Goal: Task Accomplishment & Management: Manage account settings

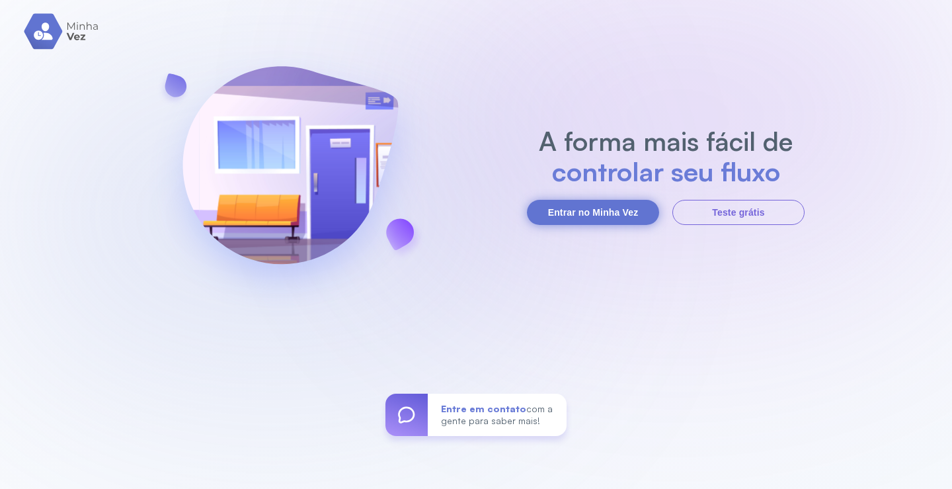
click at [609, 211] on button "Entrar no Minha Vez" at bounding box center [593, 212] width 132 height 25
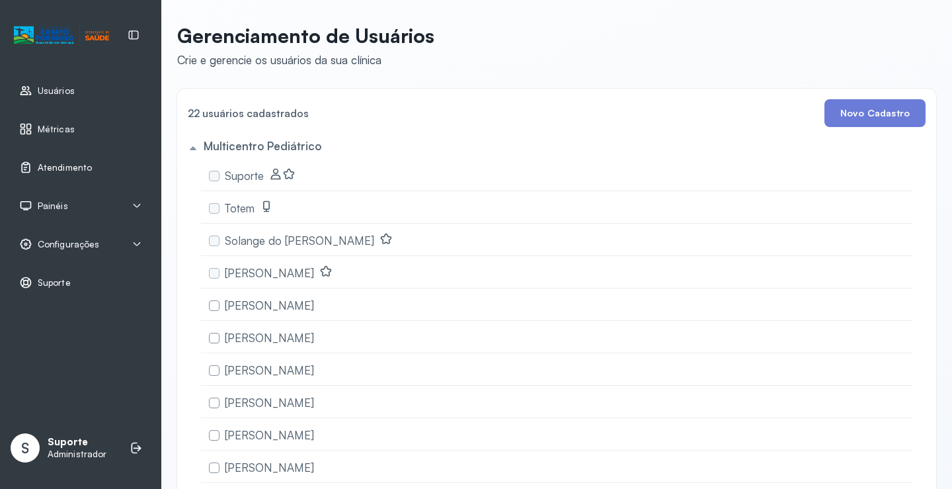
click at [77, 165] on span "Atendimento" at bounding box center [65, 167] width 54 height 11
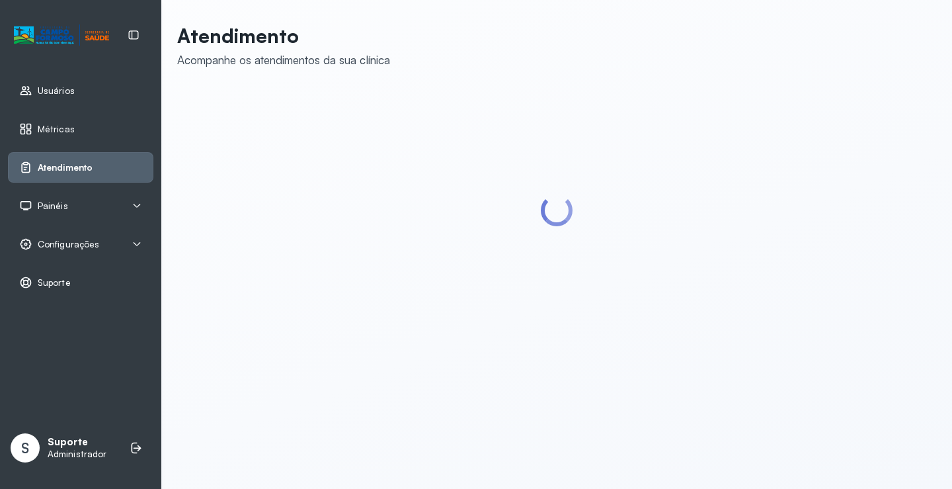
click at [93, 196] on div "Painéis" at bounding box center [80, 205] width 145 height 30
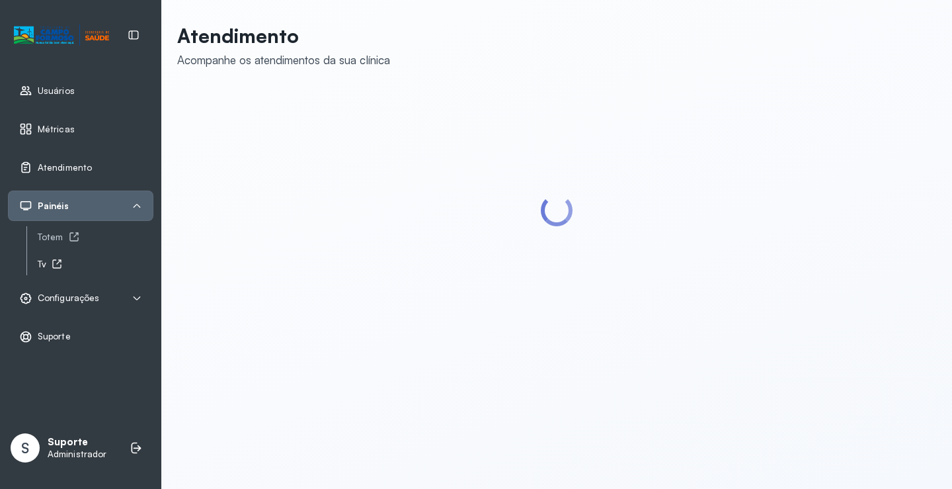
click at [44, 265] on div "Tv" at bounding box center [96, 264] width 116 height 11
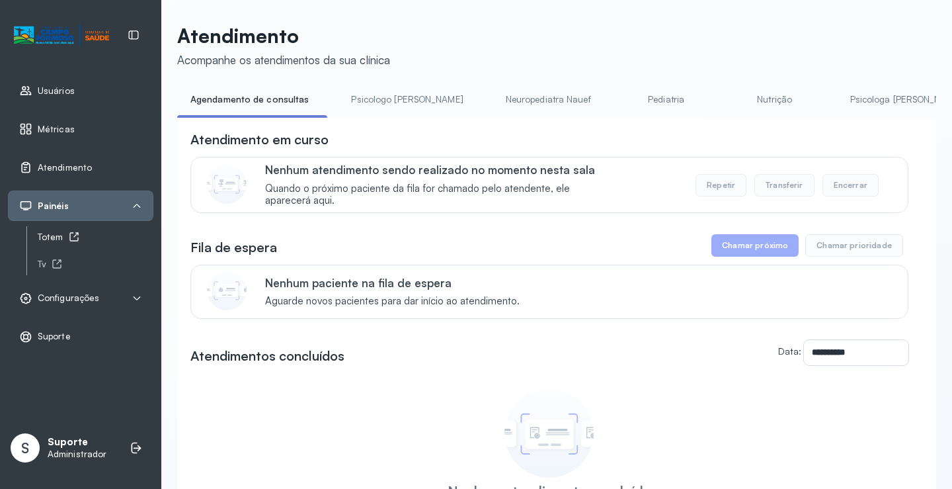
click at [59, 231] on div "Totem" at bounding box center [96, 236] width 116 height 11
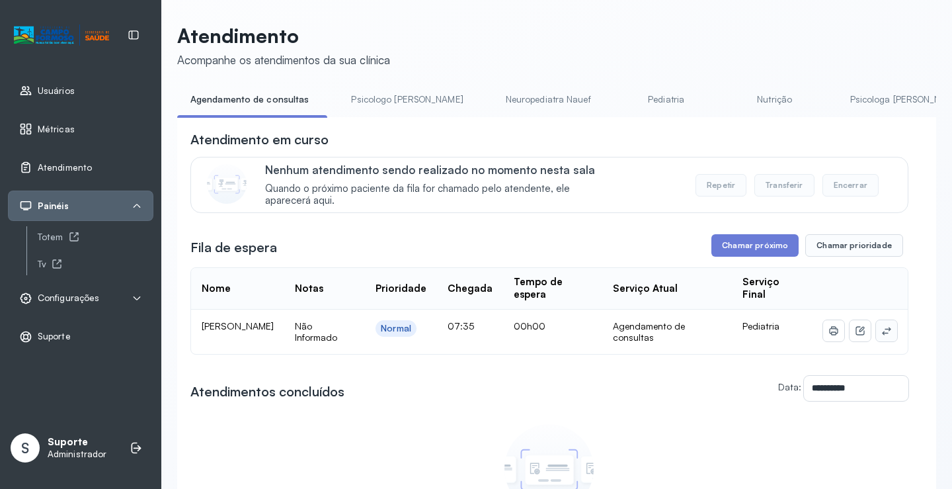
click at [882, 336] on icon at bounding box center [886, 330] width 11 height 11
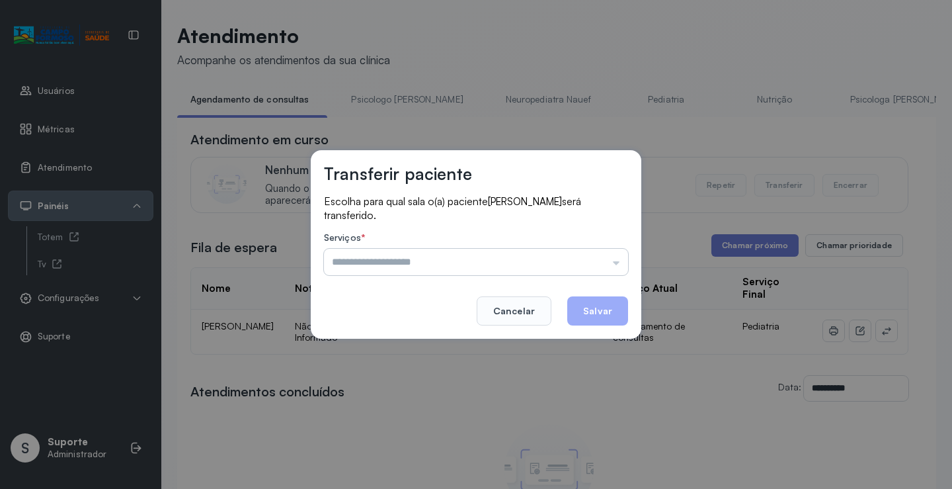
click at [598, 255] on input "text" at bounding box center [476, 262] width 304 height 26
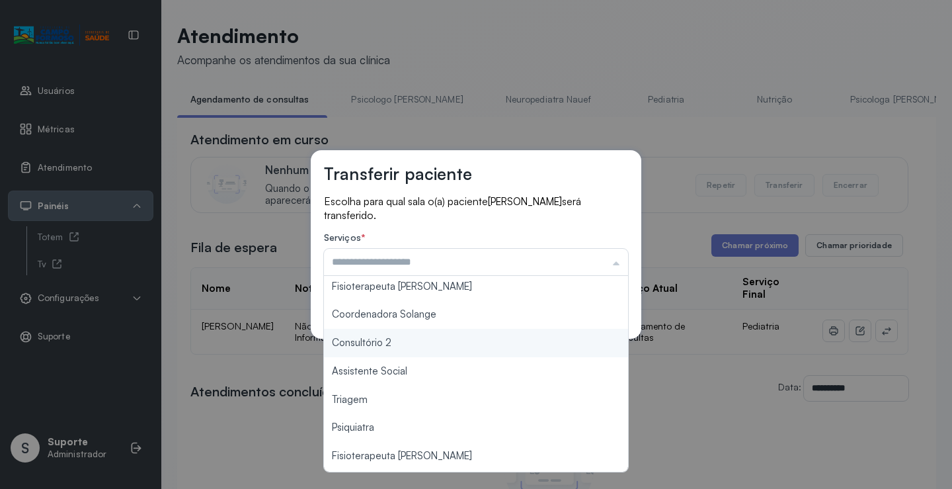
scroll to position [200, 0]
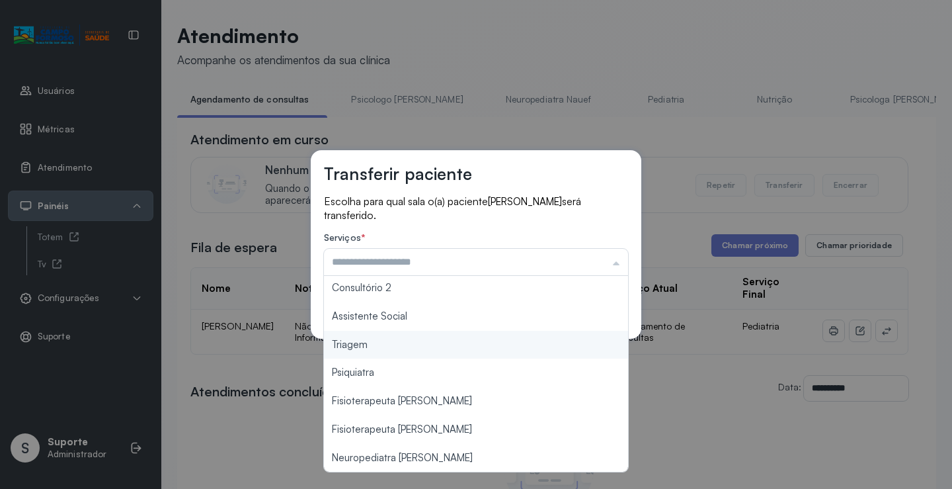
type input "*******"
click at [384, 350] on div "Transferir paciente Escolha para qual sala o(a) paciente LEVI SANTOS MARTINS se…" at bounding box center [476, 244] width 952 height 489
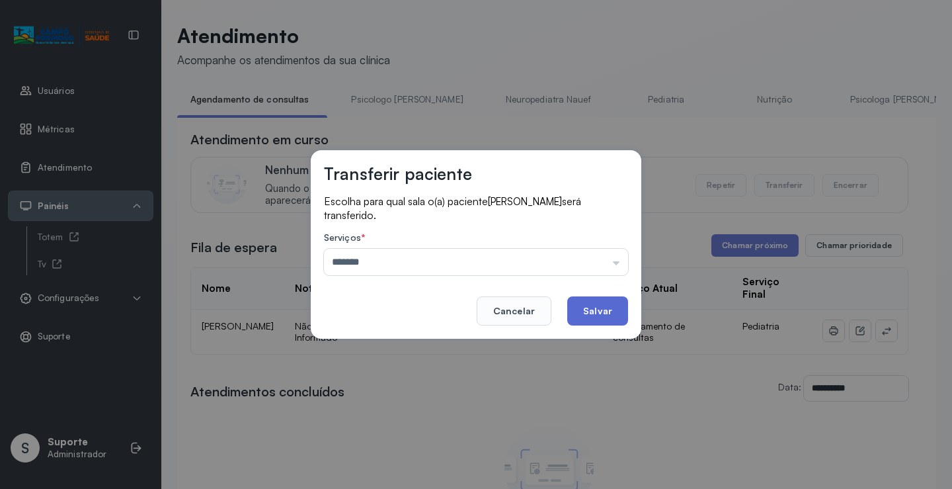
click at [596, 309] on button "Salvar" at bounding box center [597, 310] width 61 height 29
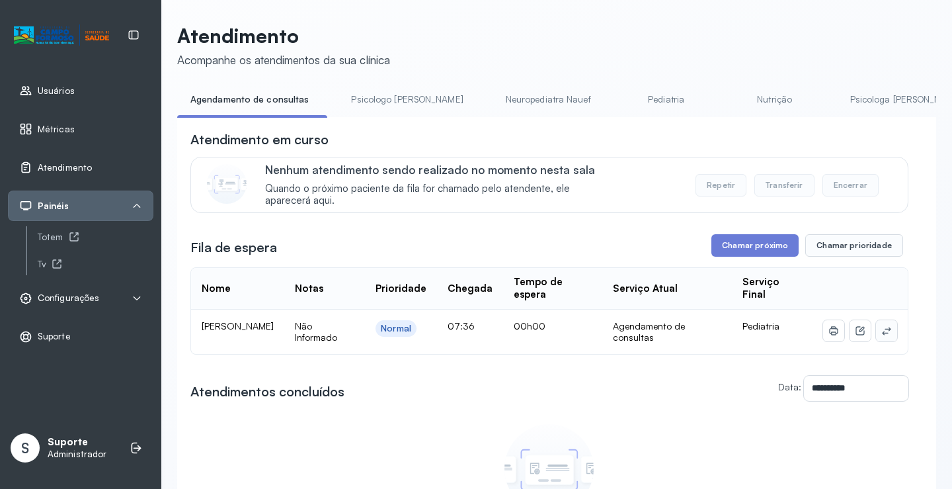
click at [881, 333] on icon at bounding box center [886, 330] width 11 height 11
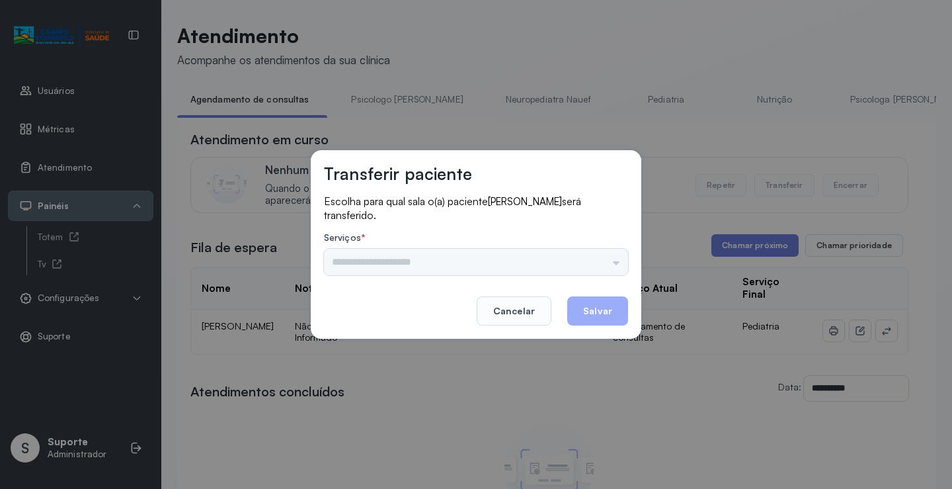
drag, startPoint x: 597, startPoint y: 277, endPoint x: 598, endPoint y: 266, distance: 11.3
click at [596, 277] on div "Escolha para qual sala o(a) paciente MARIA CLARA SILVA MENEZES BARBOSA será tra…" at bounding box center [476, 235] width 304 height 83
click at [599, 266] on input "text" at bounding box center [476, 262] width 304 height 26
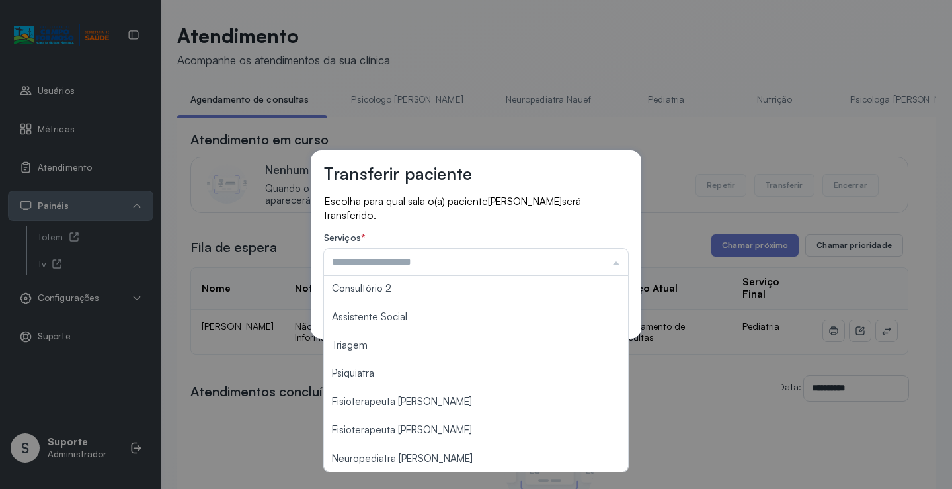
scroll to position [200, 0]
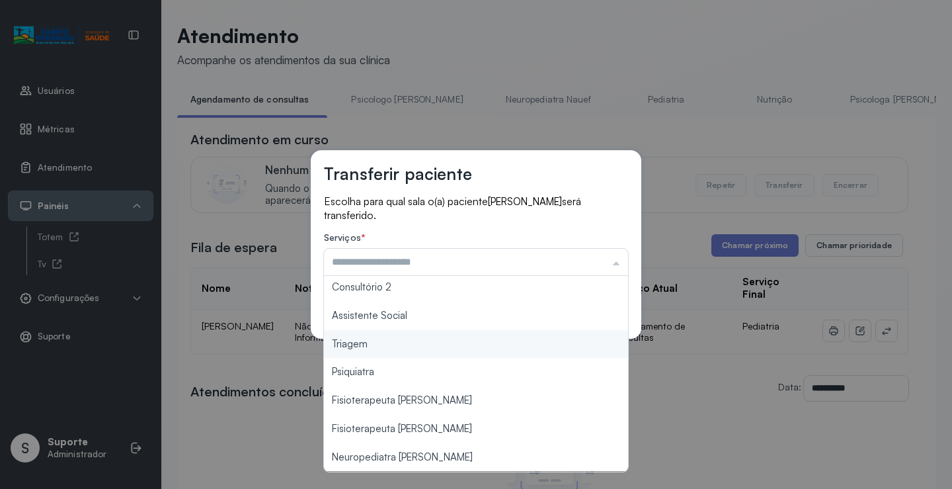
type input "*******"
click at [394, 347] on div "Transferir paciente Escolha para qual sala o(a) paciente MARIA CLARA SILVA MENE…" at bounding box center [476, 244] width 952 height 489
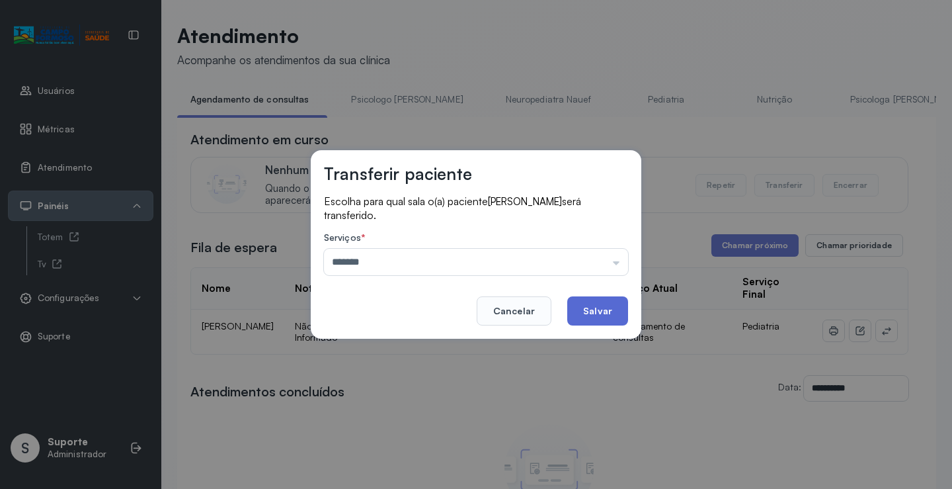
click at [591, 307] on button "Salvar" at bounding box center [597, 310] width 61 height 29
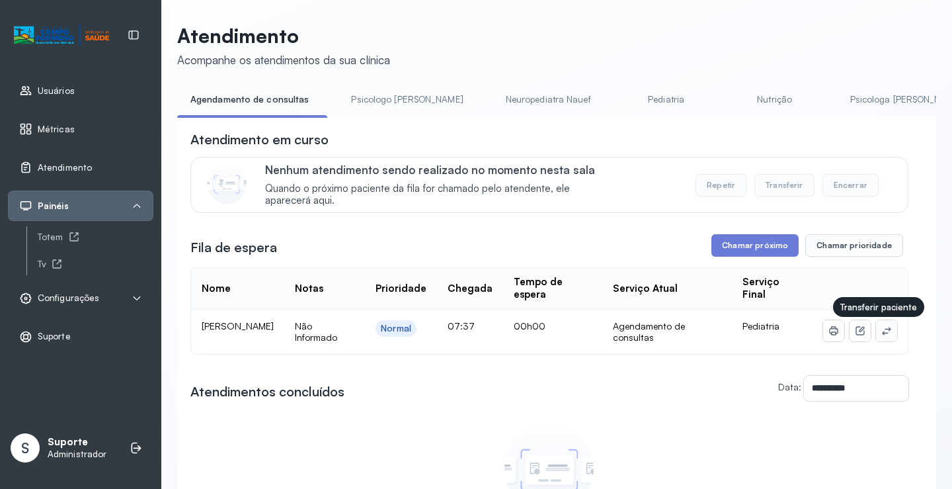
click at [879, 327] on button at bounding box center [886, 330] width 21 height 21
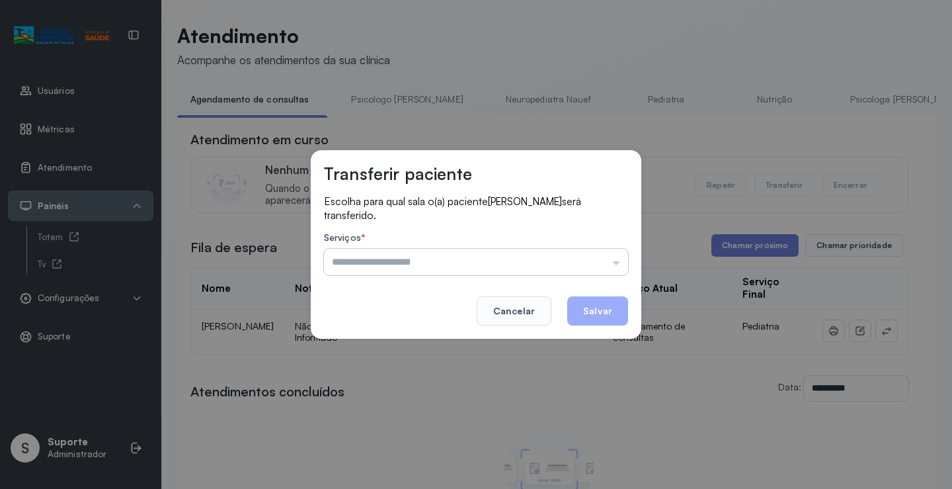
click at [613, 257] on input "text" at bounding box center [476, 262] width 304 height 26
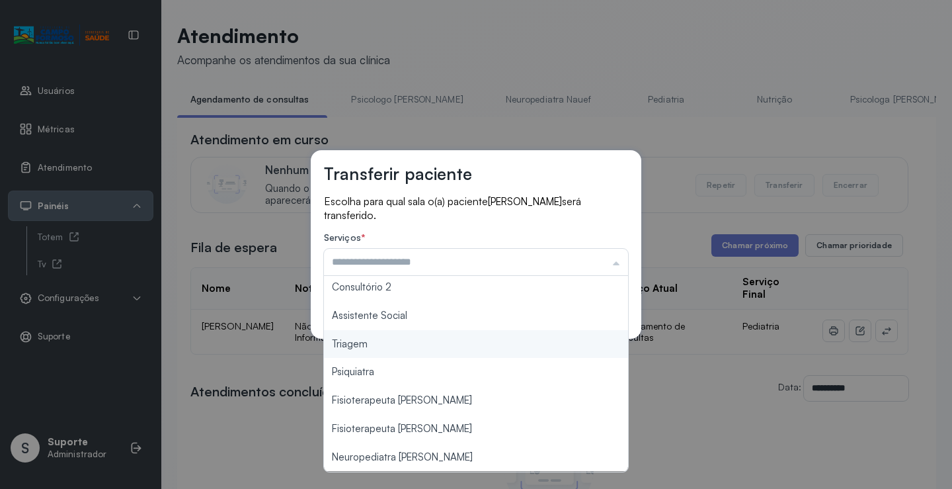
type input "*******"
drag, startPoint x: 384, startPoint y: 346, endPoint x: 418, endPoint y: 339, distance: 34.5
click at [385, 346] on div "Transferir paciente Escolha para qual sala o(a) paciente MARIA CLARA SILVA MENE…" at bounding box center [476, 244] width 952 height 489
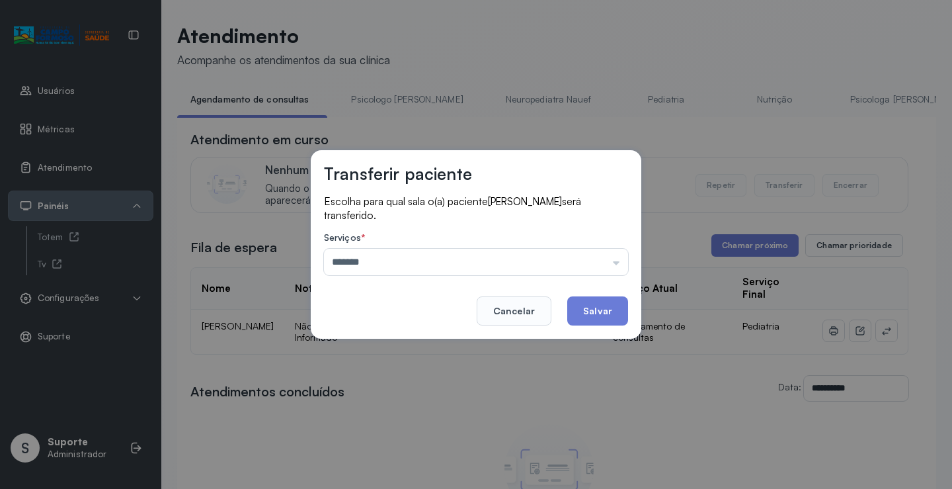
click at [592, 308] on button "Salvar" at bounding box center [597, 310] width 61 height 29
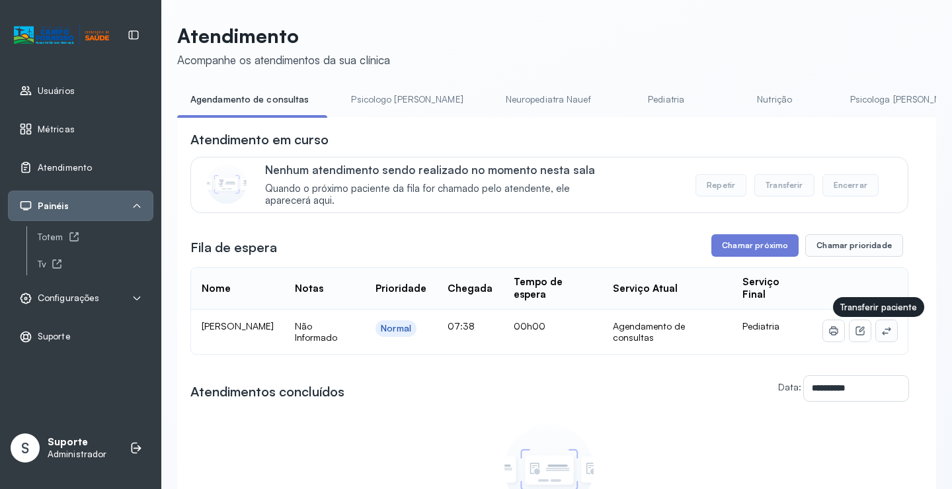
click at [876, 333] on button at bounding box center [886, 330] width 21 height 21
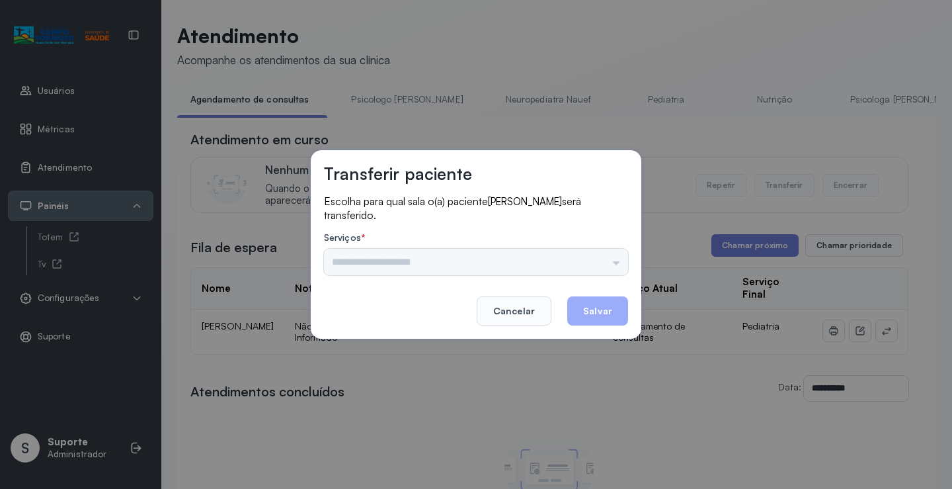
click at [598, 263] on div "Psicologo Pedro Neuropediatra Nauef Pediatria Nutrição Psicologa Alana Fisioter…" at bounding box center [476, 262] width 304 height 26
click at [606, 256] on input "text" at bounding box center [476, 262] width 304 height 26
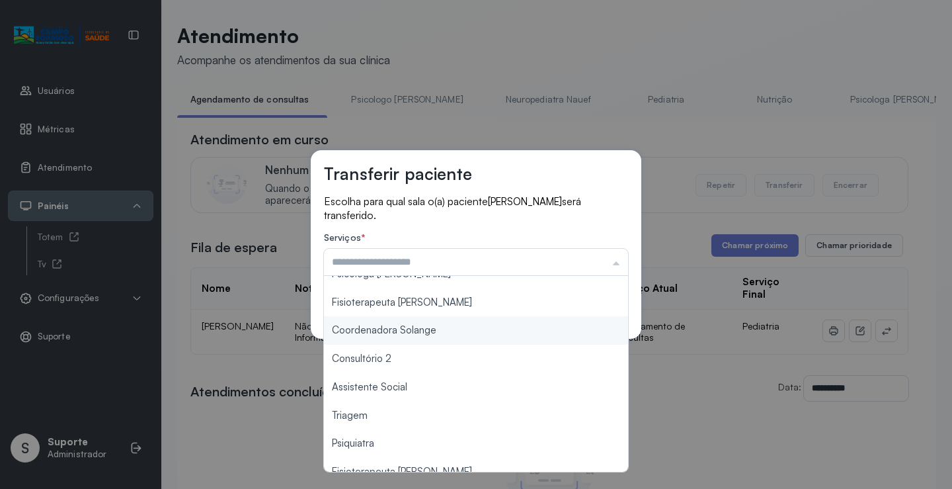
scroll to position [200, 0]
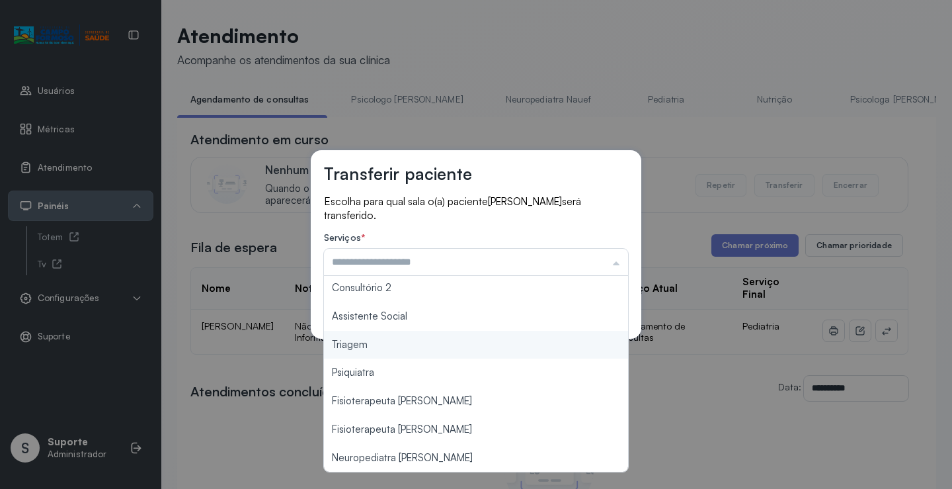
type input "*******"
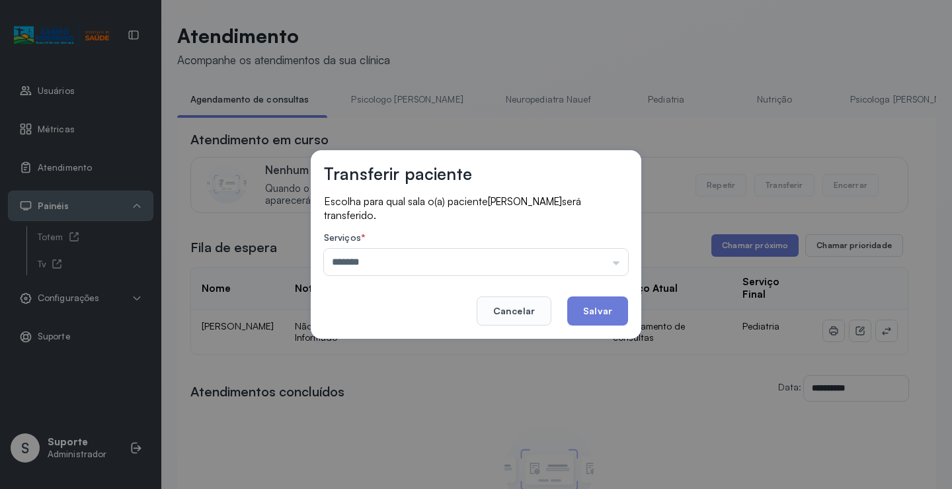
click at [397, 341] on div "Transferir paciente Escolha para qual sala o(a) paciente ELOISA DA SILVA ARAUJO…" at bounding box center [476, 244] width 952 height 489
click at [595, 307] on button "Salvar" at bounding box center [597, 310] width 61 height 29
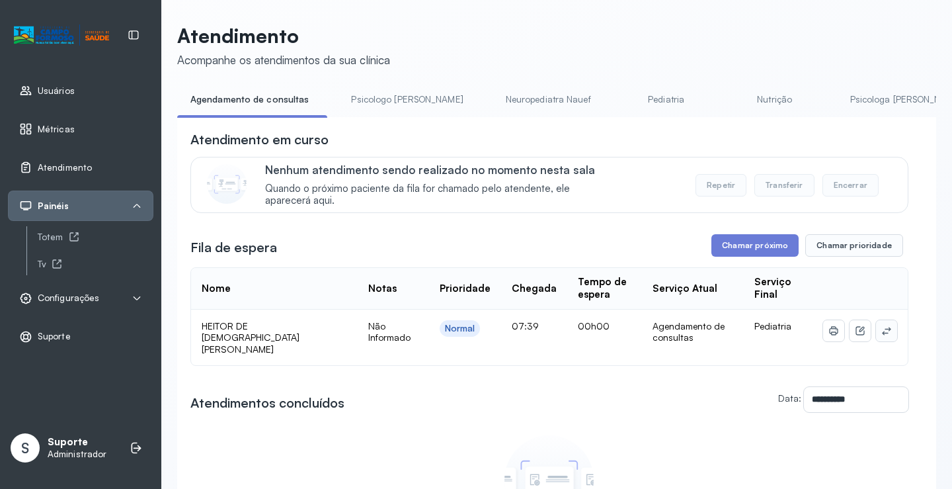
click at [881, 328] on icon at bounding box center [886, 330] width 11 height 11
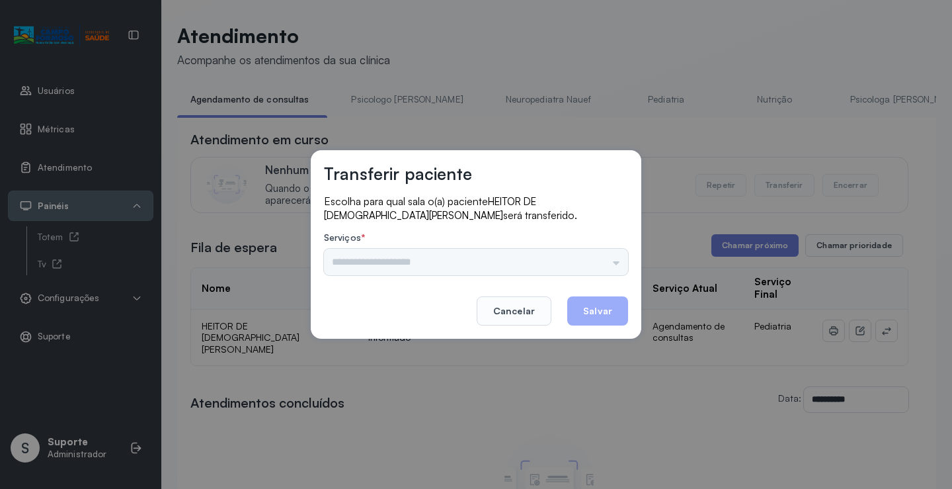
click at [619, 257] on div "Psicologo Pedro Neuropediatra Nauef Pediatria Nutrição Psicologa Alana Fisioter…" at bounding box center [476, 262] width 304 height 26
click at [600, 262] on input "text" at bounding box center [476, 262] width 304 height 26
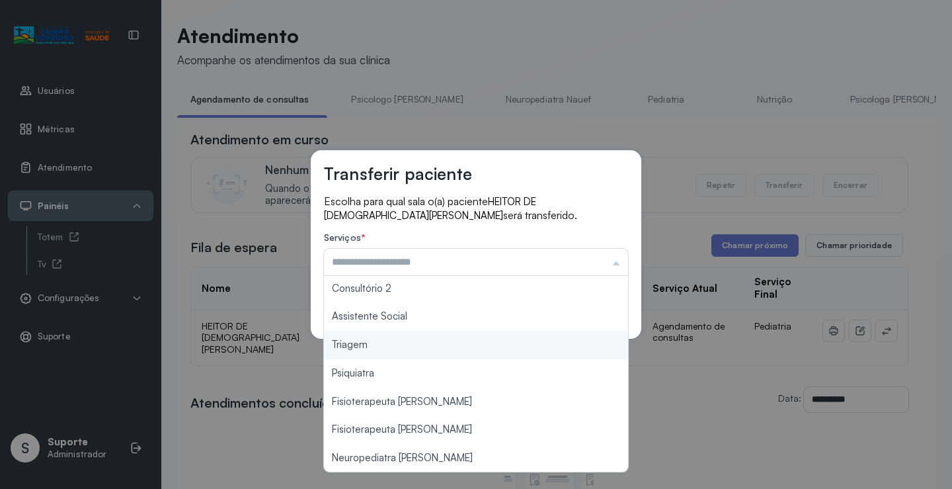
type input "*******"
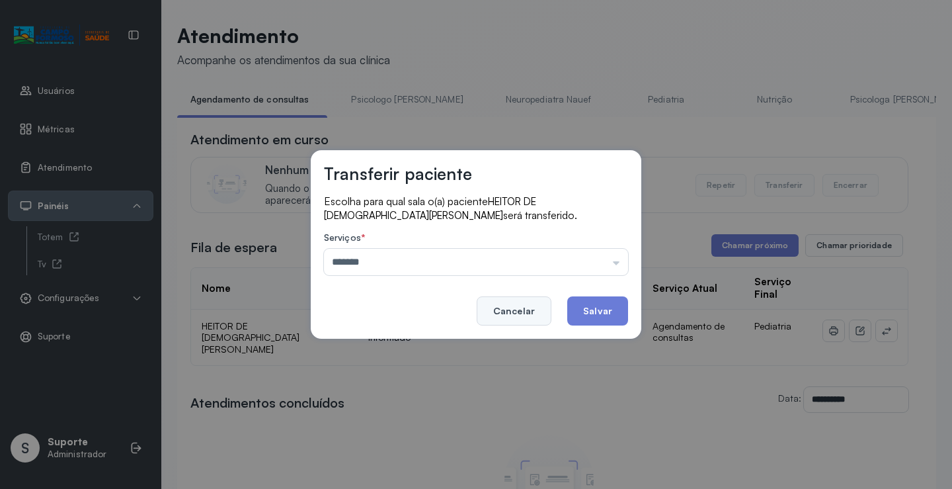
drag, startPoint x: 424, startPoint y: 354, endPoint x: 543, endPoint y: 323, distance: 123.0
click at [423, 354] on div "Transferir paciente Escolha para qual sala o(a) paciente HEITOR DE JESUS PAULA …" at bounding box center [476, 244] width 952 height 489
click at [591, 314] on button "Salvar" at bounding box center [597, 310] width 61 height 29
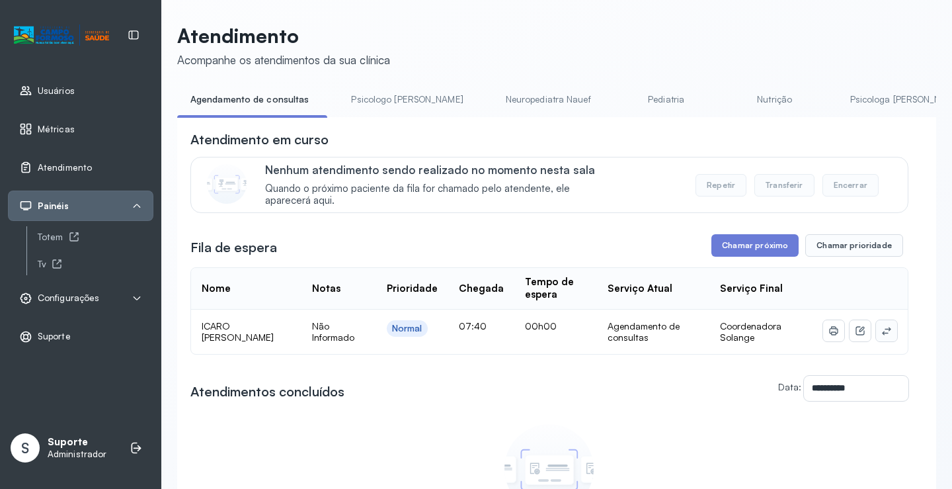
click at [881, 336] on icon at bounding box center [886, 330] width 11 height 11
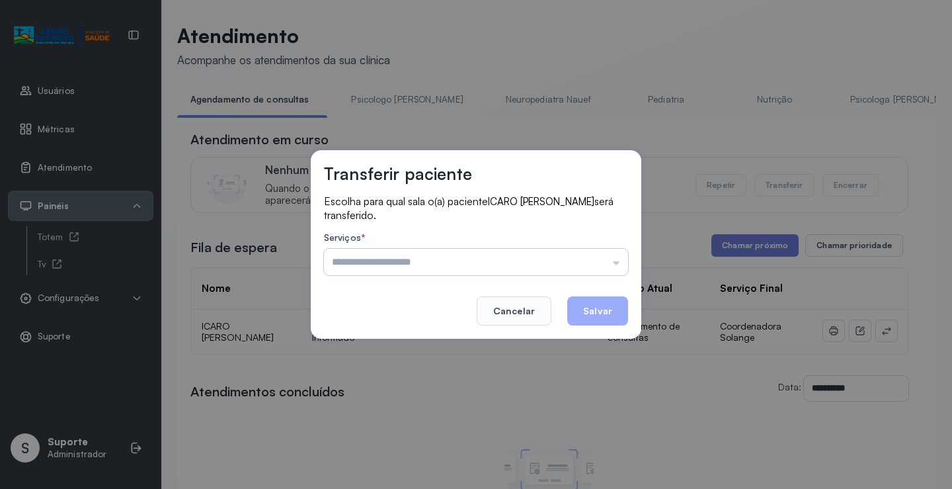
click at [547, 256] on input "text" at bounding box center [476, 262] width 304 height 26
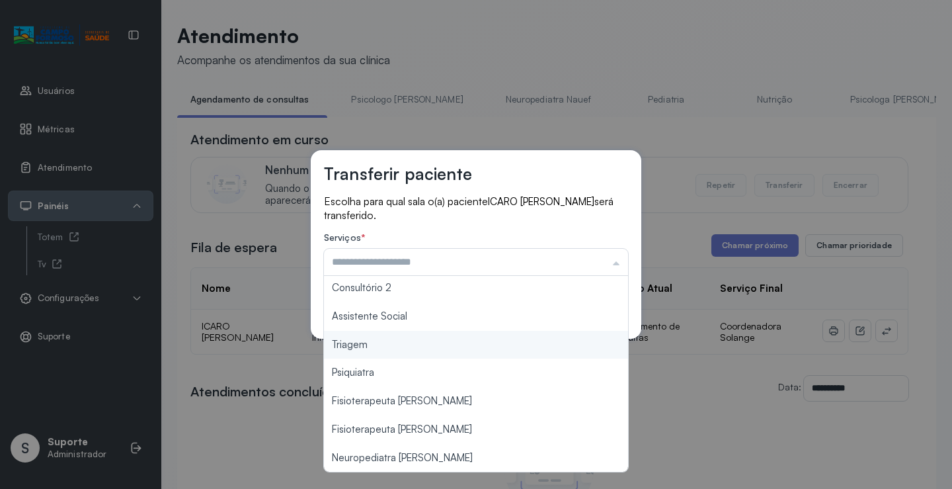
scroll to position [1, 0]
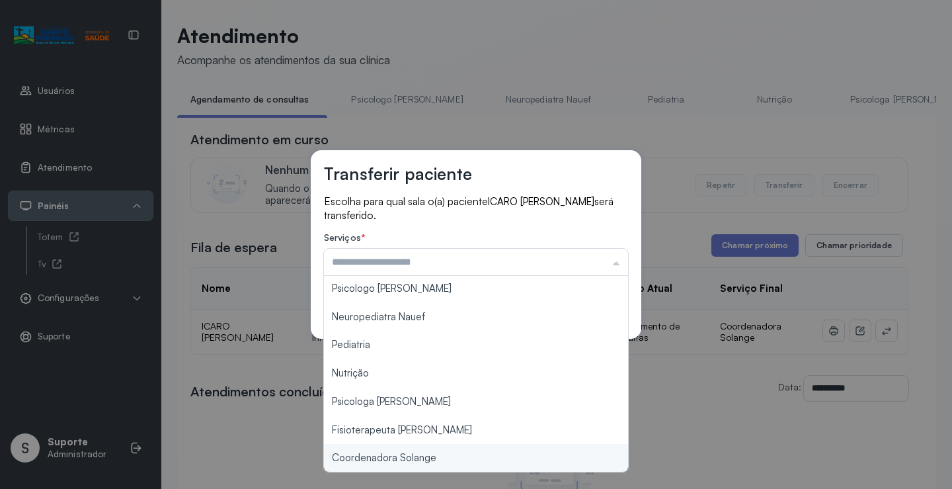
type input "**********"
click at [401, 458] on div "**********" at bounding box center [476, 244] width 952 height 489
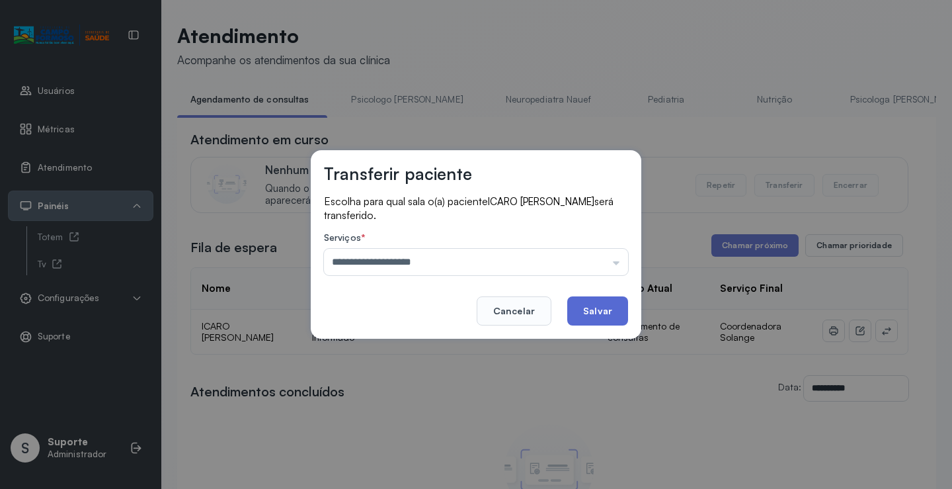
click at [588, 315] on button "Salvar" at bounding box center [597, 310] width 61 height 29
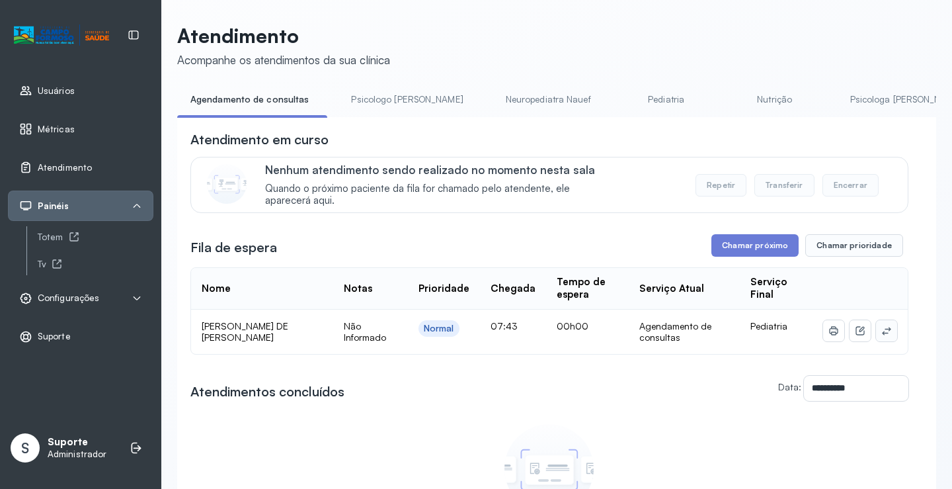
click at [886, 333] on button at bounding box center [886, 330] width 21 height 21
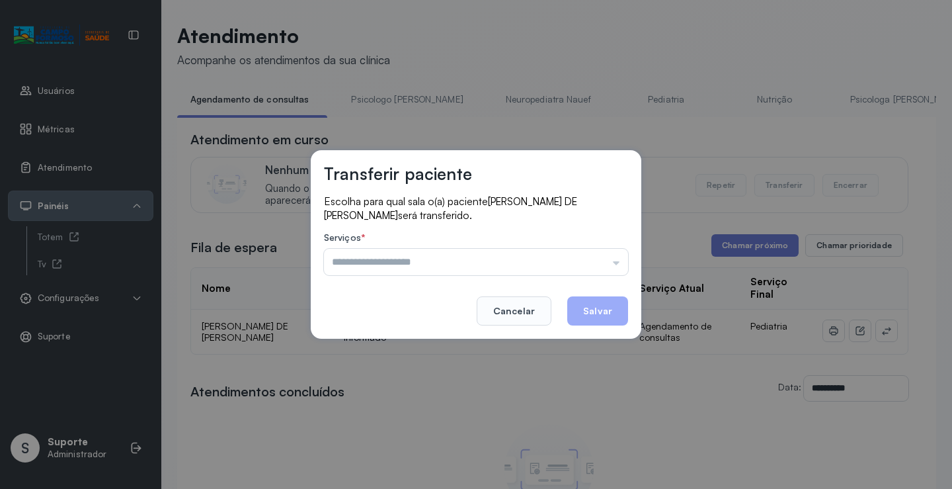
click at [608, 265] on div "Psicologo [PERSON_NAME] Nauef Pediatria Nutrição Psicologa [PERSON_NAME] Janusi…" at bounding box center [476, 262] width 304 height 26
click at [608, 265] on input "text" at bounding box center [476, 262] width 304 height 26
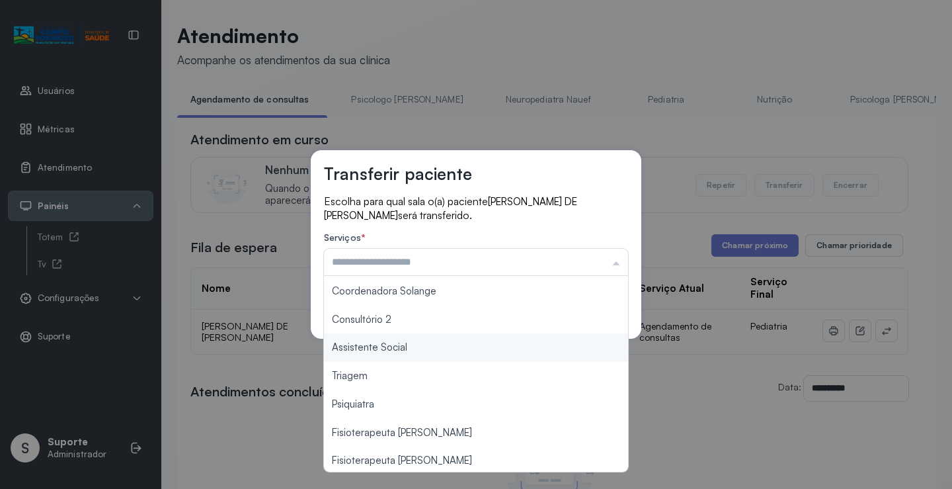
scroll to position [198, 0]
type input "*******"
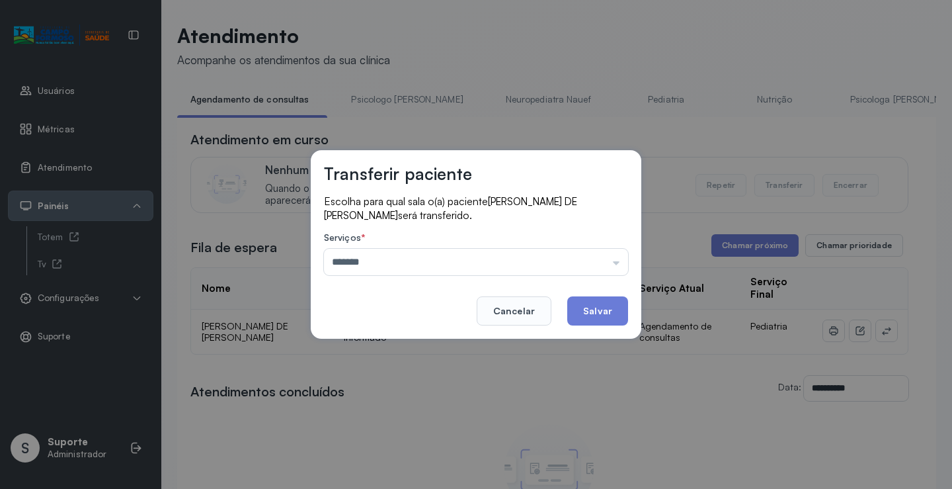
click at [421, 350] on div "Transferir paciente Escolha para qual sala o(a) paciente TIMÓTEO MOREIRA DE JES…" at bounding box center [476, 244] width 952 height 489
click at [572, 312] on button "Salvar" at bounding box center [597, 310] width 61 height 29
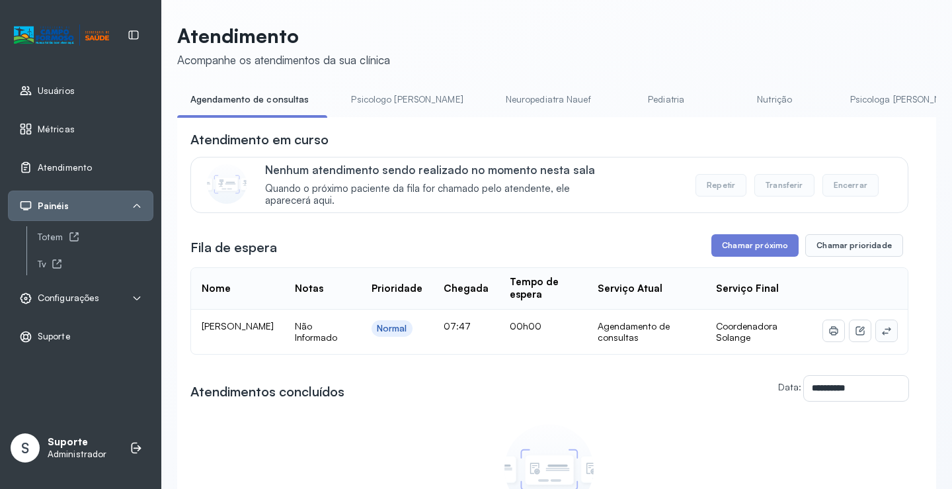
click at [881, 330] on icon at bounding box center [886, 330] width 11 height 11
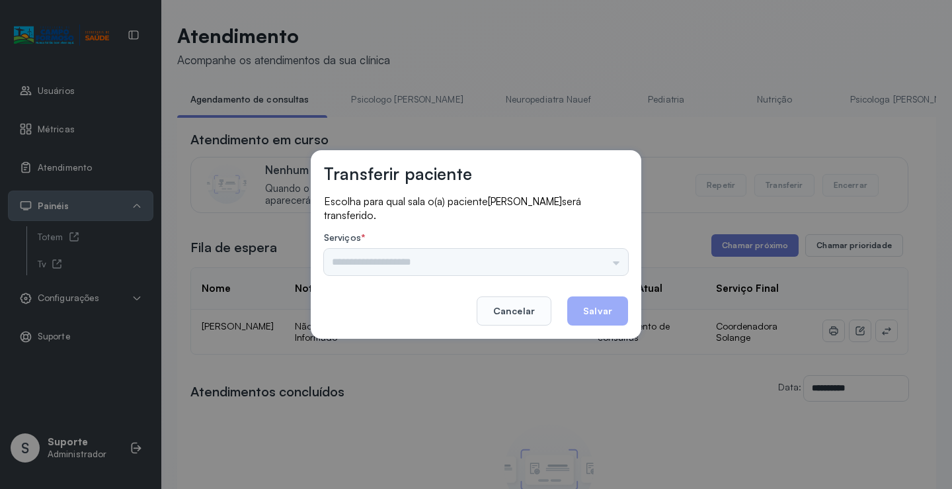
drag, startPoint x: 604, startPoint y: 240, endPoint x: 600, endPoint y: 251, distance: 11.1
click at [600, 245] on label "Serviços *" at bounding box center [476, 239] width 304 height 14
click at [600, 251] on input "text" at bounding box center [476, 262] width 304 height 26
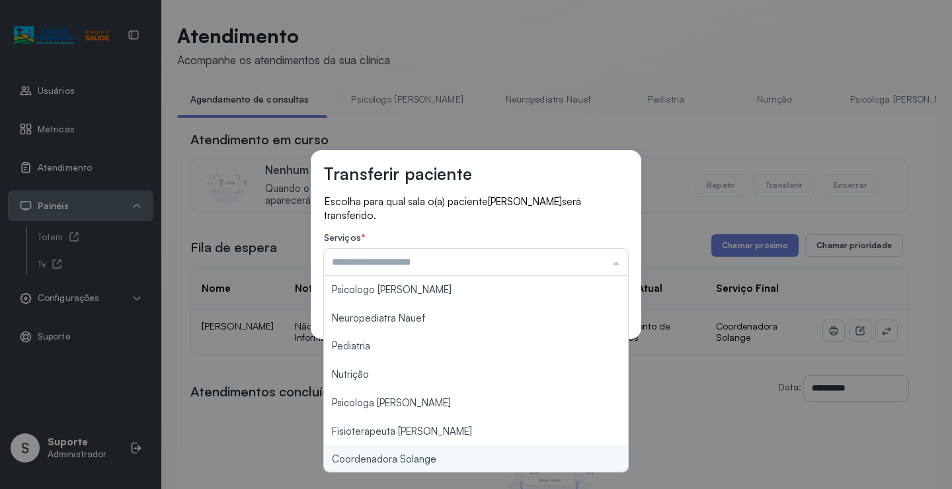
type input "**********"
click at [410, 459] on div "**********" at bounding box center [476, 244] width 952 height 489
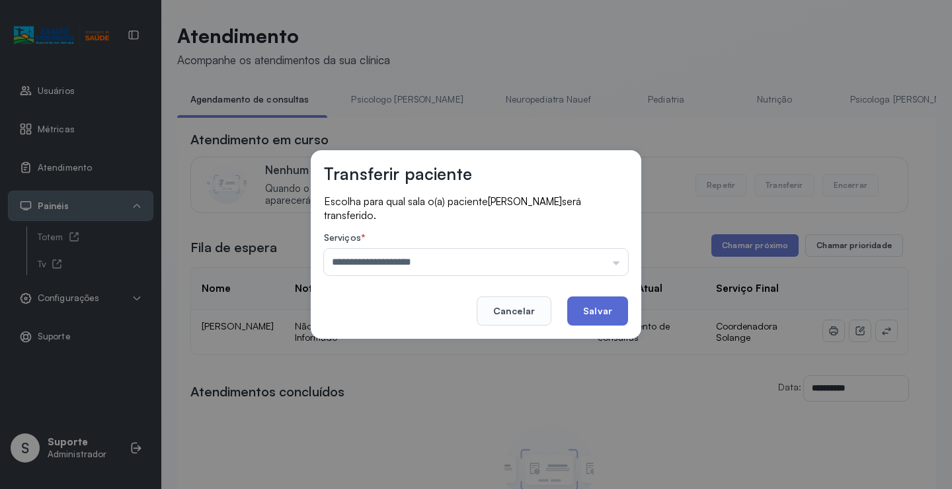
click at [584, 315] on button "Salvar" at bounding box center [597, 310] width 61 height 29
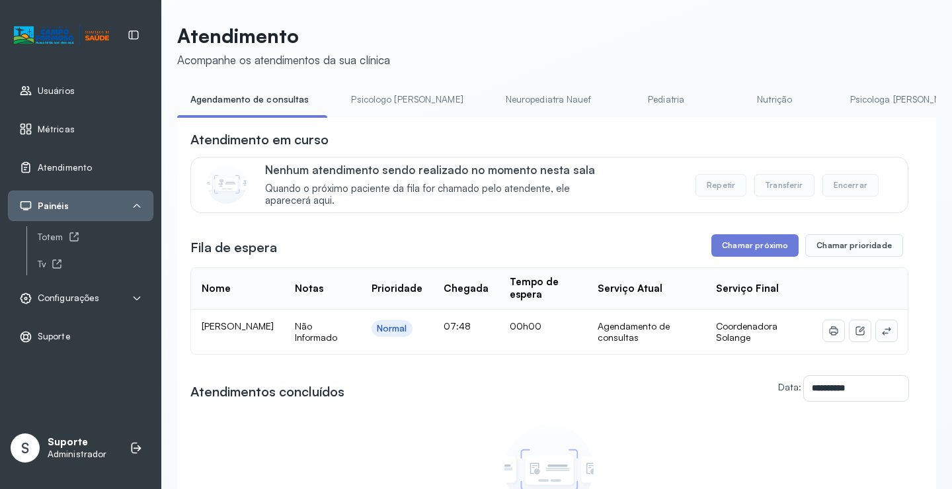
click at [882, 335] on icon at bounding box center [886, 331] width 9 height 8
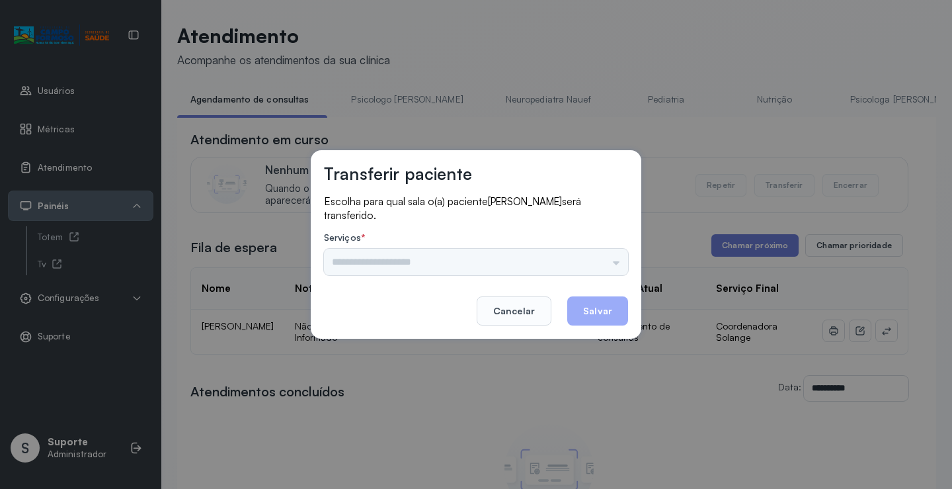
drag, startPoint x: 626, startPoint y: 259, endPoint x: 608, endPoint y: 259, distance: 17.2
click at [625, 259] on div "Psicologo [PERSON_NAME] Nauef Pediatria Nutrição Psicologa [PERSON_NAME] Janusi…" at bounding box center [476, 262] width 304 height 26
click at [608, 259] on input "text" at bounding box center [476, 262] width 304 height 26
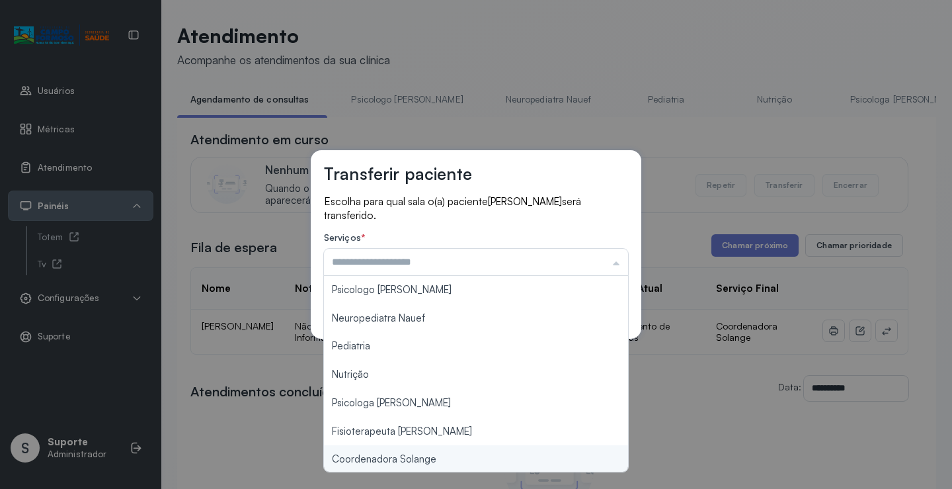
type input "**********"
click at [407, 458] on div "**********" at bounding box center [476, 244] width 952 height 489
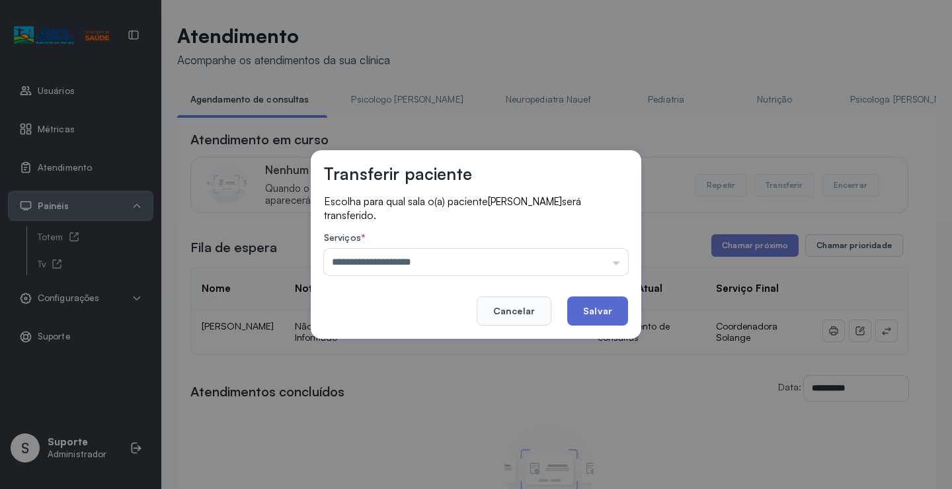
click at [604, 315] on button "Salvar" at bounding box center [597, 310] width 61 height 29
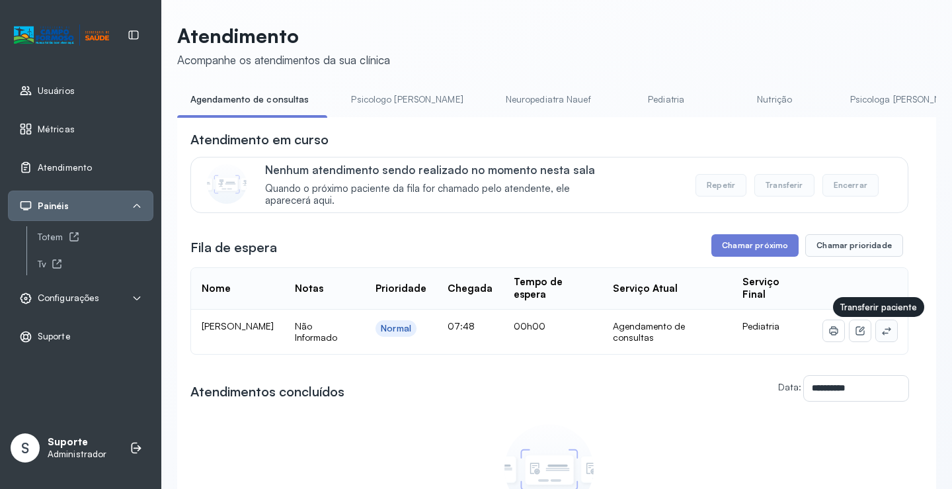
click at [876, 332] on button at bounding box center [886, 330] width 21 height 21
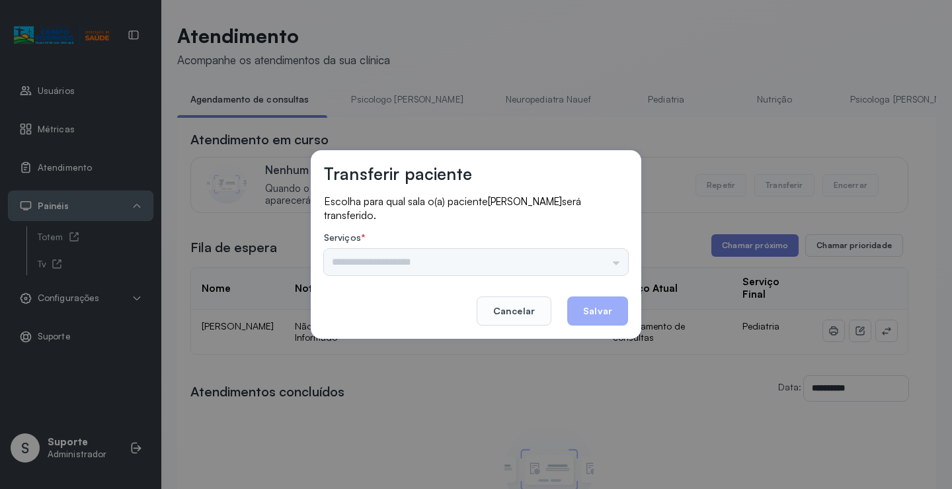
click at [597, 270] on div "Psicologo [PERSON_NAME] Nauef Pediatria Nutrição Psicologa [PERSON_NAME] Janusi…" at bounding box center [476, 262] width 304 height 26
click at [597, 266] on input "text" at bounding box center [476, 262] width 304 height 26
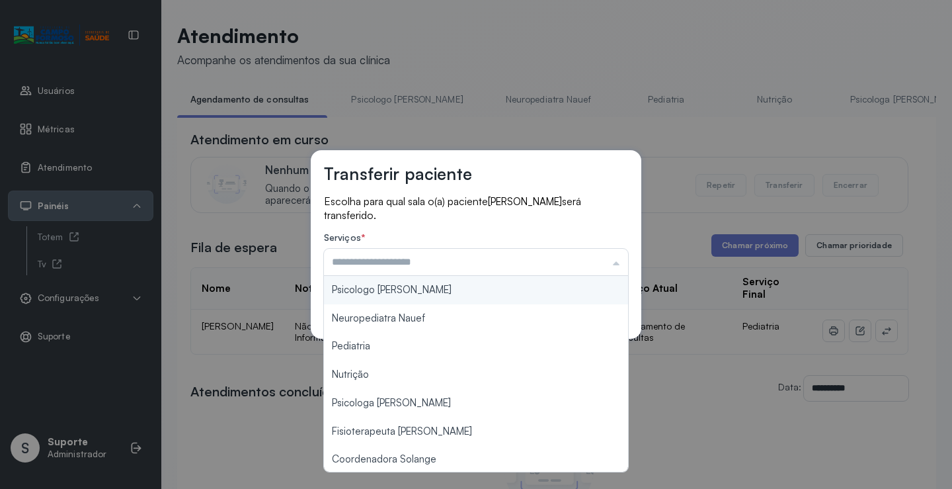
scroll to position [200, 0]
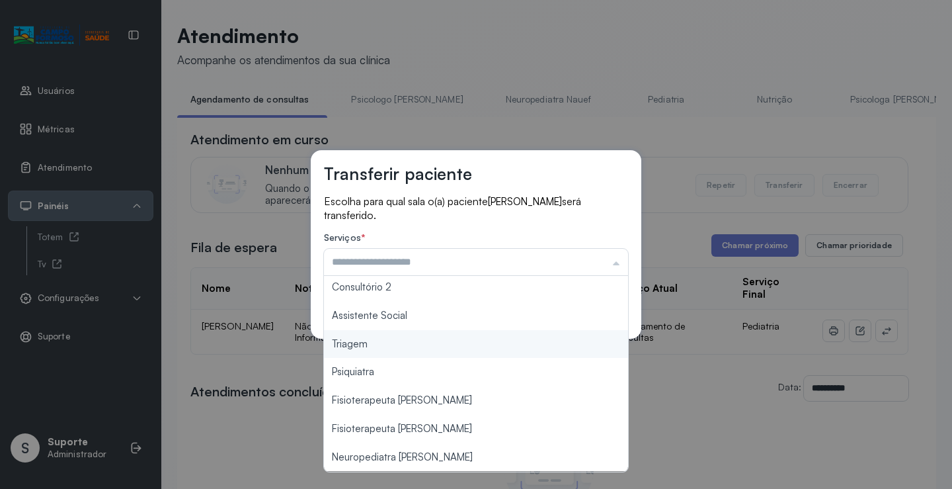
type input "*******"
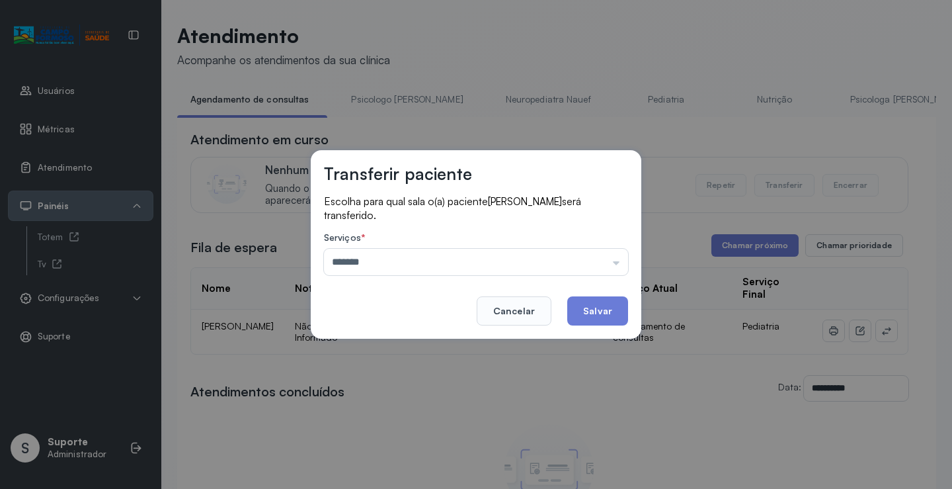
drag, startPoint x: 388, startPoint y: 345, endPoint x: 557, endPoint y: 306, distance: 173.1
click at [391, 344] on div "Transferir paciente Escolha para qual sala o(a) paciente ANTHONY RAVY VIEIRA GO…" at bounding box center [476, 244] width 952 height 489
click at [611, 308] on button "Salvar" at bounding box center [597, 310] width 61 height 29
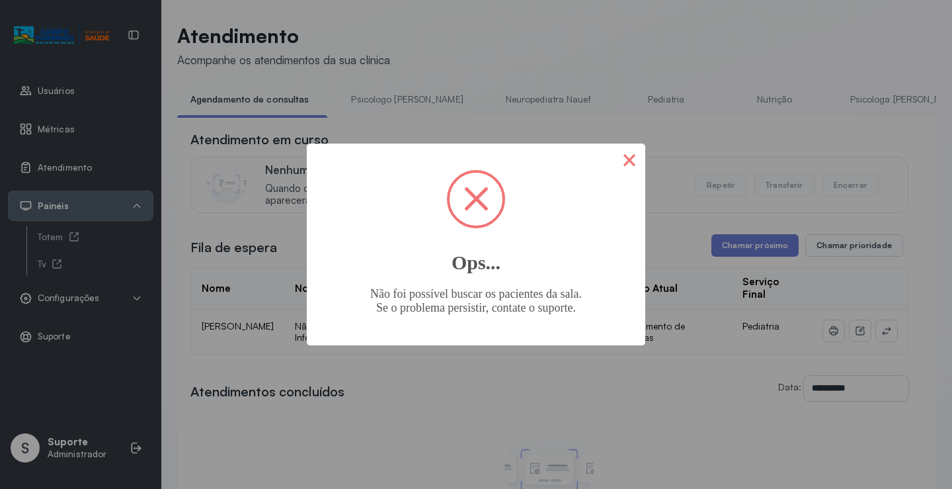
click at [628, 161] on button "×" at bounding box center [630, 159] width 32 height 32
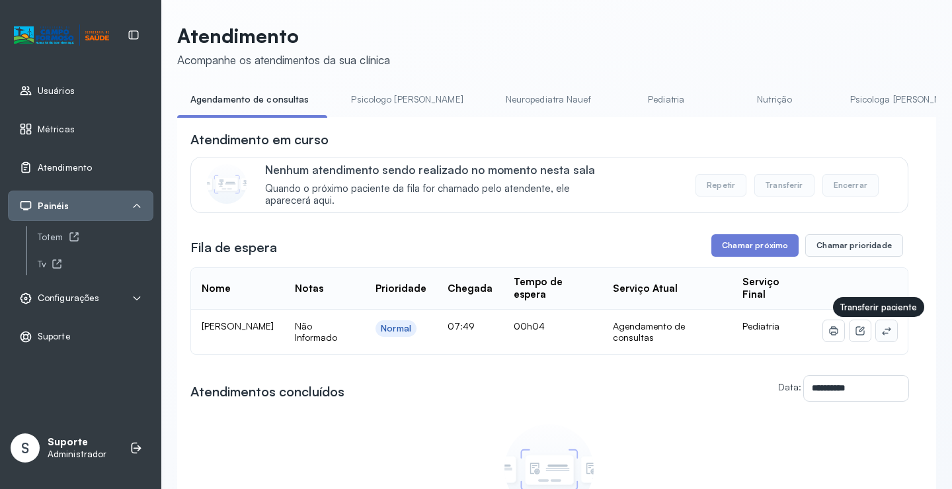
click at [881, 336] on icon at bounding box center [886, 330] width 11 height 11
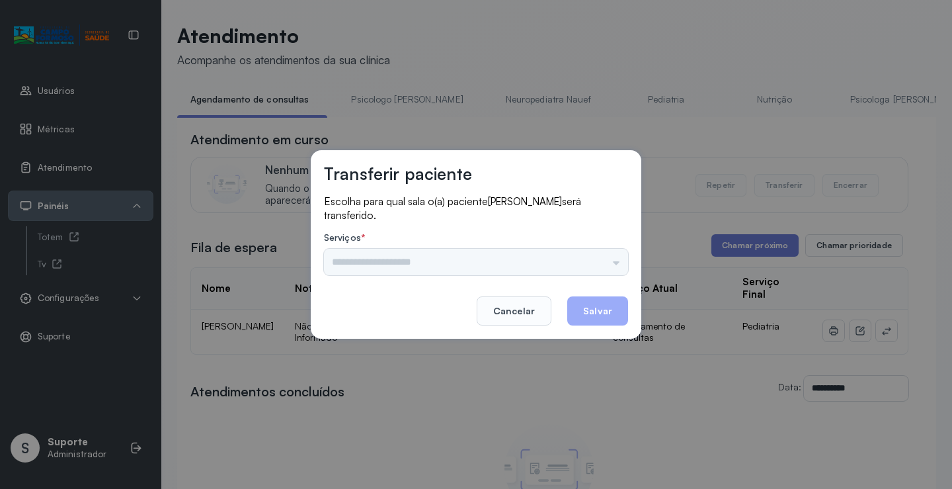
drag, startPoint x: 587, startPoint y: 261, endPoint x: 604, endPoint y: 261, distance: 17.2
click at [591, 261] on div "Psicologo [PERSON_NAME] Nauef Pediatria Nutrição Psicologa [PERSON_NAME] Janusi…" at bounding box center [476, 262] width 304 height 26
click at [604, 261] on div "Psicologo [PERSON_NAME] Nauef Pediatria Nutrição Psicologa [PERSON_NAME] Janusi…" at bounding box center [476, 262] width 304 height 26
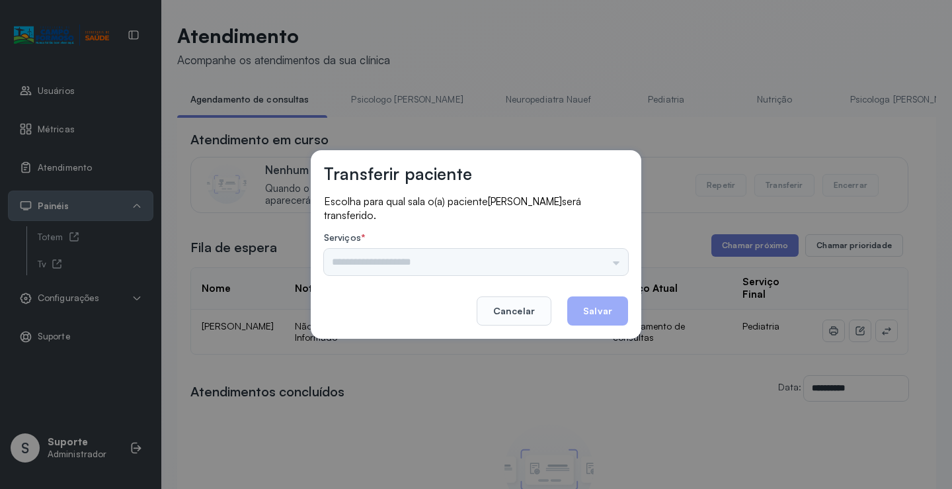
click at [604, 261] on div "Psicologo [PERSON_NAME] Nauef Pediatria Nutrição Psicologa [PERSON_NAME] Janusi…" at bounding box center [476, 262] width 304 height 26
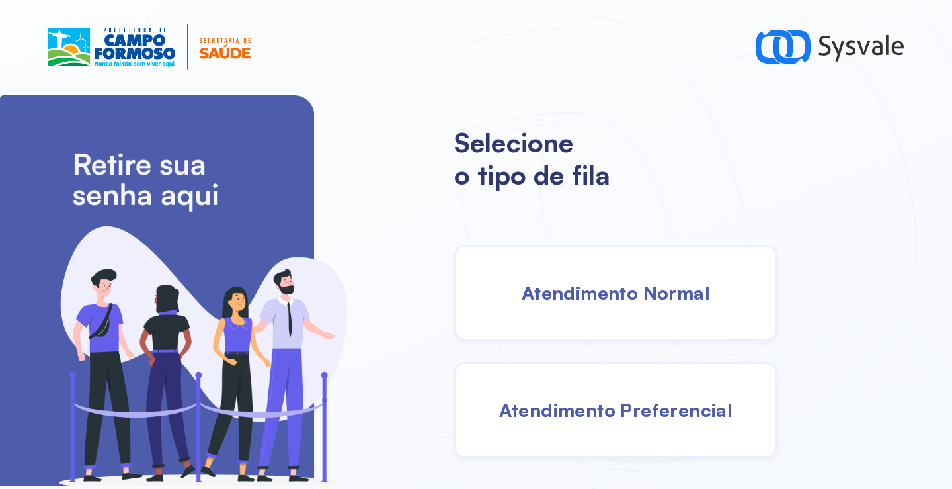
click at [593, 294] on span "Atendimento Normal" at bounding box center [616, 292] width 188 height 23
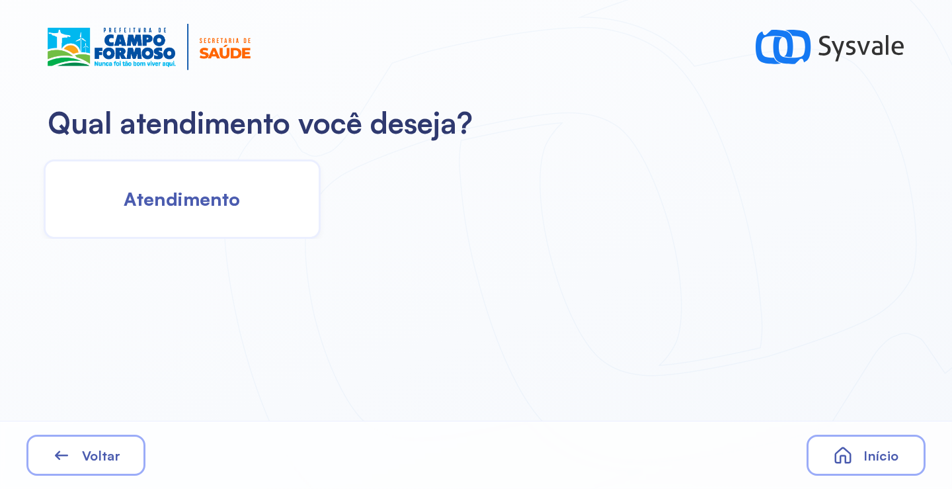
click at [259, 202] on div "Atendimento" at bounding box center [182, 198] width 277 height 79
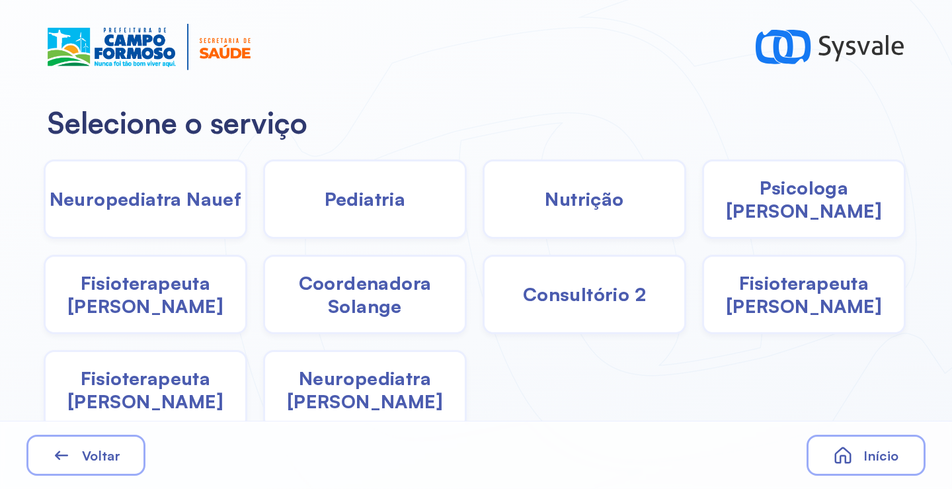
click at [374, 199] on span "Pediatria" at bounding box center [365, 198] width 81 height 23
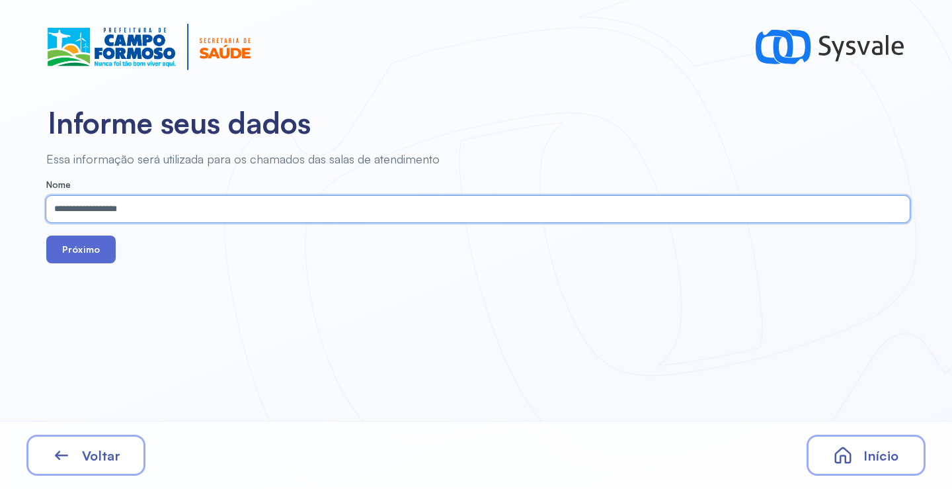
type input "**********"
click at [95, 258] on button "Próximo" at bounding box center [80, 249] width 69 height 28
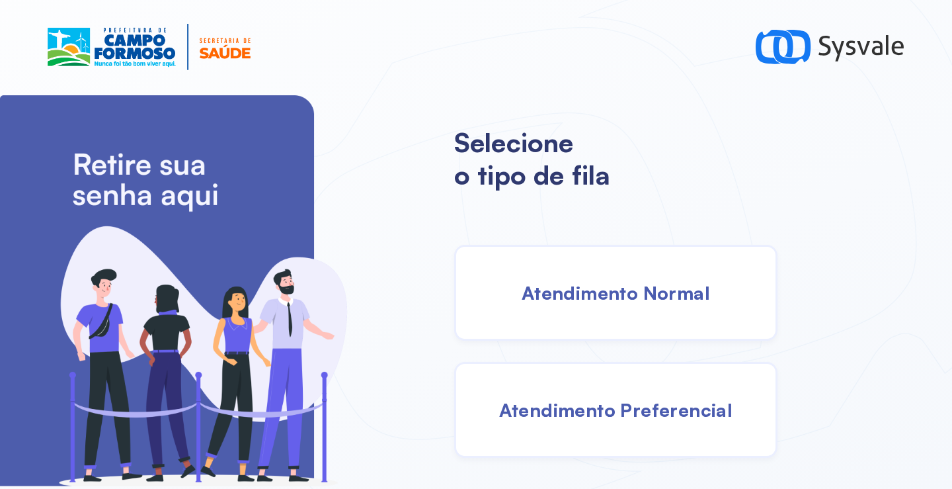
click at [562, 320] on div "Atendimento Normal" at bounding box center [615, 293] width 323 height 96
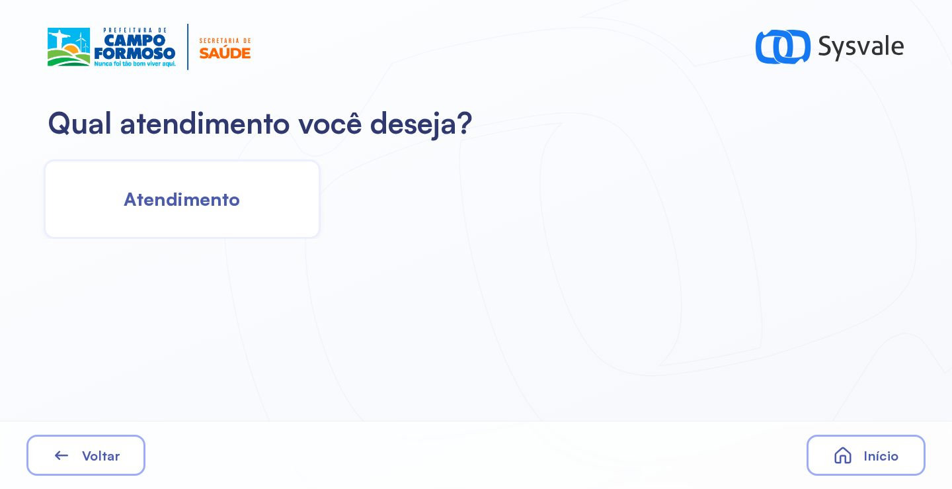
click at [182, 200] on span "Atendimento" at bounding box center [182, 198] width 116 height 23
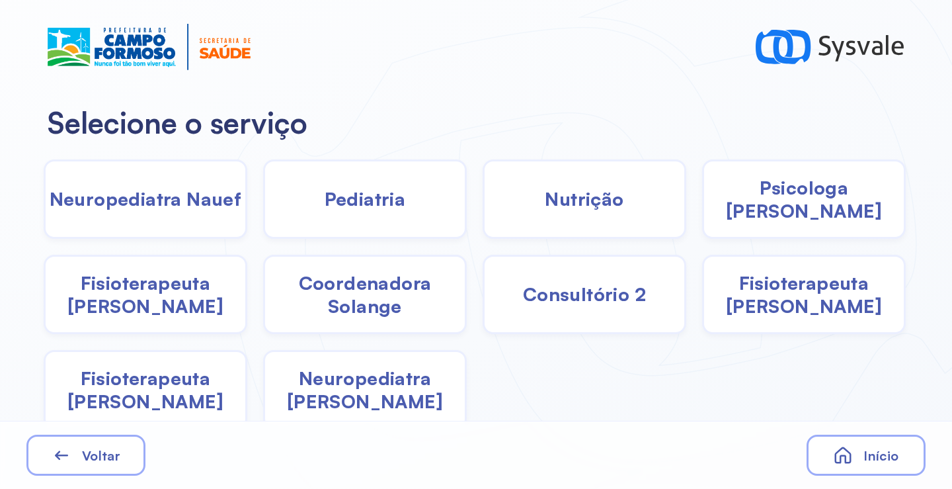
click at [483, 211] on div "Pediatria" at bounding box center [585, 198] width 204 height 79
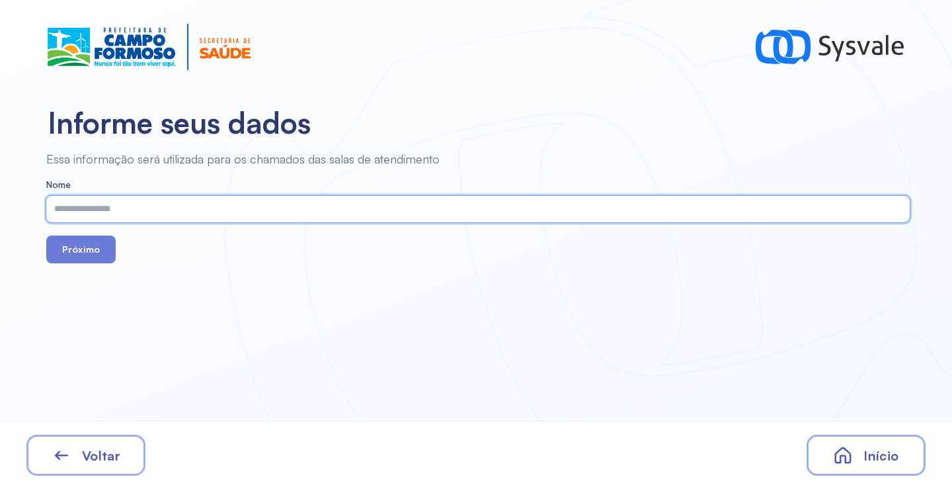
paste input "**********"
type input "**********"
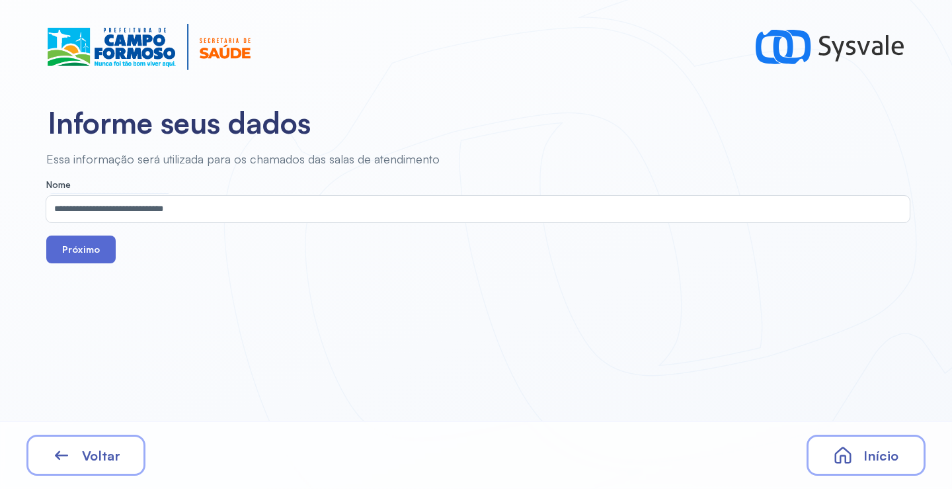
click at [94, 248] on button "Próximo" at bounding box center [80, 249] width 69 height 28
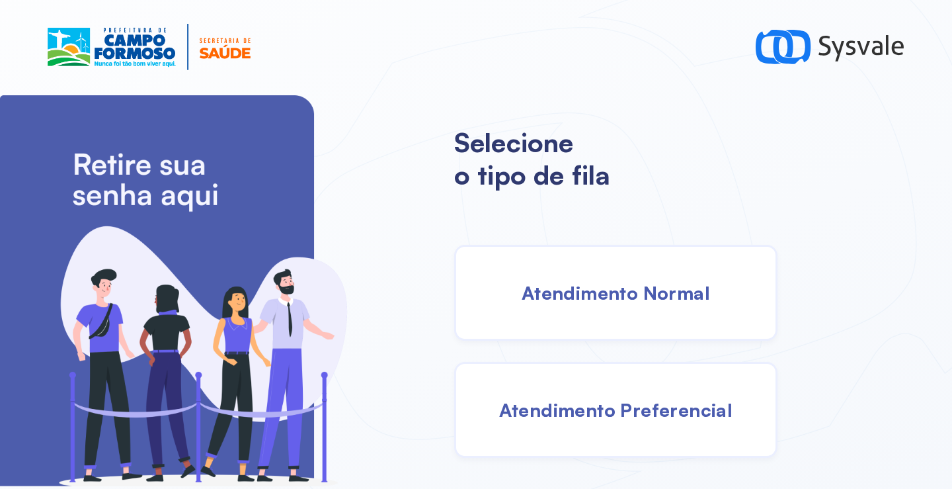
click at [600, 290] on span "Atendimento Normal" at bounding box center [616, 292] width 188 height 23
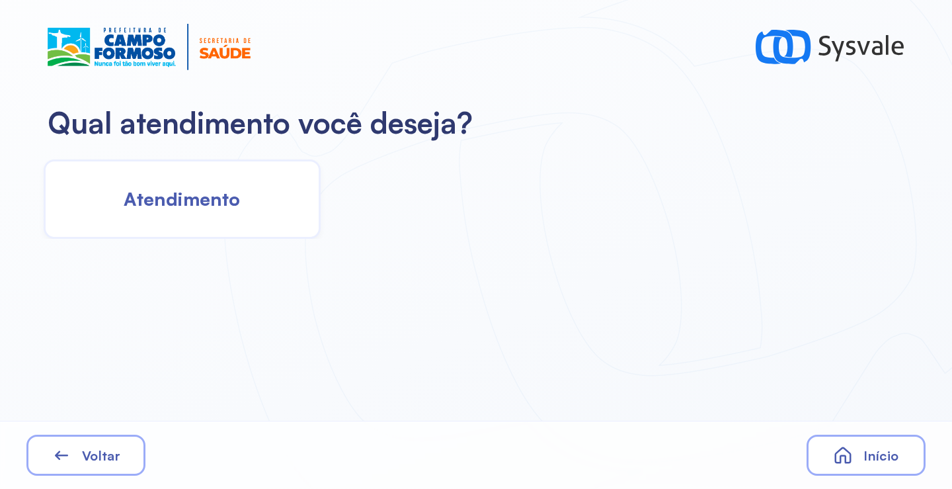
click at [210, 192] on span "Atendimento" at bounding box center [182, 198] width 116 height 23
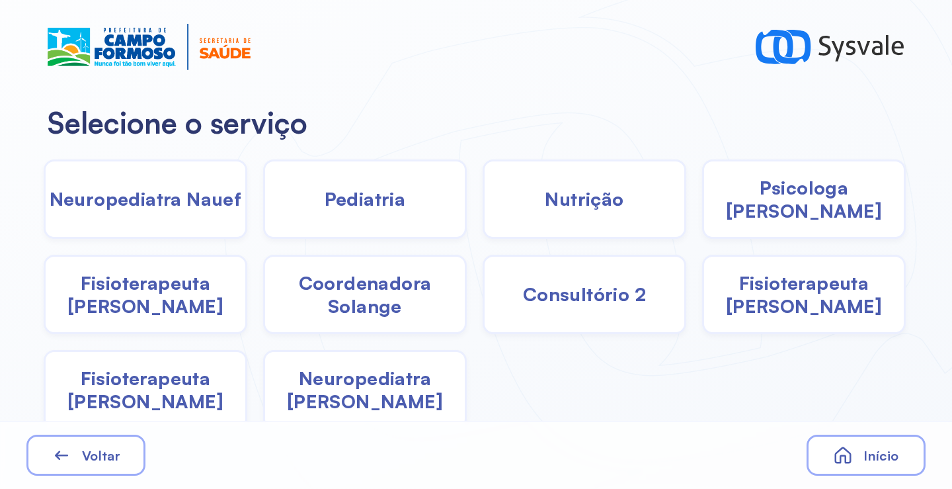
click at [483, 199] on div "Pediatria" at bounding box center [585, 198] width 204 height 79
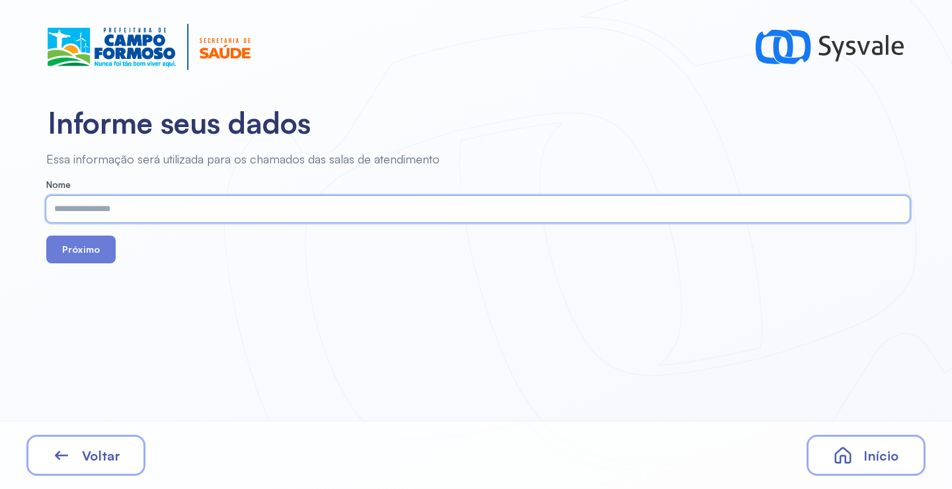
paste input "**********"
type input "**********"
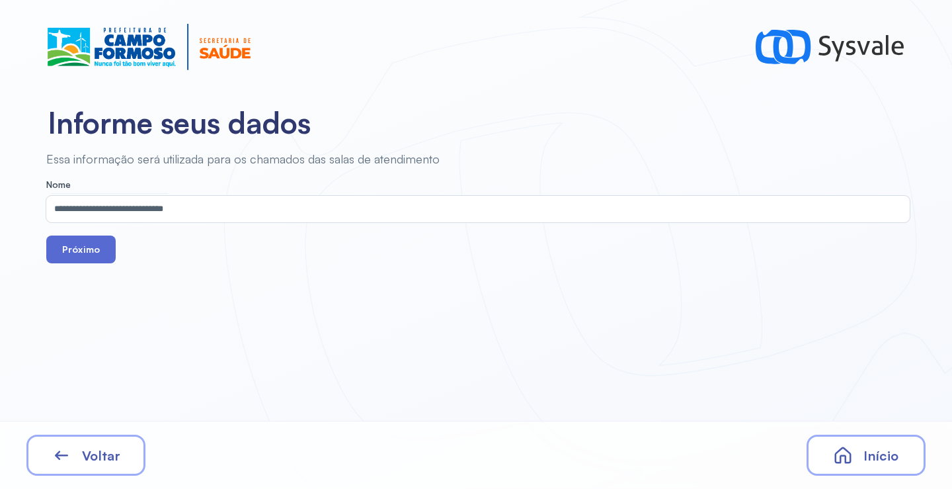
click at [89, 250] on button "Próximo" at bounding box center [80, 249] width 69 height 28
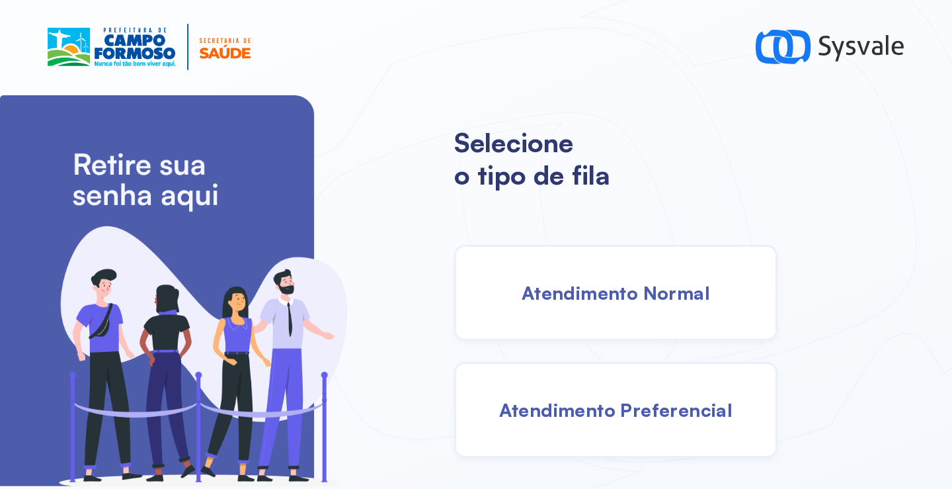
click at [595, 303] on span "Atendimento Normal" at bounding box center [616, 292] width 188 height 23
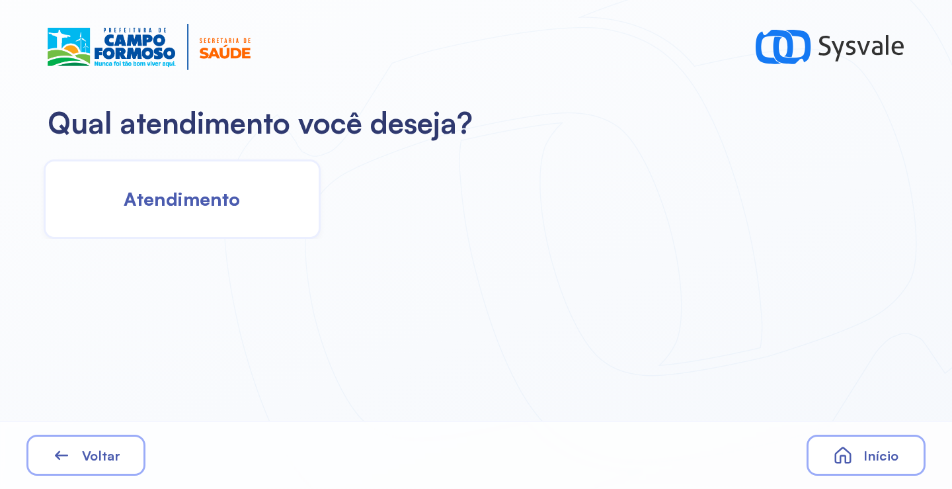
click at [221, 177] on div "Atendimento" at bounding box center [182, 198] width 277 height 79
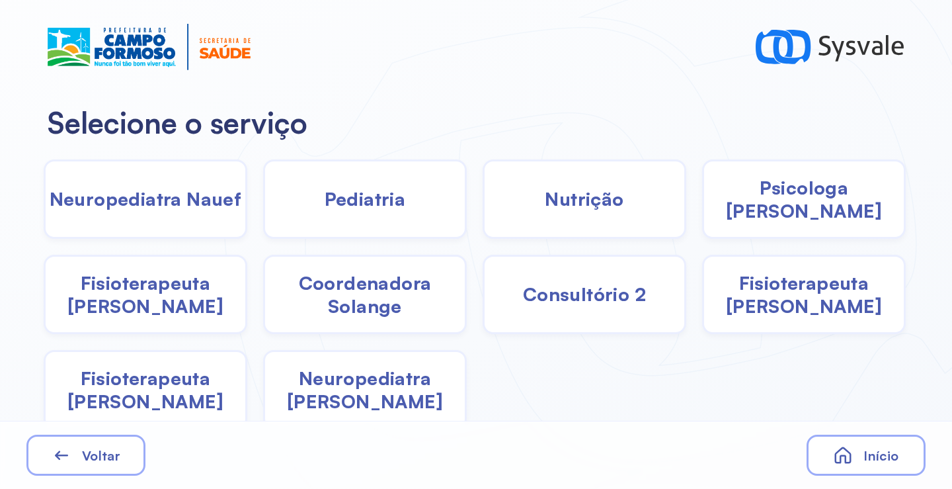
click at [389, 192] on span "Pediatria" at bounding box center [365, 198] width 81 height 23
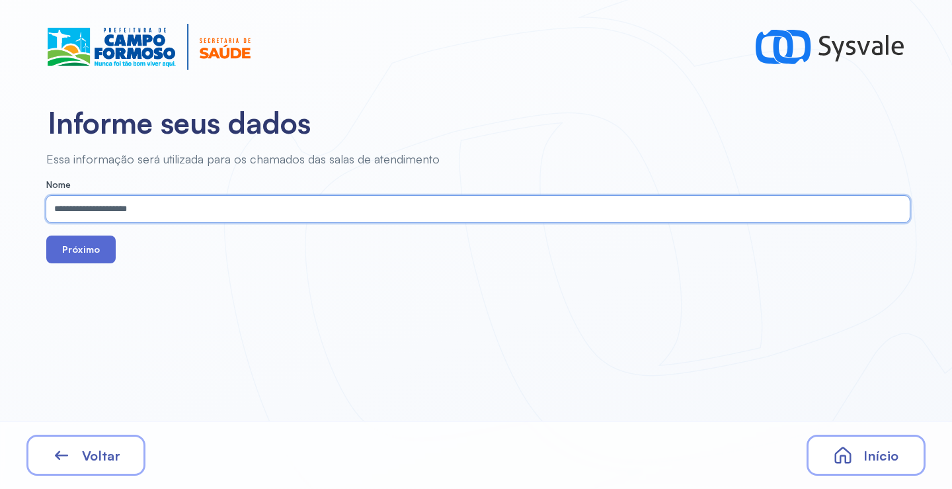
type input "**********"
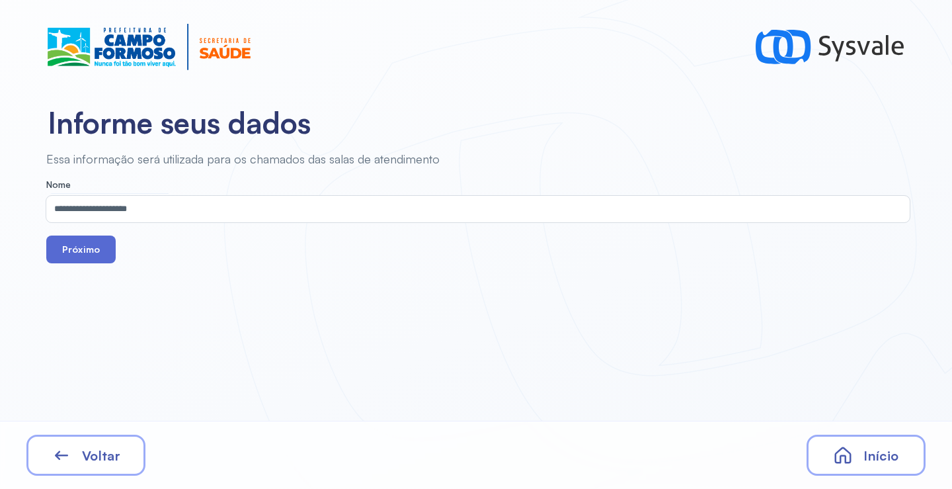
click at [91, 252] on button "Próximo" at bounding box center [80, 249] width 69 height 28
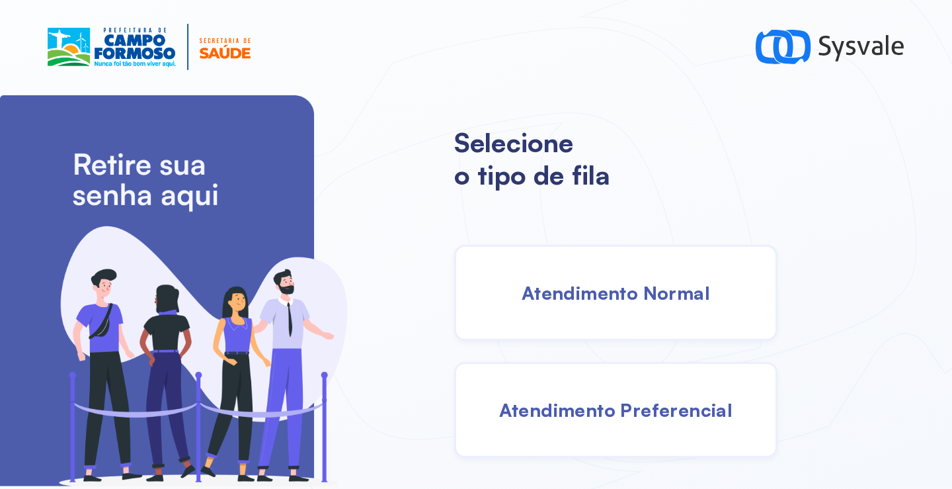
click at [612, 282] on span "Atendimento Normal" at bounding box center [616, 292] width 188 height 23
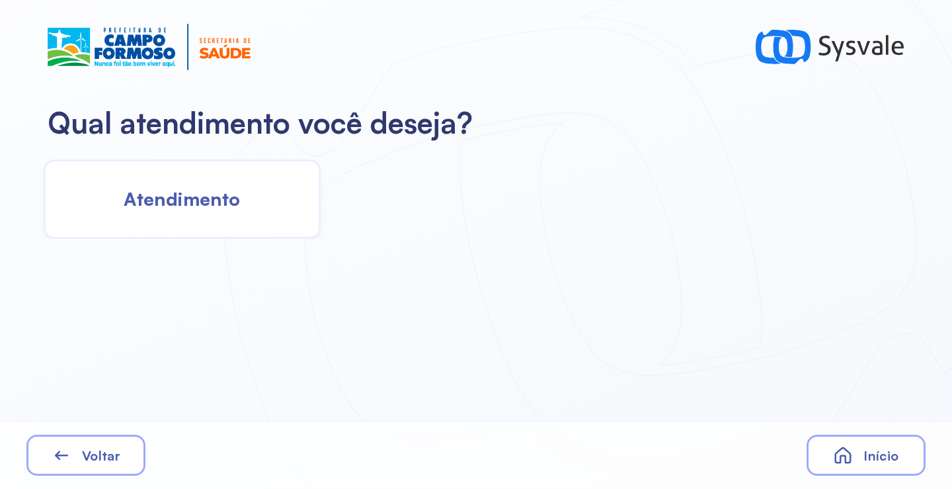
click at [220, 208] on span "Atendimento" at bounding box center [182, 198] width 116 height 23
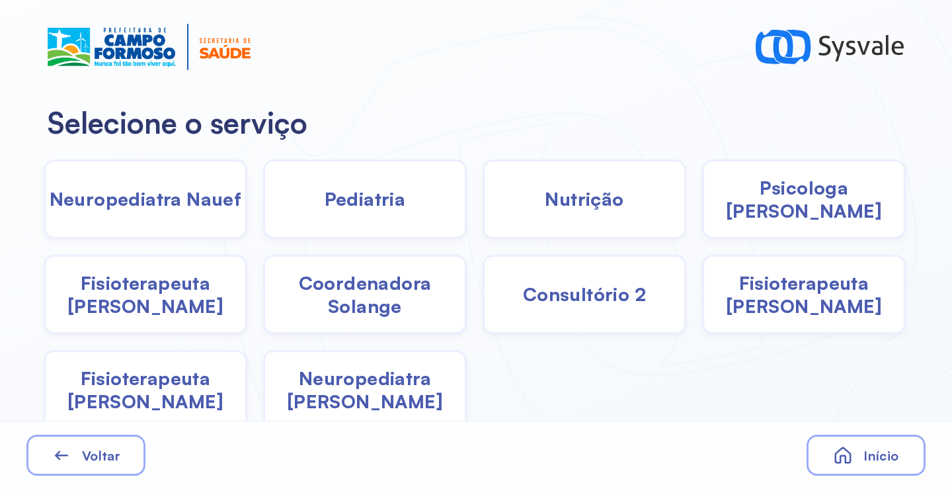
click at [483, 222] on div "Pediatria" at bounding box center [585, 198] width 204 height 79
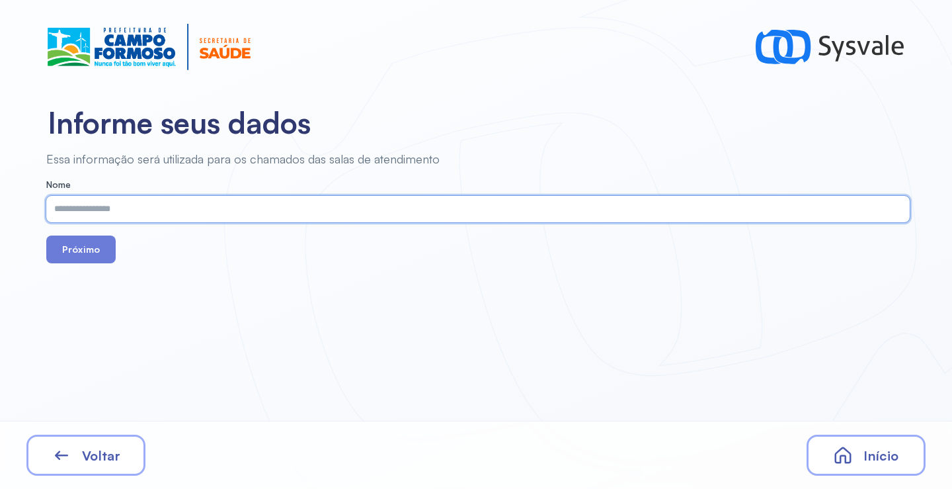
paste input "**********"
type input "**********"
click at [71, 248] on button "Próximo" at bounding box center [80, 249] width 69 height 28
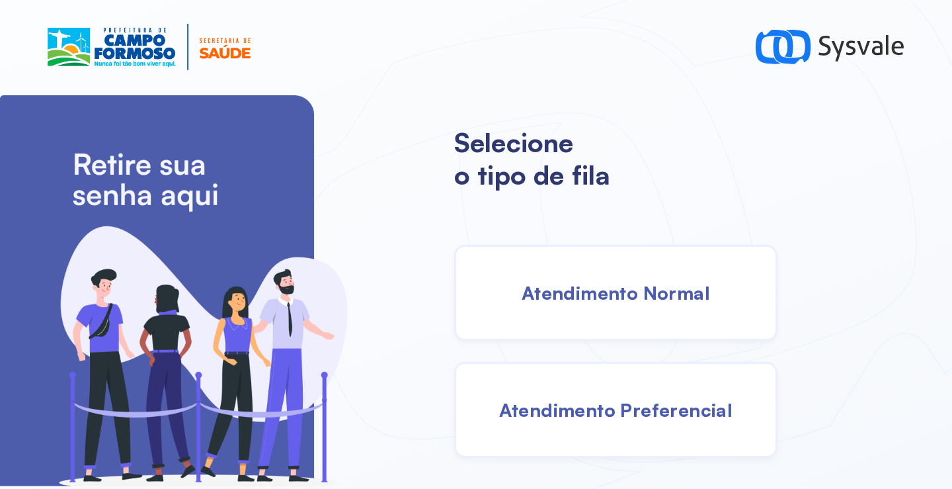
click at [599, 296] on span "Atendimento Normal" at bounding box center [616, 292] width 188 height 23
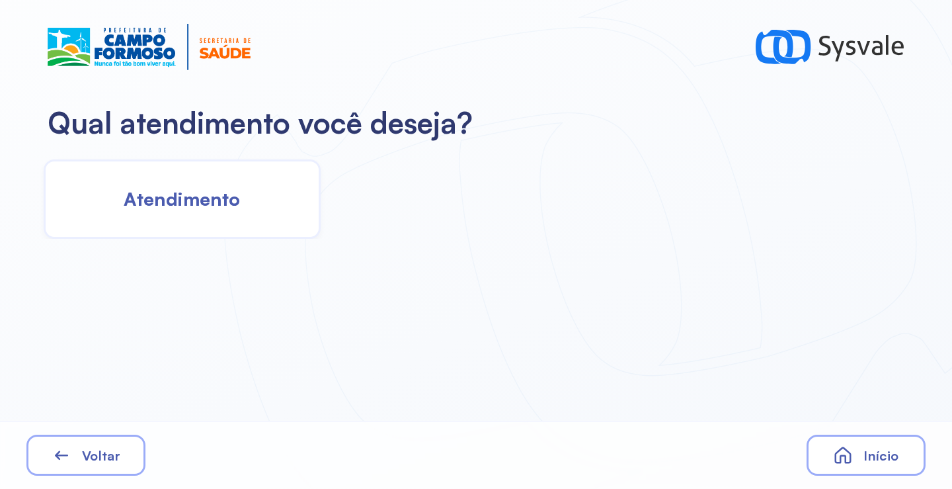
click at [208, 209] on span "Atendimento" at bounding box center [182, 198] width 116 height 23
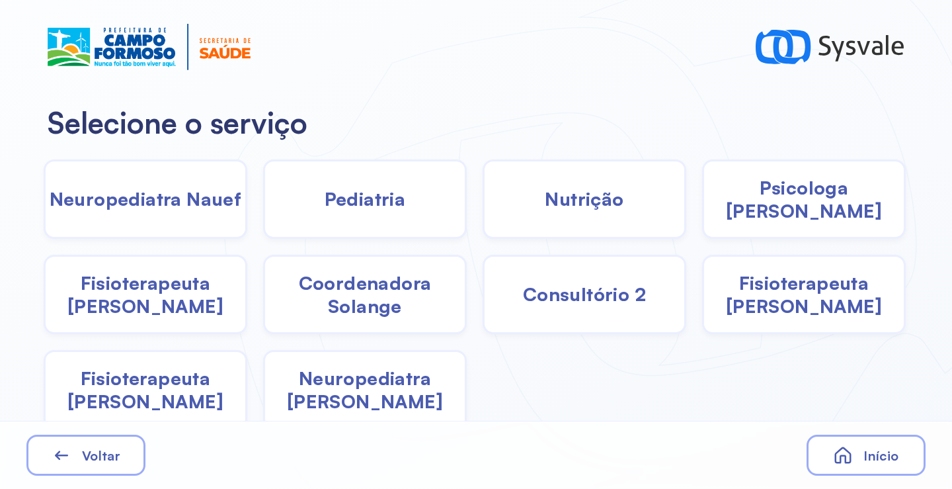
click at [332, 302] on span "Coordenadora Solange" at bounding box center [365, 294] width 200 height 46
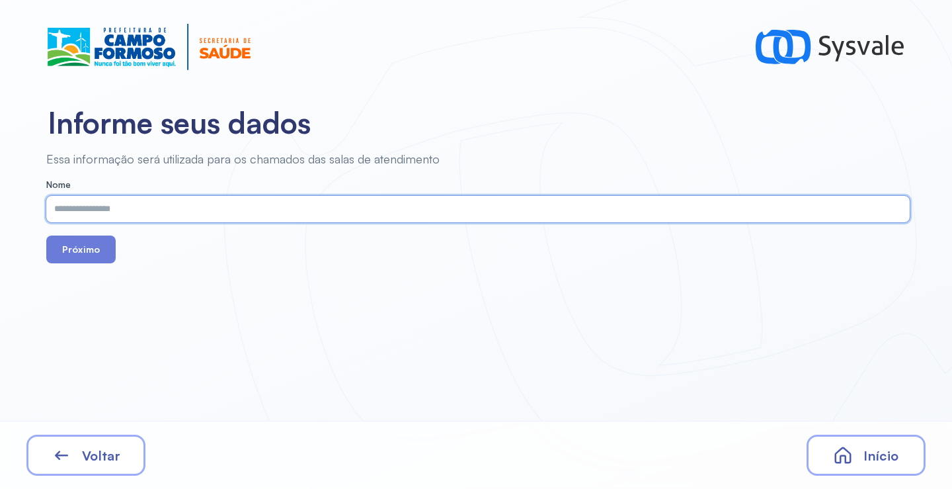
paste input "**********"
type input "**********"
click at [98, 246] on button "Próximo" at bounding box center [80, 249] width 69 height 28
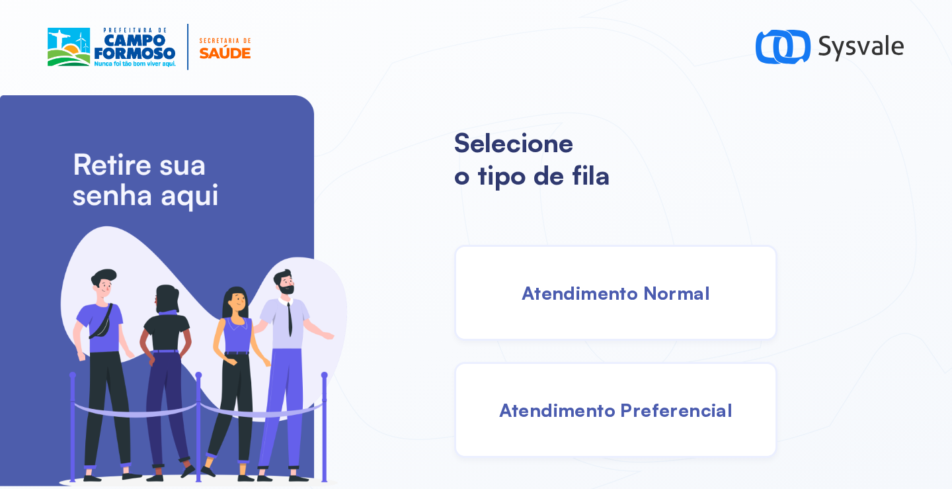
click at [576, 304] on div "Atendimento Normal" at bounding box center [615, 293] width 323 height 96
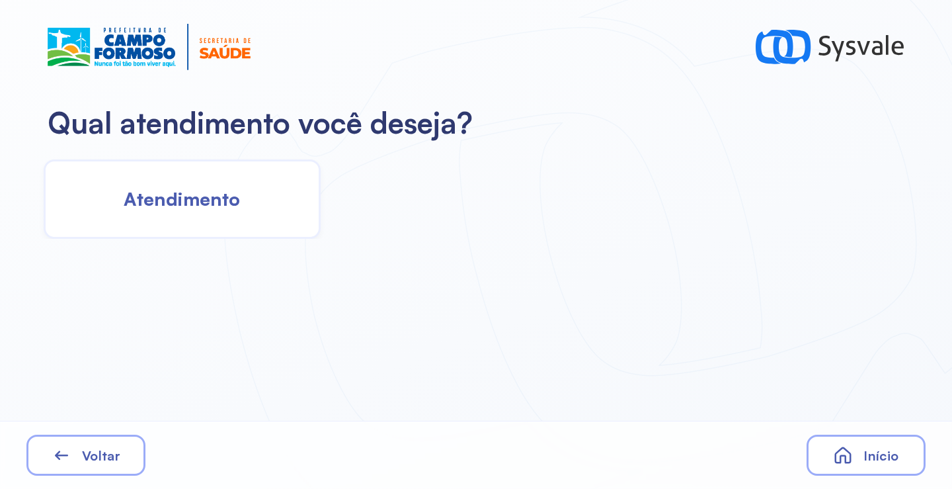
click at [276, 206] on div "Atendimento" at bounding box center [182, 198] width 277 height 79
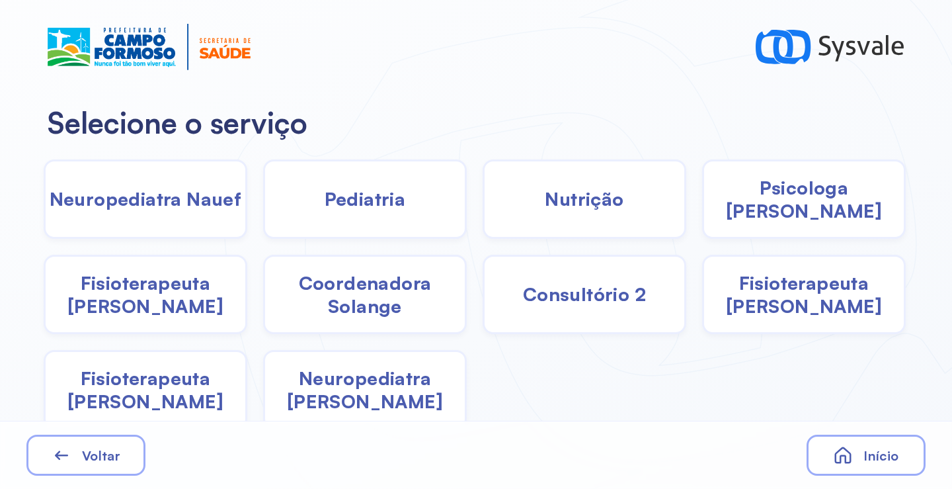
click at [378, 198] on span "Pediatria" at bounding box center [365, 198] width 81 height 23
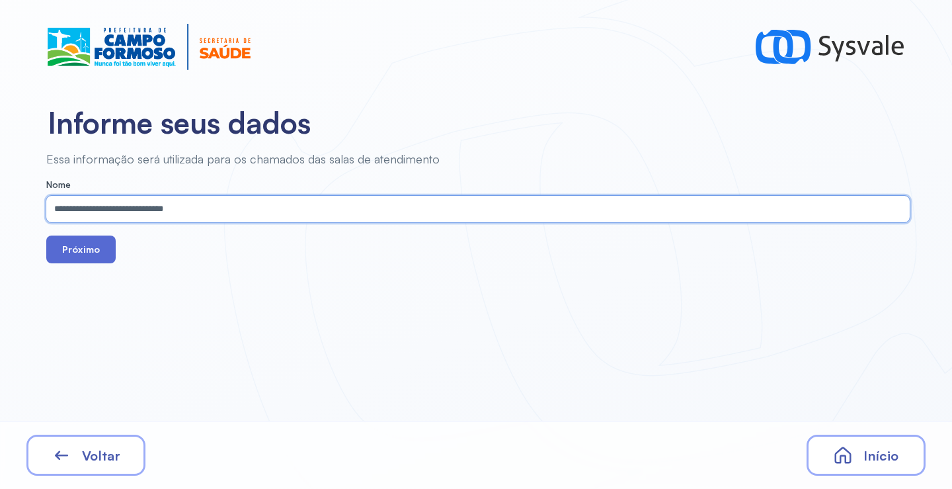
type input "**********"
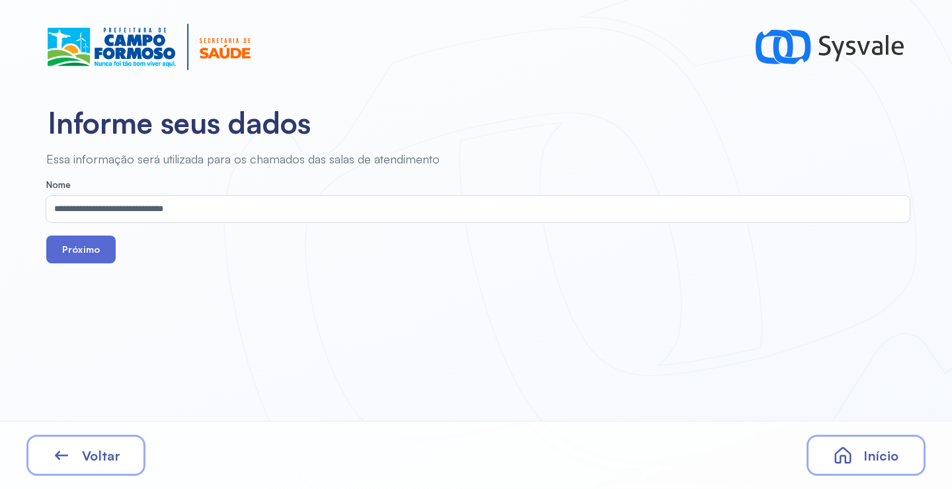
click at [84, 243] on button "Próximo" at bounding box center [80, 249] width 69 height 28
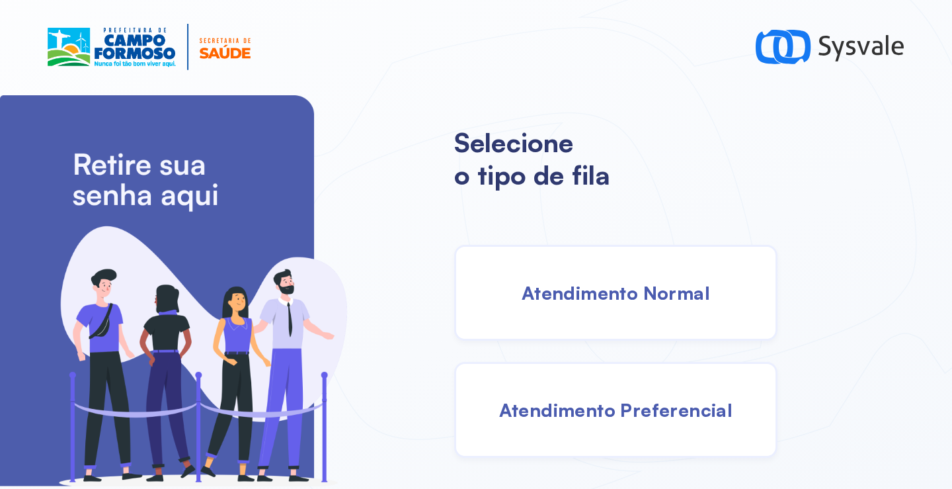
click at [643, 320] on div "Atendimento Normal" at bounding box center [615, 293] width 323 height 96
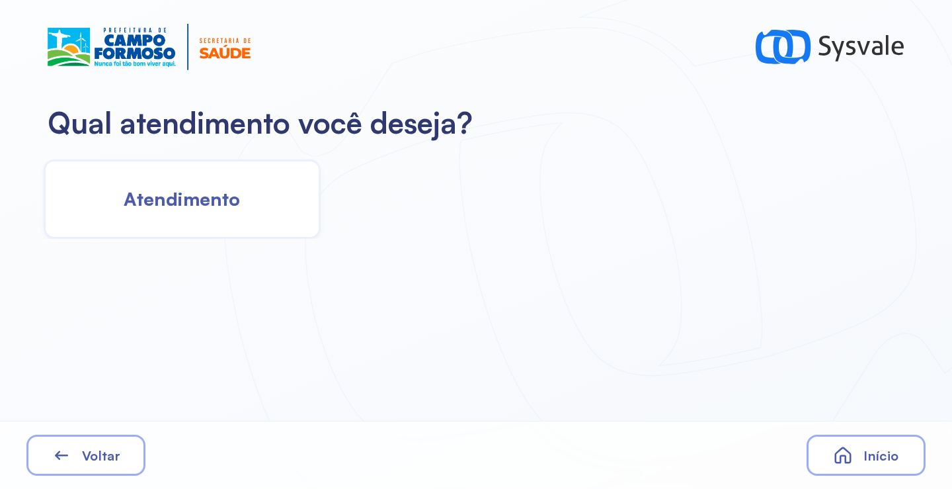
click at [233, 206] on span "Atendimento" at bounding box center [182, 198] width 116 height 23
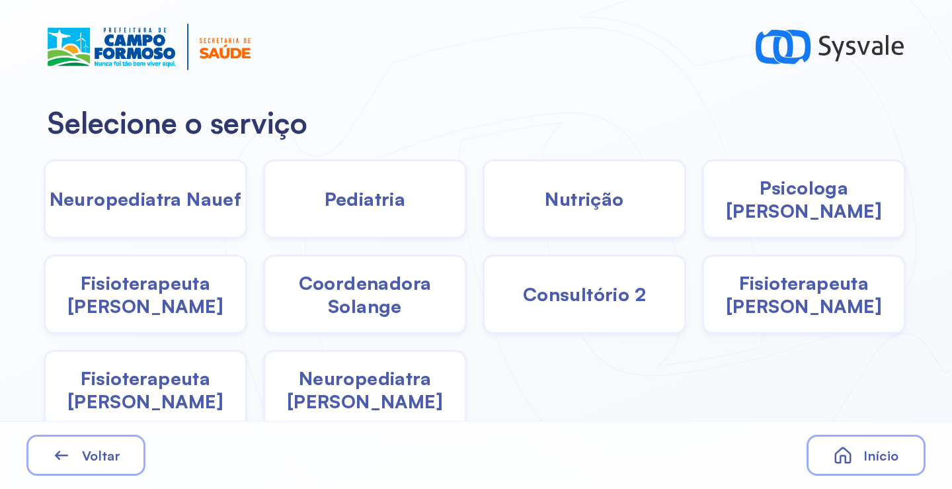
click at [365, 210] on span "Pediatria" at bounding box center [365, 198] width 81 height 23
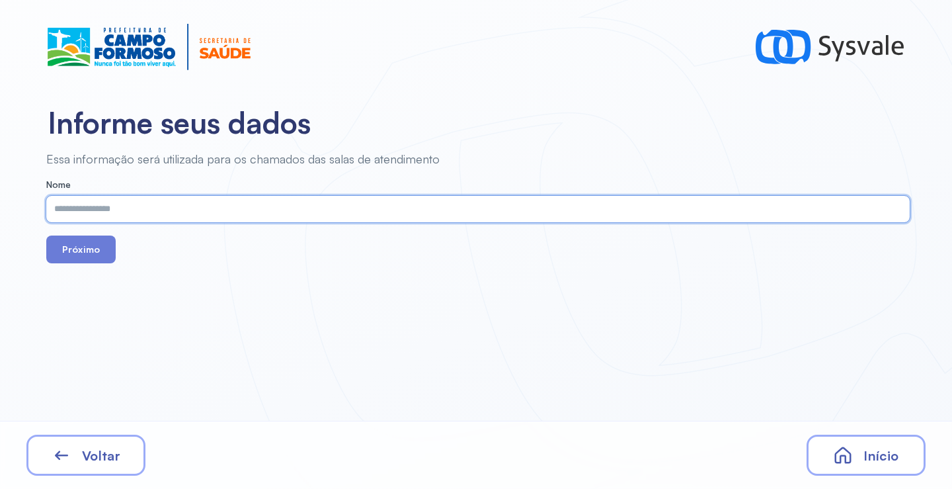
drag, startPoint x: 365, startPoint y: 210, endPoint x: 98, endPoint y: 452, distance: 360.0
click at [98, 452] on span "Voltar" at bounding box center [101, 455] width 38 height 17
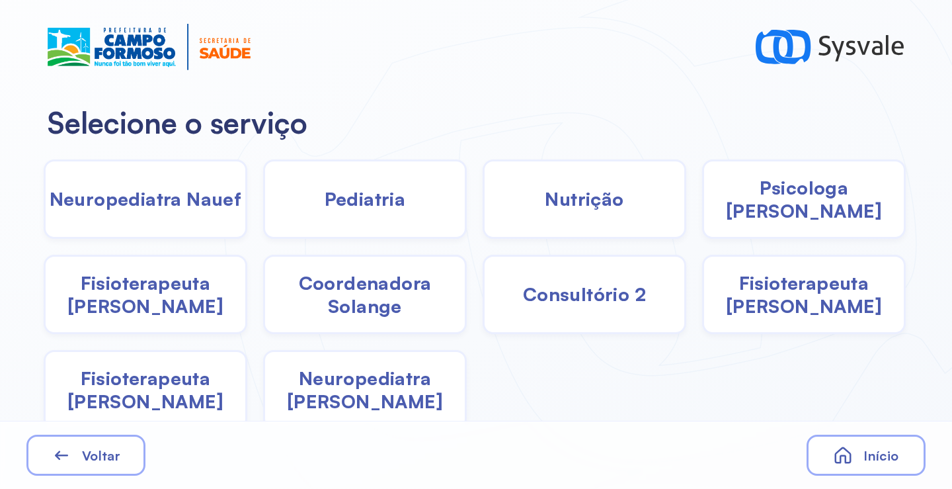
click at [378, 296] on span "Coordenadora Solange" at bounding box center [365, 294] width 200 height 46
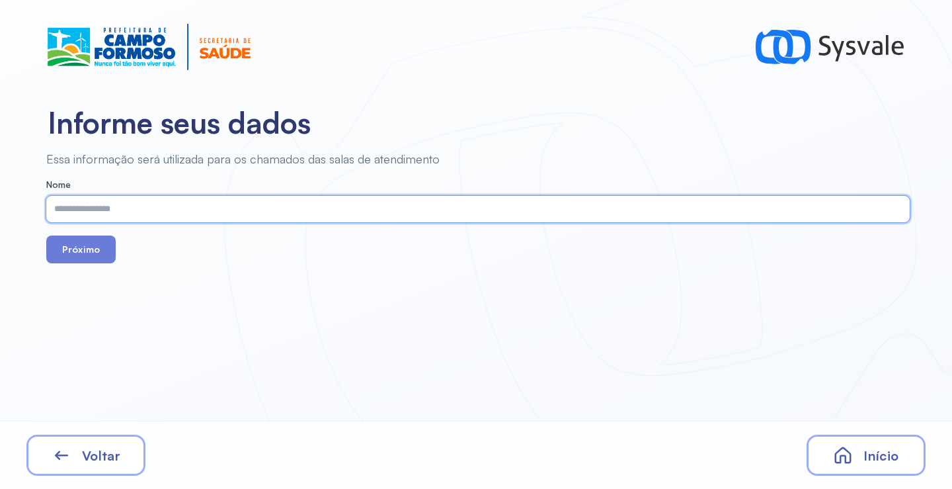
paste input "**********"
click at [67, 209] on input "**********" at bounding box center [475, 209] width 858 height 26
type input "**********"
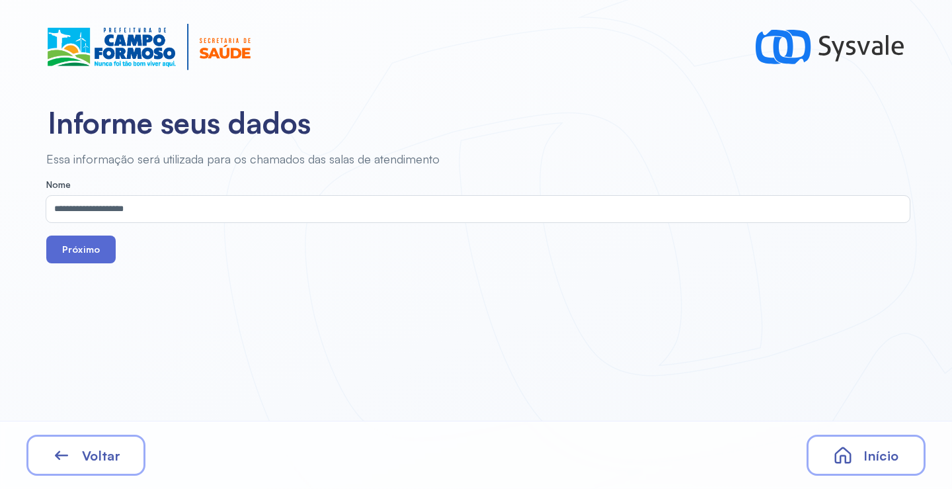
click at [75, 245] on button "Próximo" at bounding box center [80, 249] width 69 height 28
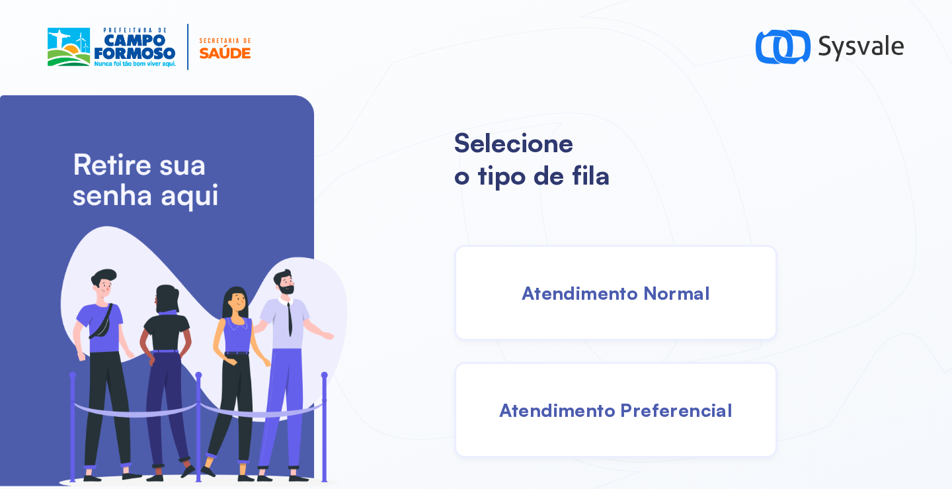
drag, startPoint x: 605, startPoint y: 285, endPoint x: 585, endPoint y: 283, distance: 20.6
click at [585, 283] on span "Atendimento Normal" at bounding box center [616, 292] width 188 height 23
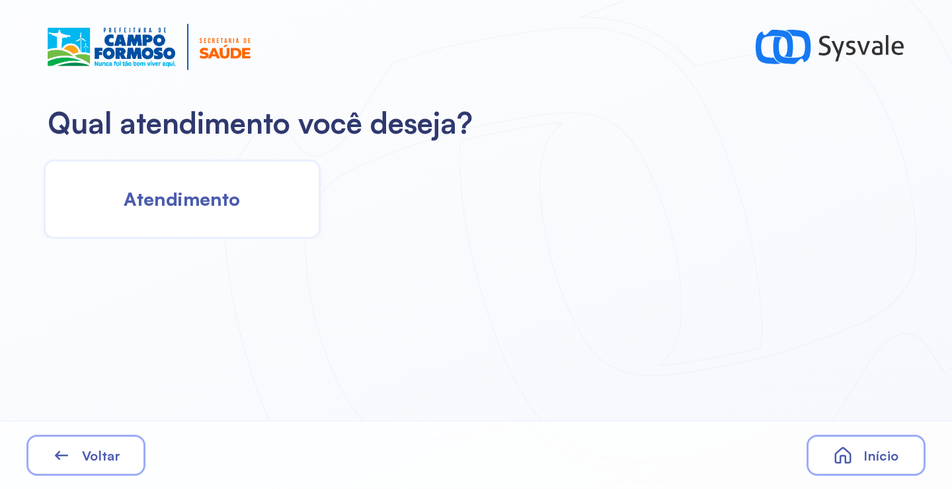
click at [216, 190] on span "Atendimento" at bounding box center [182, 198] width 116 height 23
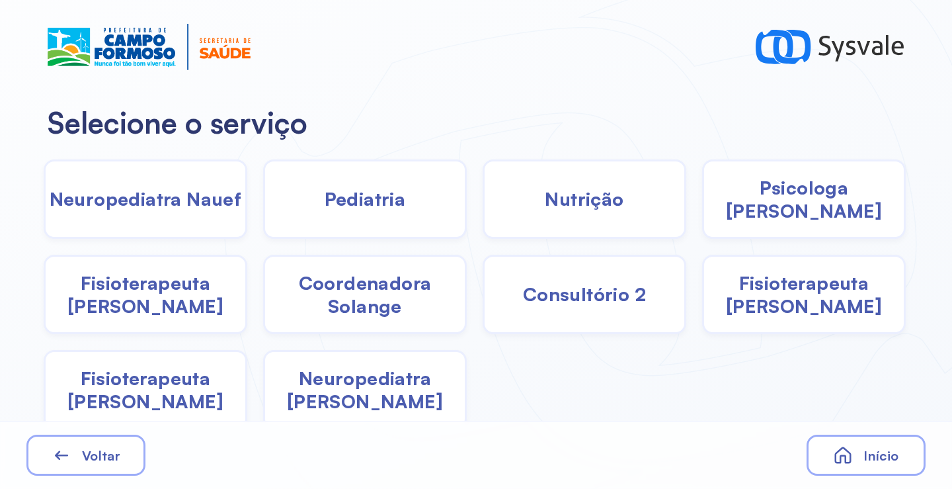
click at [346, 294] on span "Coordenadora Solange" at bounding box center [365, 294] width 200 height 46
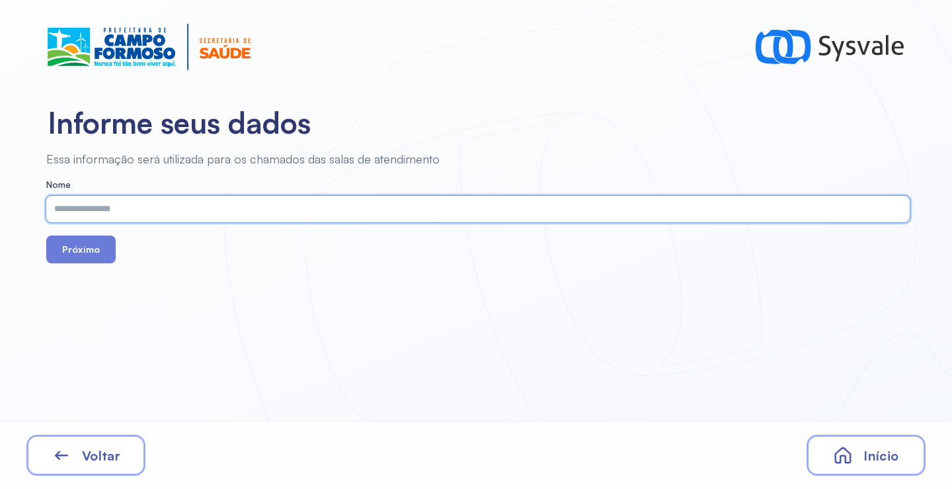
paste input "**********"
type input "**********"
click at [99, 245] on button "Próximo" at bounding box center [80, 249] width 69 height 28
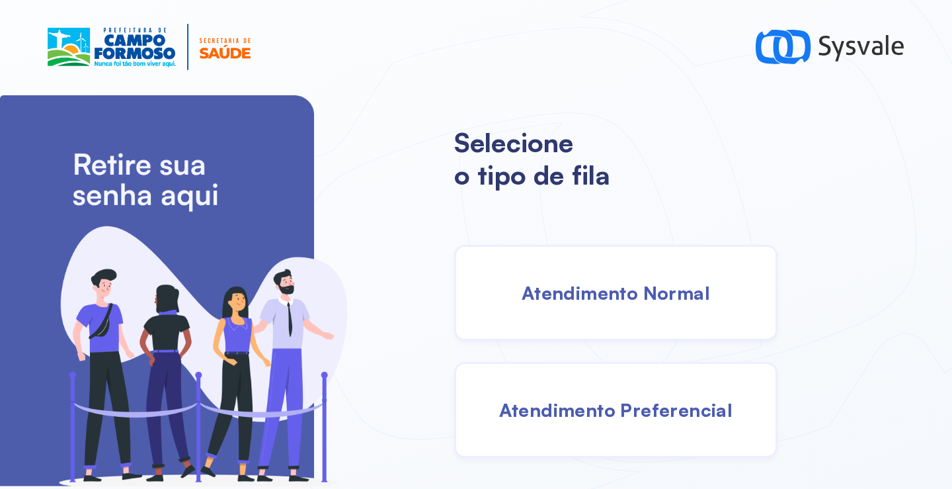
click at [588, 307] on div "Atendimento Normal" at bounding box center [615, 293] width 323 height 96
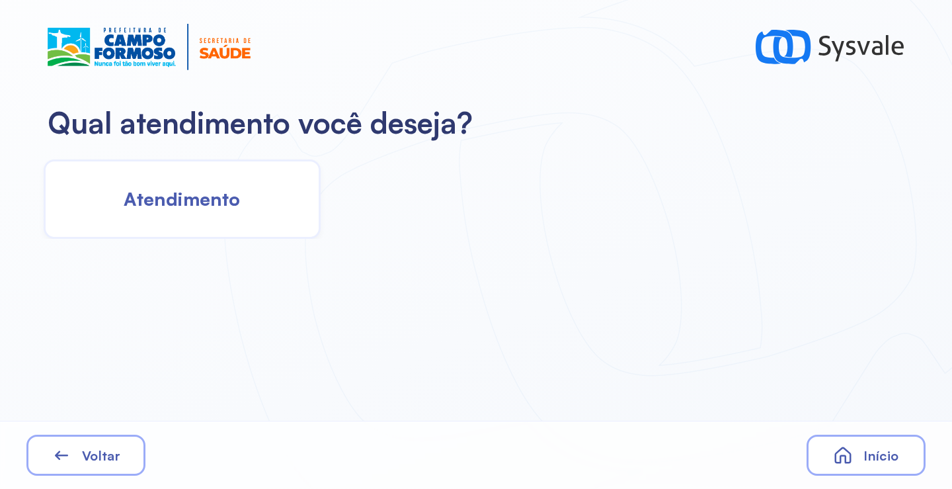
click at [211, 184] on div "Atendimento" at bounding box center [182, 198] width 277 height 79
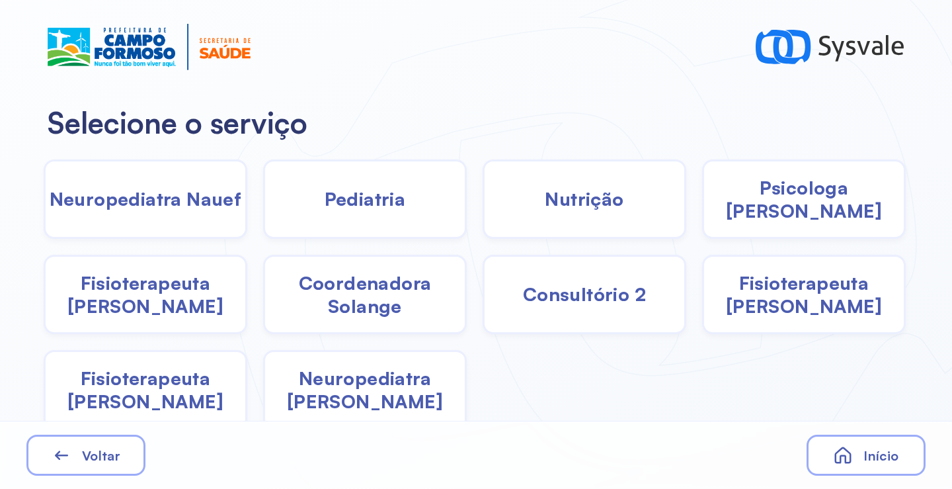
click at [362, 204] on span "Pediatria" at bounding box center [365, 198] width 81 height 23
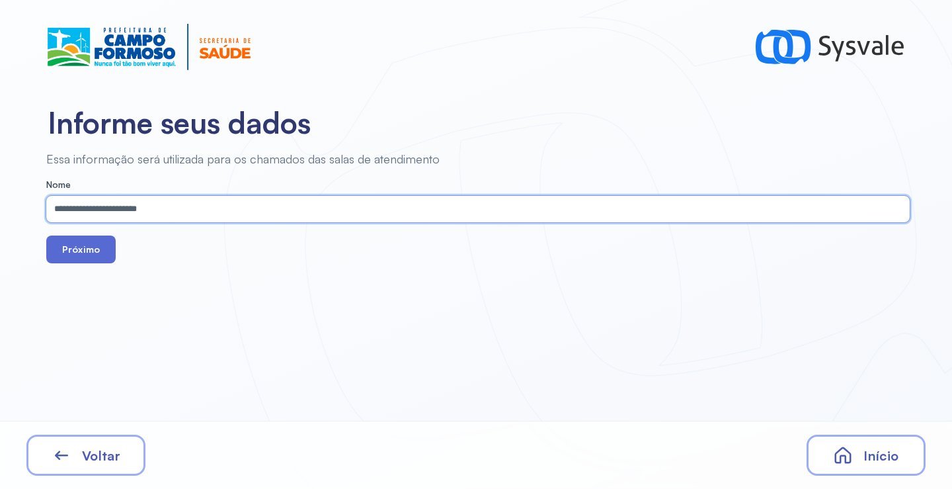
type input "**********"
click at [60, 251] on button "Próximo" at bounding box center [80, 249] width 69 height 28
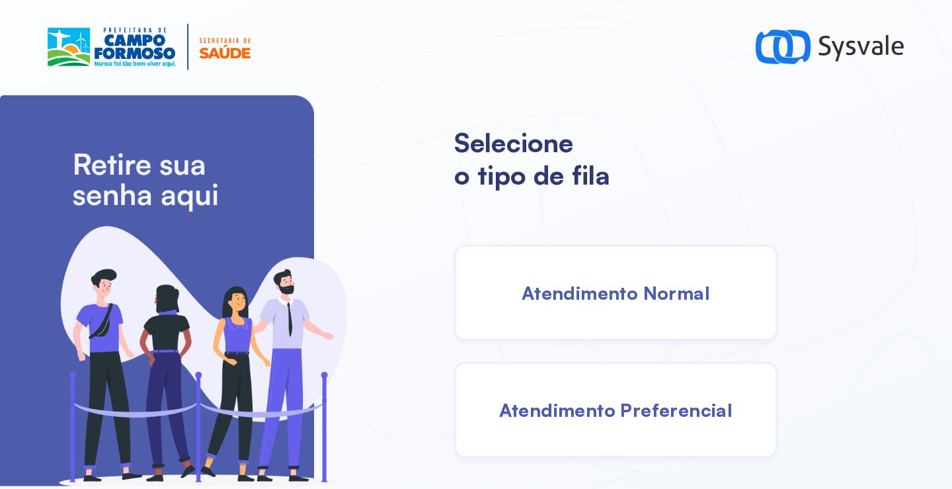
drag, startPoint x: 586, startPoint y: 276, endPoint x: 575, endPoint y: 278, distance: 10.7
click at [575, 278] on div "Atendimento Normal" at bounding box center [615, 293] width 323 height 96
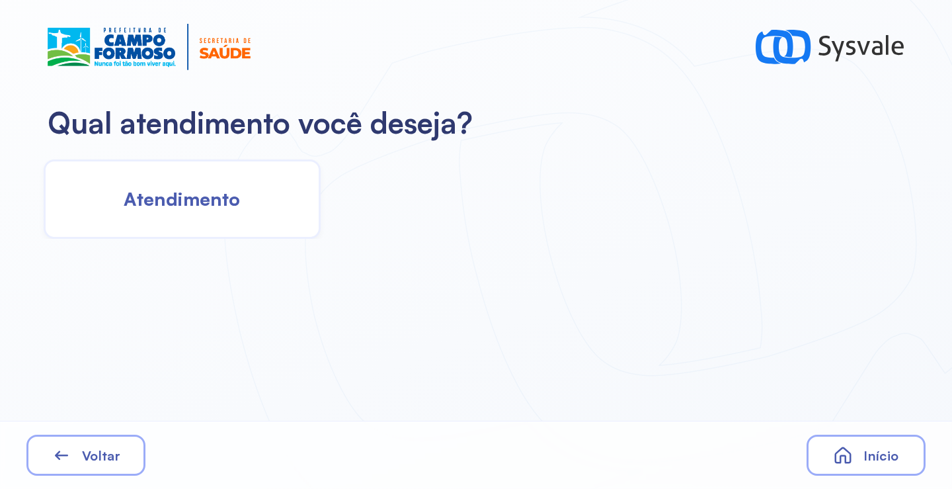
click at [209, 212] on div "Atendimento" at bounding box center [182, 198] width 277 height 79
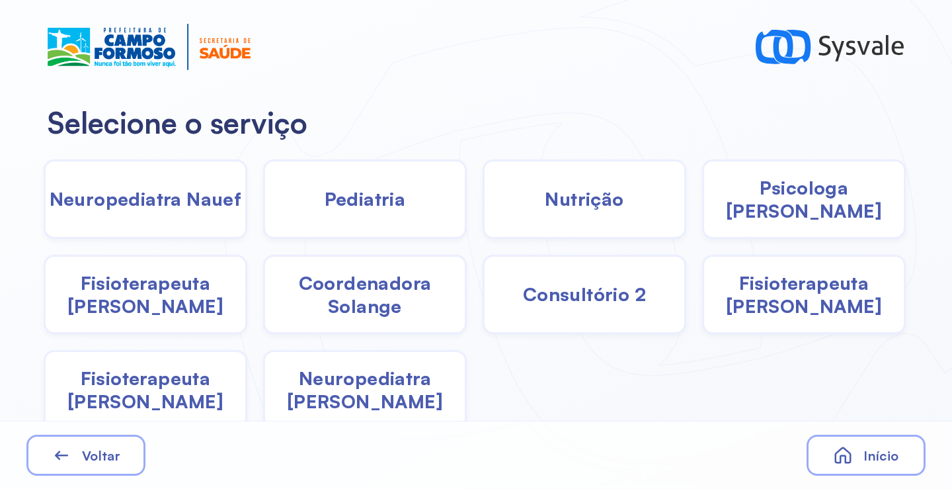
click at [483, 211] on div "Pediatria" at bounding box center [585, 198] width 204 height 79
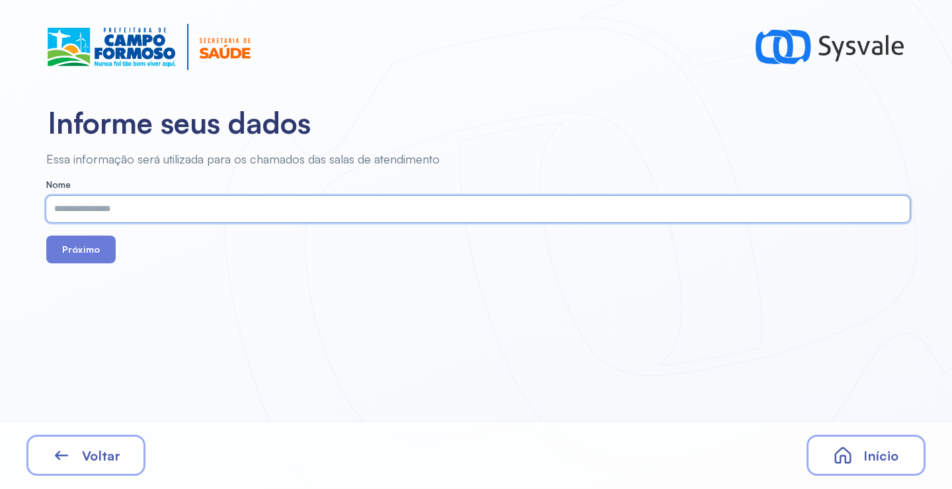
paste input "**********"
type input "**********"
click at [97, 258] on button "Próximo" at bounding box center [80, 249] width 69 height 28
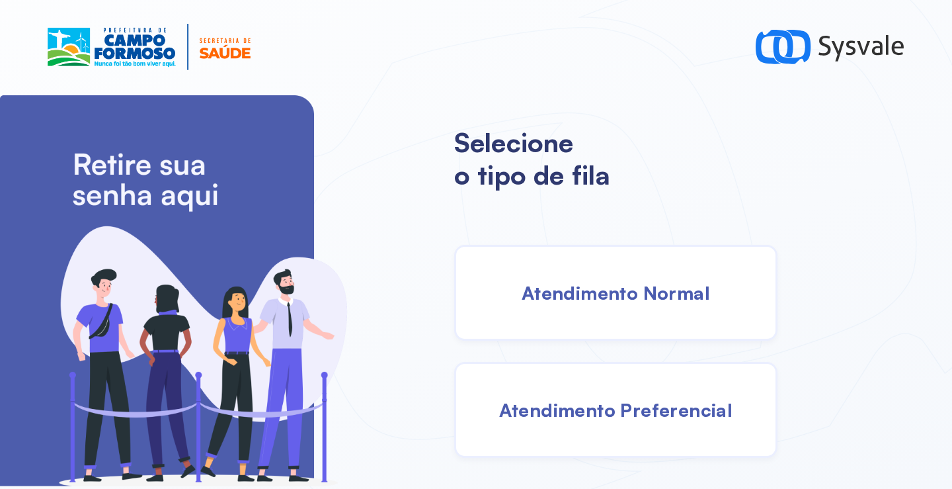
click at [589, 273] on div "Atendimento Normal" at bounding box center [615, 293] width 323 height 96
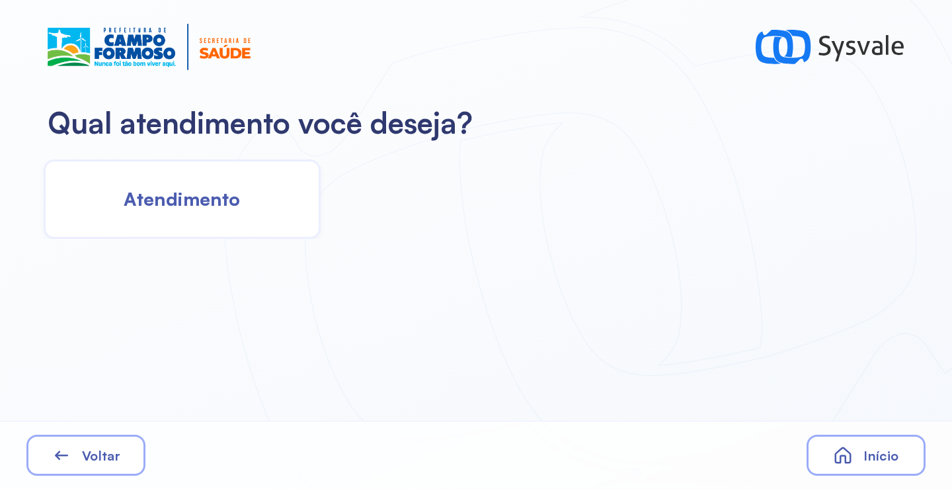
click at [186, 220] on div "Atendimento" at bounding box center [182, 198] width 277 height 79
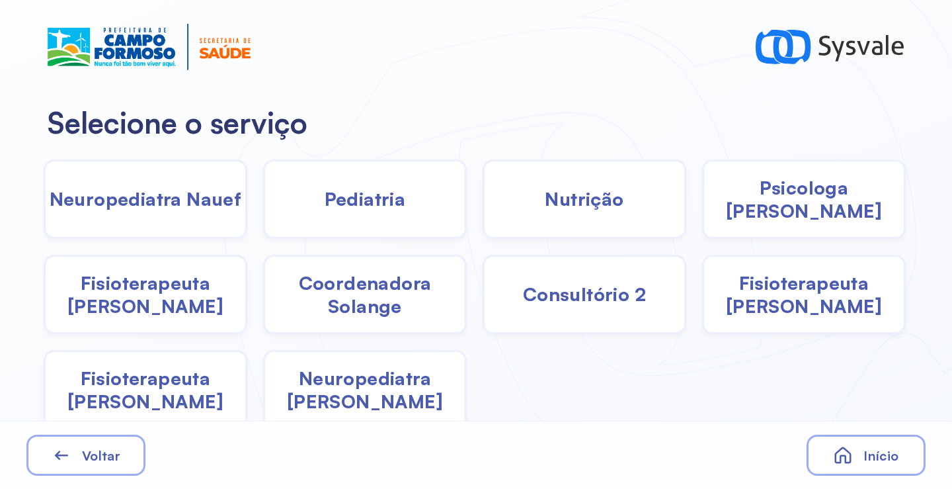
click at [368, 304] on span "Coordenadora Solange" at bounding box center [365, 294] width 200 height 46
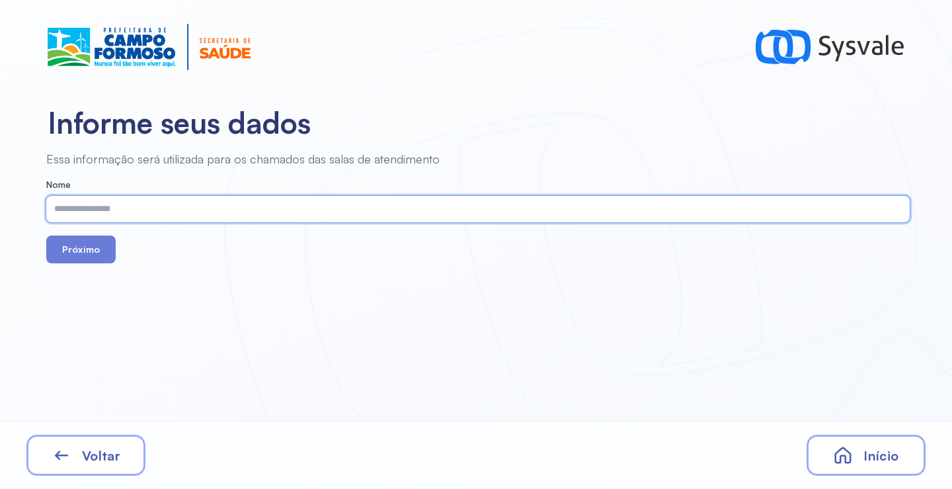
paste input "**********"
type input "**********"
drag, startPoint x: 77, startPoint y: 237, endPoint x: 89, endPoint y: 252, distance: 18.8
click at [77, 238] on button "Próximo" at bounding box center [80, 249] width 69 height 28
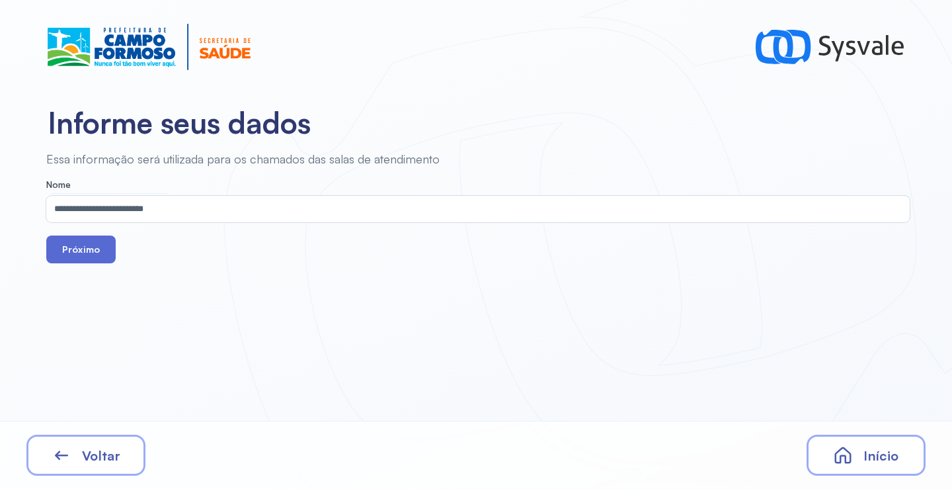
click at [89, 253] on button "Próximo" at bounding box center [80, 249] width 69 height 28
click at [99, 257] on button "Próximo" at bounding box center [80, 249] width 69 height 28
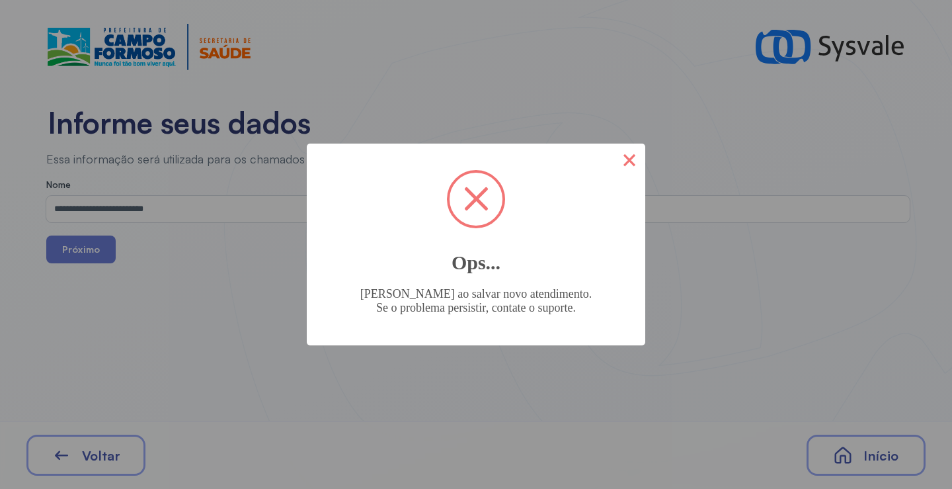
click at [628, 157] on button "×" at bounding box center [630, 159] width 32 height 32
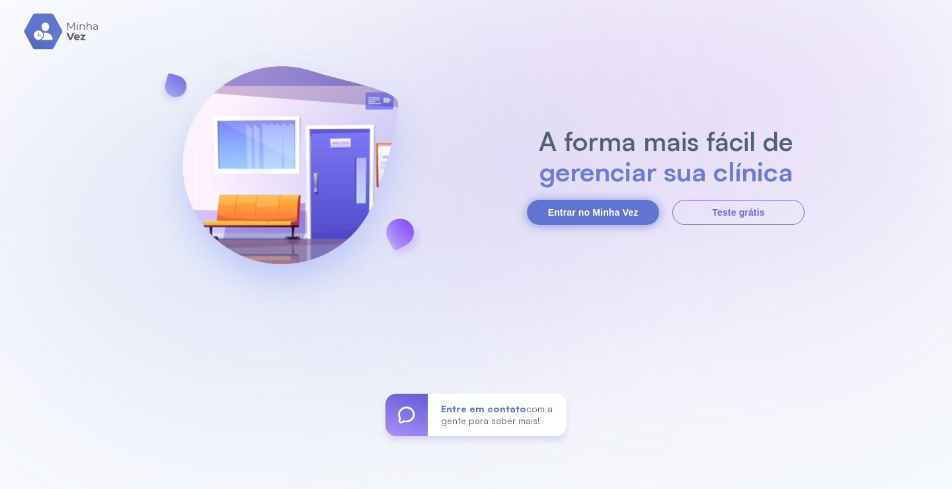
drag, startPoint x: 600, startPoint y: 231, endPoint x: 602, endPoint y: 223, distance: 8.2
click at [600, 226] on div "A forma mais fácil de gerenciar sua clínica Entrar no Minha Vez Teste grátis En…" at bounding box center [476, 244] width 952 height 489
click at [602, 223] on button "Entrar no Minha Vez" at bounding box center [593, 212] width 132 height 25
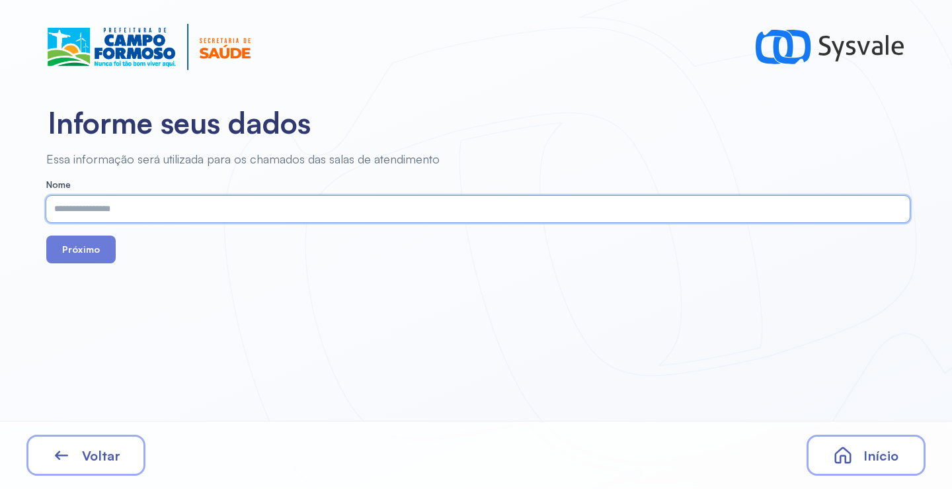
paste input "**********"
click at [79, 207] on input "**********" at bounding box center [475, 209] width 858 height 26
type input "**********"
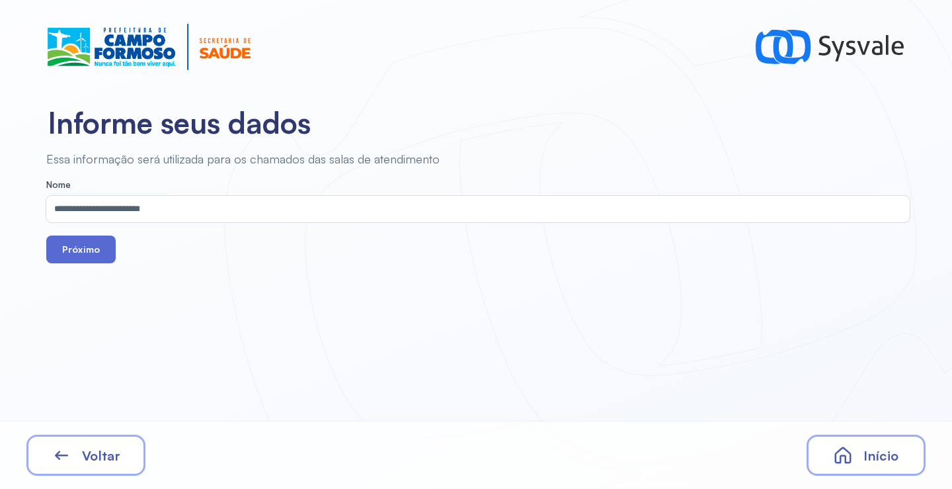
click at [95, 252] on button "Próximo" at bounding box center [80, 249] width 69 height 28
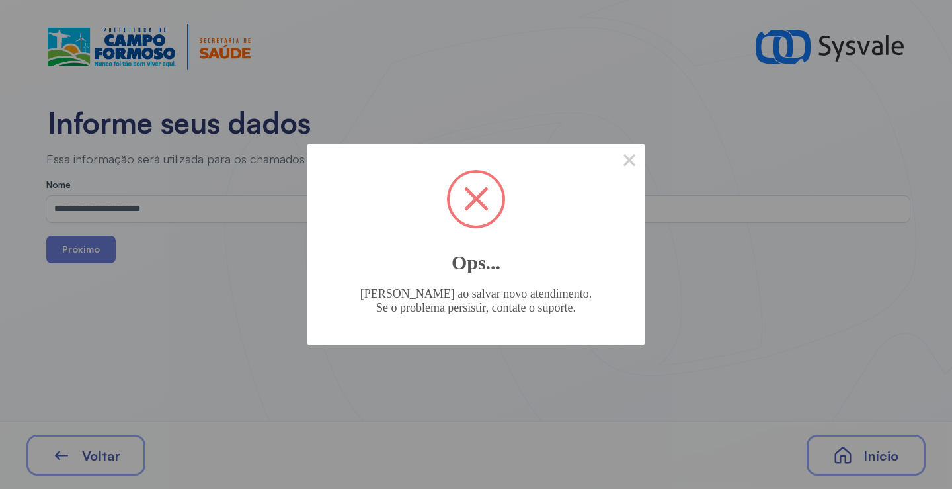
drag, startPoint x: 615, startPoint y: 153, endPoint x: 631, endPoint y: 162, distance: 18.6
click at [624, 157] on button "×" at bounding box center [630, 159] width 32 height 32
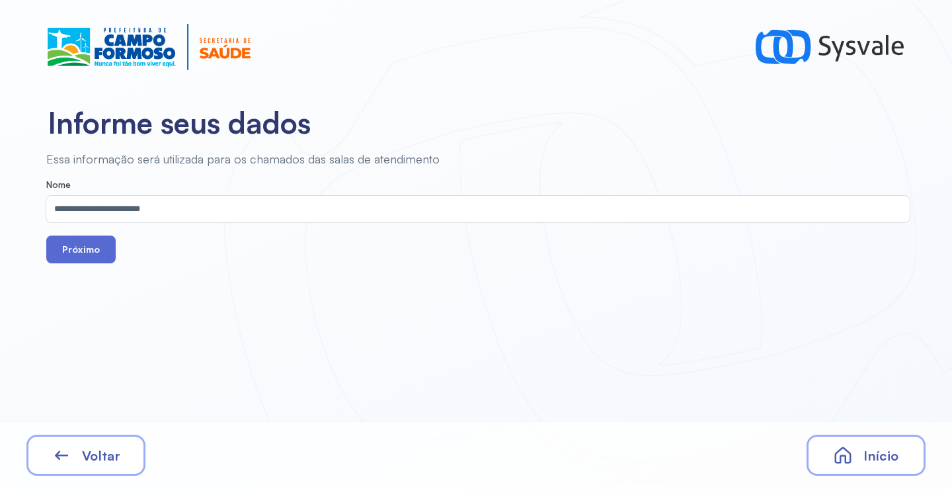
click at [97, 244] on button "Próximo" at bounding box center [80, 249] width 69 height 28
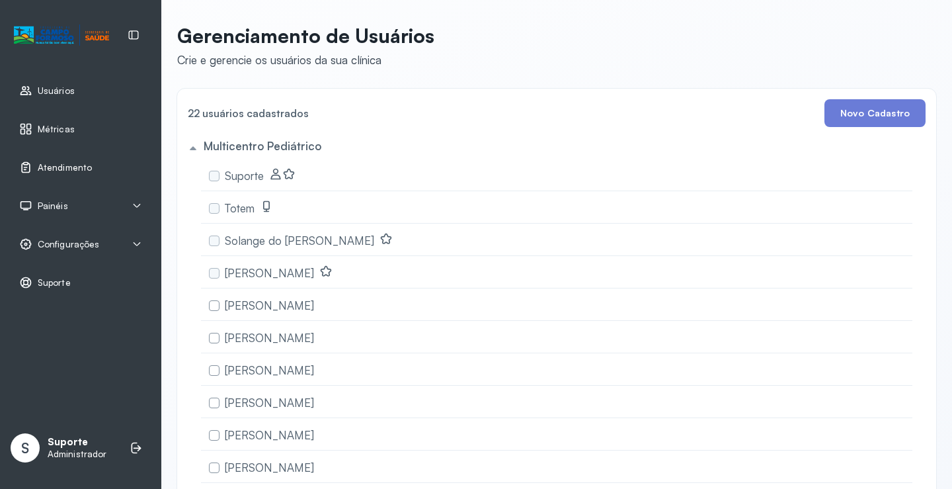
click at [67, 163] on span "Atendimento" at bounding box center [65, 167] width 54 height 11
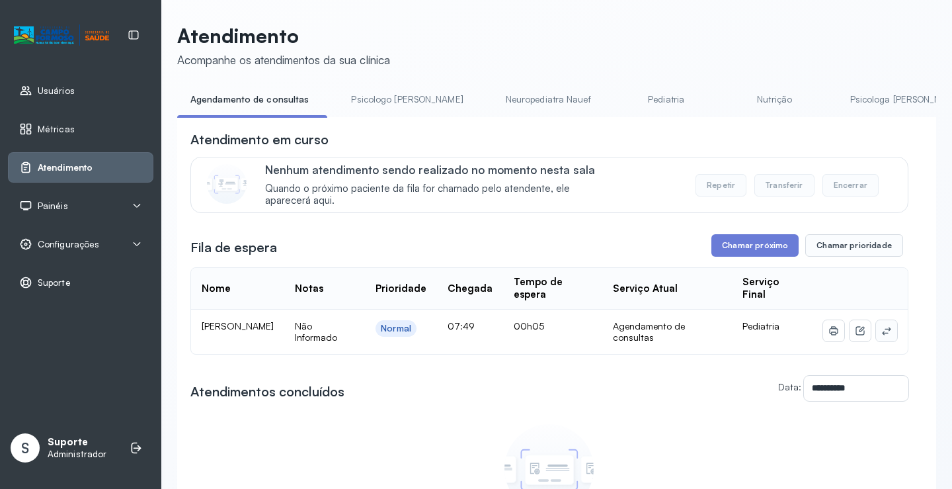
click at [876, 331] on button at bounding box center [886, 330] width 21 height 21
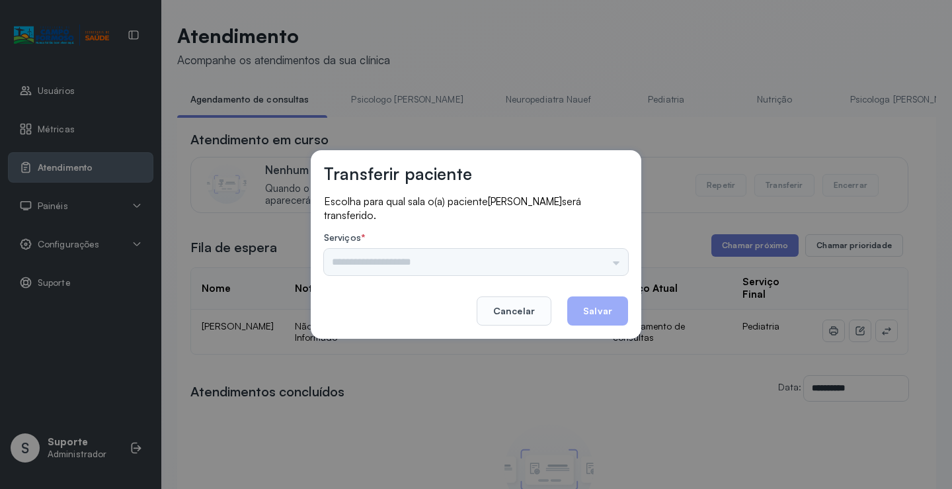
click at [593, 270] on div "Nenhuma opção encontrada" at bounding box center [476, 262] width 304 height 26
click at [604, 263] on input "text" at bounding box center [476, 262] width 304 height 26
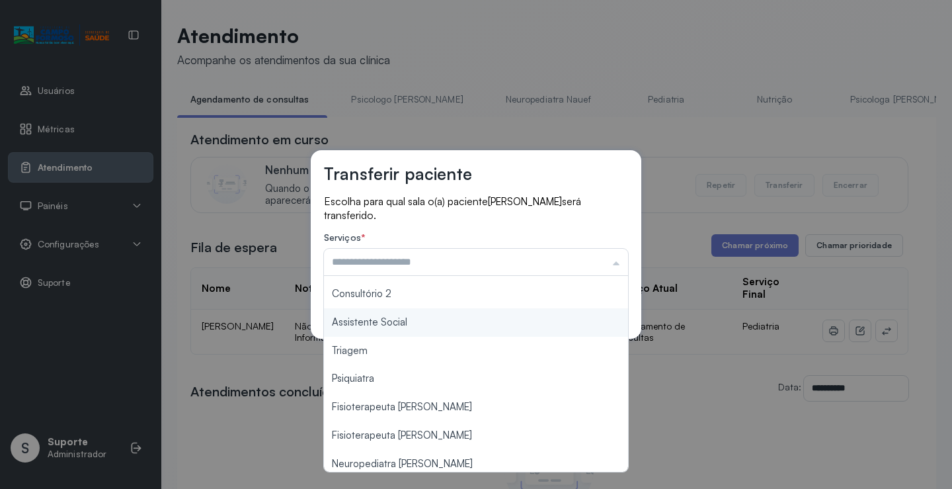
scroll to position [200, 0]
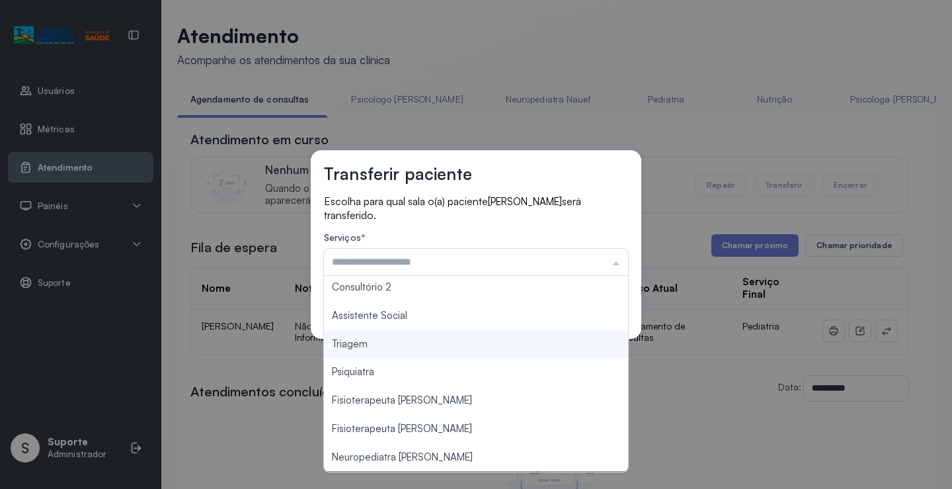
type input "*******"
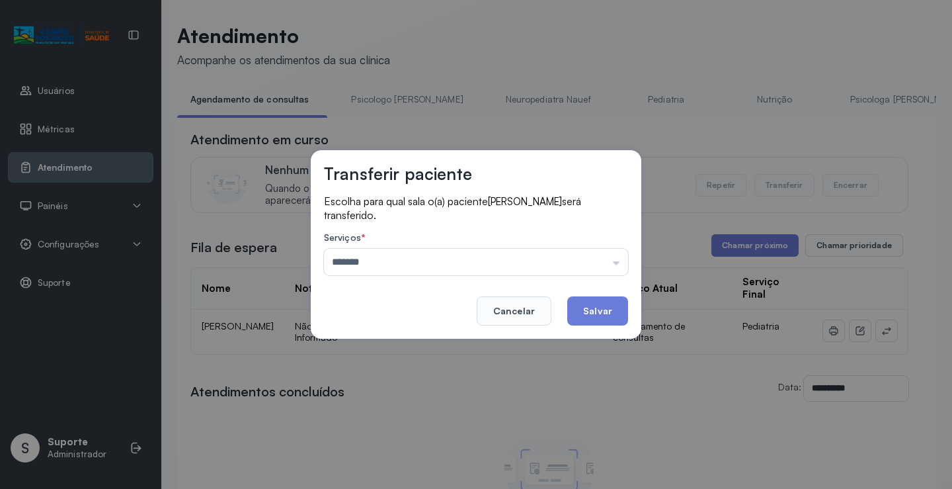
drag, startPoint x: 433, startPoint y: 350, endPoint x: 545, endPoint y: 322, distance: 115.2
click at [433, 349] on div "Transferir paciente Escolha para qual sala o(a) paciente [PERSON_NAME] será tra…" at bounding box center [476, 244] width 952 height 489
click at [597, 313] on button "Salvar" at bounding box center [597, 310] width 61 height 29
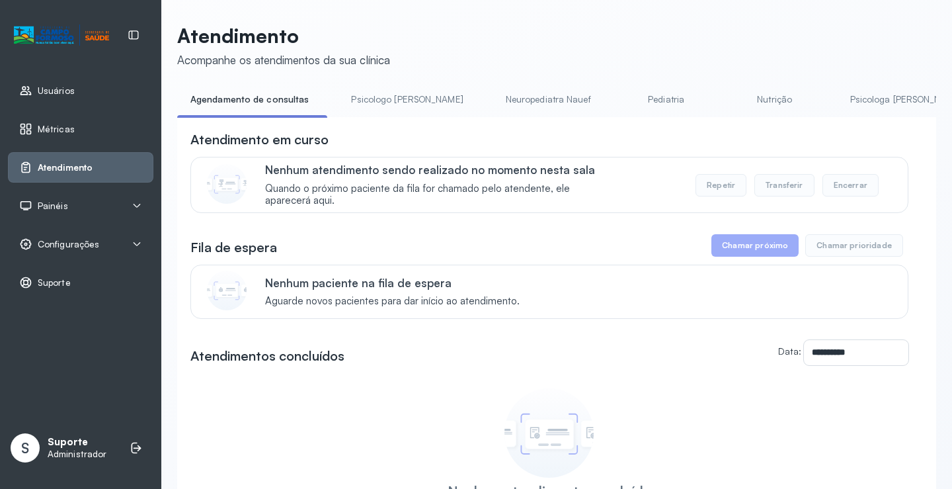
click at [620, 99] on link "Pediatria" at bounding box center [666, 100] width 93 height 22
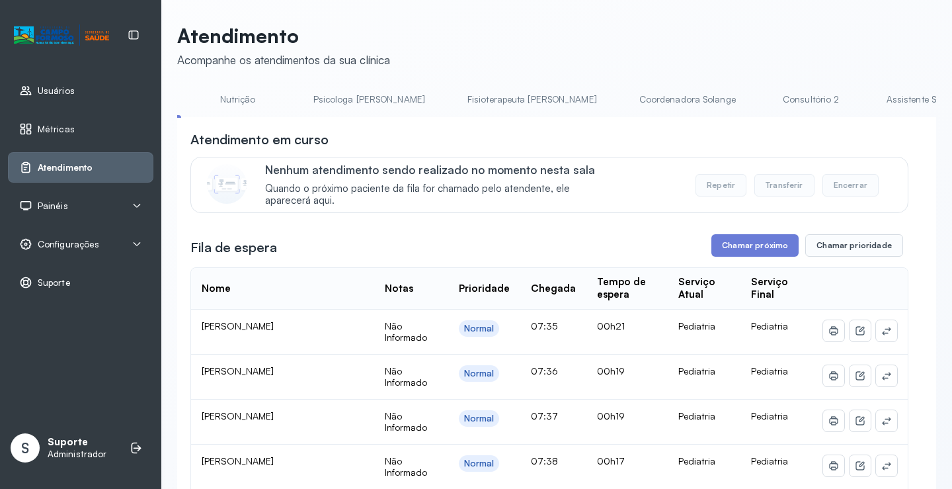
scroll to position [0, 659]
click at [858, 97] on link "Triagem" at bounding box center [904, 100] width 93 height 22
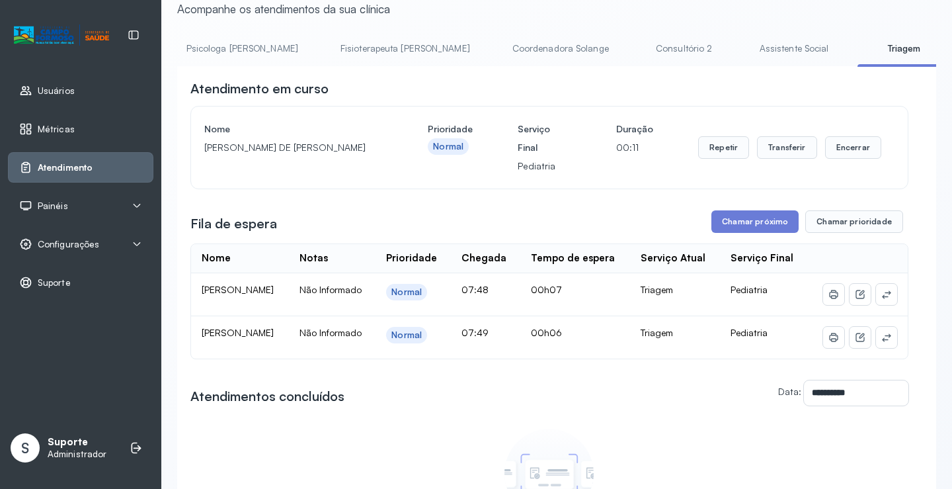
scroll to position [0, 0]
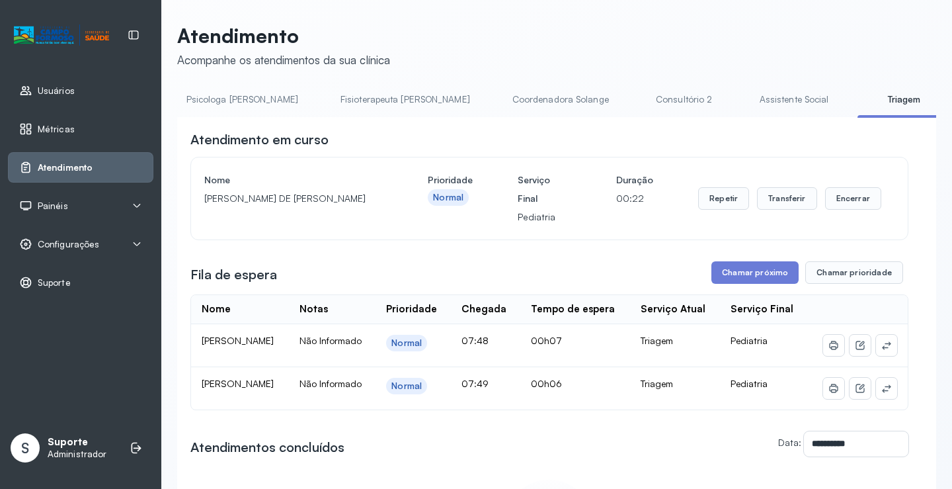
click at [83, 198] on div "Painéis" at bounding box center [80, 205] width 145 height 30
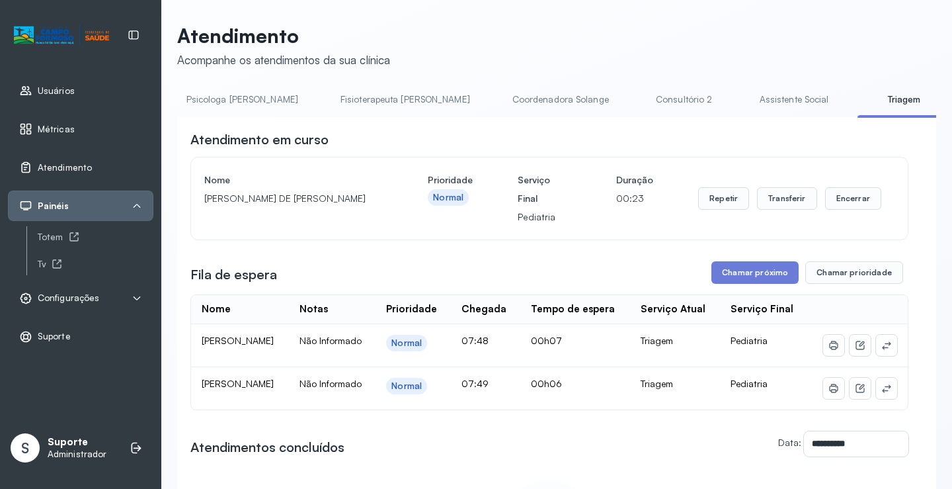
click at [69, 283] on li "Painéis Totem Tv" at bounding box center [80, 298] width 145 height 30
click at [60, 235] on div "Totem" at bounding box center [96, 236] width 116 height 11
click at [232, 106] on link "Agendamento de consultas" at bounding box center [247, 100] width 140 height 22
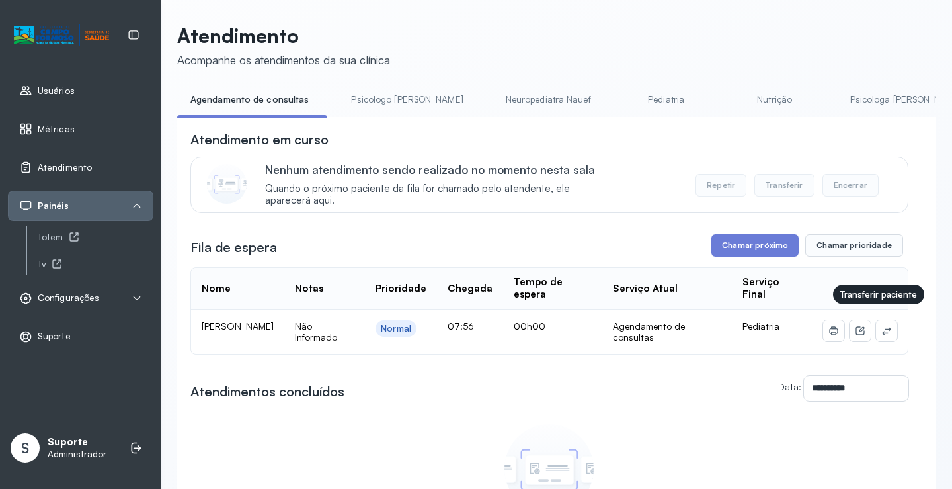
click at [880, 320] on td at bounding box center [860, 331] width 95 height 44
click at [881, 336] on icon at bounding box center [886, 330] width 11 height 11
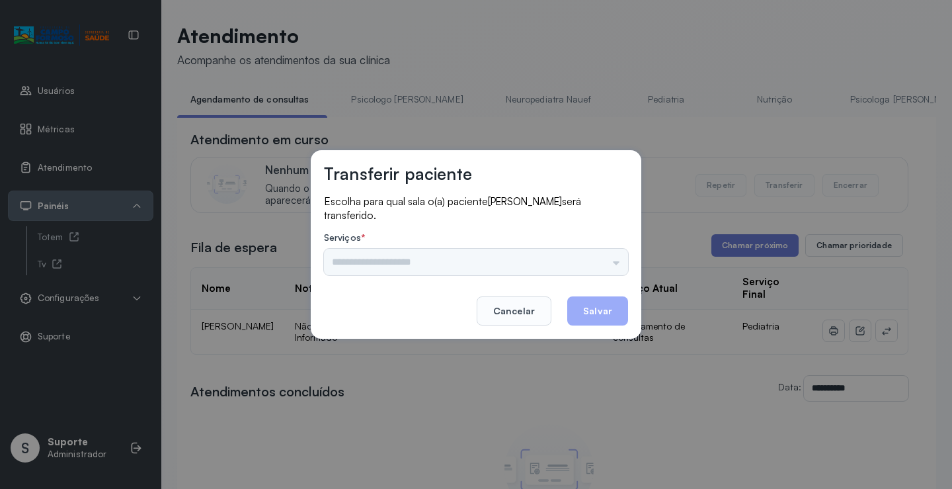
click at [597, 257] on div "Psicologo Pedro Neuropediatra Nauef Pediatria Nutrição Psicologa Alana Fisioter…" at bounding box center [476, 262] width 304 height 26
click at [554, 260] on input "text" at bounding box center [476, 262] width 304 height 26
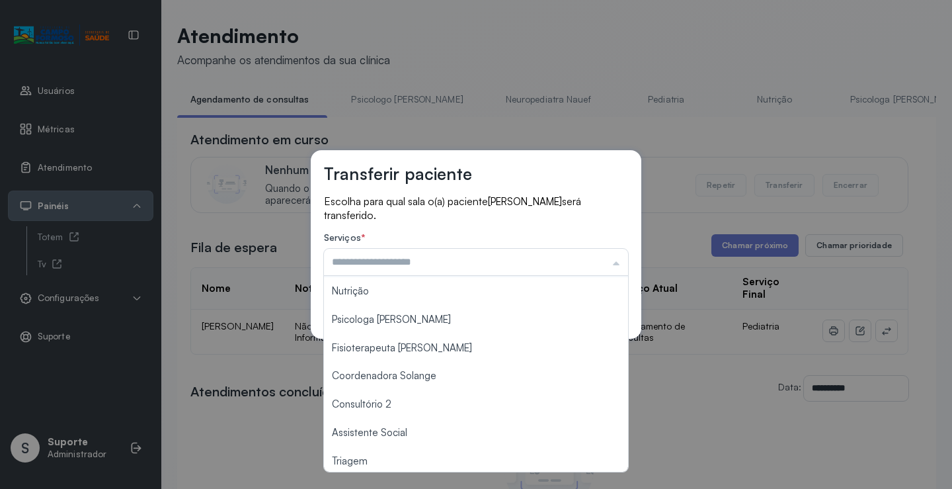
scroll to position [132, 0]
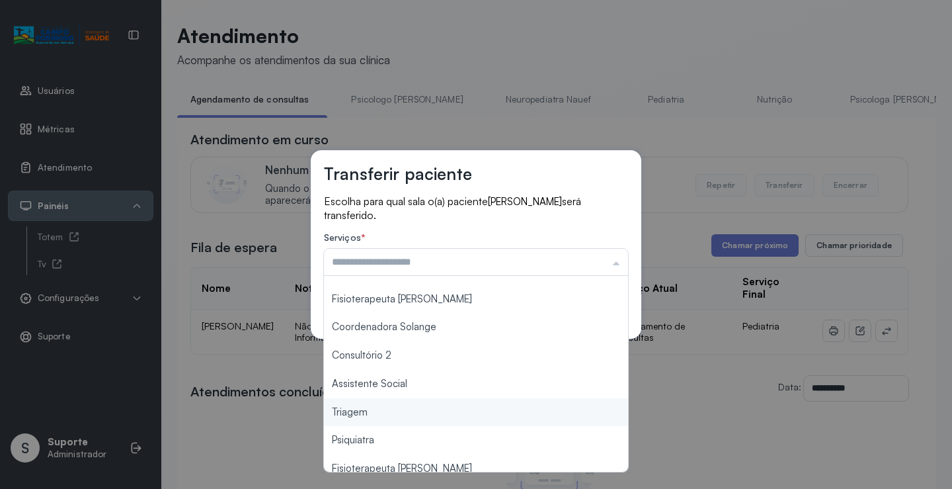
type input "*******"
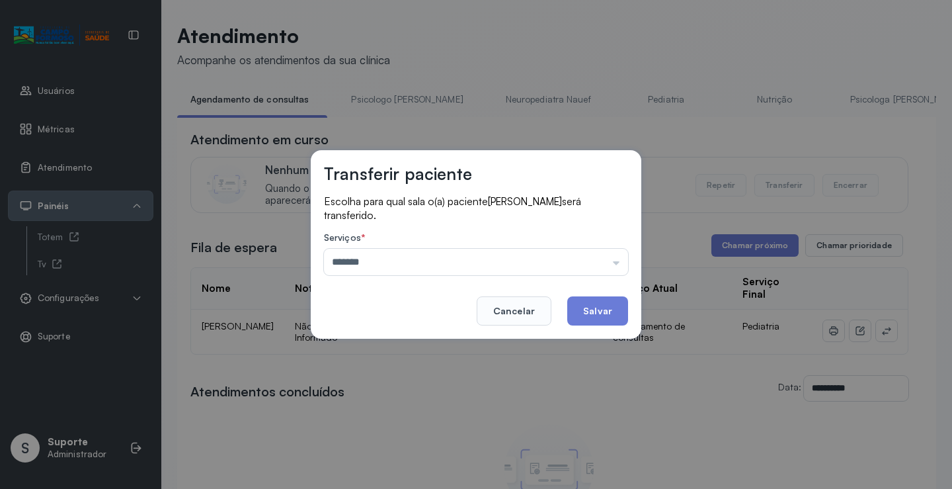
click at [376, 411] on div "Transferir paciente Escolha para qual sala o(a) paciente MAITÉ SOPHIA SOARES VI…" at bounding box center [476, 244] width 952 height 489
click at [596, 315] on button "Salvar" at bounding box center [597, 310] width 61 height 29
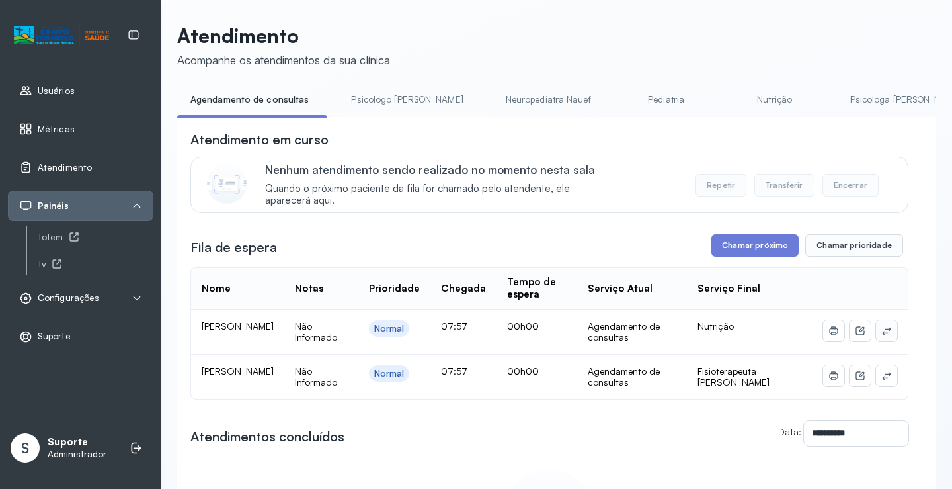
click at [876, 335] on button at bounding box center [886, 330] width 21 height 21
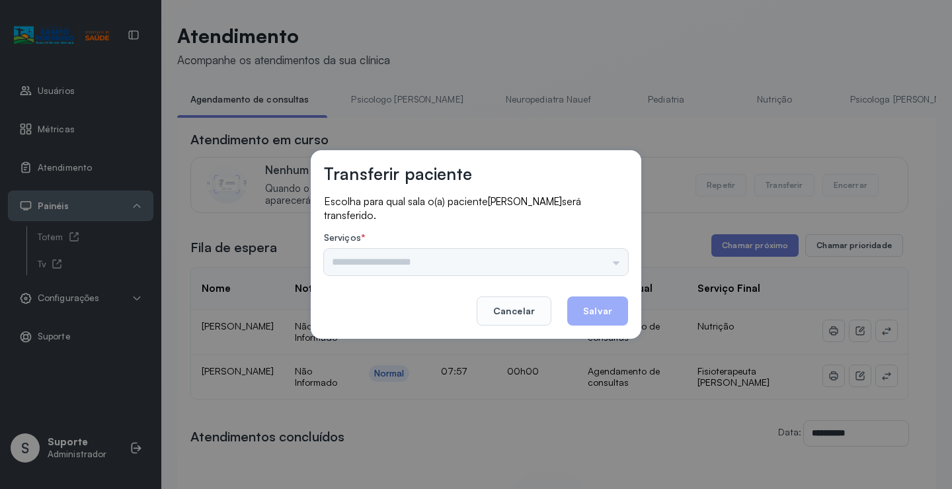
click at [599, 261] on div "Psicologo Pedro Neuropediatra Nauef Pediatria Nutrição Psicologa Alana Fisioter…" at bounding box center [476, 262] width 304 height 26
click at [599, 261] on input "text" at bounding box center [476, 262] width 304 height 26
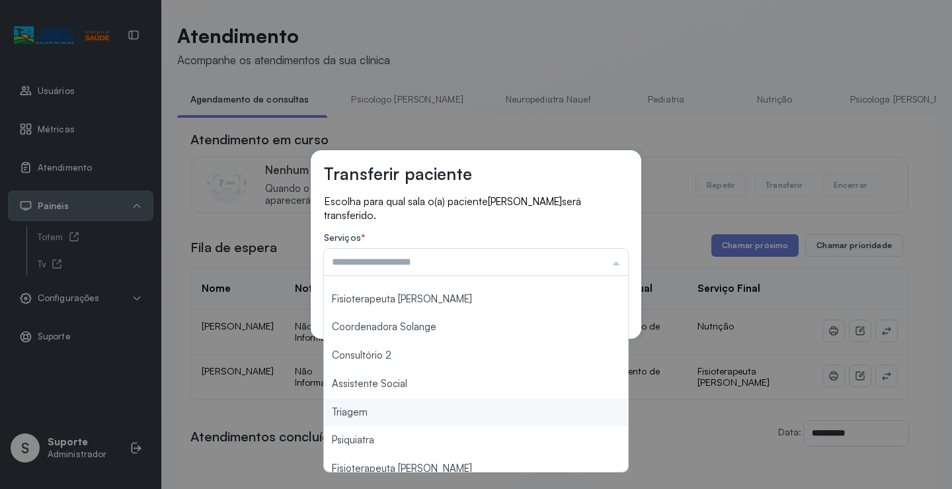
type input "*******"
drag, startPoint x: 368, startPoint y: 415, endPoint x: 487, endPoint y: 386, distance: 121.9
click at [368, 415] on div "Transferir paciente Escolha para qual sala o(a) paciente Yure da Silva Goncalve…" at bounding box center [476, 244] width 952 height 489
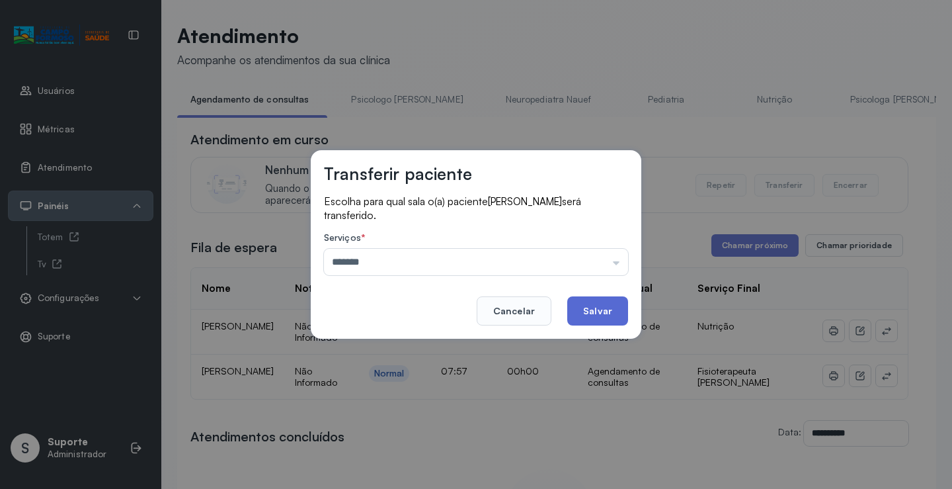
click at [594, 314] on button "Salvar" at bounding box center [597, 310] width 61 height 29
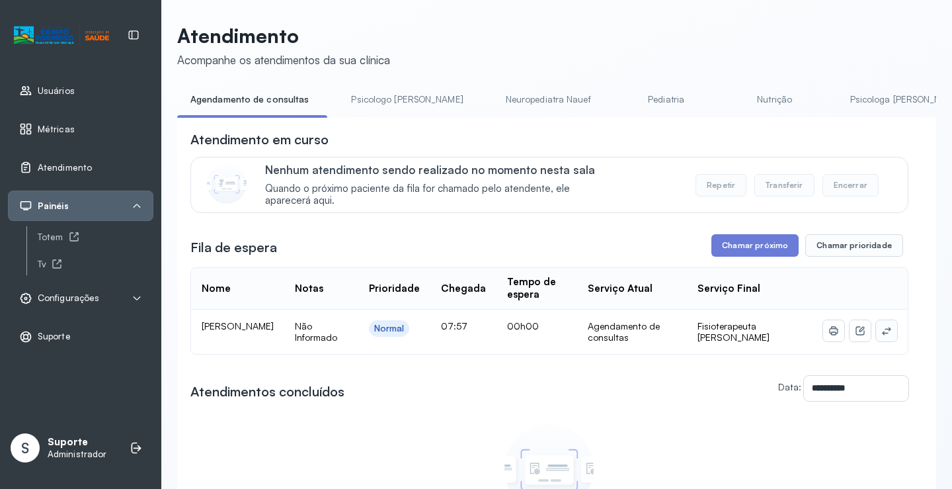
click at [881, 331] on icon at bounding box center [886, 330] width 11 height 11
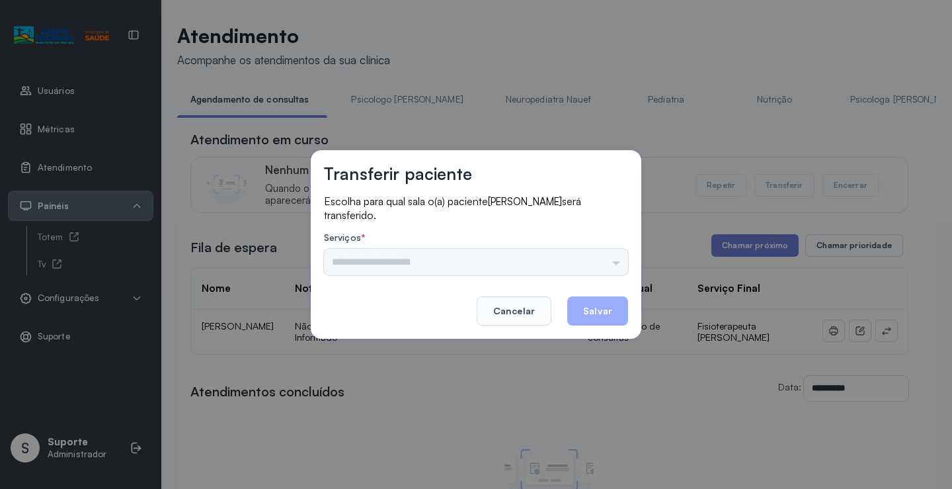
click at [608, 261] on div "Psicologo Pedro Neuropediatra Nauef Pediatria Nutrição Psicologa Alana Fisioter…" at bounding box center [476, 262] width 304 height 26
click at [609, 257] on input "text" at bounding box center [476, 262] width 304 height 26
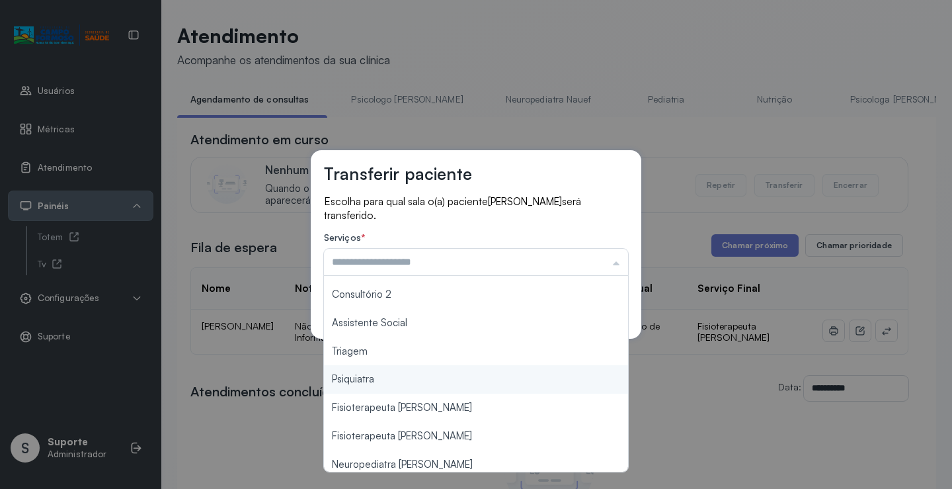
scroll to position [200, 0]
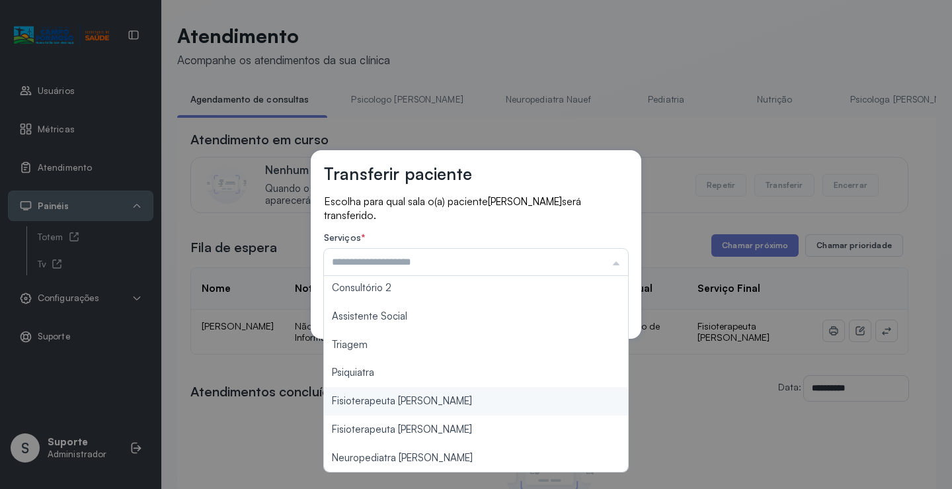
type input "**********"
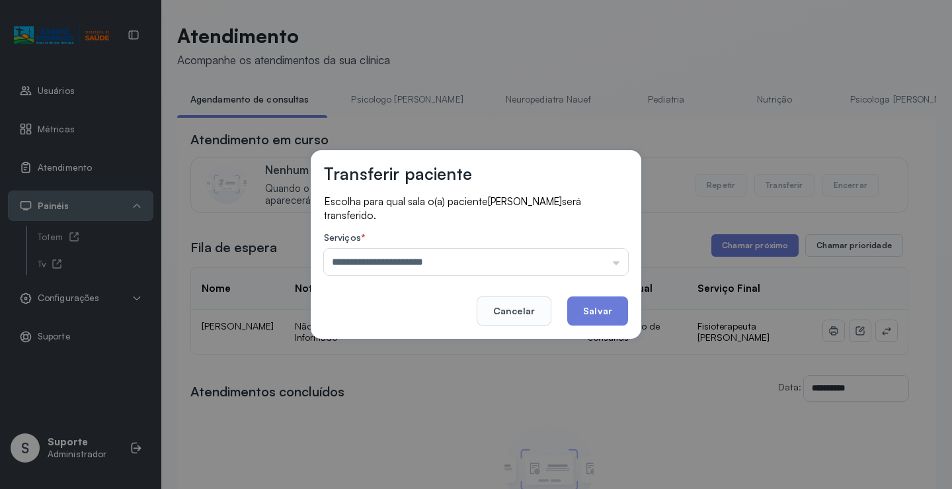
click at [443, 405] on div "**********" at bounding box center [476, 244] width 952 height 489
click at [592, 318] on button "Salvar" at bounding box center [597, 310] width 61 height 29
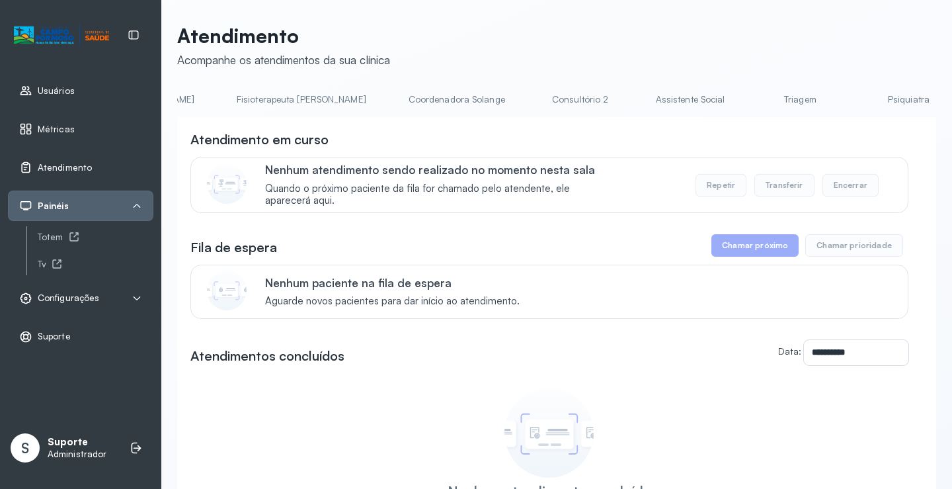
scroll to position [0, 742]
click at [421, 101] on link "Coordenadora Solange" at bounding box center [482, 100] width 123 height 22
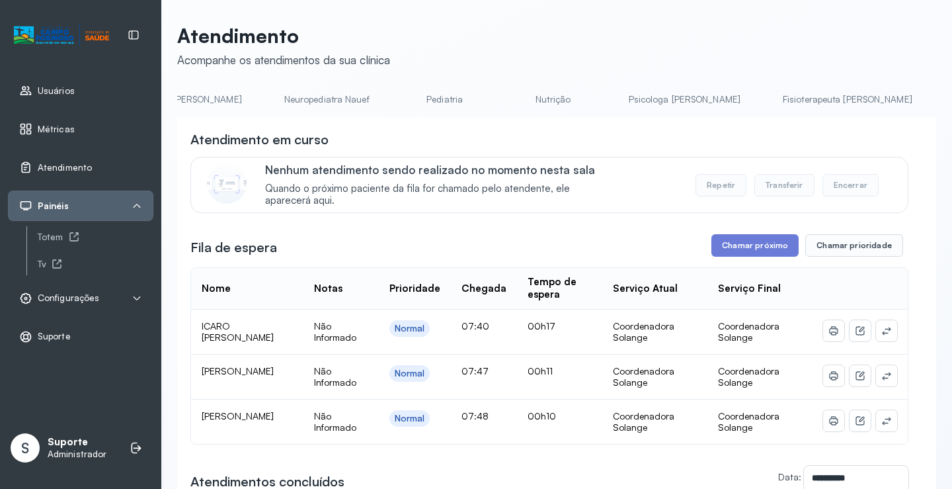
scroll to position [0, 0]
click at [239, 95] on link "Agendamento de consultas" at bounding box center [247, 100] width 140 height 22
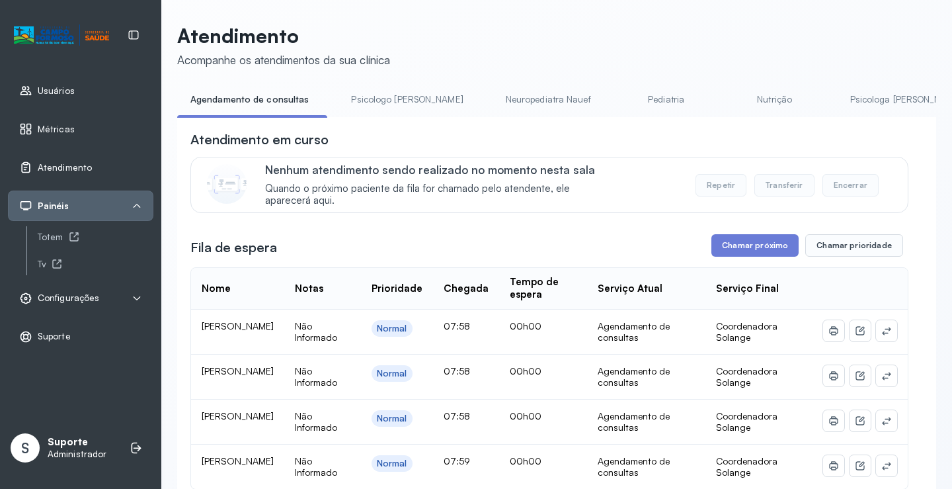
scroll to position [198, 0]
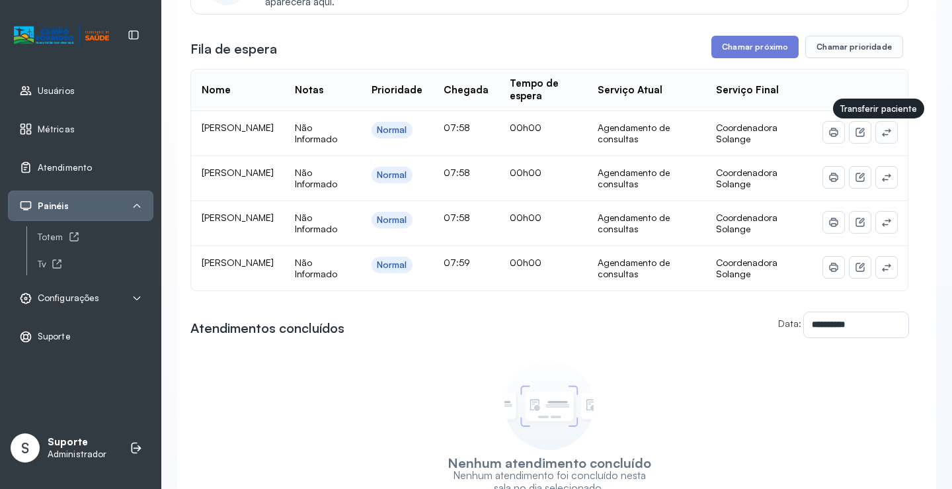
click at [884, 132] on button at bounding box center [886, 132] width 21 height 21
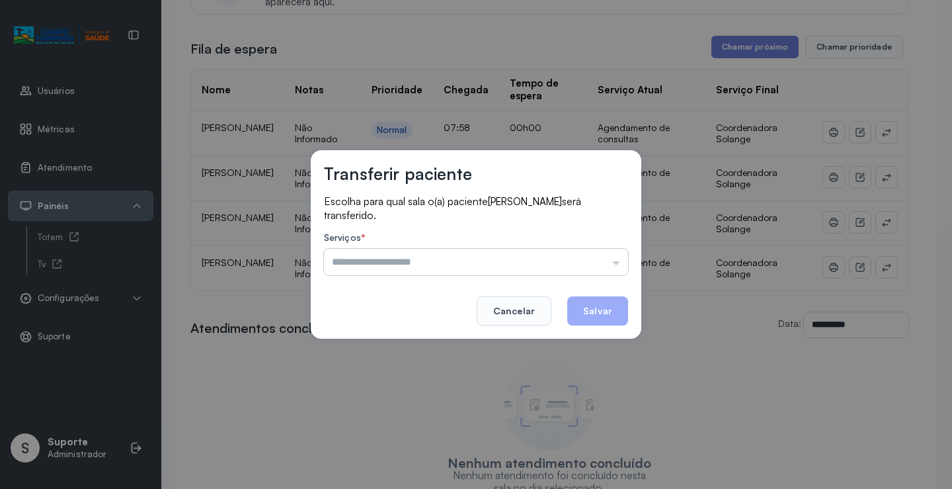
click at [604, 257] on input "text" at bounding box center [476, 262] width 304 height 26
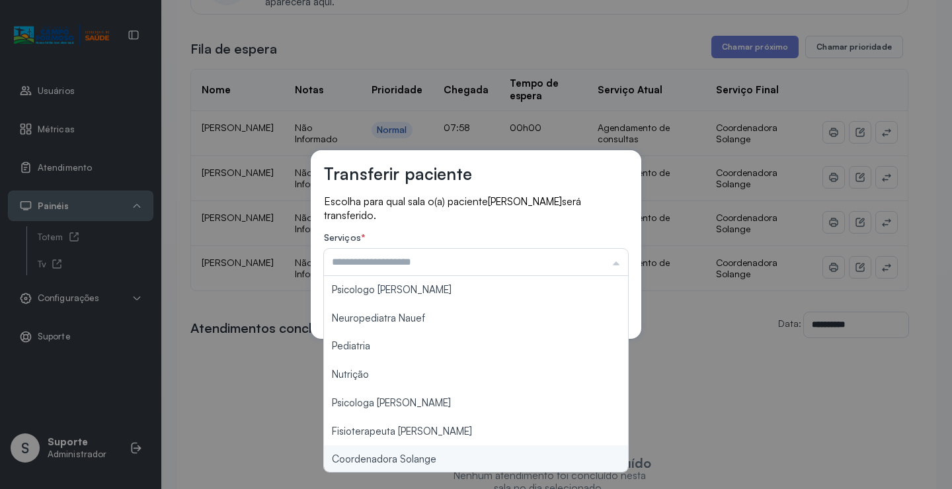
type input "**********"
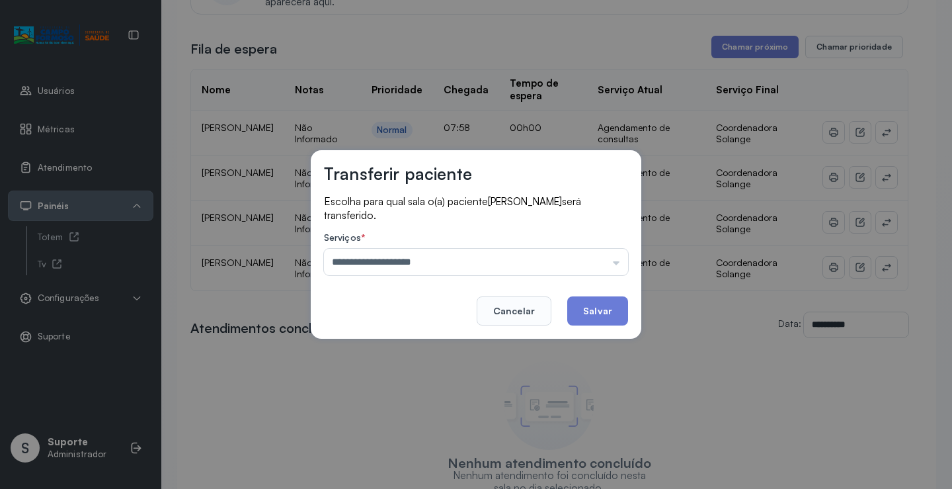
drag, startPoint x: 431, startPoint y: 464, endPoint x: 542, endPoint y: 366, distance: 147.6
click at [432, 464] on div "**********" at bounding box center [476, 244] width 952 height 489
click at [589, 315] on button "Salvar" at bounding box center [597, 310] width 61 height 29
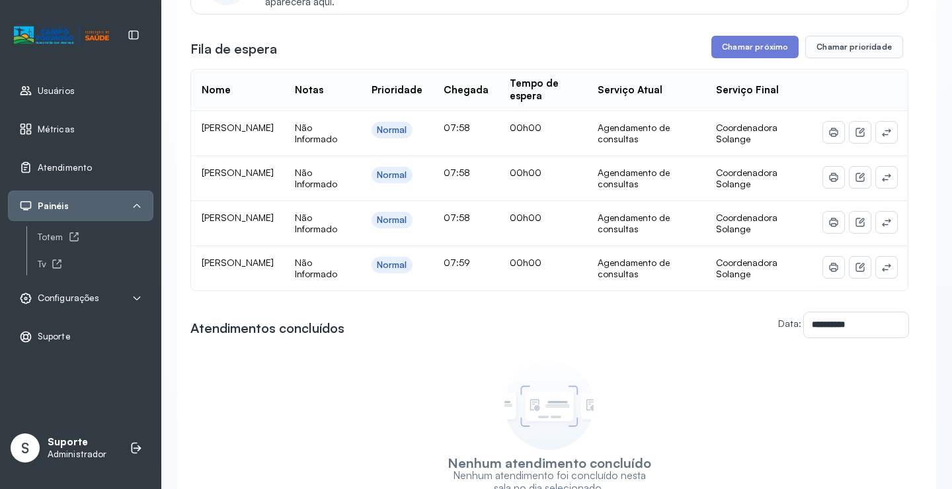
scroll to position [1, 0]
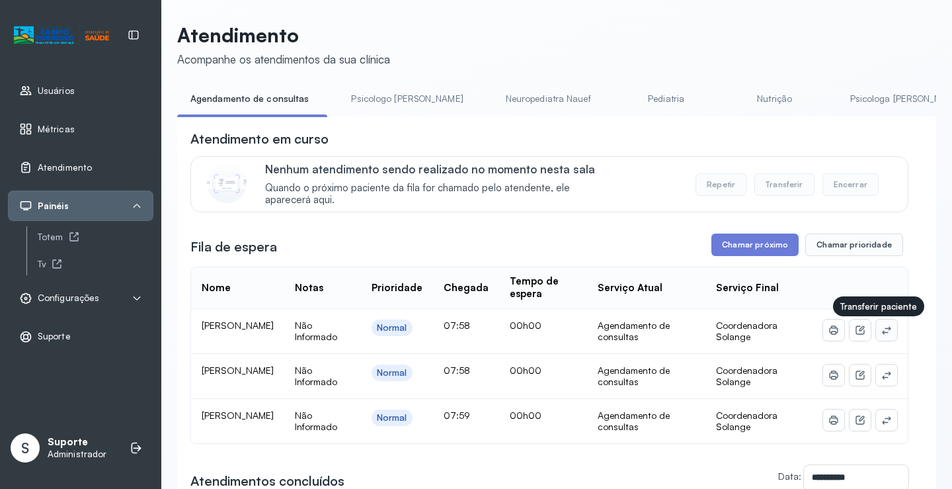
click at [881, 330] on icon at bounding box center [886, 330] width 11 height 11
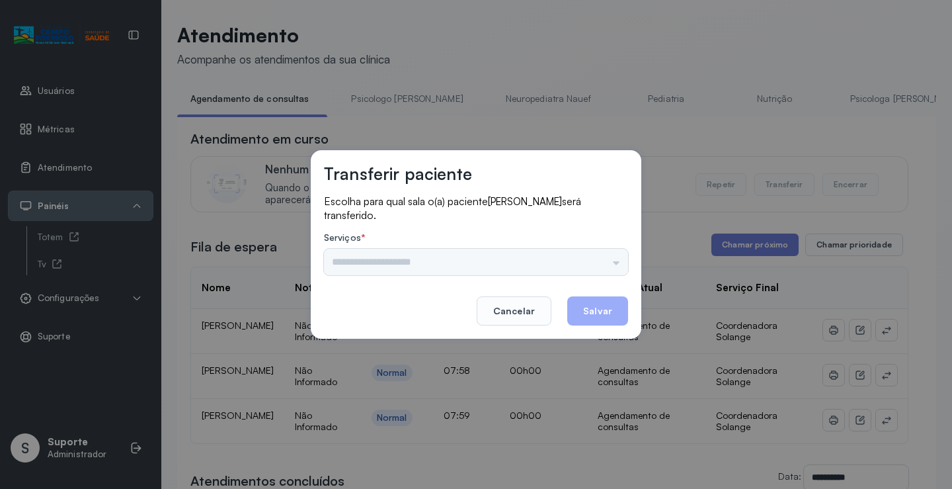
click at [605, 265] on div "Psicologo [PERSON_NAME] Nauef Pediatria Nutrição Psicologa [PERSON_NAME] Janusi…" at bounding box center [476, 262] width 304 height 26
click at [604, 264] on input "text" at bounding box center [476, 262] width 304 height 26
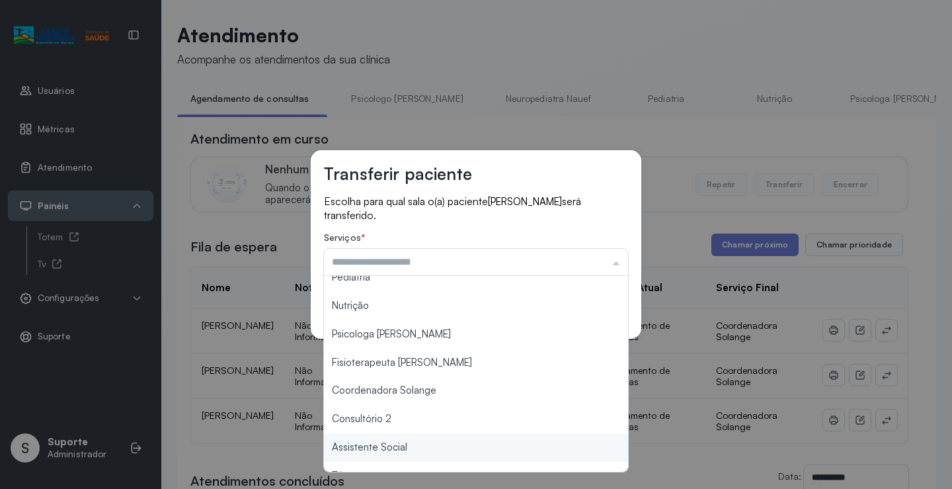
scroll to position [132, 0]
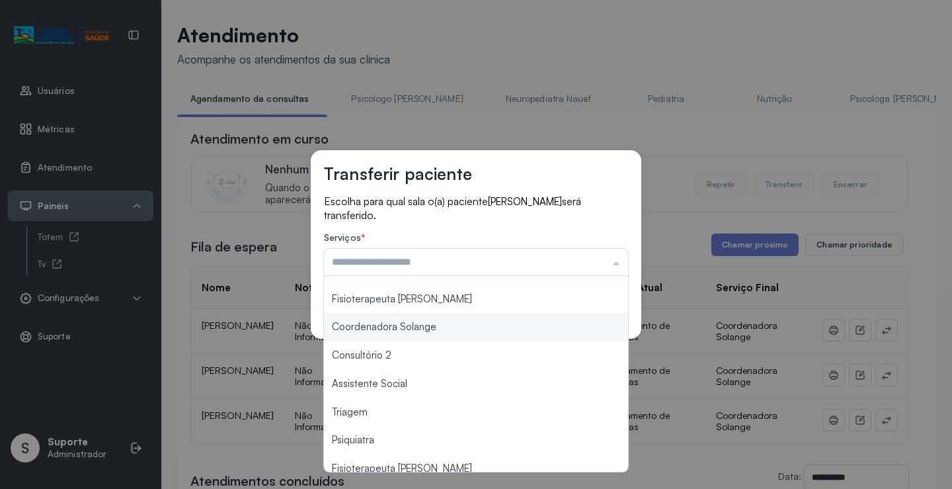
type input "**********"
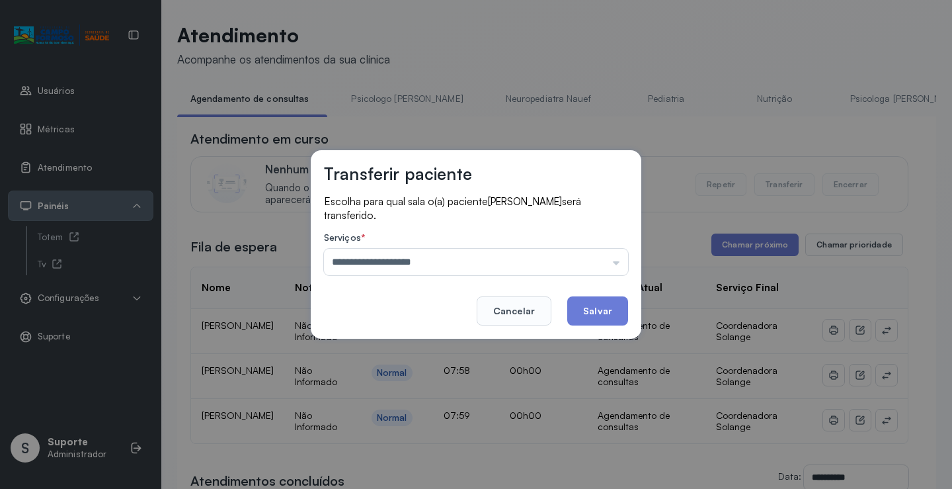
drag, startPoint x: 438, startPoint y: 327, endPoint x: 560, endPoint y: 308, distance: 123.8
click at [445, 325] on div "**********" at bounding box center [476, 244] width 331 height 188
click at [585, 308] on button "Salvar" at bounding box center [597, 310] width 61 height 29
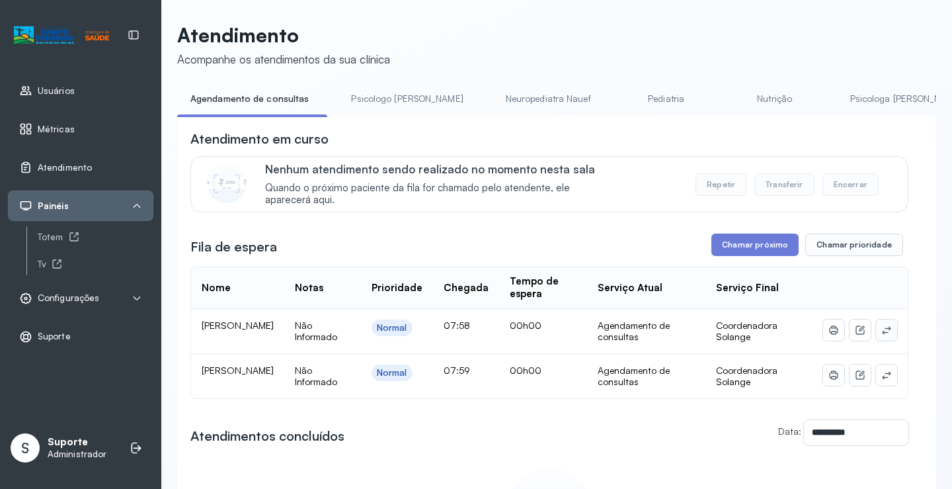
click at [881, 335] on icon at bounding box center [886, 330] width 11 height 11
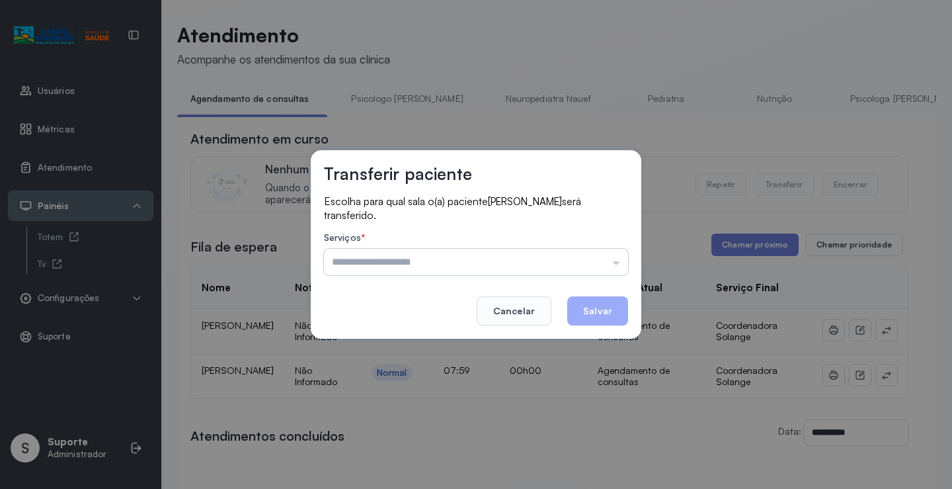
drag, startPoint x: 624, startPoint y: 268, endPoint x: 616, endPoint y: 267, distance: 7.4
click at [622, 268] on div "Psicologo Pedro Neuropediatra Nauef Pediatria Nutrição Psicologa Alana Fisioter…" at bounding box center [476, 262] width 304 height 26
click at [616, 267] on input "text" at bounding box center [476, 262] width 304 height 26
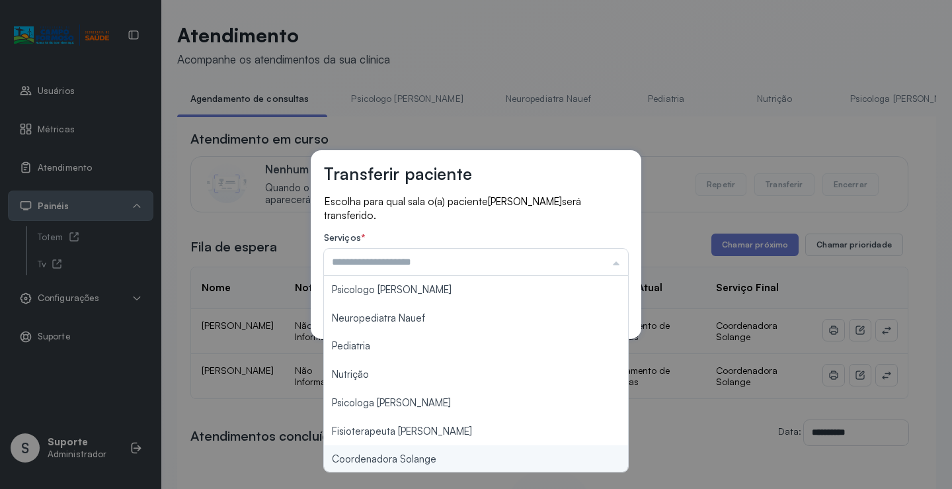
type input "**********"
click at [426, 459] on div "**********" at bounding box center [476, 244] width 952 height 489
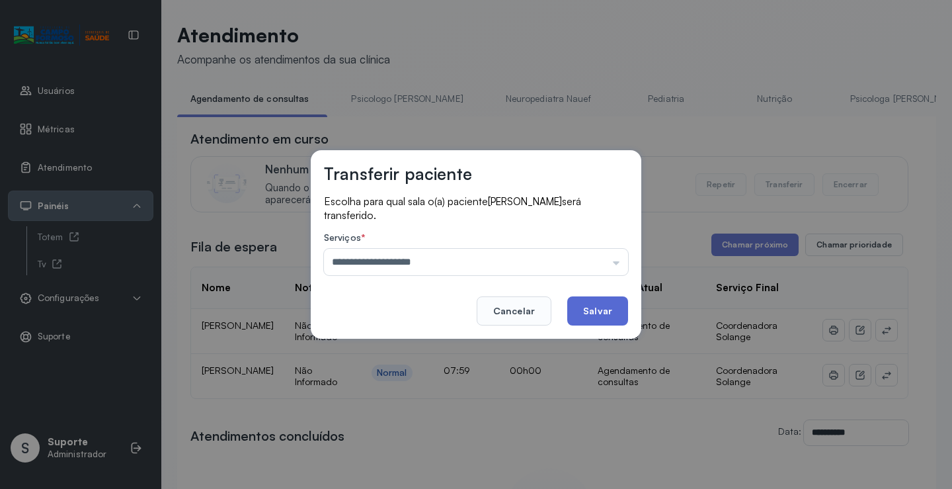
click at [596, 309] on button "Salvar" at bounding box center [597, 310] width 61 height 29
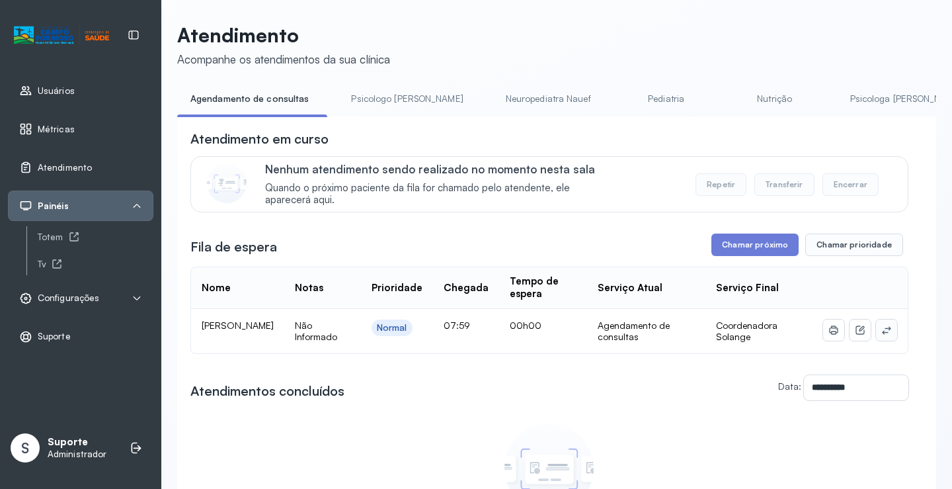
click at [881, 331] on icon at bounding box center [886, 330] width 11 height 11
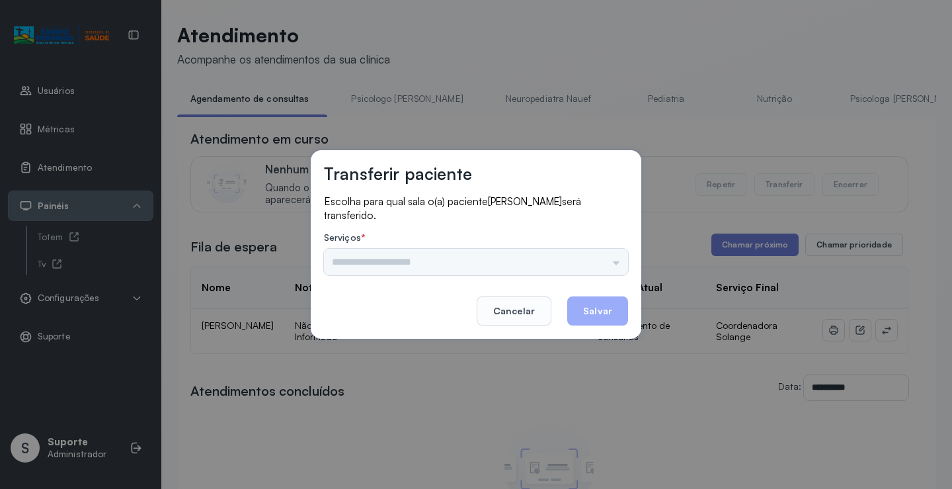
click at [617, 255] on div "Psicologo Pedro Neuropediatra Nauef Pediatria Nutrição Psicologa Alana Fisioter…" at bounding box center [476, 262] width 304 height 26
click at [610, 262] on div "Psicologo Pedro Neuropediatra Nauef Pediatria Nutrição Psicologa Alana Fisioter…" at bounding box center [476, 262] width 304 height 26
click at [561, 263] on div "Psicologo Pedro Neuropediatra Nauef Pediatria Nutrição Psicologa Alana Fisioter…" at bounding box center [476, 262] width 304 height 26
click at [581, 262] on input "text" at bounding box center [476, 262] width 304 height 26
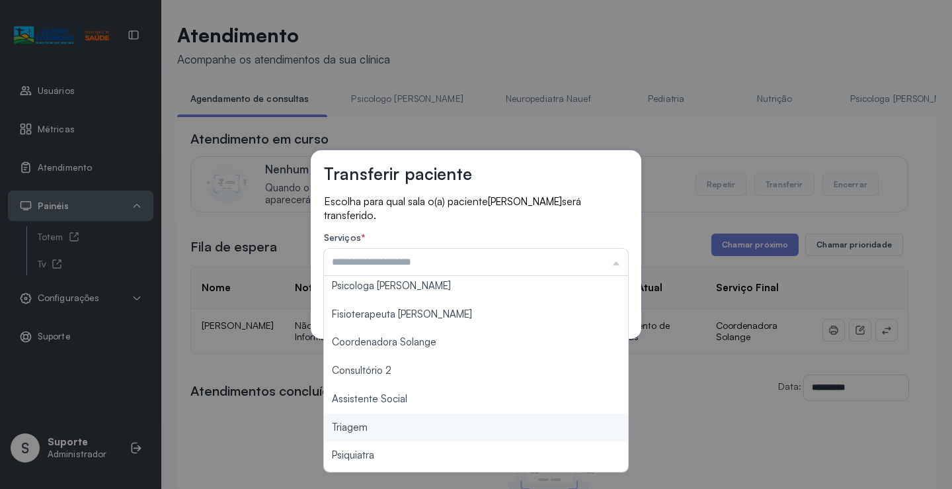
scroll to position [0, 0]
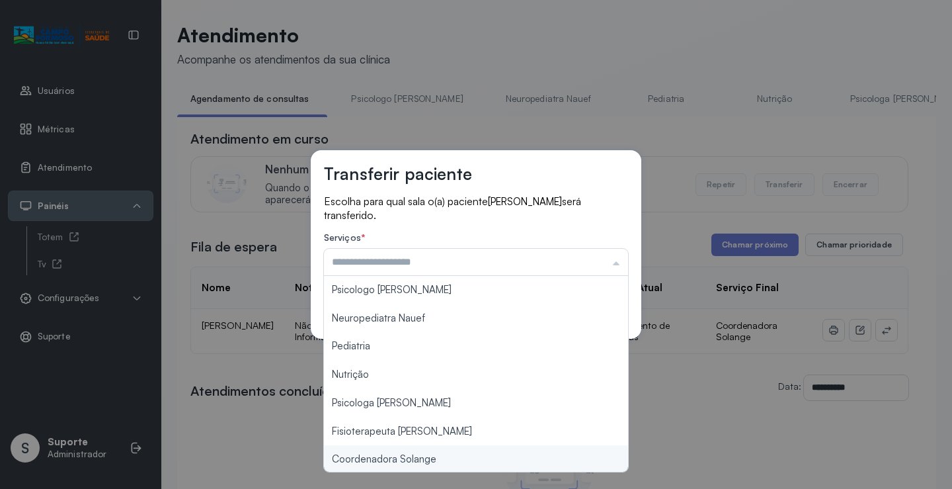
type input "**********"
click at [429, 460] on div "**********" at bounding box center [476, 244] width 952 height 489
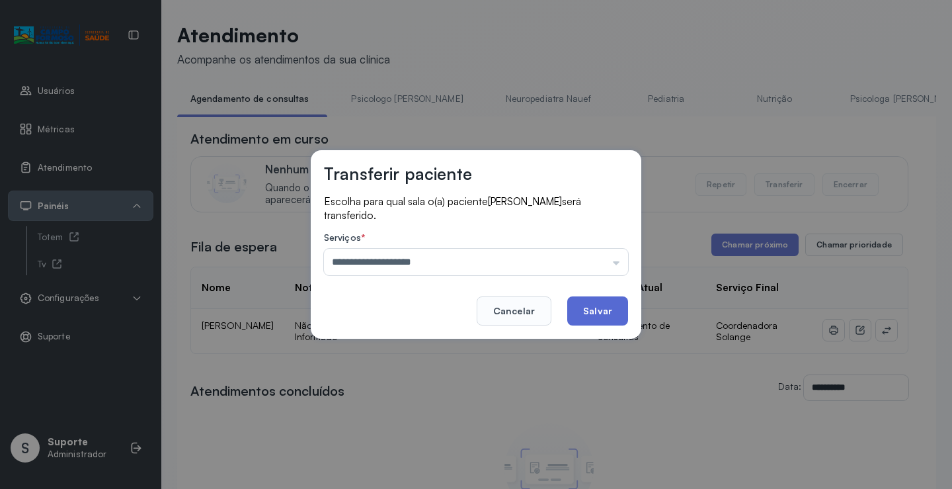
click at [600, 313] on button "Salvar" at bounding box center [597, 310] width 61 height 29
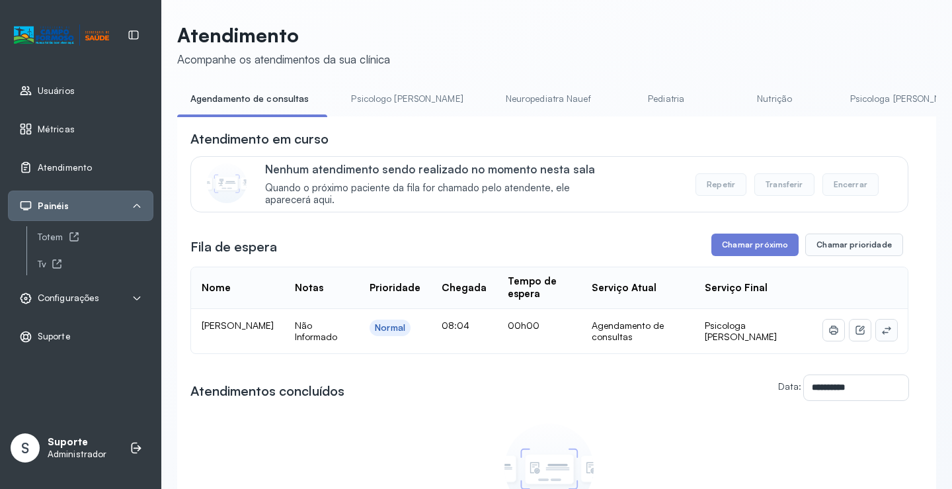
click at [879, 339] on button at bounding box center [886, 329] width 21 height 21
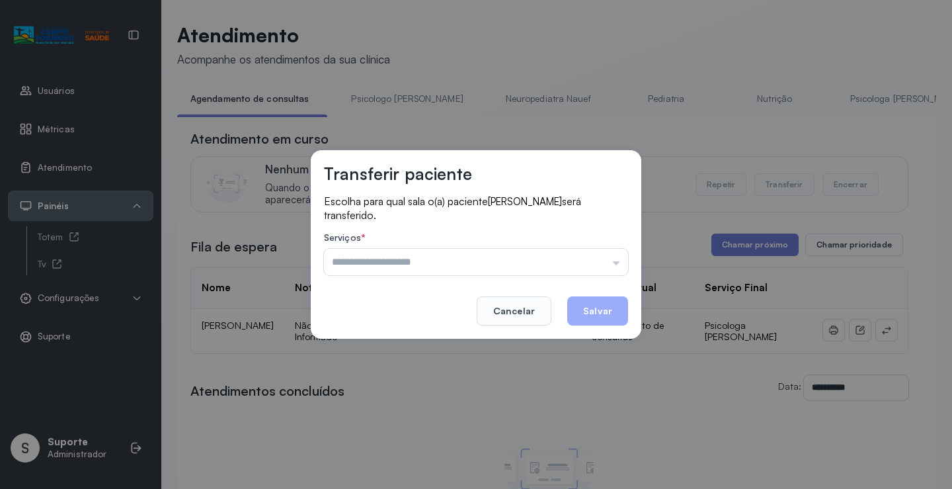
click at [582, 263] on input "text" at bounding box center [476, 262] width 304 height 26
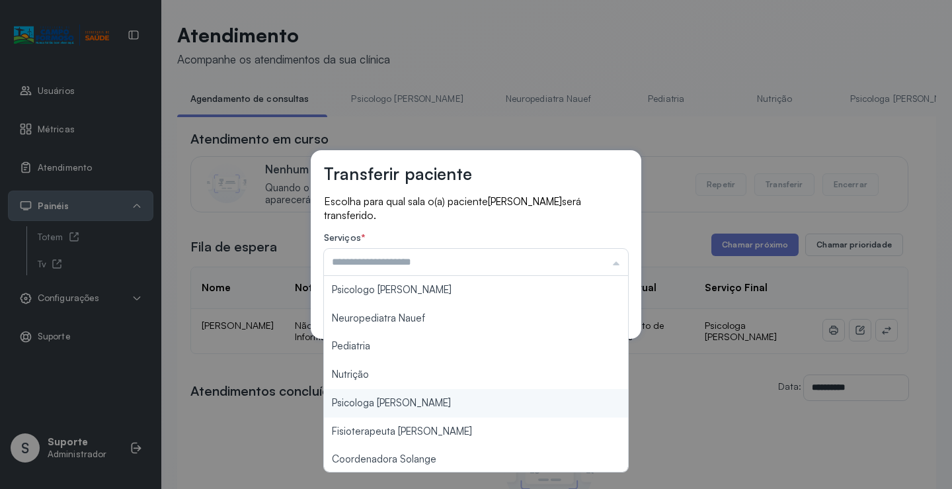
scroll to position [198, 0]
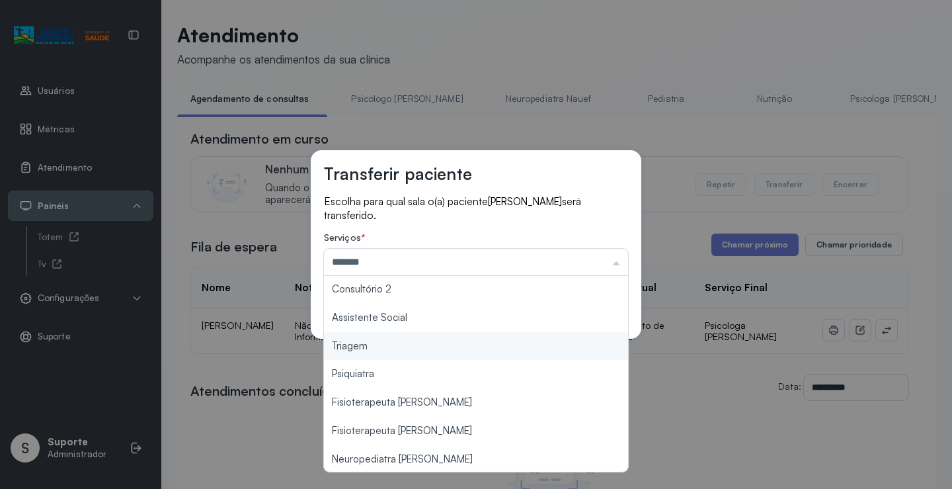
click at [417, 348] on div "Transferir paciente Escolha para qual sala o(a) paciente Nicolas William Liro N…" at bounding box center [476, 244] width 952 height 489
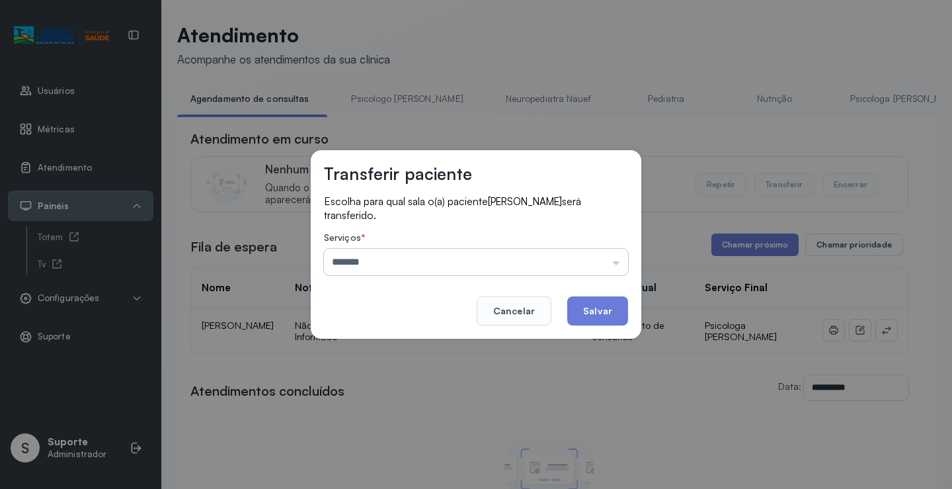
click at [533, 260] on input "*******" at bounding box center [476, 262] width 304 height 26
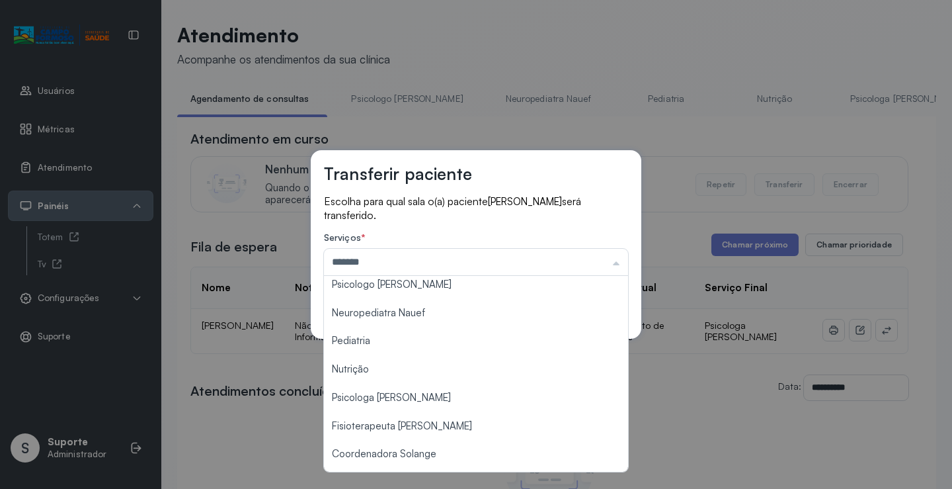
scroll to position [2, 0]
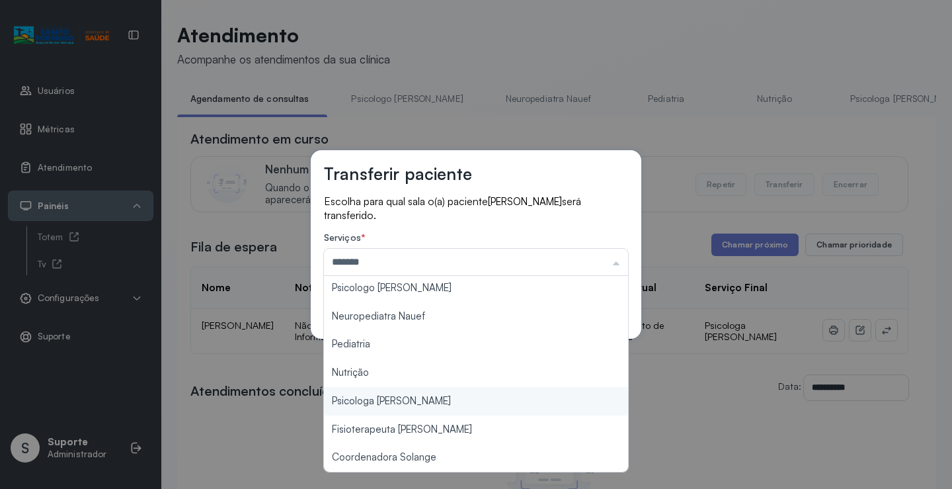
type input "**********"
click at [392, 398] on div "**********" at bounding box center [476, 244] width 952 height 489
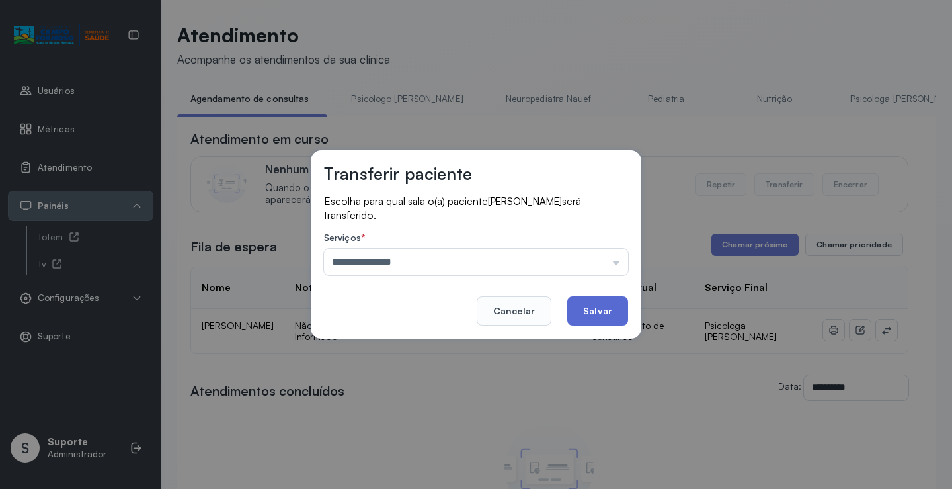
click at [581, 321] on button "Salvar" at bounding box center [597, 310] width 61 height 29
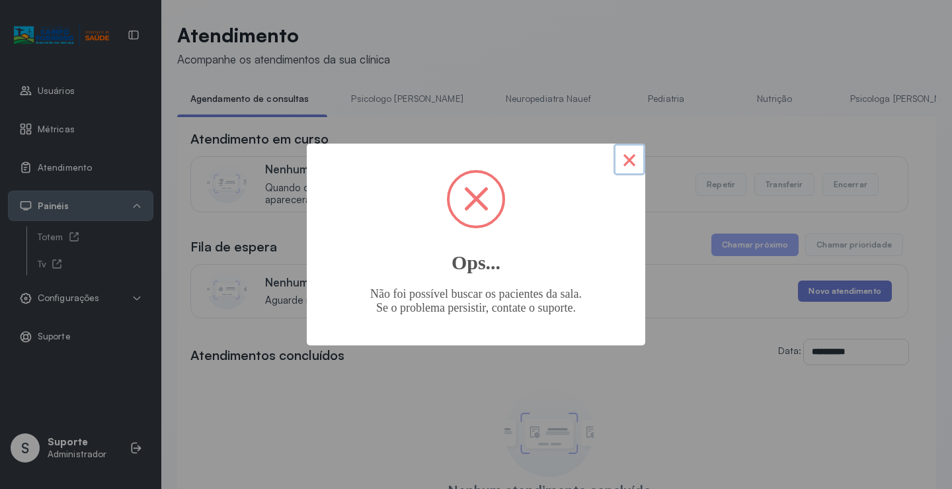
click at [621, 165] on button "×" at bounding box center [630, 159] width 32 height 32
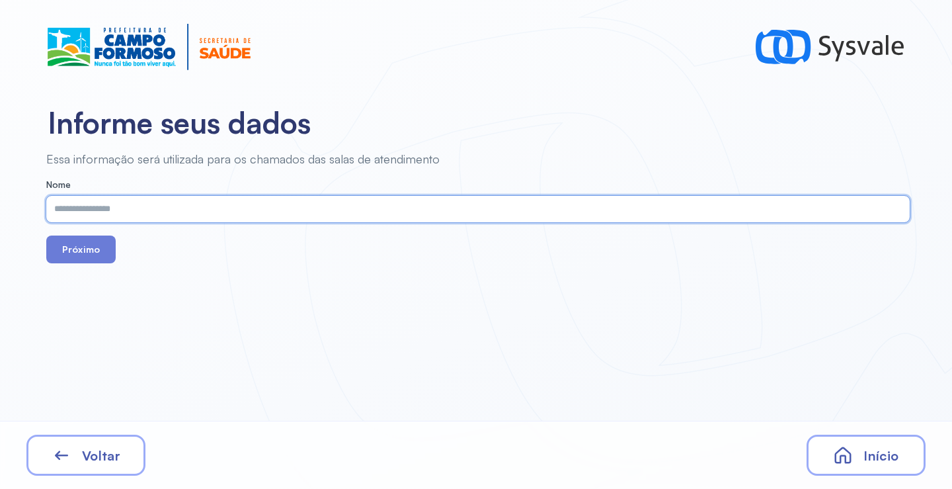
paste input "**********"
click at [82, 208] on input "**********" at bounding box center [475, 209] width 858 height 26
type input "**********"
click at [75, 260] on button "Próximo" at bounding box center [80, 249] width 69 height 28
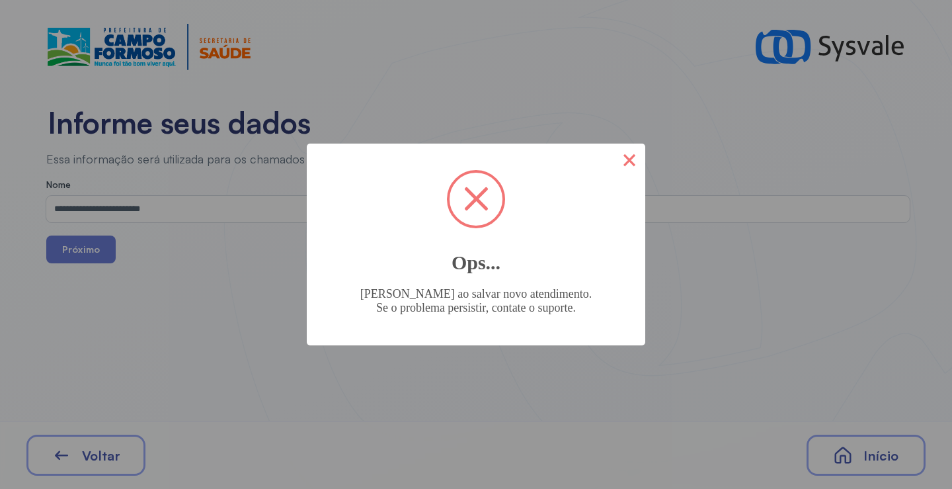
click at [637, 163] on button "×" at bounding box center [630, 159] width 32 height 32
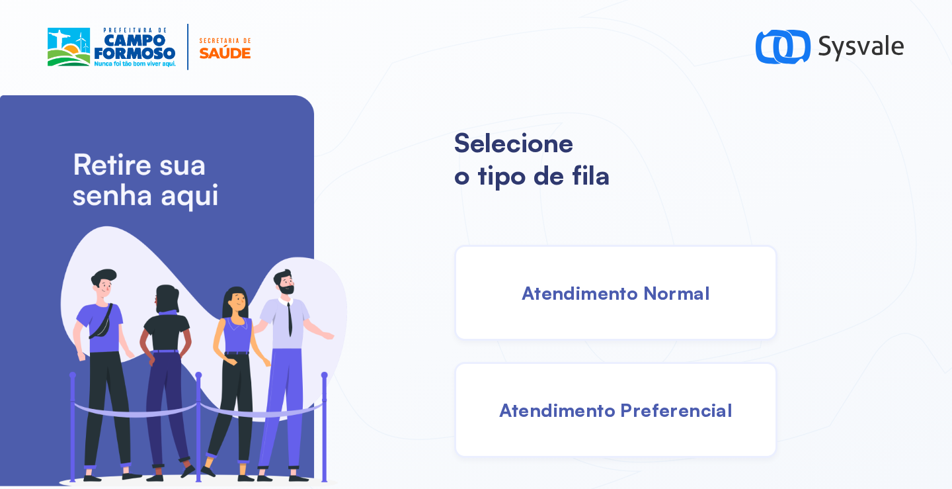
click at [544, 279] on div "Atendimento Normal" at bounding box center [615, 293] width 323 height 96
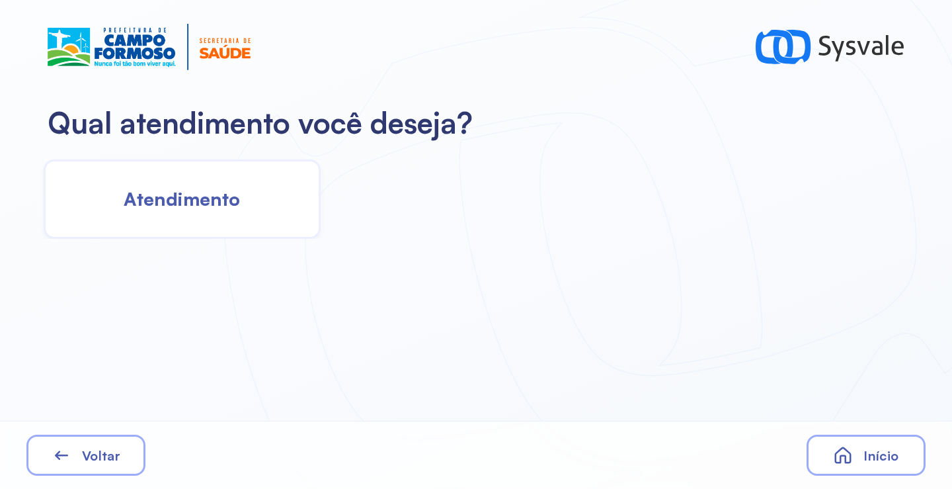
click at [220, 218] on div "Atendimento" at bounding box center [182, 198] width 277 height 79
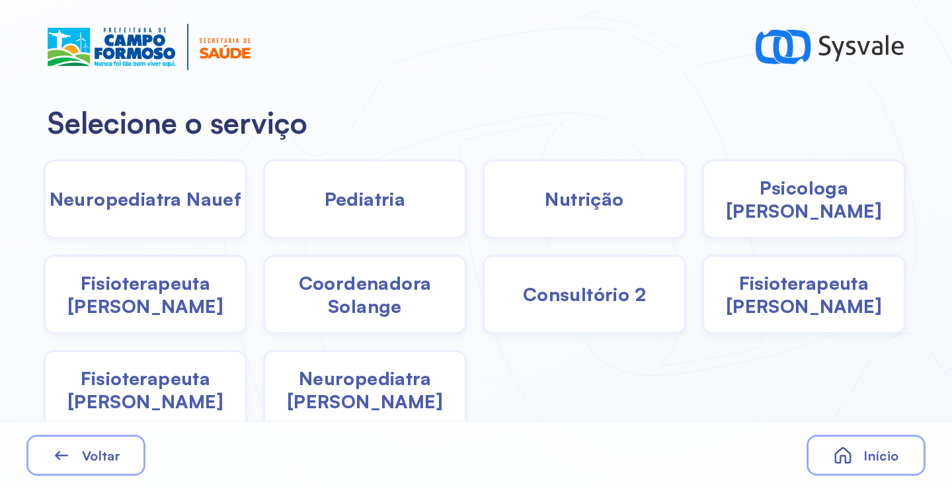
click at [370, 210] on span "Pediatria" at bounding box center [365, 198] width 81 height 23
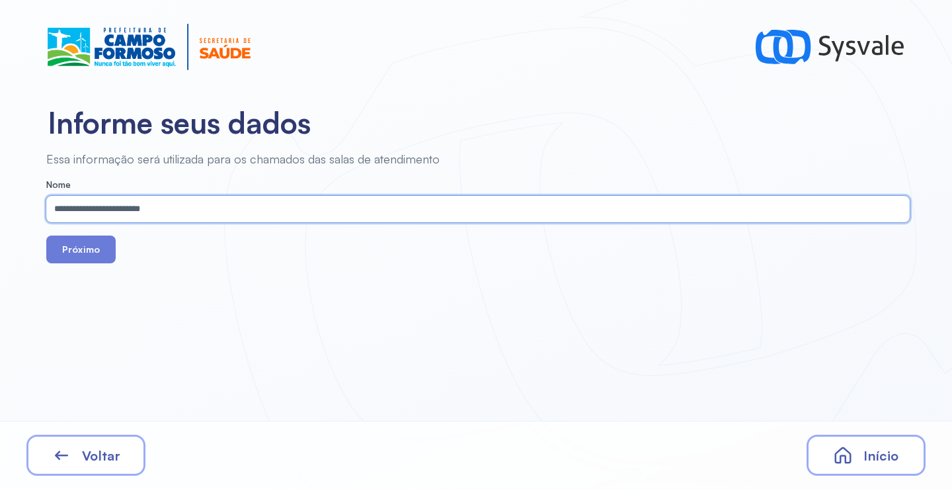
drag, startPoint x: 75, startPoint y: 210, endPoint x: 82, endPoint y: 212, distance: 7.5
click at [81, 211] on input "**********" at bounding box center [475, 209] width 858 height 26
type input "**********"
click at [75, 248] on button "Próximo" at bounding box center [80, 249] width 69 height 28
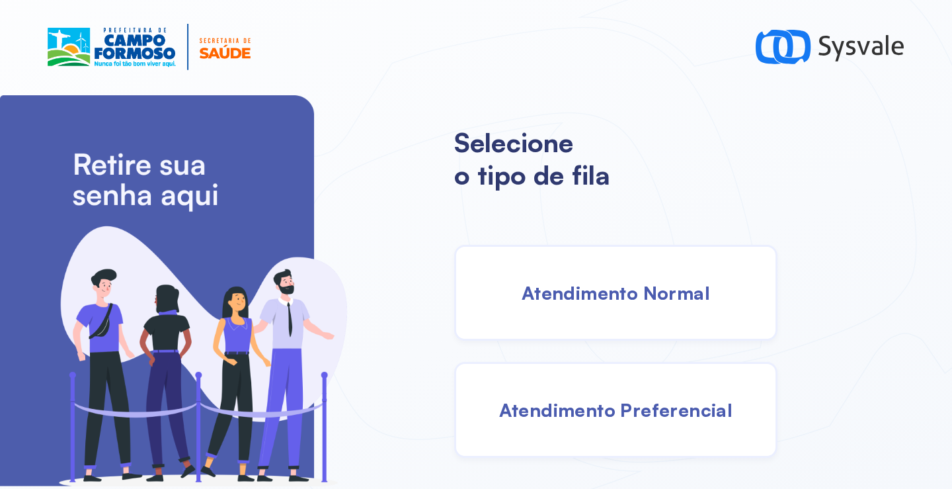
click at [591, 283] on span "Atendimento Normal" at bounding box center [616, 292] width 188 height 23
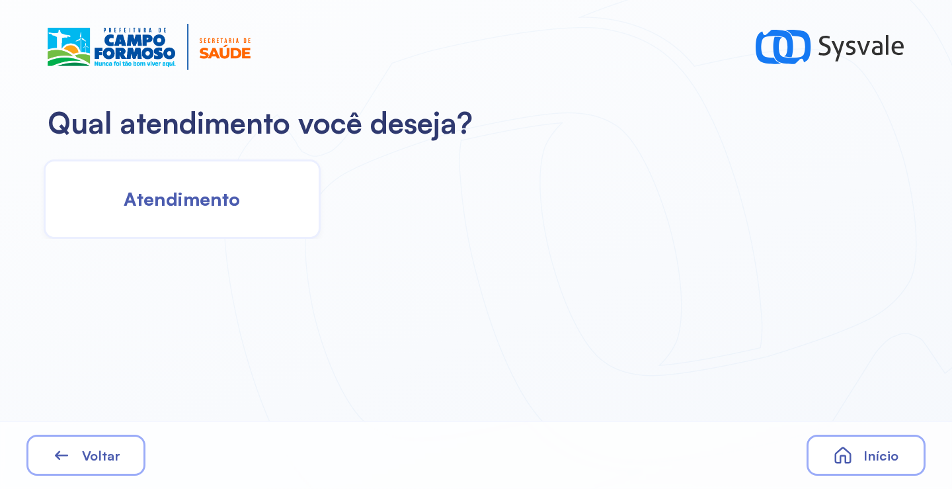
click at [187, 202] on span "Atendimento" at bounding box center [182, 198] width 116 height 23
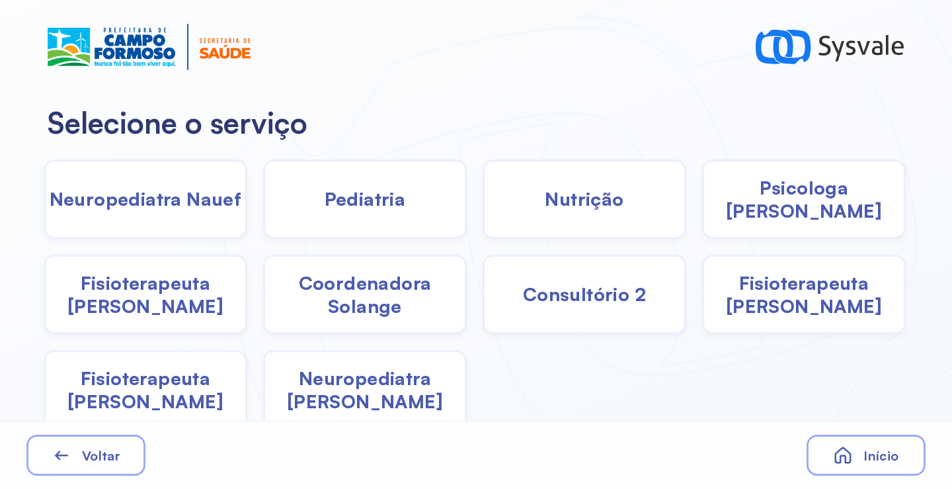
click at [702, 218] on div "Nutrição" at bounding box center [804, 198] width 204 height 79
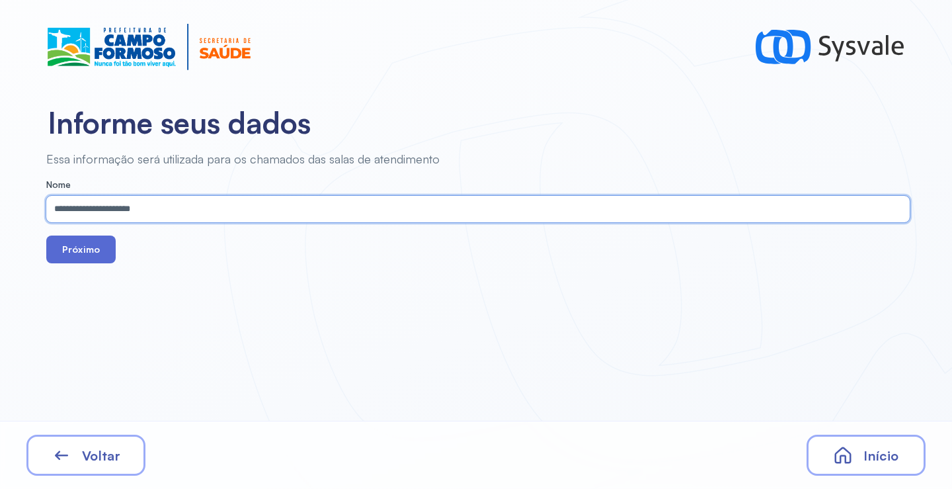
type input "**********"
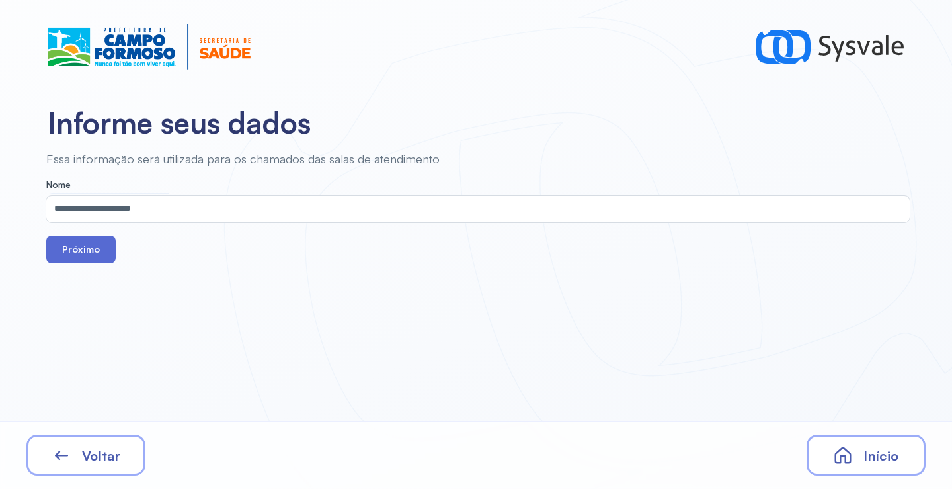
click at [83, 242] on button "Próximo" at bounding box center [80, 249] width 69 height 28
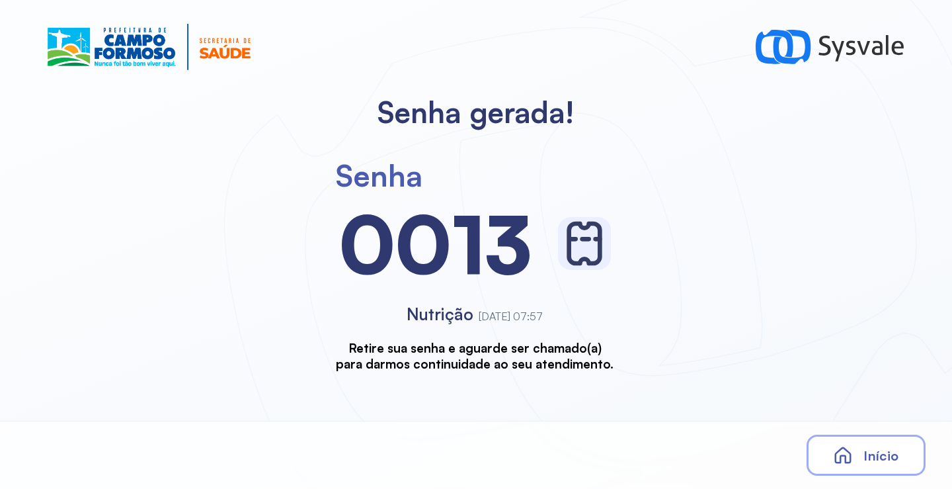
drag, startPoint x: 860, startPoint y: 429, endPoint x: 867, endPoint y: 445, distance: 17.2
click at [860, 430] on div "Início" at bounding box center [476, 455] width 952 height 68
click at [867, 445] on div "Início" at bounding box center [866, 454] width 119 height 41
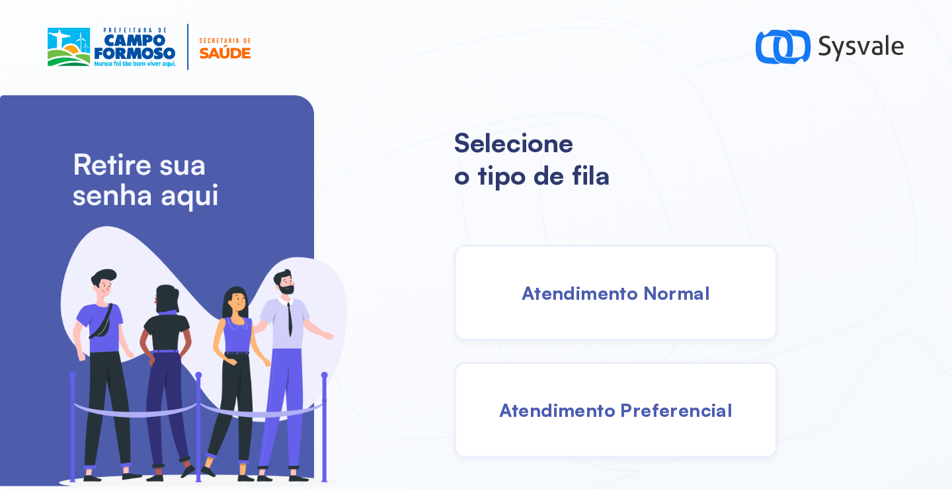
click at [581, 310] on div "Atendimento Normal" at bounding box center [615, 293] width 323 height 96
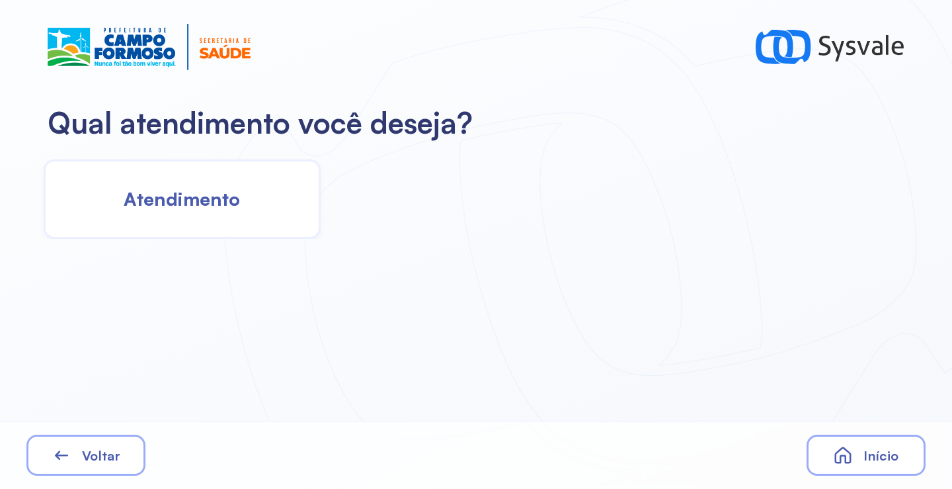
click at [204, 198] on span "Atendimento" at bounding box center [182, 198] width 116 height 23
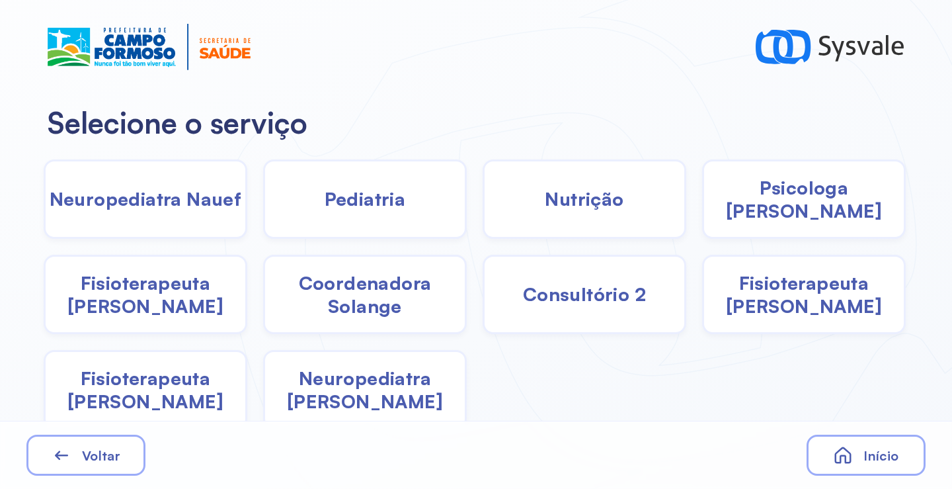
click at [781, 311] on span "Fisioterapeuta [PERSON_NAME]" at bounding box center [804, 294] width 200 height 46
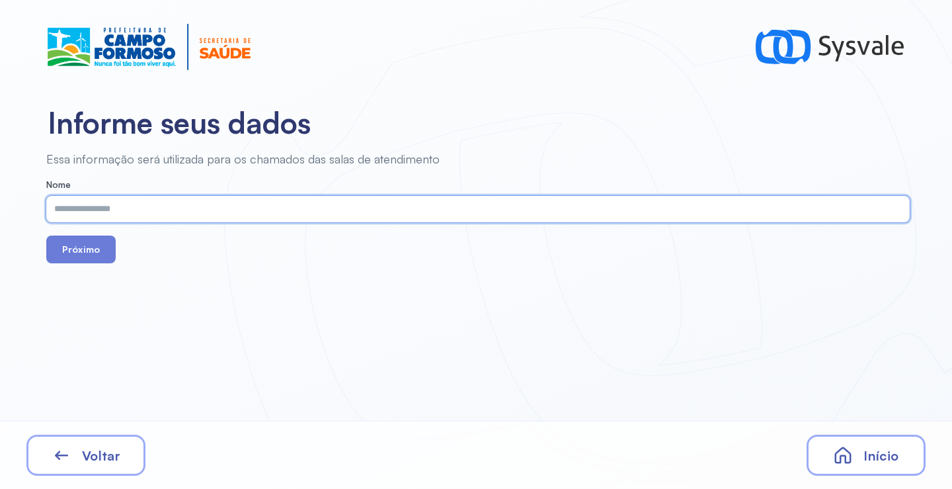
paste input "**********"
type input "**********"
click at [76, 251] on button "Próximo" at bounding box center [80, 249] width 69 height 28
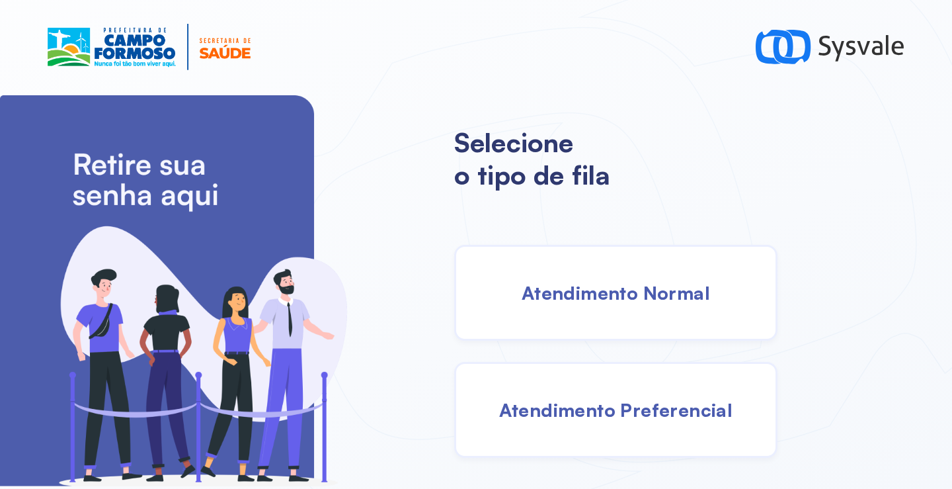
click at [639, 313] on div "Atendimento Normal" at bounding box center [615, 293] width 323 height 96
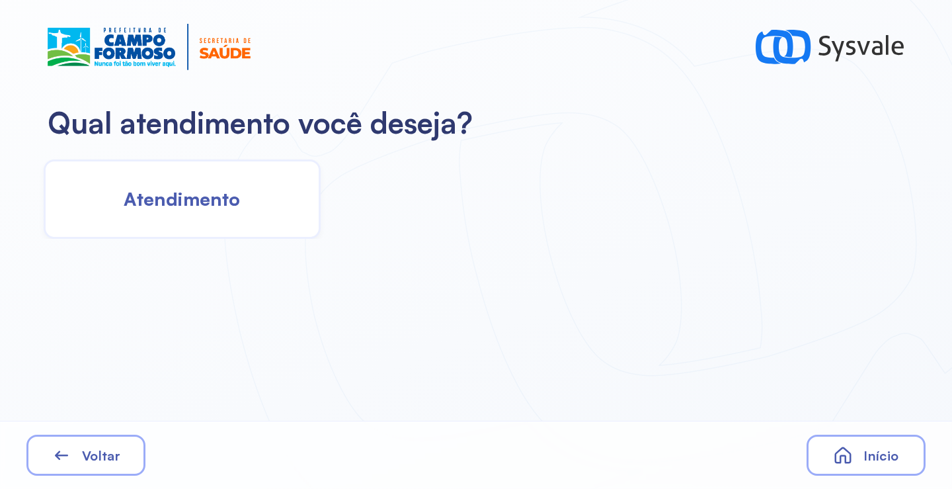
click at [254, 218] on div "Atendimento" at bounding box center [182, 198] width 277 height 79
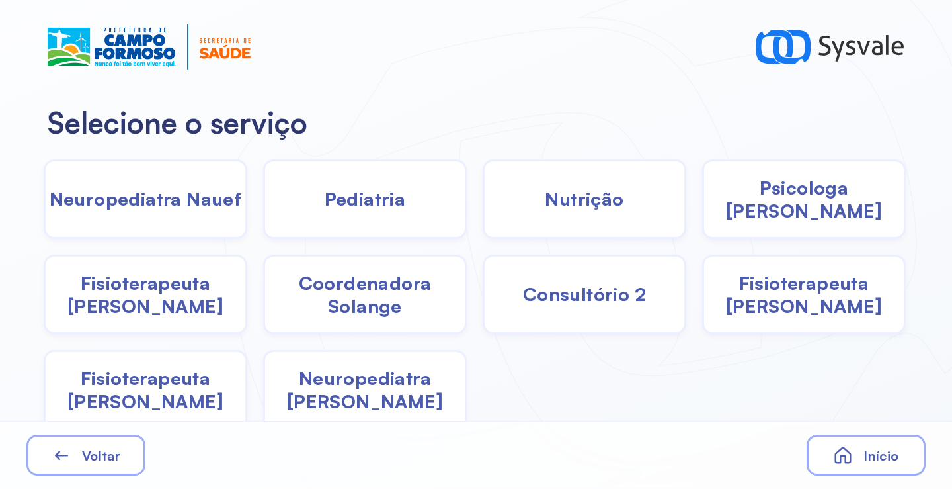
click at [376, 304] on span "Coordenadora Solange" at bounding box center [365, 294] width 200 height 46
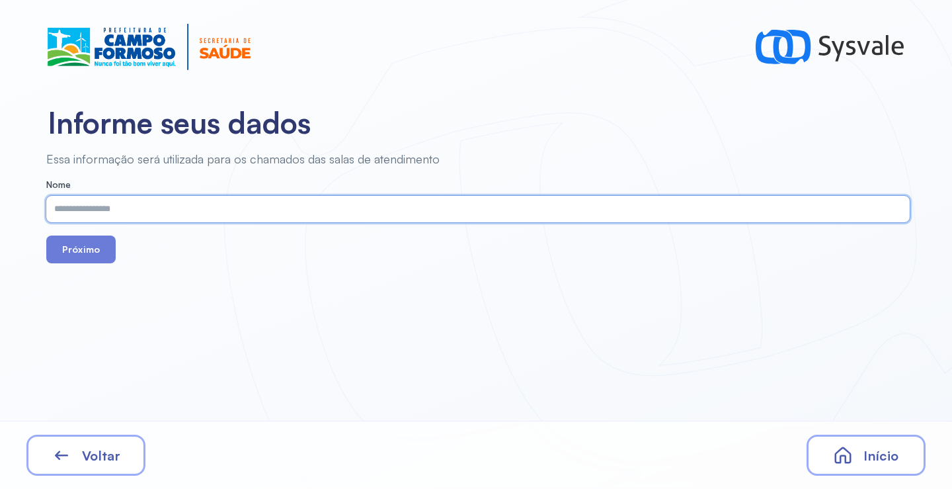
paste input "**********"
type input "**********"
click at [108, 259] on button "Próximo" at bounding box center [80, 249] width 69 height 28
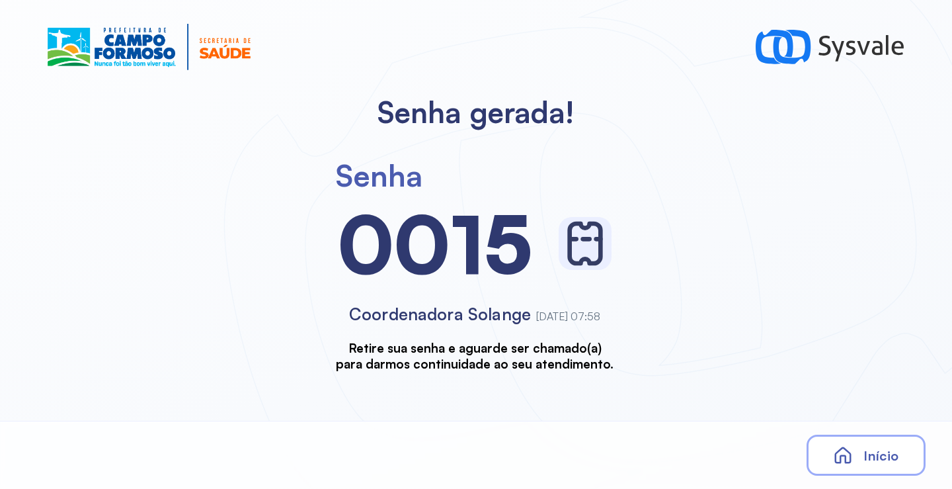
click at [860, 456] on div "Início" at bounding box center [866, 454] width 119 height 41
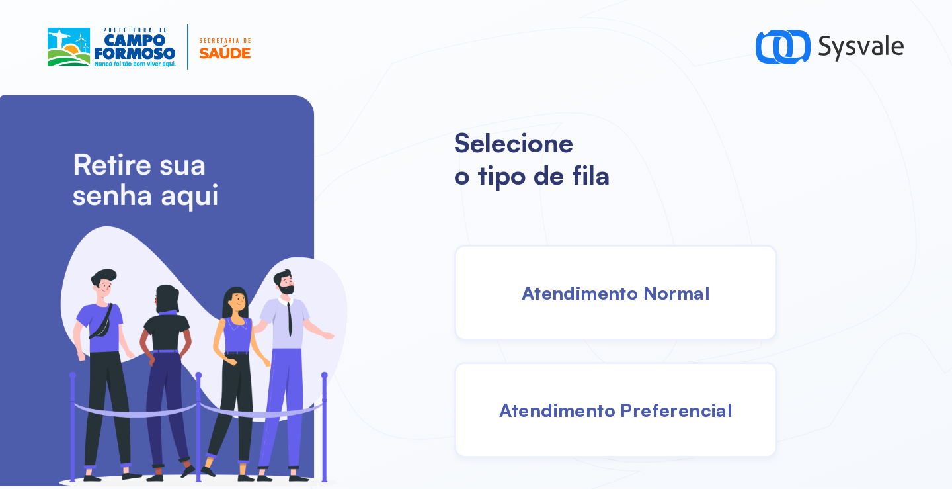
drag, startPoint x: 588, startPoint y: 357, endPoint x: 584, endPoint y: 316, distance: 41.2
click at [589, 354] on div "Atendimento Normal Atendimento Preferencial" at bounding box center [569, 351] width 231 height 213
click at [583, 282] on span "Atendimento Normal" at bounding box center [616, 292] width 188 height 23
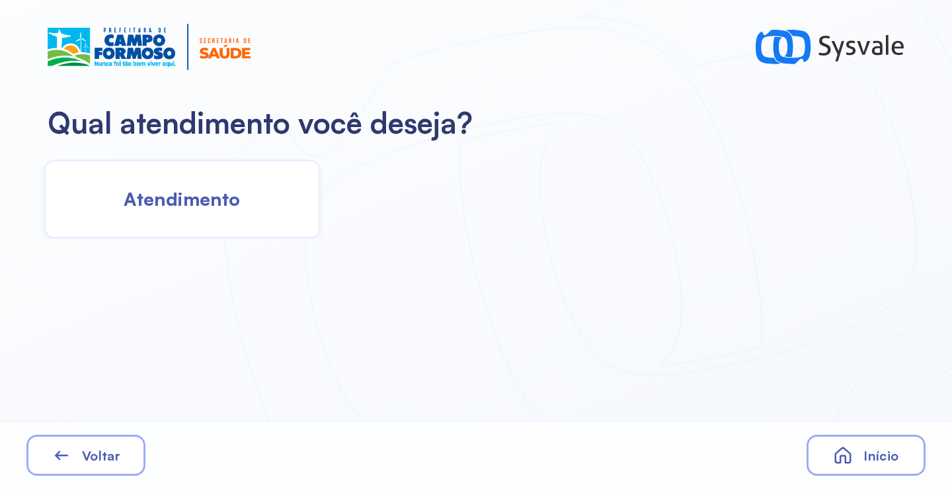
click at [229, 217] on div "Atendimento" at bounding box center [182, 198] width 277 height 79
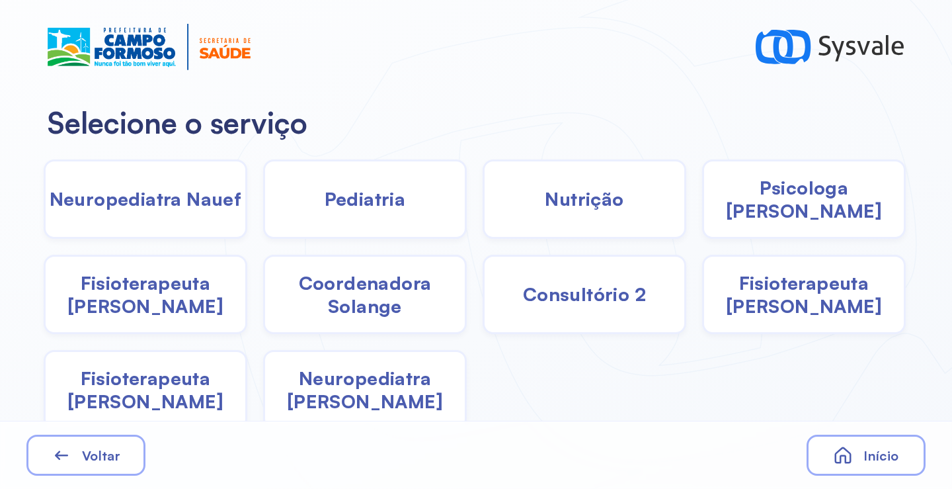
click at [366, 293] on span "Coordenadora Solange" at bounding box center [365, 294] width 200 height 46
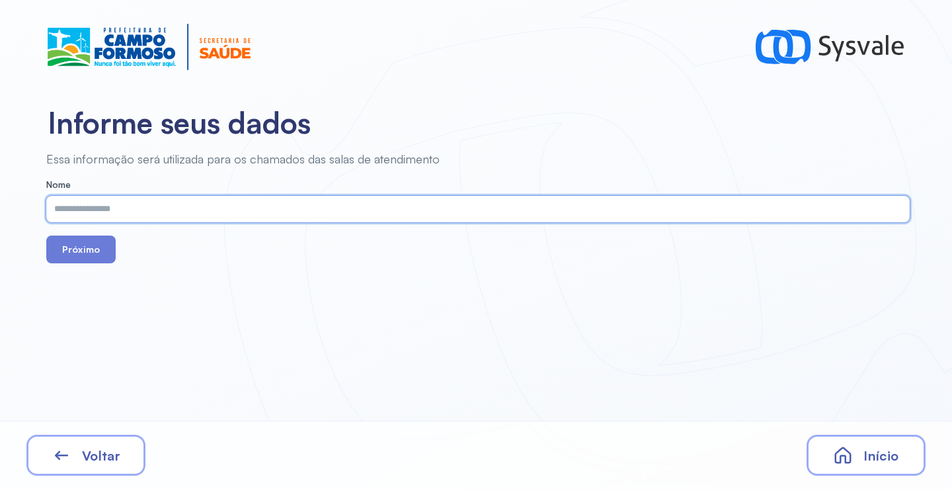
paste input "**********"
type input "**********"
click at [89, 255] on button "Próximo" at bounding box center [80, 249] width 69 height 28
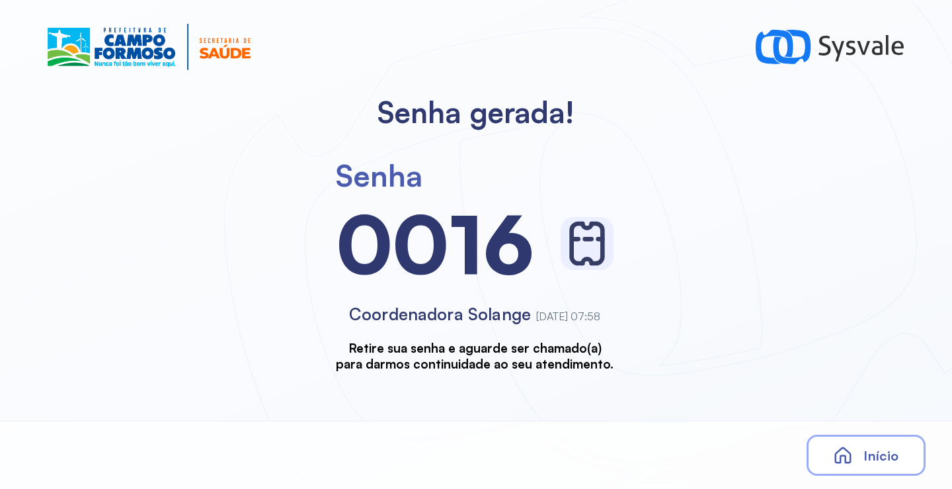
click at [849, 438] on div "Início" at bounding box center [866, 454] width 119 height 41
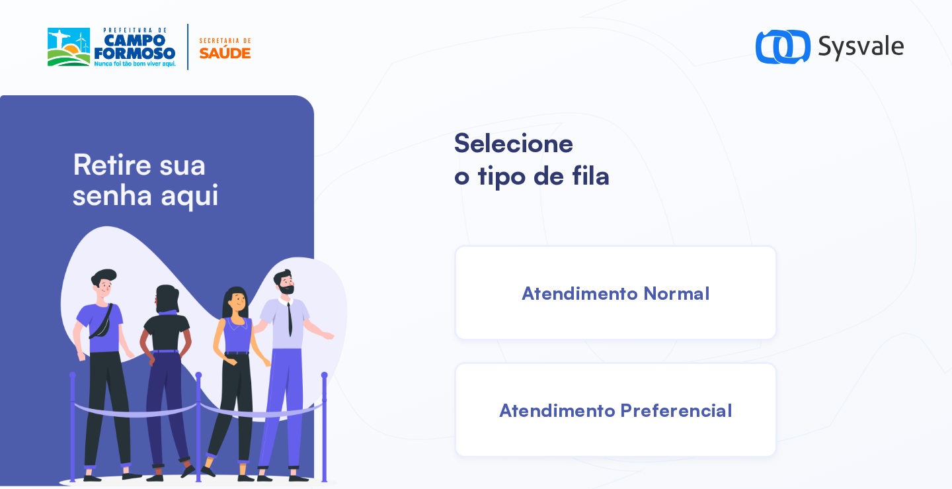
click at [555, 287] on span "Atendimento Normal" at bounding box center [616, 292] width 188 height 23
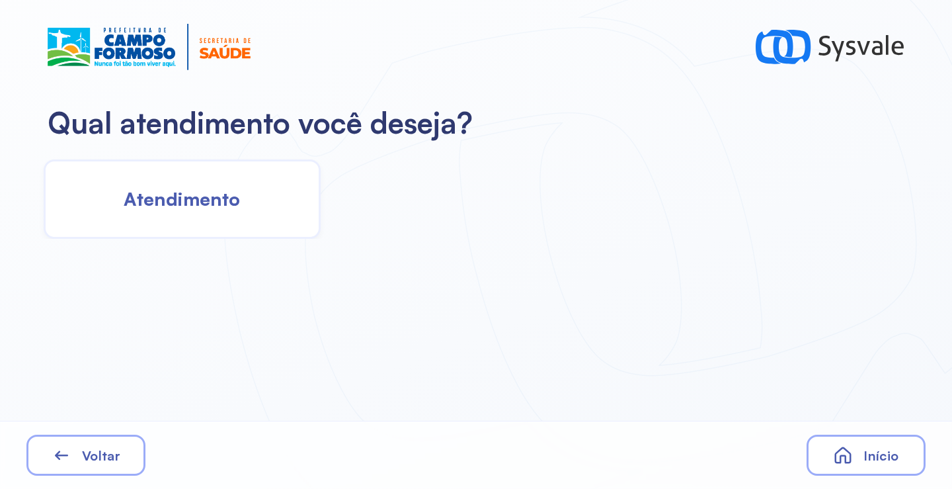
drag, startPoint x: 160, startPoint y: 209, endPoint x: 191, endPoint y: 220, distance: 33.0
click at [191, 220] on div "Atendimento" at bounding box center [182, 198] width 277 height 79
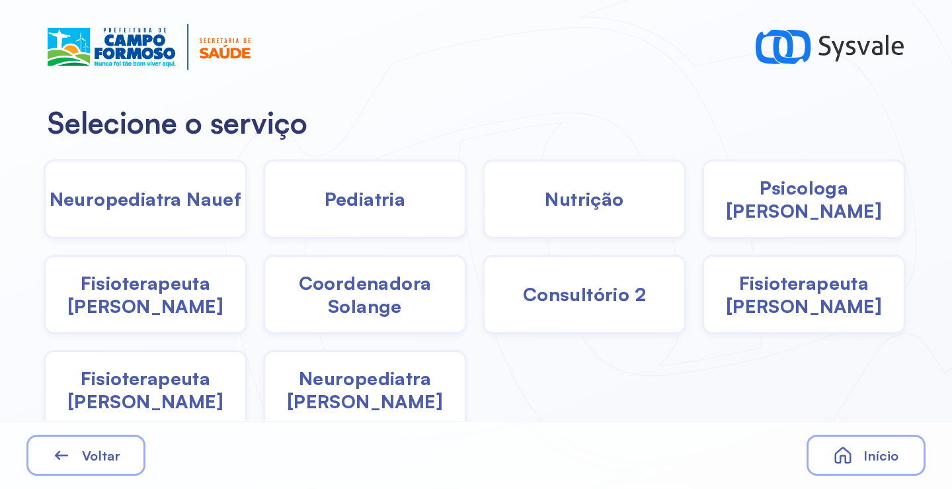
click at [387, 306] on span "Coordenadora Solange" at bounding box center [365, 294] width 200 height 46
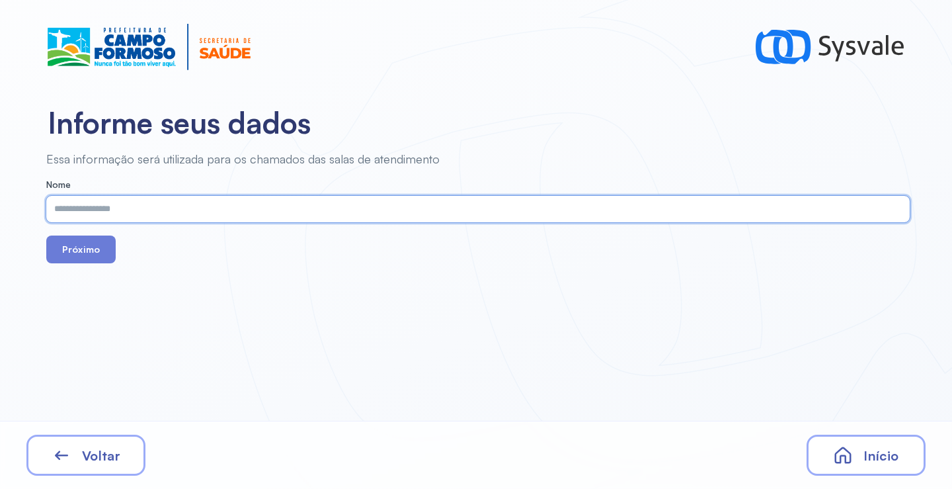
paste input "**********"
type input "**********"
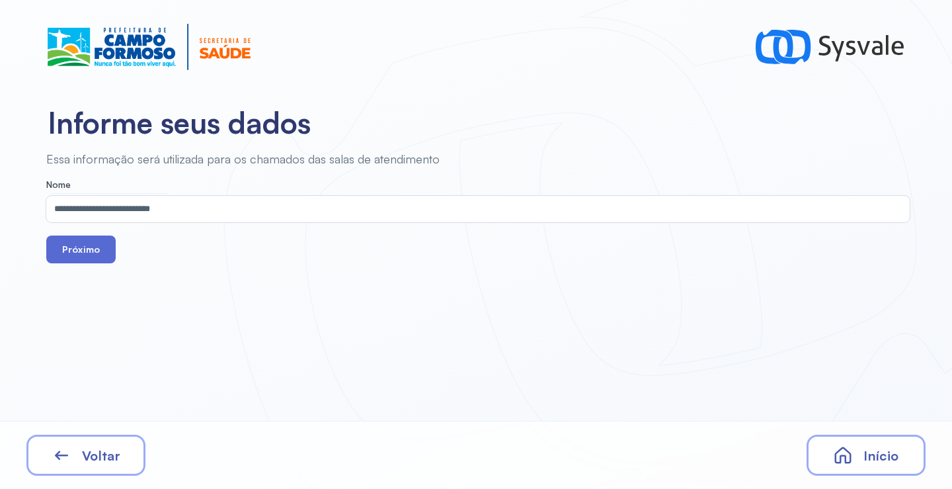
click at [107, 253] on button "Próximo" at bounding box center [80, 249] width 69 height 28
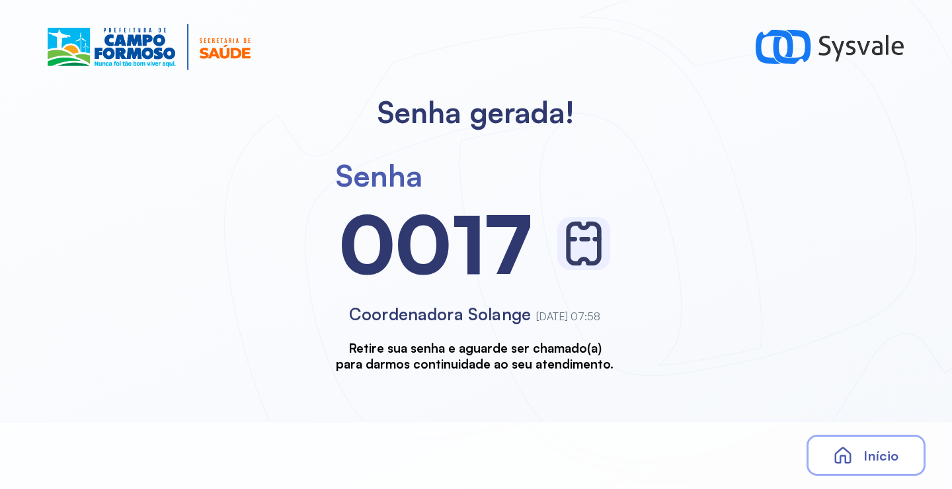
click at [873, 456] on span "Início" at bounding box center [881, 455] width 35 height 17
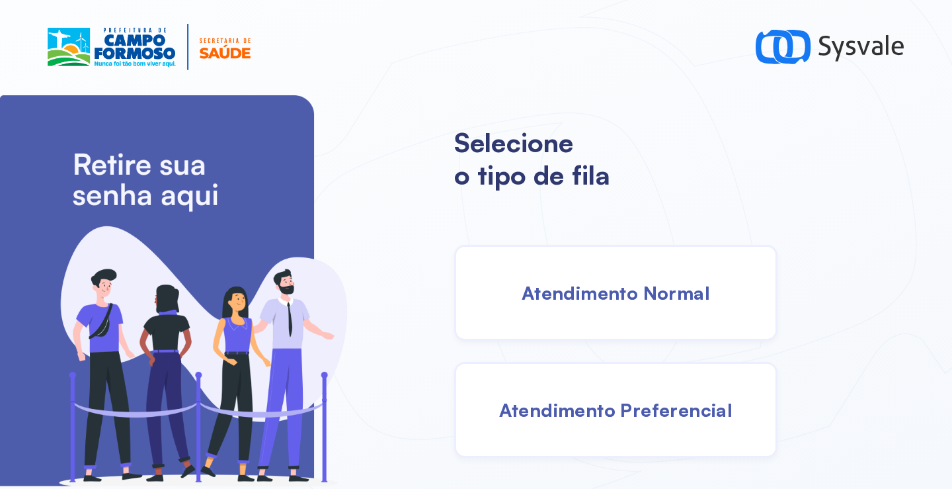
click at [511, 287] on div "Atendimento Normal" at bounding box center [615, 293] width 323 height 96
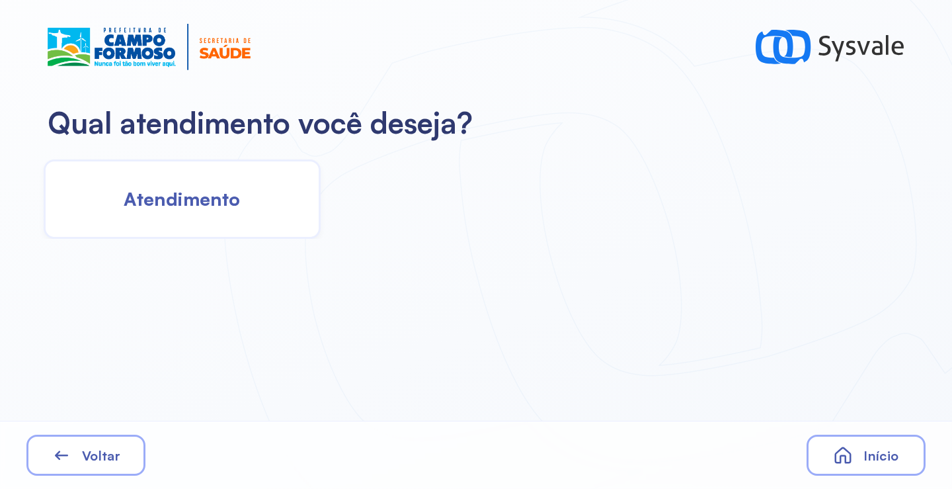
click at [257, 210] on div "Atendimento" at bounding box center [182, 198] width 277 height 79
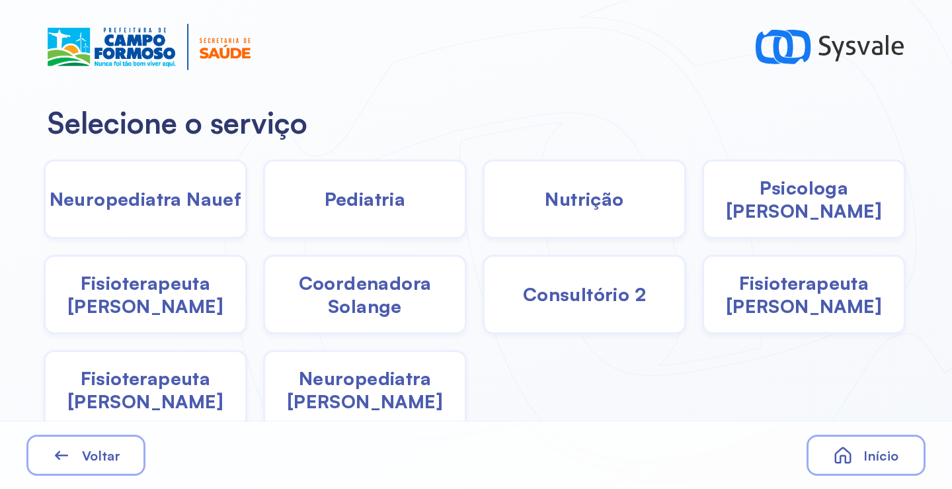
click at [404, 285] on span "Coordenadora Solange" at bounding box center [365, 294] width 200 height 46
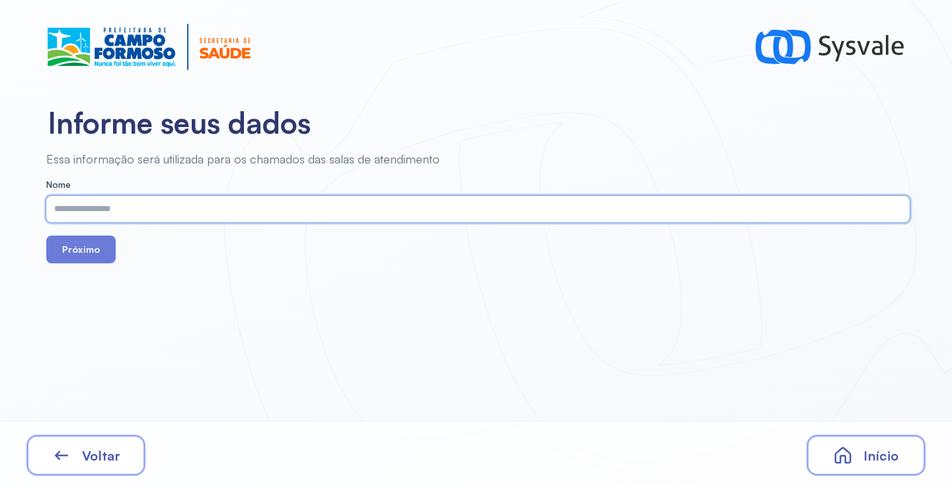
paste input "**********"
type input "**********"
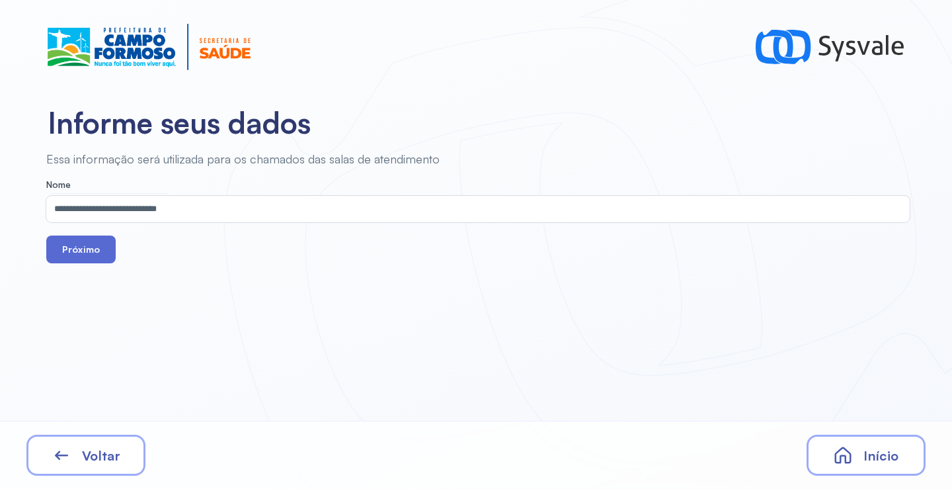
click at [81, 253] on button "Próximo" at bounding box center [80, 249] width 69 height 28
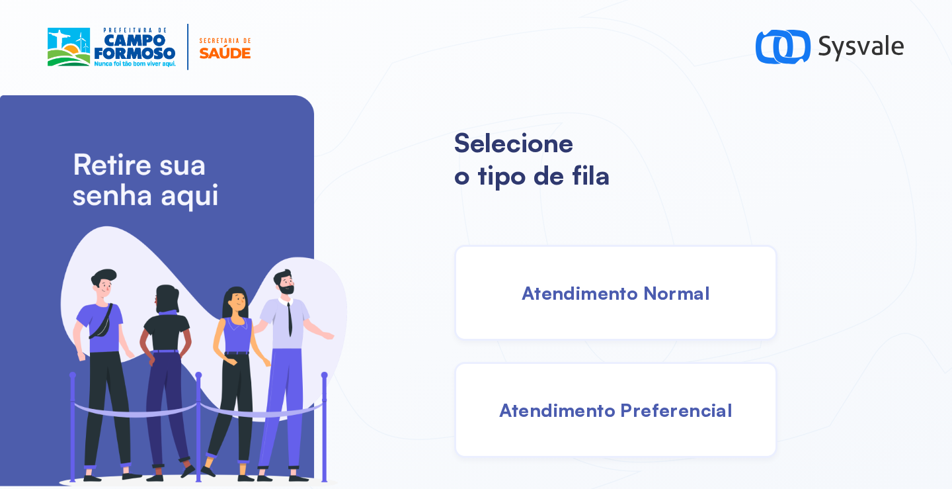
click at [630, 272] on div "Atendimento Normal" at bounding box center [615, 293] width 323 height 96
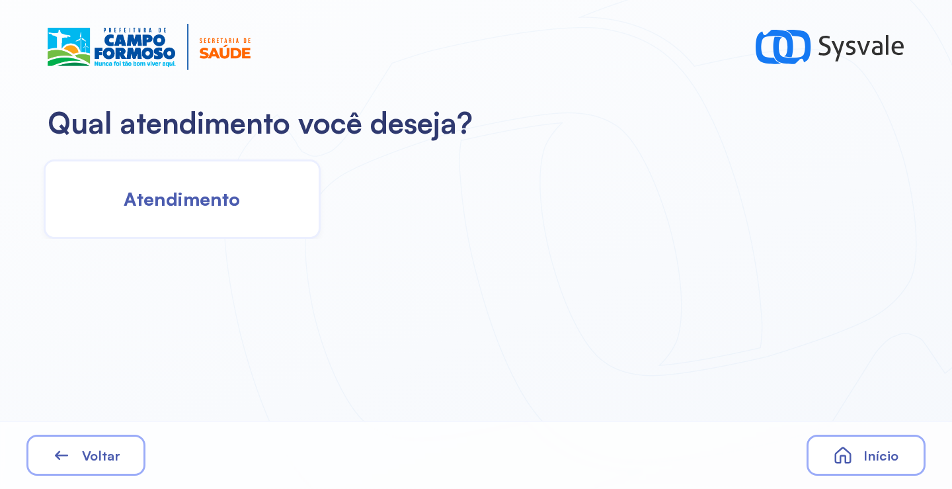
click at [241, 225] on div "Atendimento" at bounding box center [182, 198] width 277 height 79
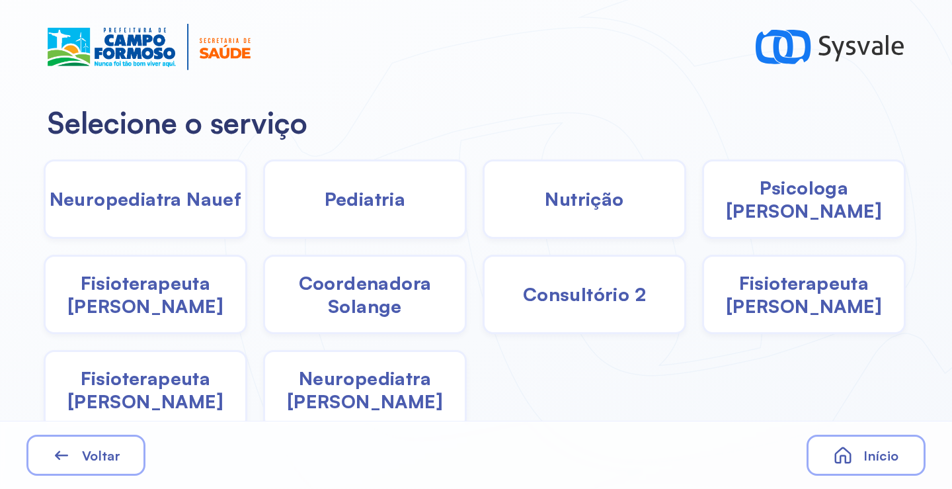
click at [247, 255] on div "Psicologa [PERSON_NAME]" at bounding box center [146, 294] width 204 height 79
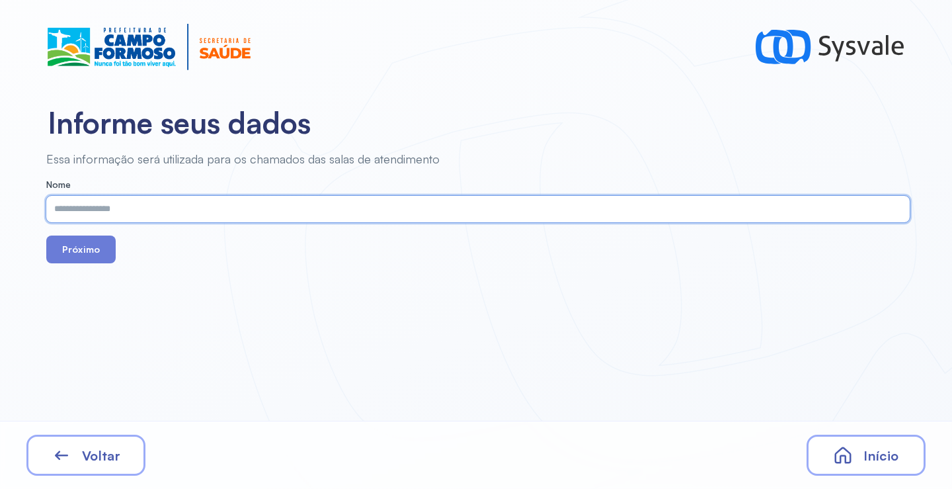
paste input "**********"
type input "**********"
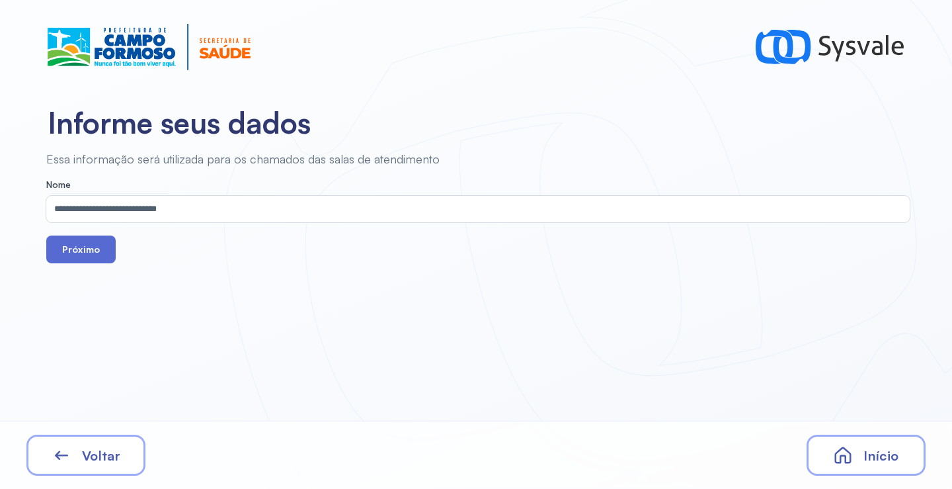
click at [93, 251] on button "Próximo" at bounding box center [80, 249] width 69 height 28
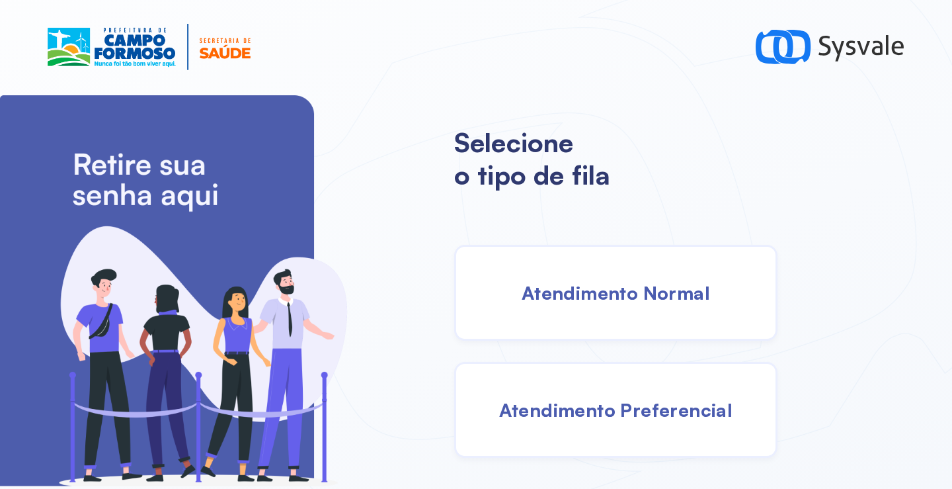
click at [626, 412] on span "Atendimento Preferencial" at bounding box center [616, 409] width 234 height 23
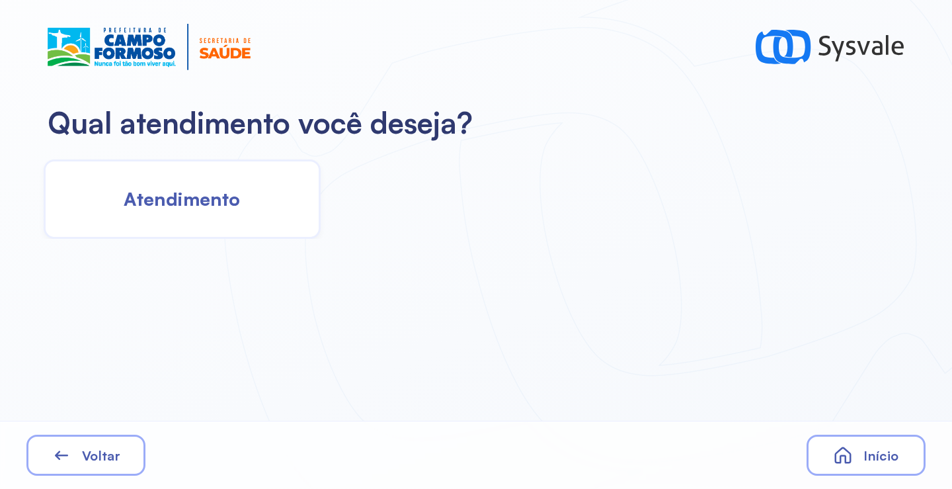
click at [218, 217] on div "Atendimento" at bounding box center [182, 198] width 277 height 79
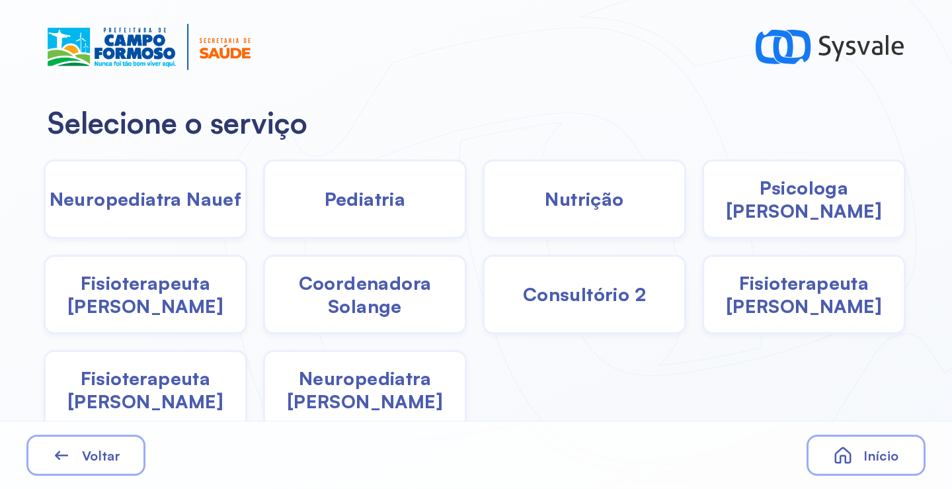
click at [339, 202] on span "Pediatria" at bounding box center [365, 198] width 81 height 23
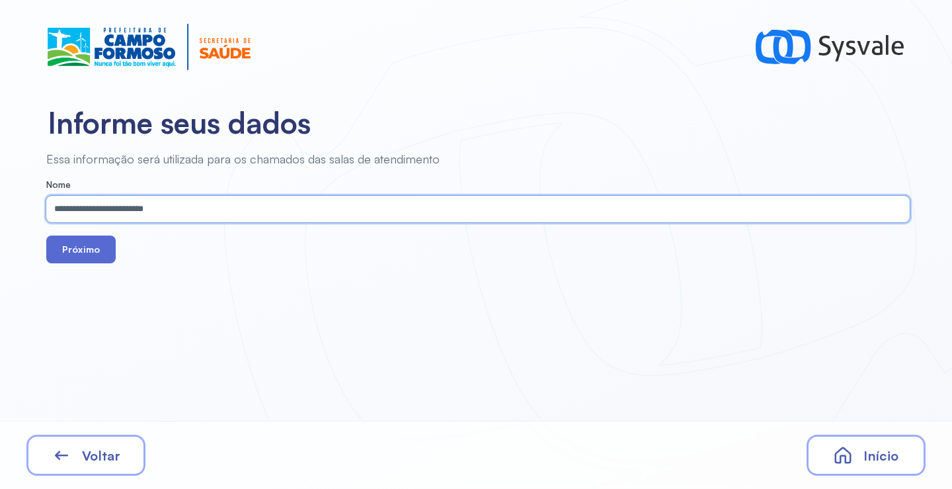
type input "**********"
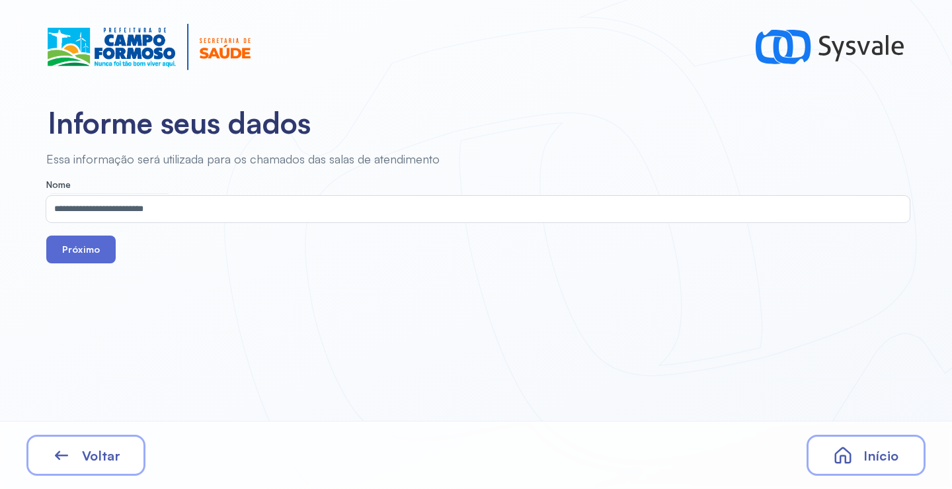
click at [83, 245] on button "Próximo" at bounding box center [80, 249] width 69 height 28
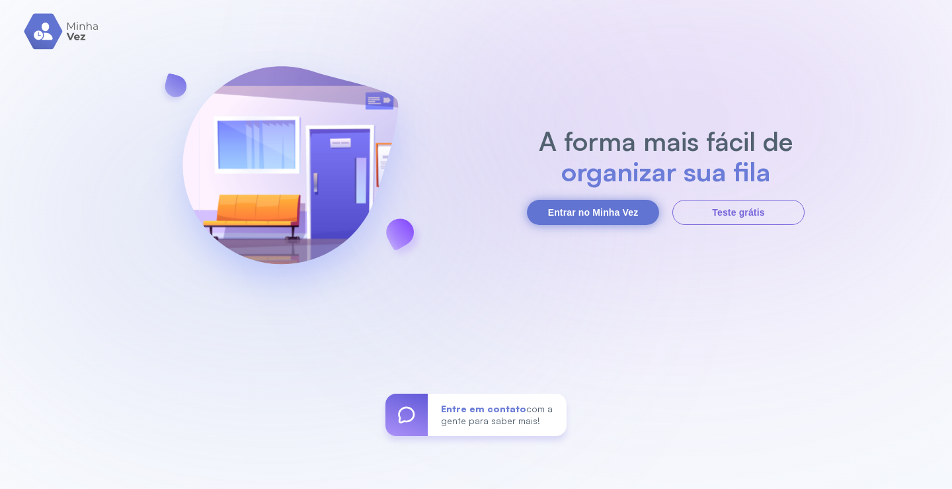
click at [604, 222] on button "Entrar no Minha Vez" at bounding box center [593, 212] width 132 height 25
click at [598, 211] on button "Entrar no Minha Vez" at bounding box center [593, 212] width 132 height 25
click at [560, 210] on button "Entrar no Minha Vez" at bounding box center [593, 212] width 132 height 25
click at [615, 213] on button "Entrar no Minha Vez" at bounding box center [593, 212] width 132 height 25
click at [583, 208] on button "Entrar no Minha Vez" at bounding box center [593, 212] width 132 height 25
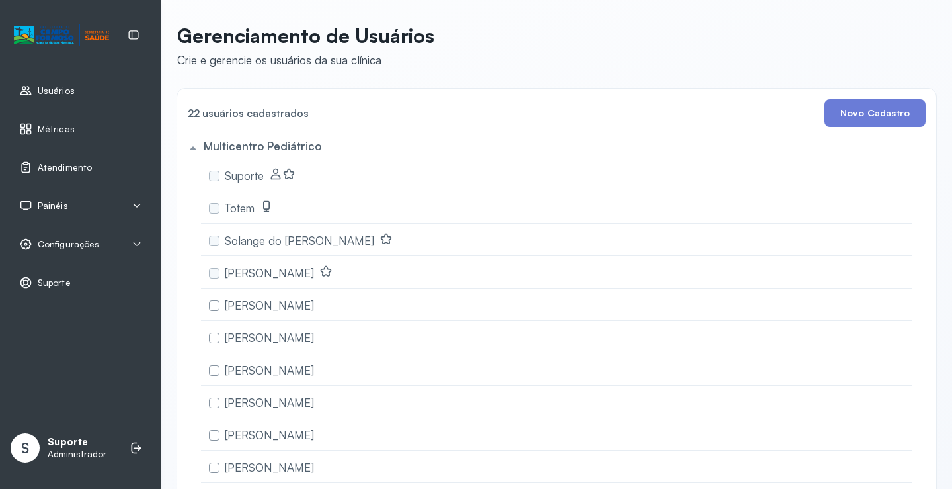
click at [62, 208] on span "Painéis" at bounding box center [53, 205] width 30 height 11
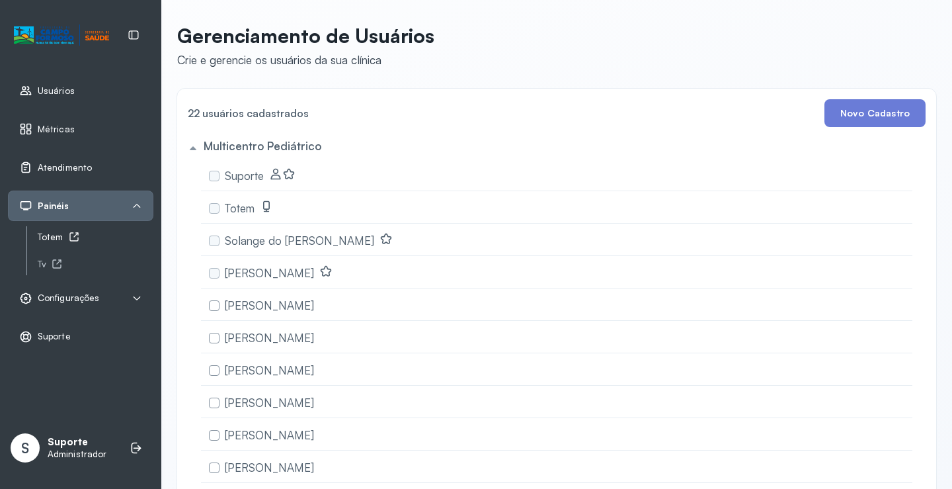
click at [56, 235] on div "Totem" at bounding box center [96, 236] width 116 height 11
click at [73, 167] on span "Atendimento" at bounding box center [65, 167] width 54 height 11
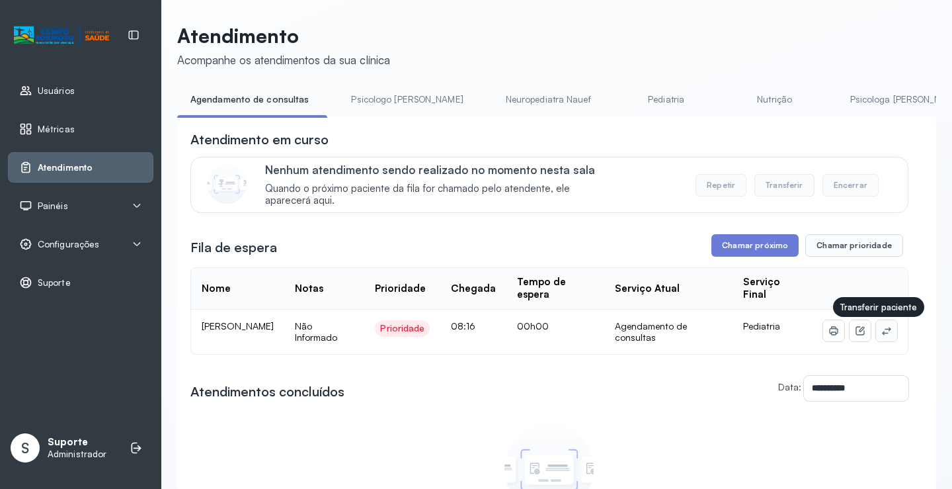
click at [881, 333] on icon at bounding box center [886, 330] width 11 height 11
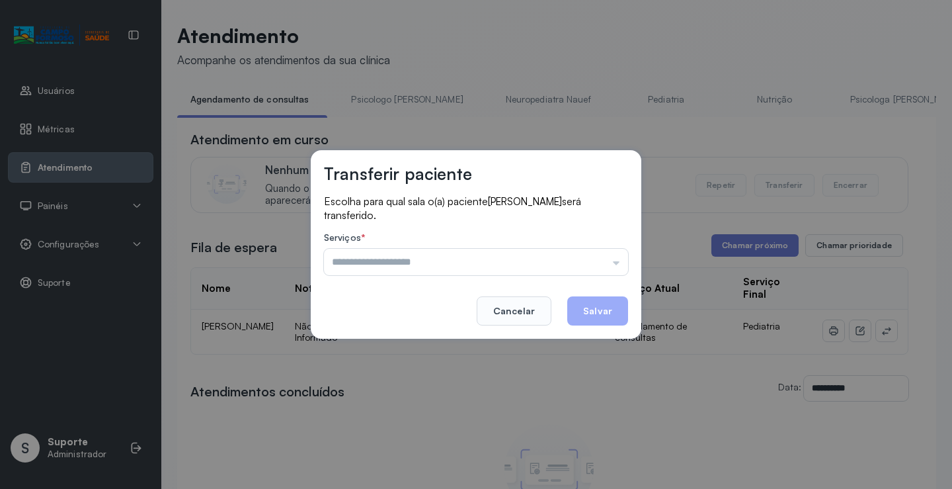
click at [604, 265] on div "Psicologo Pedro Neuropediatra Nauef Pediatria Nutrição Psicologa Alana Fisioter…" at bounding box center [476, 262] width 304 height 26
click at [604, 265] on input "text" at bounding box center [476, 262] width 304 height 26
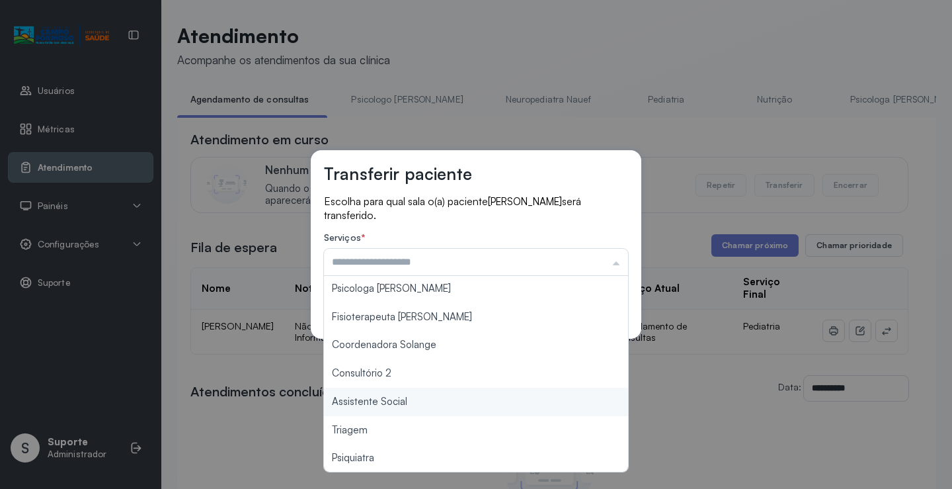
scroll to position [200, 0]
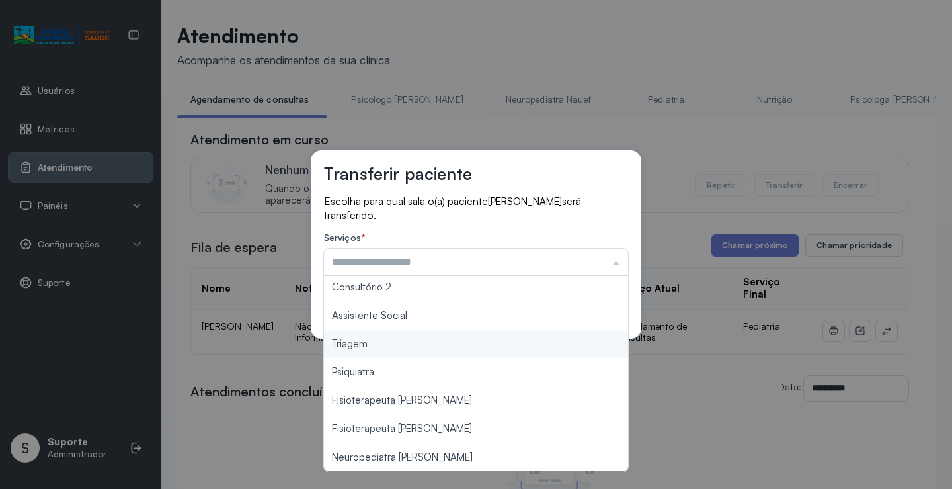
type input "*******"
drag, startPoint x: 389, startPoint y: 347, endPoint x: 432, endPoint y: 326, distance: 48.5
click at [389, 344] on div "Transferir paciente Escolha para qual sala o(a) paciente FLAVIO GOMES LOPES DE …" at bounding box center [476, 244] width 952 height 489
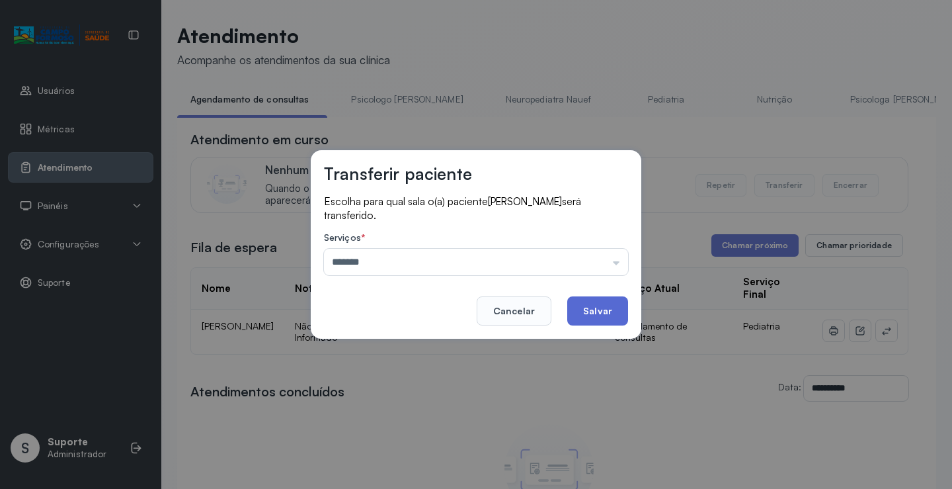
click at [588, 305] on button "Salvar" at bounding box center [597, 310] width 61 height 29
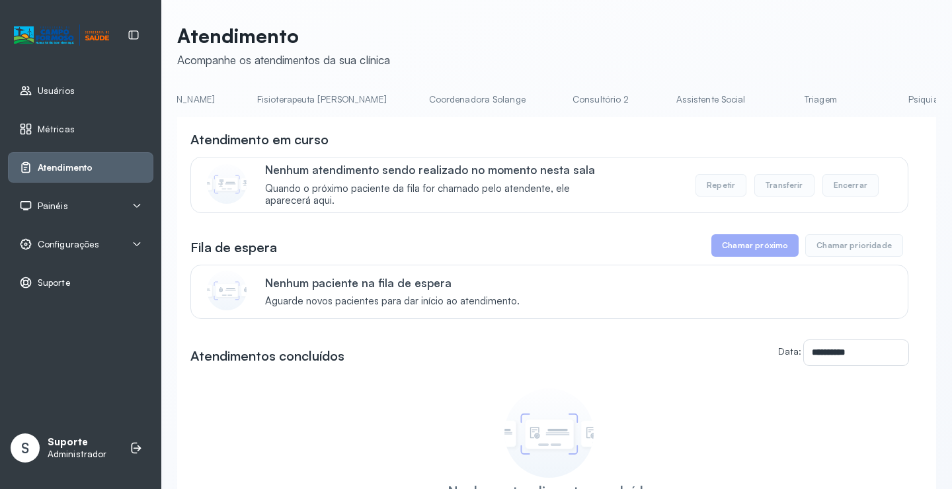
scroll to position [0, 710]
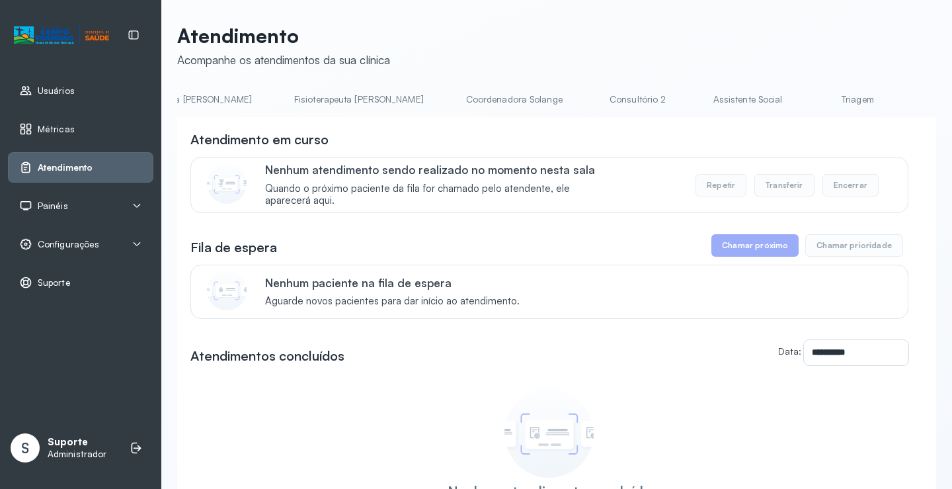
click at [453, 97] on link "Coordenadora Solange" at bounding box center [514, 100] width 123 height 22
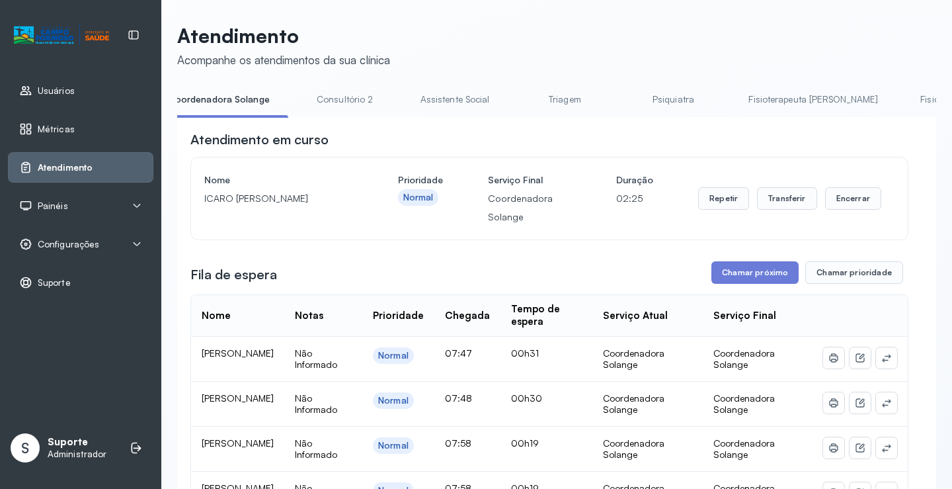
scroll to position [0, 1051]
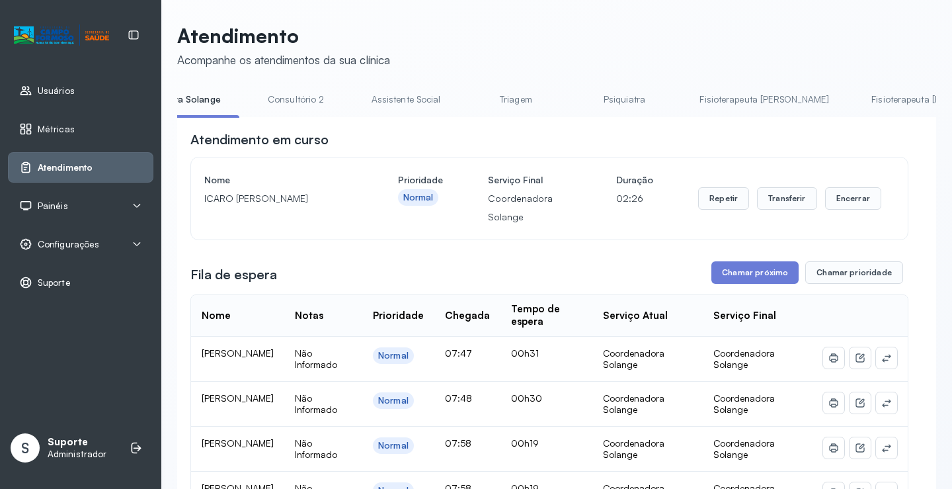
click at [686, 106] on link "Fisioterapeuta [PERSON_NAME]" at bounding box center [764, 100] width 156 height 22
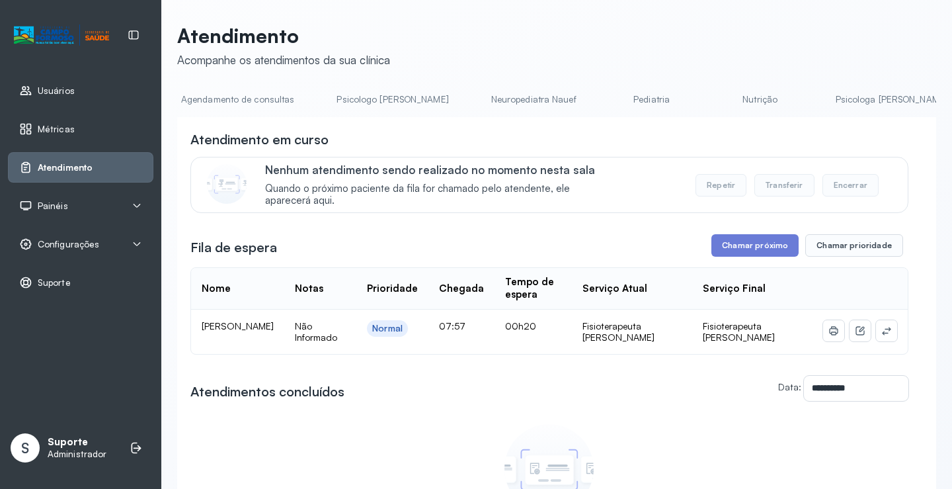
scroll to position [0, 0]
click at [221, 95] on link "Agendamento de consultas" at bounding box center [247, 100] width 140 height 22
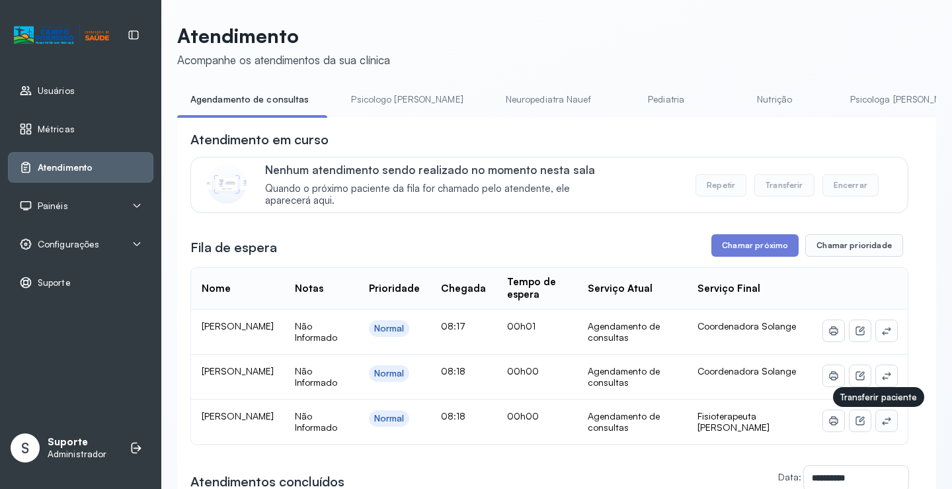
click at [881, 424] on icon at bounding box center [886, 420] width 11 height 11
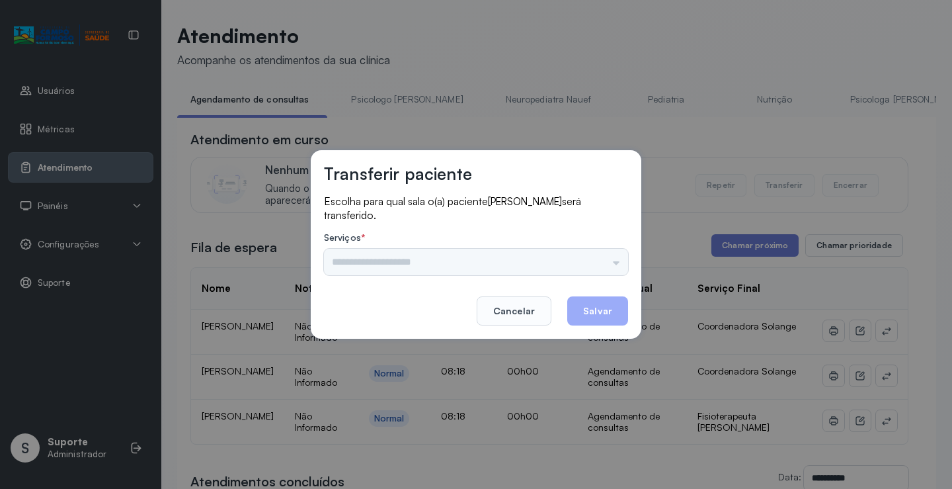
click at [587, 263] on div "Psicologo Pedro Neuropediatra Nauef Pediatria Nutrição Psicologa Alana Fisioter…" at bounding box center [476, 262] width 304 height 26
click at [588, 262] on input "text" at bounding box center [476, 262] width 304 height 26
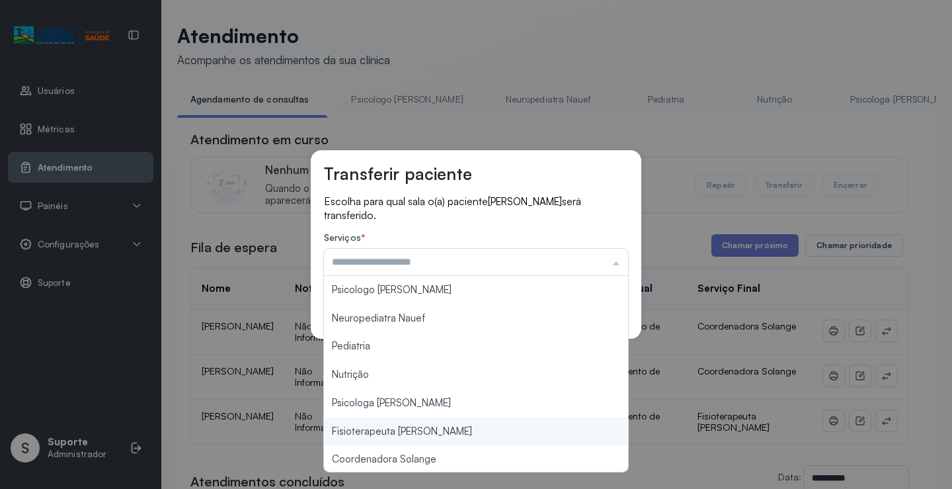
scroll to position [200, 0]
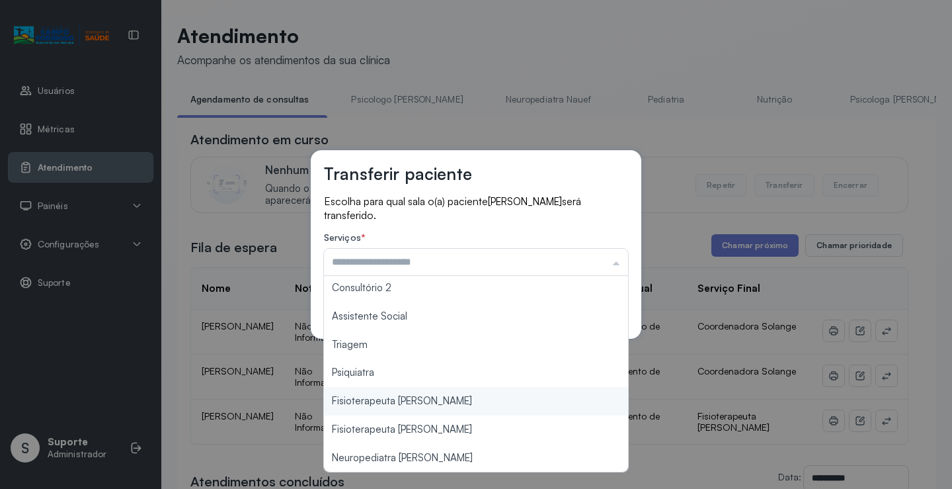
type input "**********"
drag, startPoint x: 446, startPoint y: 406, endPoint x: 537, endPoint y: 368, distance: 99.0
click at [449, 403] on div "**********" at bounding box center [476, 244] width 952 height 489
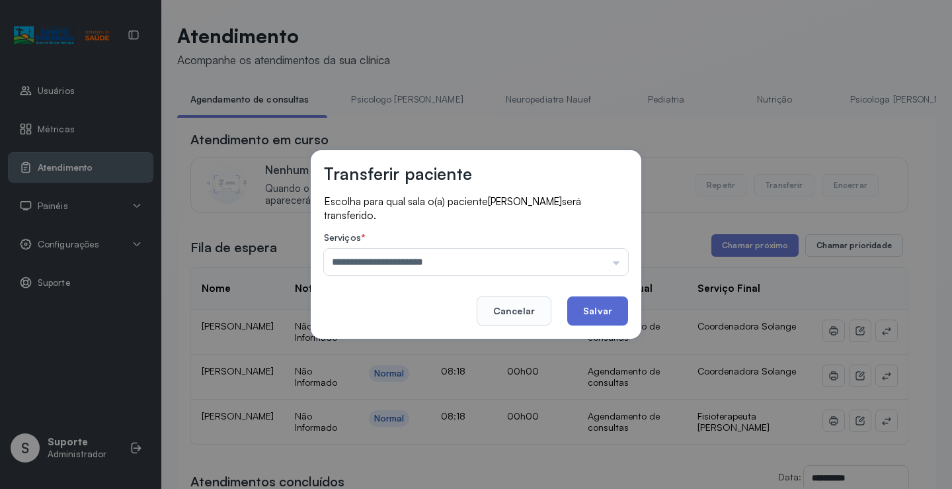
click at [592, 311] on button "Salvar" at bounding box center [597, 310] width 61 height 29
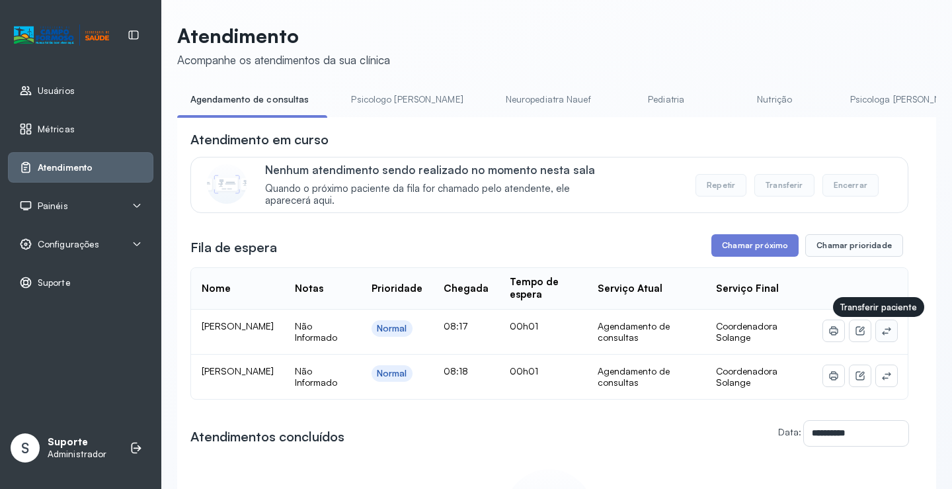
click at [881, 331] on icon at bounding box center [886, 330] width 11 height 11
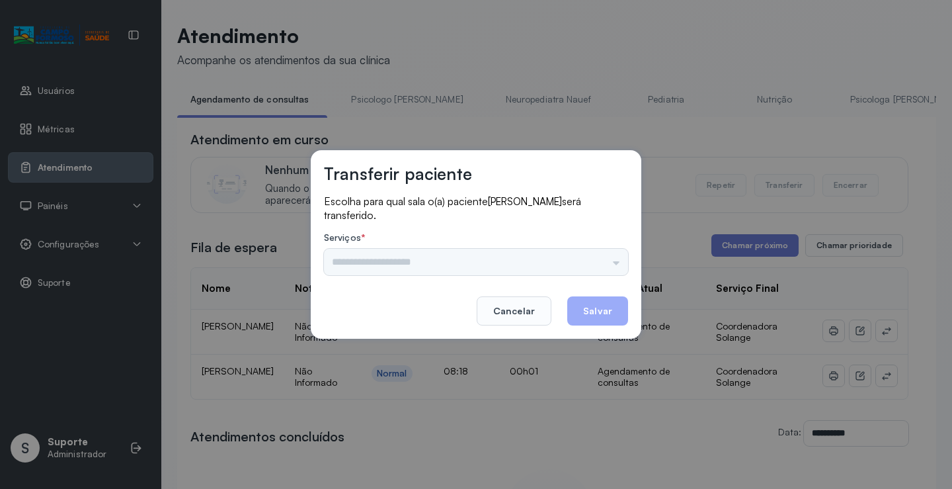
click at [615, 265] on div "Psicologo Pedro Neuropediatra Nauef Pediatria Nutrição Psicologa Alana Fisioter…" at bounding box center [476, 262] width 304 height 26
click at [606, 263] on input "text" at bounding box center [476, 262] width 304 height 26
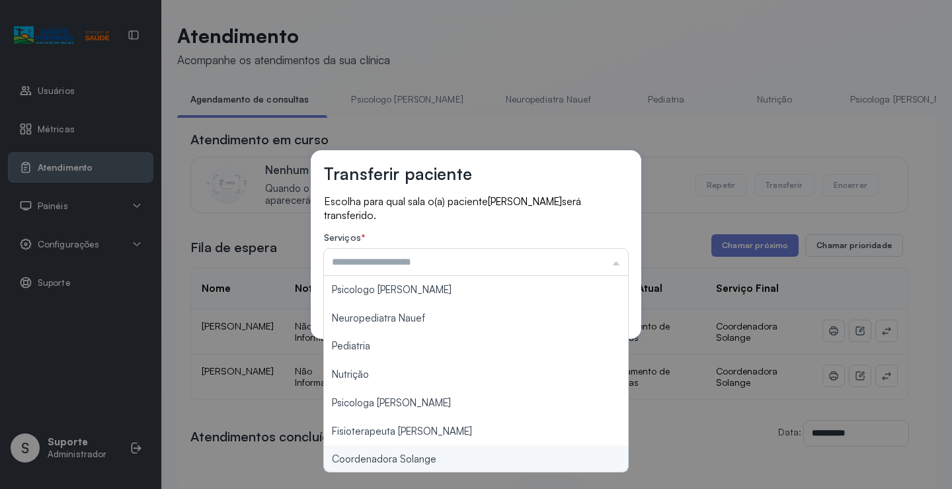
type input "**********"
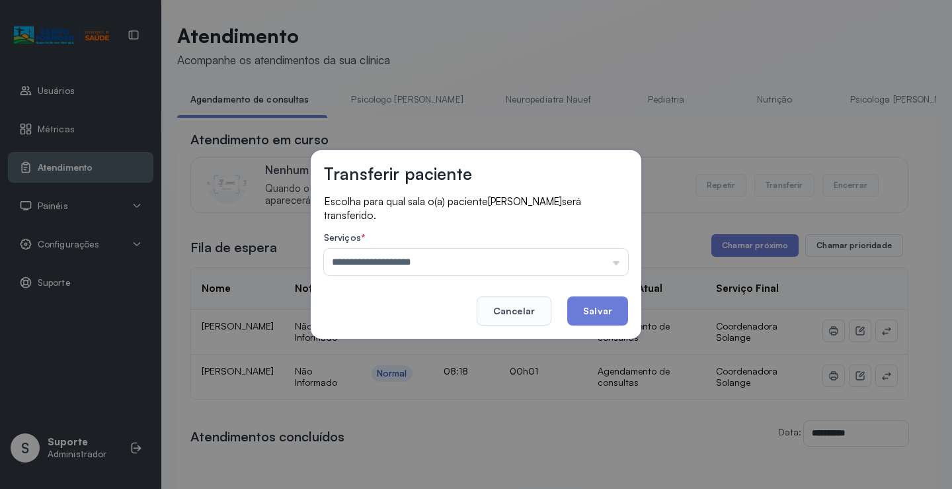
click at [425, 458] on div "**********" at bounding box center [476, 244] width 952 height 489
click at [595, 320] on button "Salvar" at bounding box center [597, 310] width 61 height 29
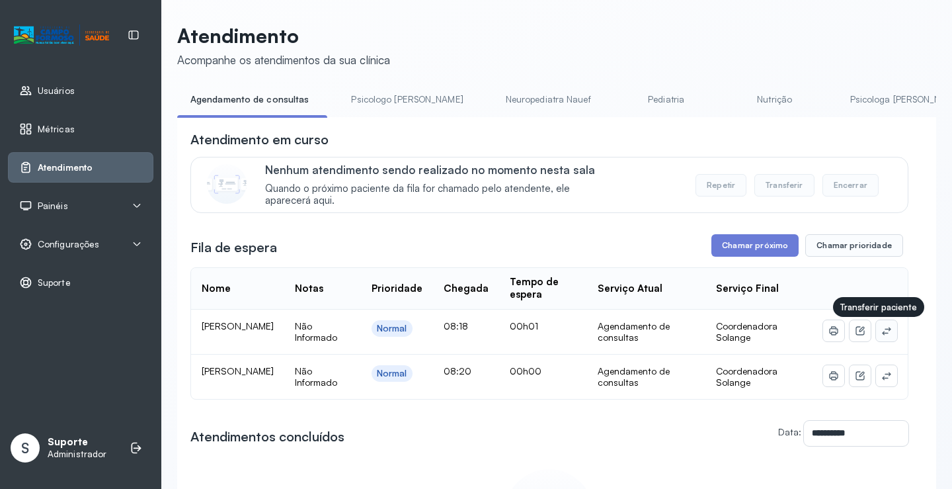
click at [881, 336] on icon at bounding box center [886, 330] width 11 height 11
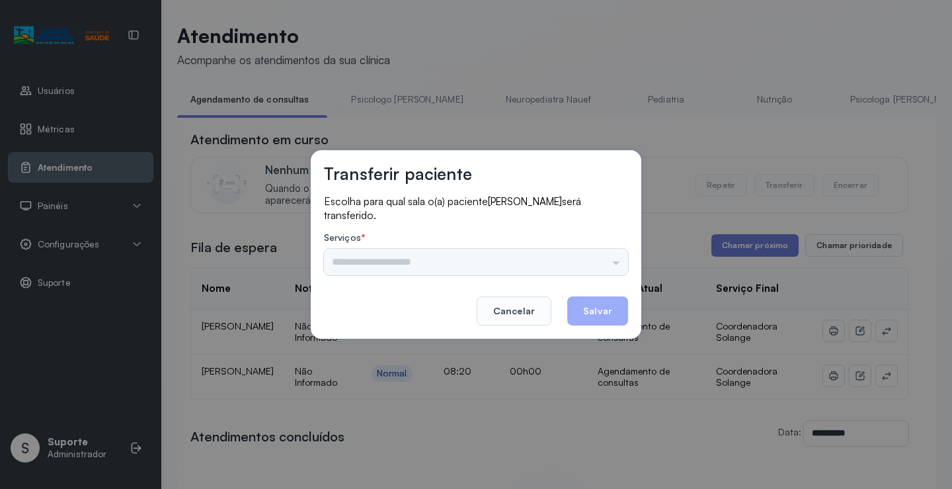
click at [598, 258] on div "Psicologo Pedro Neuropediatra Nauef Pediatria Nutrição Psicologa Alana Fisioter…" at bounding box center [476, 262] width 304 height 26
click at [602, 259] on input "text" at bounding box center [476, 262] width 304 height 26
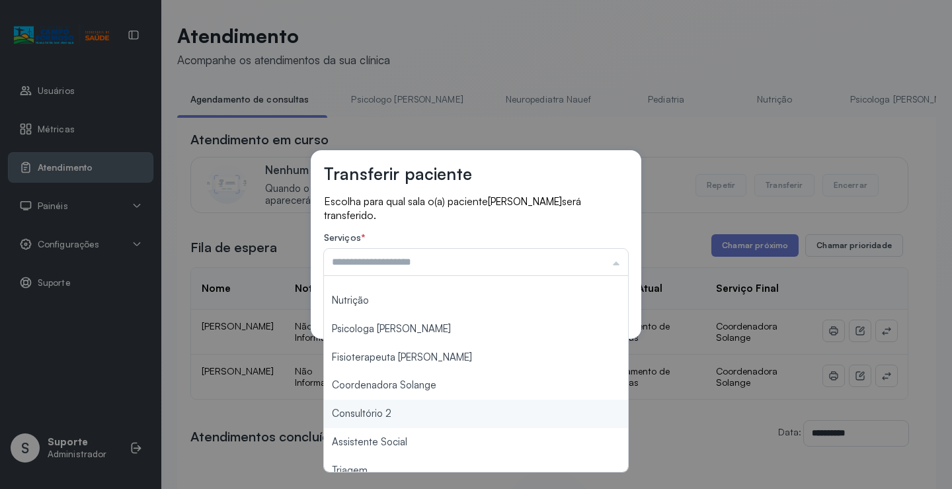
scroll to position [66, 0]
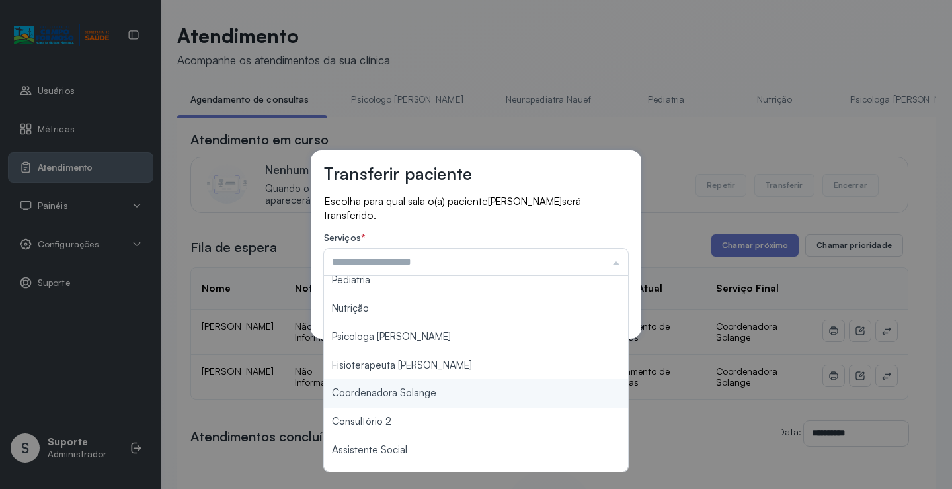
type input "**********"
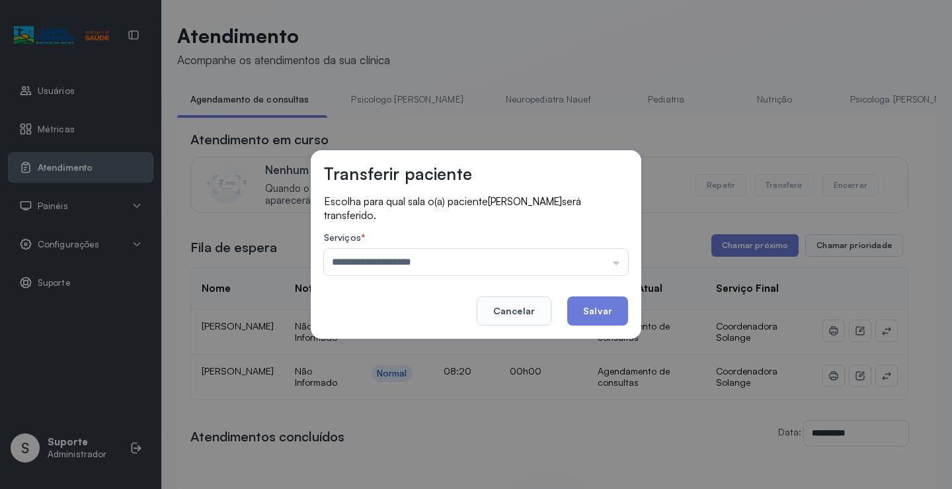
drag, startPoint x: 446, startPoint y: 397, endPoint x: 542, endPoint y: 361, distance: 102.3
click at [446, 395] on div "**********" at bounding box center [476, 244] width 952 height 489
click at [596, 305] on button "Salvar" at bounding box center [597, 310] width 61 height 29
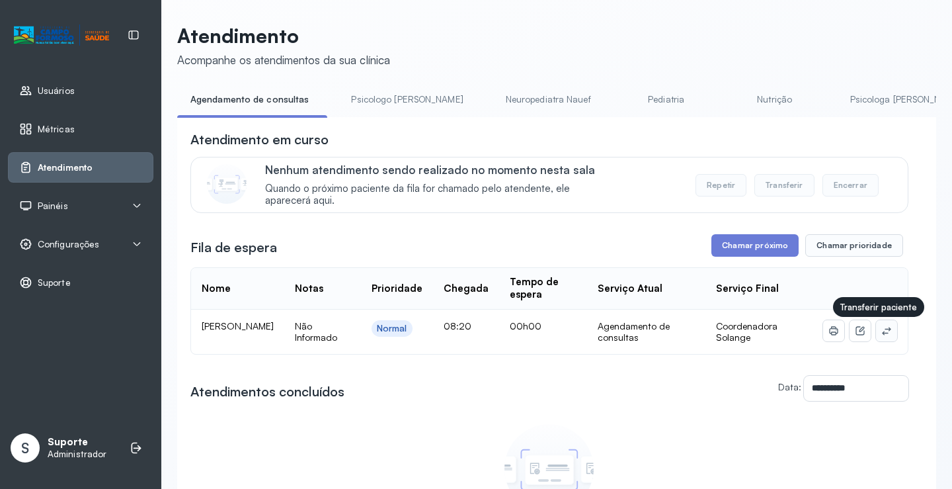
click at [882, 332] on icon at bounding box center [886, 331] width 9 height 8
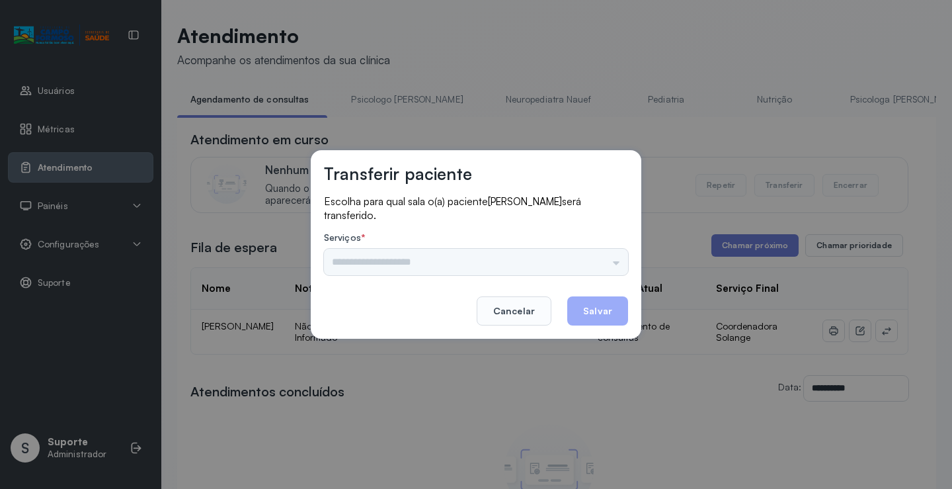
click at [606, 263] on div "Psicologo Pedro Neuropediatra Nauef Pediatria Nutrição Psicologa Alana Fisioter…" at bounding box center [476, 262] width 304 height 26
click at [616, 258] on div "Psicologo Pedro Neuropediatra Nauef Pediatria Nutrição Psicologa Alana Fisioter…" at bounding box center [476, 262] width 304 height 26
click at [603, 262] on div "Psicologo Pedro Neuropediatra Nauef Pediatria Nutrição Psicologa Alana Fisioter…" at bounding box center [476, 262] width 304 height 26
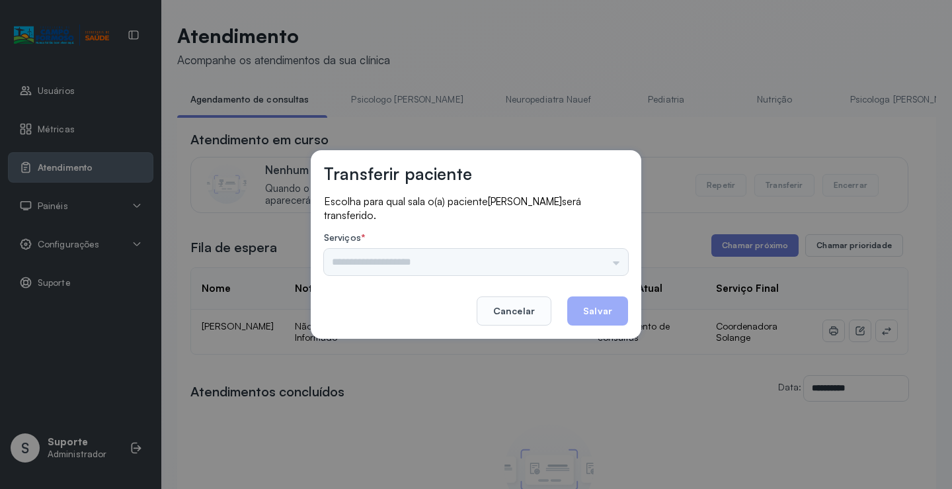
click at [581, 227] on div "Escolha para qual sala o(a) paciente ENZO GABRIEL LOPES DOS SANTOS será transfe…" at bounding box center [476, 235] width 304 height 83
click at [607, 263] on div "Psicologo Pedro Neuropediatra Nauef Pediatria Nutrição Psicologa Alana Fisioter…" at bounding box center [476, 262] width 304 height 26
click at [606, 259] on div "Psicologo Pedro Neuropediatra Nauef Pediatria Nutrição Psicologa Alana Fisioter…" at bounding box center [476, 262] width 304 height 26
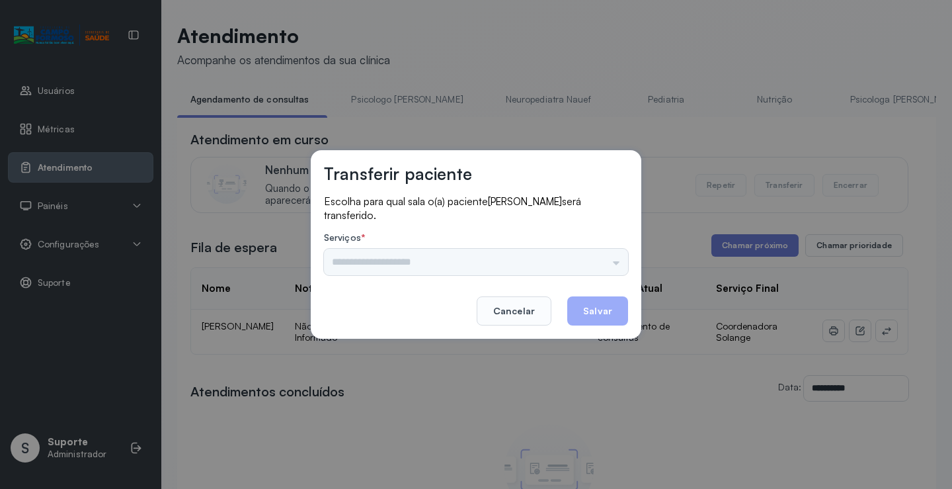
click at [597, 234] on label "Serviços *" at bounding box center [476, 239] width 304 height 14
click at [559, 266] on input "text" at bounding box center [476, 262] width 304 height 26
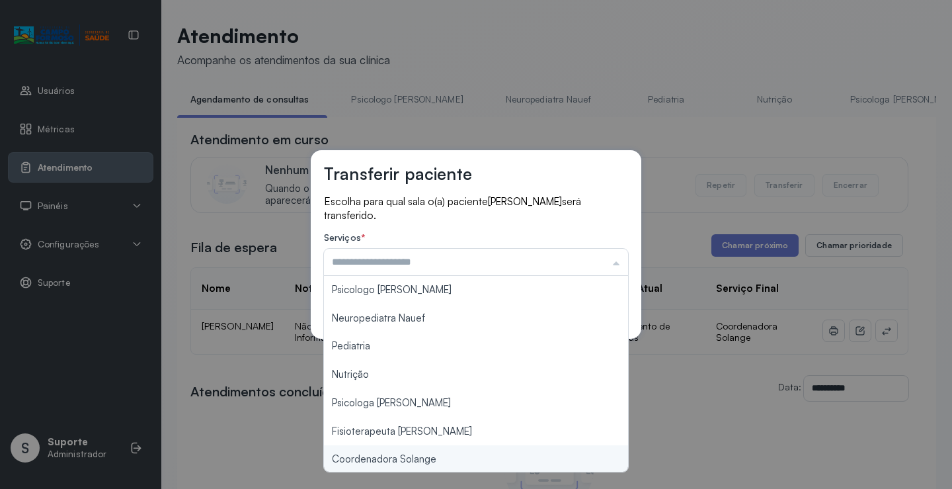
type input "**********"
click at [428, 460] on div "**********" at bounding box center [476, 244] width 952 height 489
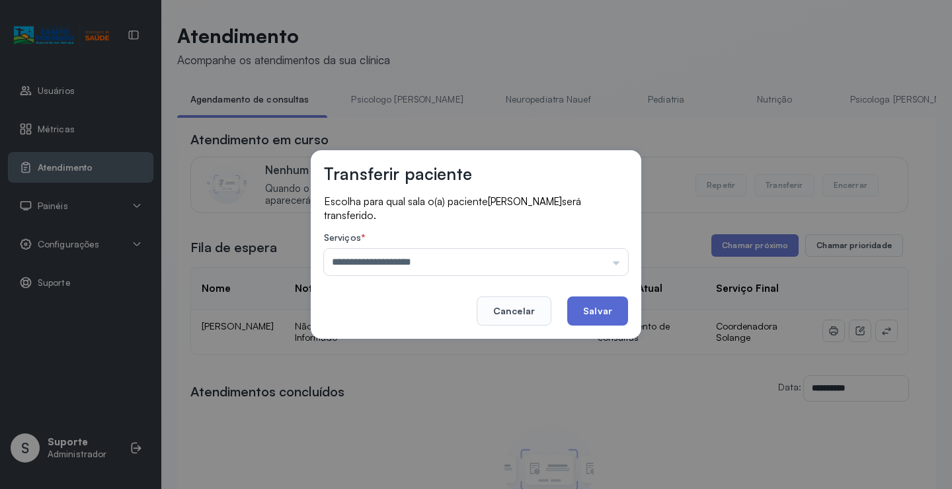
click at [587, 313] on button "Salvar" at bounding box center [597, 310] width 61 height 29
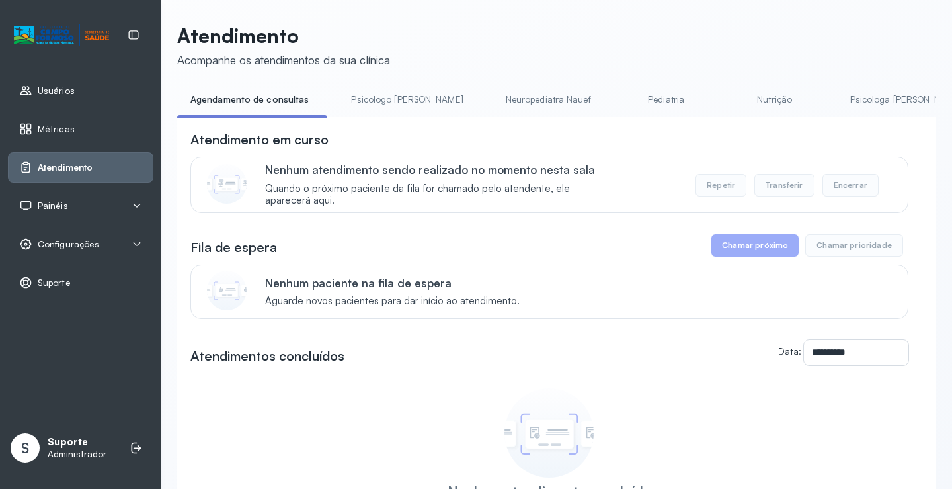
click at [620, 102] on link "Pediatria" at bounding box center [666, 100] width 93 height 22
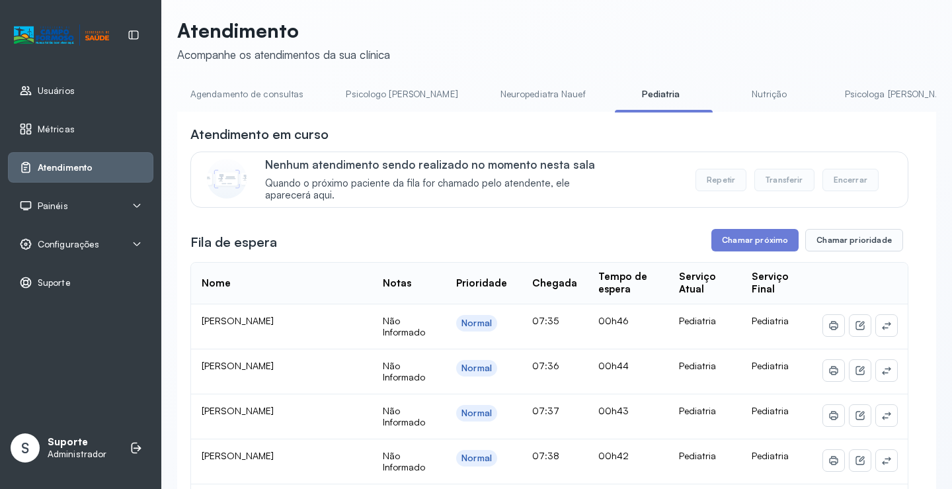
scroll to position [0, 0]
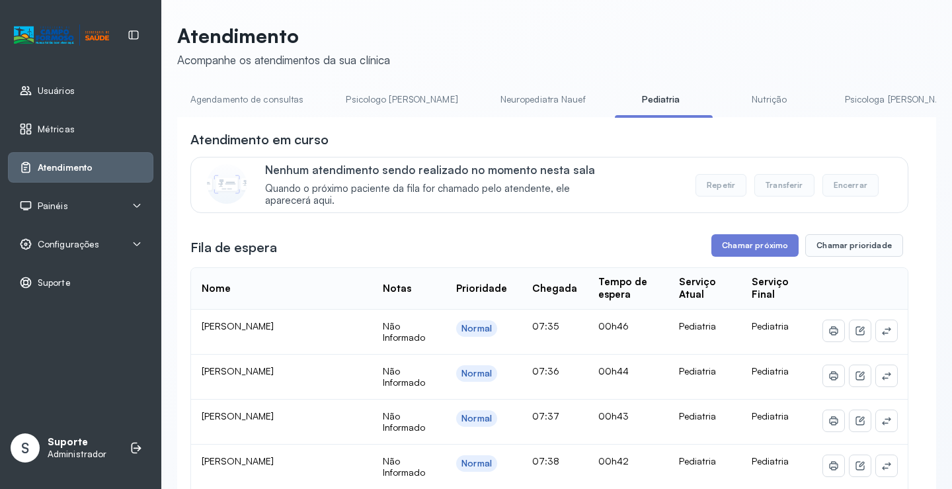
click at [280, 104] on link "Agendamento de consultas" at bounding box center [247, 100] width 140 height 22
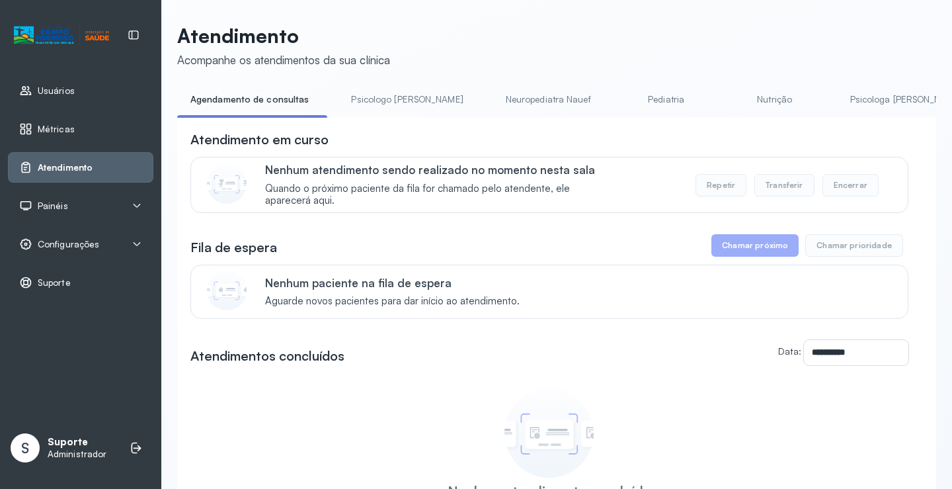
drag, startPoint x: 654, startPoint y: 114, endPoint x: 739, endPoint y: 85, distance: 90.1
click at [729, 106] on li "Pediatria" at bounding box center [778, 104] width 98 height 30
click at [739, 85] on div "**********" at bounding box center [556, 315] width 759 height 583
click at [837, 89] on link "Psicologa [PERSON_NAME]" at bounding box center [906, 100] width 138 height 22
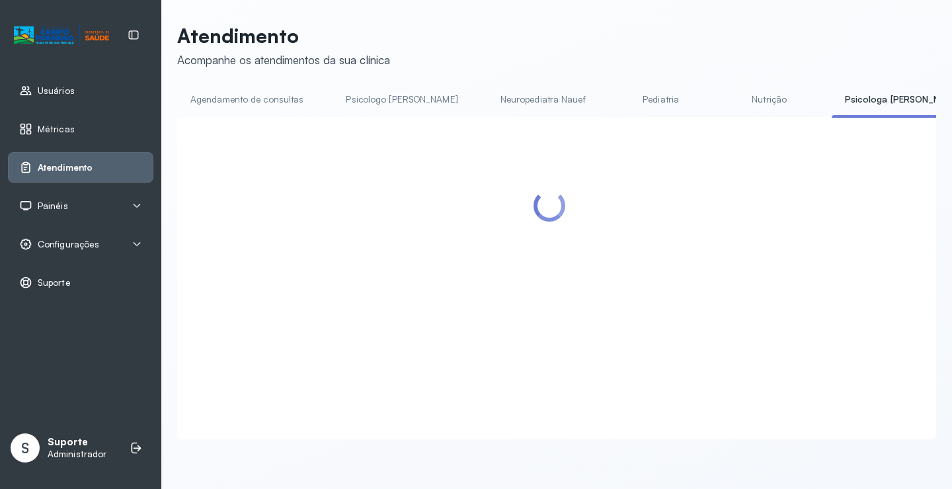
click at [832, 102] on link "Psicologa [PERSON_NAME]" at bounding box center [903, 100] width 142 height 22
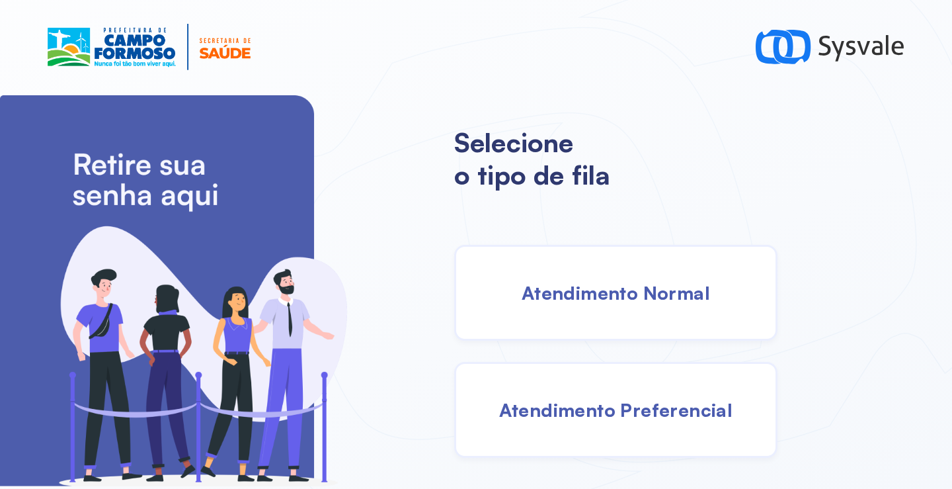
click at [623, 398] on span "Atendimento Preferencial" at bounding box center [616, 409] width 234 height 23
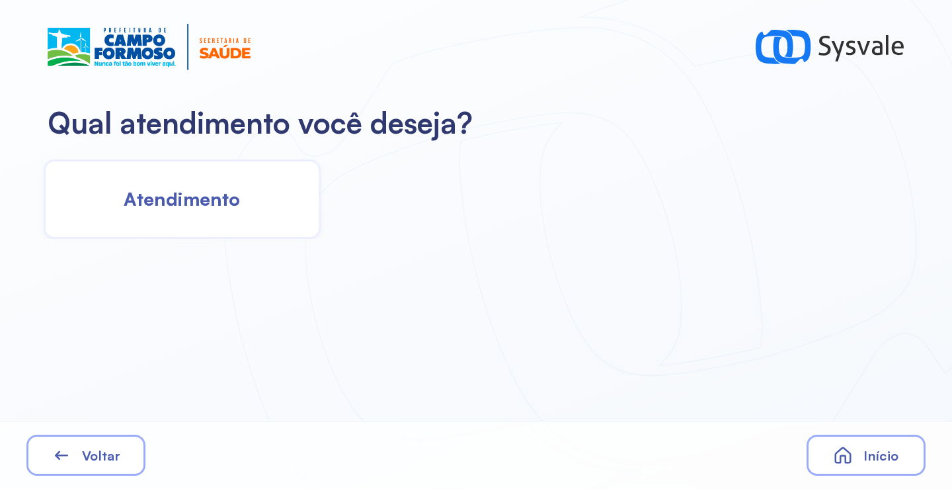
click at [161, 214] on div "Atendimento" at bounding box center [182, 198] width 277 height 79
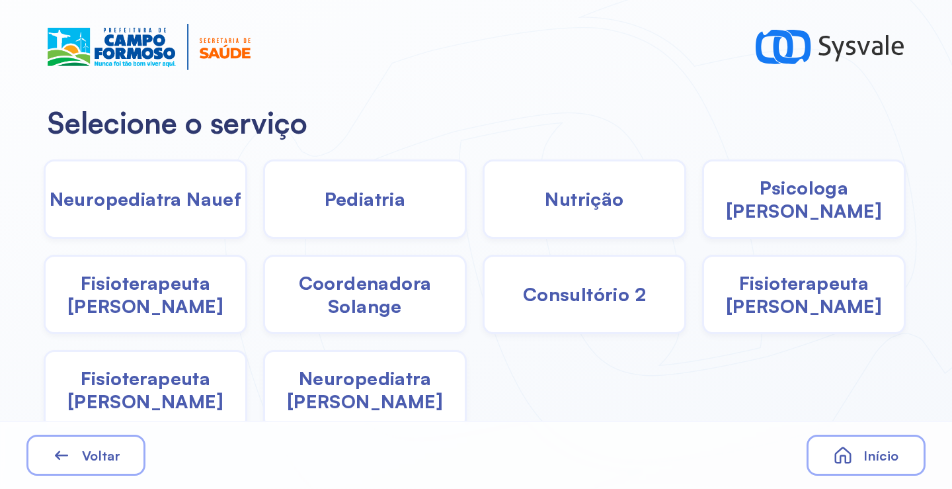
click at [383, 208] on span "Pediatria" at bounding box center [365, 198] width 81 height 23
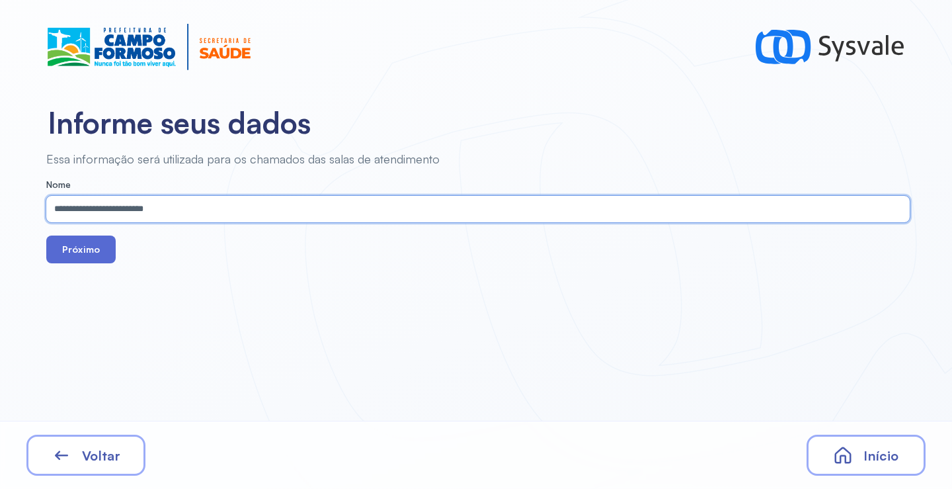
type input "**********"
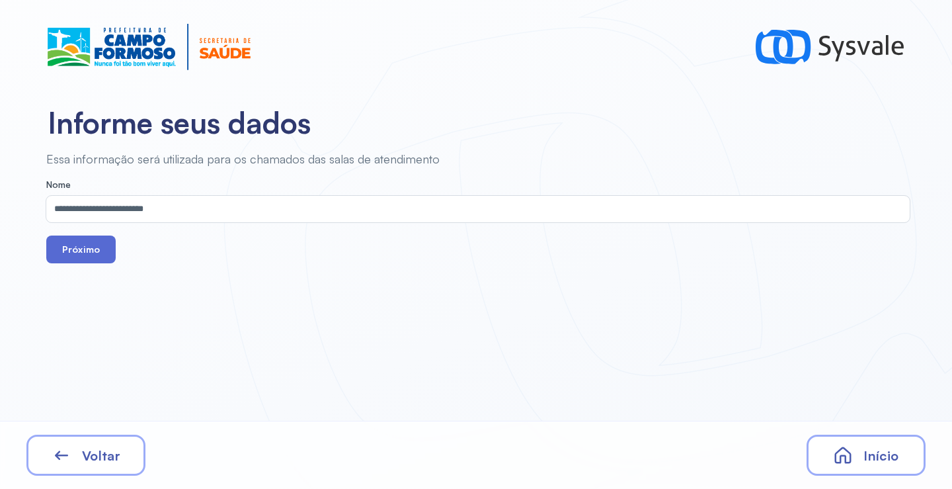
drag, startPoint x: 83, startPoint y: 242, endPoint x: 90, endPoint y: 249, distance: 9.4
click at [90, 249] on button "Próximo" at bounding box center [80, 249] width 69 height 28
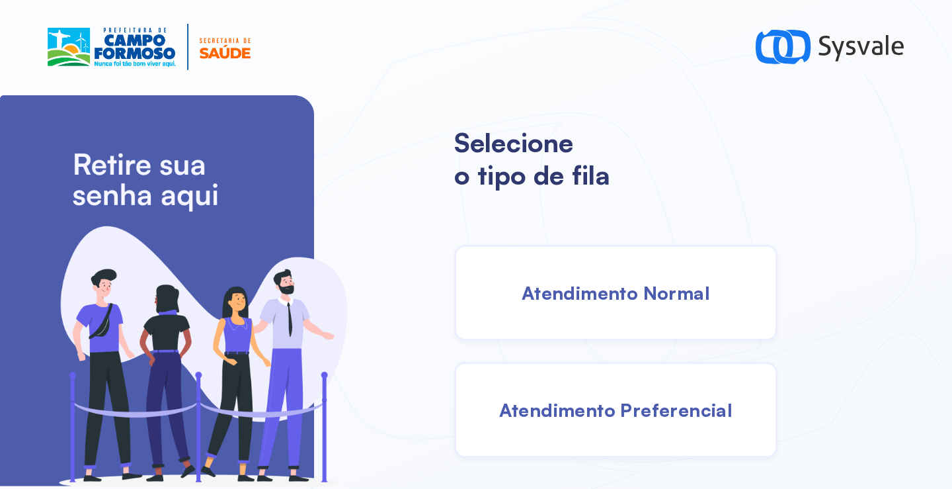
click at [597, 305] on div "Atendimento Normal" at bounding box center [615, 293] width 323 height 96
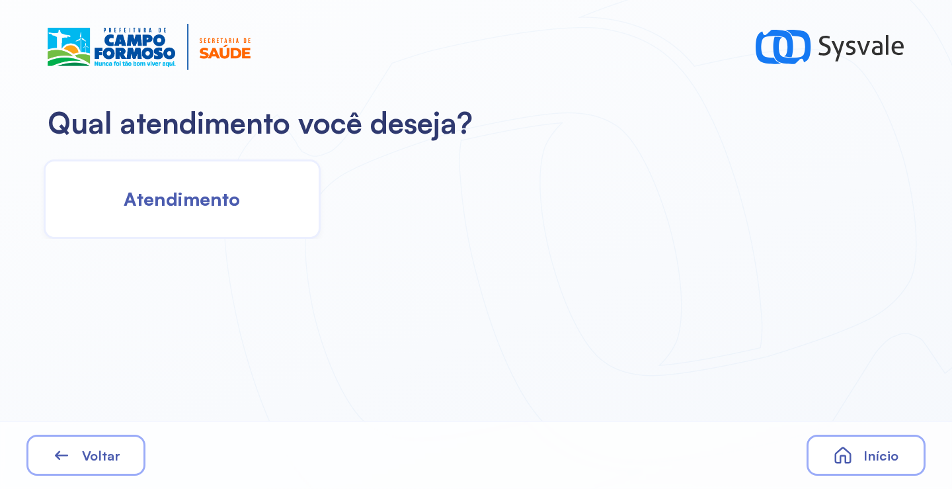
click at [141, 222] on div "Atendimento" at bounding box center [182, 198] width 277 height 79
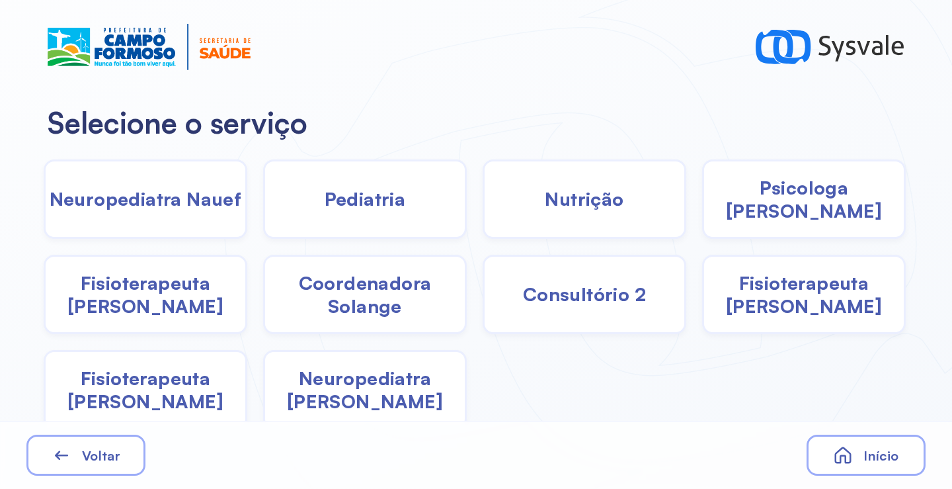
click at [366, 302] on span "Coordenadora Solange" at bounding box center [365, 294] width 200 height 46
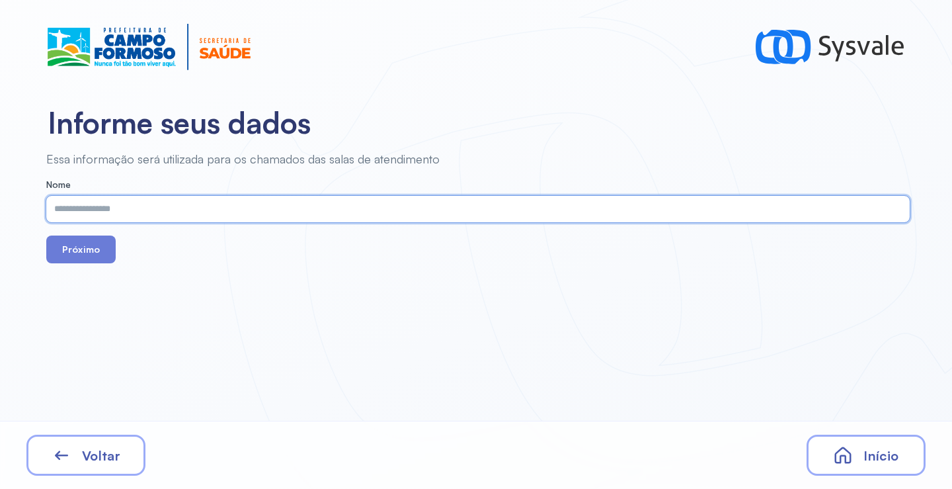
paste input "**********"
type input "**********"
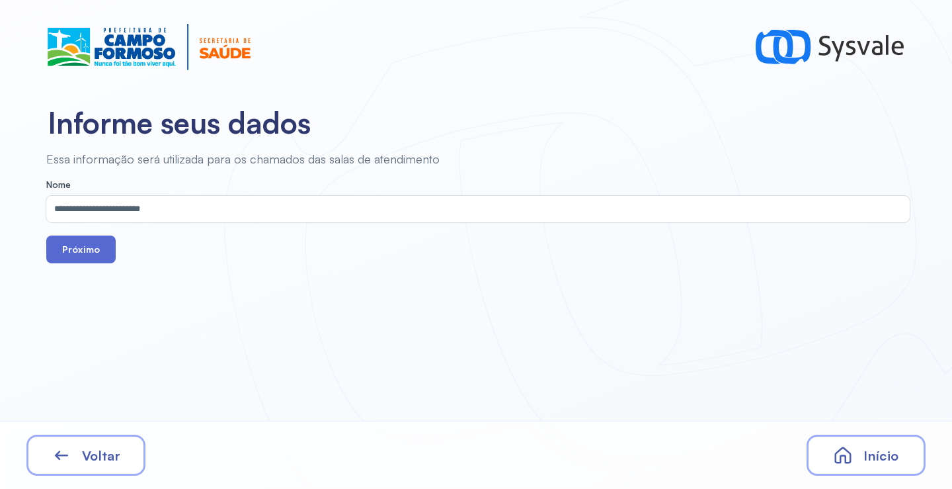
click at [99, 257] on button "Próximo" at bounding box center [80, 249] width 69 height 28
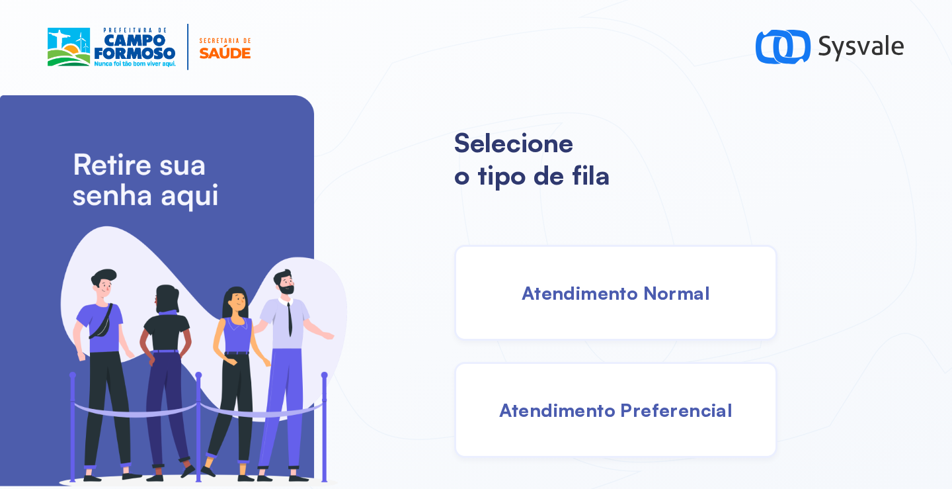
click at [562, 295] on span "Atendimento Normal" at bounding box center [616, 292] width 188 height 23
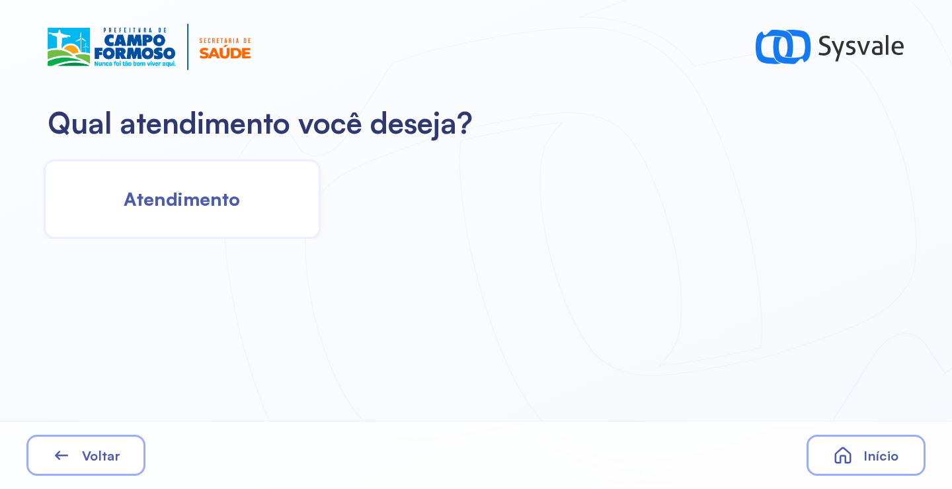
click at [268, 206] on div "Atendimento" at bounding box center [182, 198] width 277 height 79
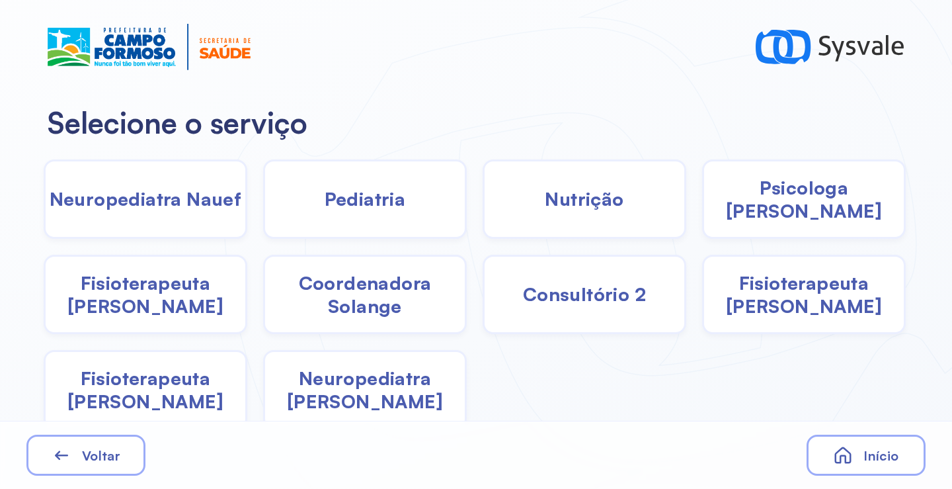
click at [380, 315] on span "Coordenadora Solange" at bounding box center [365, 294] width 200 height 46
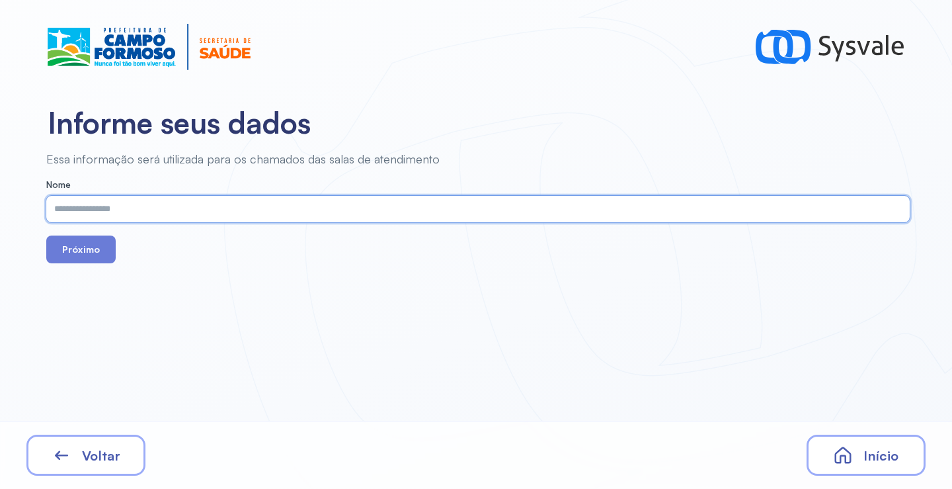
paste input "**********"
type input "**********"
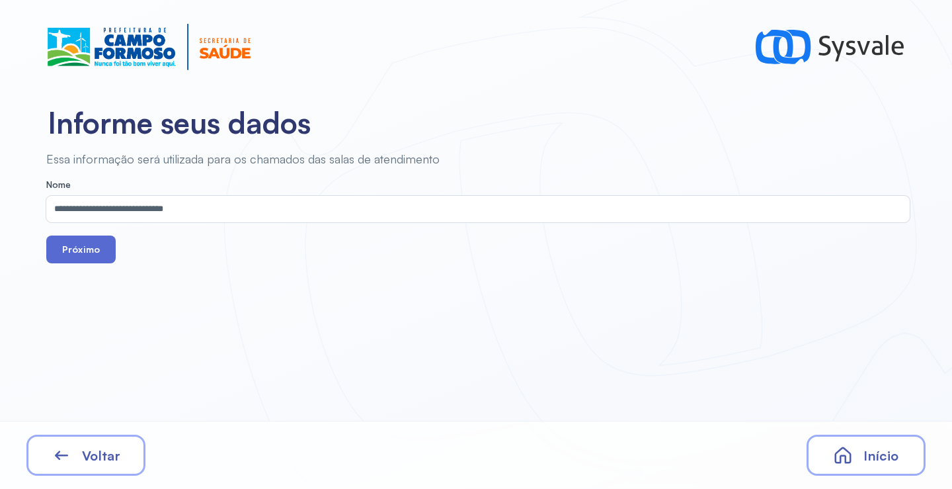
click at [95, 251] on button "Próximo" at bounding box center [80, 249] width 69 height 28
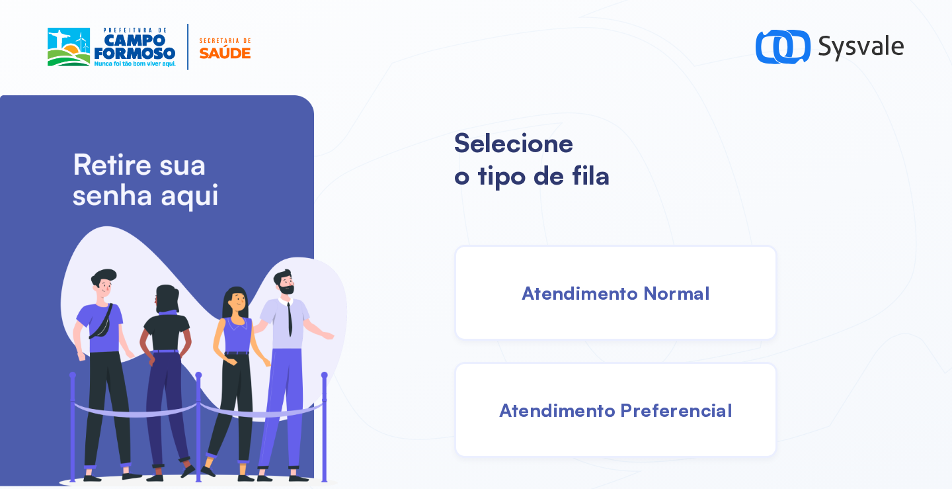
click at [595, 305] on div "Atendimento Normal" at bounding box center [615, 293] width 323 height 96
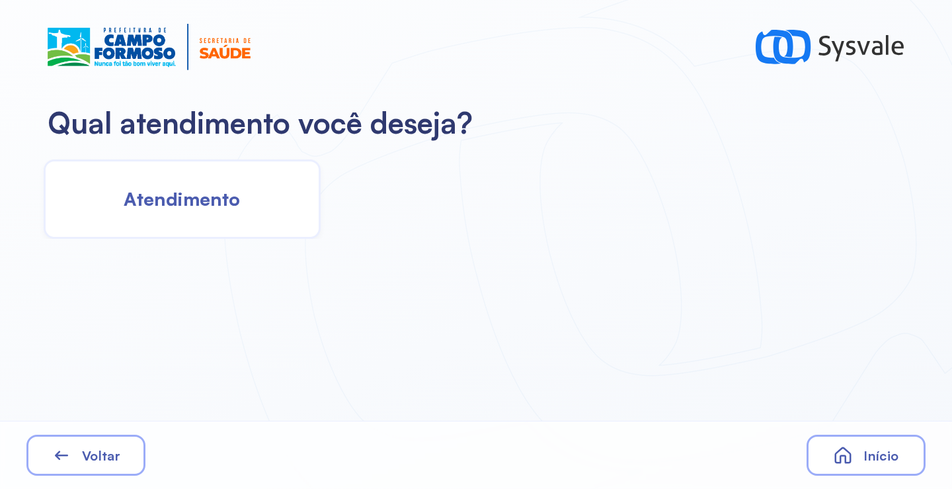
click at [274, 229] on div "Atendimento" at bounding box center [182, 198] width 277 height 79
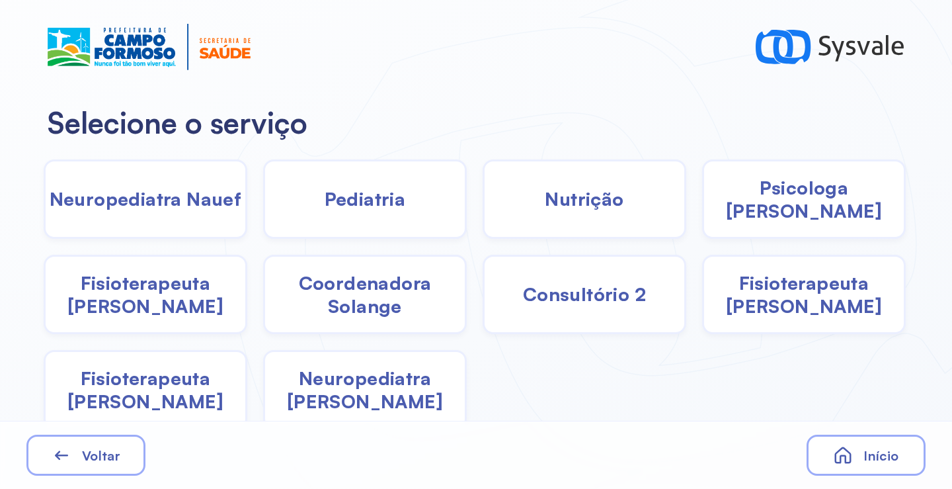
click at [776, 285] on span "Fisioterapeuta [PERSON_NAME]" at bounding box center [804, 294] width 200 height 46
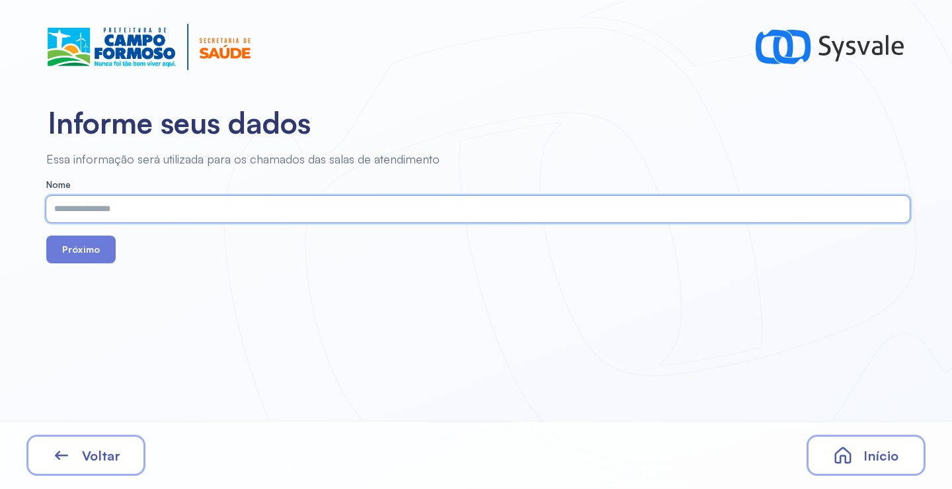
paste input "**********"
type input "**********"
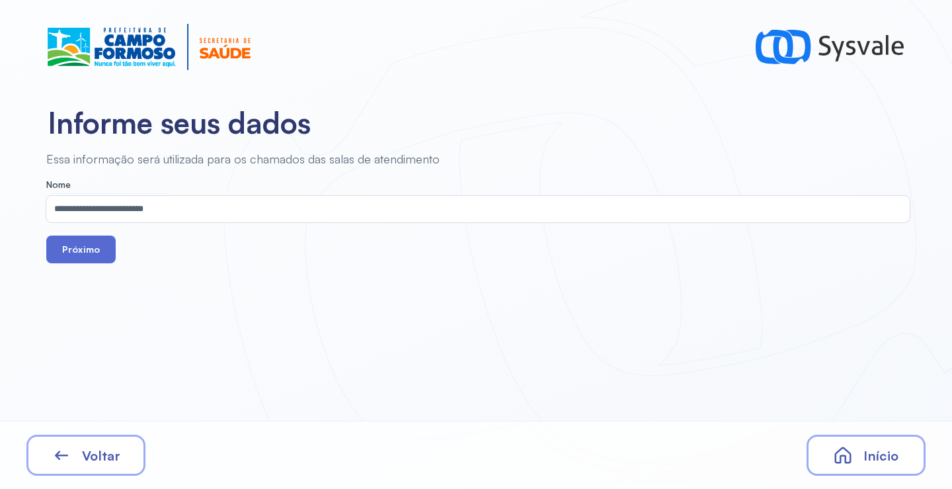
click at [91, 253] on button "Próximo" at bounding box center [80, 249] width 69 height 28
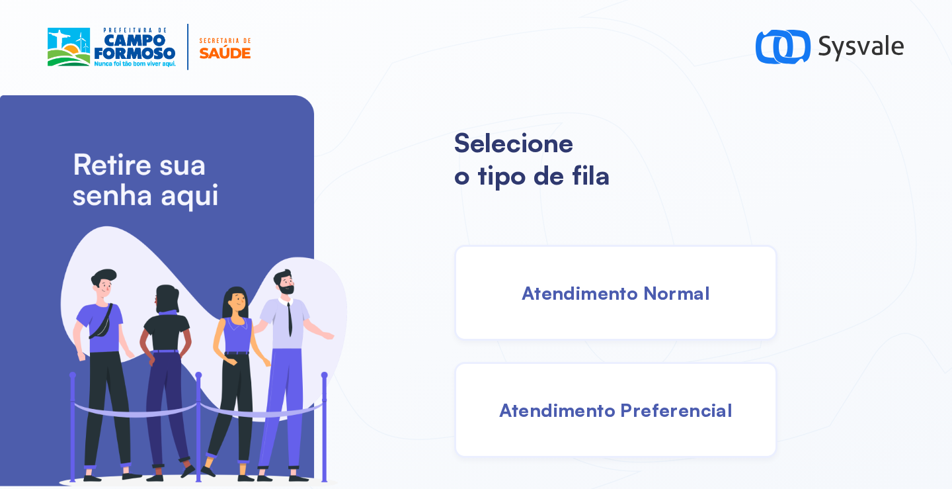
click at [610, 322] on div "Atendimento Normal" at bounding box center [615, 293] width 323 height 96
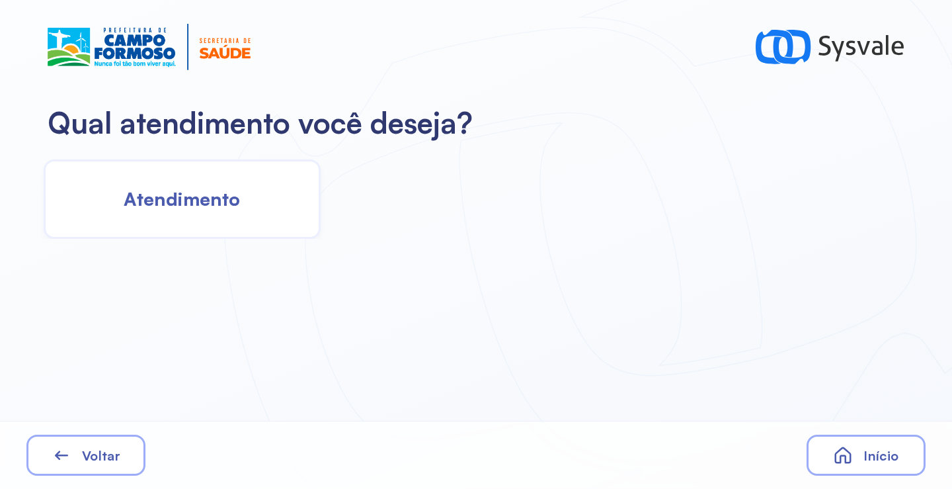
click at [203, 233] on div "Atendimento" at bounding box center [182, 198] width 277 height 79
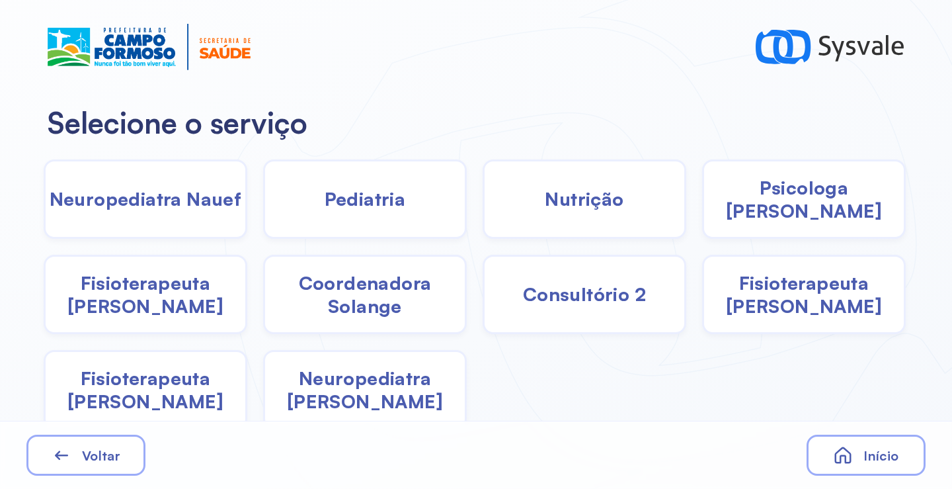
click at [351, 304] on span "Coordenadora Solange" at bounding box center [365, 294] width 200 height 46
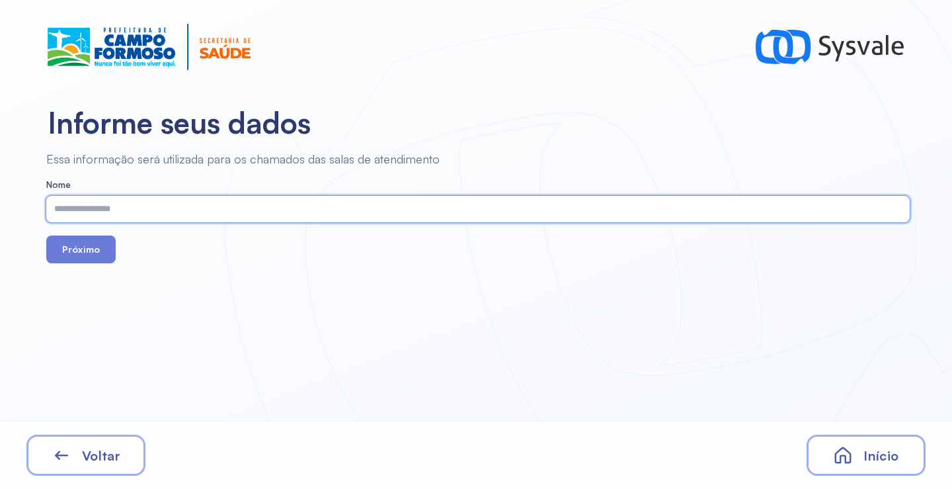
paste input "**********"
type input "**********"
drag, startPoint x: 87, startPoint y: 256, endPoint x: 103, endPoint y: 211, distance: 47.7
click at [87, 255] on button "Próximo" at bounding box center [80, 249] width 69 height 28
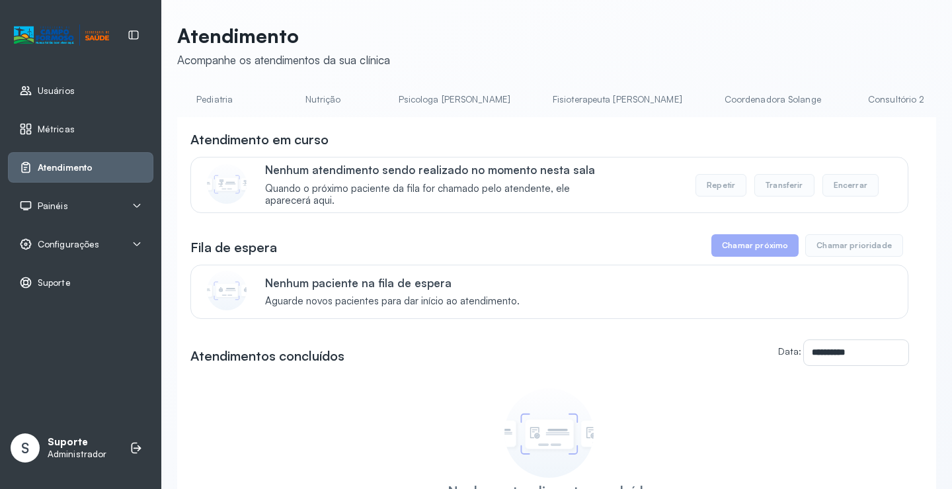
scroll to position [0, 450]
click at [713, 98] on link "Coordenadora Solange" at bounding box center [774, 100] width 123 height 22
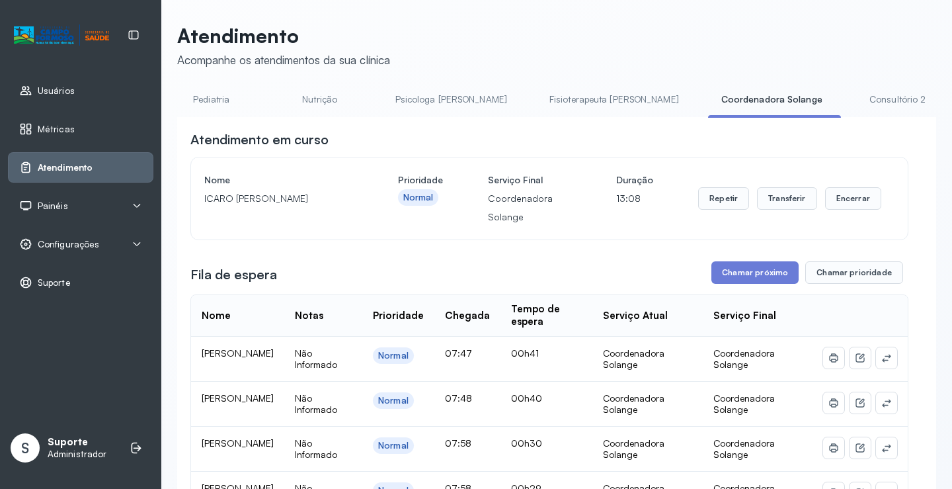
scroll to position [0, 0]
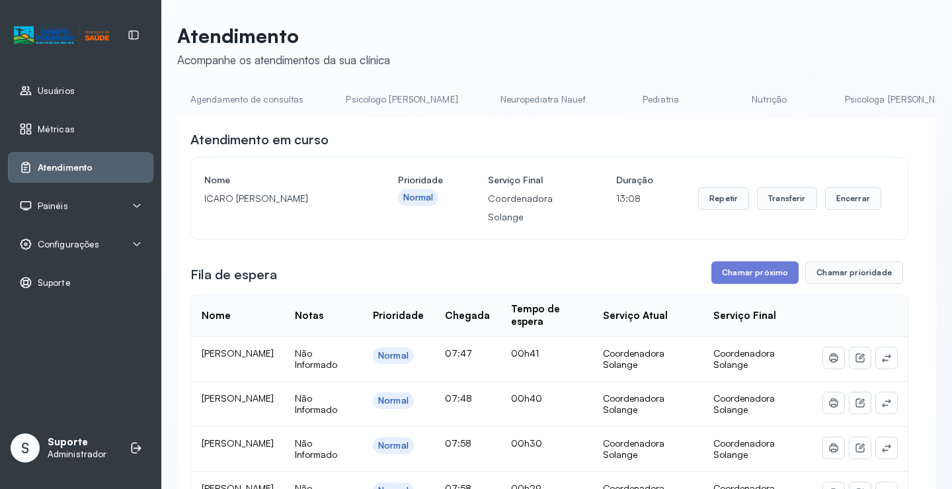
click at [197, 99] on link "Agendamento de consultas" at bounding box center [247, 100] width 140 height 22
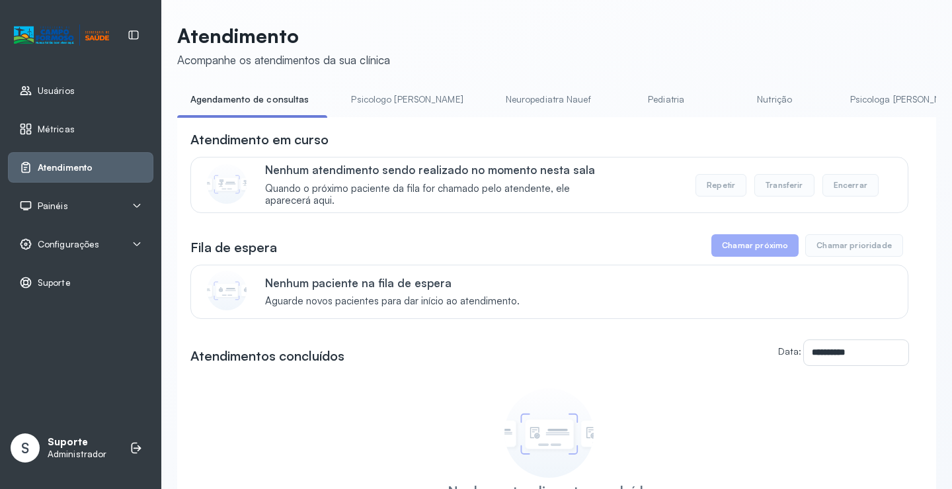
click at [52, 206] on span "Painéis" at bounding box center [53, 205] width 30 height 11
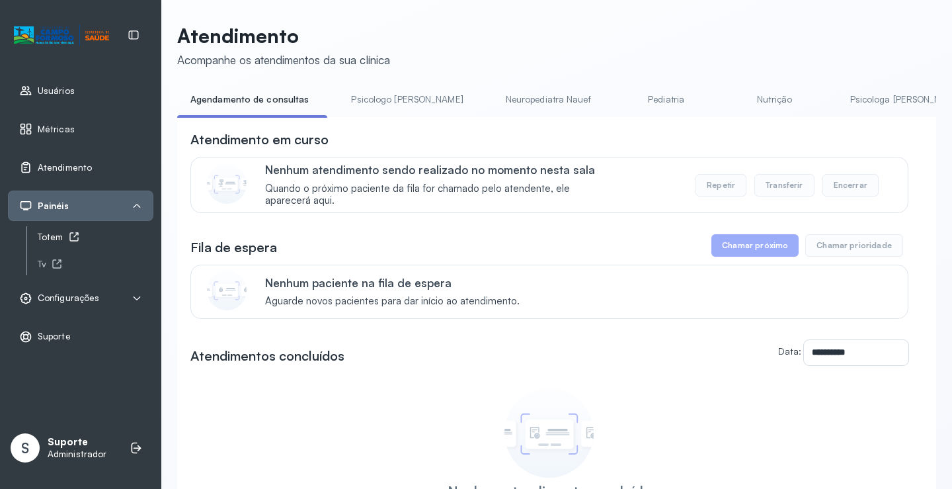
click at [45, 243] on link "Totem" at bounding box center [96, 237] width 116 height 17
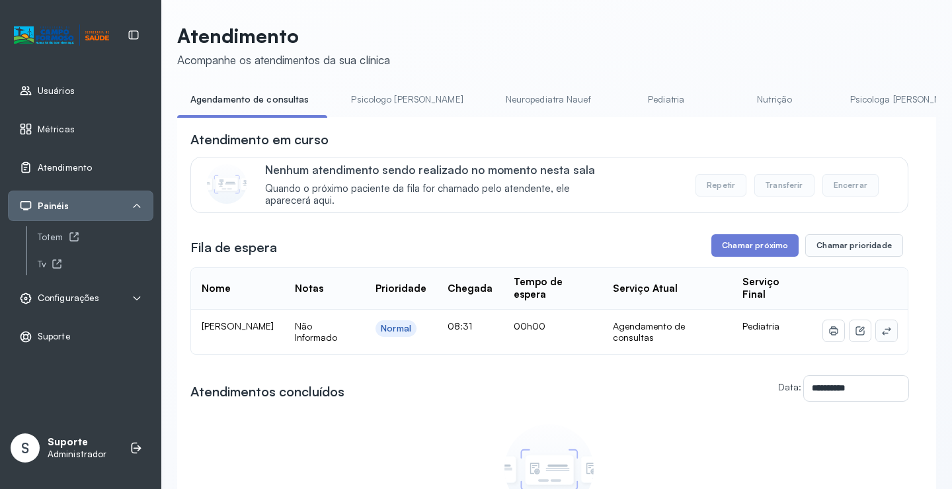
click at [877, 340] on button at bounding box center [886, 330] width 21 height 21
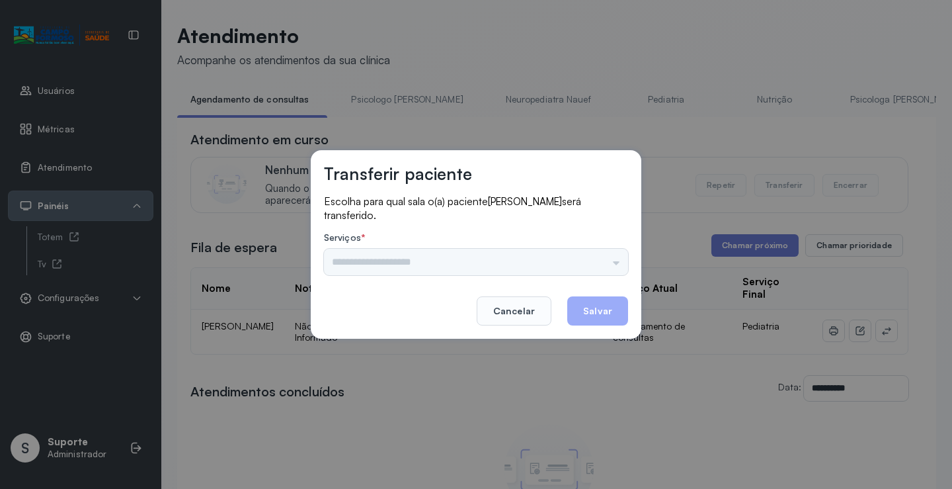
click at [607, 261] on div "Nenhuma opção encontrada" at bounding box center [476, 262] width 304 height 26
drag, startPoint x: 607, startPoint y: 261, endPoint x: 538, endPoint y: 296, distance: 77.5
click at [606, 261] on input "text" at bounding box center [476, 262] width 304 height 26
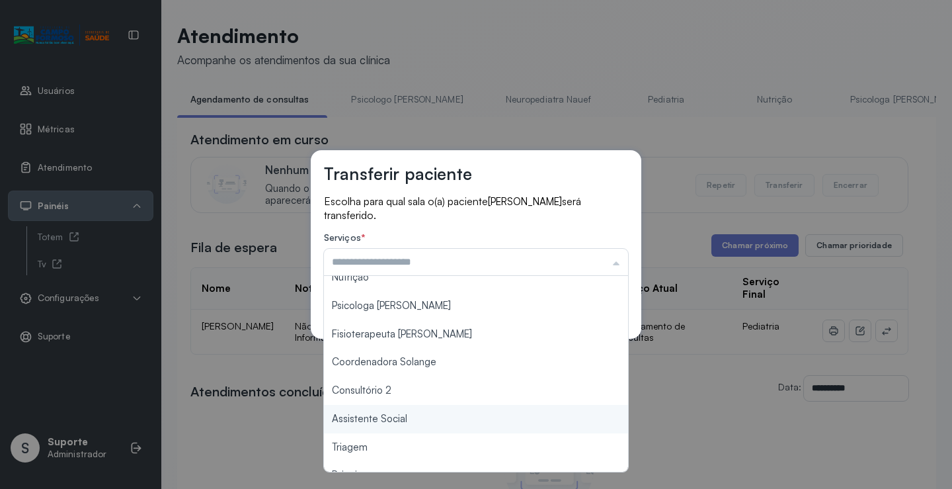
scroll to position [200, 0]
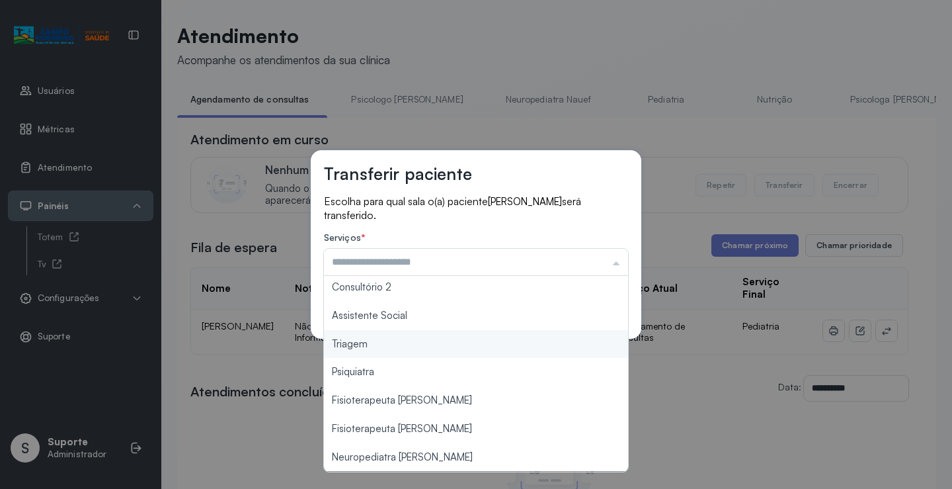
type input "*******"
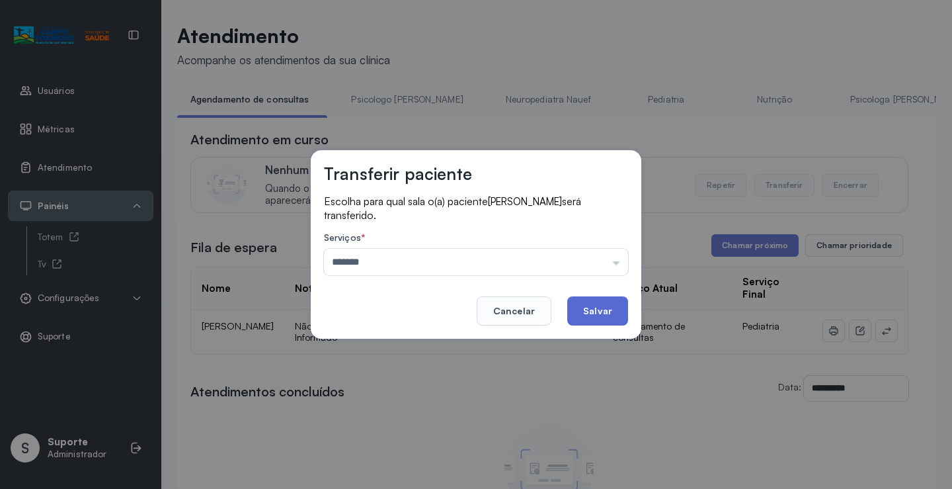
drag, startPoint x: 411, startPoint y: 345, endPoint x: 597, endPoint y: 309, distance: 189.2
click at [411, 346] on div "Transferir paciente Escolha para qual sala o(a) paciente JOAO MIGUEL BATISTA DA…" at bounding box center [476, 244] width 952 height 489
click at [598, 309] on button "Salvar" at bounding box center [597, 310] width 61 height 29
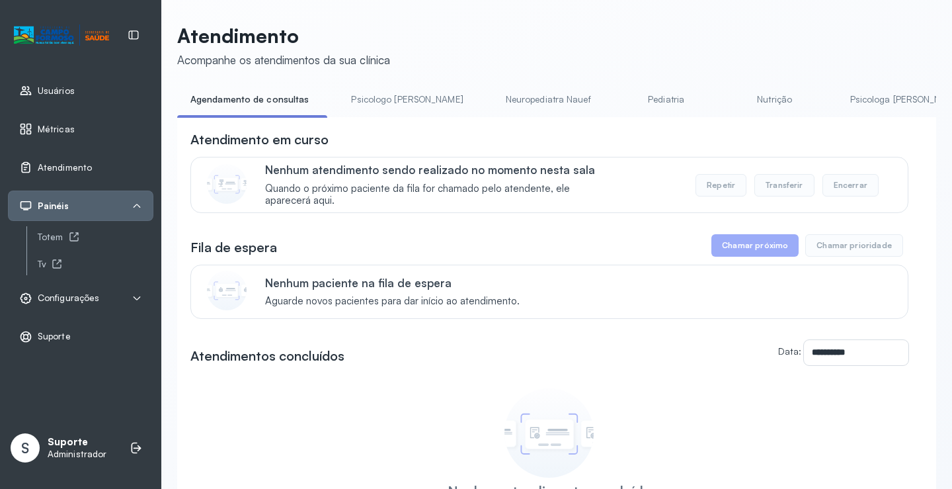
click at [627, 104] on link "Pediatria" at bounding box center [666, 100] width 93 height 22
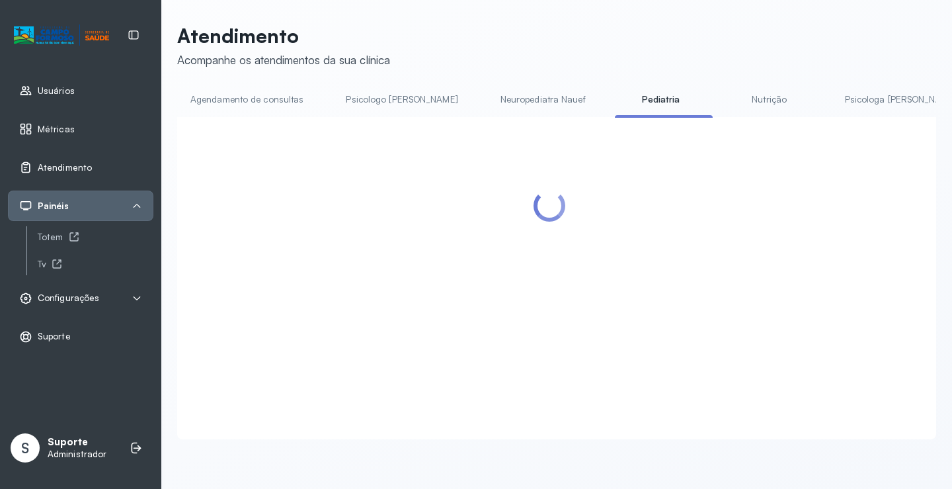
click at [267, 101] on link "Agendamento de consultas" at bounding box center [247, 100] width 140 height 22
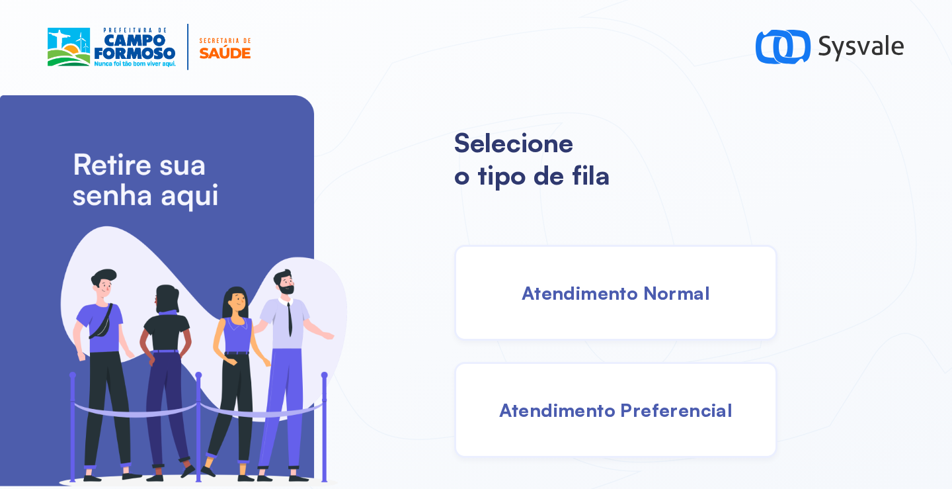
click at [616, 281] on span "Atendimento Normal" at bounding box center [616, 292] width 188 height 23
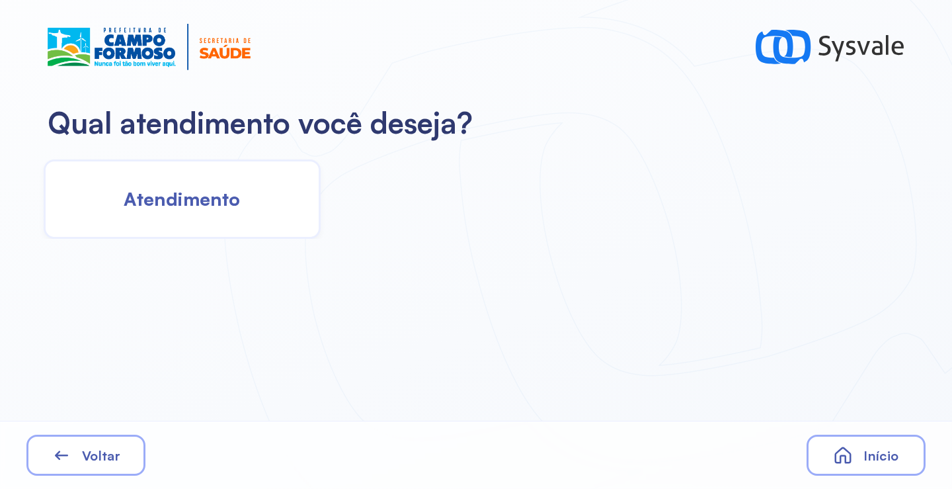
click at [245, 227] on div "Atendimento" at bounding box center [182, 198] width 277 height 79
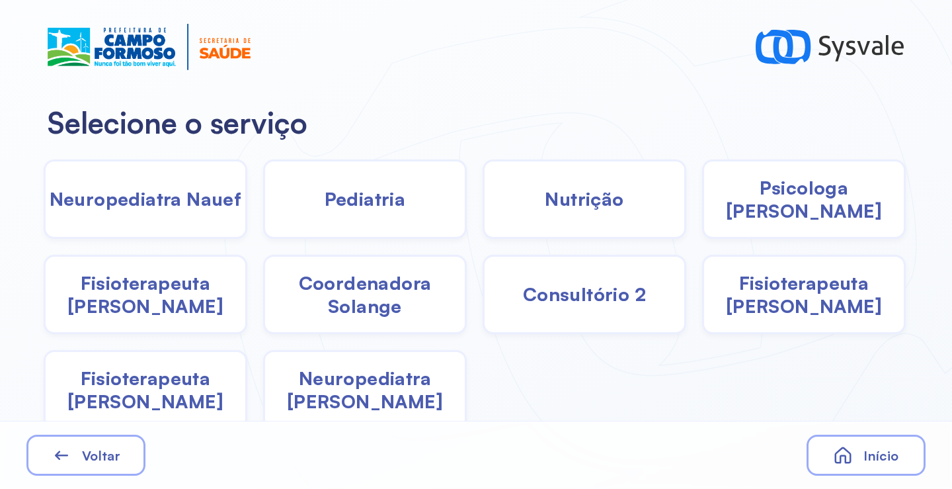
click at [483, 203] on div "Pediatria" at bounding box center [585, 198] width 204 height 79
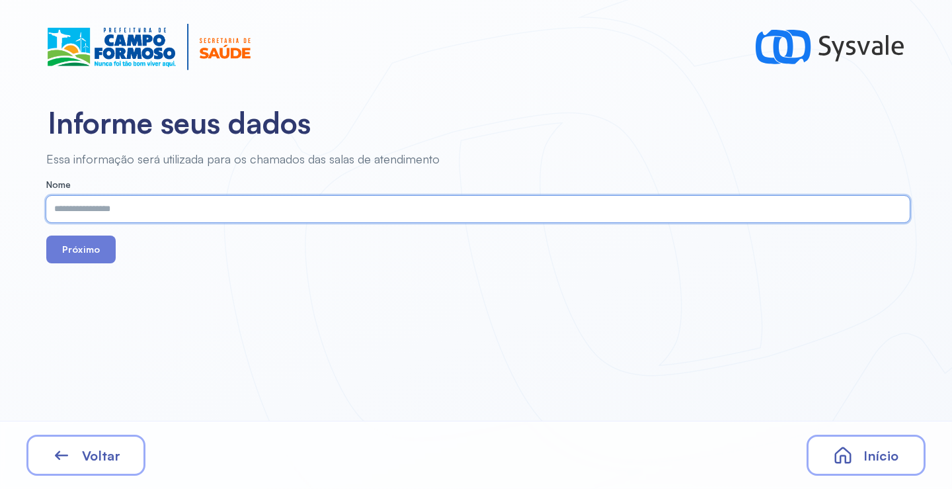
paste input "**********"
type input "**********"
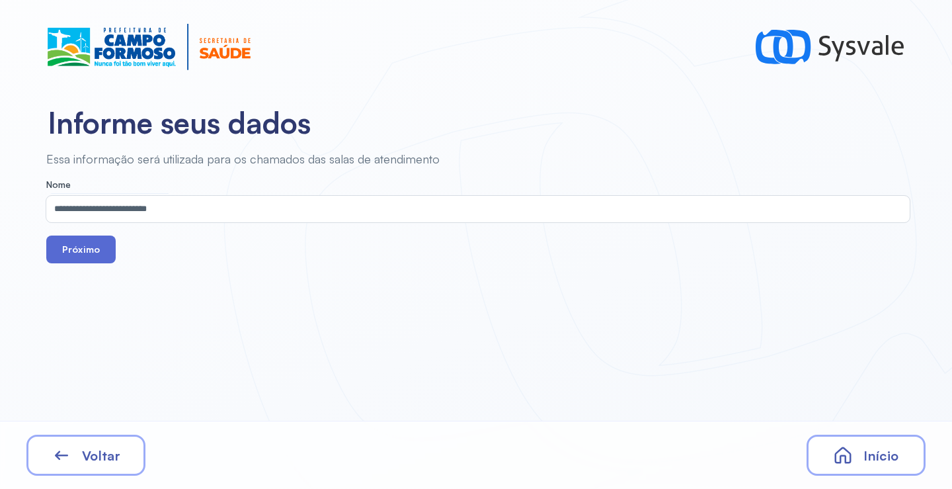
click at [106, 257] on button "Próximo" at bounding box center [80, 249] width 69 height 28
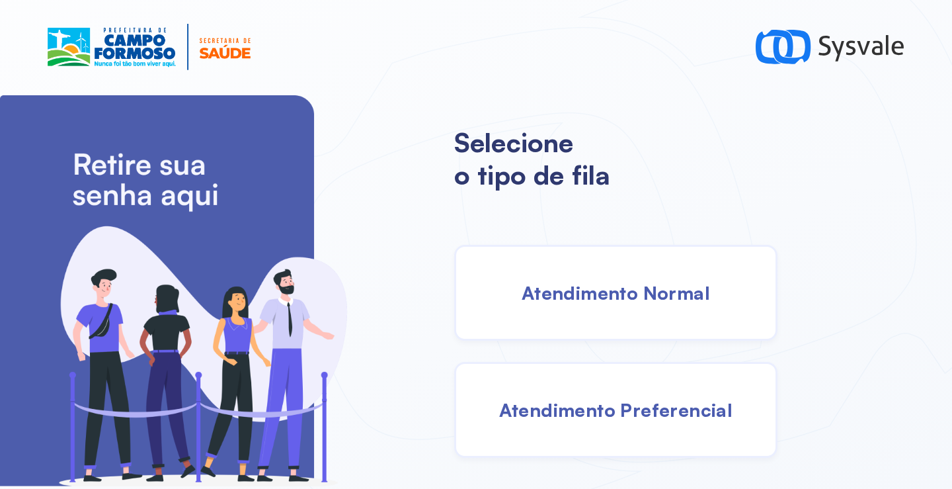
click at [645, 330] on div "Atendimento Normal" at bounding box center [615, 293] width 323 height 96
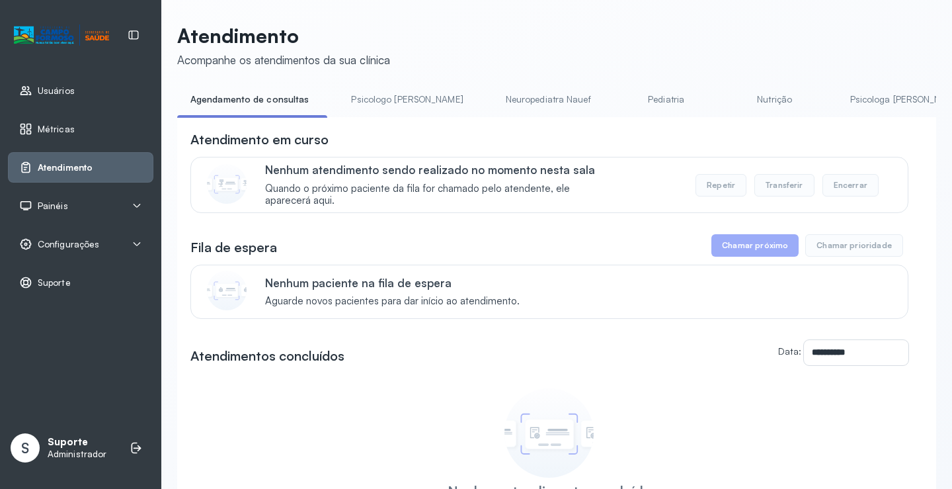
click at [63, 205] on span "Painéis" at bounding box center [53, 205] width 30 height 11
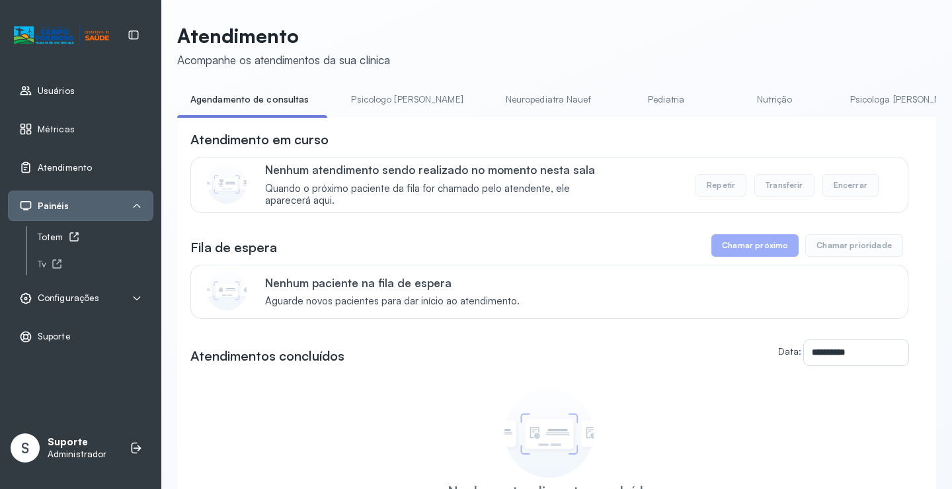
click at [65, 234] on div "Totem" at bounding box center [96, 236] width 116 height 11
click at [622, 97] on link "Pediatria" at bounding box center [666, 100] width 93 height 22
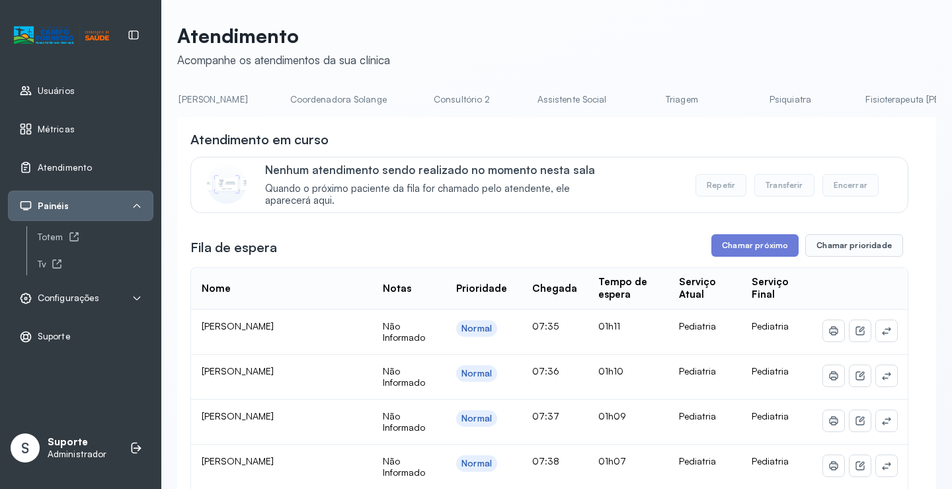
scroll to position [0, 900]
click at [616, 97] on link "Triagem" at bounding box center [662, 100] width 93 height 22
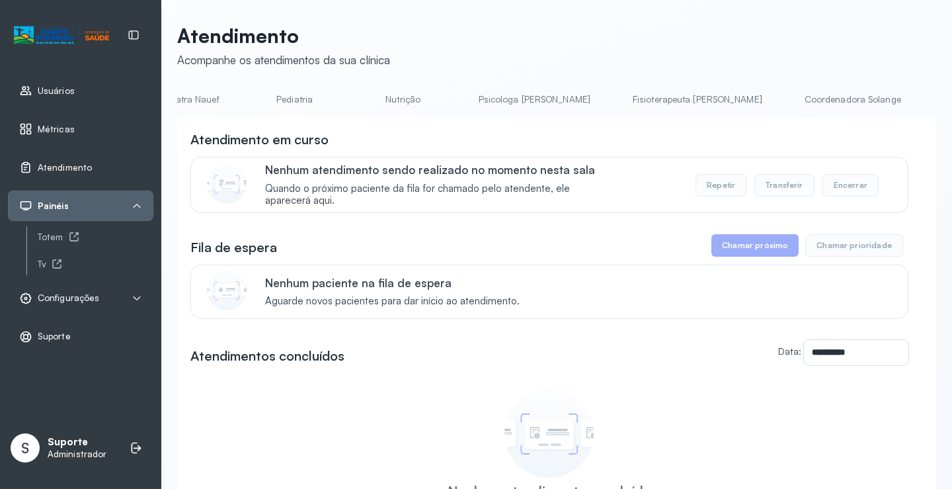
scroll to position [0, 0]
click at [245, 99] on link "Agendamento de consultas" at bounding box center [247, 100] width 140 height 22
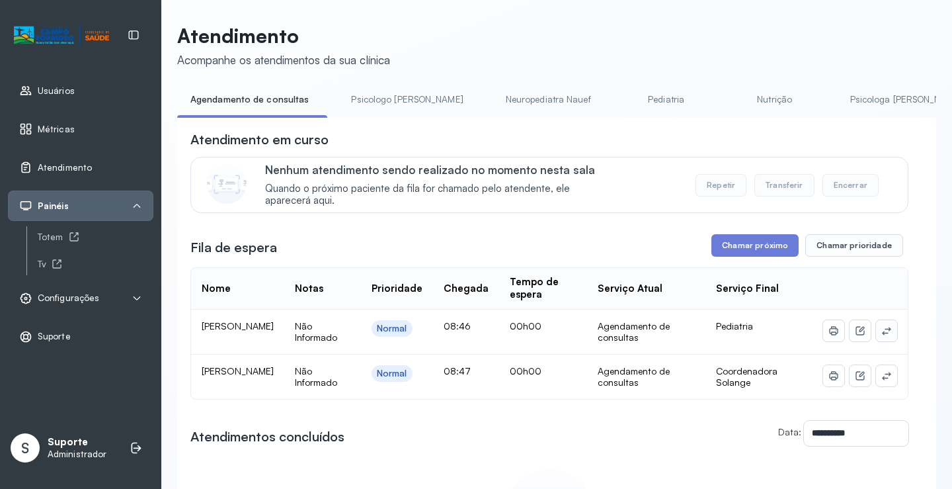
click at [881, 336] on icon at bounding box center [886, 330] width 11 height 11
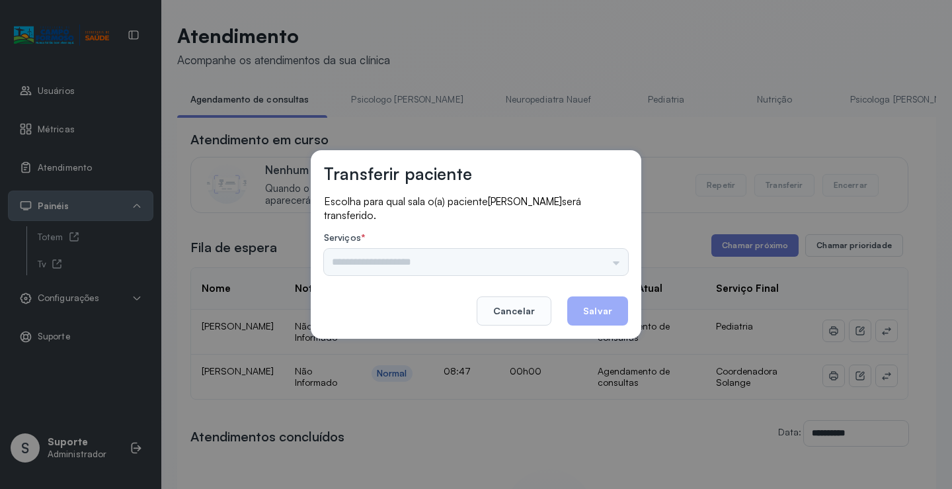
click at [613, 257] on div "Nenhuma opção encontrada" at bounding box center [476, 262] width 304 height 26
click at [613, 257] on input "text" at bounding box center [476, 262] width 304 height 26
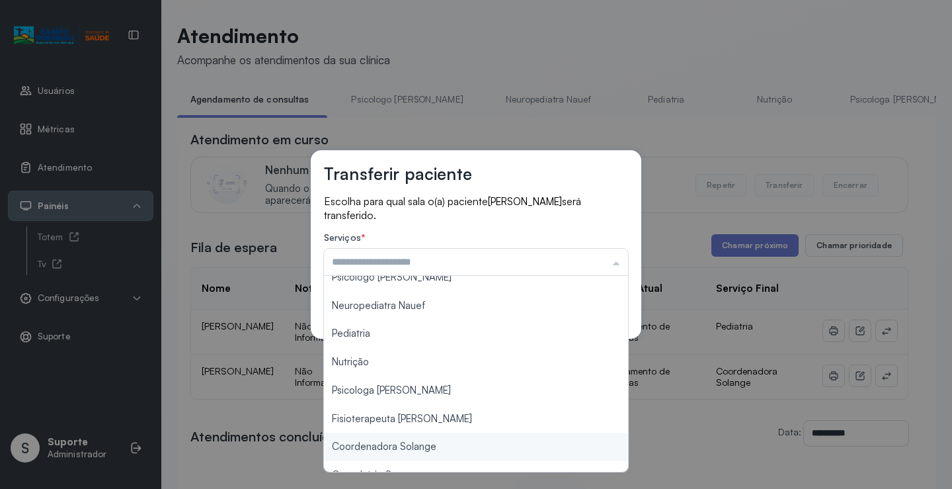
scroll to position [2, 0]
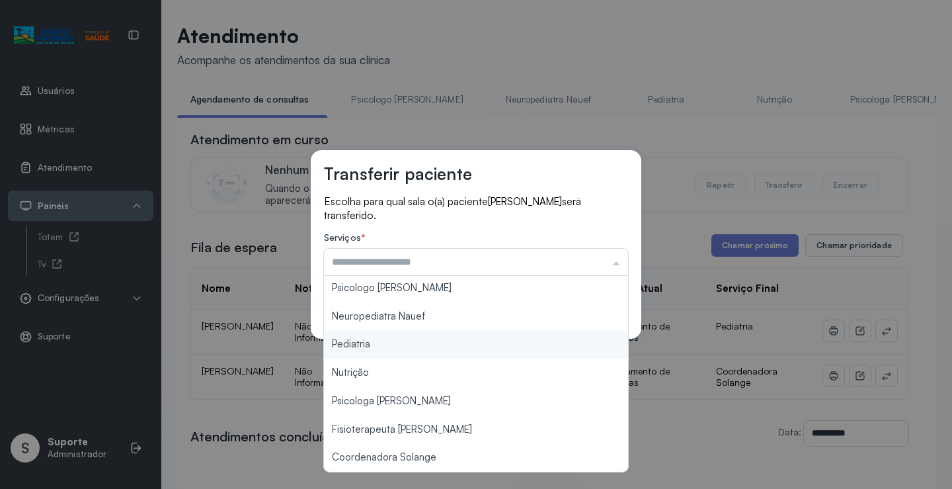
type input "*********"
drag, startPoint x: 411, startPoint y: 346, endPoint x: 421, endPoint y: 341, distance: 10.7
click at [411, 345] on div "Transferir paciente Escolha para qual sala o(a) paciente ANTHONY NATAN DA SILVA…" at bounding box center [476, 244] width 952 height 489
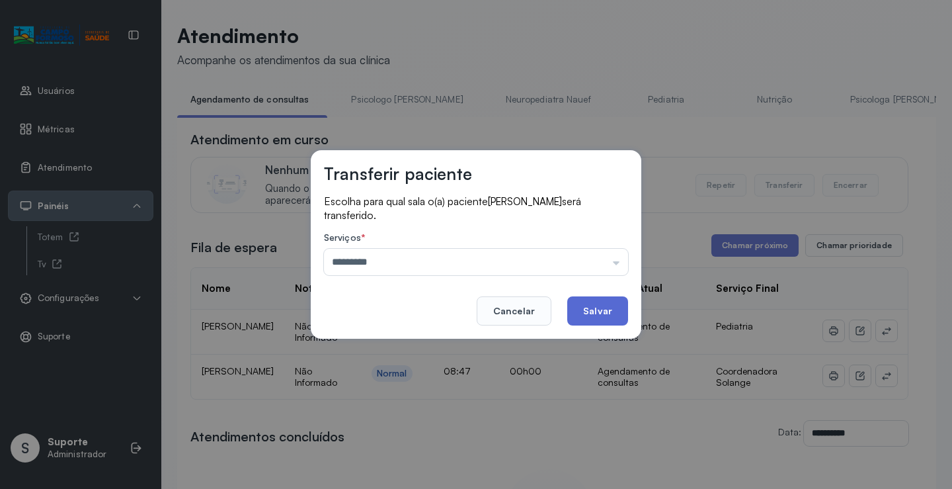
click at [600, 313] on button "Salvar" at bounding box center [597, 310] width 61 height 29
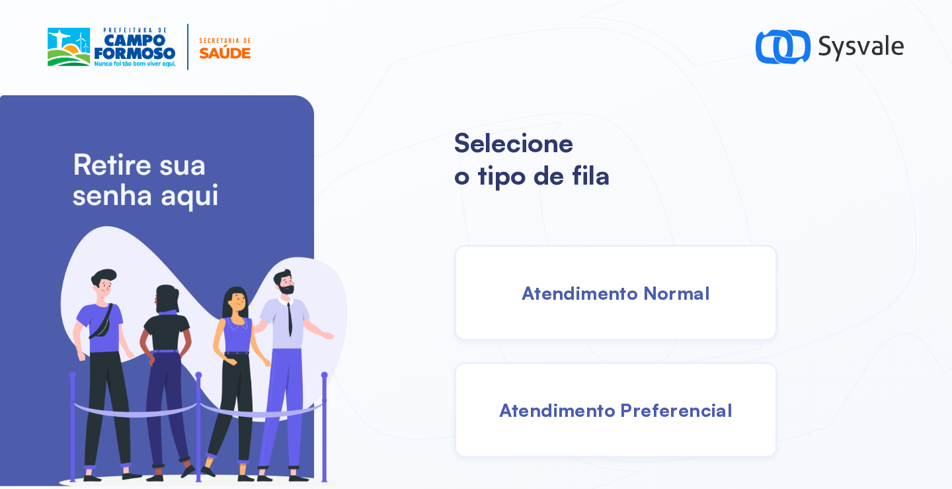
click at [616, 289] on span "Atendimento Normal" at bounding box center [616, 292] width 188 height 23
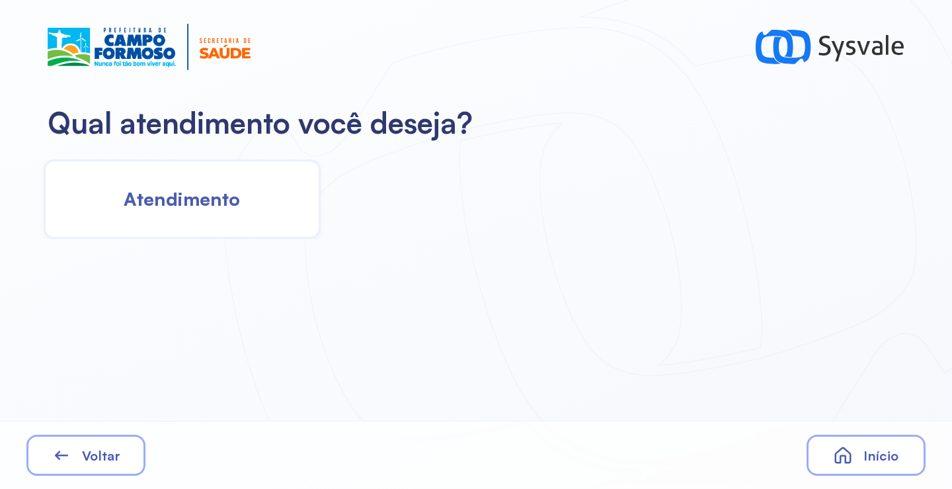
click at [233, 225] on div "Atendimento" at bounding box center [182, 198] width 277 height 79
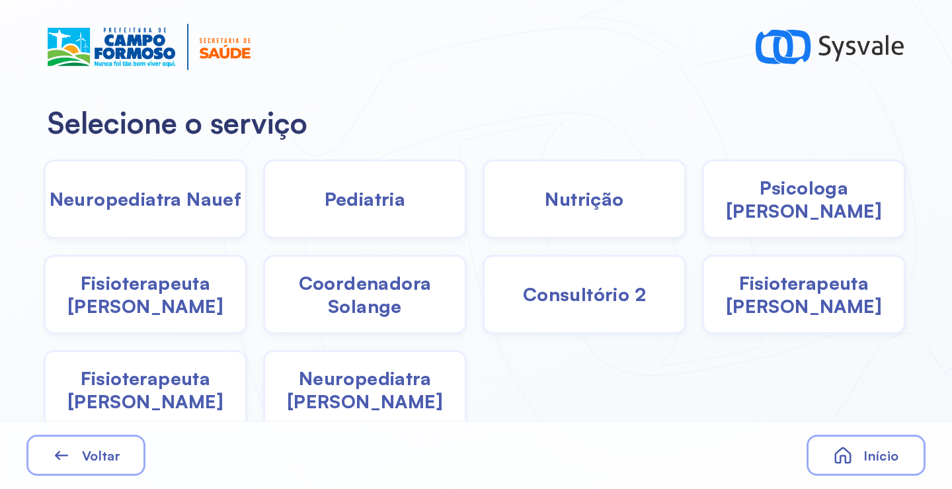
click at [483, 204] on div "Pediatria" at bounding box center [585, 198] width 204 height 79
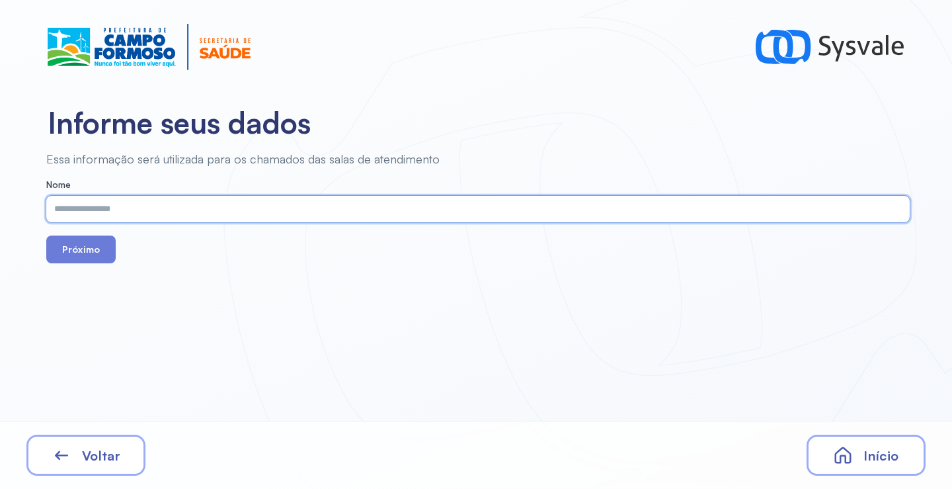
paste input "**********"
type input "**********"
click at [97, 255] on button "Próximo" at bounding box center [80, 249] width 69 height 28
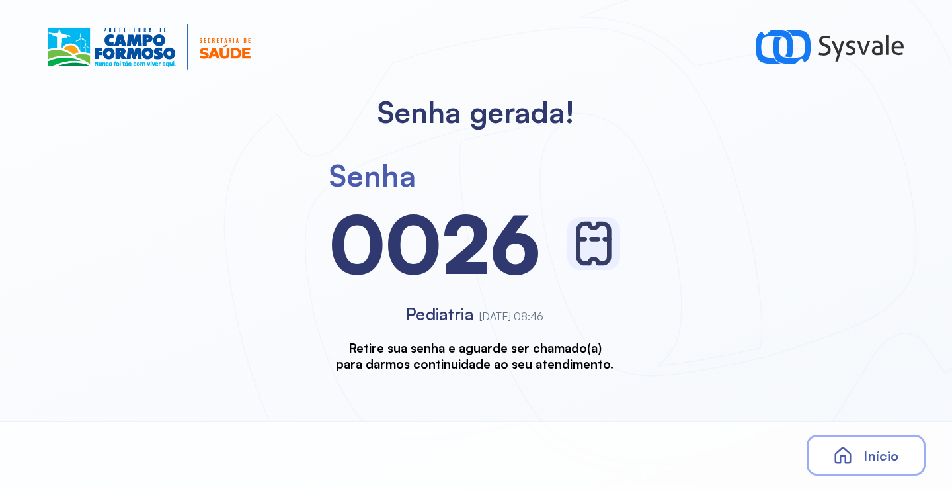
click at [853, 447] on icon at bounding box center [843, 455] width 20 height 20
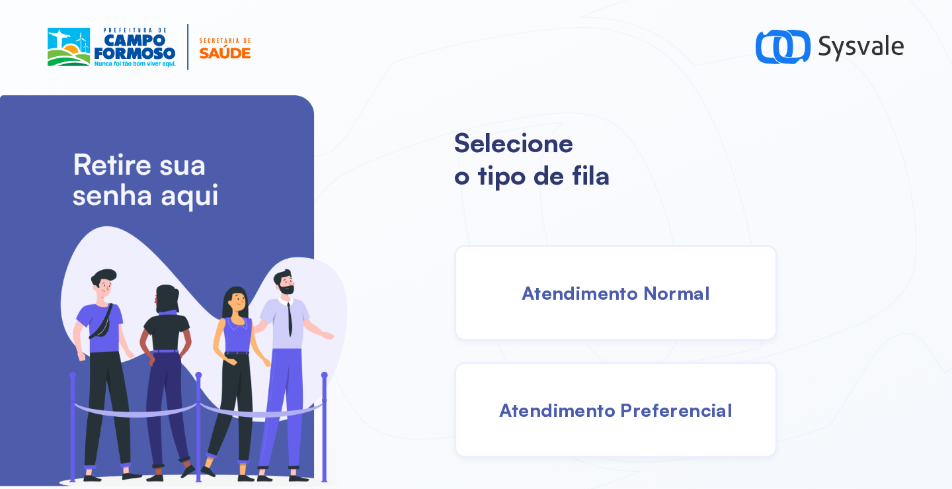
click at [606, 315] on div "Atendimento Normal" at bounding box center [615, 293] width 323 height 96
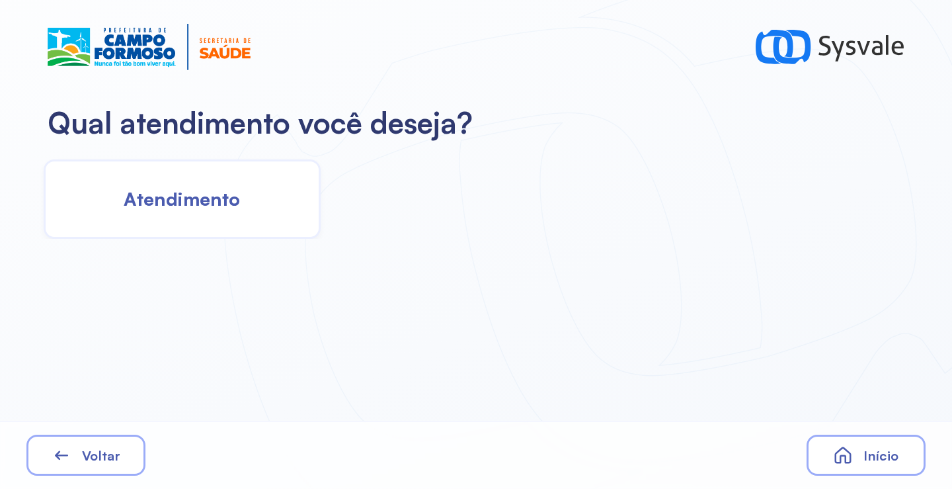
click at [186, 202] on span "Atendimento" at bounding box center [182, 198] width 116 height 23
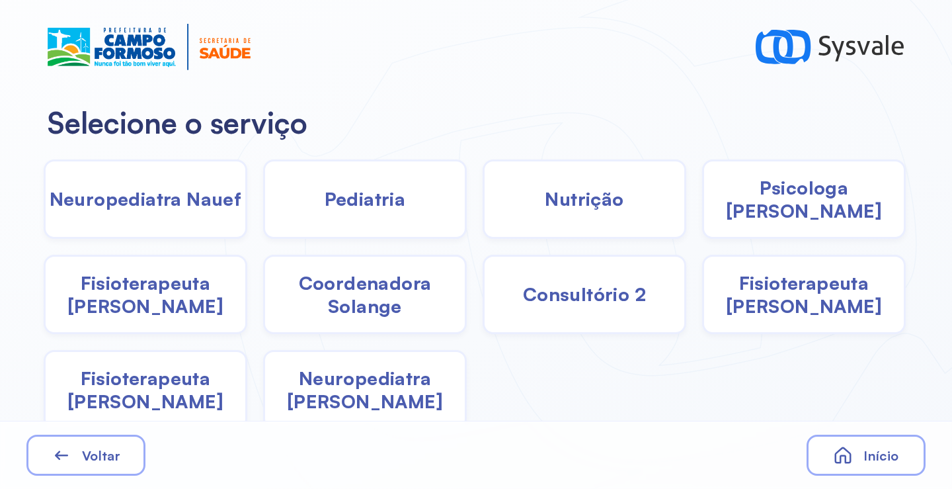
click at [383, 284] on span "Coordenadora Solange" at bounding box center [365, 294] width 200 height 46
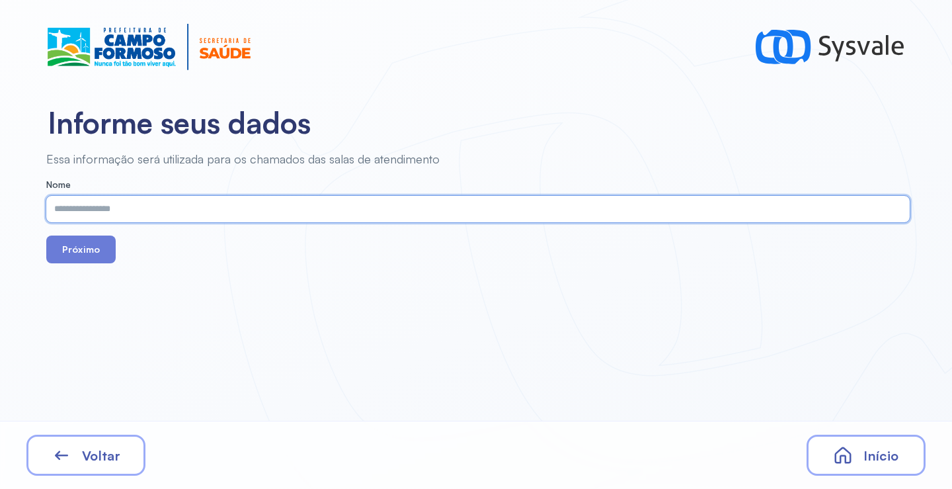
paste input "**********"
type input "**********"
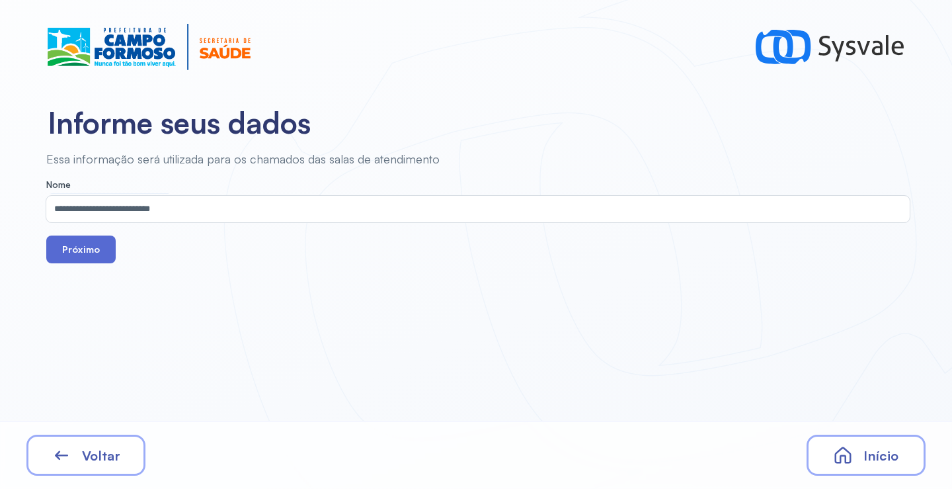
click at [100, 250] on button "Próximo" at bounding box center [80, 249] width 69 height 28
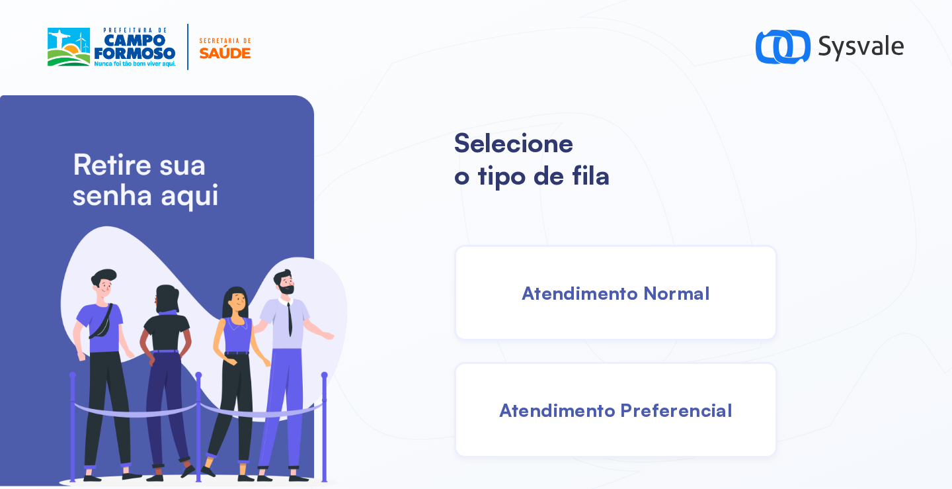
click at [635, 323] on div "Atendimento Normal" at bounding box center [615, 293] width 323 height 96
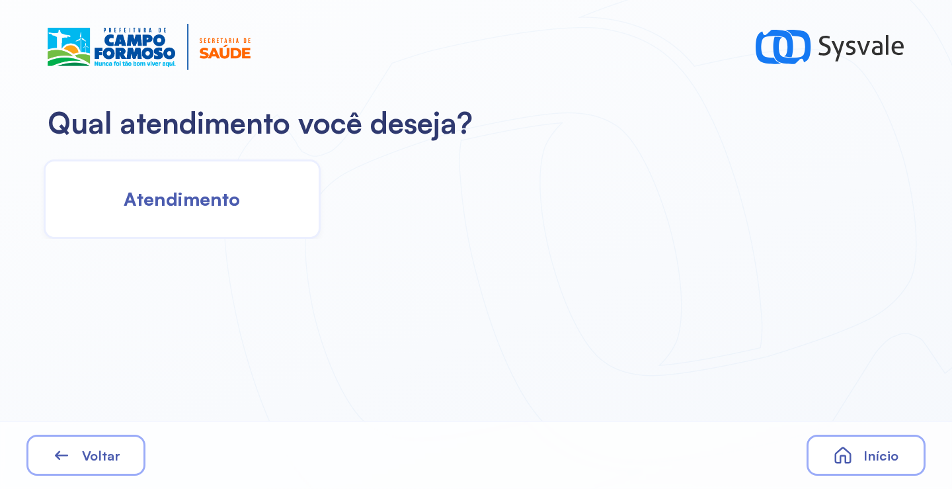
click at [266, 205] on div "Atendimento" at bounding box center [182, 198] width 277 height 79
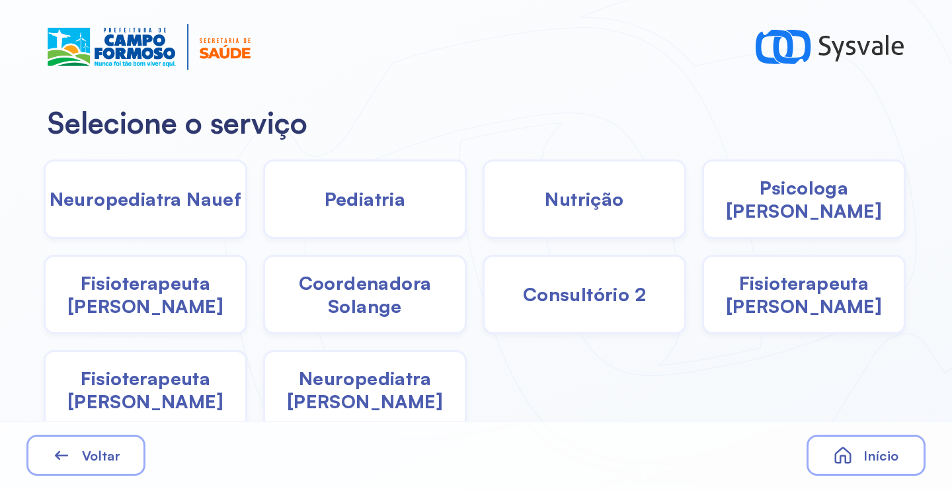
click at [367, 298] on span "Coordenadora Solange" at bounding box center [365, 294] width 200 height 46
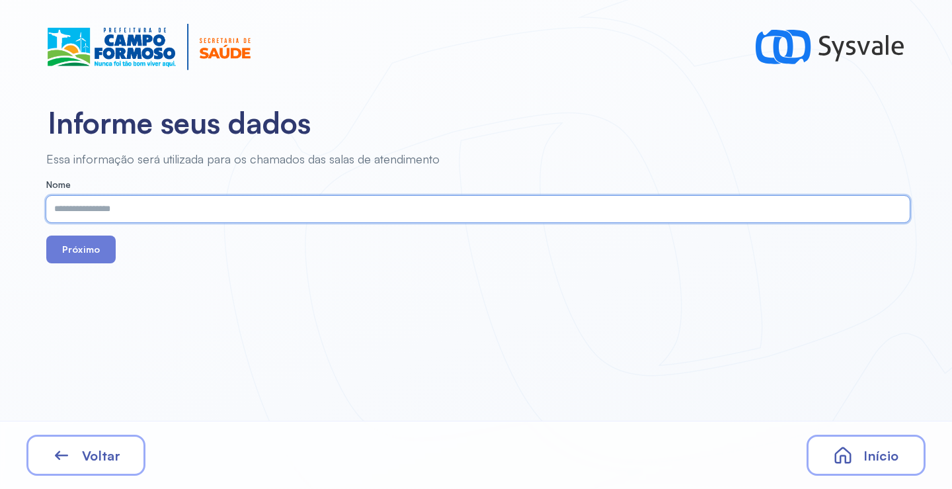
paste input "**********"
type input "**********"
click at [272, 336] on div "**********" at bounding box center [476, 244] width 952 height 489
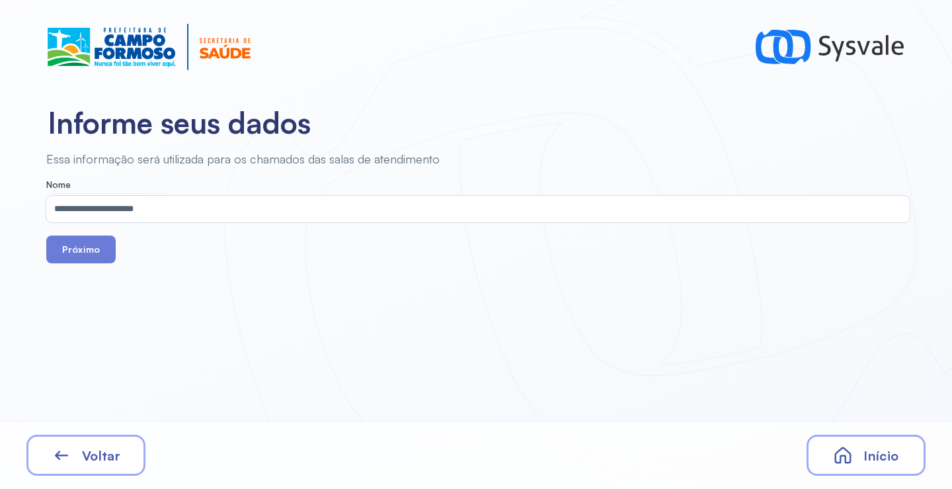
click at [120, 252] on div "Próximo" at bounding box center [478, 249] width 864 height 28
click at [95, 253] on button "Próximo" at bounding box center [80, 249] width 69 height 28
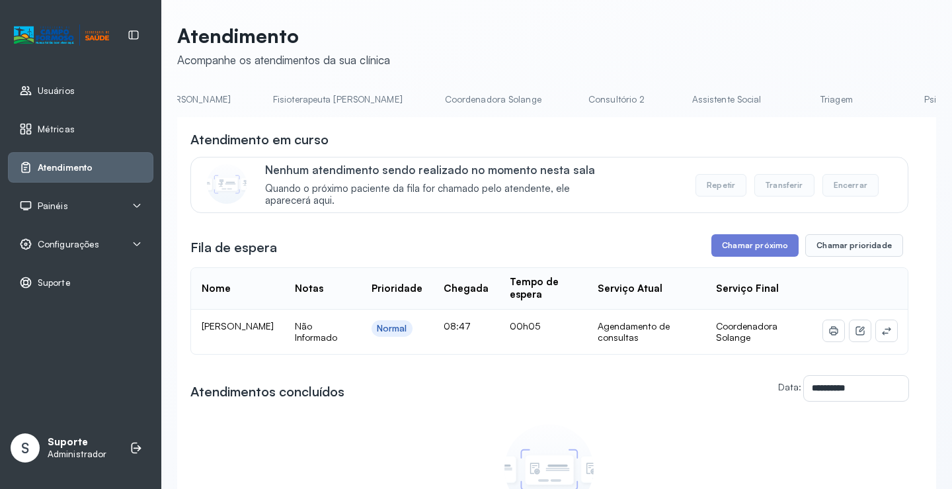
scroll to position [0, 734]
click at [429, 108] on link "Coordenadora Solange" at bounding box center [490, 100] width 123 height 22
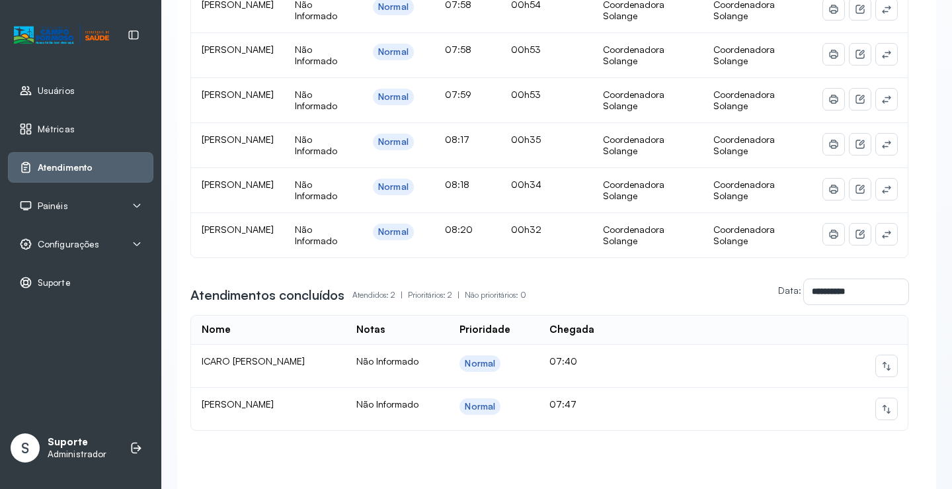
scroll to position [397, 0]
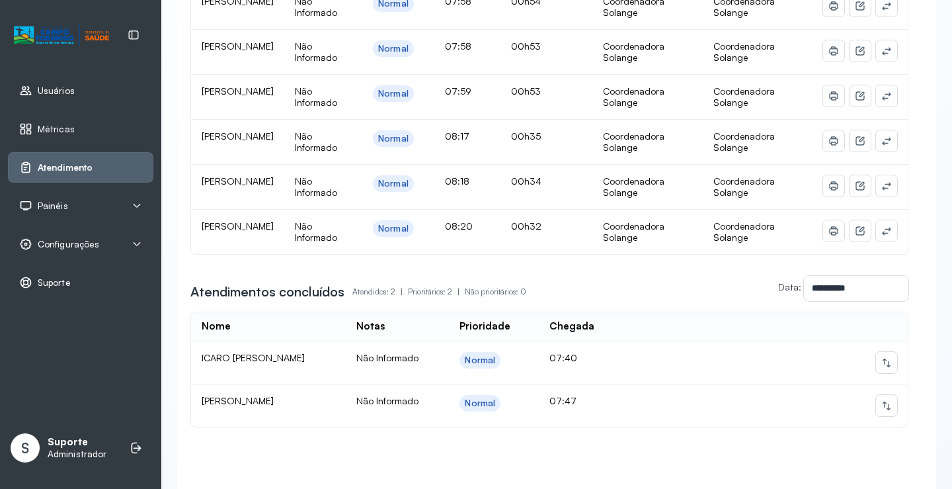
click at [65, 196] on div "Painéis" at bounding box center [80, 205] width 145 height 30
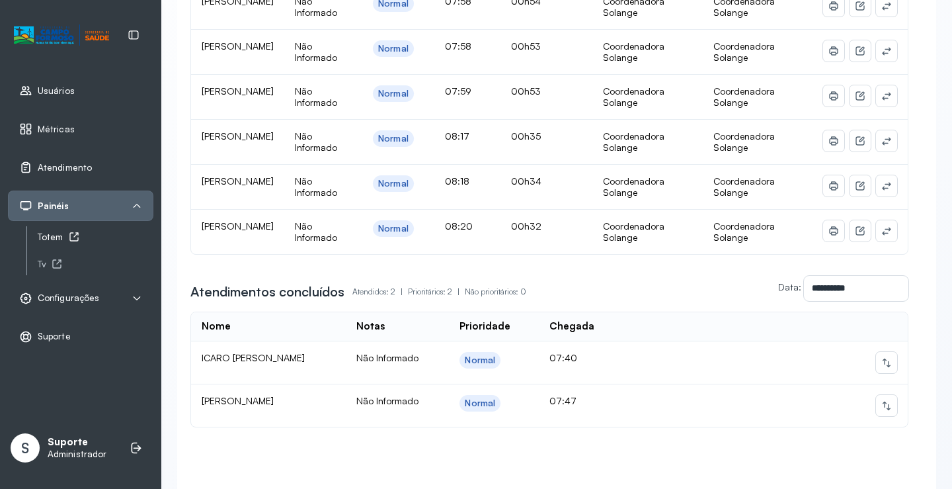
click at [60, 238] on div "Totem" at bounding box center [96, 236] width 116 height 11
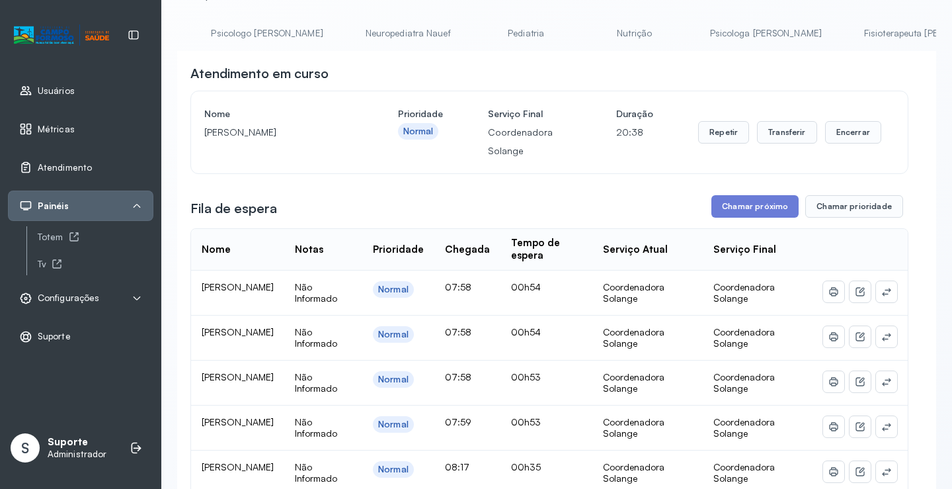
scroll to position [0, 0]
click at [228, 20] on div "Atendimento Acompanhe os atendimentos da sua clínica Agendamento de consultas P…" at bounding box center [556, 400] width 759 height 885
click at [232, 30] on link "Agendamento de consultas" at bounding box center [247, 33] width 140 height 22
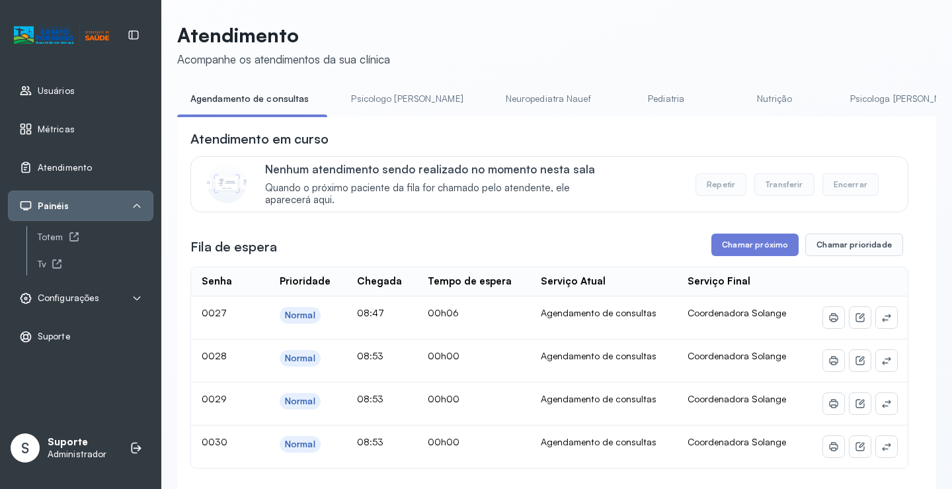
scroll to position [66, 0]
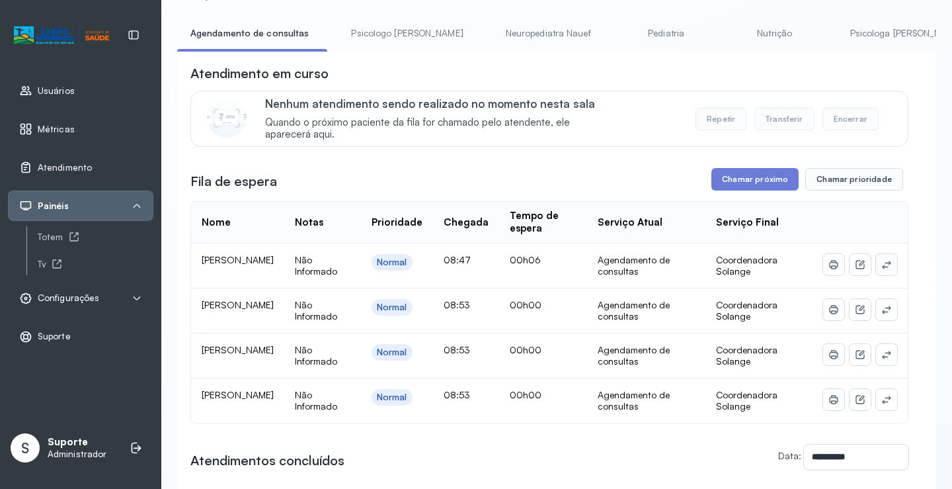
click at [876, 267] on button at bounding box center [886, 264] width 21 height 21
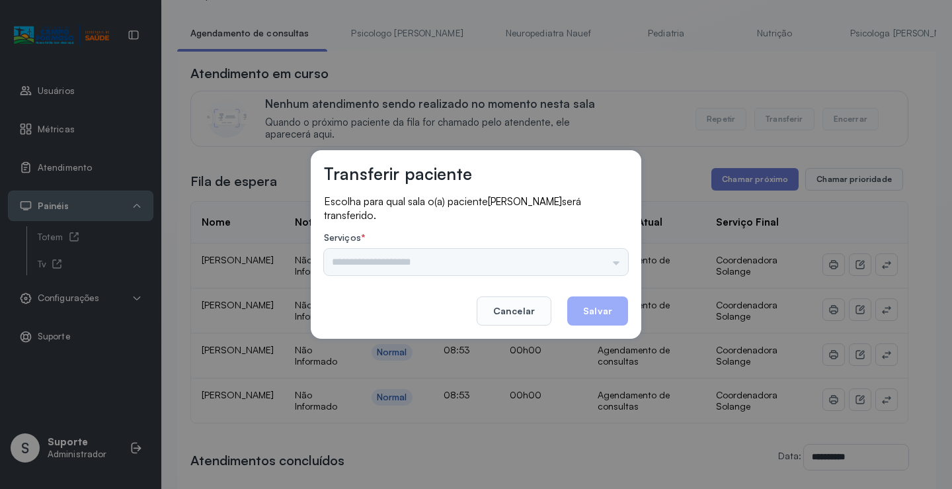
drag, startPoint x: 612, startPoint y: 274, endPoint x: 620, endPoint y: 263, distance: 14.2
click at [613, 274] on input "text" at bounding box center [476, 262] width 304 height 26
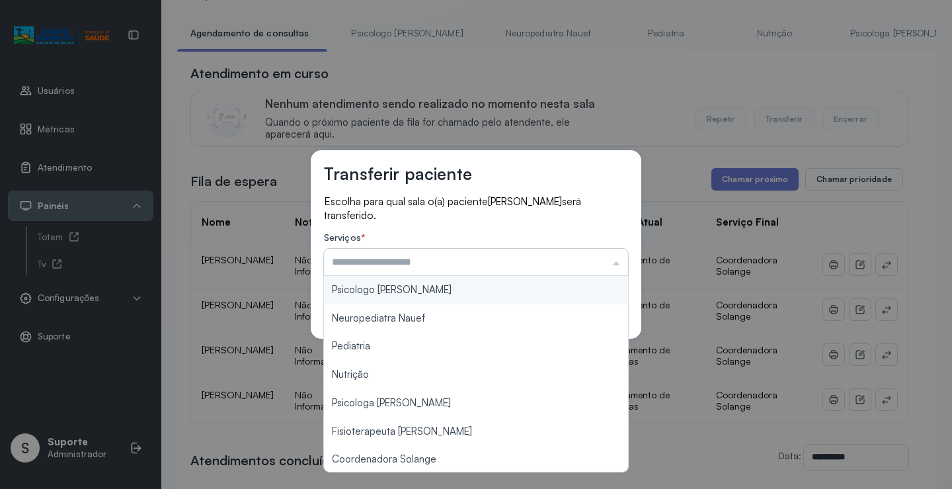
click at [620, 261] on input "text" at bounding box center [476, 262] width 304 height 26
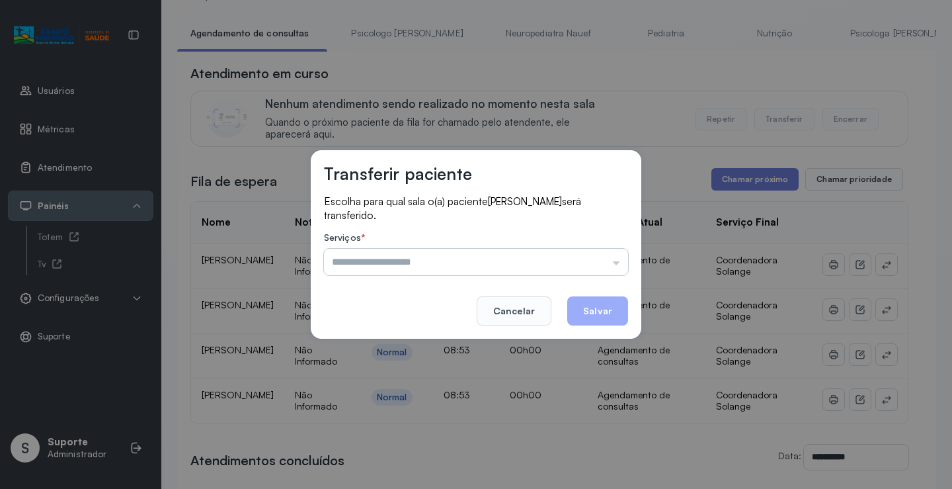
click at [592, 261] on input "text" at bounding box center [476, 262] width 304 height 26
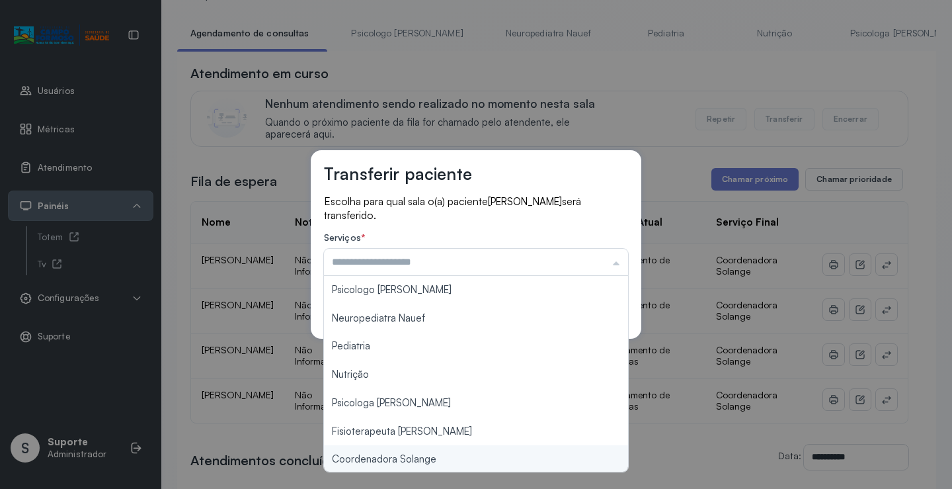
type input "**********"
drag, startPoint x: 445, startPoint y: 461, endPoint x: 590, endPoint y: 321, distance: 201.6
click at [445, 458] on div "**********" at bounding box center [476, 244] width 952 height 489
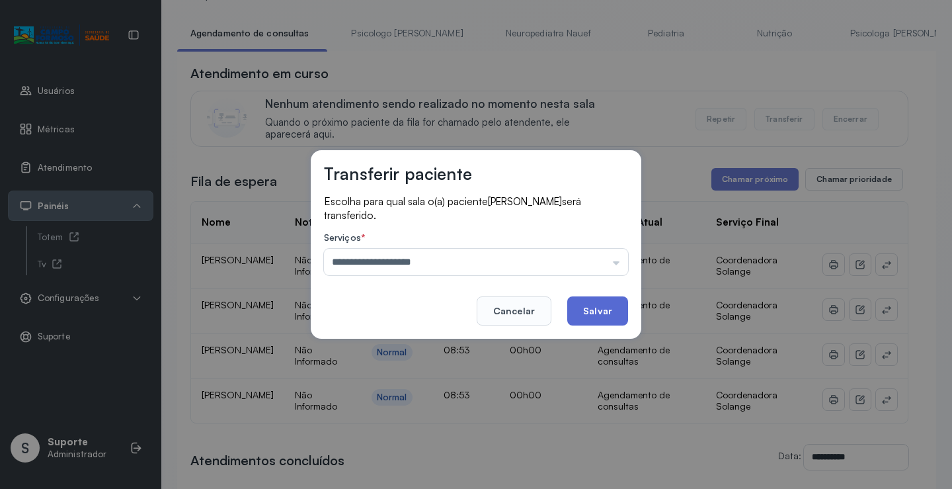
click at [601, 306] on button "Salvar" at bounding box center [597, 310] width 61 height 29
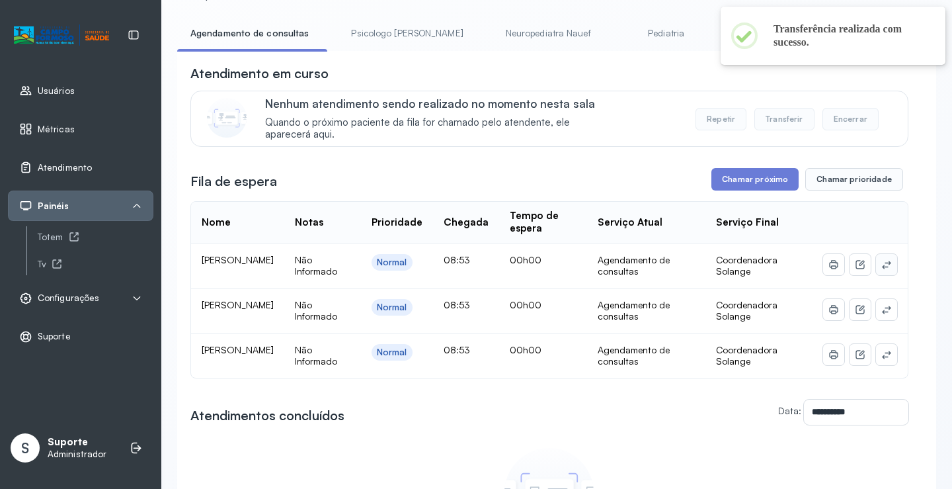
click at [882, 268] on icon at bounding box center [886, 264] width 11 height 11
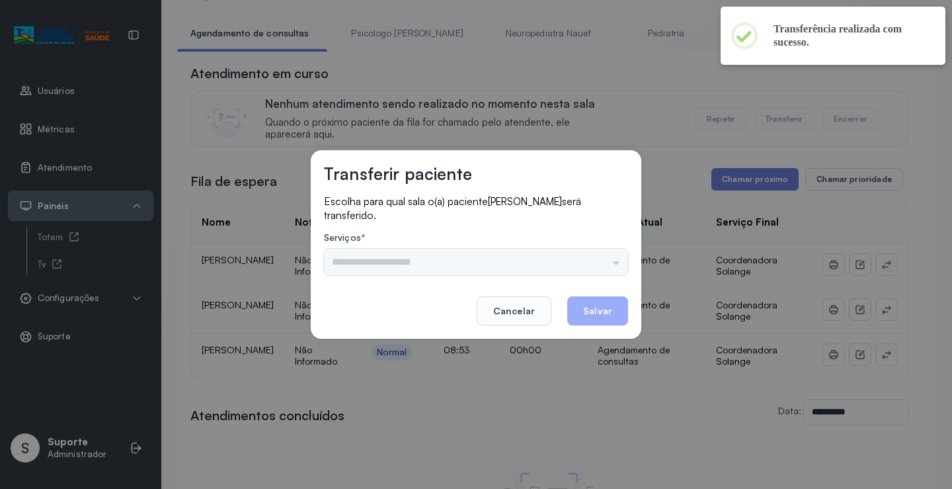
click at [602, 261] on div "Psicologo Pedro Neuropediatra Nauef Pediatria Nutrição Psicologa Alana Fisioter…" at bounding box center [476, 262] width 304 height 26
click at [611, 261] on input "text" at bounding box center [476, 262] width 304 height 26
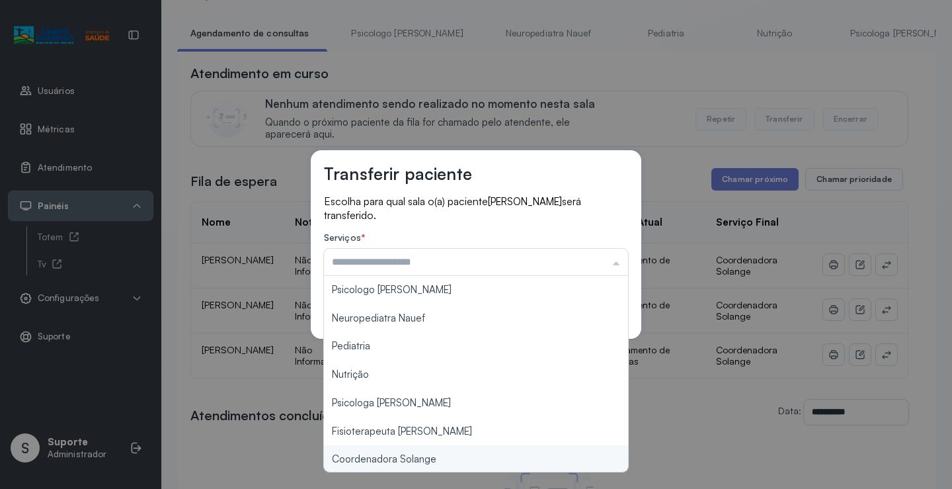
type input "**********"
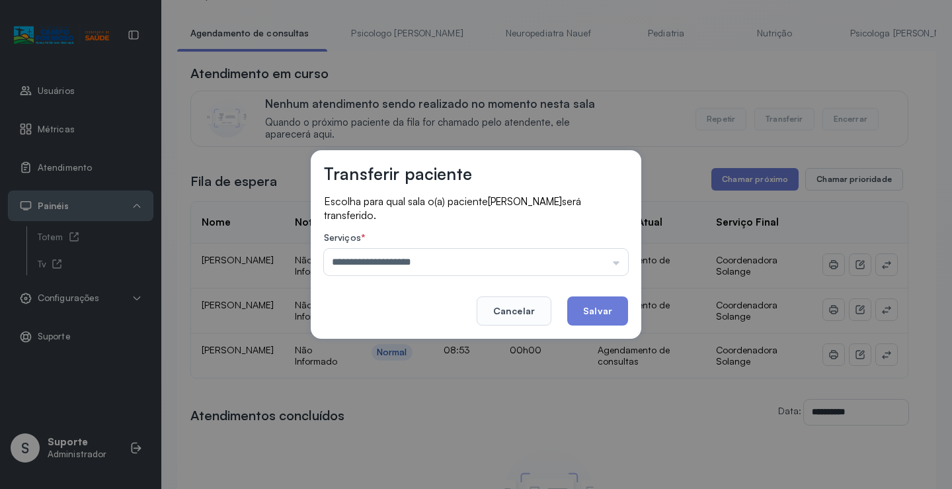
drag, startPoint x: 435, startPoint y: 459, endPoint x: 553, endPoint y: 354, distance: 157.8
click at [437, 456] on div "**********" at bounding box center [476, 244] width 952 height 489
click at [595, 310] on button "Salvar" at bounding box center [597, 310] width 61 height 29
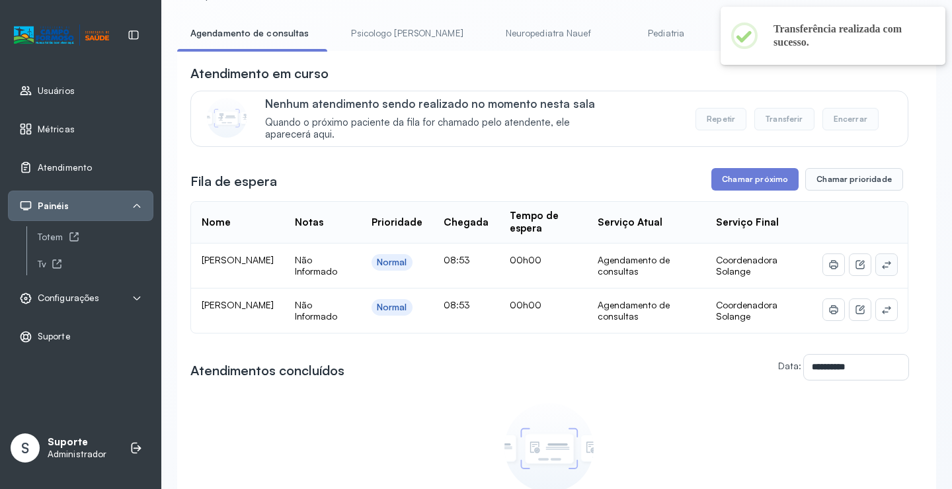
click at [876, 263] on button at bounding box center [886, 264] width 21 height 21
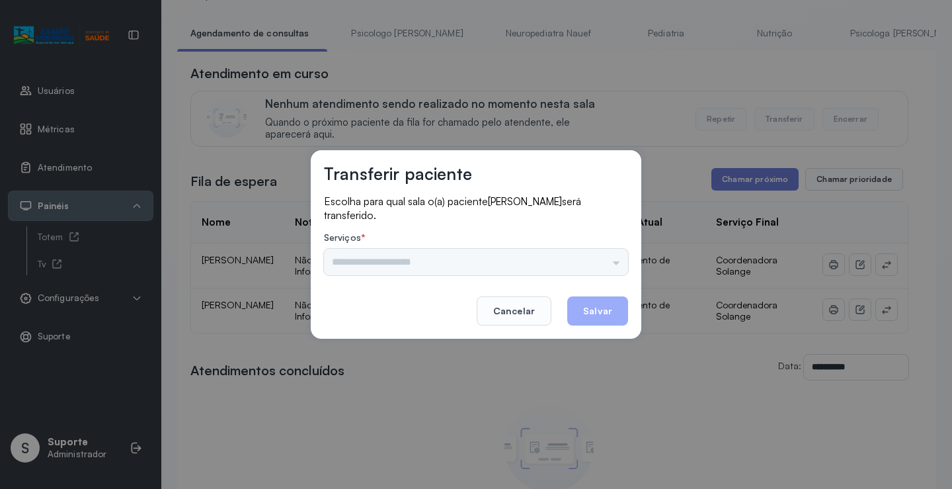
click at [589, 244] on label "Serviços *" at bounding box center [476, 239] width 304 height 14
drag, startPoint x: 595, startPoint y: 247, endPoint x: 602, endPoint y: 257, distance: 11.8
click at [600, 254] on div "Serviços * Psicologo Pedro Neuropediatra Nauef Pediatria Nutrição Psicologa Ala…" at bounding box center [476, 253] width 304 height 43
click at [602, 257] on input "text" at bounding box center [476, 262] width 304 height 26
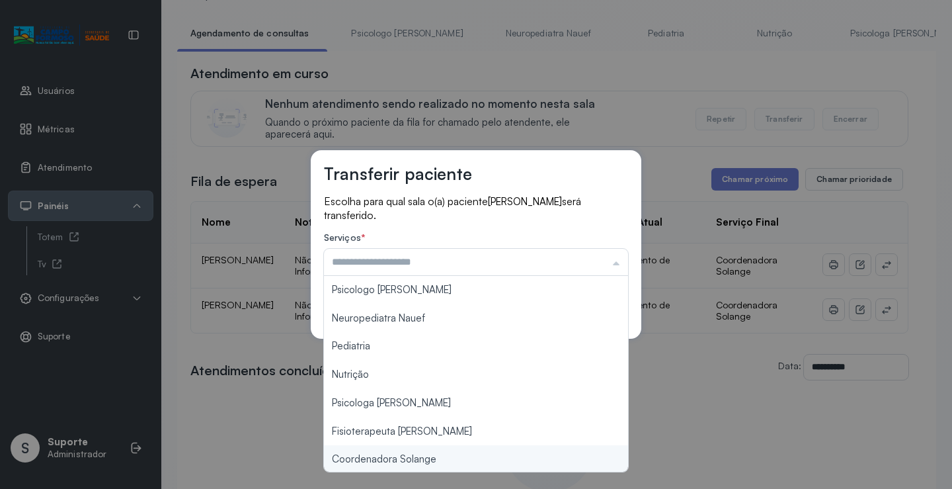
type input "**********"
drag, startPoint x: 427, startPoint y: 460, endPoint x: 534, endPoint y: 398, distance: 123.9
click at [429, 460] on div "**********" at bounding box center [476, 244] width 952 height 489
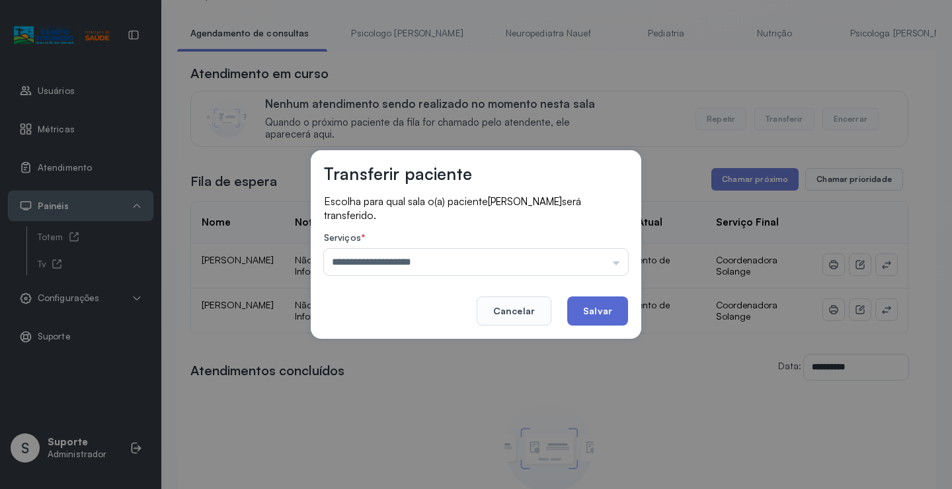
click at [598, 313] on button "Salvar" at bounding box center [597, 310] width 61 height 29
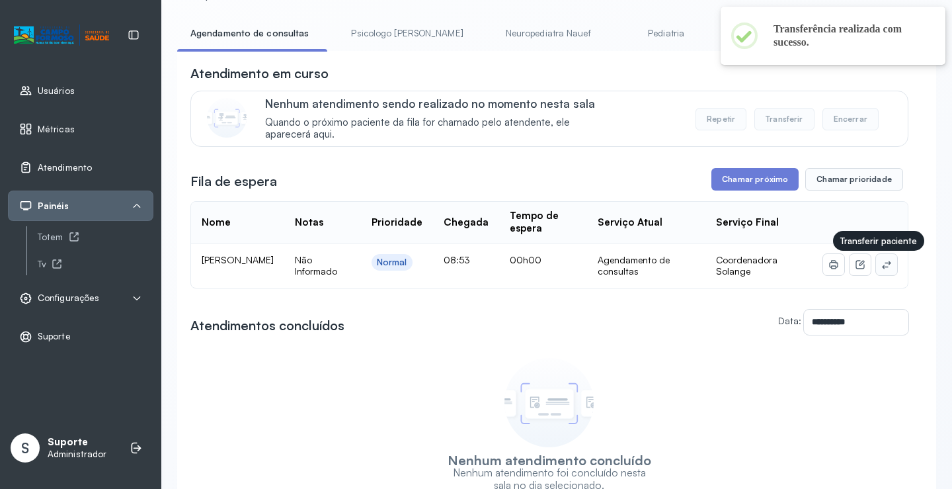
click at [881, 261] on button at bounding box center [886, 264] width 21 height 21
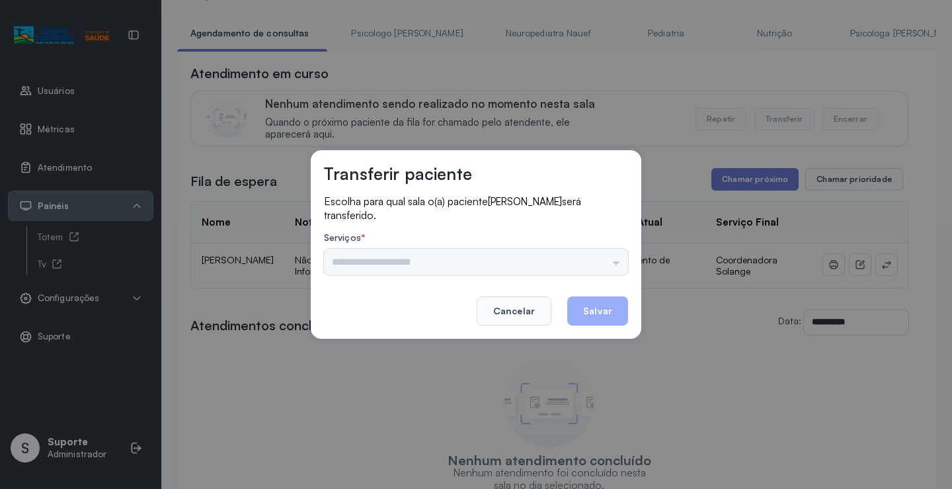
click at [615, 257] on input "text" at bounding box center [476, 262] width 304 height 26
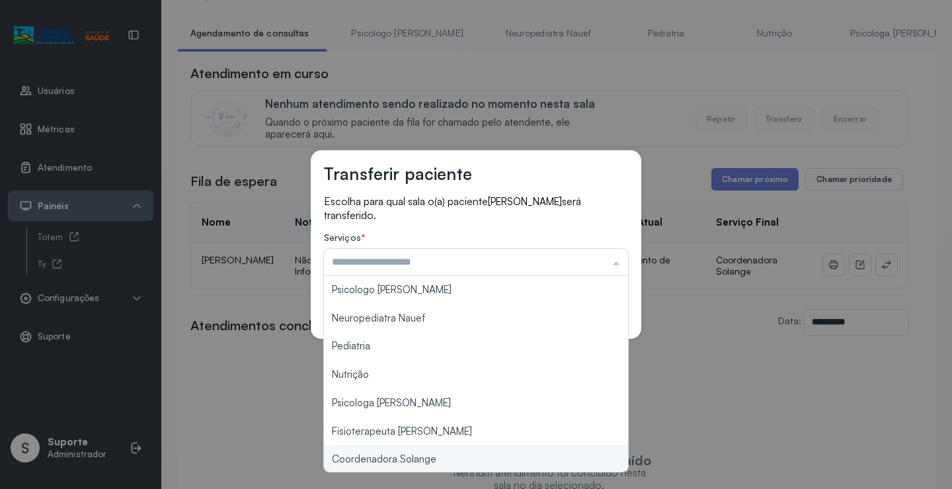
type input "**********"
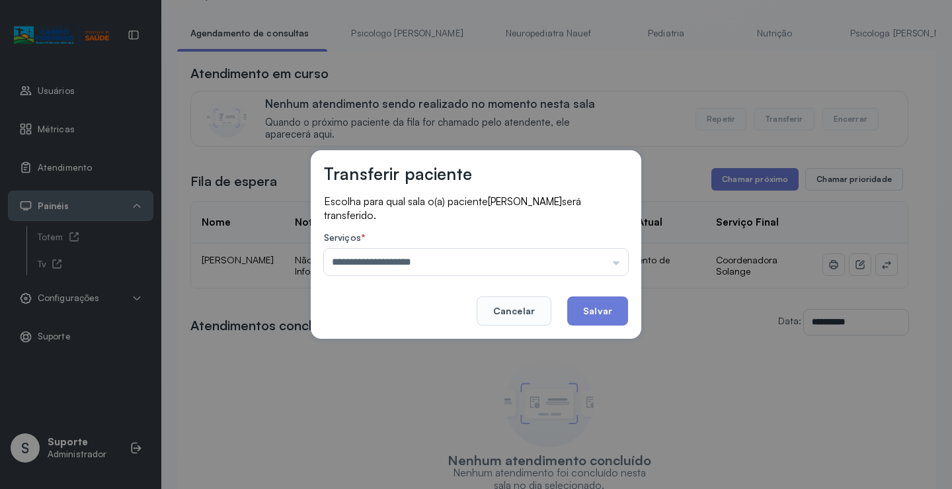
drag, startPoint x: 395, startPoint y: 463, endPoint x: 551, endPoint y: 380, distance: 176.9
click at [395, 462] on div "**********" at bounding box center [476, 244] width 952 height 489
drag, startPoint x: 609, startPoint y: 303, endPoint x: 602, endPoint y: 317, distance: 15.7
click at [608, 304] on button "Salvar" at bounding box center [597, 310] width 61 height 29
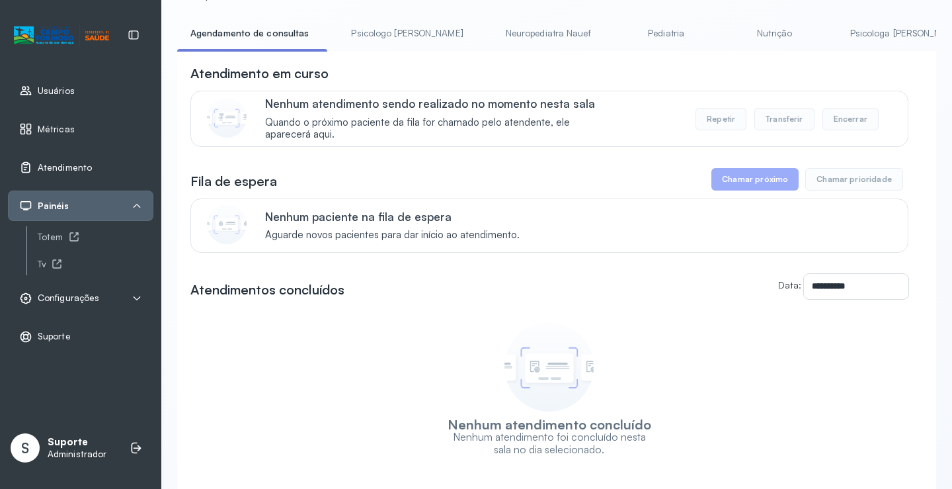
click at [620, 35] on link "Pediatria" at bounding box center [666, 33] width 93 height 22
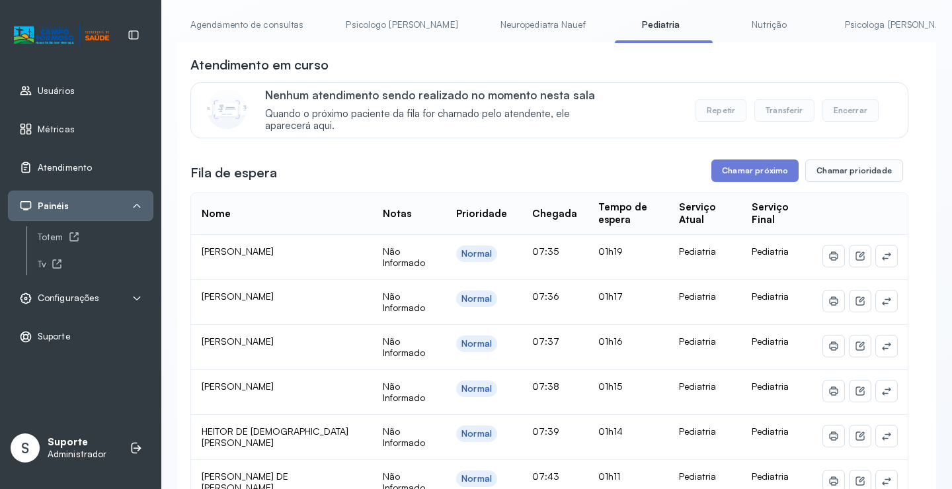
scroll to position [0, 0]
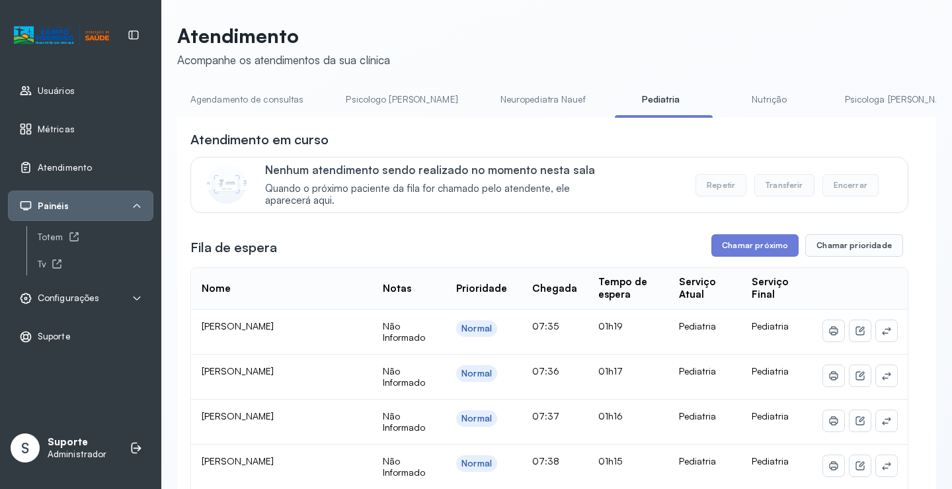
click at [245, 101] on link "Agendamento de consultas" at bounding box center [247, 100] width 140 height 22
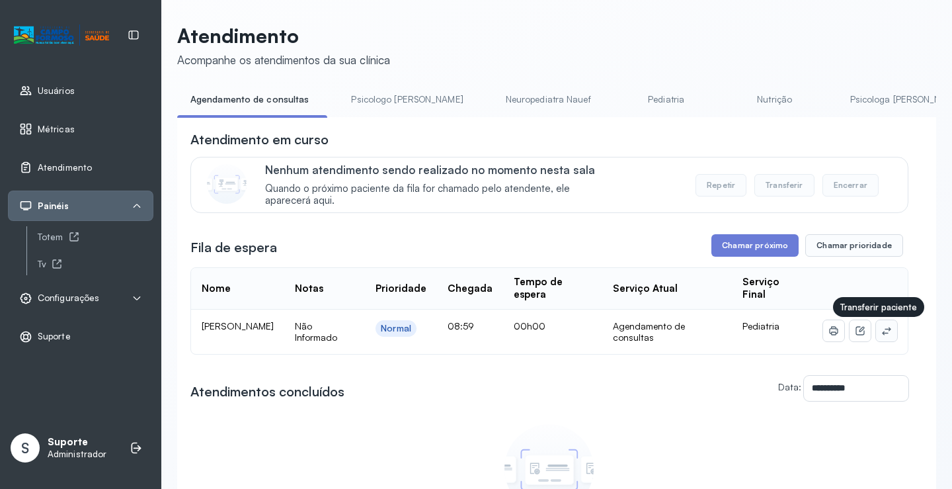
click at [881, 336] on icon at bounding box center [886, 330] width 11 height 11
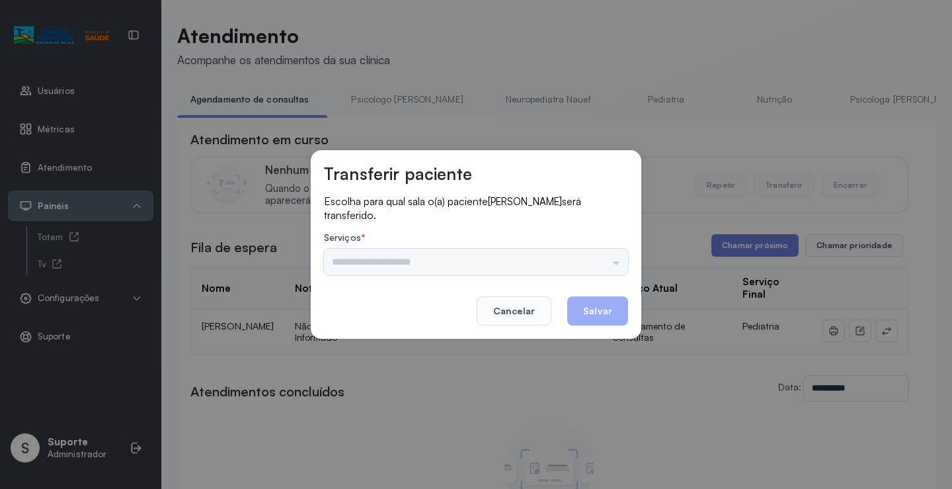
click at [624, 263] on input "text" at bounding box center [476, 262] width 304 height 26
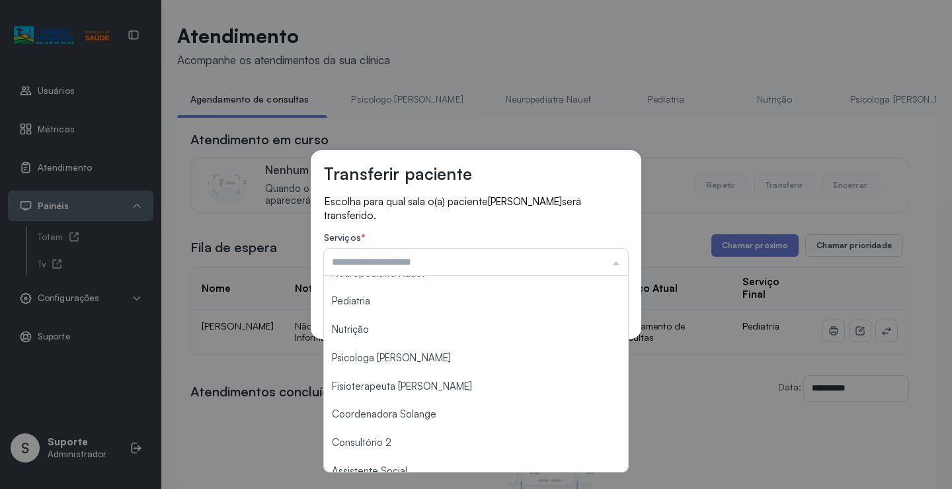
scroll to position [132, 0]
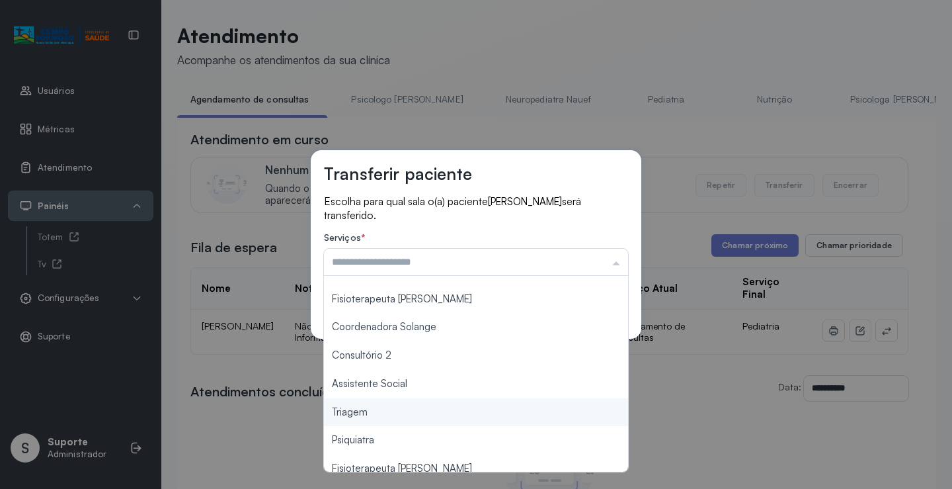
type input "*******"
click at [379, 413] on div "Transferir paciente Escolha para qual sala o(a) paciente NOAHN ALMEIDA DE CARVA…" at bounding box center [476, 244] width 952 height 489
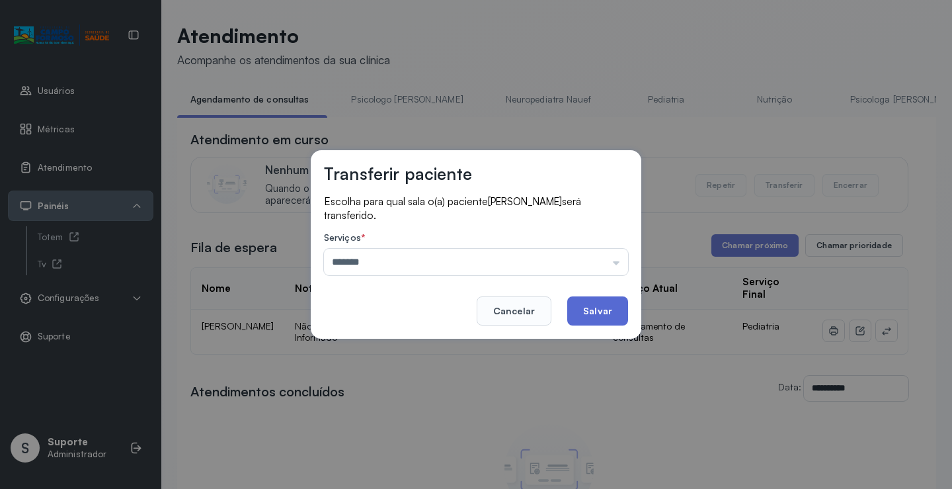
click at [600, 309] on button "Salvar" at bounding box center [597, 310] width 61 height 29
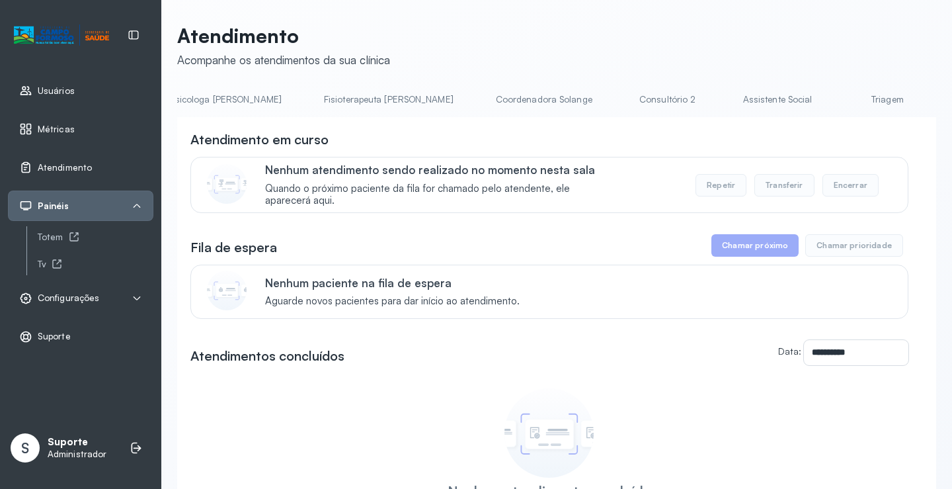
scroll to position [0, 784]
click at [738, 101] on link "Triagem" at bounding box center [784, 100] width 93 height 22
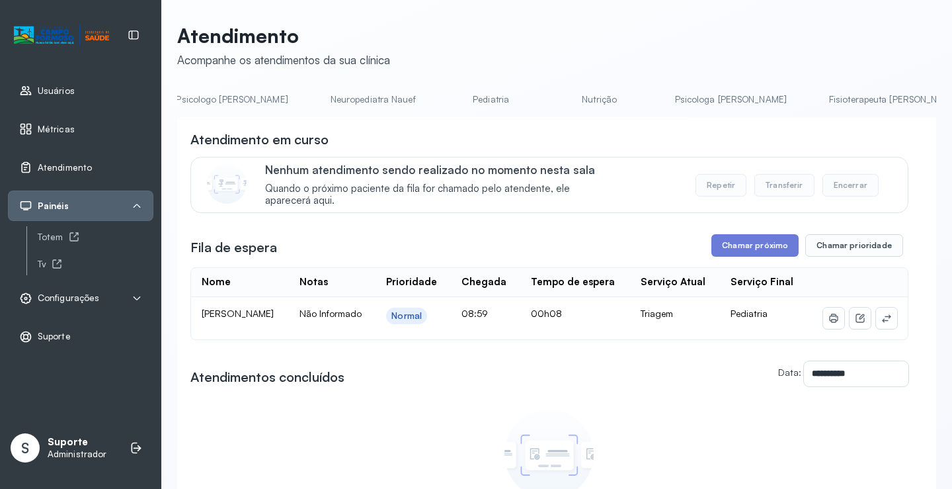
scroll to position [0, 0]
click at [235, 93] on link "Agendamento de consultas" at bounding box center [247, 100] width 140 height 22
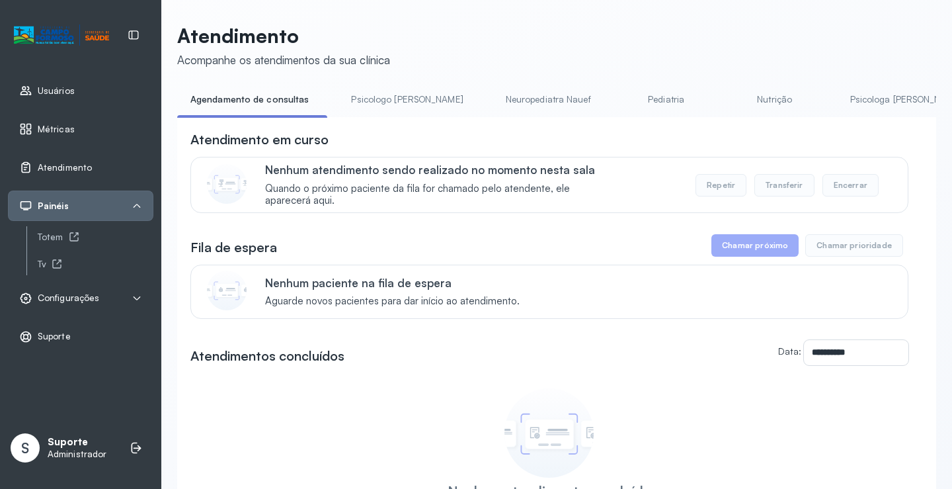
click at [538, 106] on link "Neuropediatra Nauef" at bounding box center [549, 100] width 112 height 22
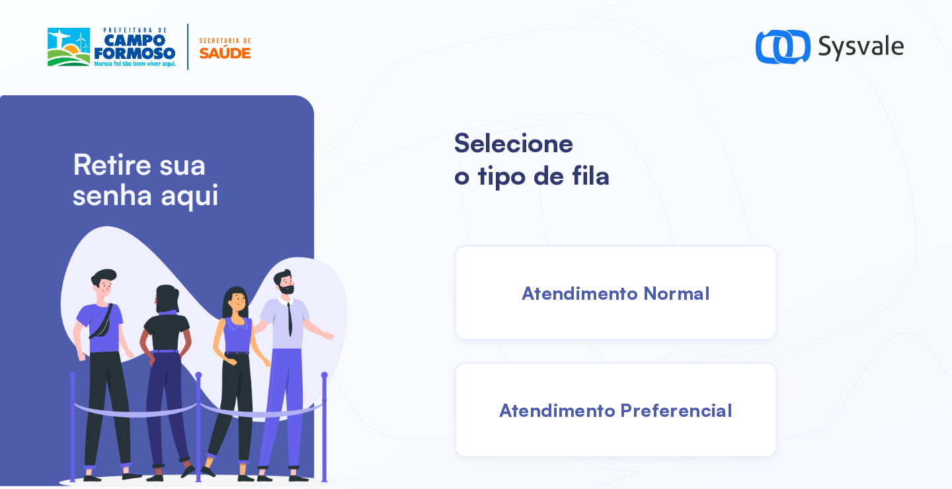
click at [586, 288] on span "Atendimento Normal" at bounding box center [616, 292] width 188 height 23
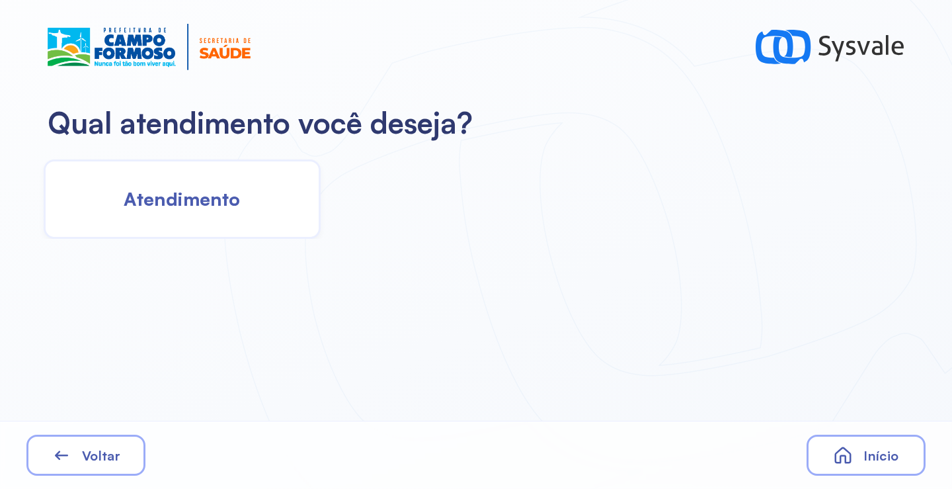
click at [211, 207] on span "Atendimento" at bounding box center [182, 198] width 116 height 23
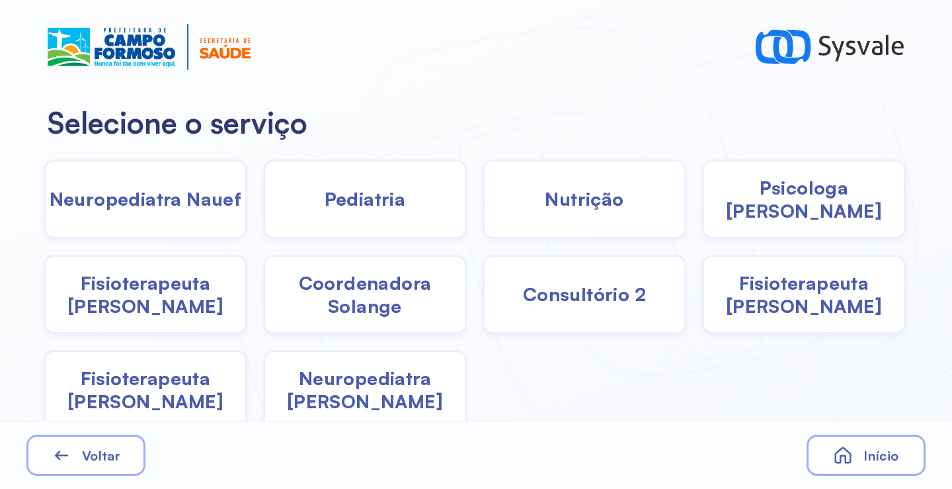
click at [399, 300] on span "Coordenadora Solange" at bounding box center [365, 294] width 200 height 46
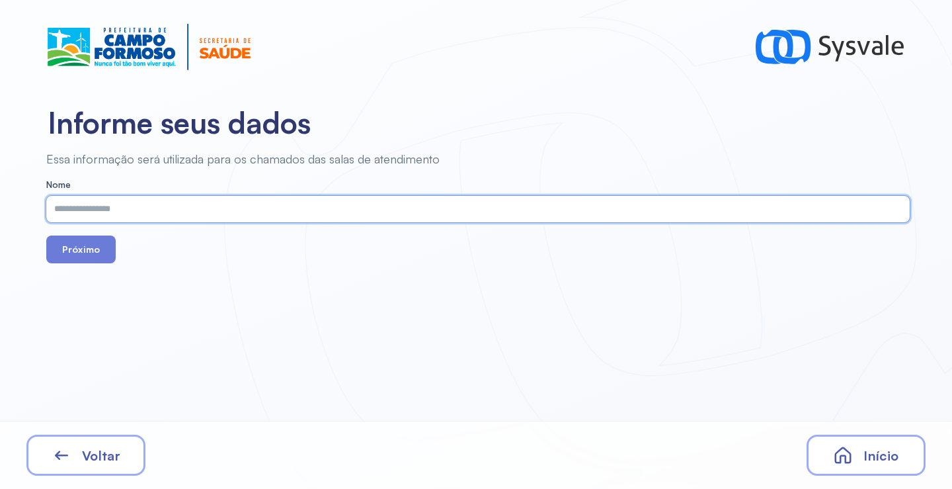
paste input "**********"
type input "**********"
click at [110, 259] on button "Próximo" at bounding box center [80, 249] width 69 height 28
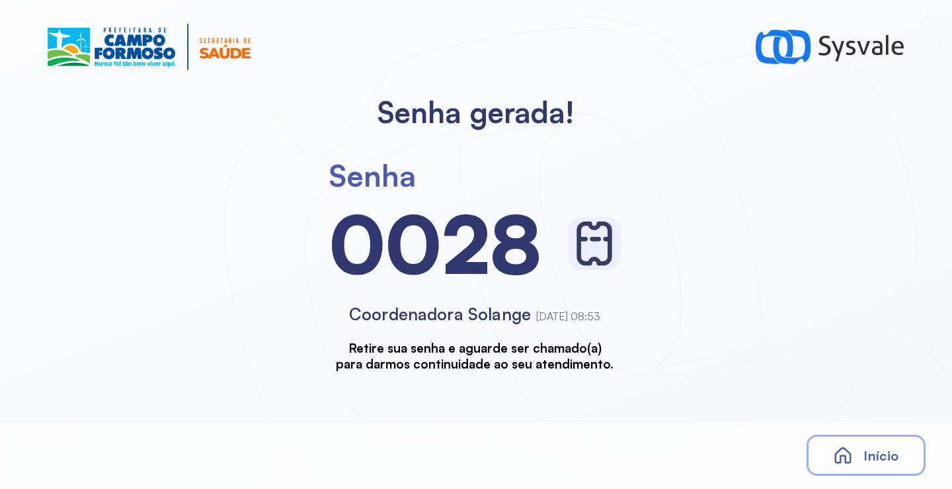
click at [864, 452] on span "Início" at bounding box center [881, 455] width 35 height 17
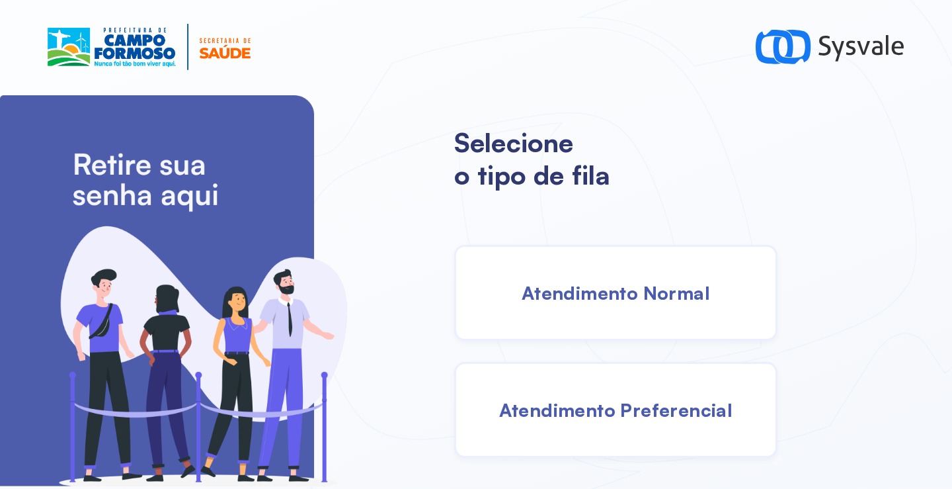
click at [612, 288] on span "Atendimento Normal" at bounding box center [616, 292] width 188 height 23
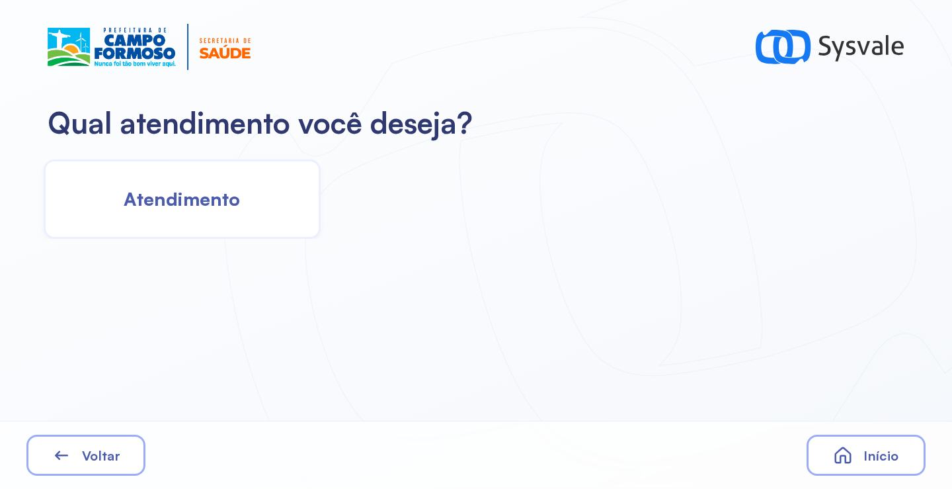
click at [209, 211] on div "Atendimento" at bounding box center [182, 198] width 277 height 79
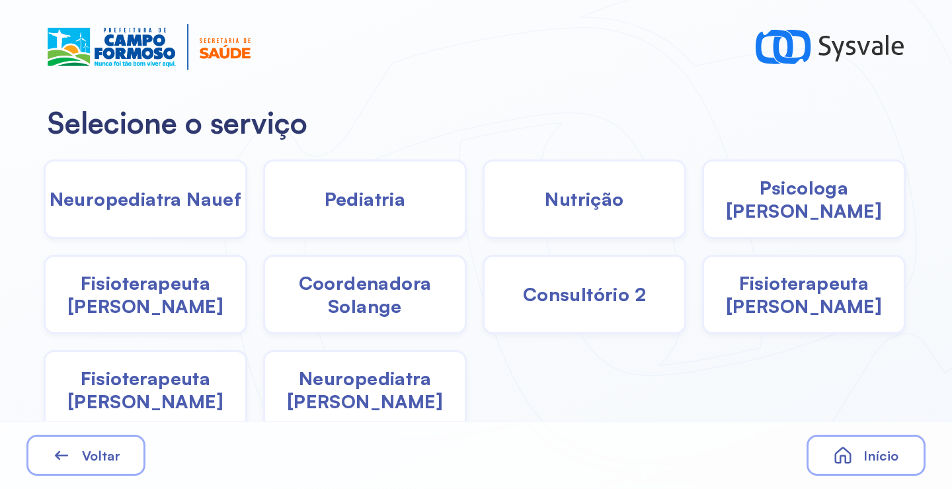
click at [358, 300] on span "Coordenadora Solange" at bounding box center [365, 294] width 200 height 46
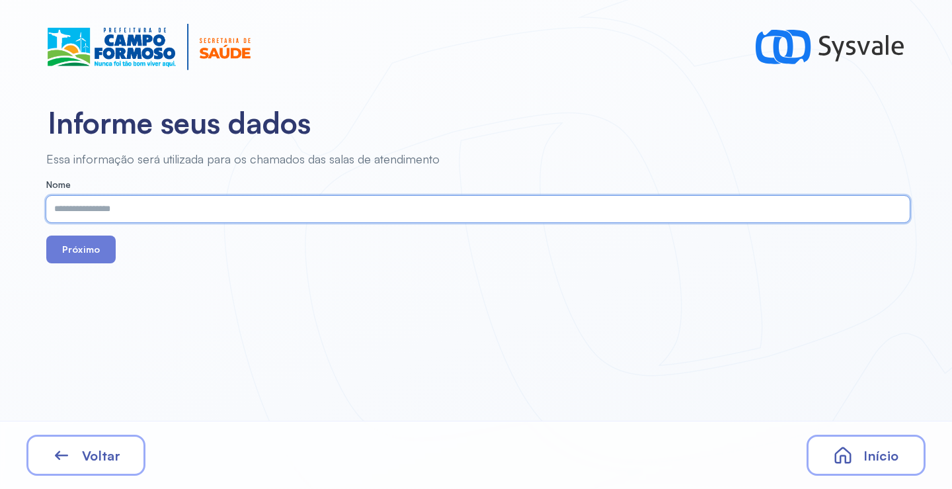
paste input "**********"
type input "**********"
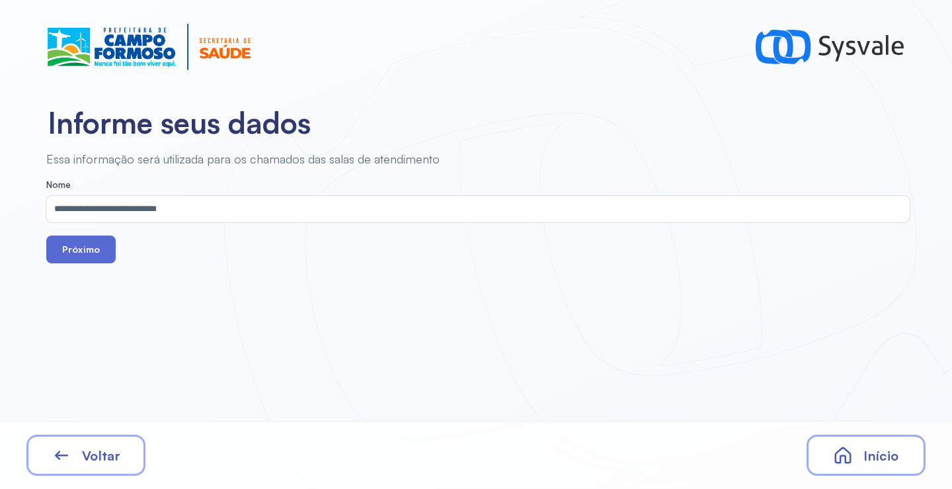
click at [79, 247] on button "Próximo" at bounding box center [80, 249] width 69 height 28
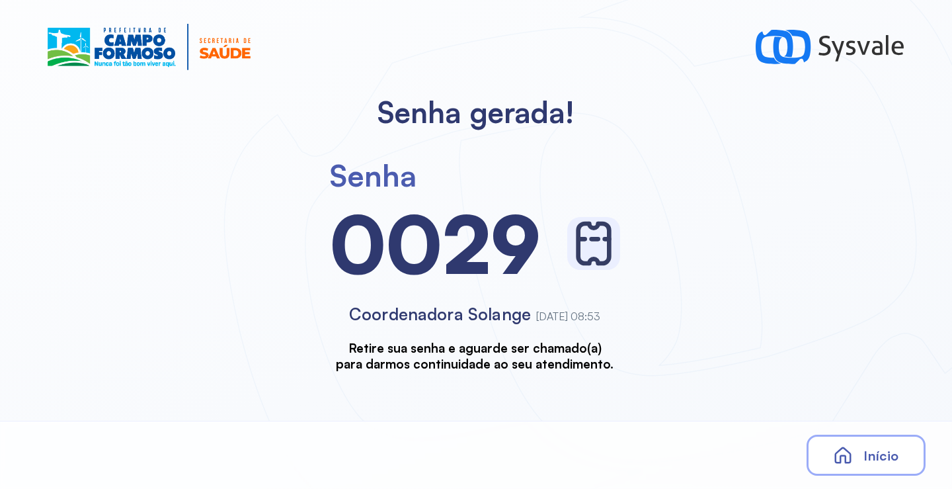
drag, startPoint x: 881, startPoint y: 431, endPoint x: 883, endPoint y: 451, distance: 19.9
click at [883, 447] on div "Início" at bounding box center [476, 455] width 952 height 68
click at [880, 452] on span "Início" at bounding box center [881, 455] width 35 height 17
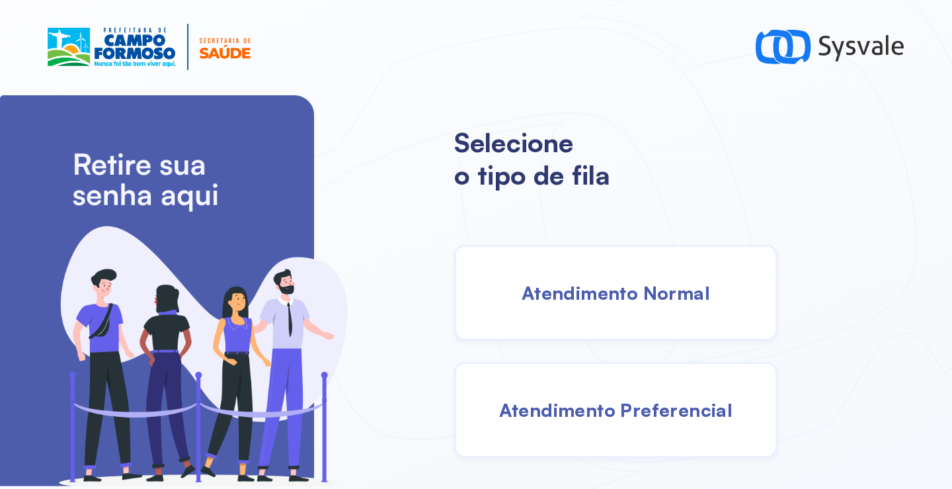
click at [513, 304] on div "Atendimento Normal" at bounding box center [615, 293] width 323 height 96
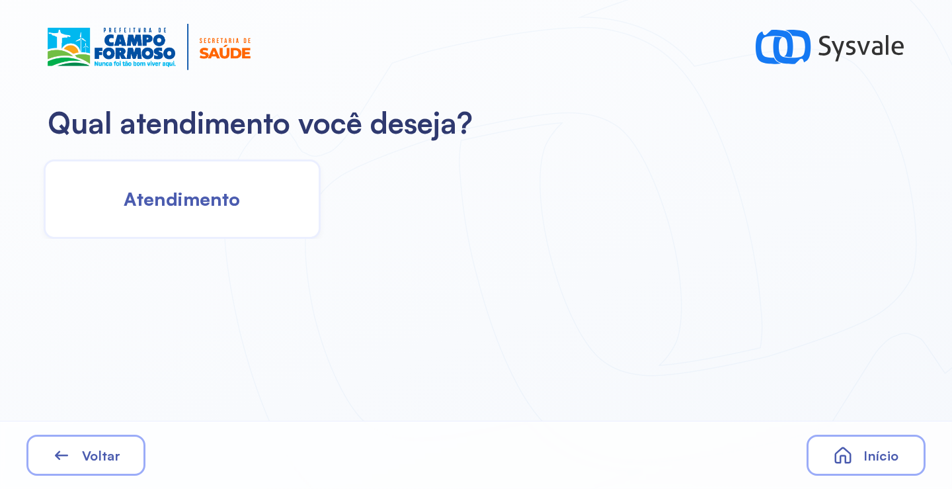
click at [214, 194] on span "Atendimento" at bounding box center [182, 198] width 116 height 23
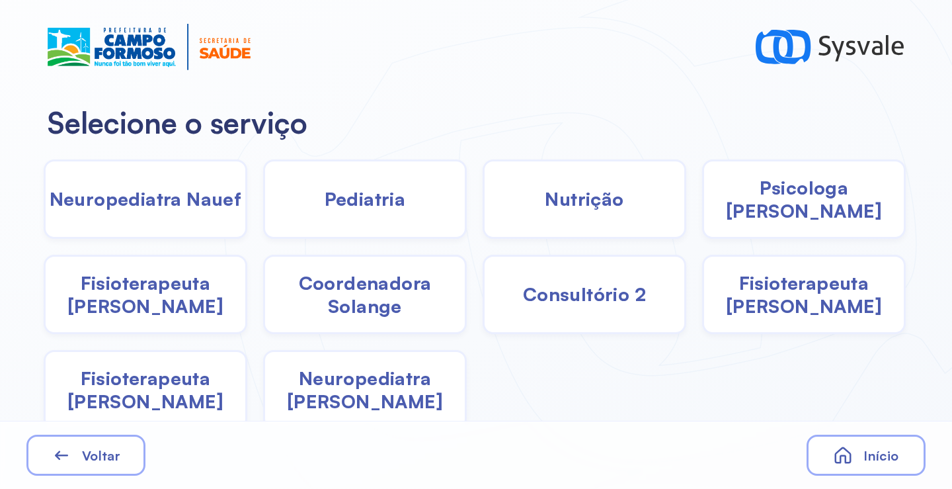
click at [382, 304] on span "Coordenadora Solange" at bounding box center [365, 294] width 200 height 46
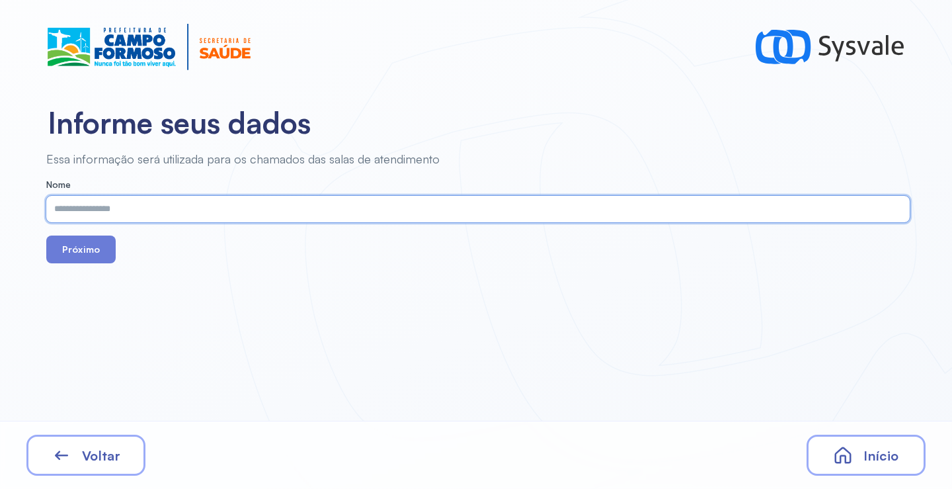
paste input "**********"
type input "**********"
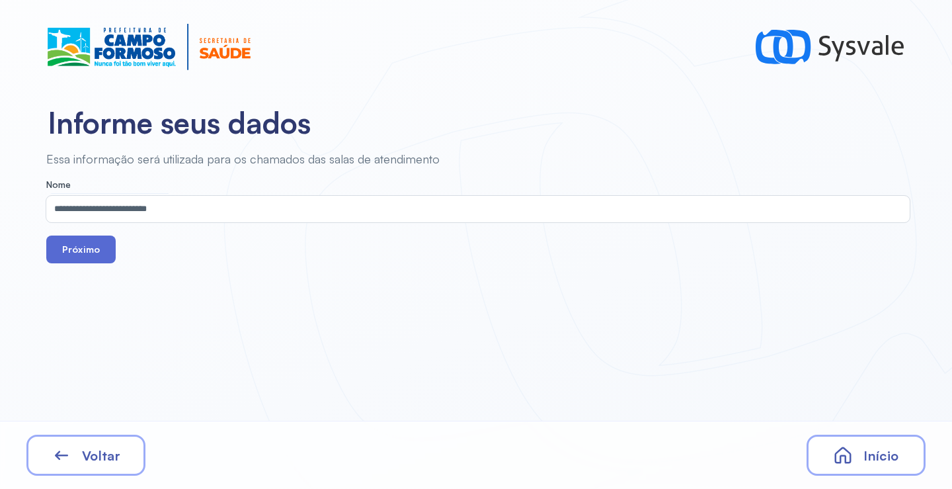
click at [93, 247] on button "Próximo" at bounding box center [80, 249] width 69 height 28
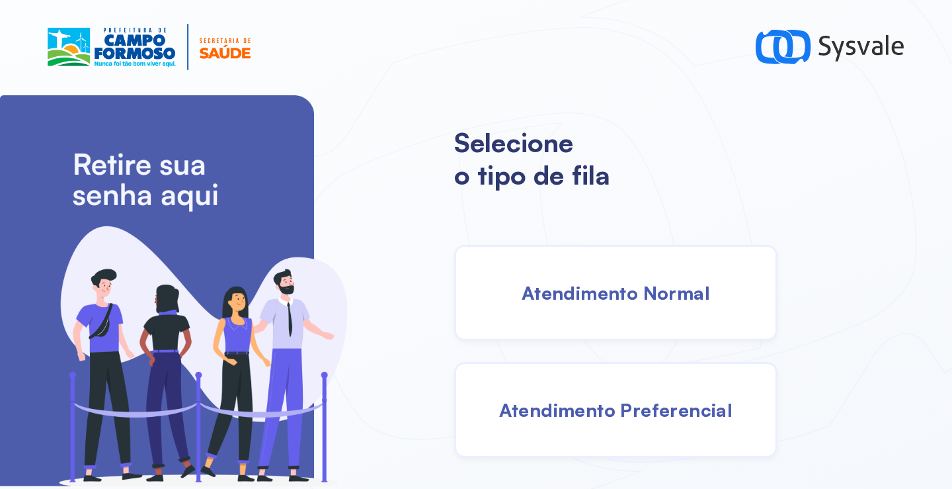
click at [634, 311] on div "Atendimento Normal" at bounding box center [615, 293] width 323 height 96
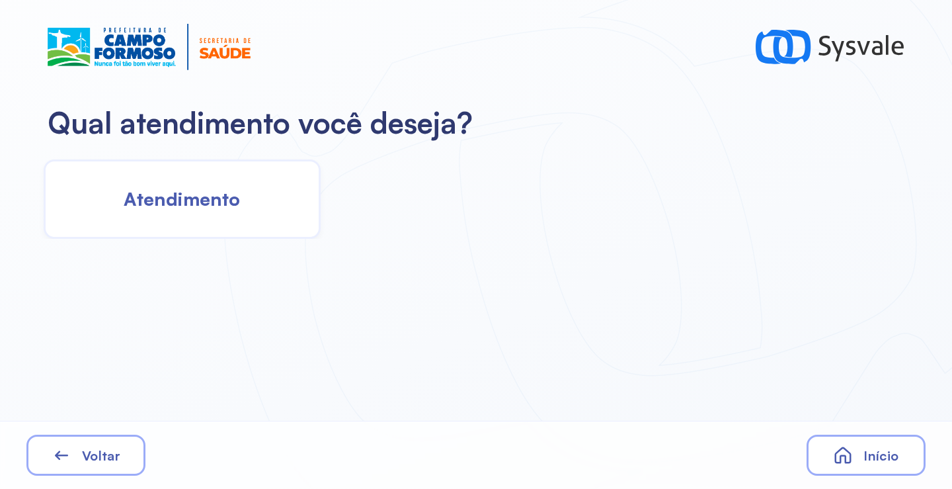
click at [227, 227] on div "Atendimento" at bounding box center [182, 198] width 277 height 79
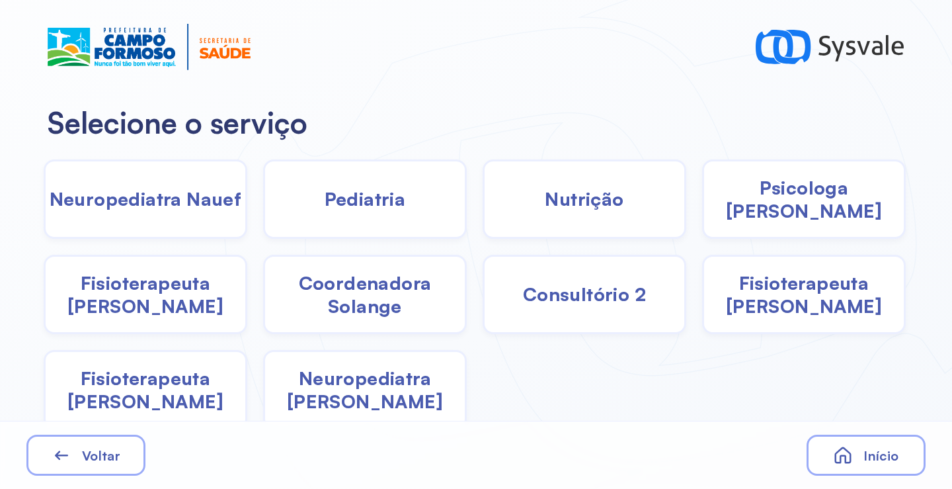
click at [368, 207] on span "Pediatria" at bounding box center [365, 198] width 81 height 23
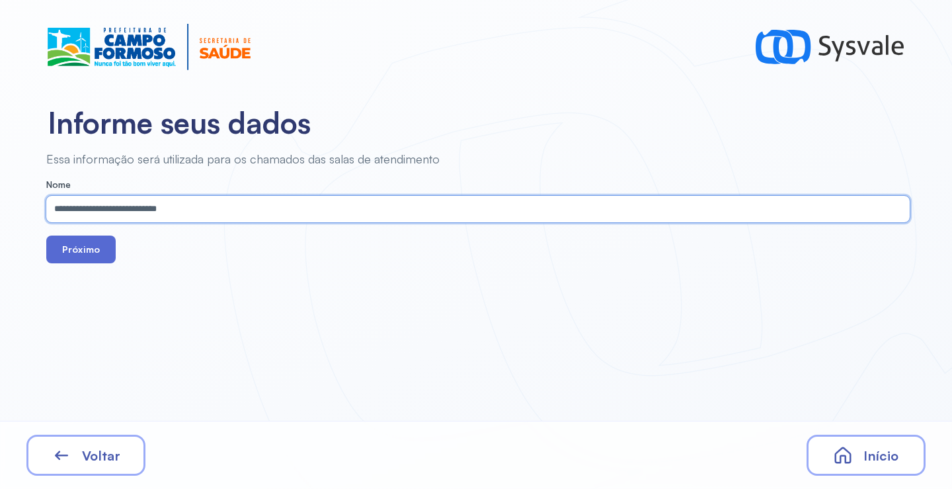
type input "**********"
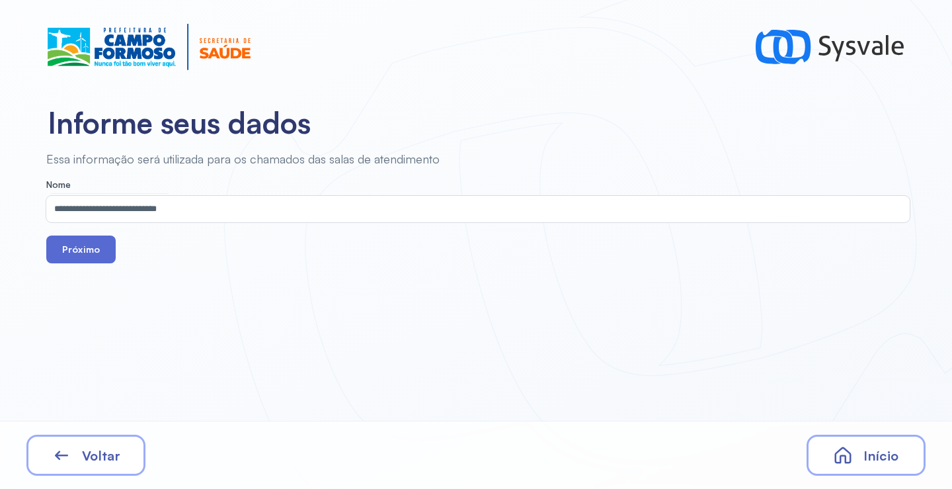
click at [82, 254] on button "Próximo" at bounding box center [80, 249] width 69 height 28
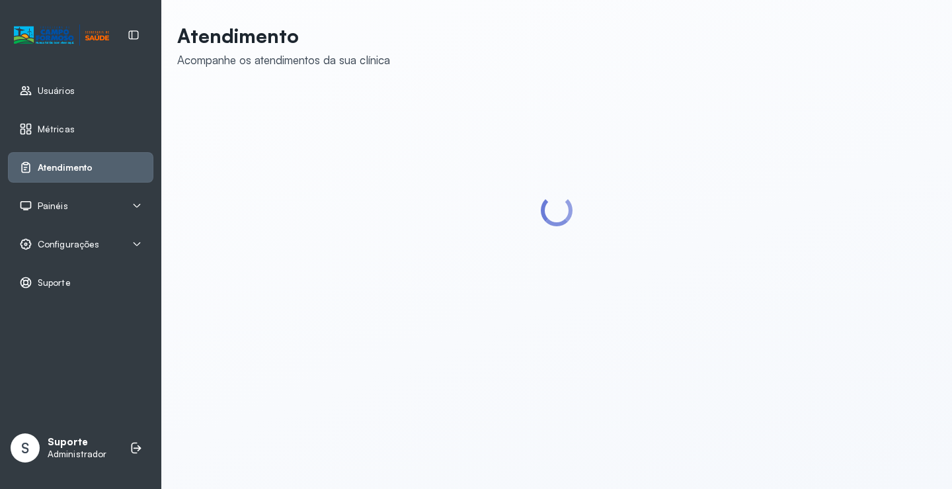
click at [98, 200] on div "Painéis" at bounding box center [80, 205] width 123 height 13
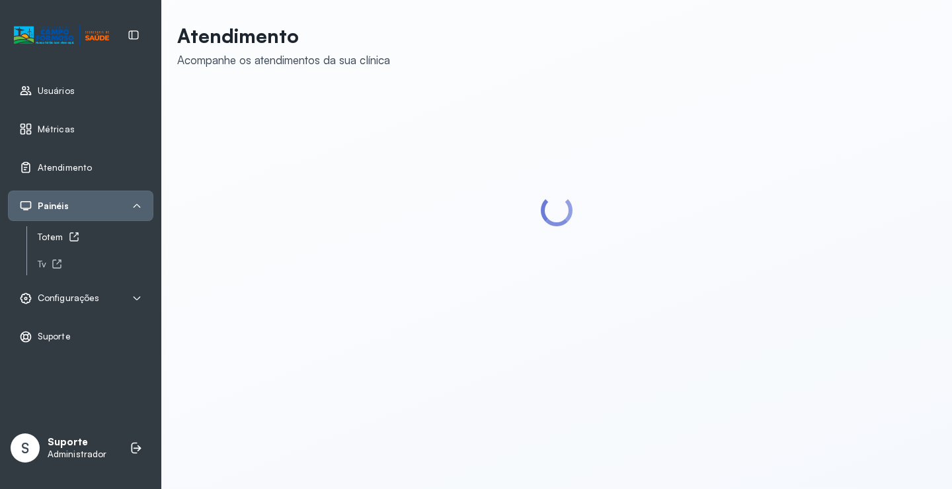
click at [56, 239] on div "Totem" at bounding box center [96, 236] width 116 height 11
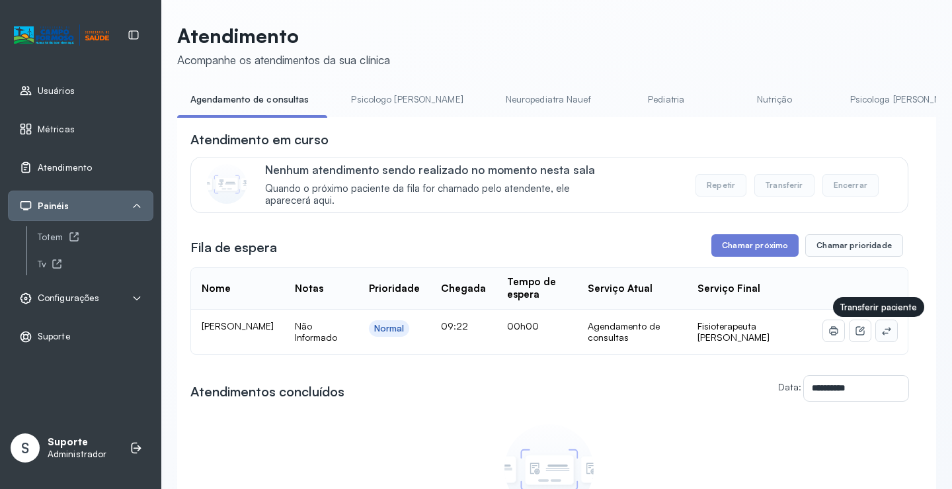
click at [881, 333] on icon at bounding box center [886, 330] width 11 height 11
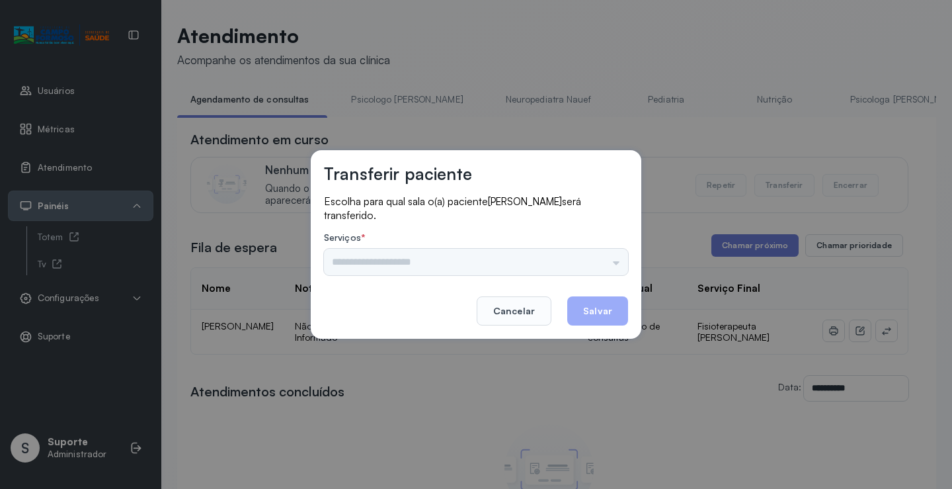
click at [596, 253] on div "Nenhuma opção encontrada" at bounding box center [476, 262] width 304 height 26
click at [612, 255] on div "Nenhuma opção encontrada" at bounding box center [476, 262] width 304 height 26
click at [602, 261] on input "text" at bounding box center [476, 262] width 304 height 26
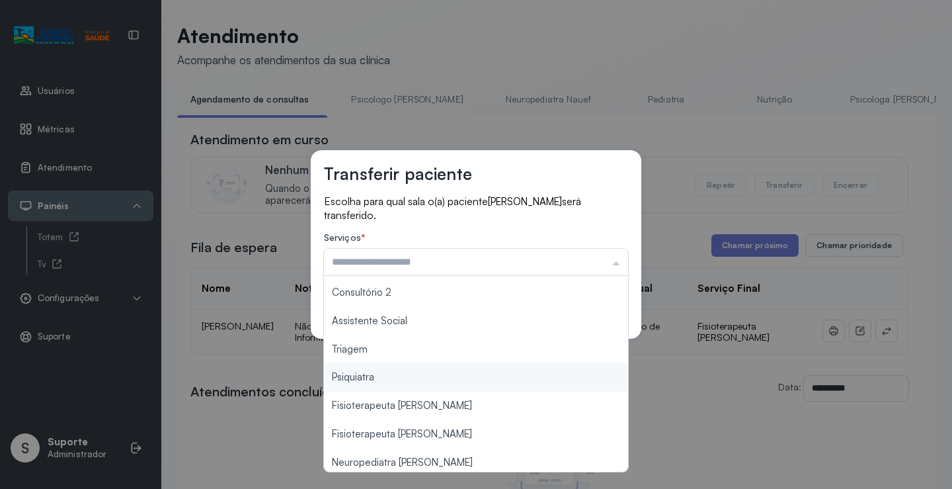
scroll to position [200, 0]
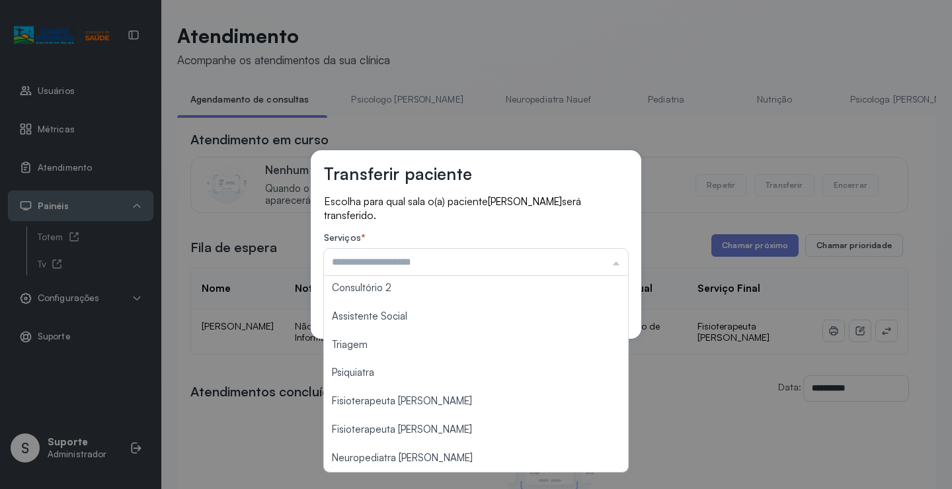
type input "**********"
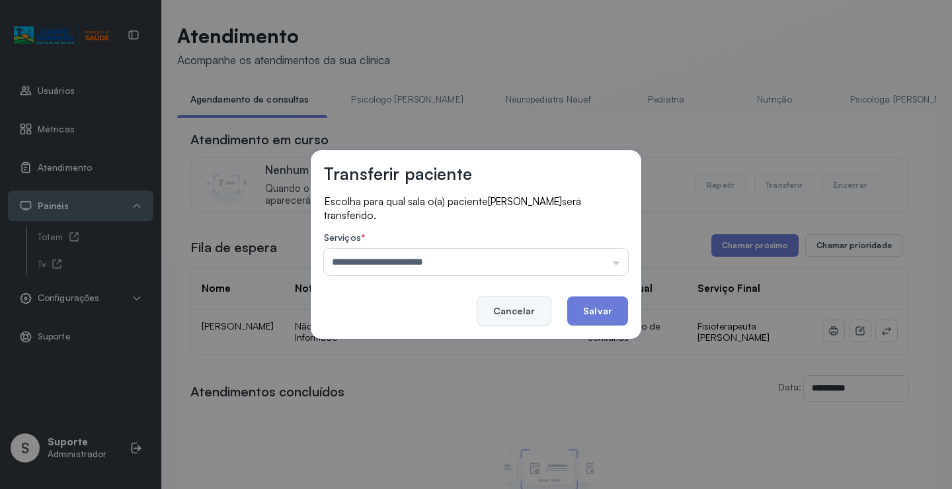
drag, startPoint x: 436, startPoint y: 403, endPoint x: 551, endPoint y: 321, distance: 141.3
click at [437, 401] on div "**********" at bounding box center [476, 244] width 952 height 489
click at [596, 305] on button "Salvar" at bounding box center [597, 310] width 61 height 29
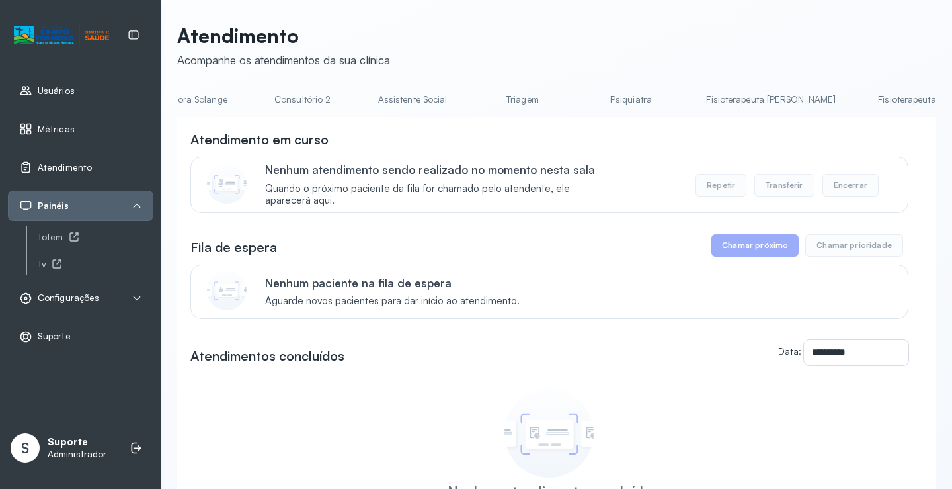
scroll to position [0, 1038]
click at [700, 94] on link "Fisioterapeuta [PERSON_NAME]" at bounding box center [778, 100] width 156 height 22
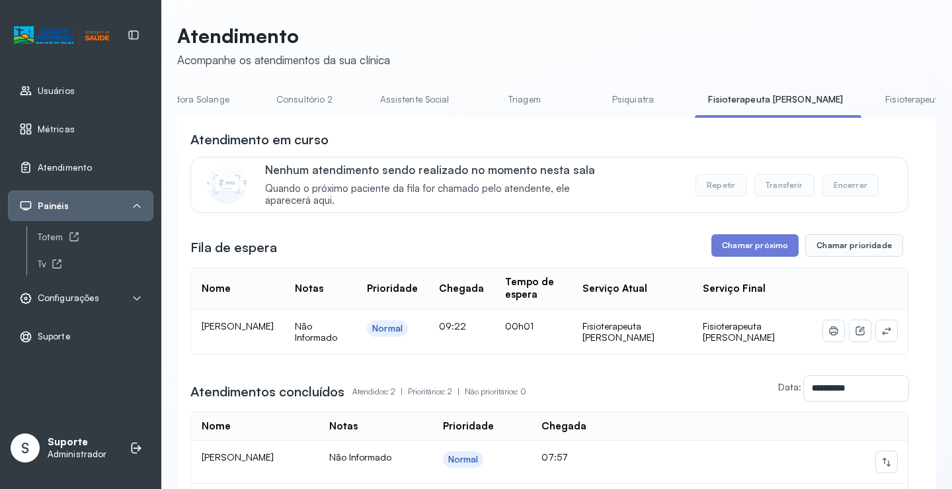
click at [793, 121] on div "**********" at bounding box center [556, 364] width 759 height 494
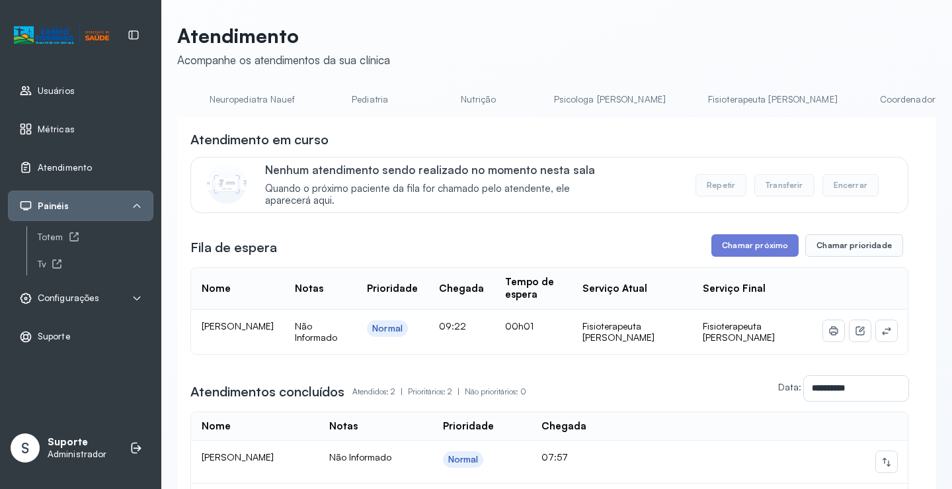
scroll to position [0, 0]
click at [238, 95] on link "Agendamento de consultas" at bounding box center [247, 100] width 140 height 22
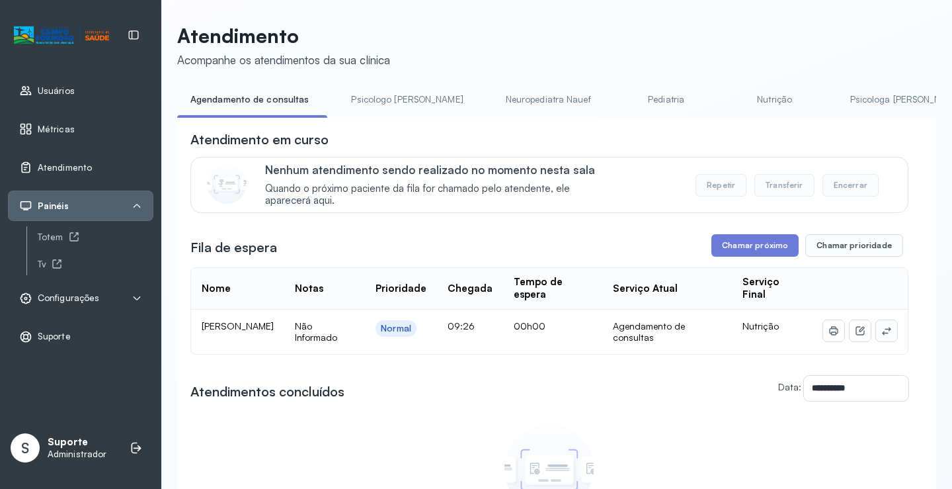
click at [882, 332] on icon at bounding box center [886, 331] width 9 height 8
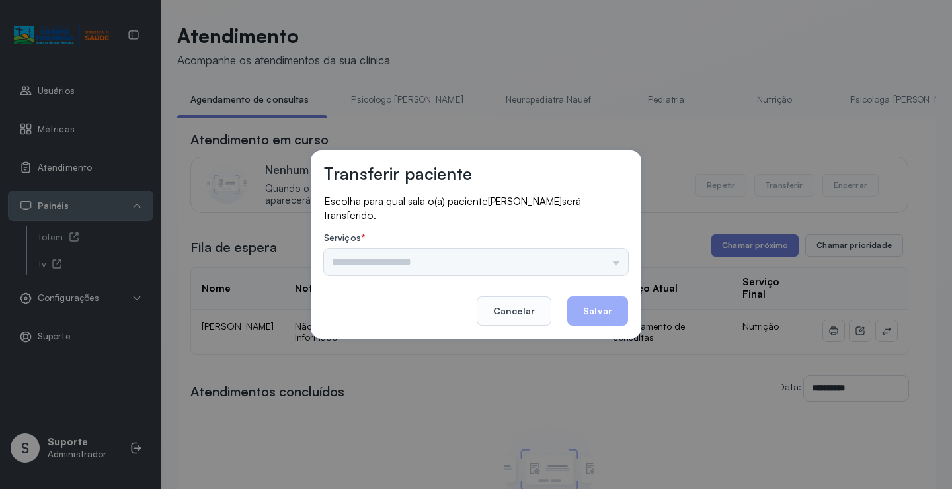
click at [600, 268] on div "Psicologo Pedro Neuropediatra Nauef Pediatria Nutrição Psicologa Alana Fisioter…" at bounding box center [476, 262] width 304 height 26
click at [601, 261] on div "Psicologo Pedro Neuropediatra Nauef Pediatria Nutrição Psicologa Alana Fisioter…" at bounding box center [476, 262] width 304 height 26
click at [614, 257] on input "text" at bounding box center [476, 262] width 304 height 26
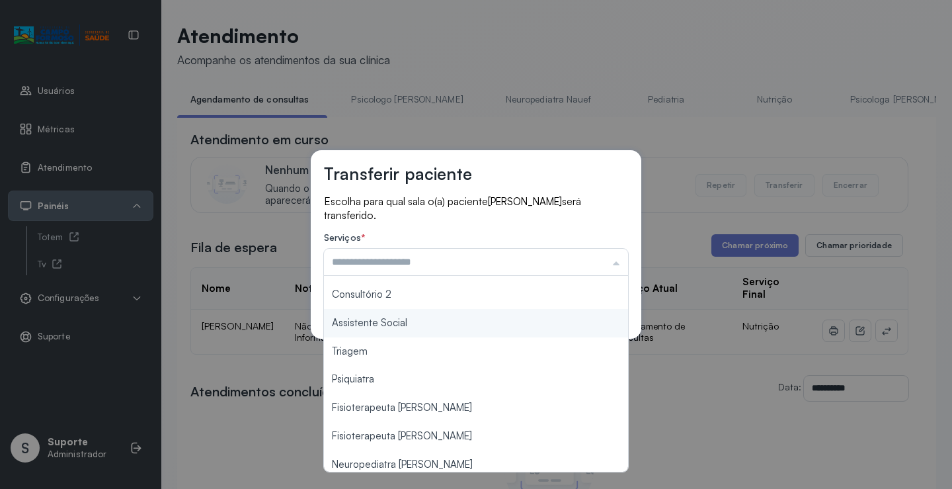
scroll to position [200, 0]
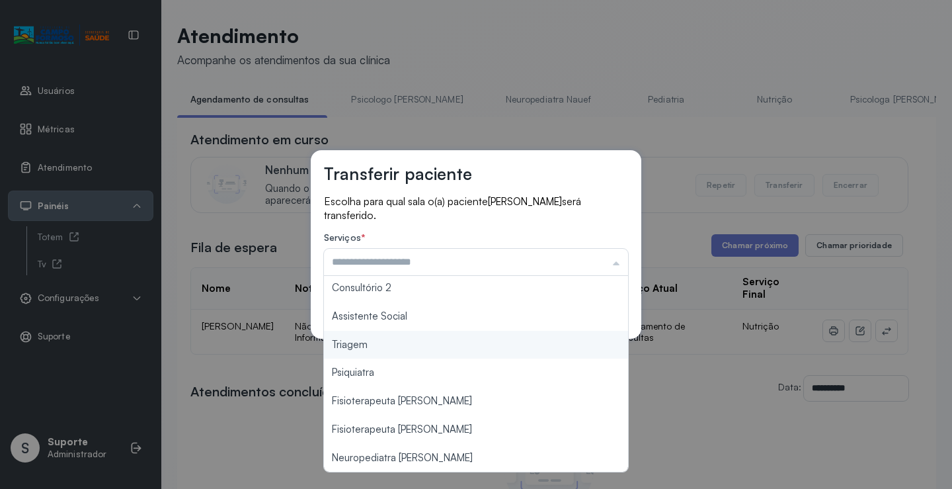
type input "*******"
drag, startPoint x: 386, startPoint y: 344, endPoint x: 504, endPoint y: 313, distance: 121.6
click at [390, 341] on div "Transferir paciente Escolha para qual sala o(a) paciente Ullisses Dias Vieira s…" at bounding box center [476, 244] width 952 height 489
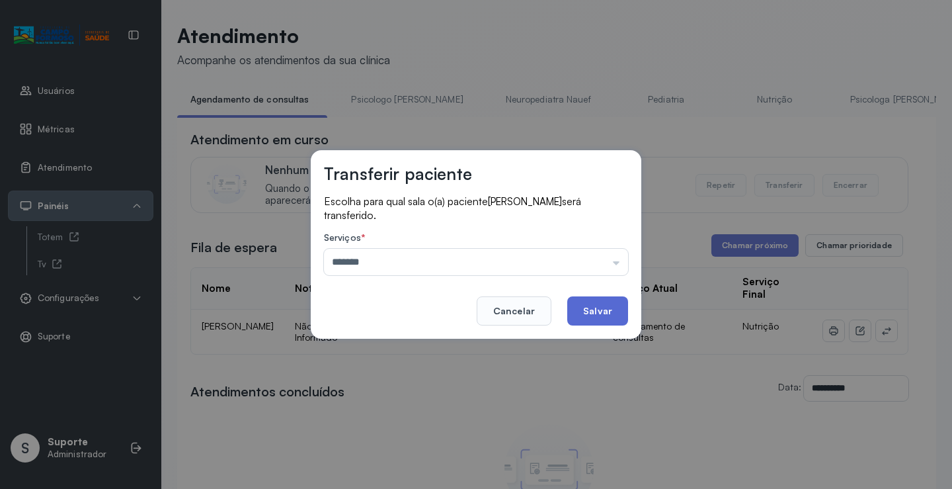
click at [599, 310] on button "Salvar" at bounding box center [597, 310] width 61 height 29
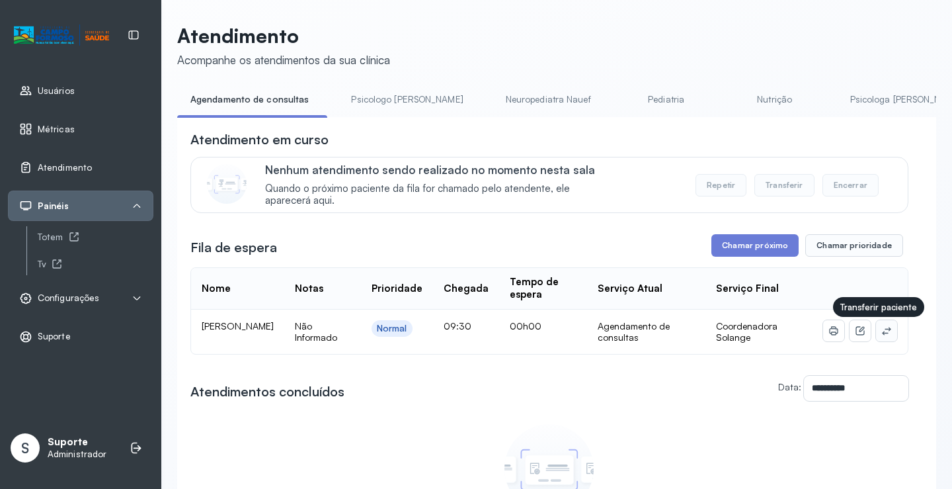
click at [881, 331] on icon at bounding box center [886, 330] width 11 height 11
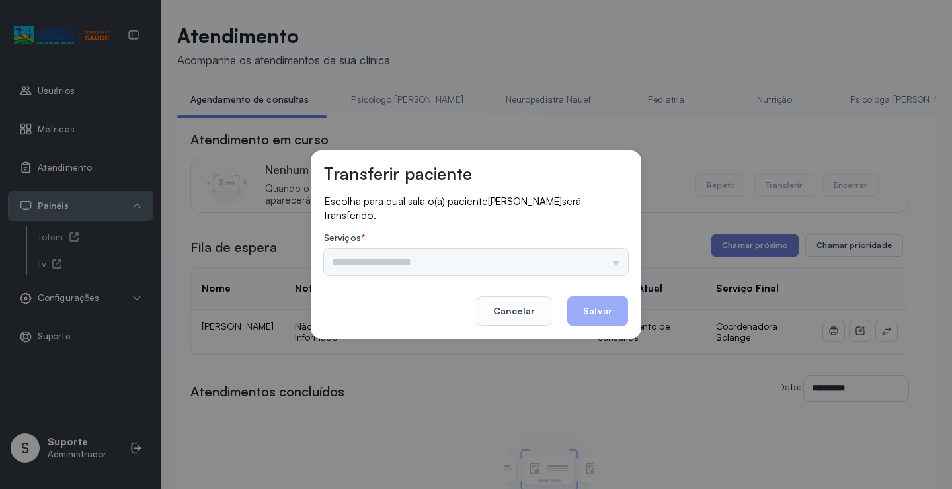
click at [591, 254] on div "Psicologo [PERSON_NAME] Nauef Pediatria Nutrição Psicologa [PERSON_NAME] Janusi…" at bounding box center [476, 262] width 304 height 26
click at [596, 254] on input "text" at bounding box center [476, 262] width 304 height 26
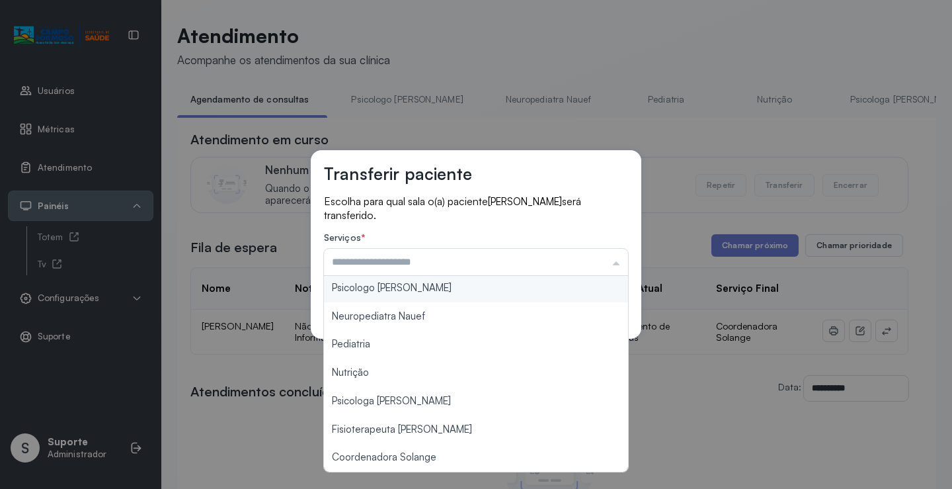
scroll to position [0, 0]
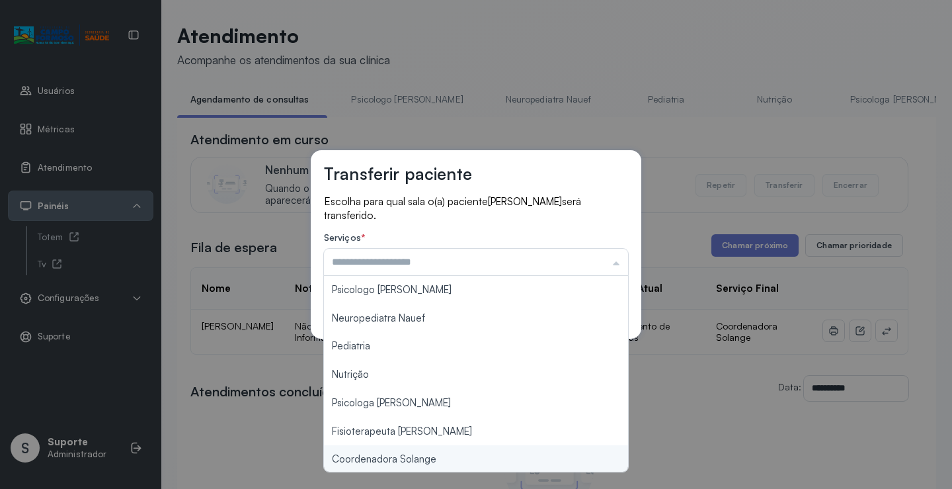
type input "**********"
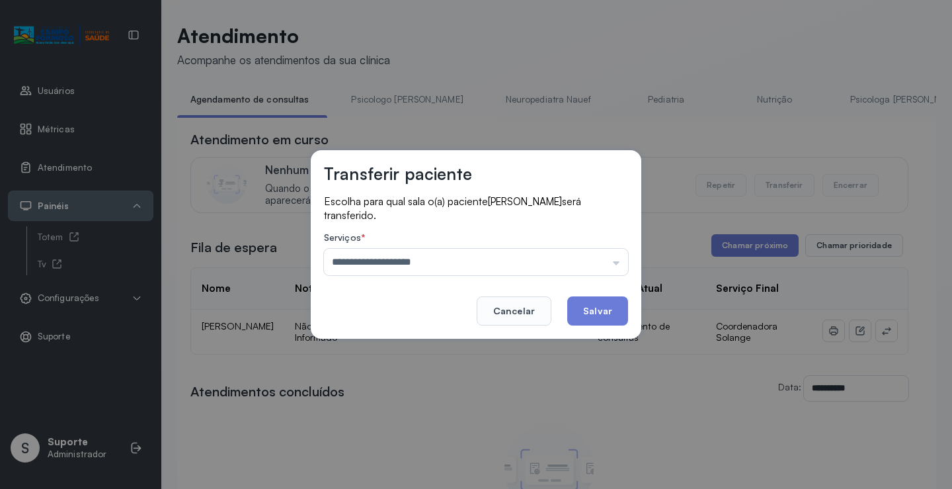
click at [421, 462] on div "**********" at bounding box center [476, 244] width 952 height 489
click at [597, 313] on button "Salvar" at bounding box center [597, 310] width 61 height 29
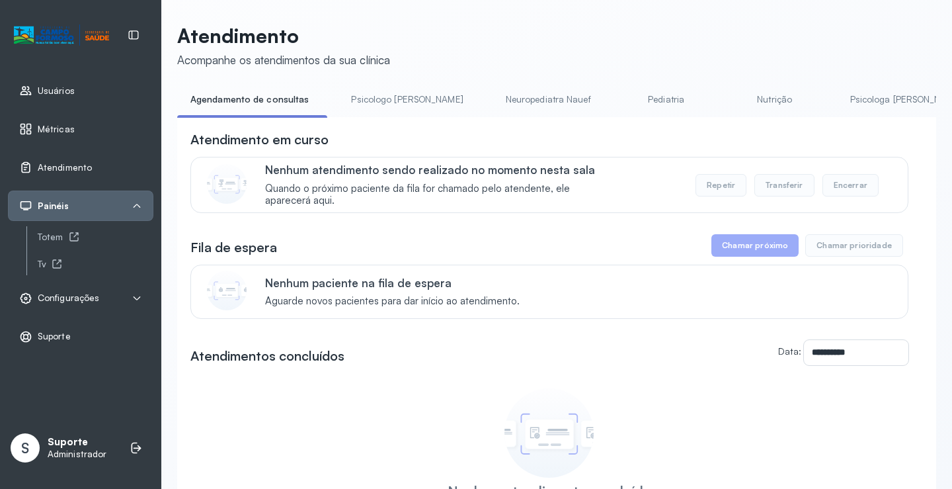
click at [620, 97] on link "Pediatria" at bounding box center [666, 100] width 93 height 22
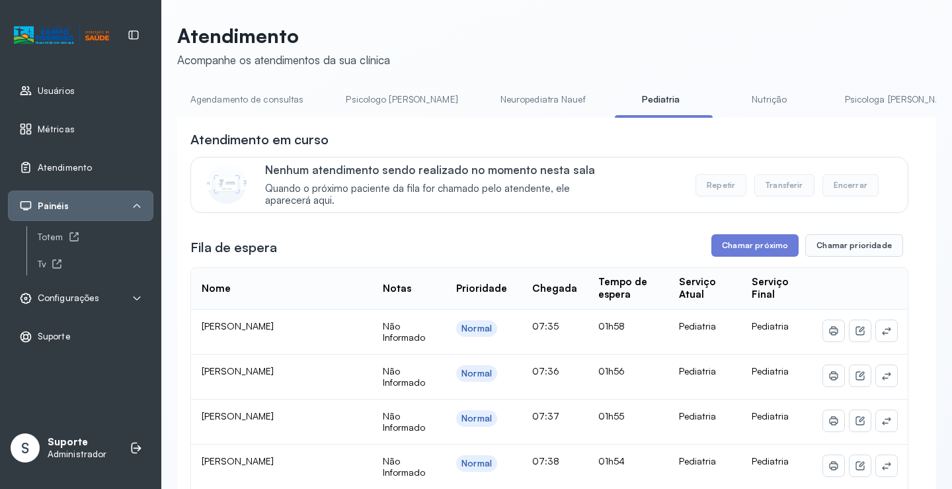
click at [227, 100] on link "Agendamento de consultas" at bounding box center [247, 100] width 140 height 22
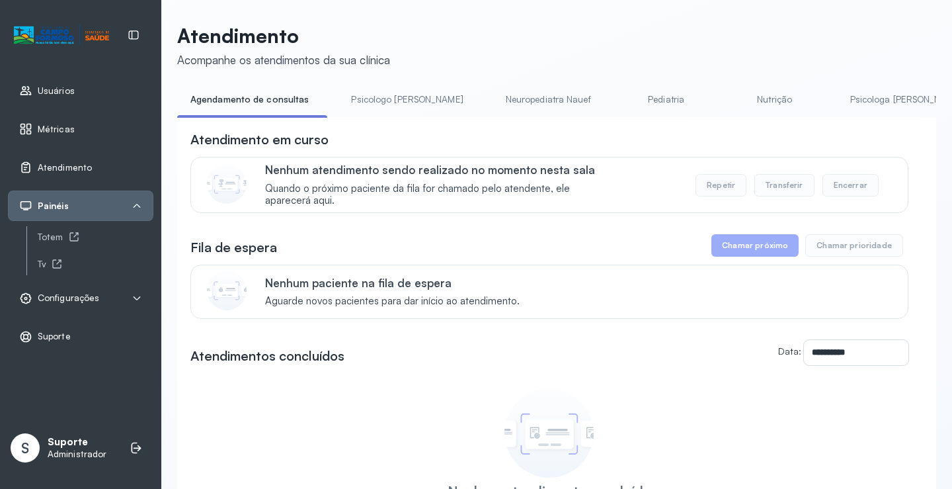
click at [397, 109] on link "Psicologo Pedro" at bounding box center [407, 100] width 138 height 22
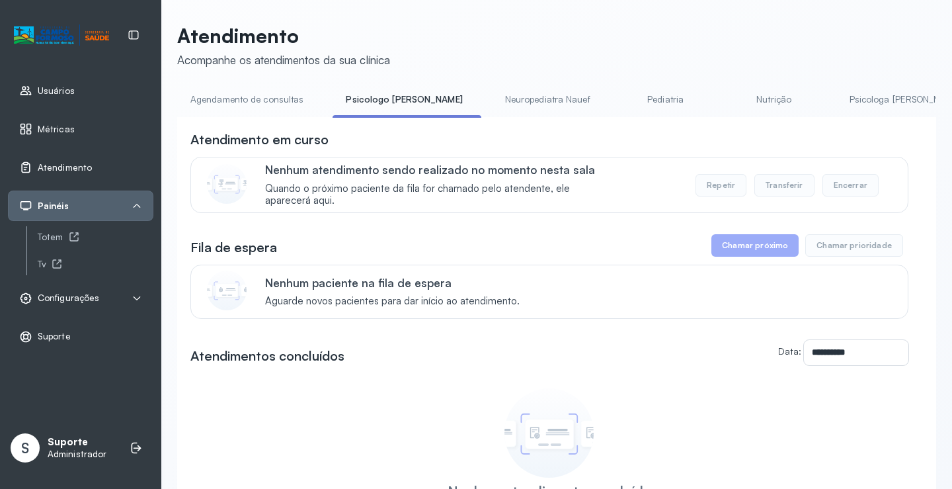
click at [266, 91] on link "Agendamento de consultas" at bounding box center [247, 100] width 140 height 22
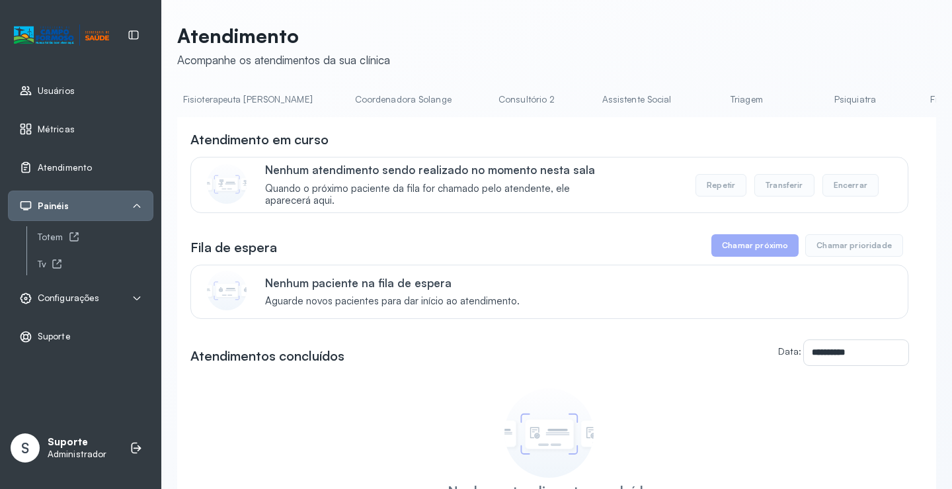
scroll to position [0, 827]
click at [695, 96] on link "Triagem" at bounding box center [741, 100] width 93 height 22
click at [798, 97] on link "Psiquiatra" at bounding box center [844, 100] width 93 height 22
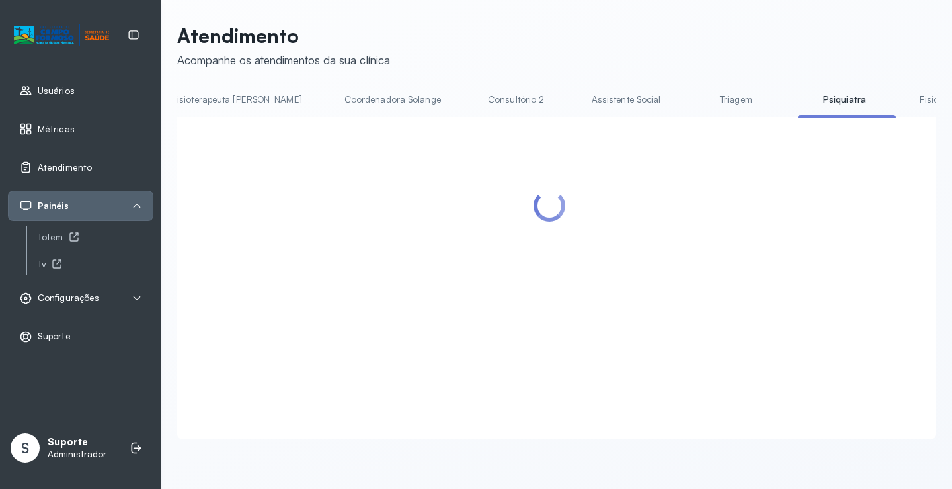
click at [690, 98] on link "Triagem" at bounding box center [736, 100] width 93 height 22
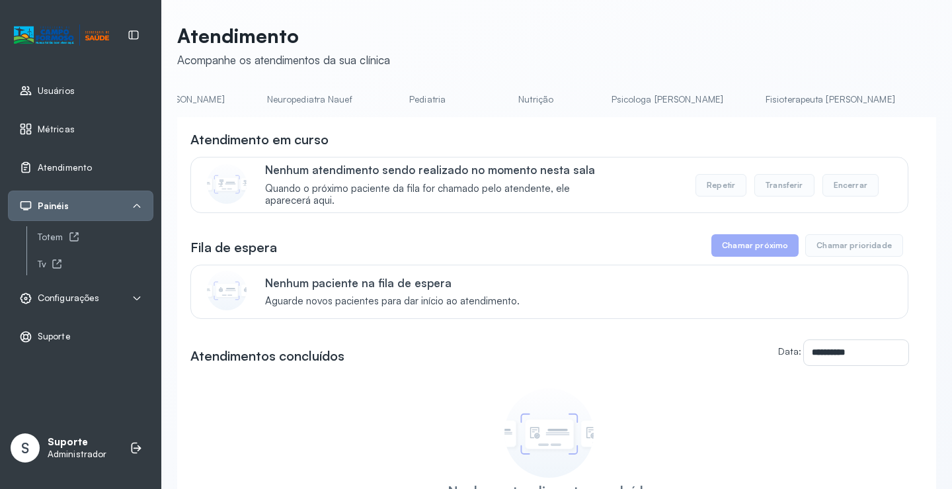
scroll to position [0, 228]
click at [504, 87] on div "**********" at bounding box center [556, 315] width 759 height 583
click at [499, 95] on link "Nutrição" at bounding box center [541, 100] width 93 height 22
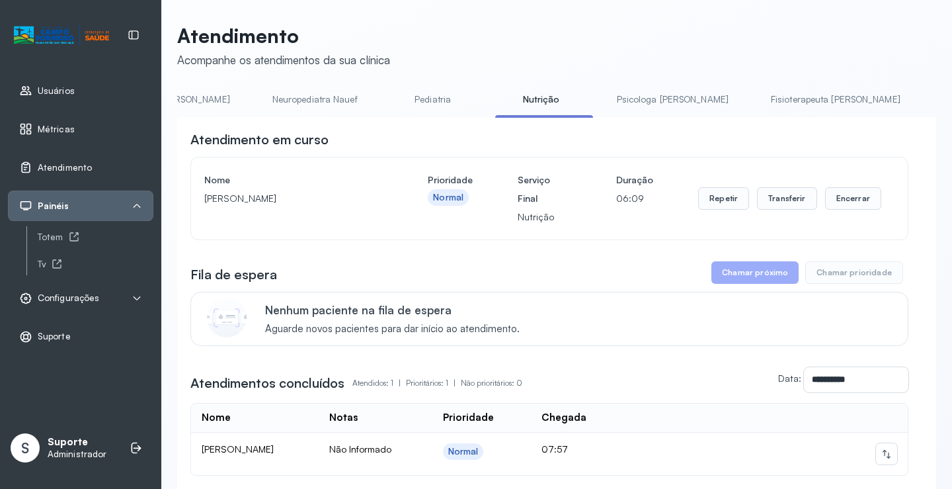
scroll to position [0, 0]
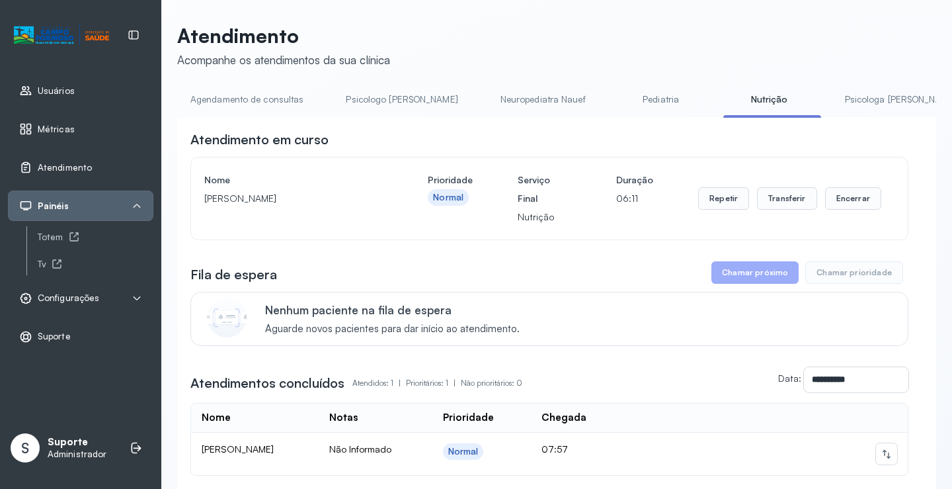
click at [249, 93] on link "Agendamento de consultas" at bounding box center [247, 100] width 140 height 22
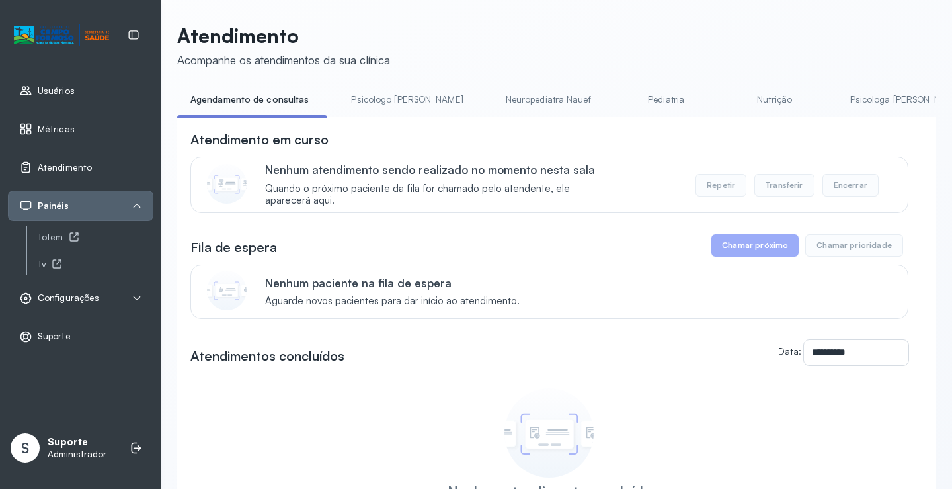
click at [620, 103] on link "Pediatria" at bounding box center [666, 100] width 93 height 22
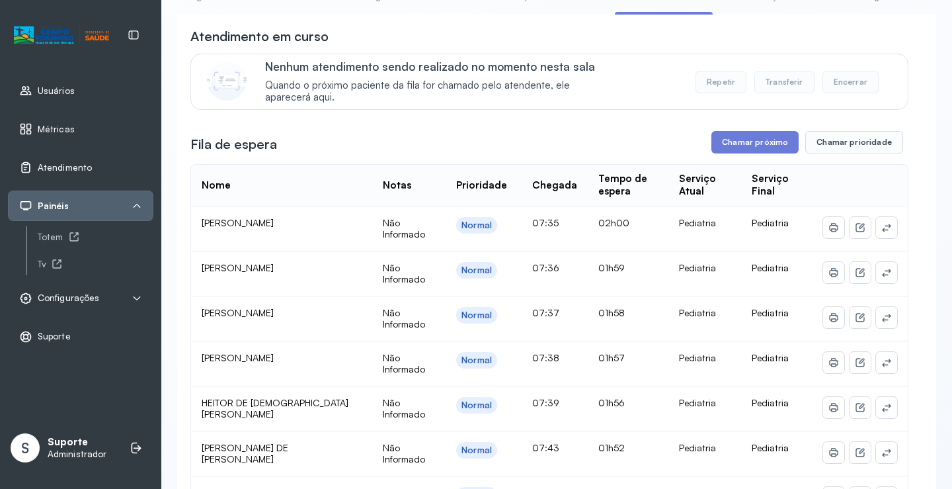
scroll to position [66, 0]
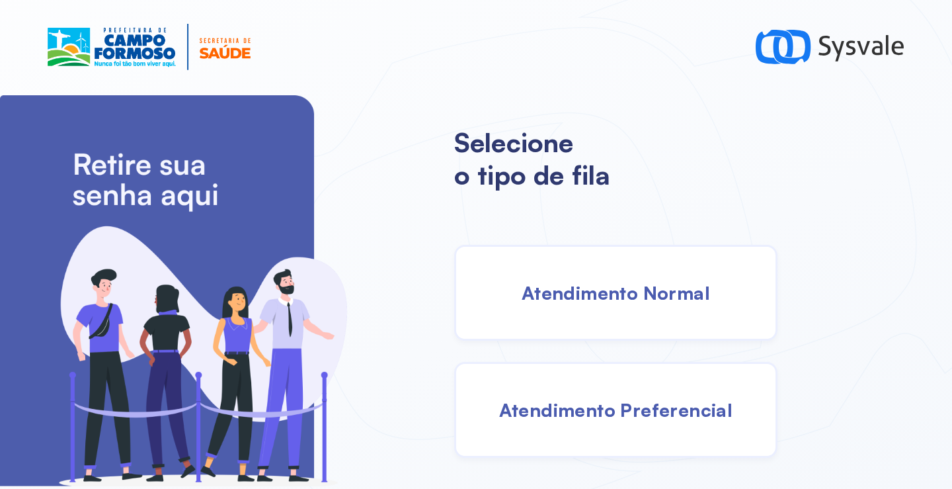
click at [604, 299] on span "Atendimento Normal" at bounding box center [616, 292] width 188 height 23
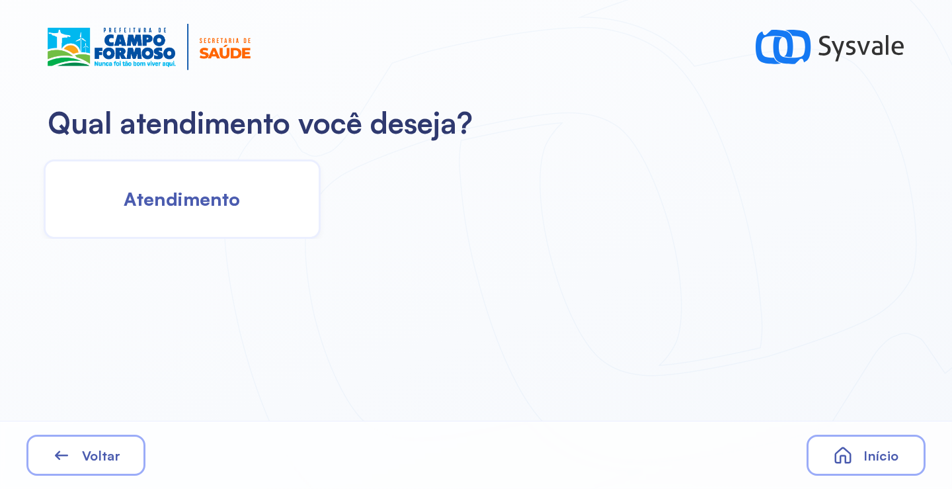
click at [187, 197] on span "Atendimento" at bounding box center [182, 198] width 116 height 23
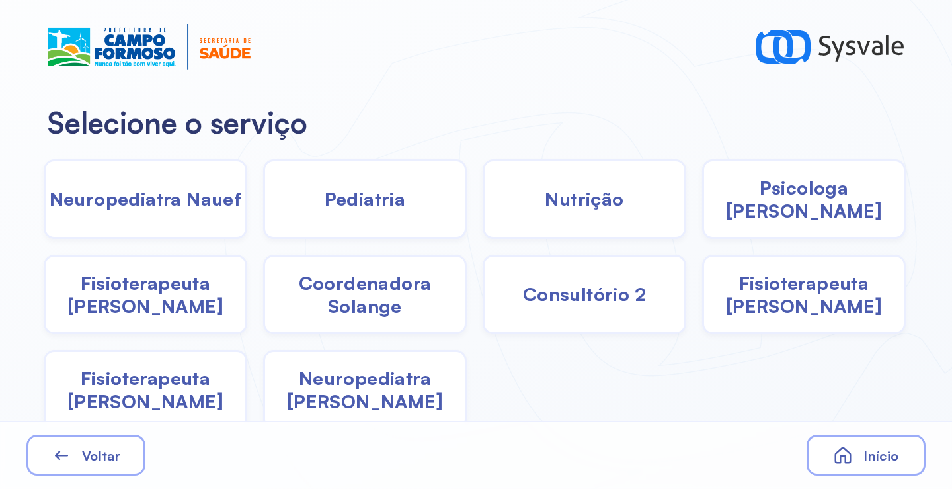
click at [770, 289] on span "Fisioterapeuta [PERSON_NAME]" at bounding box center [804, 294] width 200 height 46
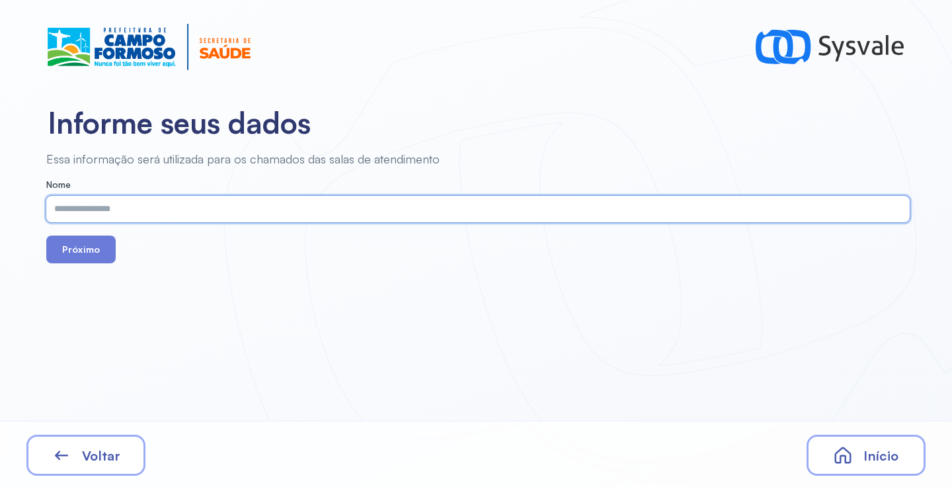
paste input "**********"
type input "**********"
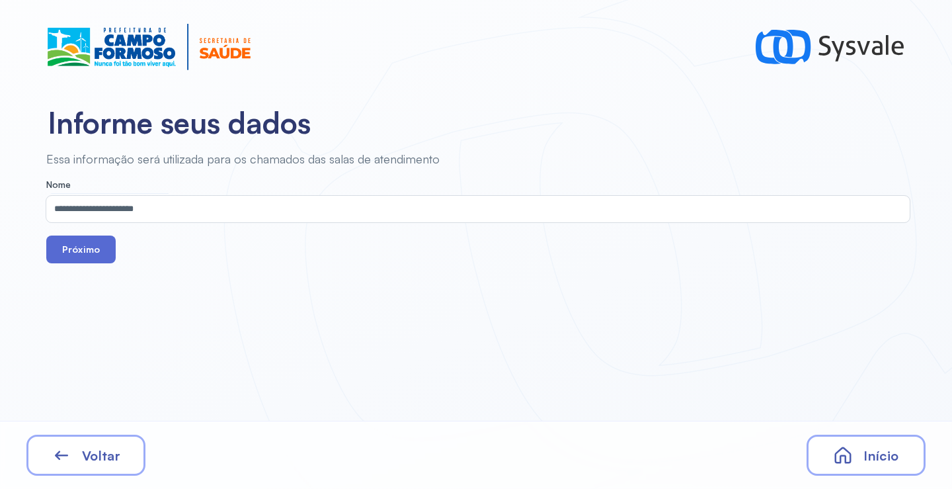
click at [81, 252] on button "Próximo" at bounding box center [80, 249] width 69 height 28
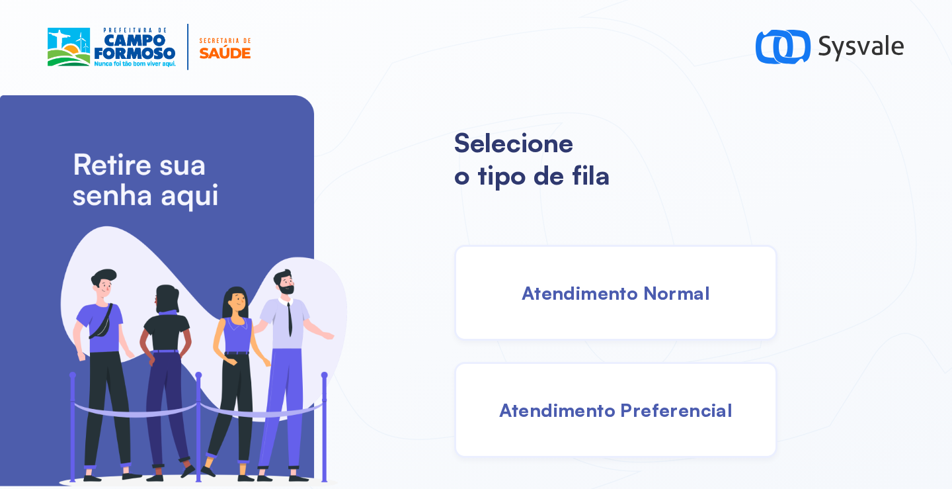
click at [641, 302] on span "Atendimento Normal" at bounding box center [616, 292] width 188 height 23
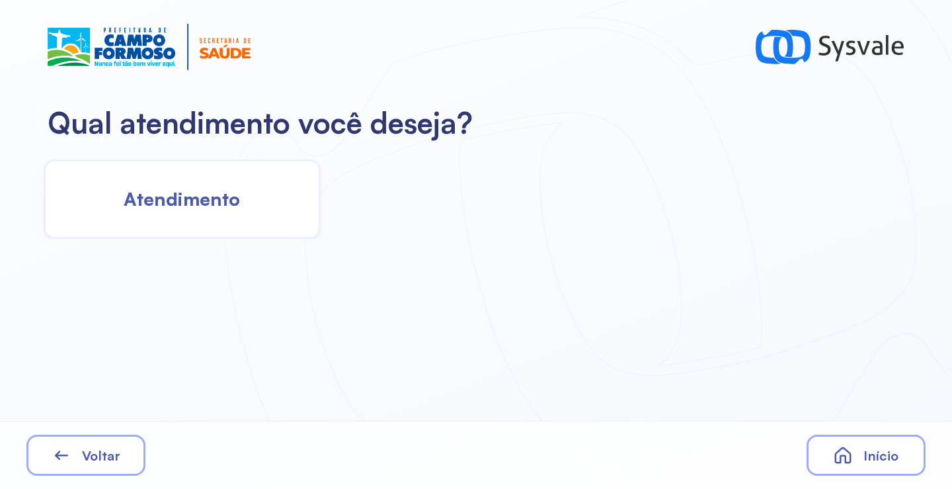
click at [248, 194] on div "Atendimento" at bounding box center [182, 198] width 277 height 79
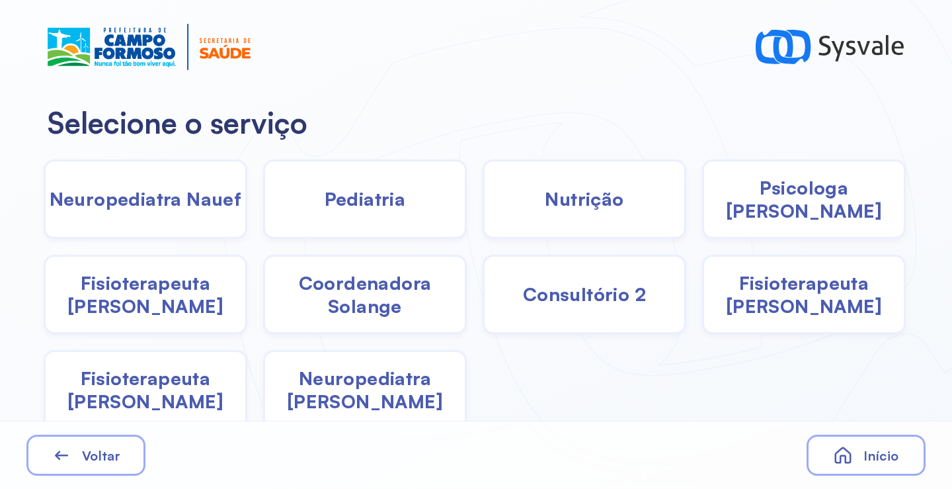
click at [702, 222] on div "Nutrição" at bounding box center [804, 198] width 204 height 79
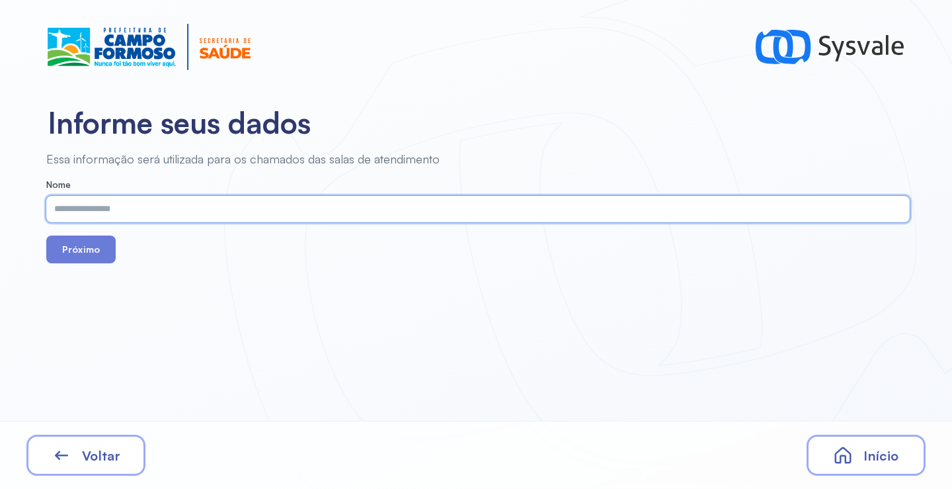
paste input "**********"
type input "**********"
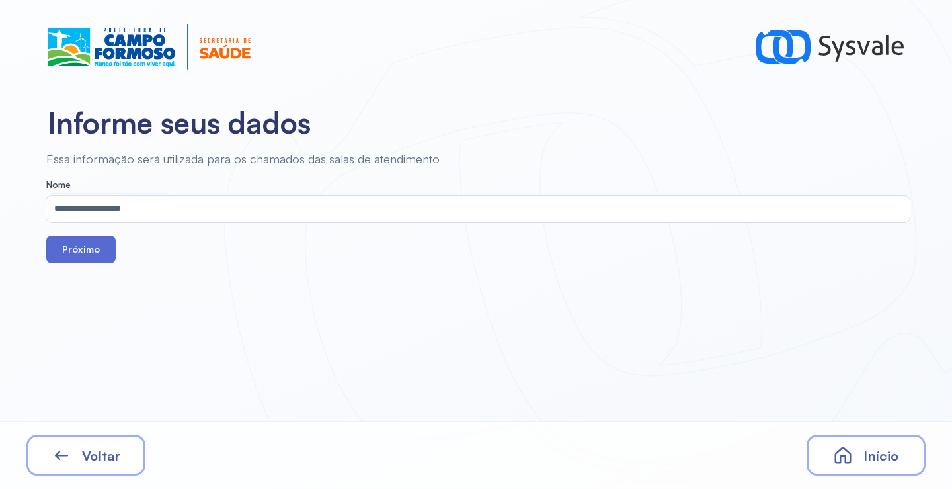
click at [87, 253] on button "Próximo" at bounding box center [80, 249] width 69 height 28
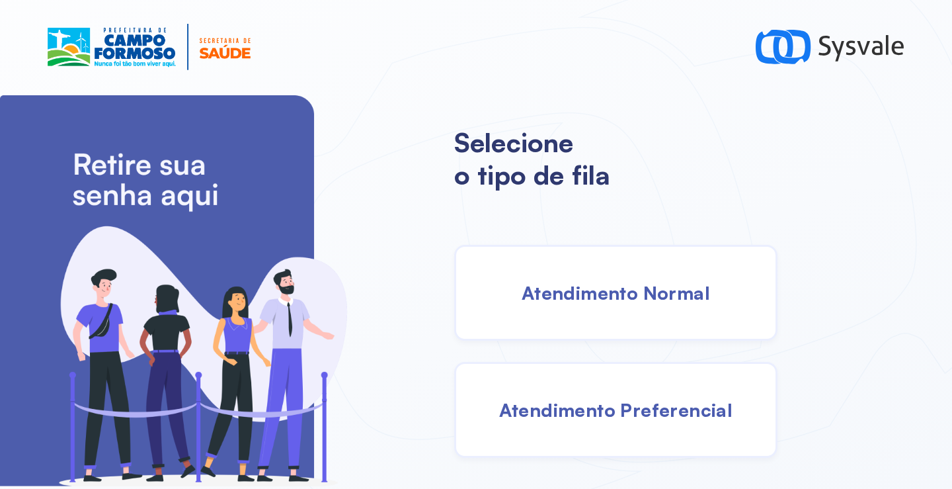
click at [606, 303] on span "Atendimento Normal" at bounding box center [616, 292] width 188 height 23
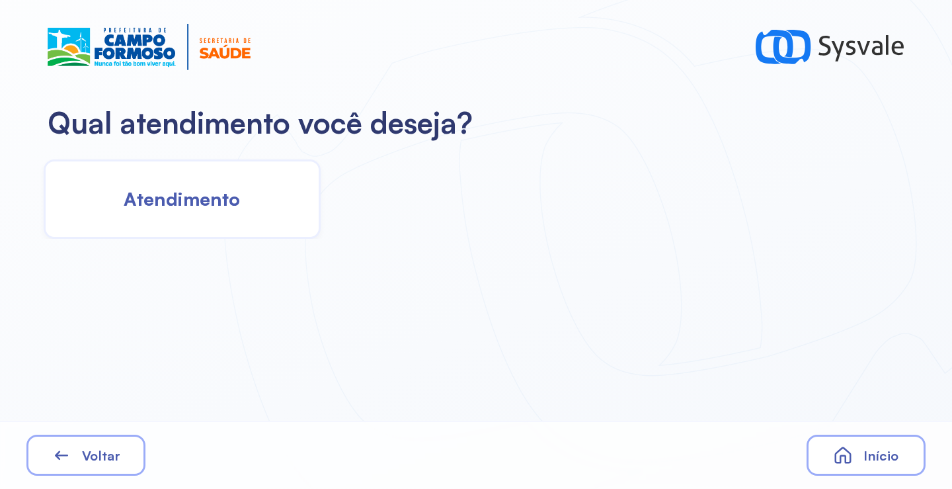
click at [268, 196] on div "Atendimento" at bounding box center [182, 198] width 277 height 79
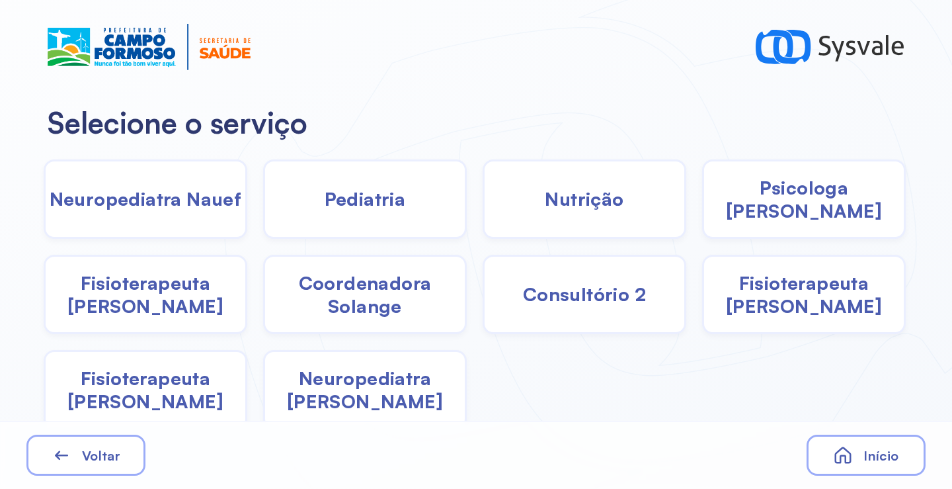
click at [339, 300] on span "Coordenadora Solange" at bounding box center [365, 294] width 200 height 46
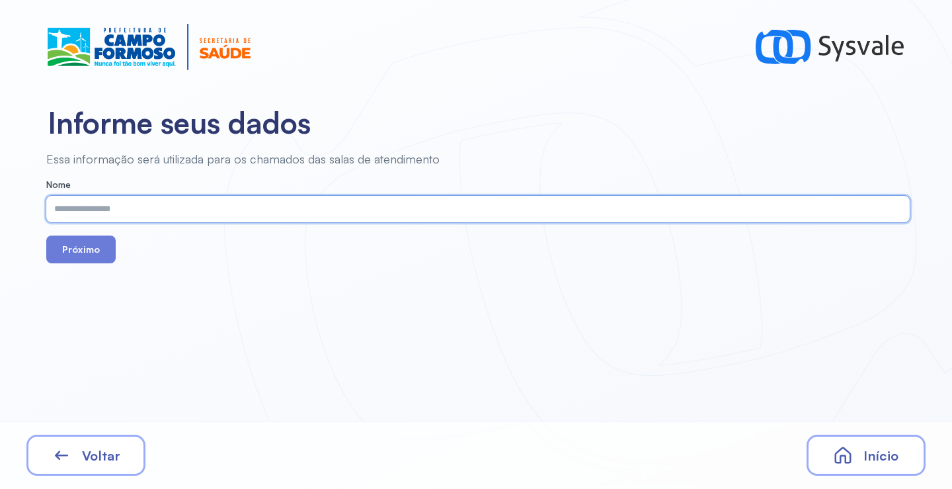
paste input "**********"
type input "**********"
click at [91, 250] on button "Próximo" at bounding box center [80, 249] width 69 height 28
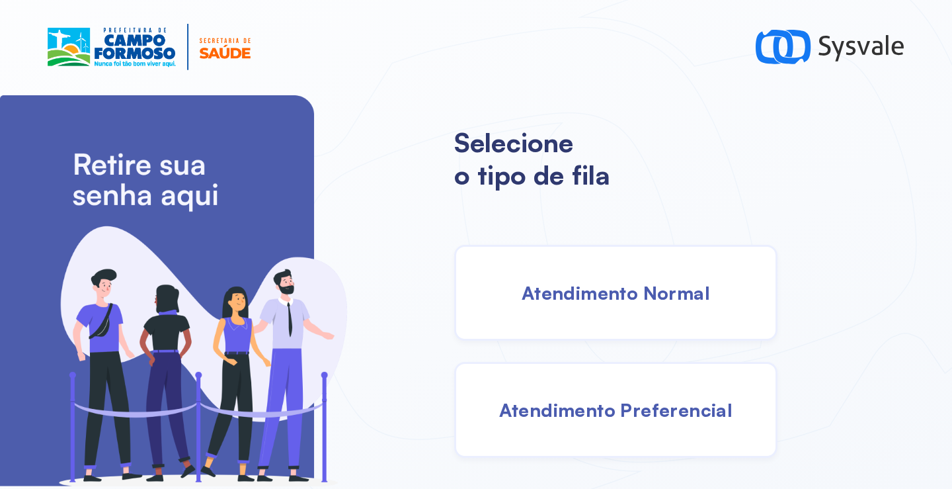
click at [628, 287] on span "Atendimento Normal" at bounding box center [616, 292] width 188 height 23
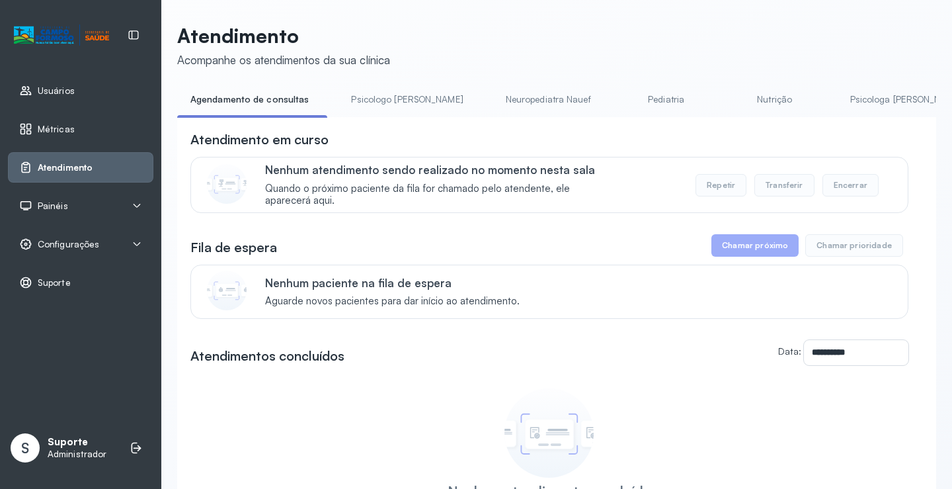
click at [64, 208] on span "Painéis" at bounding box center [53, 205] width 30 height 11
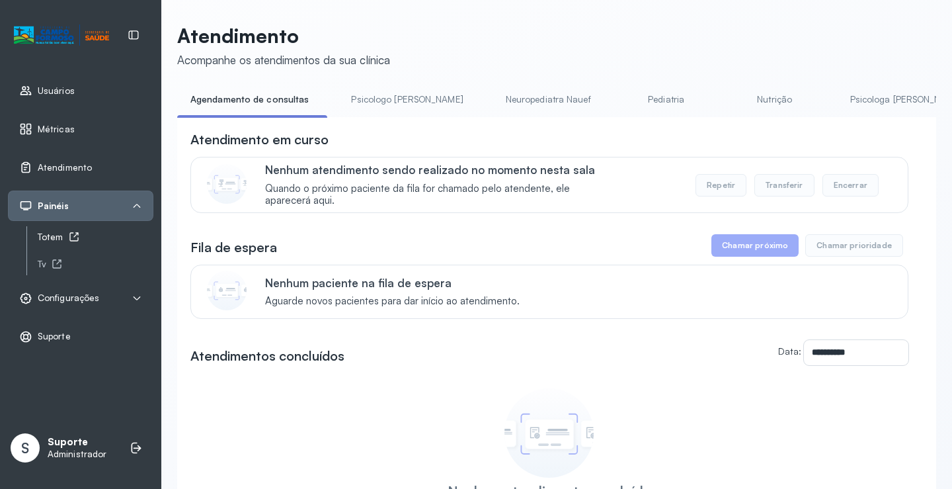
click at [69, 237] on icon at bounding box center [73, 237] width 9 height 9
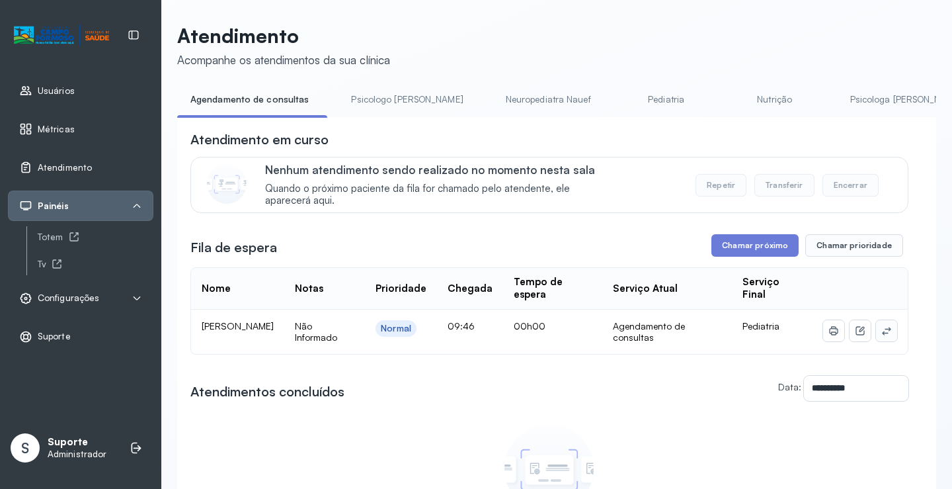
click at [877, 332] on button at bounding box center [886, 330] width 21 height 21
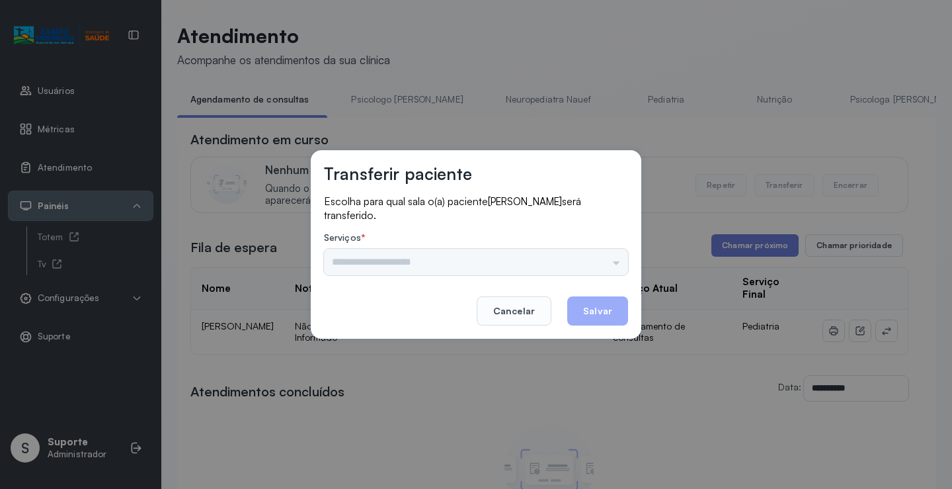
click at [606, 268] on div "Nenhuma opção encontrada" at bounding box center [476, 262] width 304 height 26
click at [604, 263] on input "text" at bounding box center [476, 262] width 304 height 26
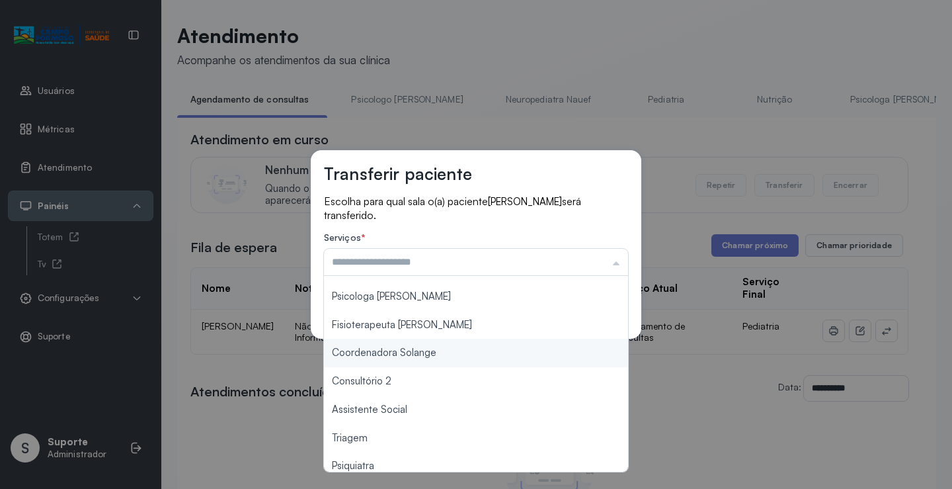
scroll to position [200, 0]
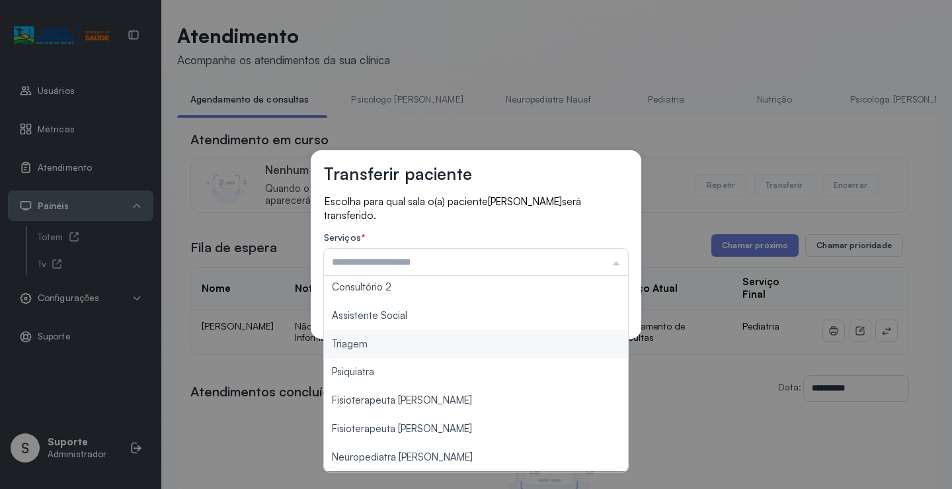
type input "*******"
click at [387, 346] on div "Transferir paciente Escolha para qual sala o(a) paciente [PERSON_NAME] será tra…" at bounding box center [476, 244] width 952 height 489
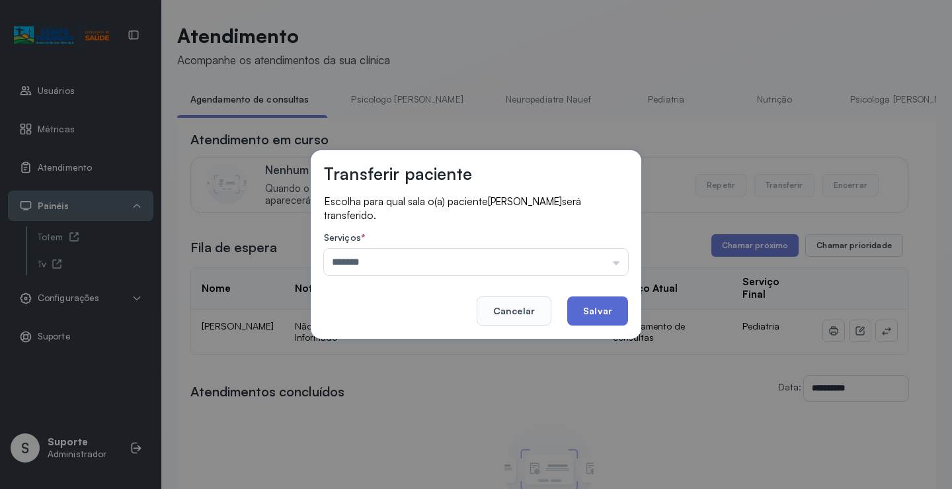
click at [592, 315] on button "Salvar" at bounding box center [597, 310] width 61 height 29
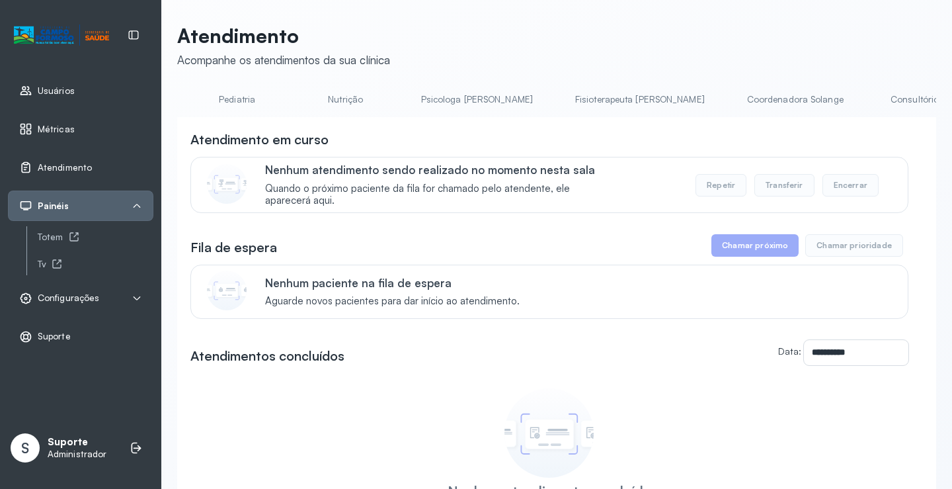
scroll to position [0, 434]
click at [729, 99] on link "Coordenadora Solange" at bounding box center [790, 100] width 123 height 22
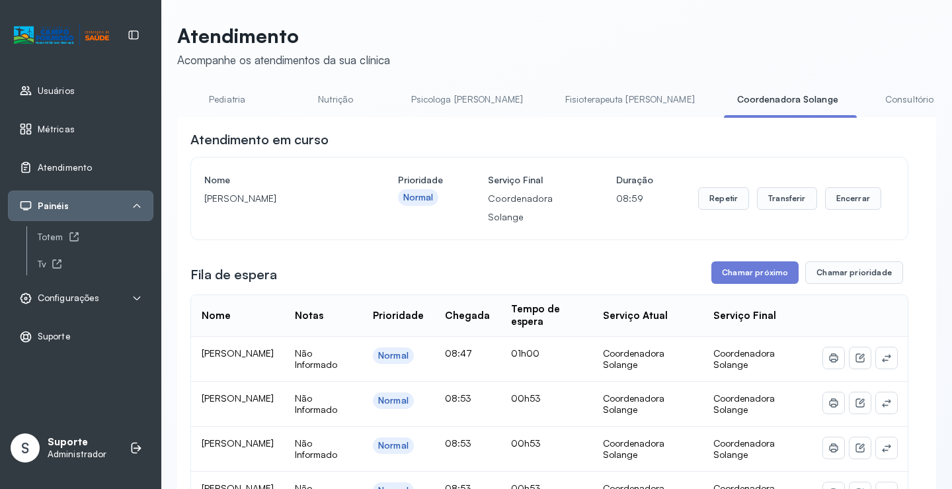
scroll to position [0, 0]
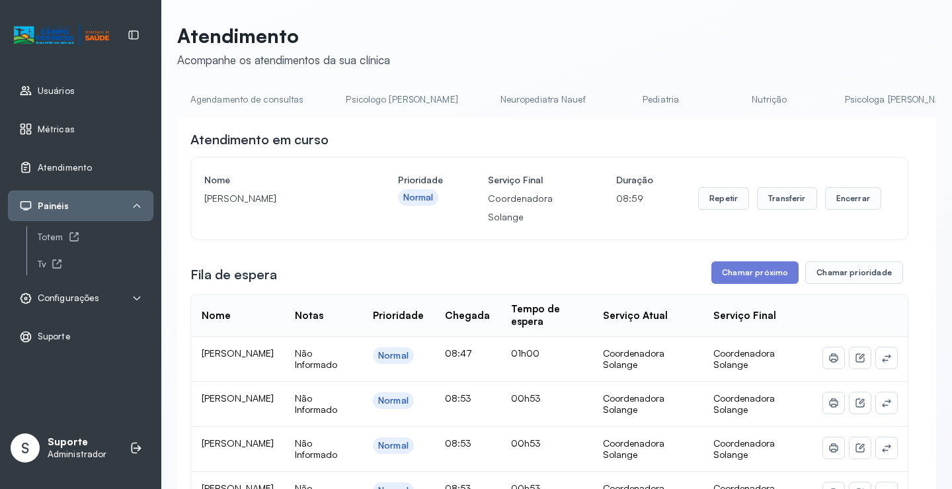
click at [279, 96] on link "Agendamento de consultas" at bounding box center [247, 100] width 140 height 22
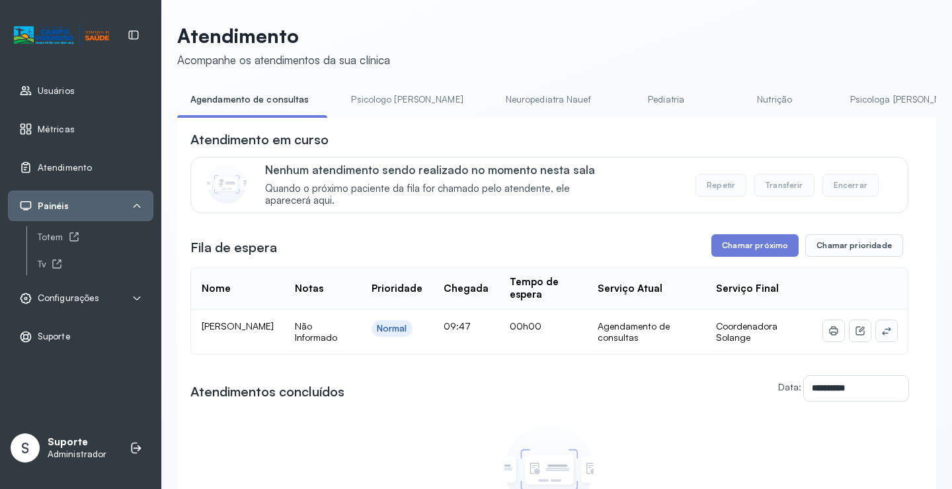
click at [882, 333] on icon at bounding box center [886, 331] width 9 height 8
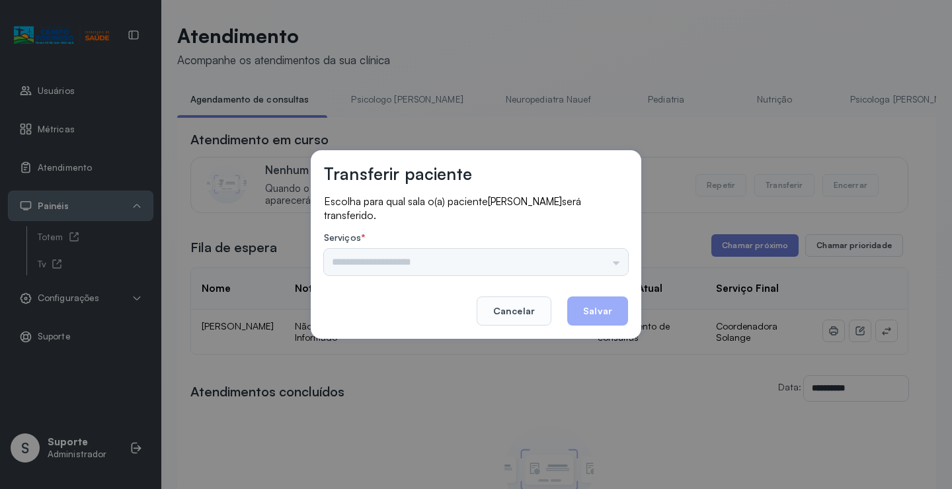
click at [579, 271] on div "Psicologo [PERSON_NAME] Nauef Pediatria Nutrição Psicologa [PERSON_NAME] Janusi…" at bounding box center [476, 262] width 304 height 26
click at [604, 262] on input "text" at bounding box center [476, 262] width 304 height 26
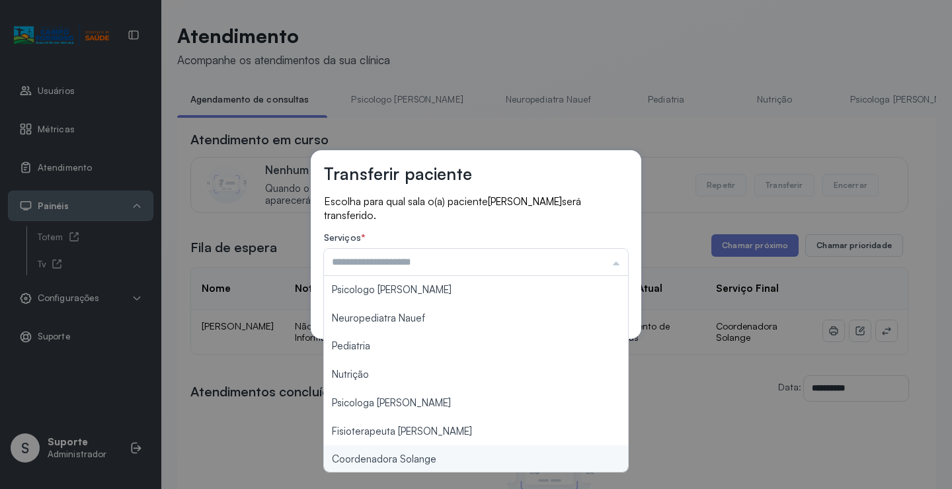
type input "**********"
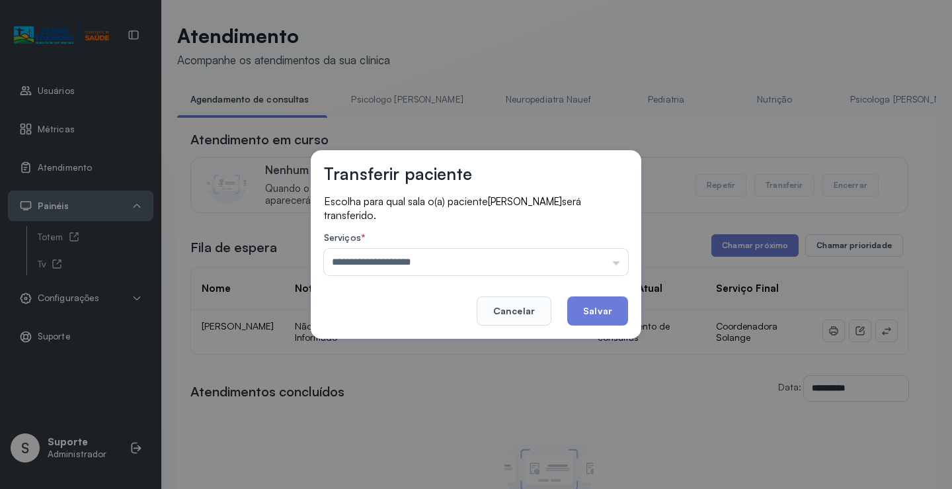
click at [432, 462] on div "**********" at bounding box center [476, 244] width 952 height 489
click at [581, 312] on button "Salvar" at bounding box center [597, 310] width 61 height 29
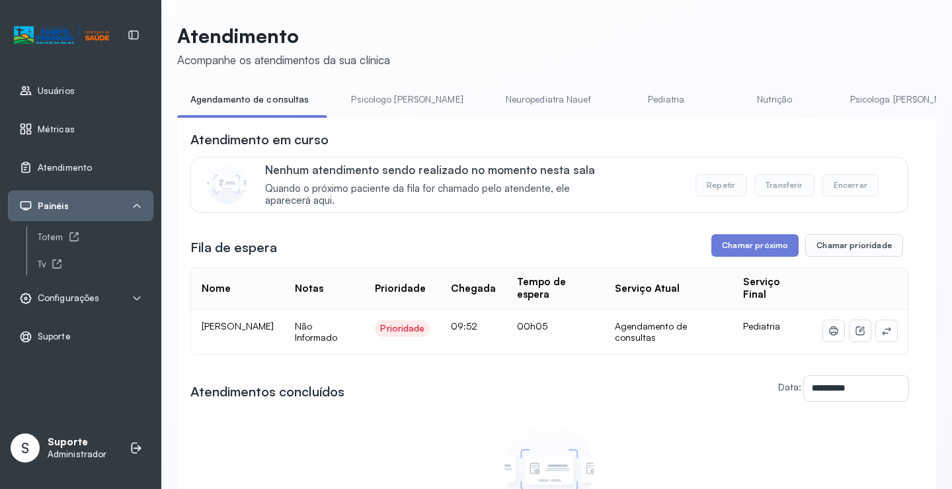
click at [633, 104] on link "Pediatria" at bounding box center [666, 100] width 93 height 22
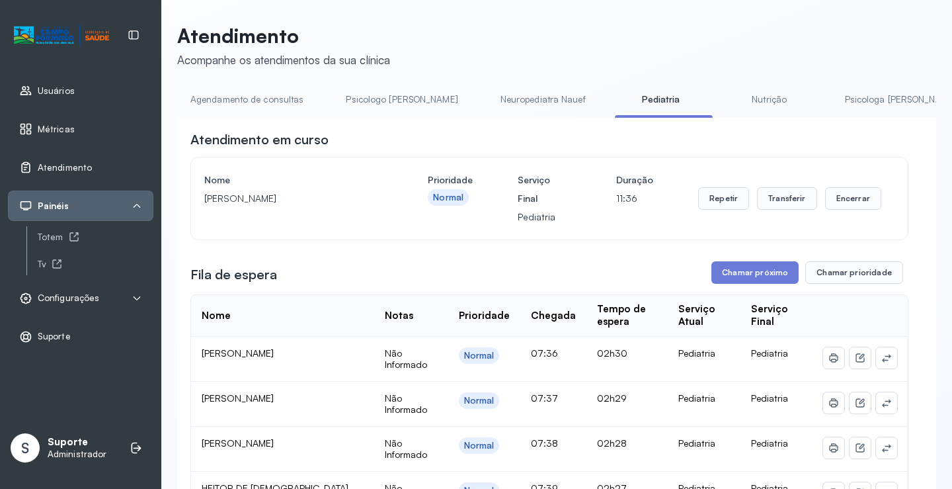
click at [241, 93] on link "Agendamento de consultas" at bounding box center [247, 100] width 140 height 22
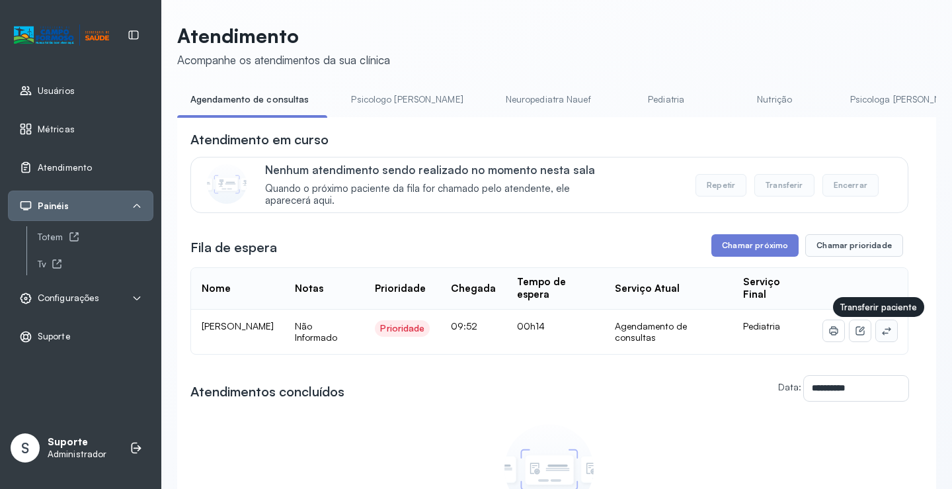
click at [881, 331] on icon at bounding box center [886, 330] width 11 height 11
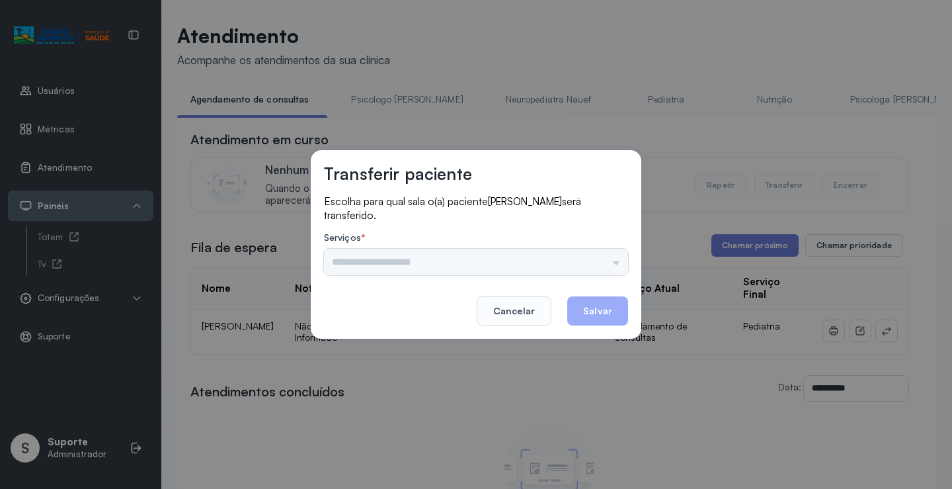
click at [587, 258] on div "Psicologo Pedro Neuropediatra Nauef Pediatria Nutrição Psicologa Alana Fisioter…" at bounding box center [476, 262] width 304 height 26
click at [590, 258] on input "text" at bounding box center [476, 262] width 304 height 26
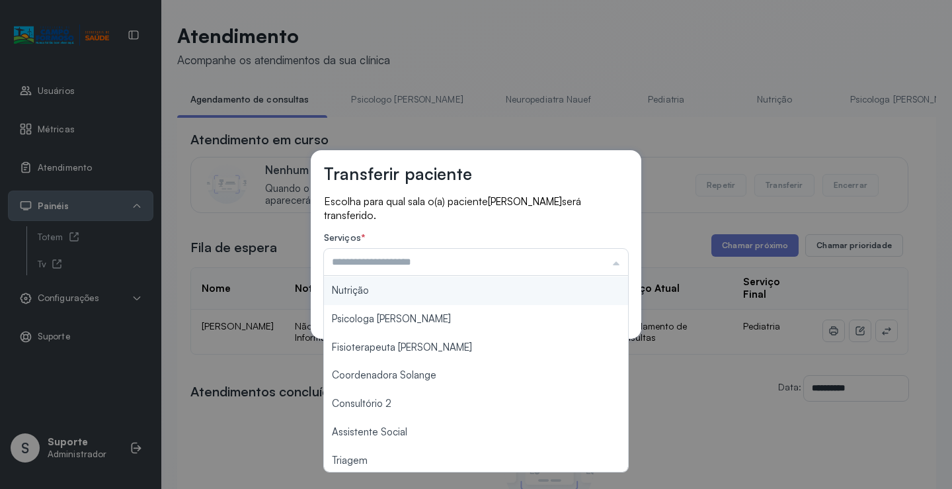
scroll to position [198, 0]
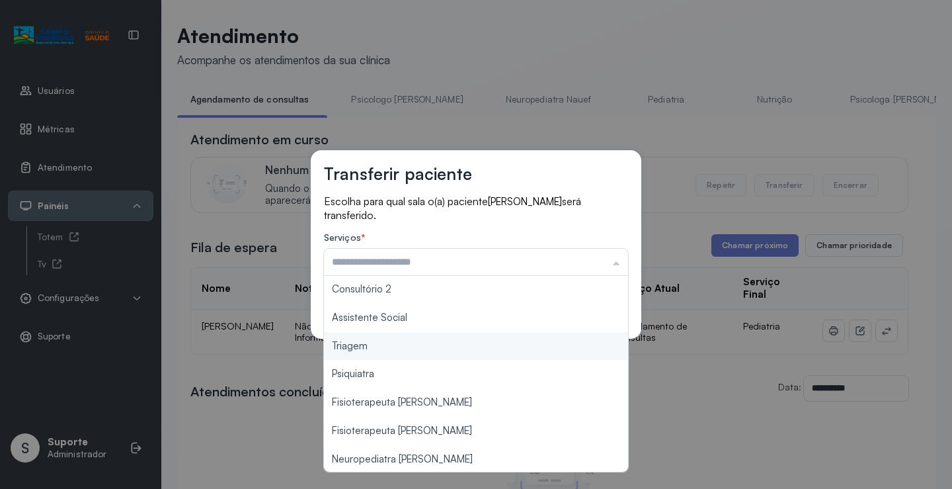
type input "*******"
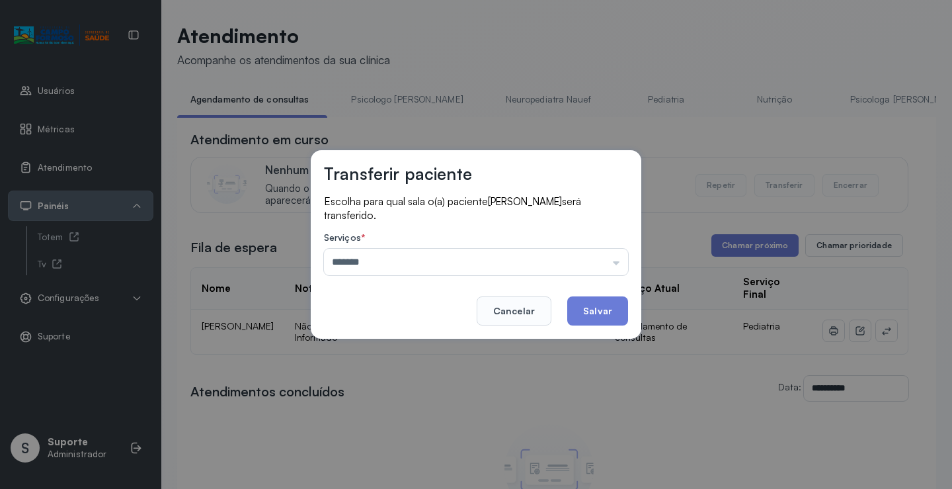
click at [375, 348] on div "Transferir paciente Escolha para qual sala o(a) paciente Thalles Ravi Vieira Ca…" at bounding box center [476, 244] width 952 height 489
click at [589, 300] on button "Salvar" at bounding box center [597, 310] width 61 height 29
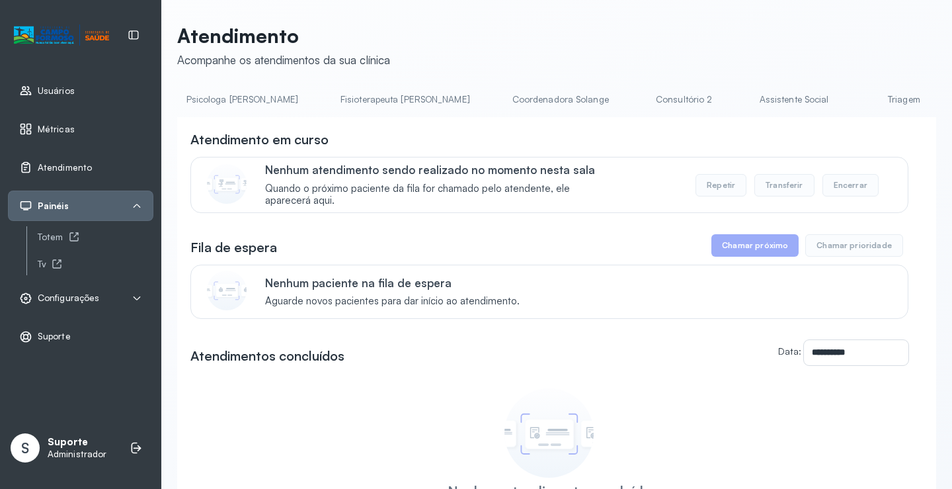
scroll to position [0, 668]
click at [854, 100] on link "Triagem" at bounding box center [900, 100] width 93 height 22
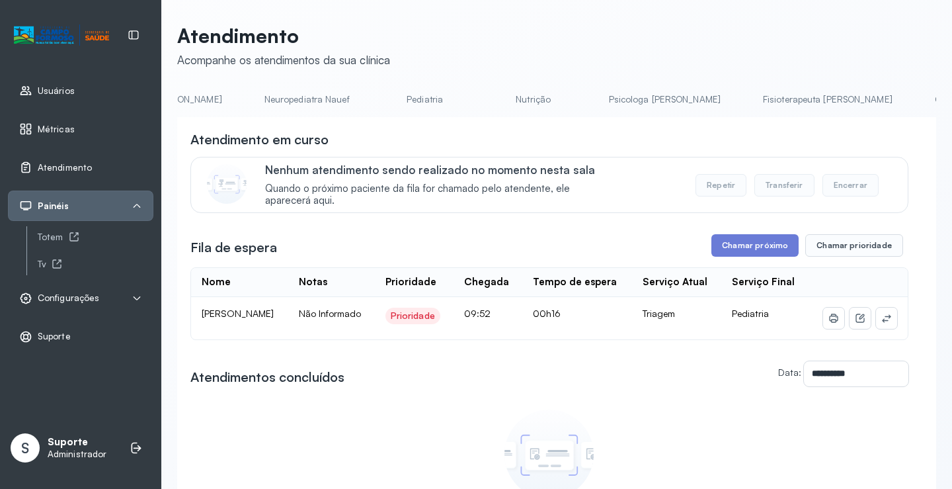
scroll to position [0, 0]
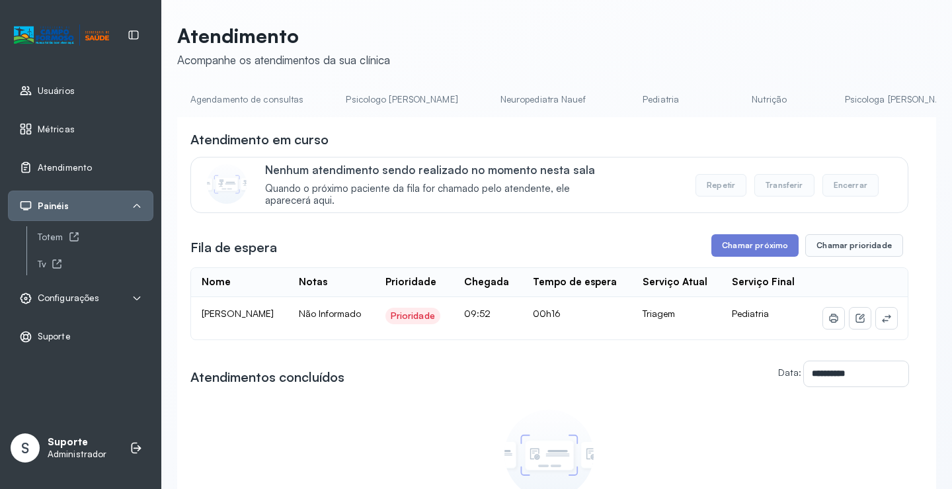
click at [234, 101] on link "Agendamento de consultas" at bounding box center [247, 100] width 140 height 22
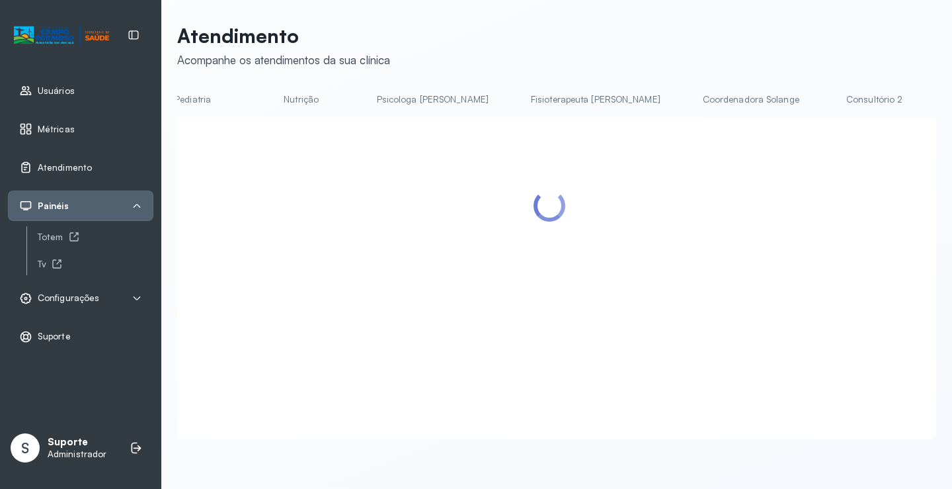
scroll to position [0, 479]
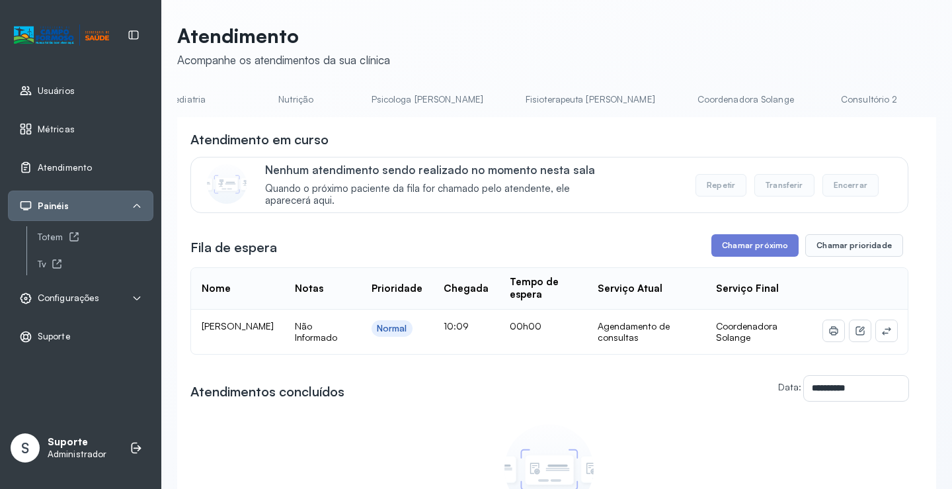
click at [684, 101] on link "Coordenadora Solange" at bounding box center [745, 100] width 123 height 22
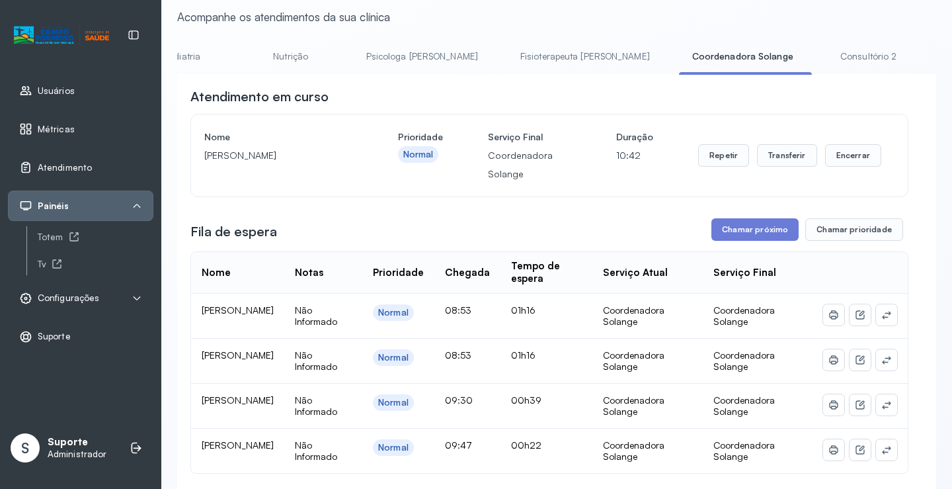
scroll to position [66, 0]
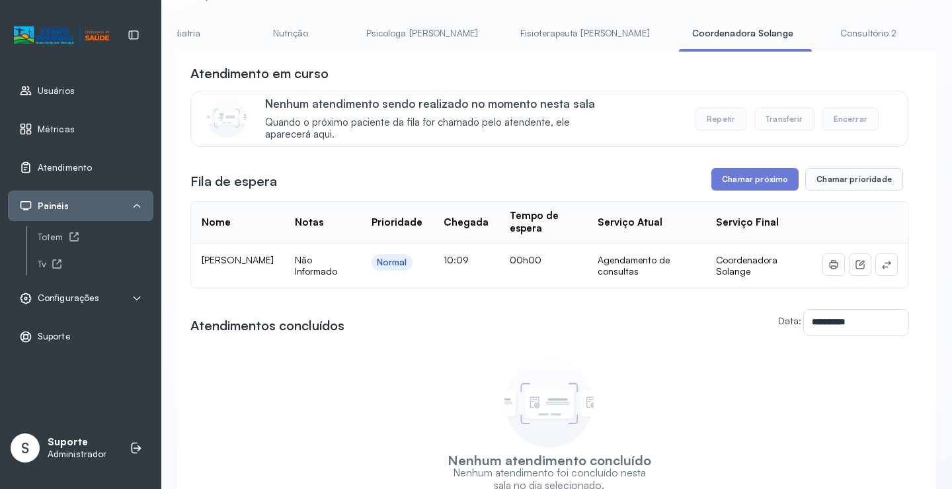
drag, startPoint x: 722, startPoint y: 35, endPoint x: 701, endPoint y: 34, distance: 21.2
click at [823, 35] on link "Consultório 2" at bounding box center [869, 33] width 93 height 22
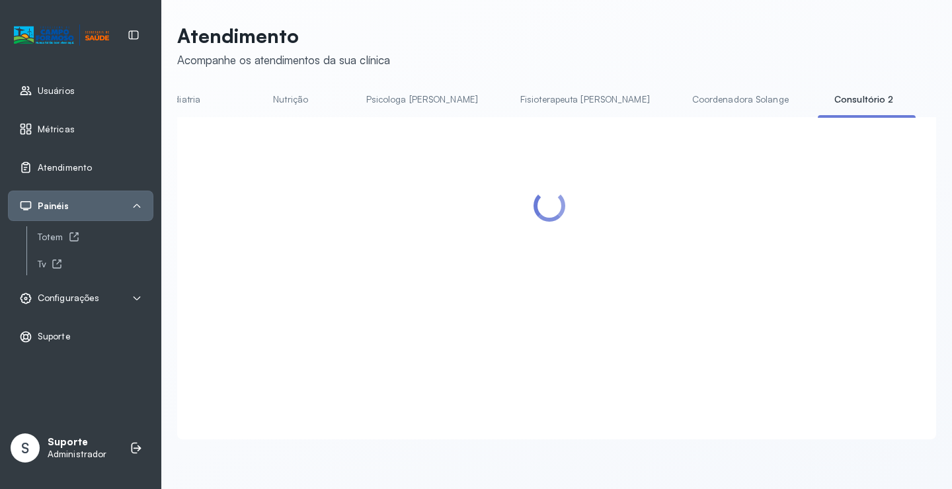
scroll to position [1, 0]
click at [679, 101] on link "Coordenadora Solange" at bounding box center [740, 100] width 123 height 22
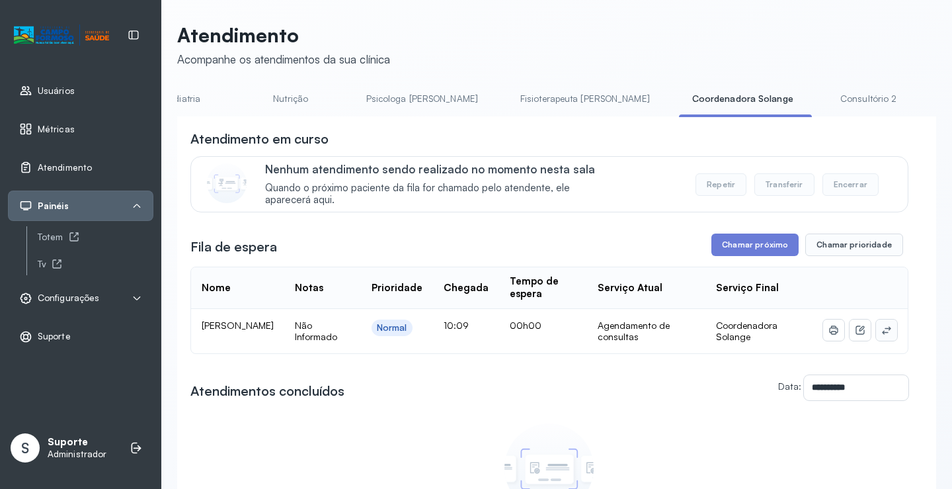
click at [876, 334] on button at bounding box center [886, 329] width 21 height 21
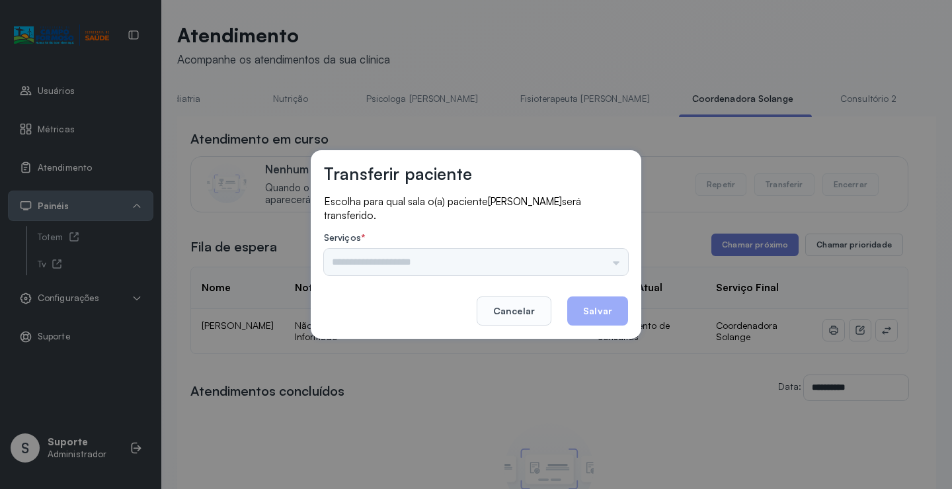
click at [616, 259] on div "Psicologo Pedro Neuropediatra Nauef Pediatria Nutrição Psicologa Alana Fisioter…" at bounding box center [476, 262] width 304 height 26
click at [614, 259] on input "text" at bounding box center [476, 262] width 304 height 26
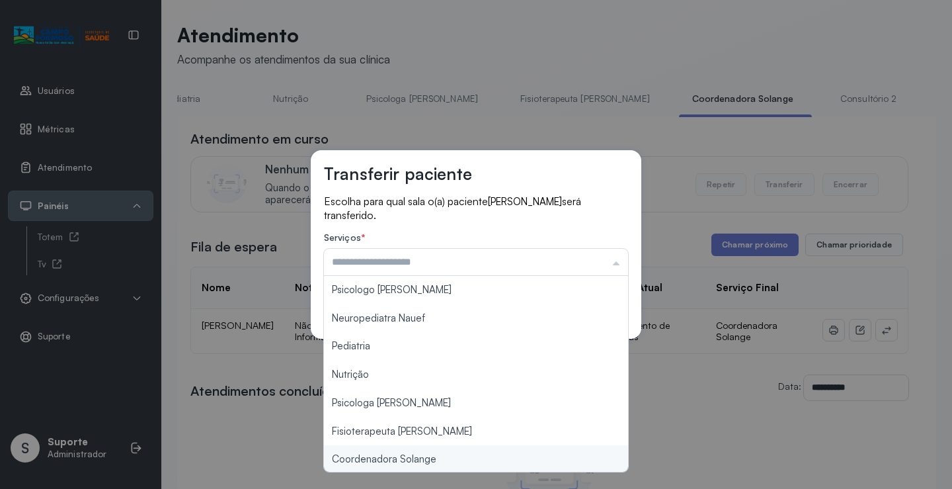
type input "**********"
click at [429, 467] on div "**********" at bounding box center [476, 244] width 952 height 489
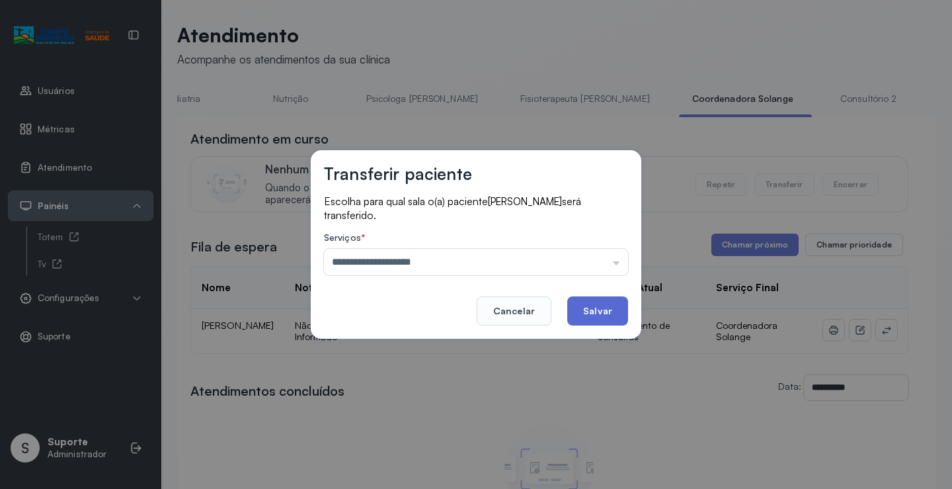
click at [605, 313] on button "Salvar" at bounding box center [597, 310] width 61 height 29
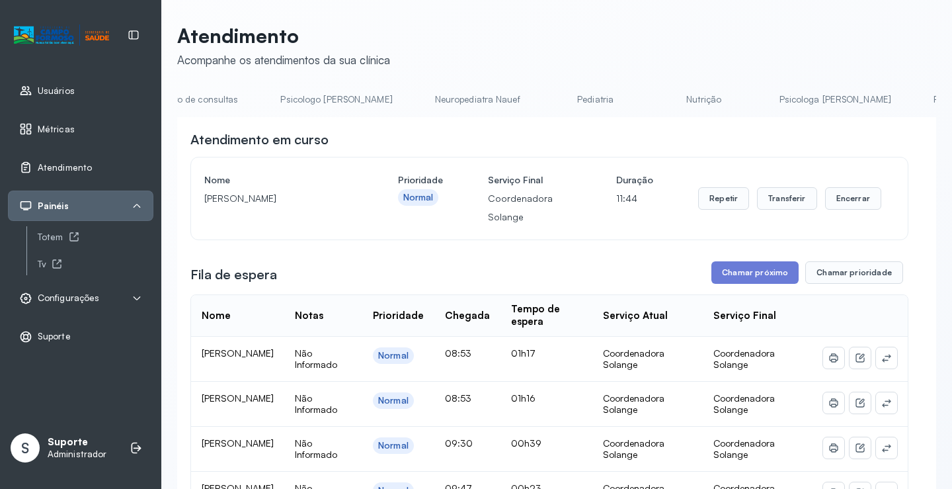
scroll to position [0, 0]
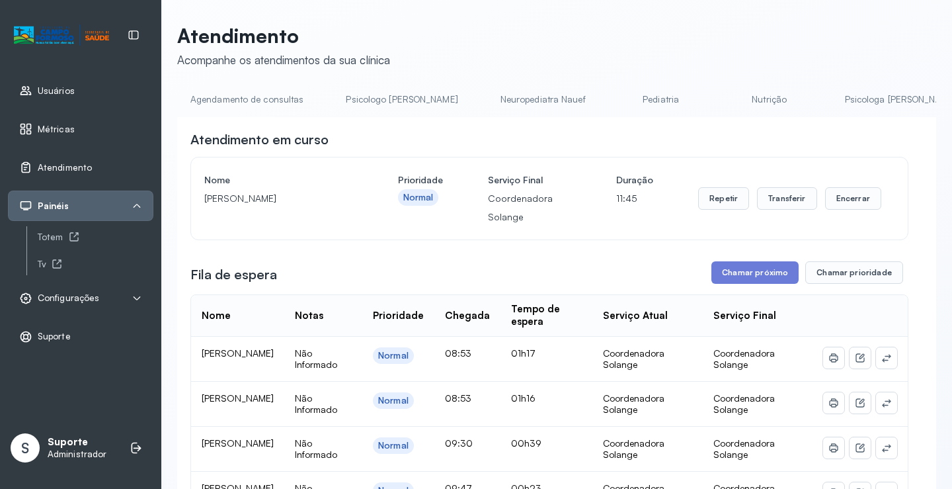
click at [227, 97] on link "Agendamento de consultas" at bounding box center [247, 100] width 140 height 22
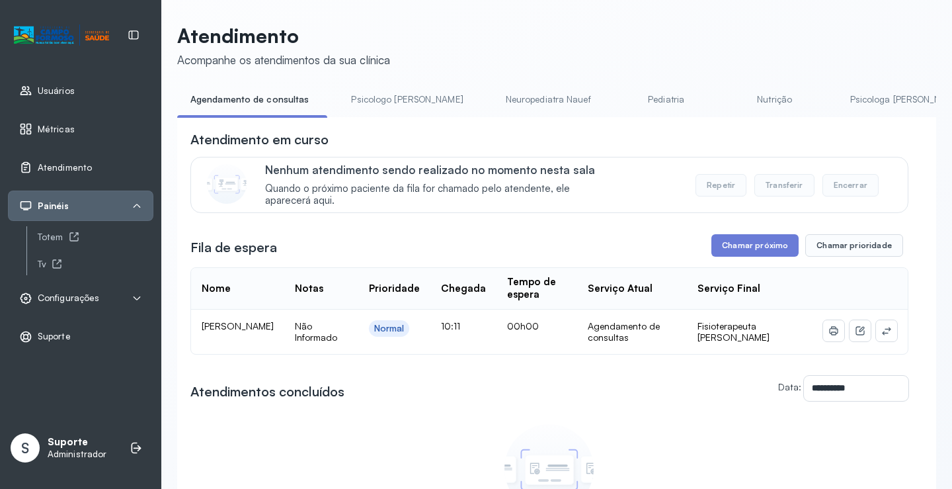
click at [889, 332] on td at bounding box center [860, 331] width 95 height 44
click at [884, 333] on button at bounding box center [886, 330] width 21 height 21
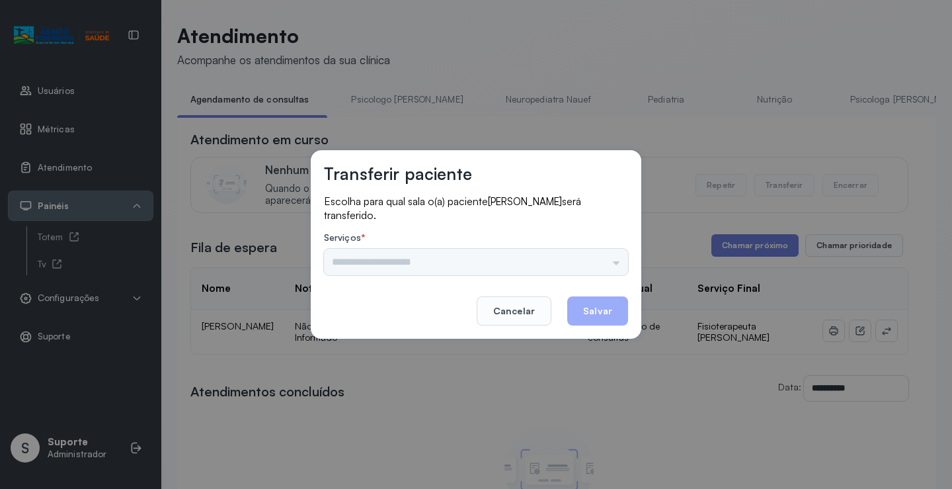
click at [612, 257] on div "Psicologo Pedro Neuropediatra Nauef Pediatria Nutrição Psicologa Alana Fisioter…" at bounding box center [476, 262] width 304 height 26
click at [612, 257] on input "text" at bounding box center [476, 262] width 304 height 26
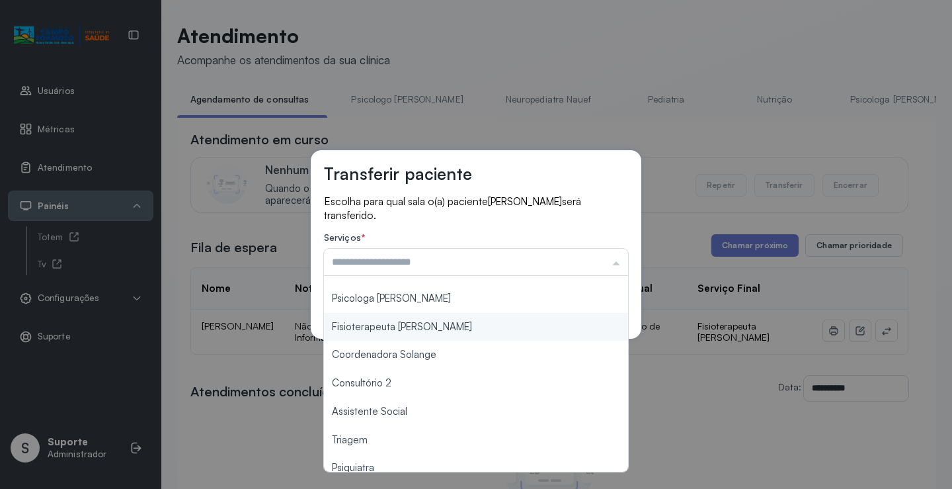
scroll to position [200, 0]
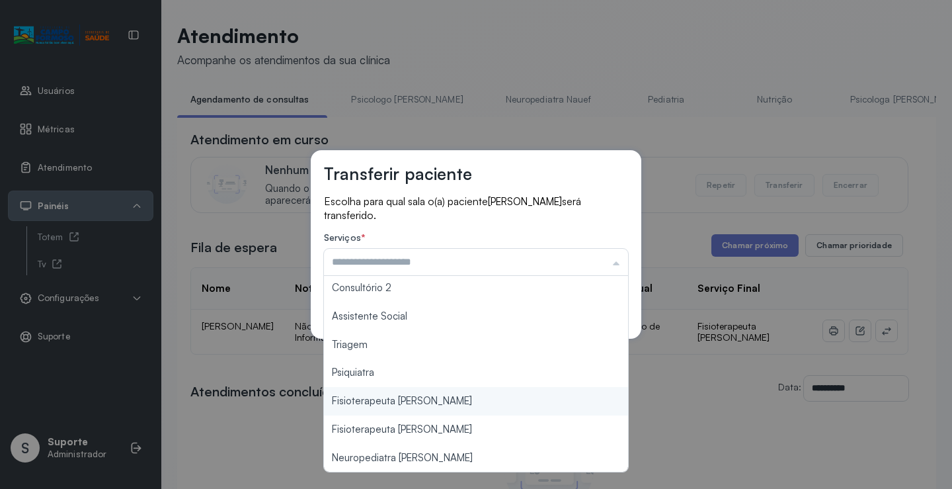
type input "**********"
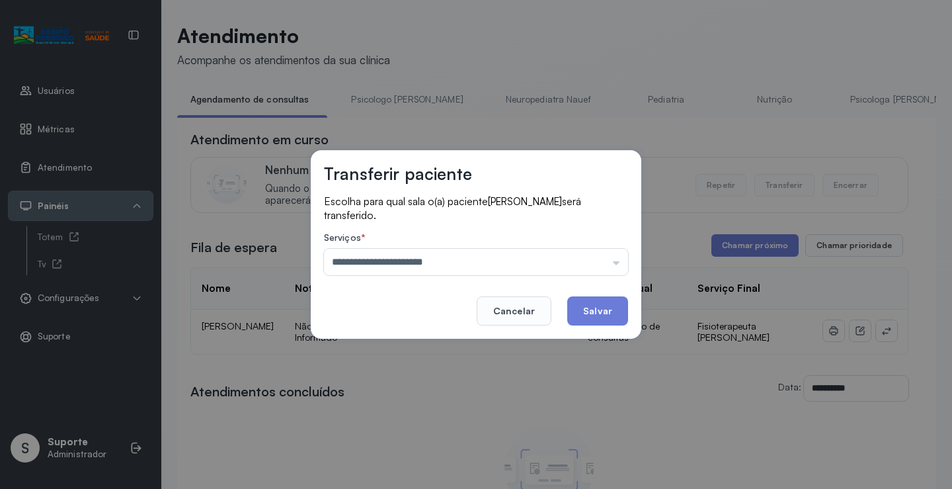
drag, startPoint x: 436, startPoint y: 405, endPoint x: 534, endPoint y: 364, distance: 105.5
click at [437, 403] on div "**********" at bounding box center [476, 244] width 952 height 489
click at [613, 305] on button "Salvar" at bounding box center [597, 310] width 61 height 29
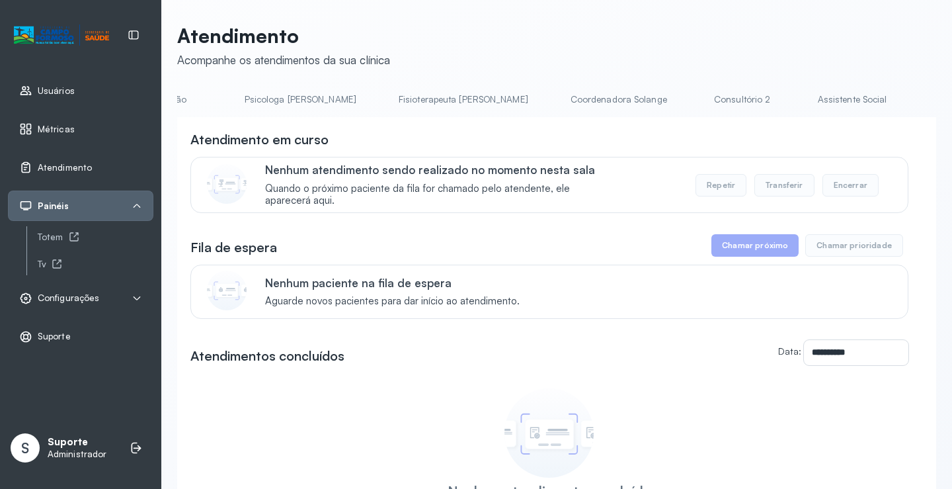
scroll to position [0, 618]
click at [546, 95] on link "Coordenadora Solange" at bounding box center [607, 100] width 123 height 22
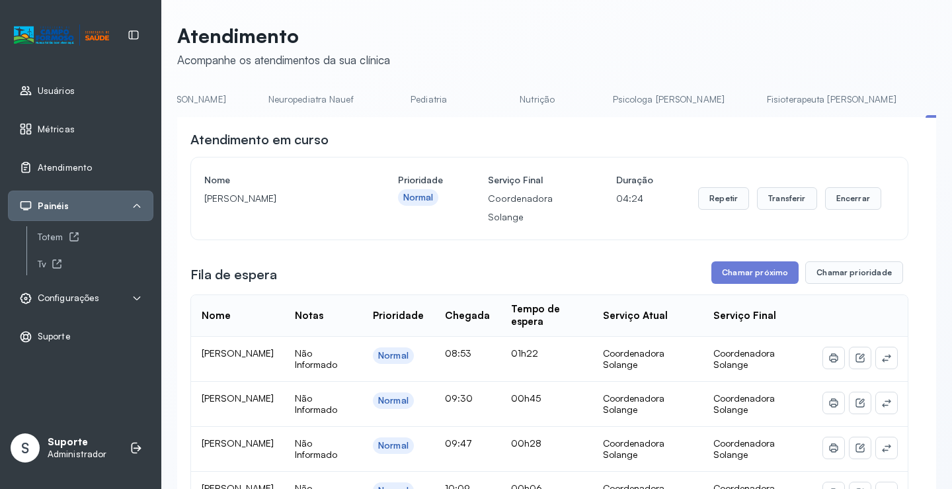
scroll to position [0, 0]
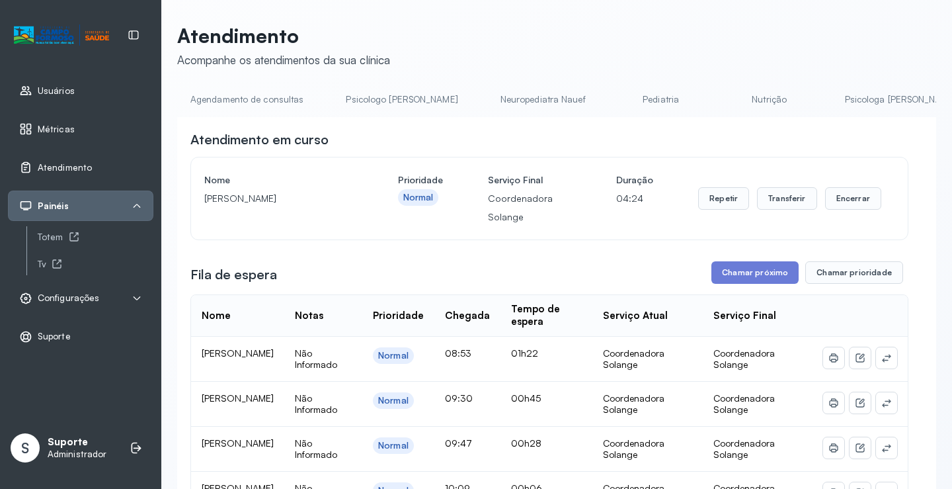
click at [217, 106] on link "Agendamento de consultas" at bounding box center [247, 100] width 140 height 22
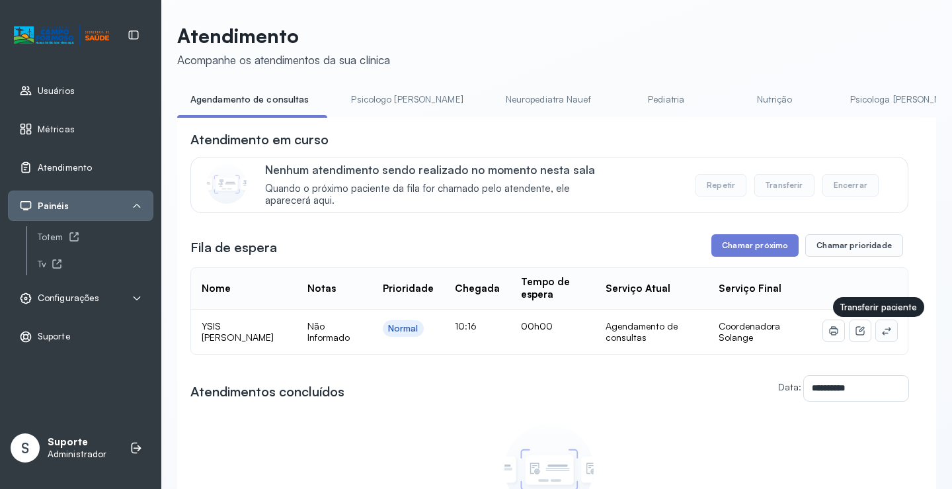
click at [881, 335] on icon at bounding box center [886, 330] width 11 height 11
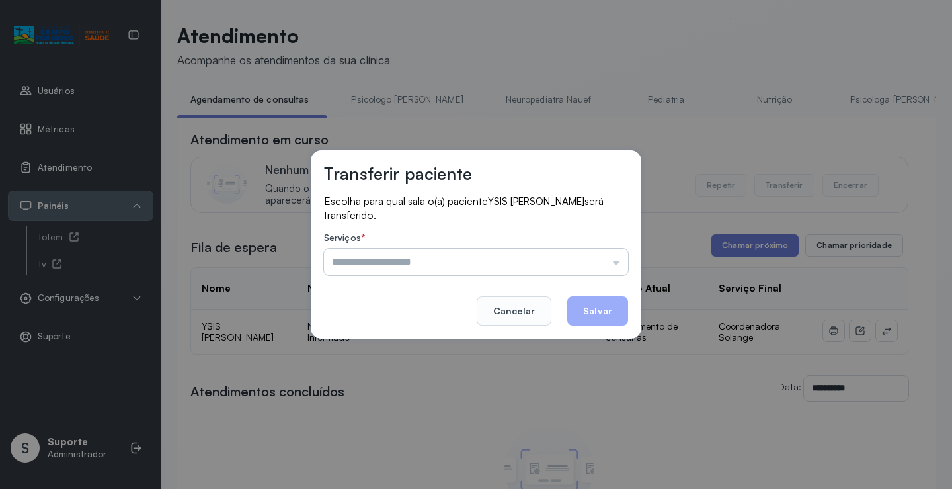
click at [594, 264] on input "text" at bounding box center [476, 262] width 304 height 26
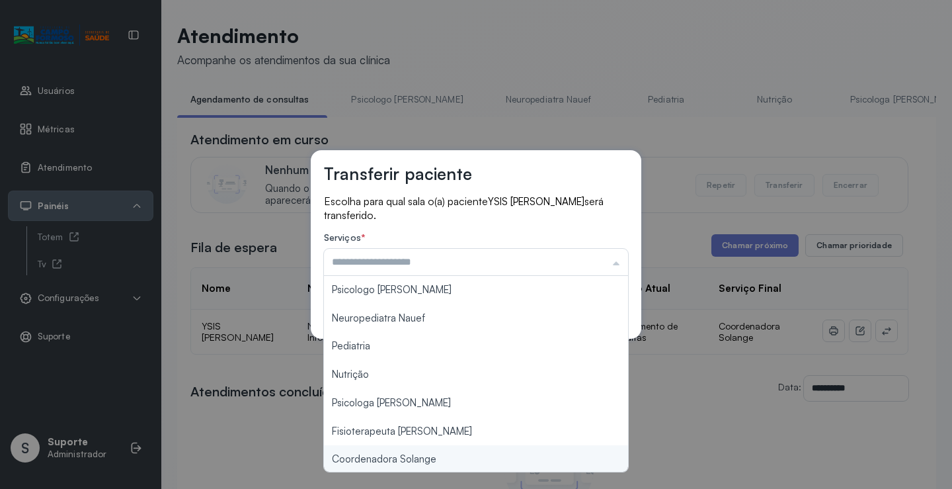
type input "**********"
click at [442, 455] on div "**********" at bounding box center [476, 244] width 952 height 489
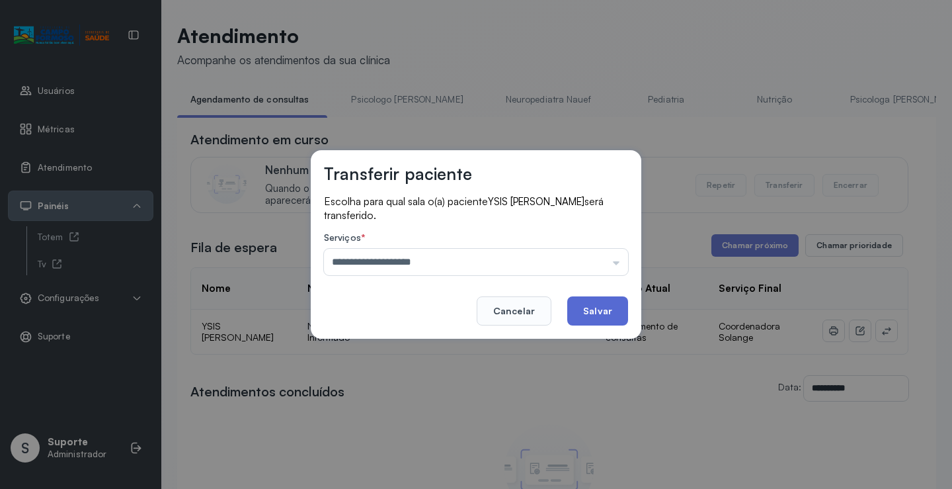
click at [598, 311] on button "Salvar" at bounding box center [597, 310] width 61 height 29
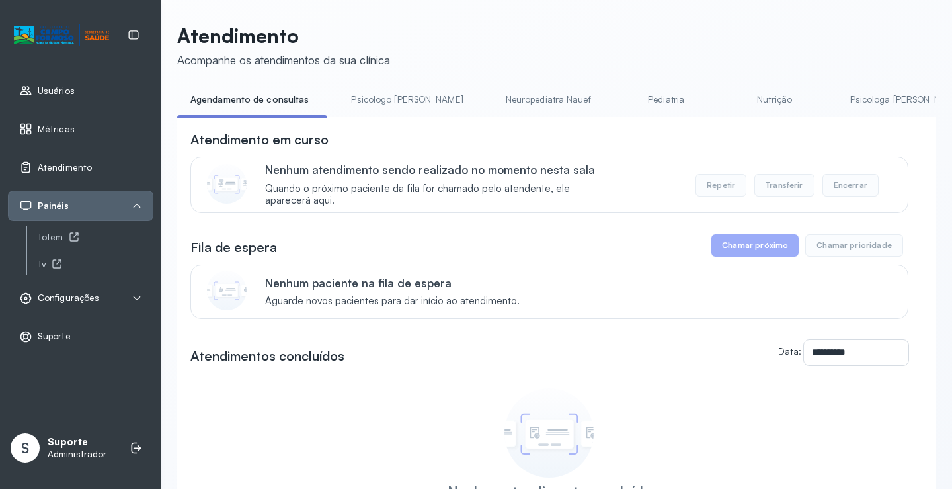
click at [620, 97] on link "Pediatria" at bounding box center [666, 100] width 93 height 22
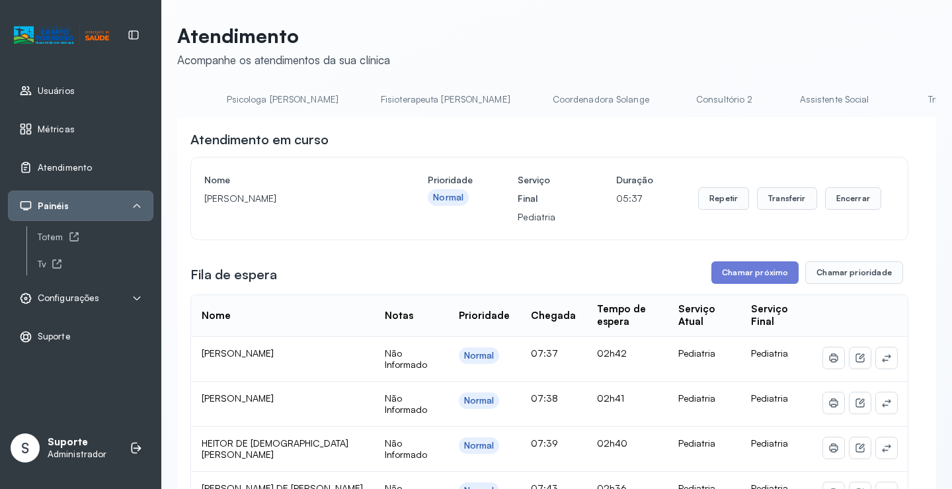
scroll to position [0, 625]
click at [891, 101] on link "Triagem" at bounding box center [937, 100] width 93 height 22
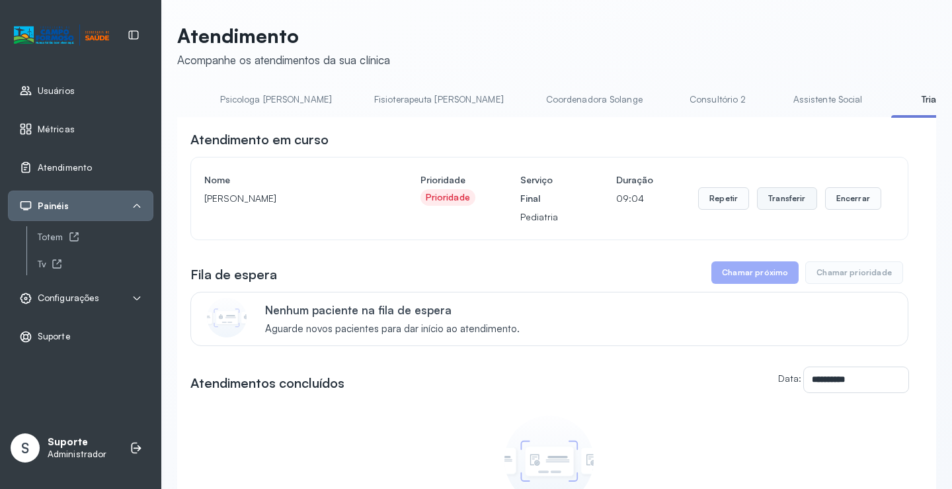
click at [792, 202] on button "Transferir" at bounding box center [787, 198] width 60 height 22
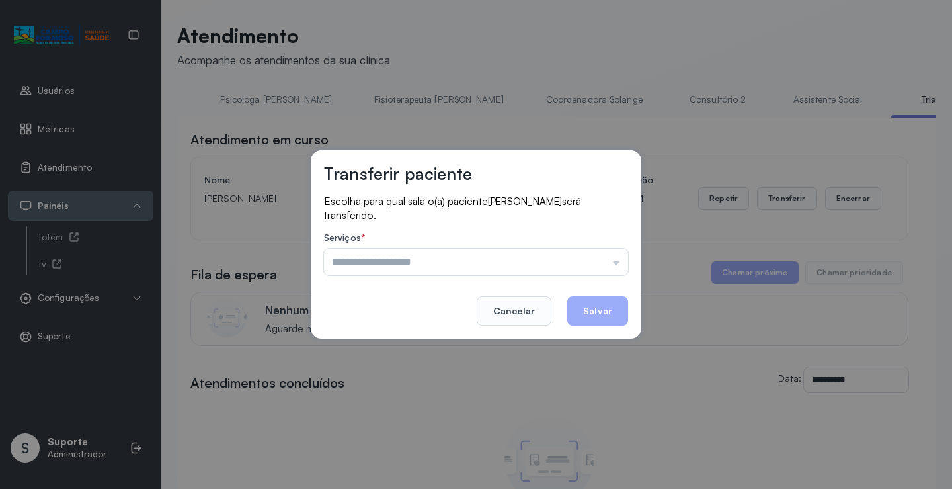
click at [607, 253] on input "text" at bounding box center [476, 262] width 304 height 26
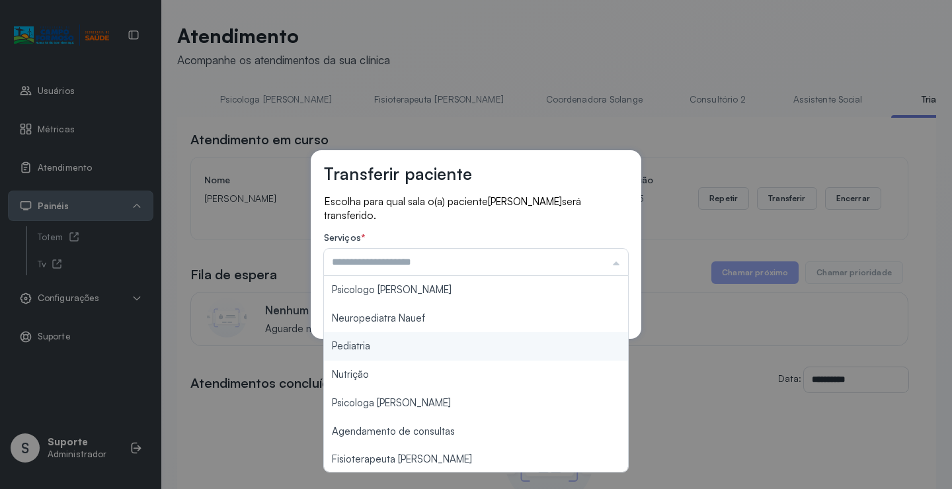
type input "*********"
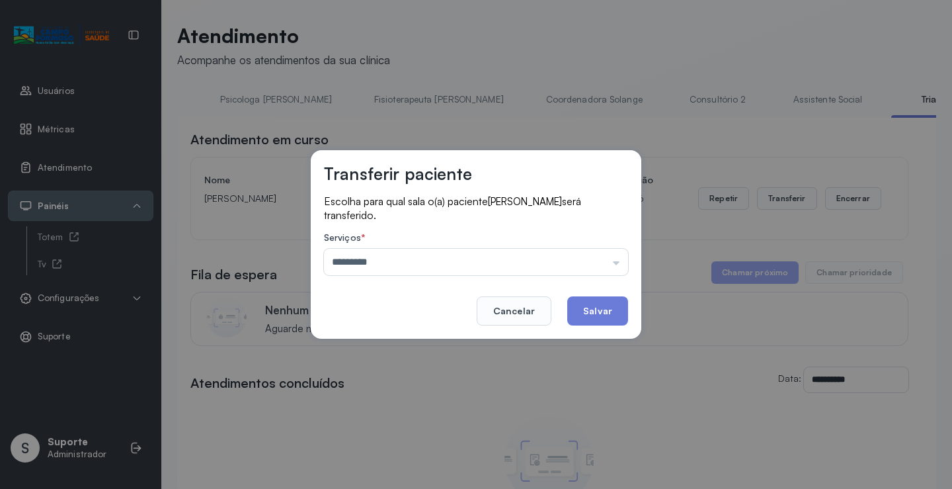
click at [405, 350] on div "Transferir paciente Escolha para qual sala o(a) paciente Thalles Ravi Vieira Ca…" at bounding box center [476, 244] width 952 height 489
click at [596, 310] on button "Salvar" at bounding box center [597, 310] width 61 height 29
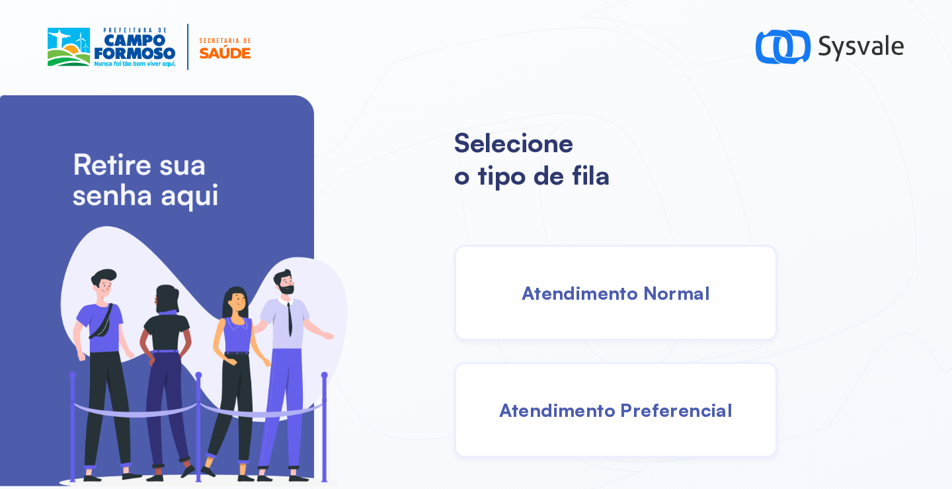
click at [676, 288] on span "Atendimento Normal" at bounding box center [616, 292] width 188 height 23
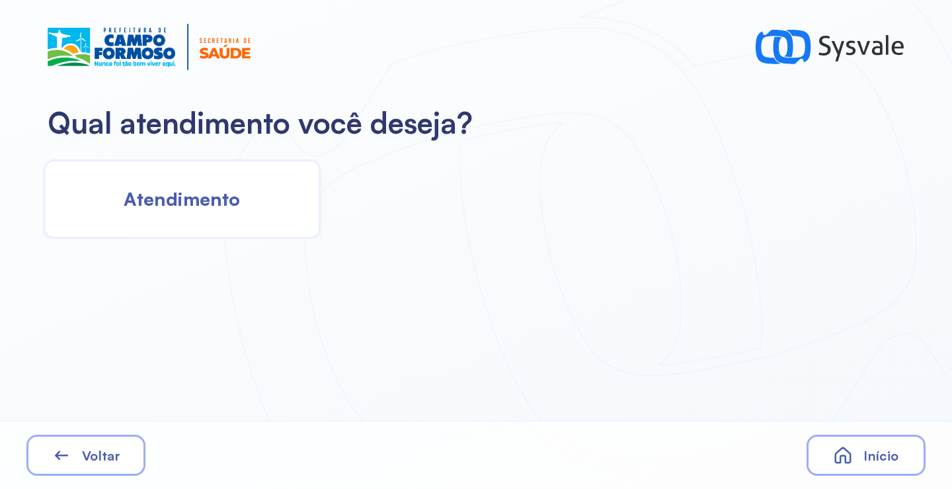
click at [189, 202] on span "Atendimento" at bounding box center [182, 198] width 116 height 23
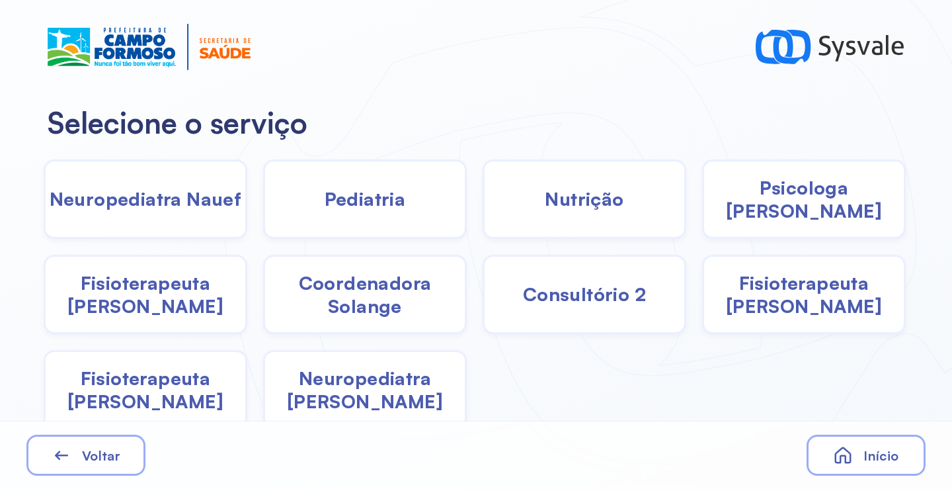
click at [483, 217] on div "Pediatria" at bounding box center [585, 198] width 204 height 79
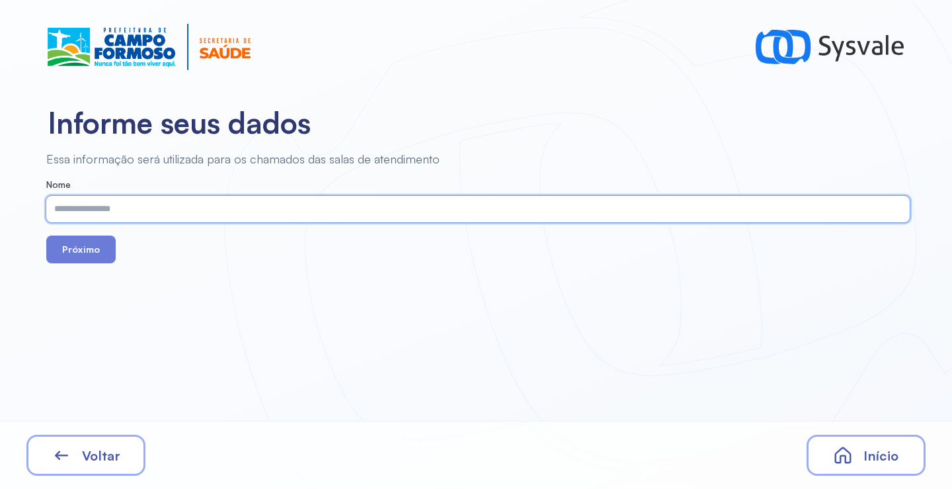
paste input "**********"
click at [80, 211] on input "**********" at bounding box center [475, 209] width 858 height 26
type input "**********"
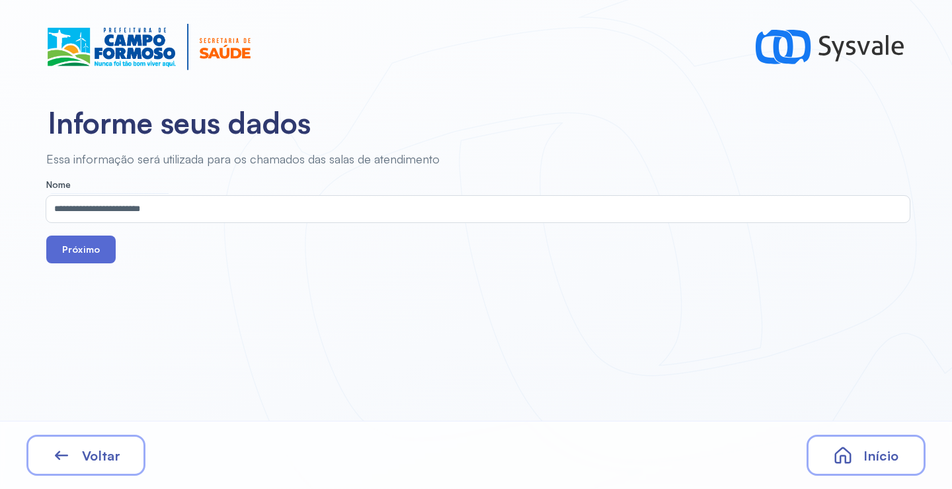
click at [97, 251] on button "Próximo" at bounding box center [80, 249] width 69 height 28
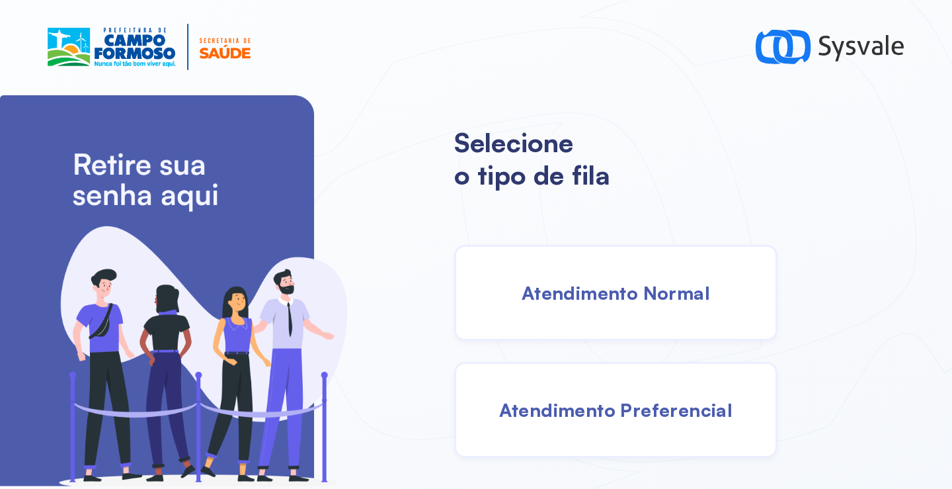
click at [585, 297] on span "Atendimento Normal" at bounding box center [616, 292] width 188 height 23
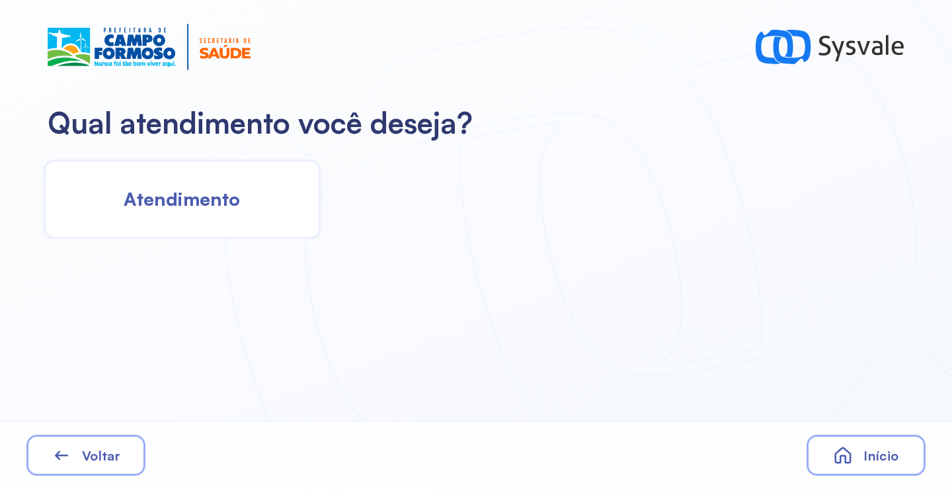
click at [238, 200] on span "Atendimento" at bounding box center [182, 198] width 116 height 23
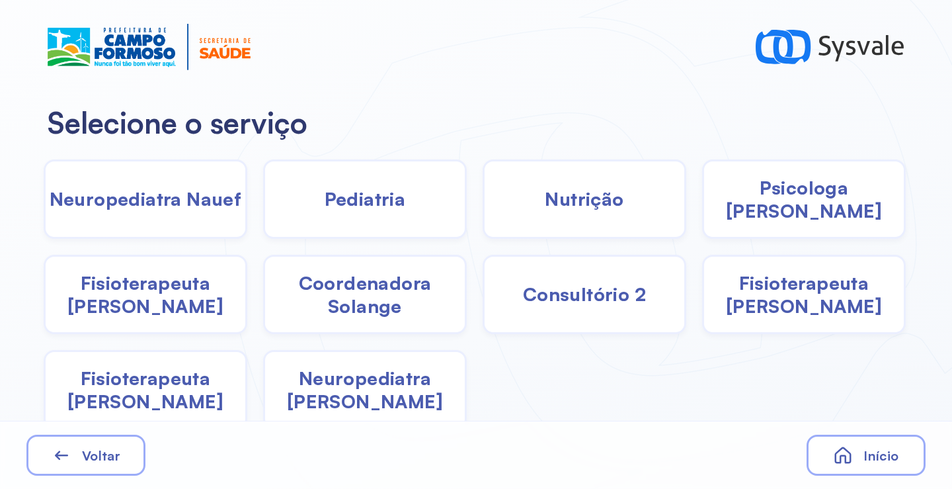
click at [366, 287] on span "Coordenadora Solange" at bounding box center [365, 294] width 200 height 46
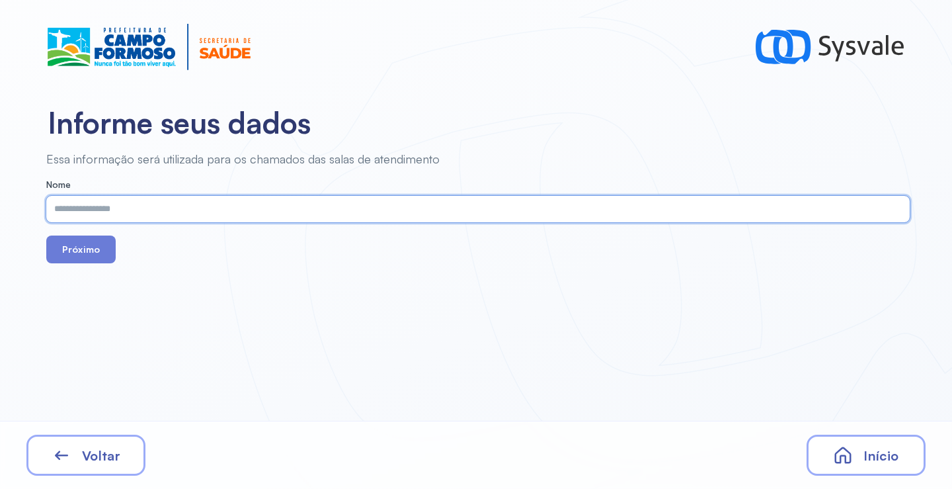
paste input "**********"
type input "**********"
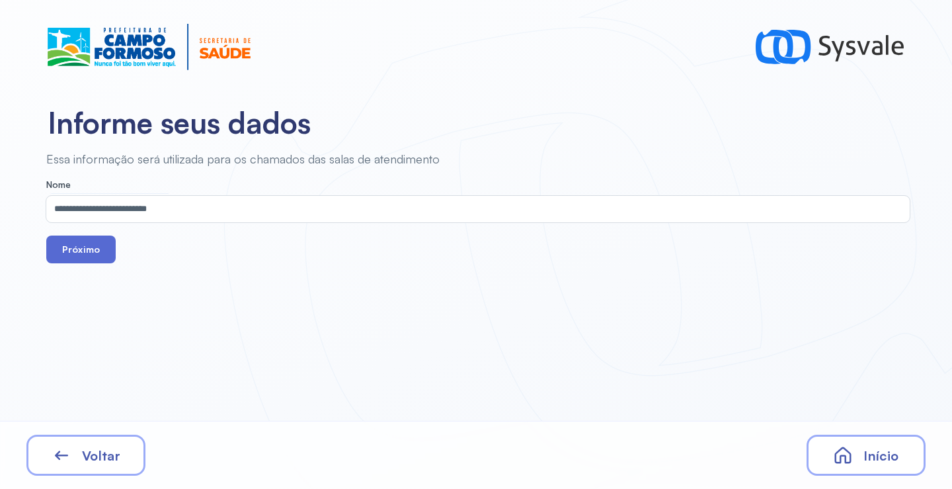
click at [89, 249] on button "Próximo" at bounding box center [80, 249] width 69 height 28
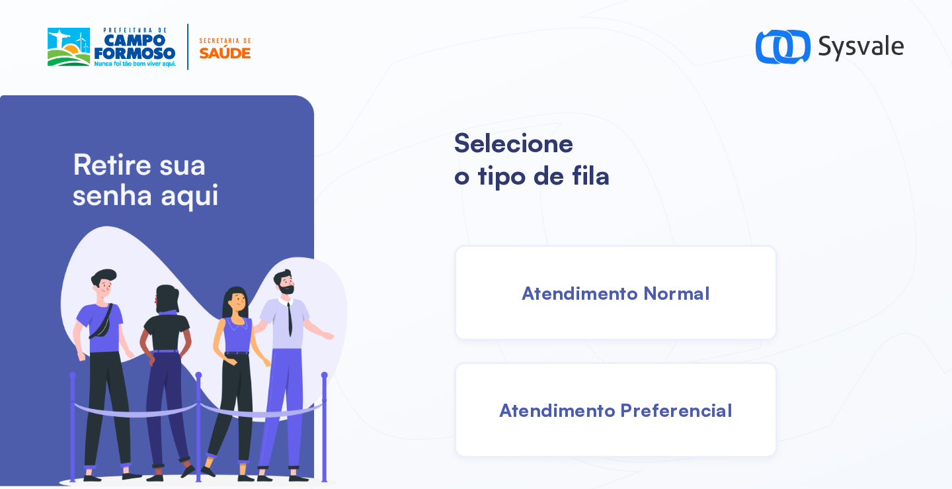
click at [608, 405] on span "Atendimento Preferencial" at bounding box center [616, 409] width 234 height 23
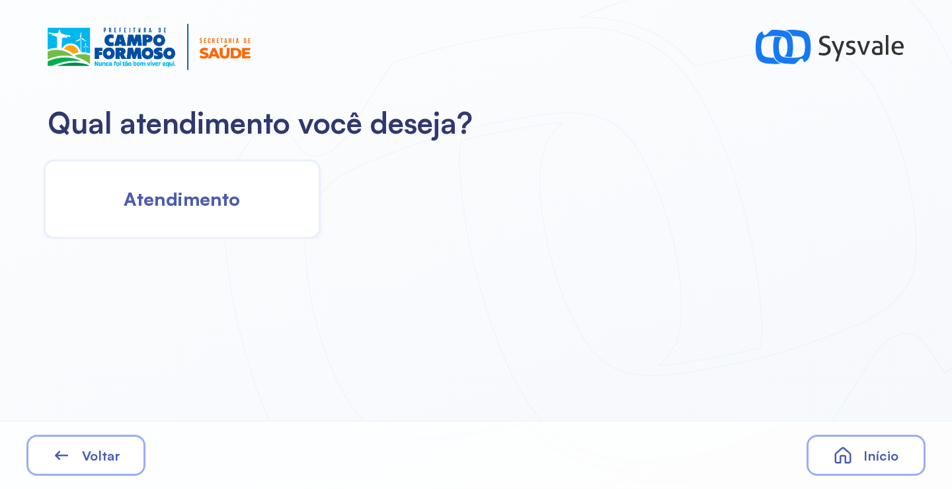
click at [173, 185] on div "Atendimento" at bounding box center [182, 198] width 277 height 79
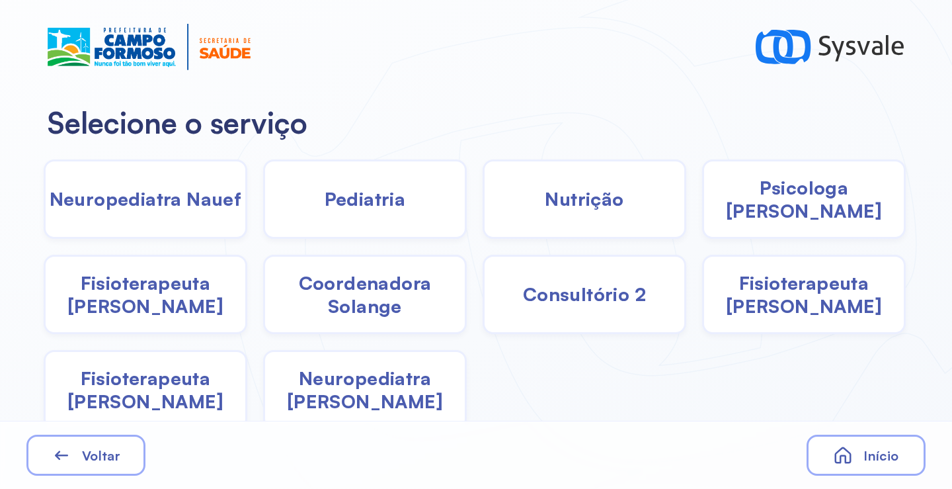
click at [809, 306] on span "Fisioterapeuta [PERSON_NAME]" at bounding box center [804, 294] width 200 height 46
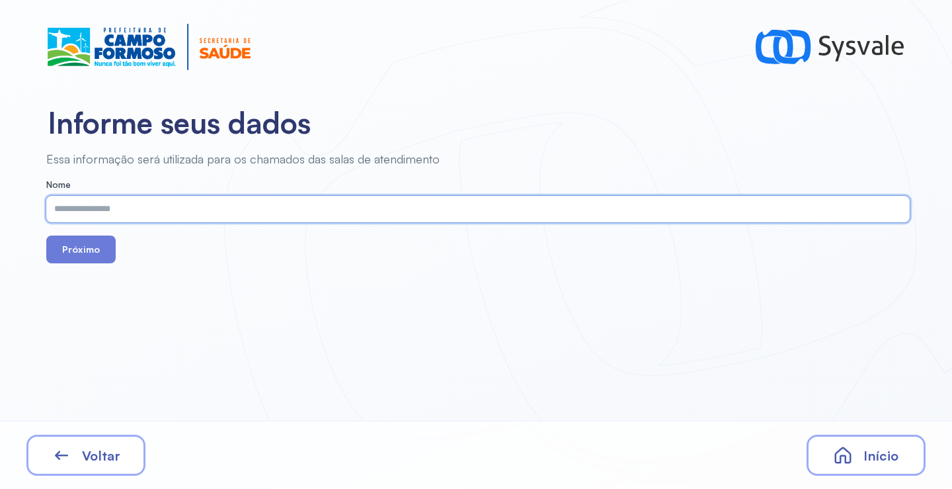
drag, startPoint x: 190, startPoint y: 212, endPoint x: 125, endPoint y: 448, distance: 245.6
click at [125, 448] on div "Voltar" at bounding box center [85, 454] width 119 height 41
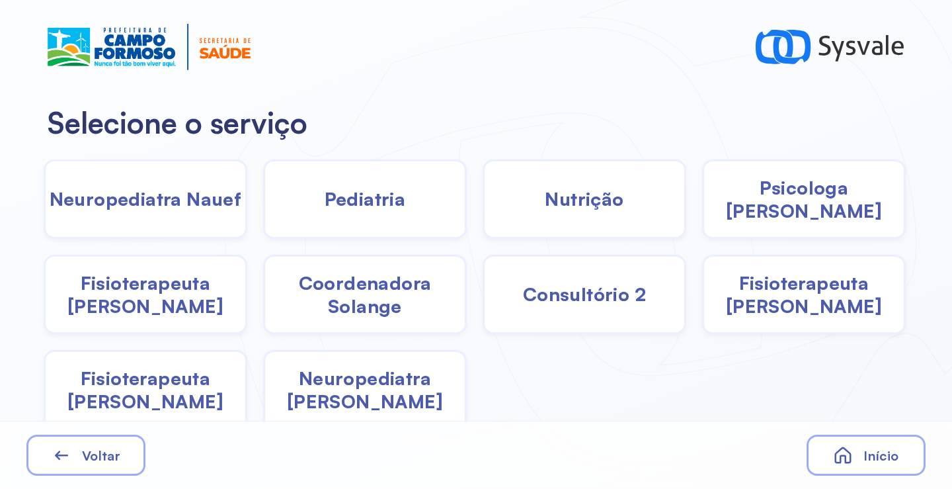
click at [483, 217] on div "Pediatria" at bounding box center [585, 198] width 204 height 79
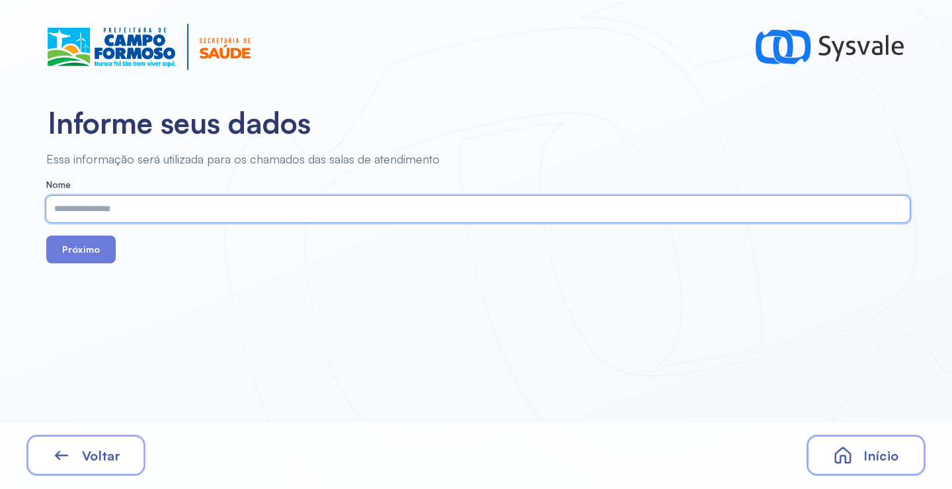
paste input "**********"
type input "**********"
click at [87, 243] on button "Próximo" at bounding box center [80, 249] width 69 height 28
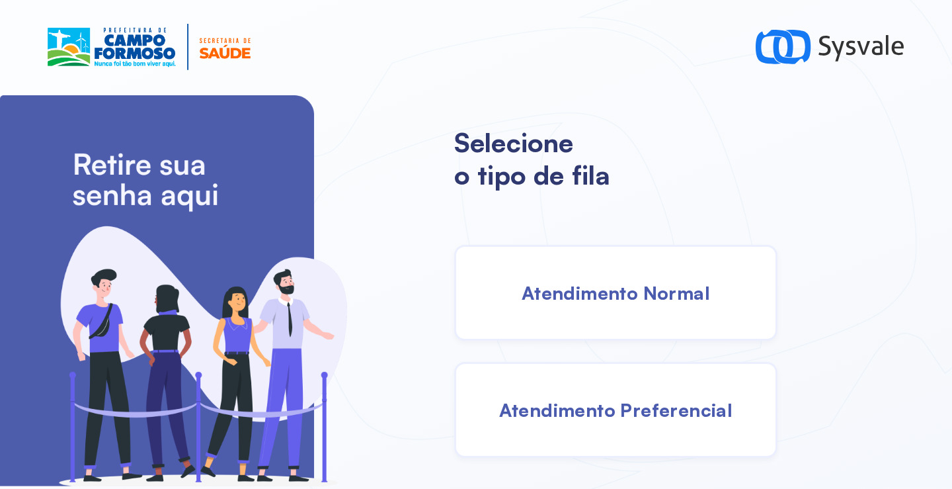
click at [622, 293] on span "Atendimento Normal" at bounding box center [616, 292] width 188 height 23
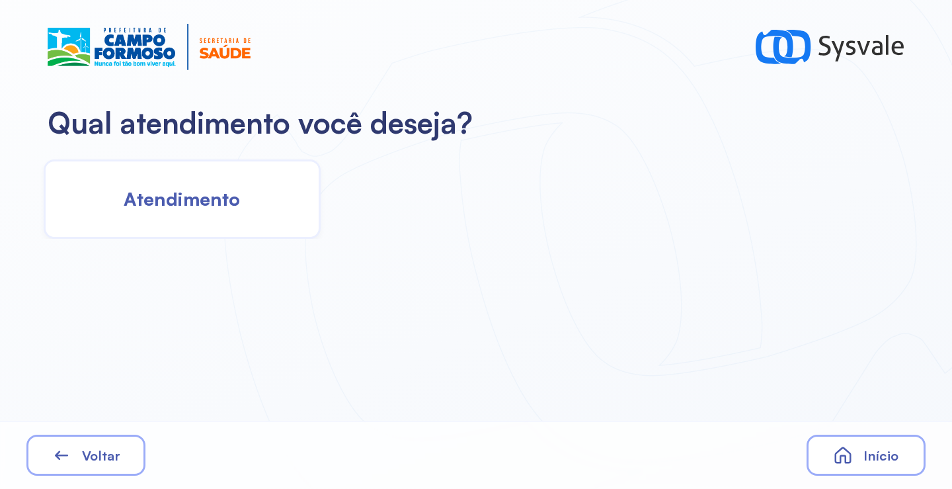
click at [257, 205] on div "Atendimento" at bounding box center [182, 198] width 277 height 79
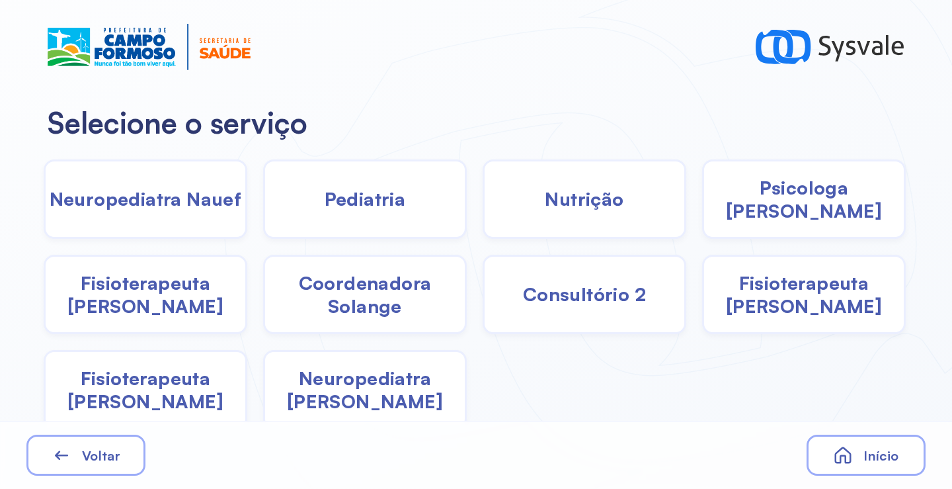
click at [415, 296] on span "Coordenadora Solange" at bounding box center [365, 294] width 200 height 46
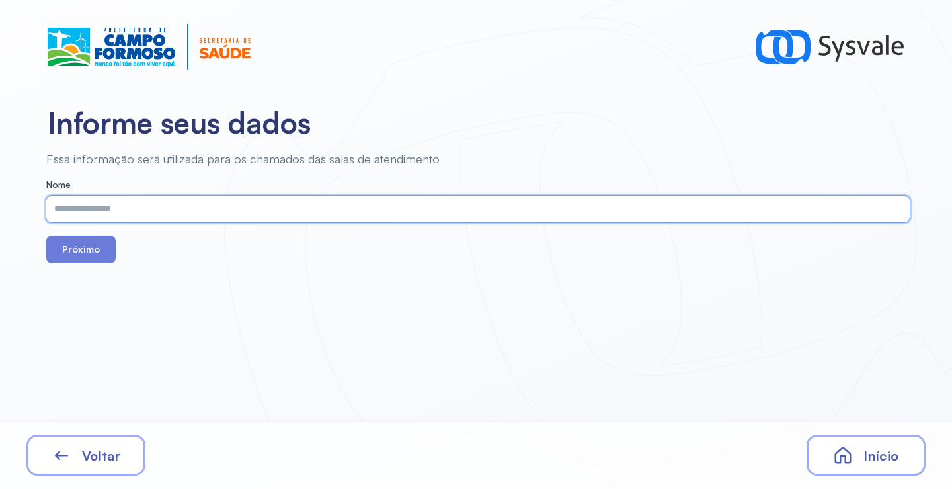
paste input "**********"
type input "**********"
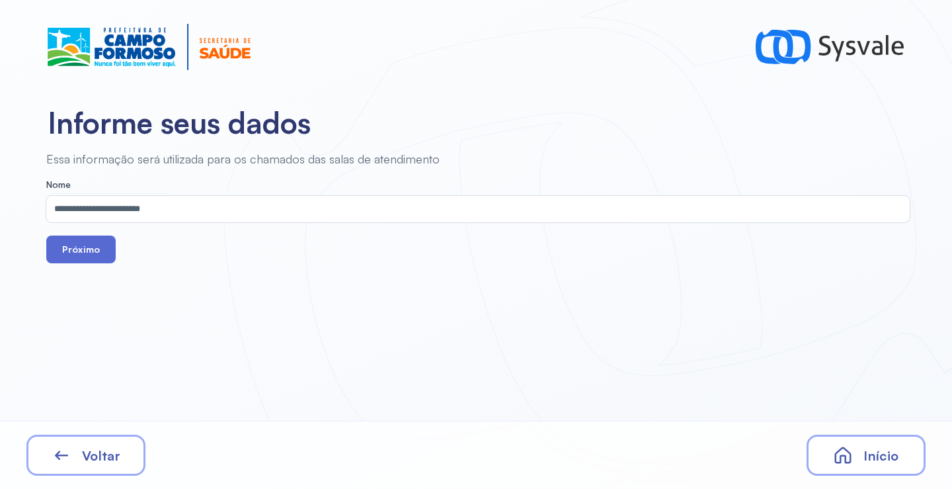
click at [94, 256] on button "Próximo" at bounding box center [80, 249] width 69 height 28
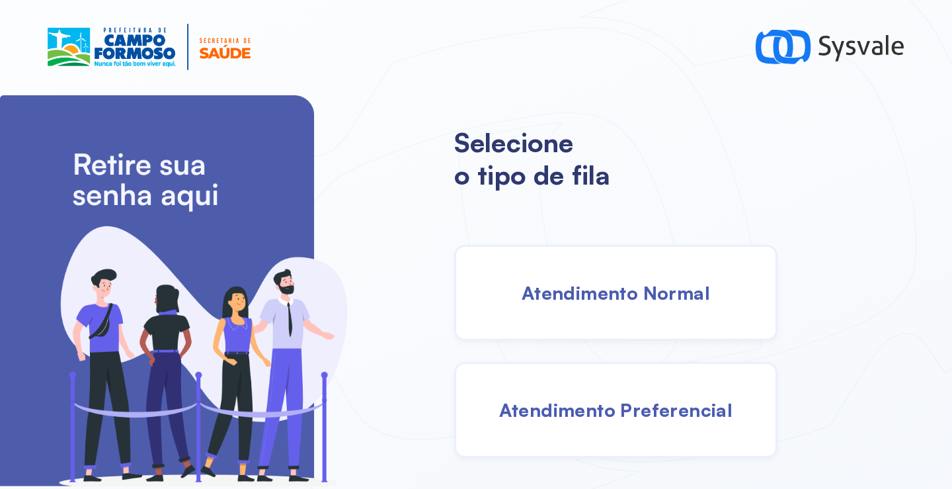
click at [639, 299] on span "Atendimento Normal" at bounding box center [616, 292] width 188 height 23
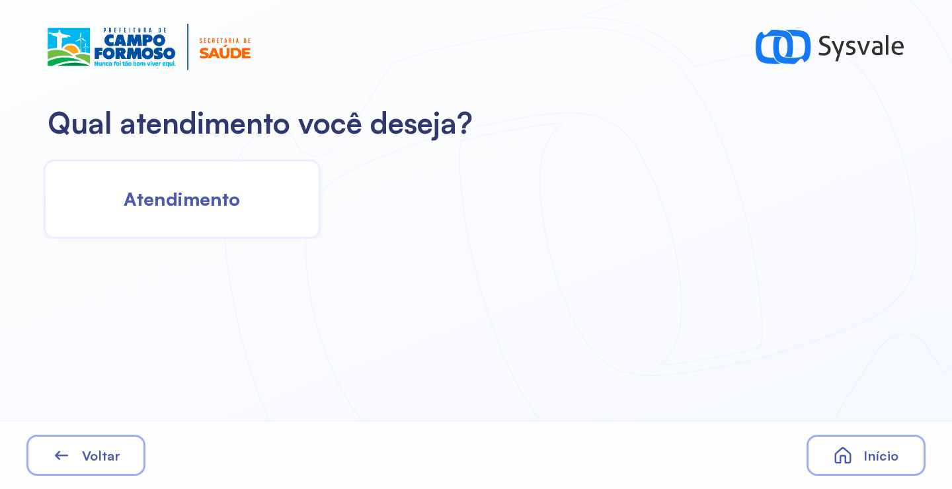
click at [208, 191] on span "Atendimento" at bounding box center [182, 198] width 116 height 23
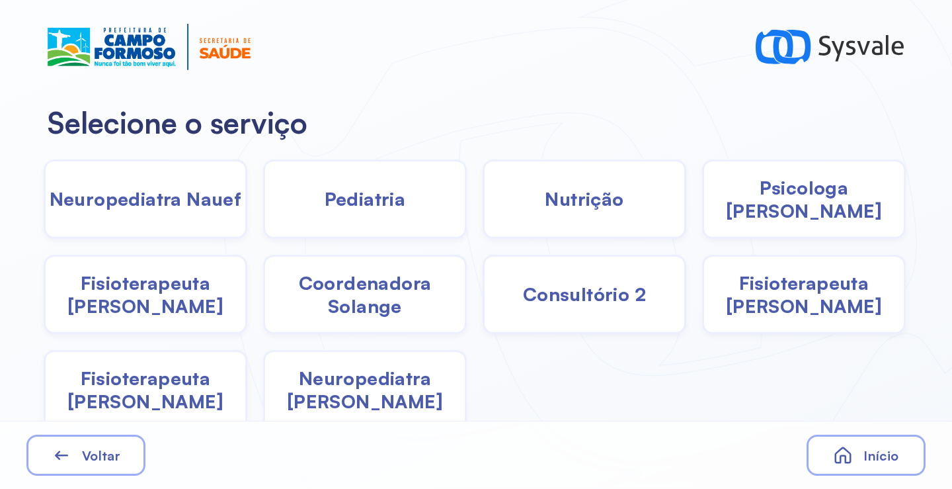
click at [752, 289] on span "Fisioterapeuta [PERSON_NAME]" at bounding box center [804, 294] width 200 height 46
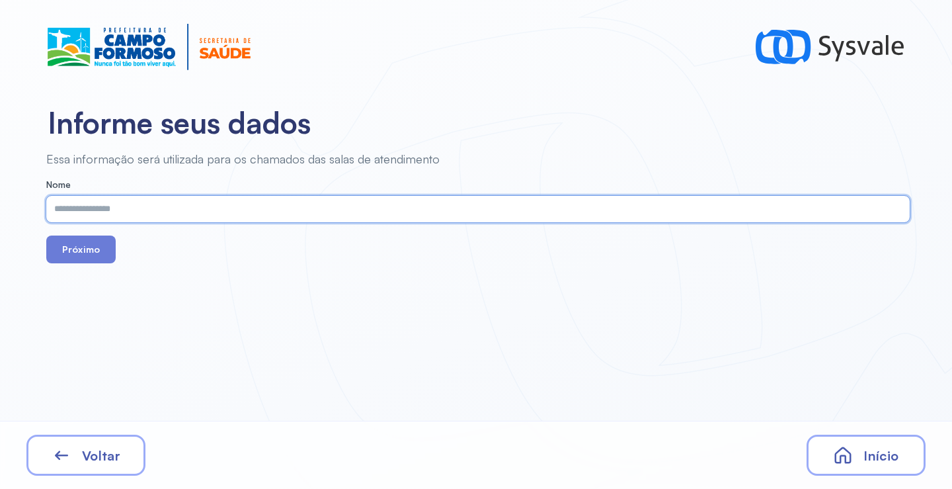
paste input "**********"
type input "**********"
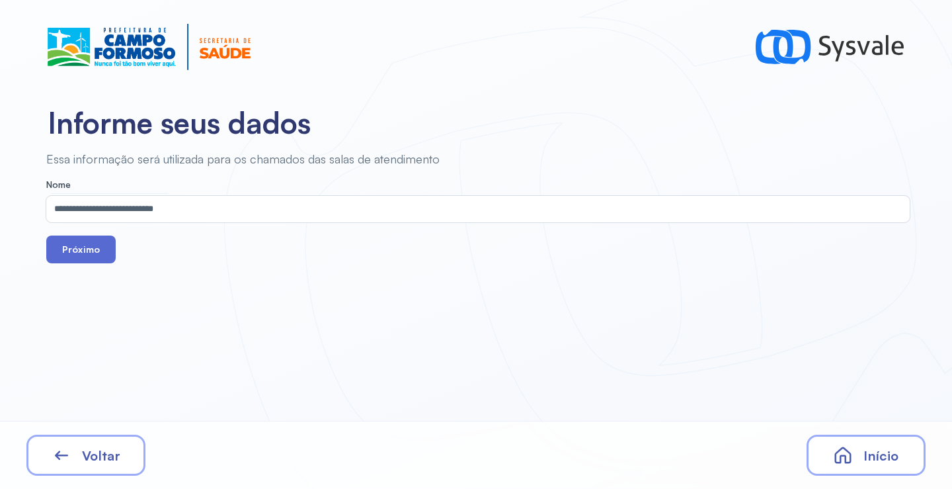
click at [63, 255] on button "Próximo" at bounding box center [80, 249] width 69 height 28
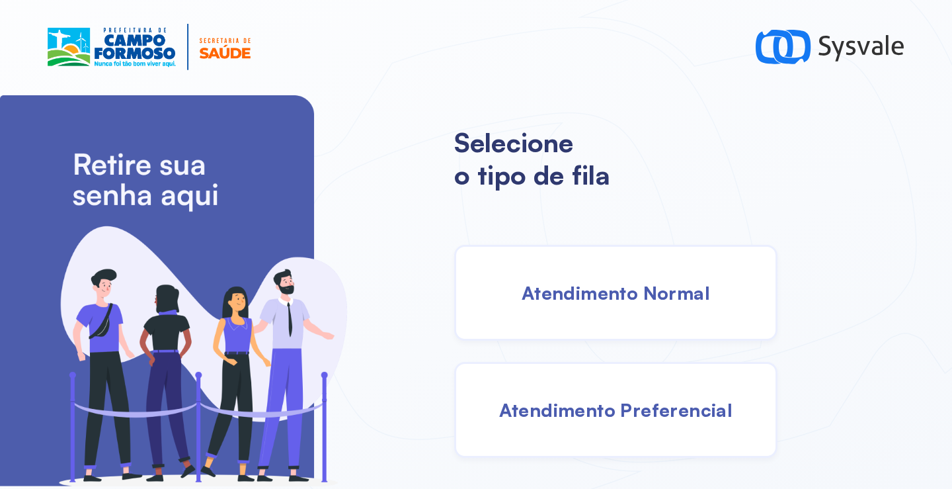
click at [637, 301] on span "Atendimento Normal" at bounding box center [616, 292] width 188 height 23
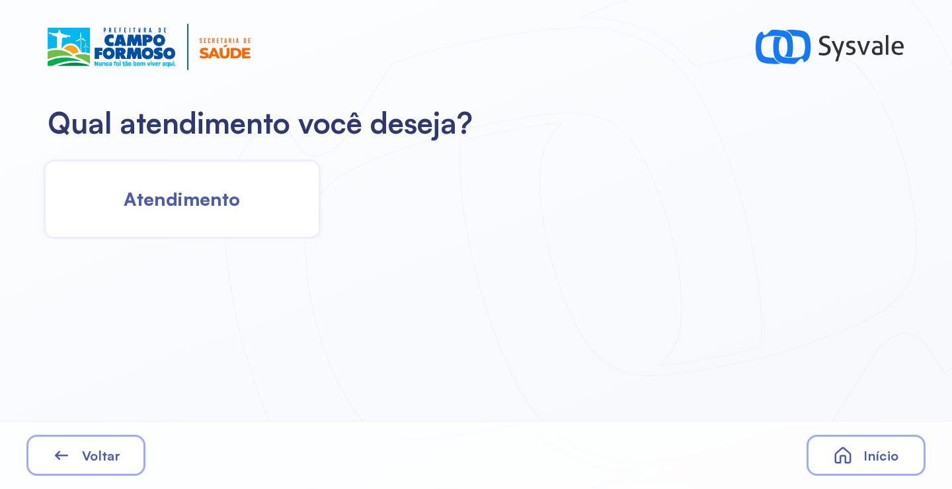
click at [220, 222] on div "Atendimento" at bounding box center [182, 198] width 277 height 79
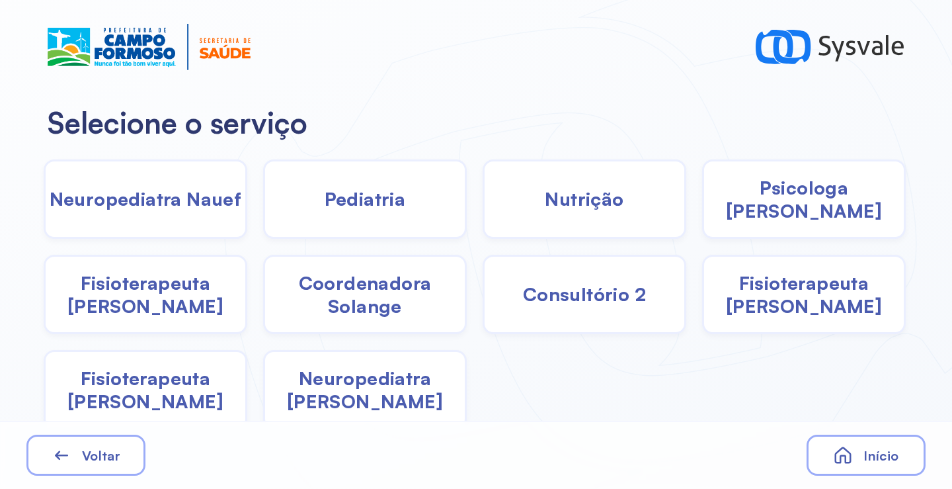
click at [374, 302] on span "Coordenadora Solange" at bounding box center [365, 294] width 200 height 46
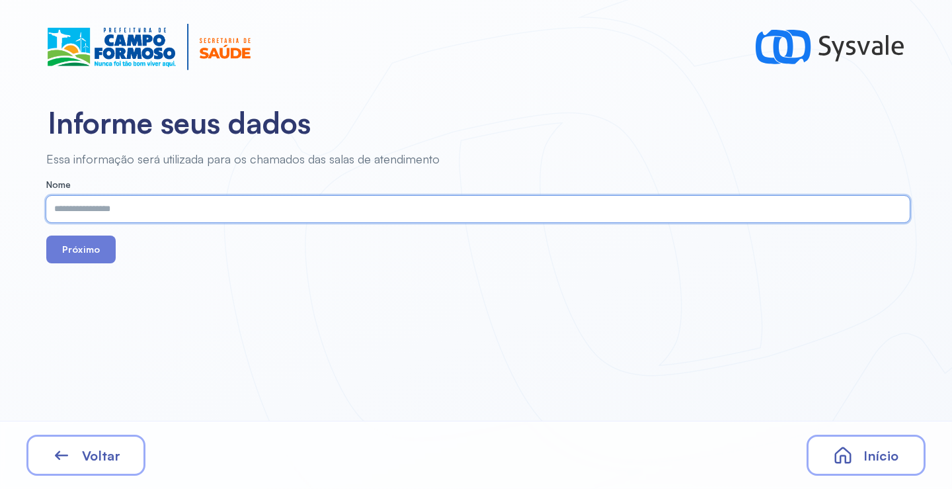
paste input "**********"
type input "**********"
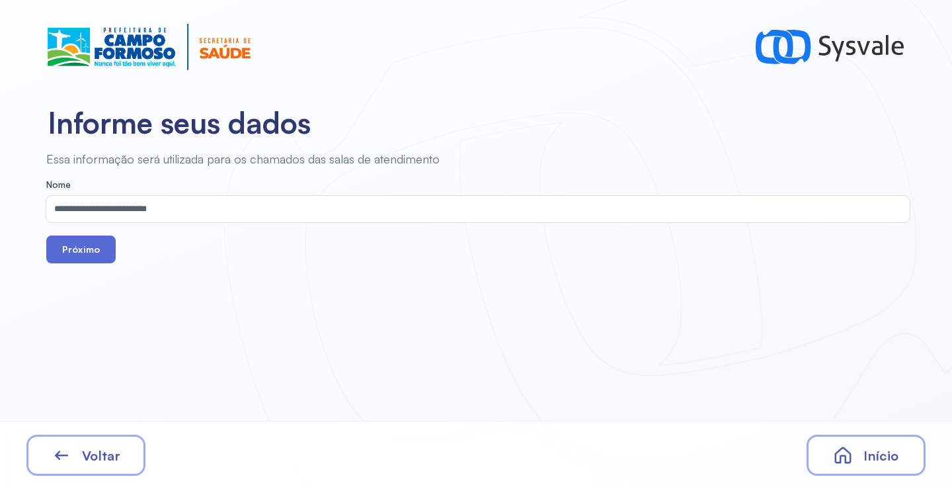
click at [79, 251] on button "Próximo" at bounding box center [80, 249] width 69 height 28
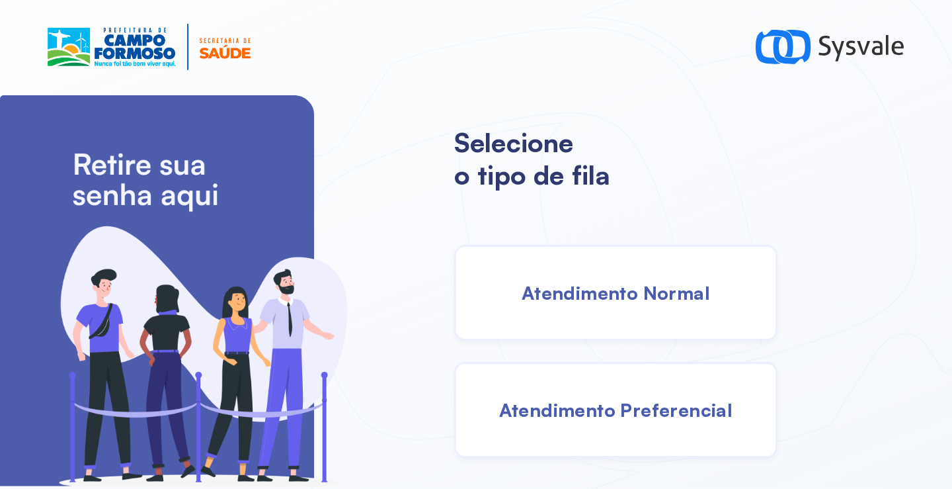
click at [612, 296] on span "Atendimento Normal" at bounding box center [616, 292] width 188 height 23
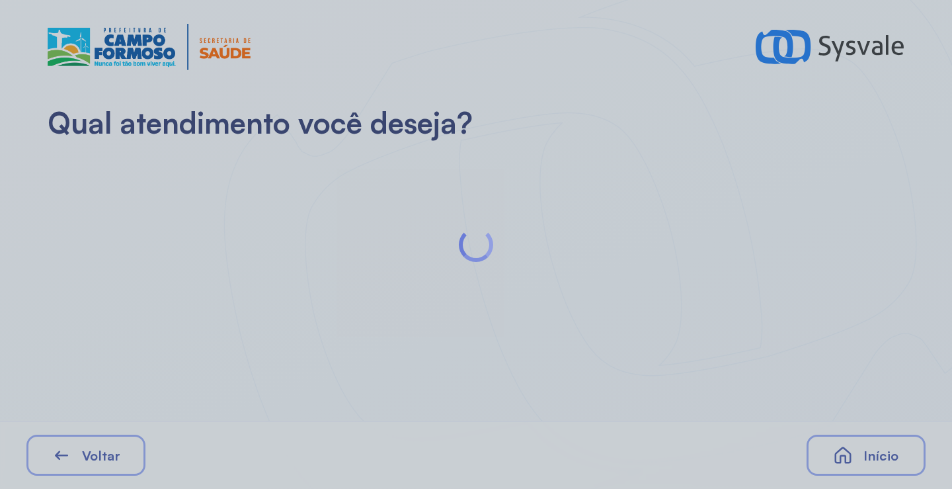
click at [579, 243] on div at bounding box center [476, 244] width 952 height 489
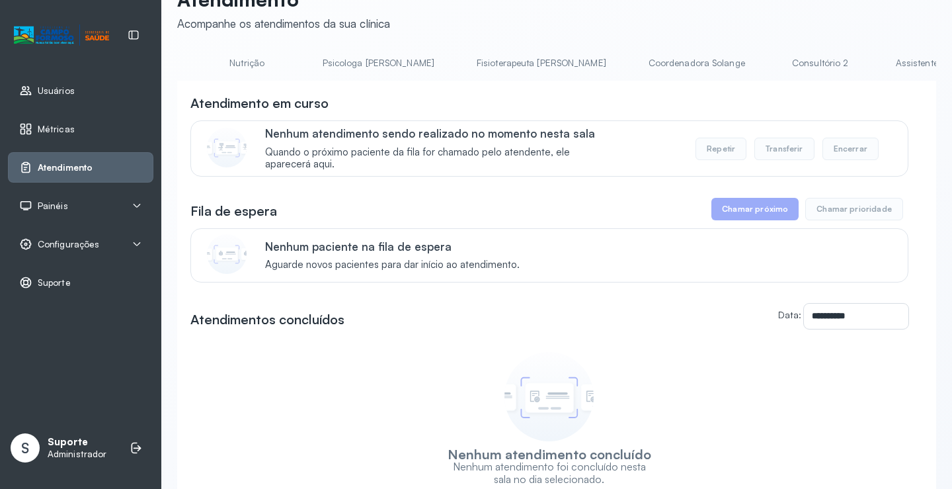
scroll to position [0, 542]
click at [621, 64] on link "Coordenadora Solange" at bounding box center [682, 63] width 123 height 22
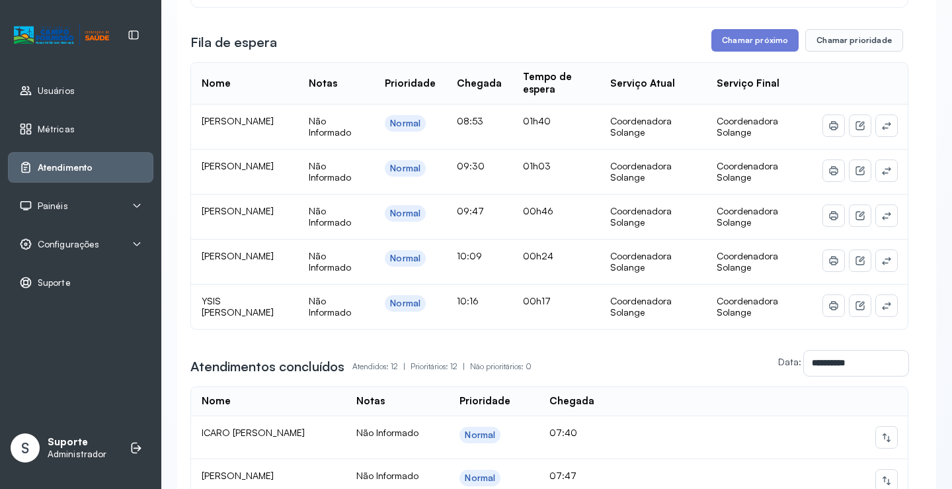
scroll to position [235, 0]
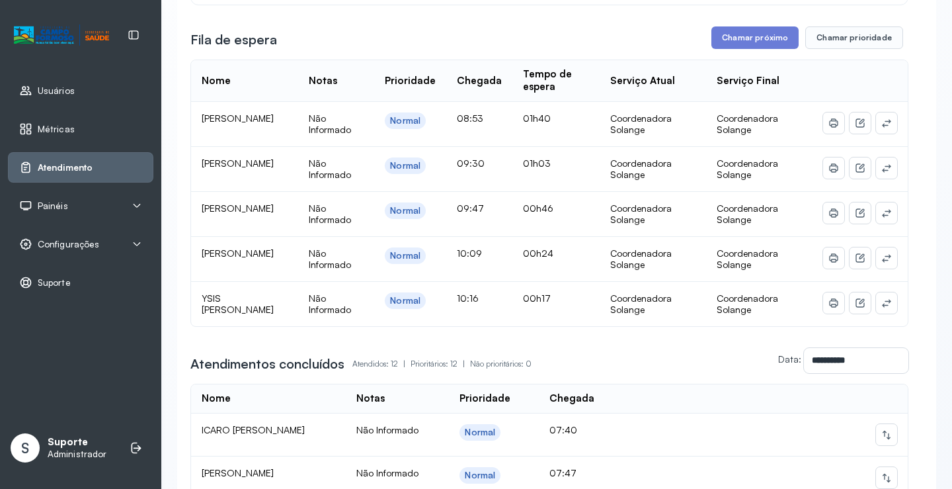
click at [79, 201] on div "Painéis" at bounding box center [80, 205] width 123 height 13
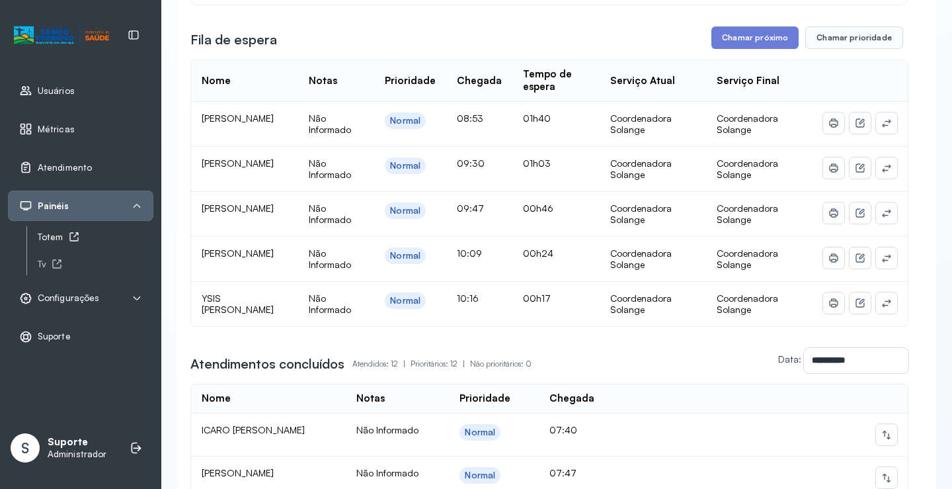
click at [69, 233] on icon at bounding box center [74, 236] width 11 height 11
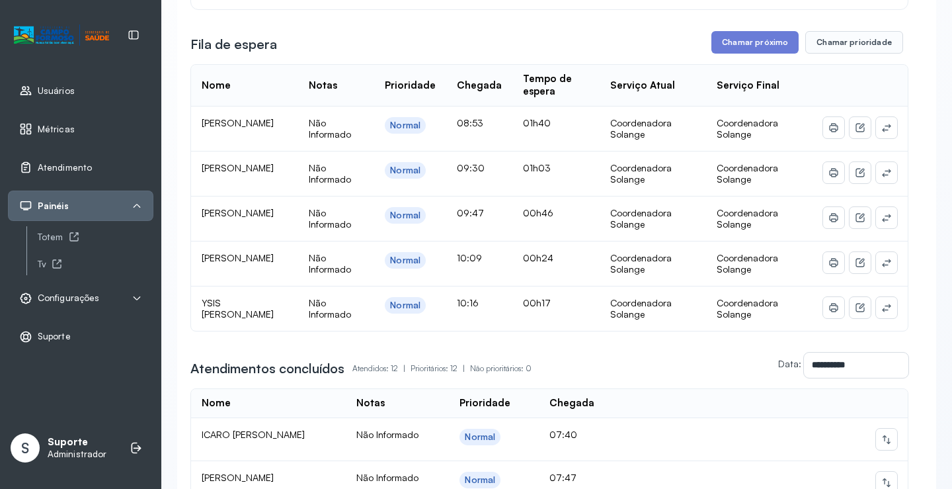
scroll to position [0, 0]
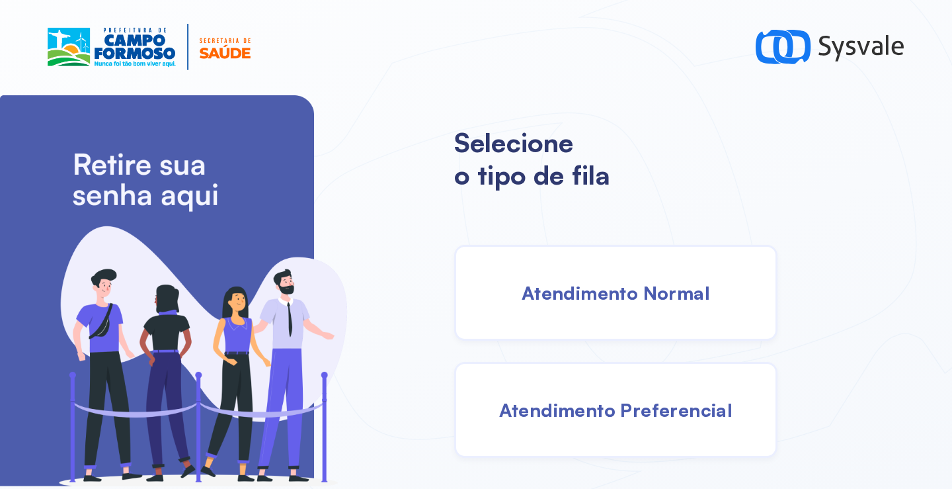
click at [551, 274] on div "Atendimento Normal" at bounding box center [615, 293] width 323 height 96
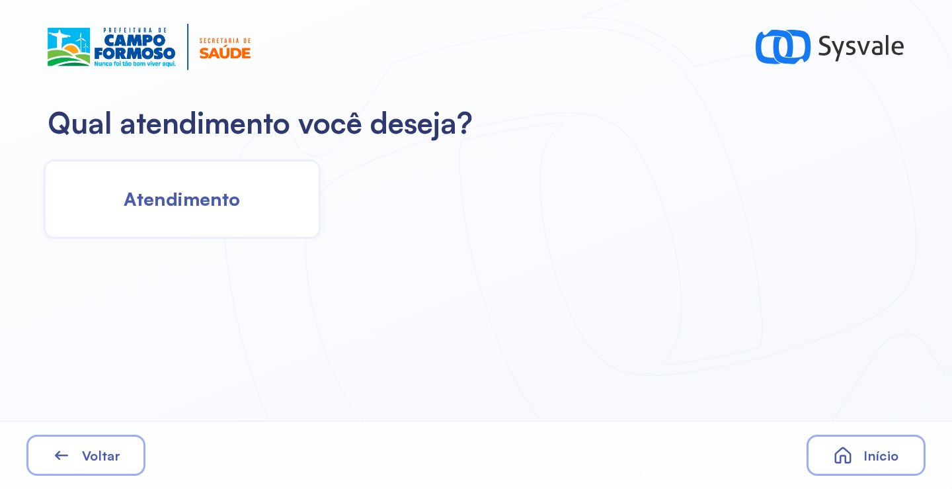
click at [249, 202] on div "Atendimento" at bounding box center [182, 198] width 277 height 79
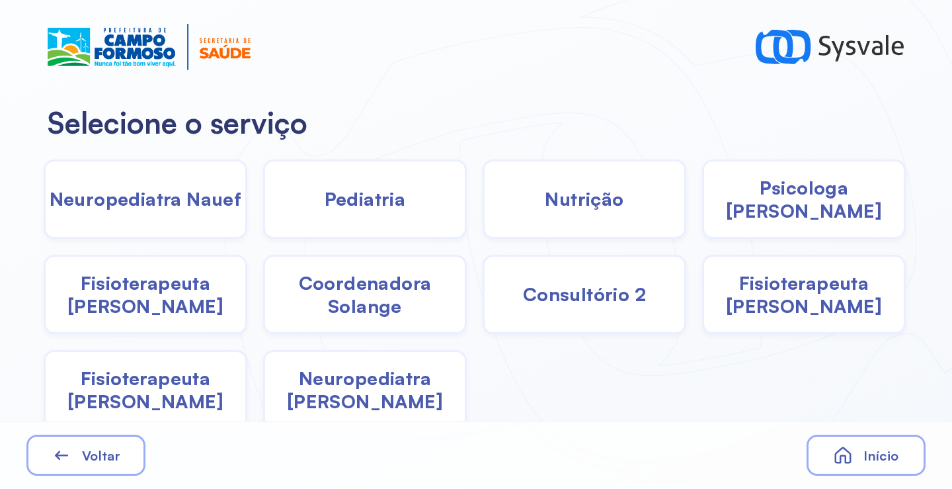
click at [321, 290] on span "Coordenadora Solange" at bounding box center [365, 294] width 200 height 46
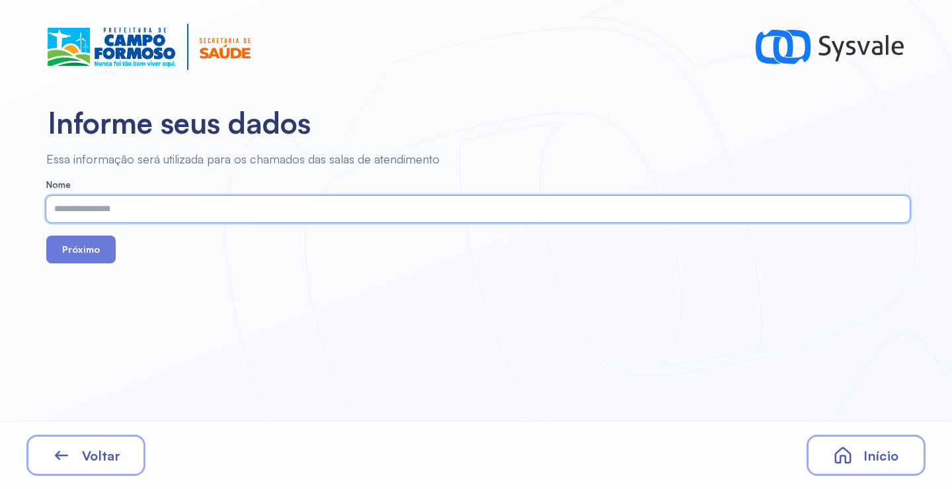
paste input "**********"
type input "**********"
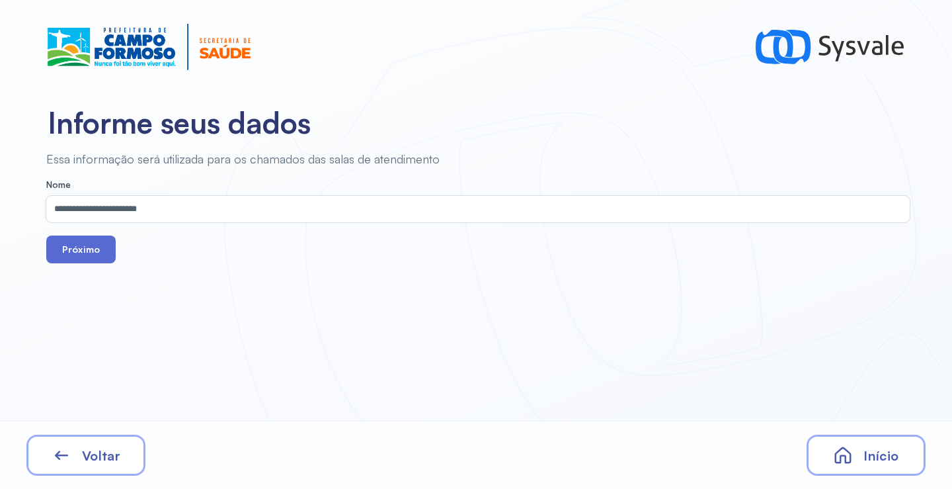
click at [75, 239] on button "Próximo" at bounding box center [80, 249] width 69 height 28
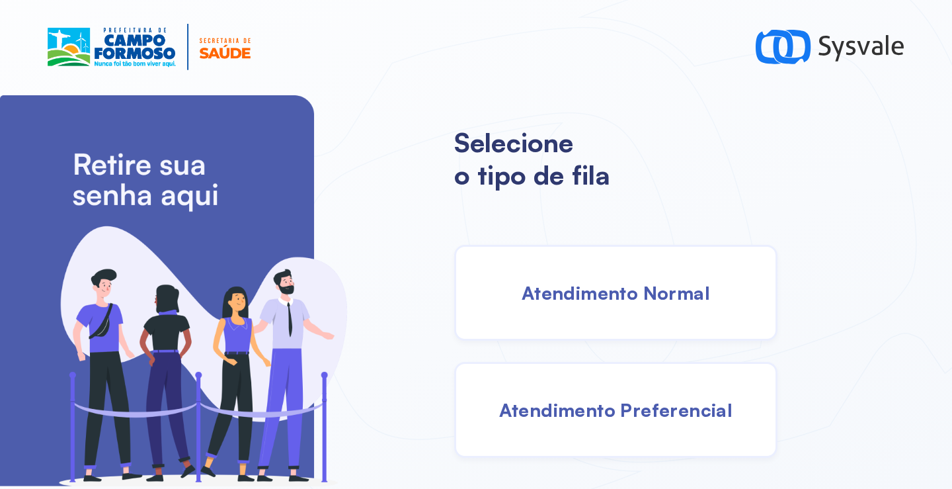
click at [631, 337] on div "Atendimento Normal" at bounding box center [615, 293] width 323 height 96
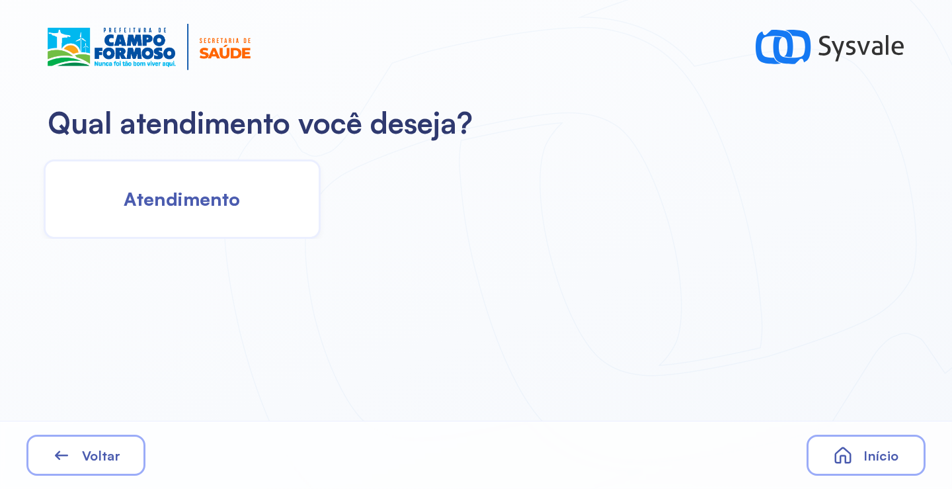
click at [245, 193] on div "Atendimento" at bounding box center [182, 198] width 277 height 79
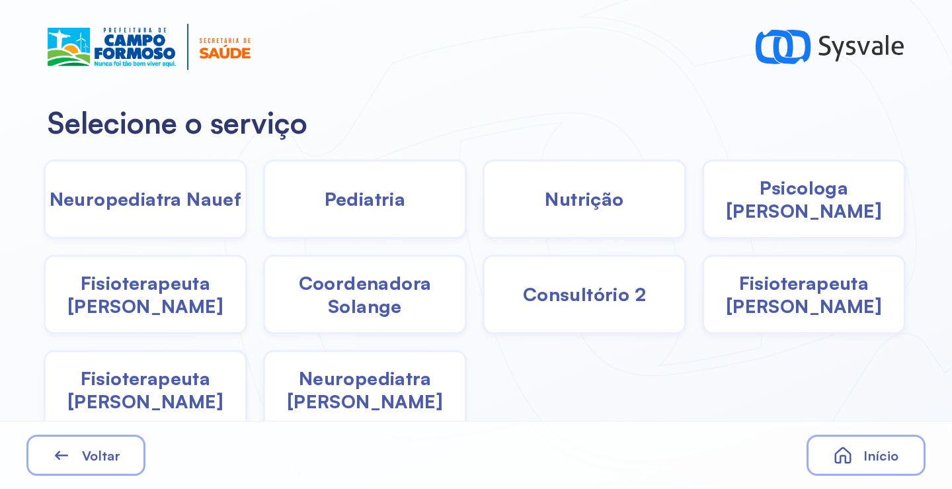
click at [378, 295] on span "Coordenadora Solange" at bounding box center [365, 294] width 200 height 46
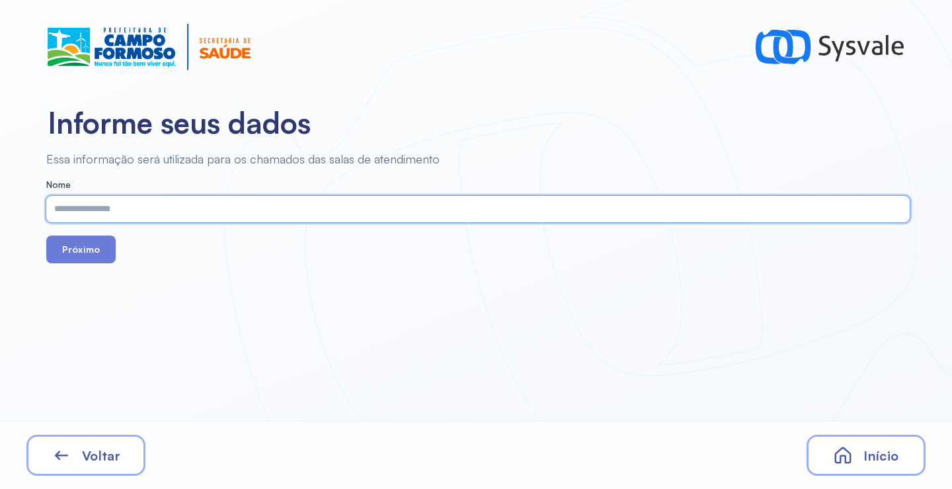
paste input "**********"
type input "**********"
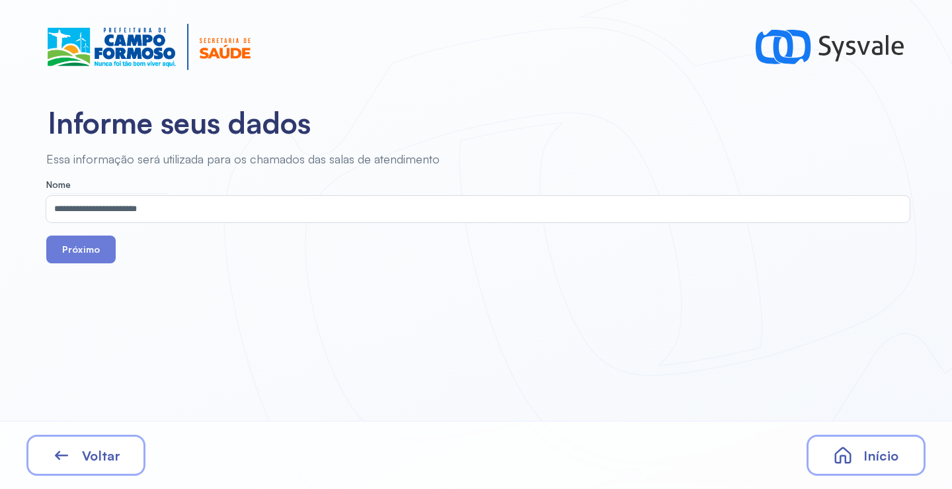
click at [864, 462] on span "Início" at bounding box center [881, 455] width 35 height 17
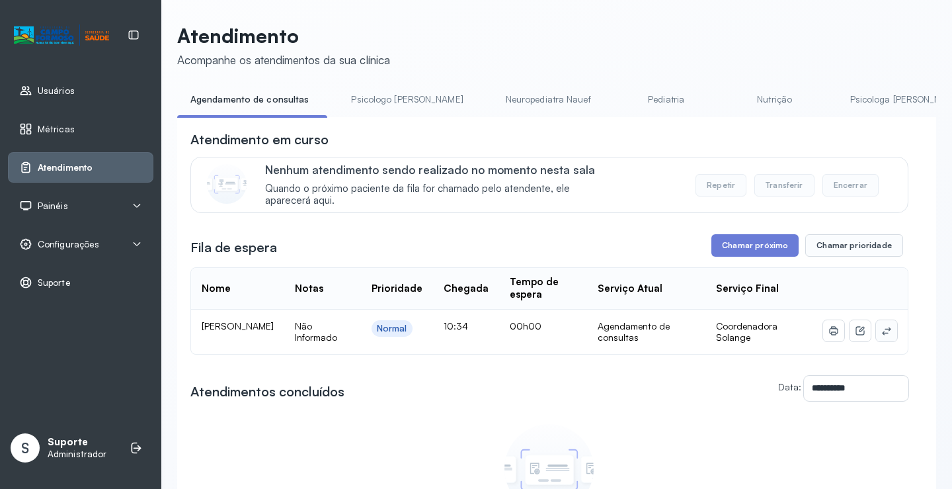
click at [881, 336] on icon at bounding box center [886, 330] width 11 height 11
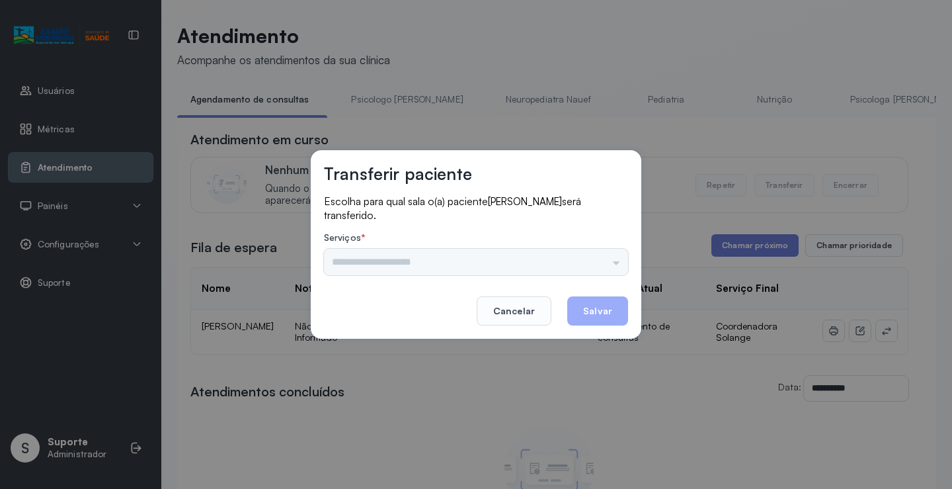
click at [606, 265] on div "Nenhuma opção encontrada" at bounding box center [476, 262] width 304 height 26
click at [606, 263] on div "Nenhuma opção encontrada" at bounding box center [476, 262] width 304 height 26
click at [610, 253] on div "Nenhuma opção encontrada" at bounding box center [476, 262] width 304 height 26
click at [526, 243] on label "Serviços *" at bounding box center [476, 239] width 304 height 14
drag, startPoint x: 593, startPoint y: 243, endPoint x: 606, endPoint y: 250, distance: 14.2
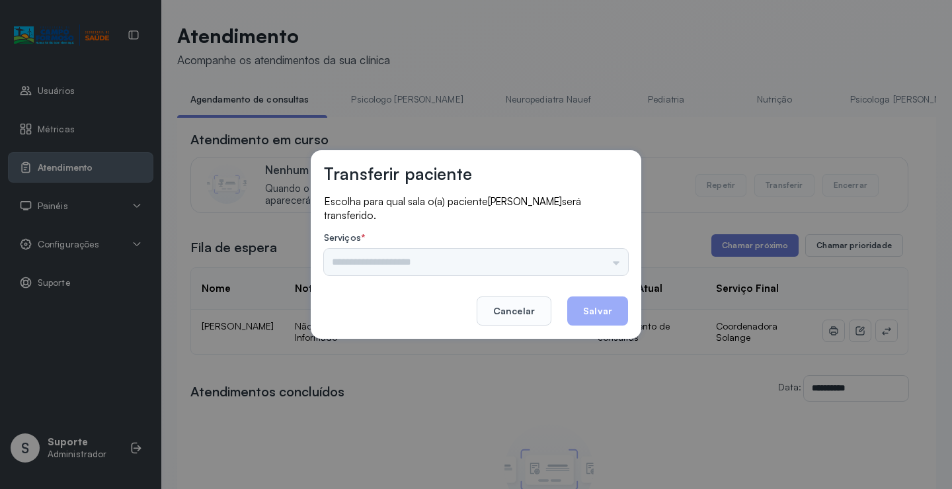
click at [594, 243] on label "Serviços *" at bounding box center [476, 239] width 304 height 14
click at [610, 258] on div "Nenhuma opção encontrada" at bounding box center [476, 262] width 304 height 26
click at [609, 263] on input "text" at bounding box center [476, 262] width 304 height 26
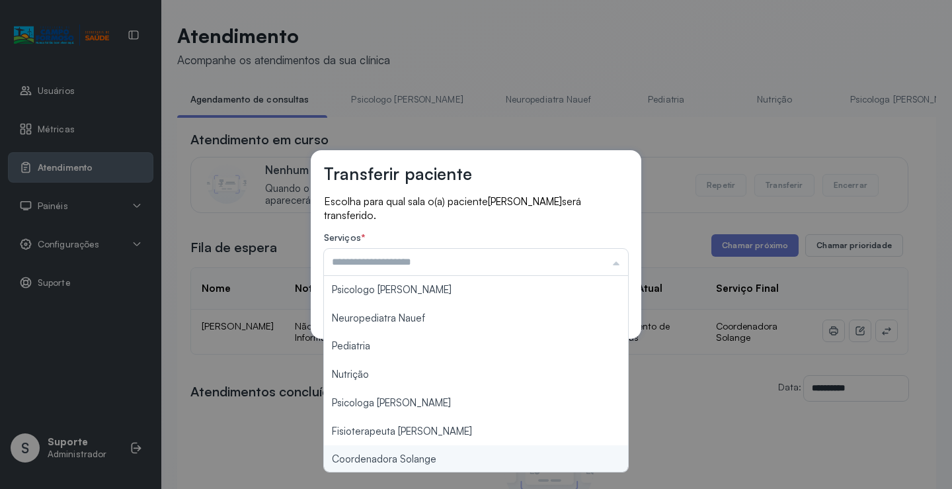
type input "**********"
drag, startPoint x: 419, startPoint y: 465, endPoint x: 465, endPoint y: 427, distance: 59.2
click at [419, 462] on div "**********" at bounding box center [476, 244] width 952 height 489
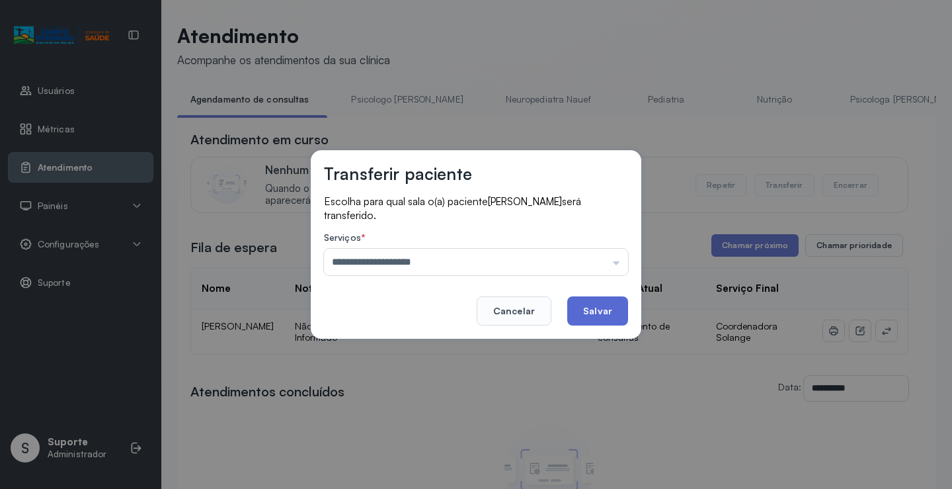
click at [592, 312] on button "Salvar" at bounding box center [597, 310] width 61 height 29
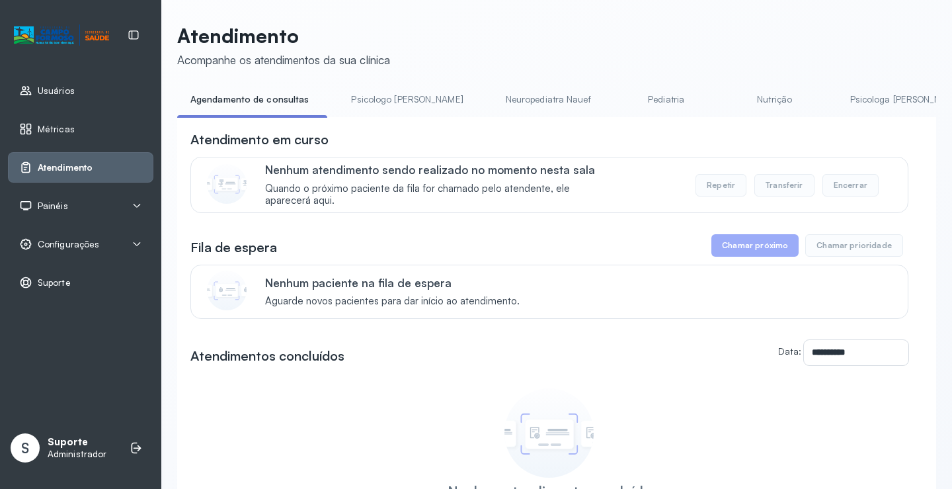
click at [620, 91] on link "Pediatria" at bounding box center [666, 100] width 93 height 22
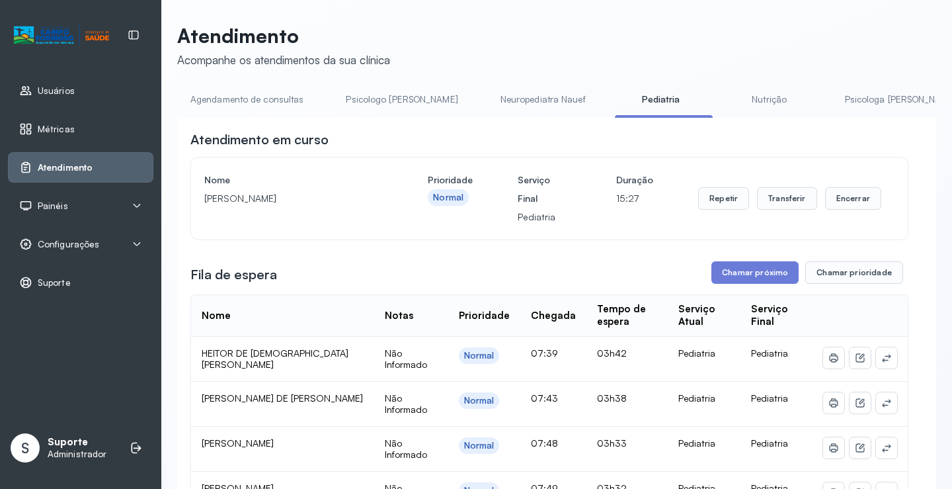
click at [723, 97] on link "Nutrição" at bounding box center [769, 100] width 93 height 22
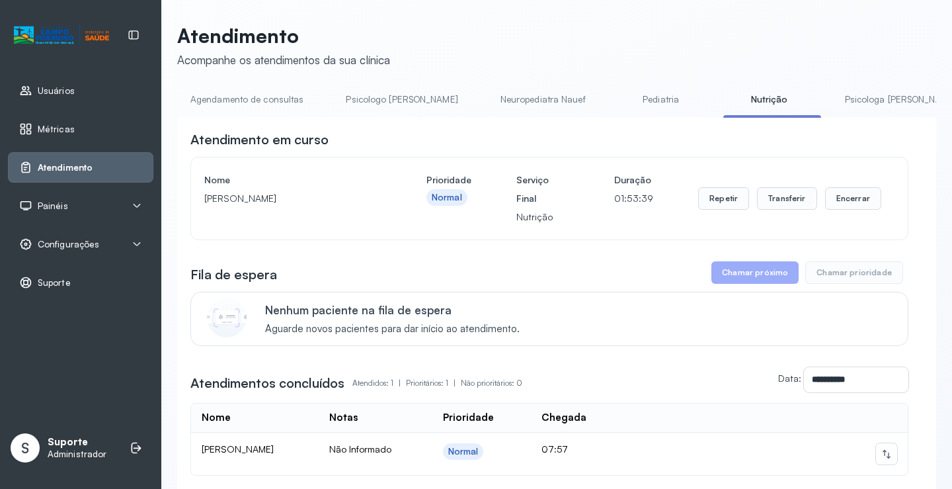
click at [616, 100] on link "Pediatria" at bounding box center [661, 100] width 93 height 22
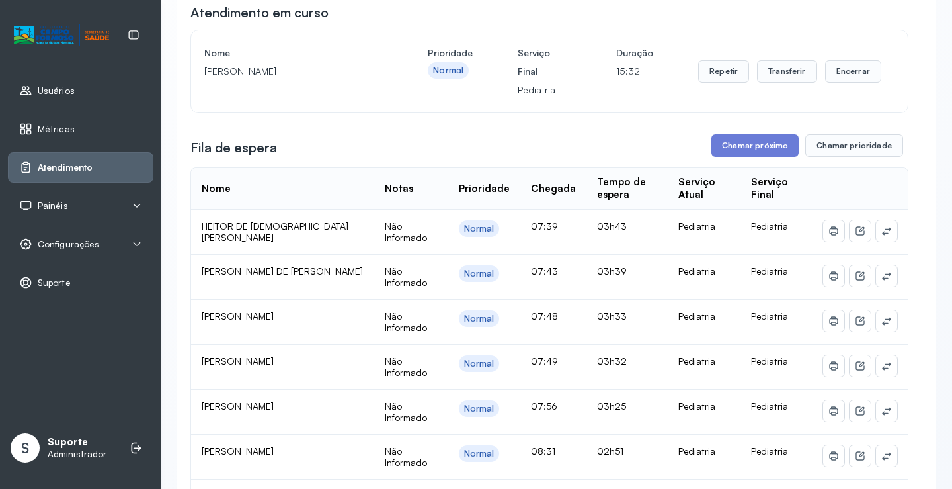
scroll to position [132, 0]
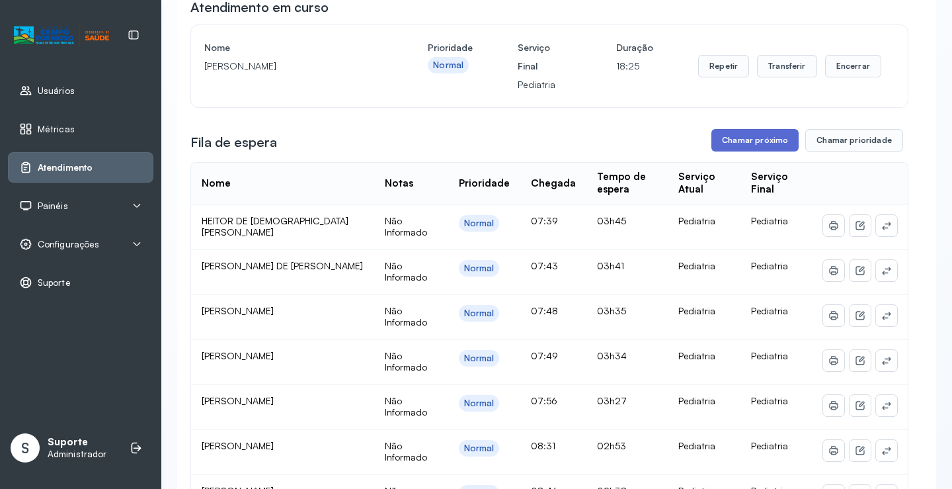
click at [772, 144] on button "Chamar próximo" at bounding box center [755, 140] width 87 height 22
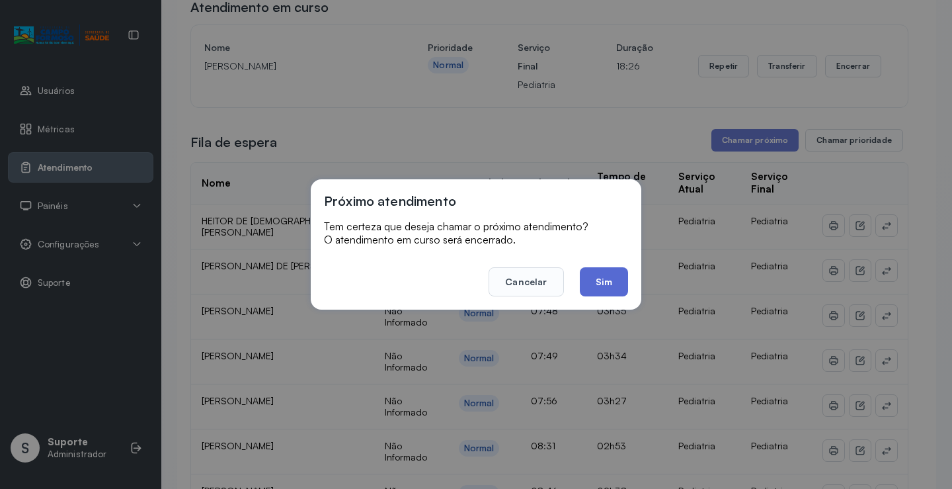
click at [612, 277] on button "Sim" at bounding box center [604, 281] width 48 height 29
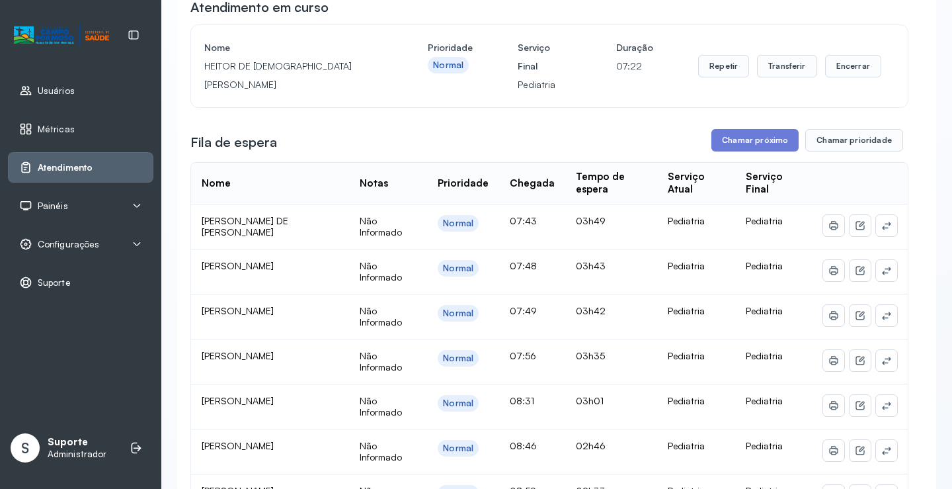
click at [103, 202] on div "Painéis" at bounding box center [80, 205] width 123 height 13
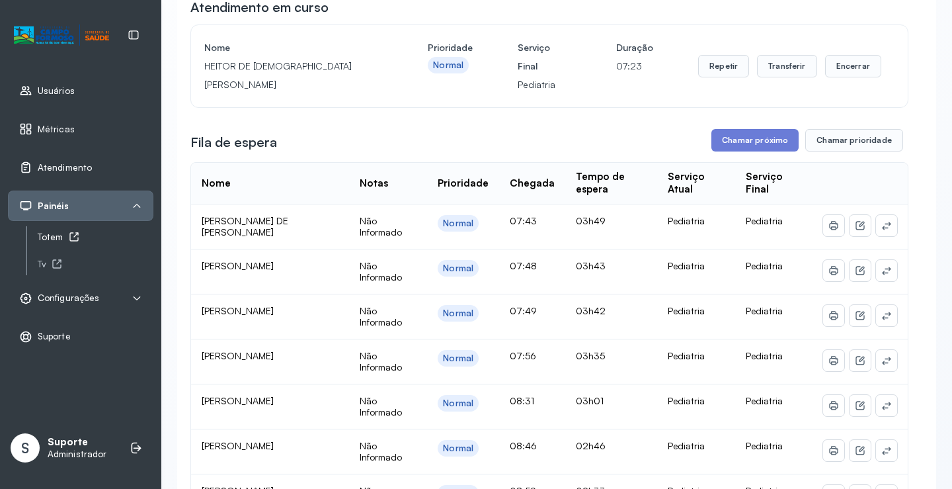
click at [55, 233] on div "Totem" at bounding box center [96, 236] width 116 height 11
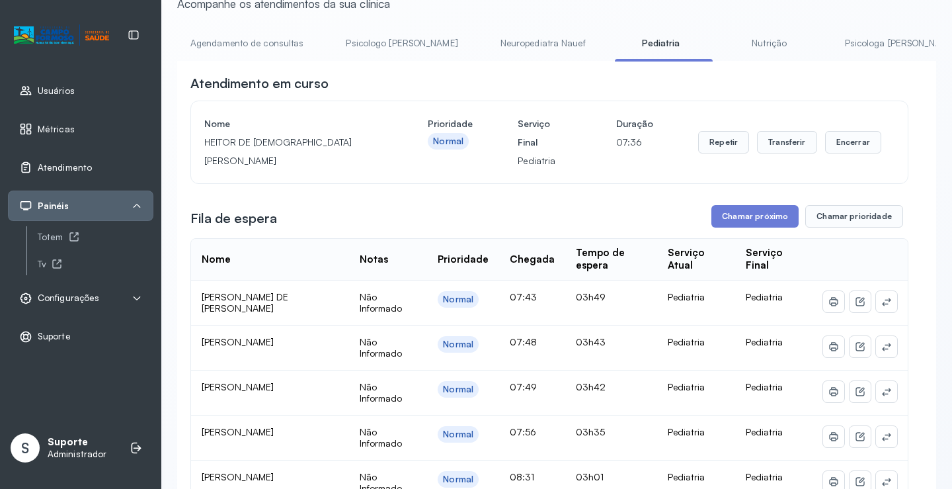
scroll to position [0, 0]
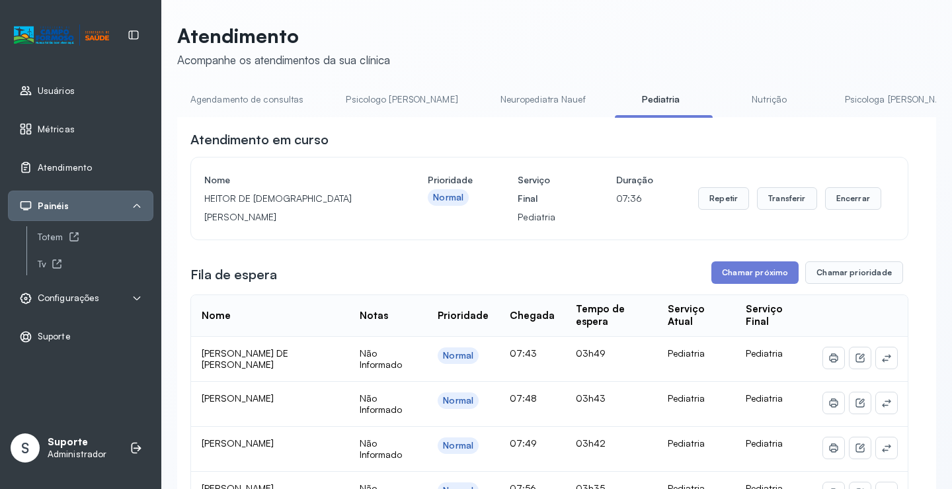
click at [252, 106] on link "Agendamento de consultas" at bounding box center [247, 100] width 140 height 22
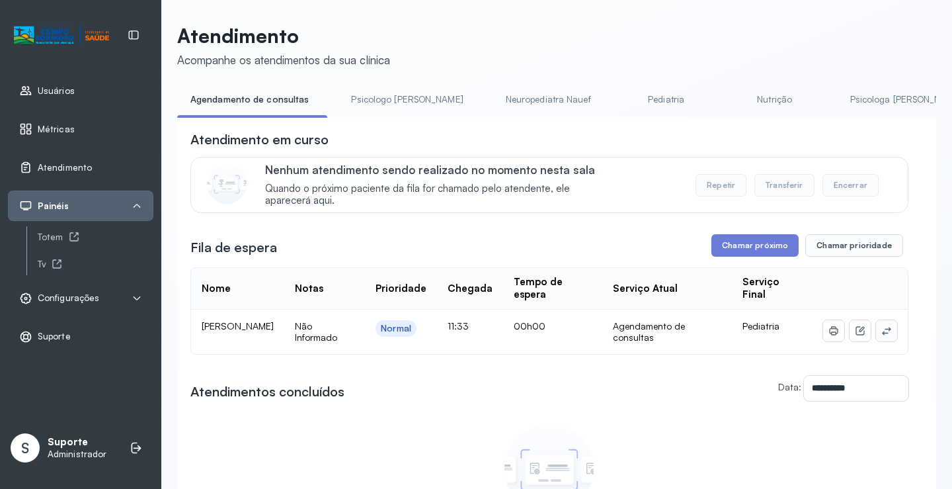
click at [883, 339] on button at bounding box center [886, 330] width 21 height 21
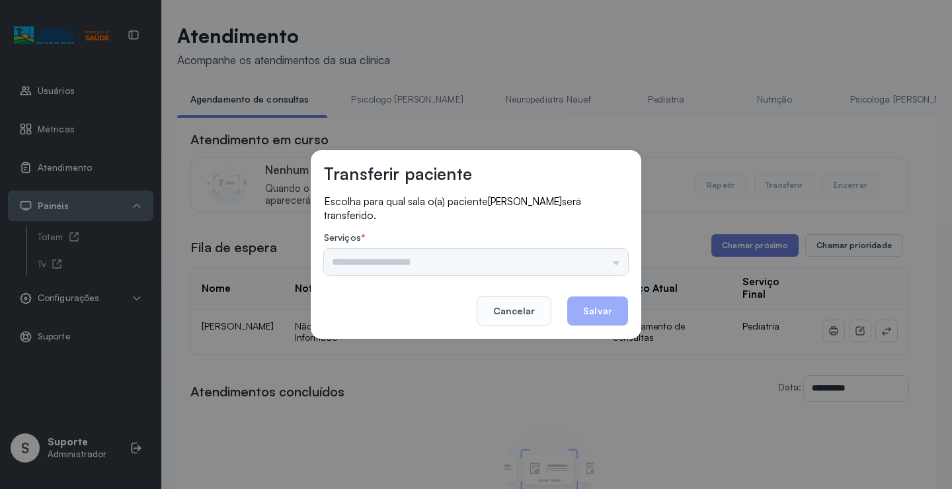
drag, startPoint x: 634, startPoint y: 268, endPoint x: 617, endPoint y: 266, distance: 17.2
click at [625, 266] on div "Transferir paciente Escolha para qual sala o(a) paciente RAFAEL ALVES SOUZA ser…" at bounding box center [476, 244] width 331 height 188
click at [612, 265] on input "text" at bounding box center [476, 262] width 304 height 26
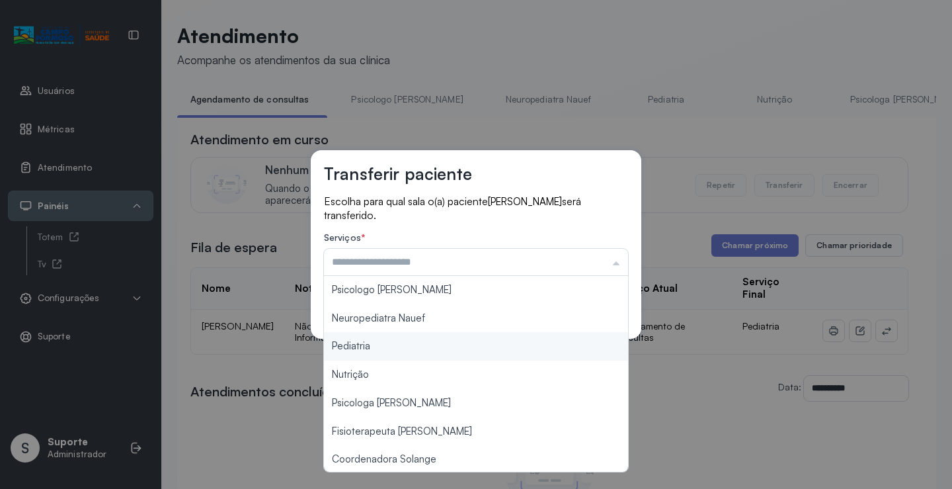
type input "*********"
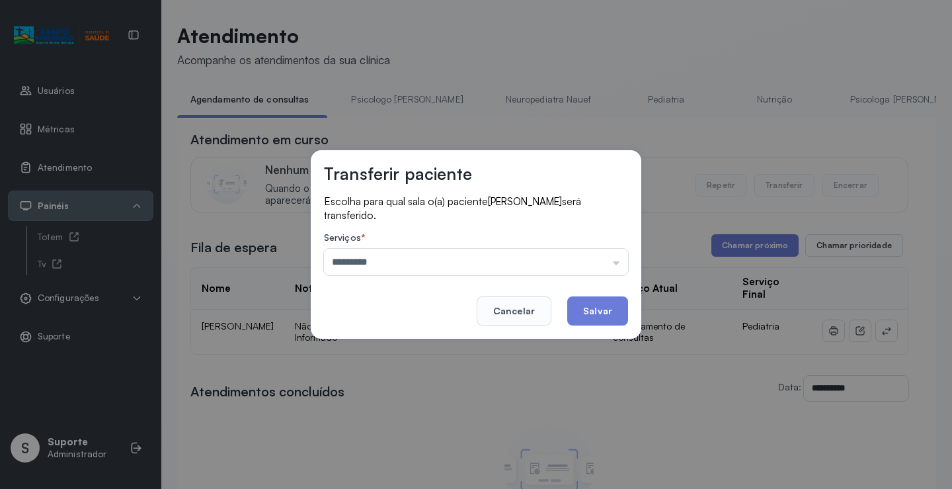
click at [404, 337] on div "Transferir paciente Escolha para qual sala o(a) paciente RAFAEL ALVES SOUZA ser…" at bounding box center [476, 244] width 331 height 188
click at [616, 299] on button "Salvar" at bounding box center [597, 310] width 61 height 29
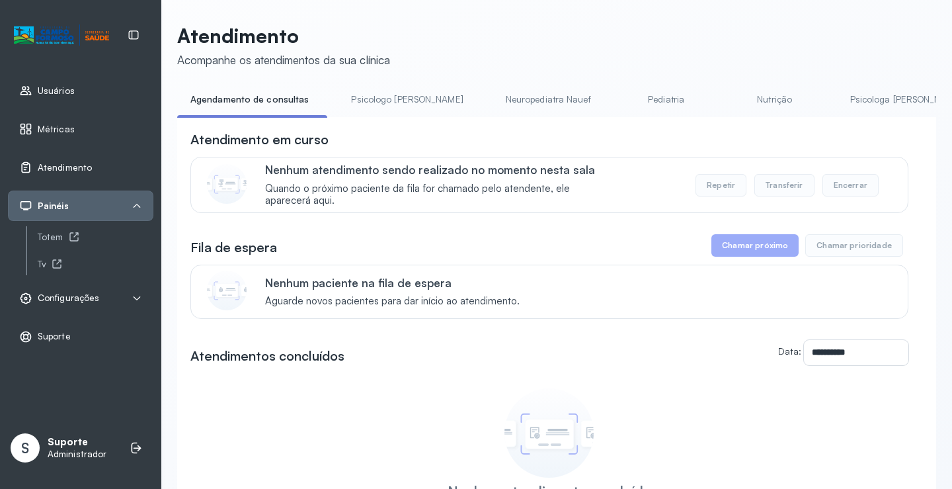
click at [620, 102] on link "Pediatria" at bounding box center [666, 100] width 93 height 22
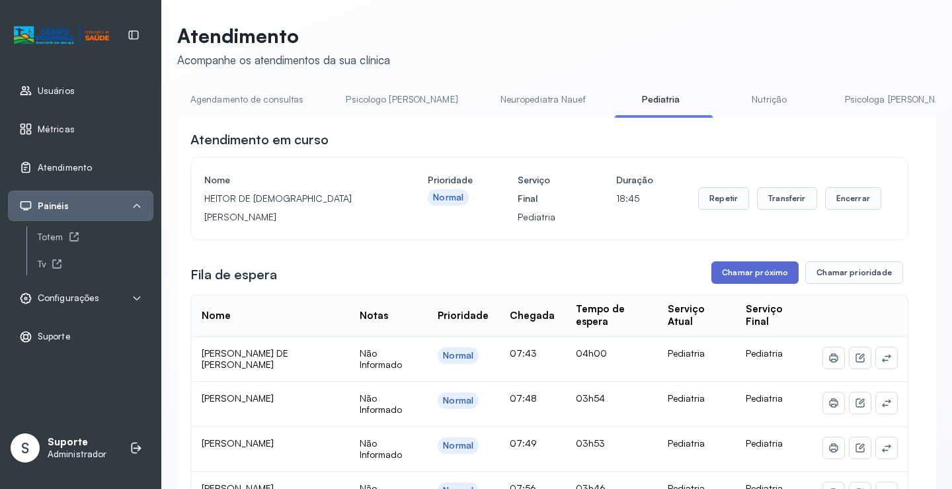
click at [751, 272] on button "Chamar próximo" at bounding box center [755, 272] width 87 height 22
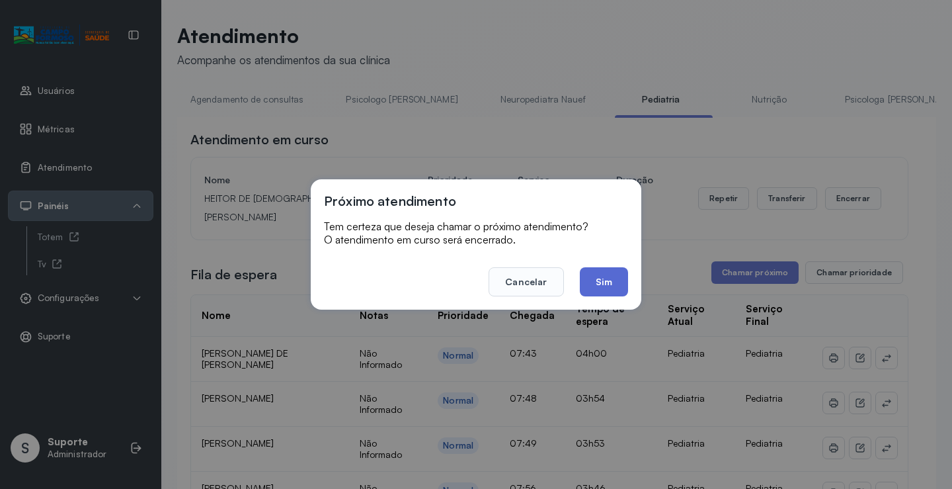
click at [623, 275] on button "Sim" at bounding box center [604, 281] width 48 height 29
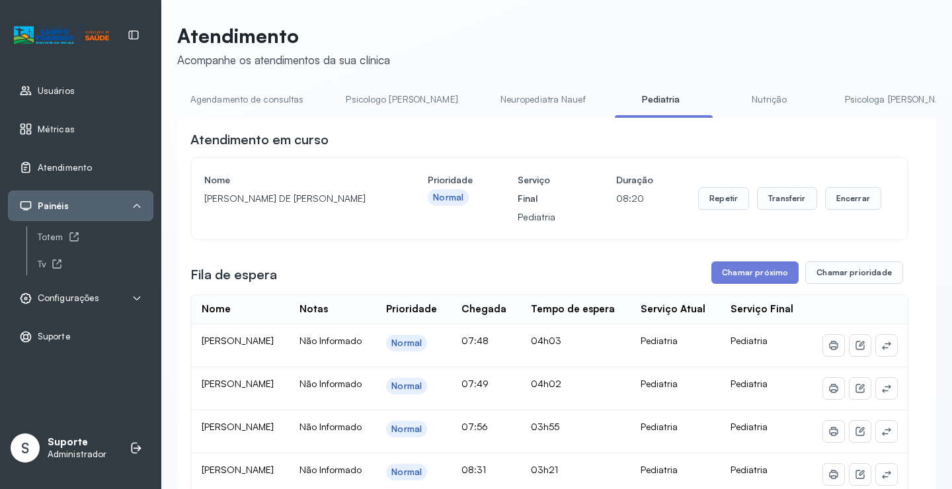
scroll to position [66, 0]
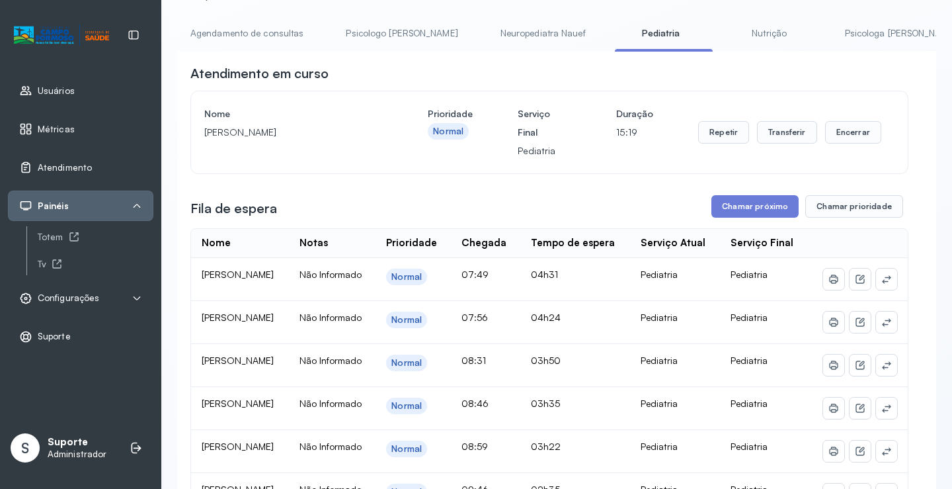
click at [265, 26] on link "Agendamento de consultas" at bounding box center [247, 33] width 140 height 22
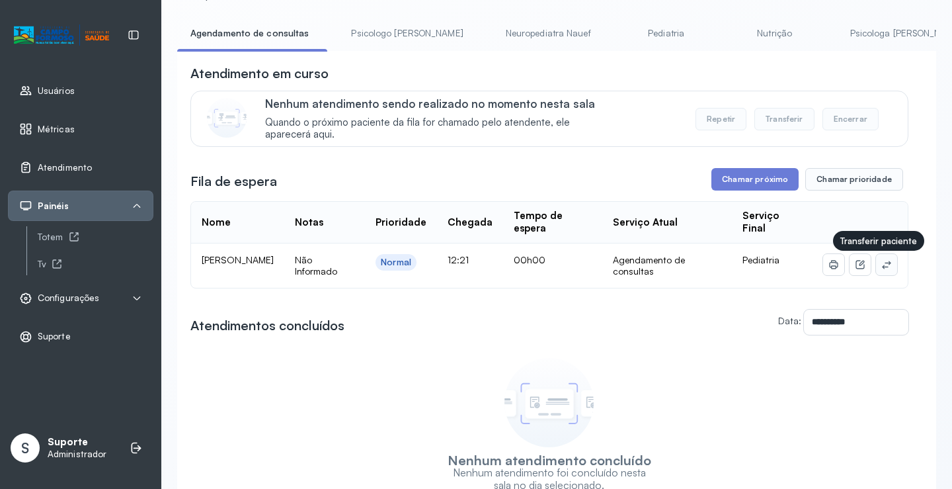
click at [876, 271] on button at bounding box center [886, 264] width 21 height 21
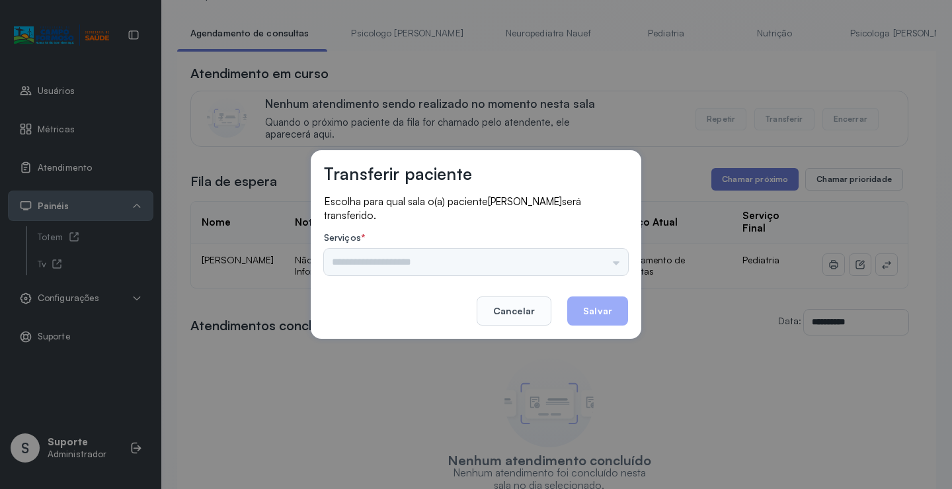
click at [592, 270] on div "Psicologo Pedro Neuropediatra Nauef Pediatria Nutrição Psicologa Alana Fisioter…" at bounding box center [476, 262] width 304 height 26
click at [612, 261] on input "text" at bounding box center [476, 262] width 304 height 26
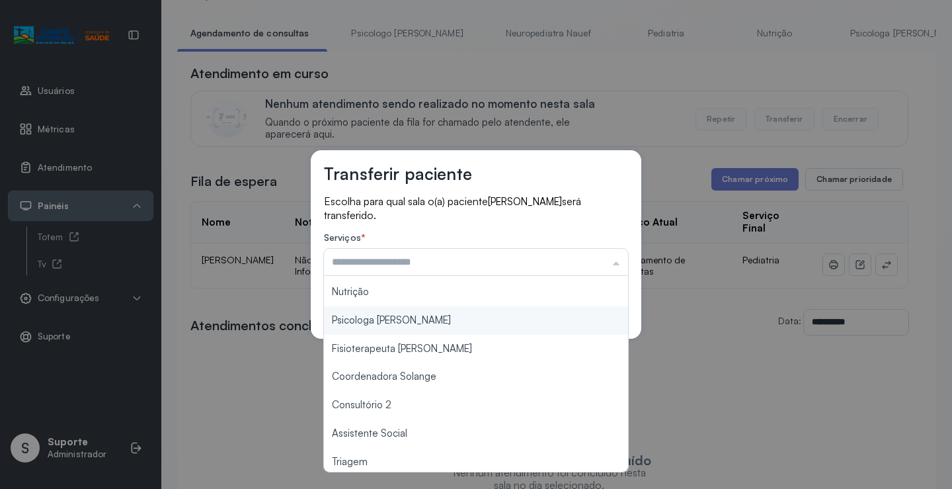
scroll to position [134, 0]
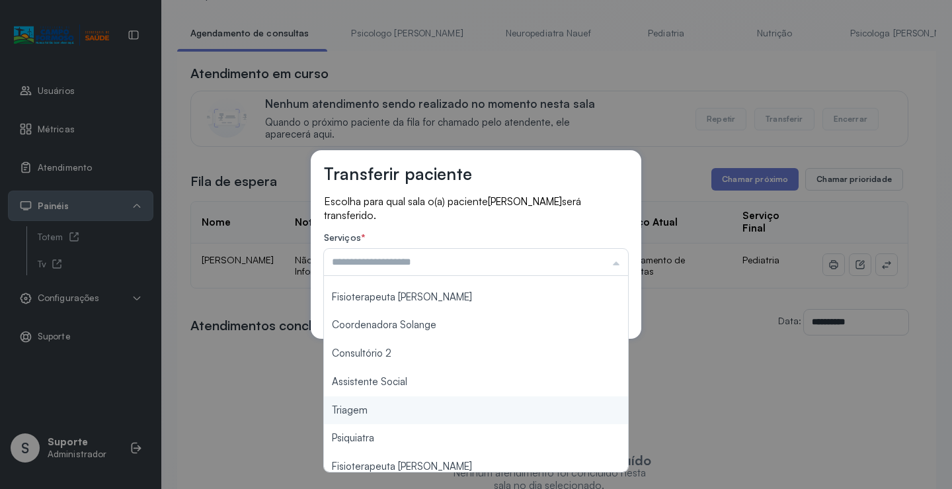
type input "*******"
click at [374, 408] on div "Transferir paciente Escolha para qual sala o(a) paciente ARTHUR GABRIEL ALMEIDA…" at bounding box center [476, 244] width 952 height 489
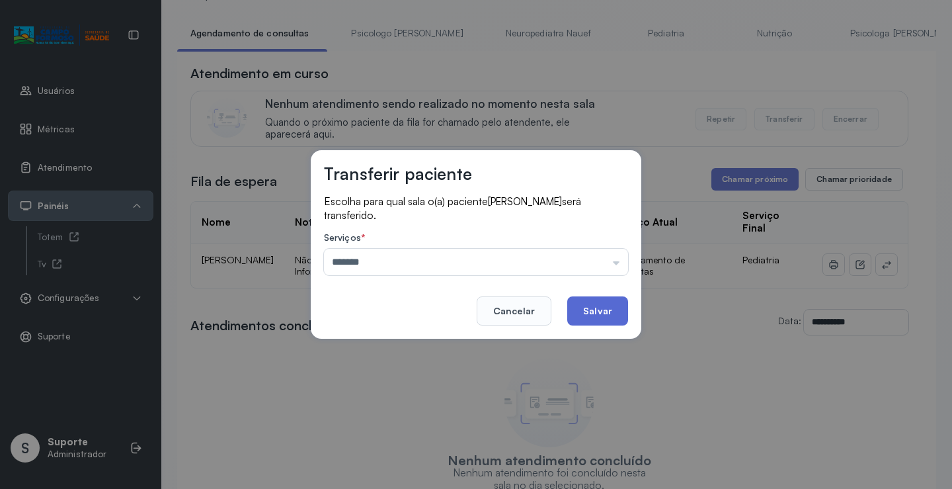
click at [594, 320] on button "Salvar" at bounding box center [597, 310] width 61 height 29
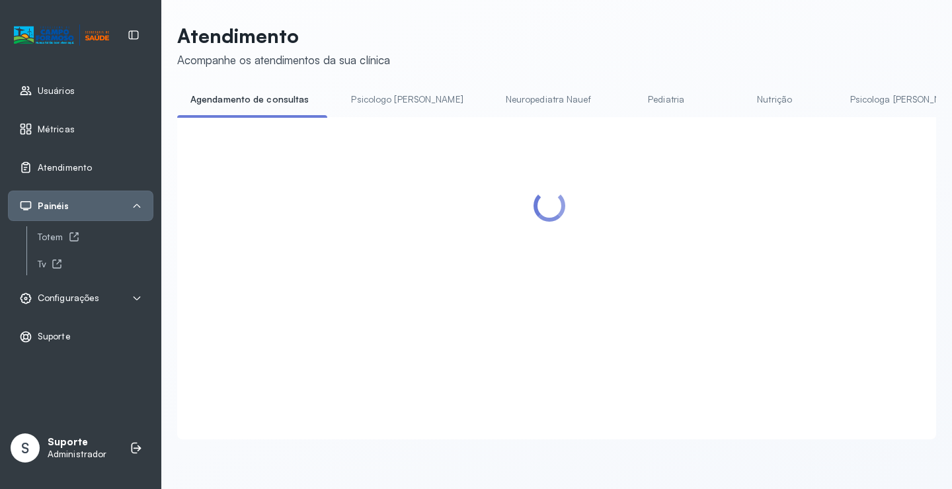
scroll to position [66, 0]
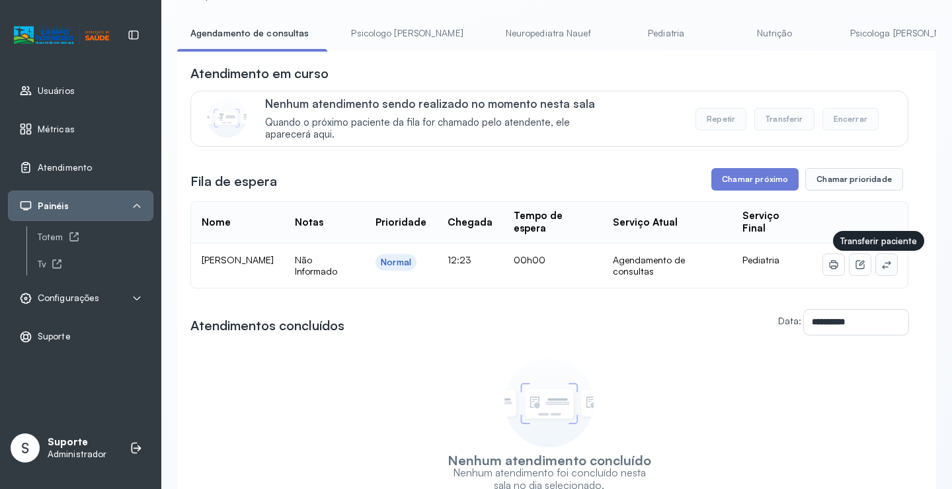
click at [881, 270] on icon at bounding box center [886, 264] width 11 height 11
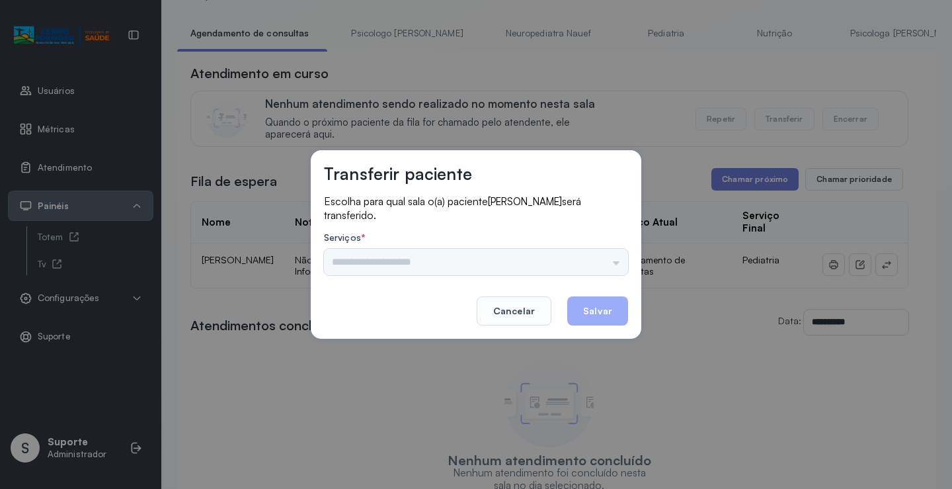
click at [607, 253] on div "Psicologo Pedro Neuropediatra Nauef Pediatria Nutrição Psicologa Alana Fisioter…" at bounding box center [476, 262] width 304 height 26
drag, startPoint x: 608, startPoint y: 254, endPoint x: 584, endPoint y: 264, distance: 26.4
click at [606, 256] on input "text" at bounding box center [476, 262] width 304 height 26
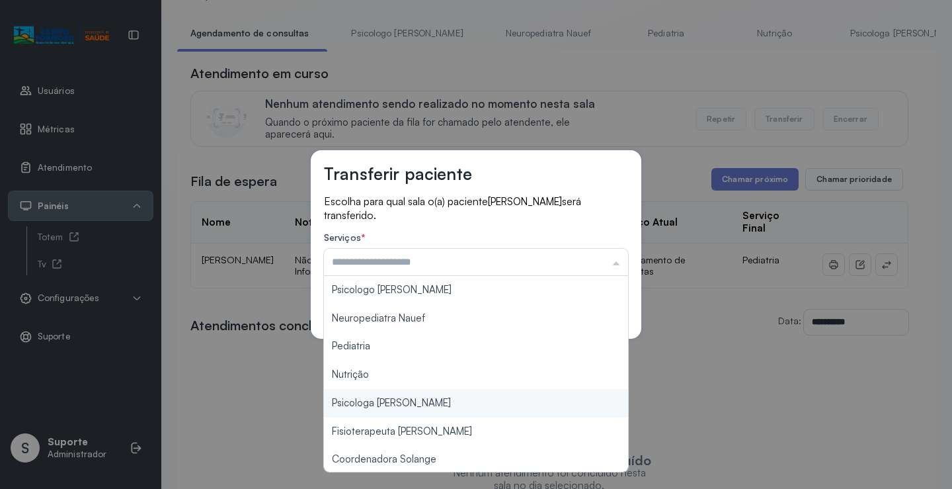
scroll to position [200, 0]
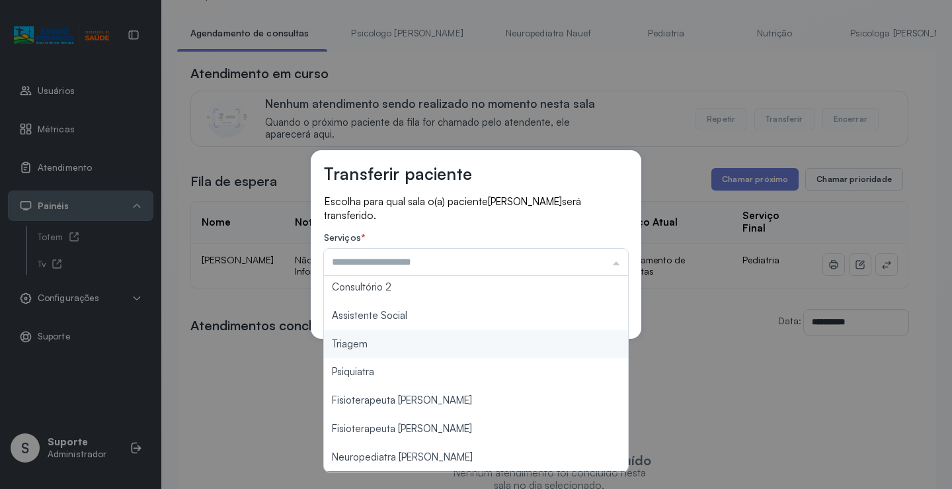
type input "*******"
drag, startPoint x: 378, startPoint y: 346, endPoint x: 417, endPoint y: 337, distance: 39.9
click at [378, 345] on div "Transferir paciente Escolha para qual sala o(a) paciente JOAQUIM MANGABEIRA CAR…" at bounding box center [476, 244] width 952 height 489
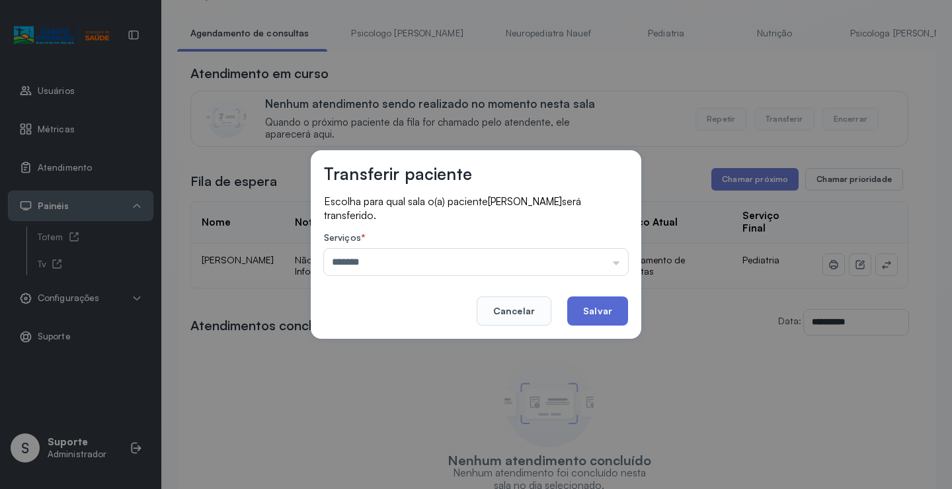
click at [606, 313] on button "Salvar" at bounding box center [597, 310] width 61 height 29
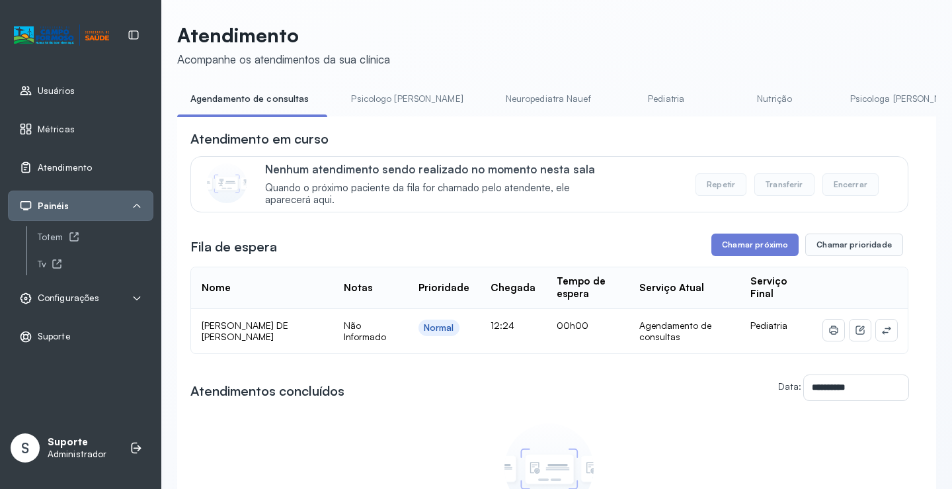
scroll to position [66, 0]
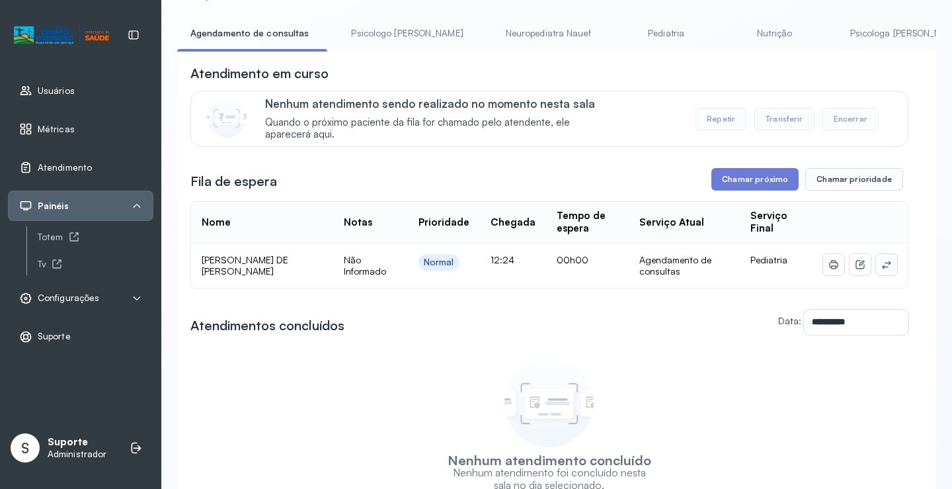
click at [887, 268] on button at bounding box center [886, 264] width 21 height 21
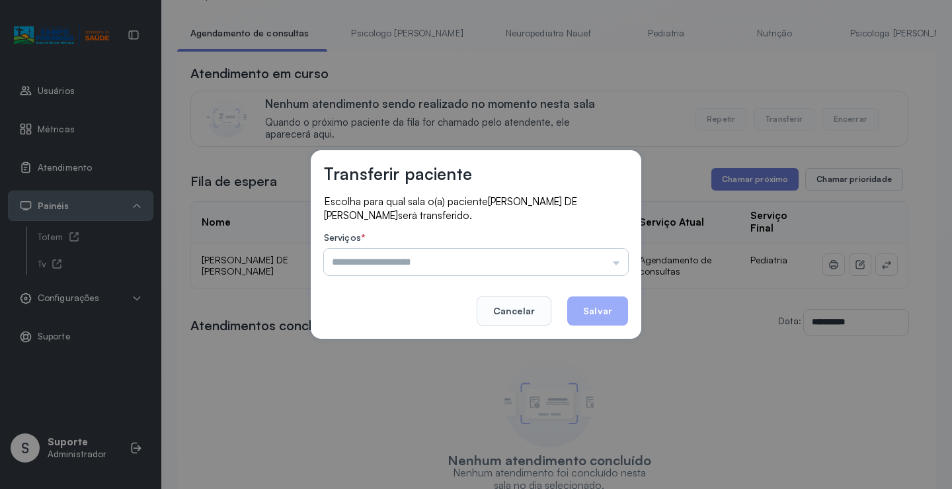
click at [616, 261] on input "text" at bounding box center [476, 262] width 304 height 26
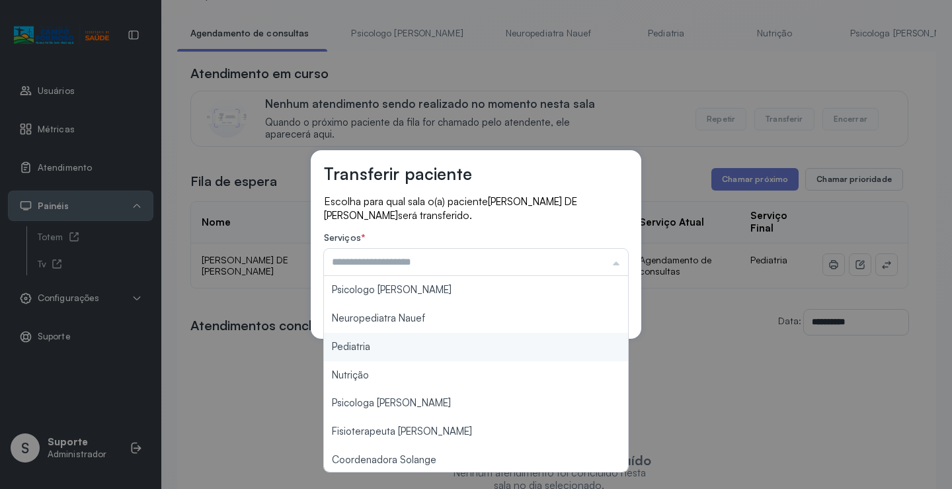
scroll to position [200, 0]
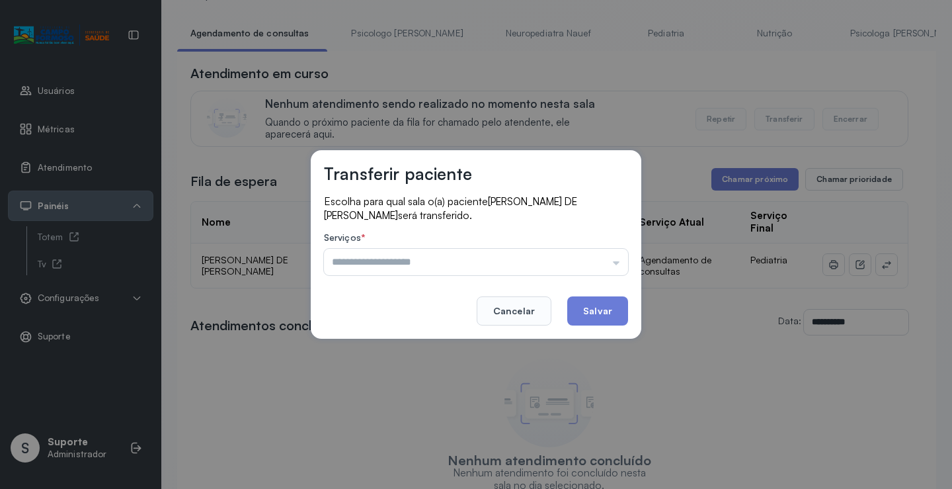
type input "*******"
click at [432, 346] on div "Transferir paciente Escolha para qual sala o(a) paciente RYAN LUCAS DE JESUS LE…" at bounding box center [476, 244] width 952 height 489
click at [606, 307] on button "Salvar" at bounding box center [597, 310] width 61 height 29
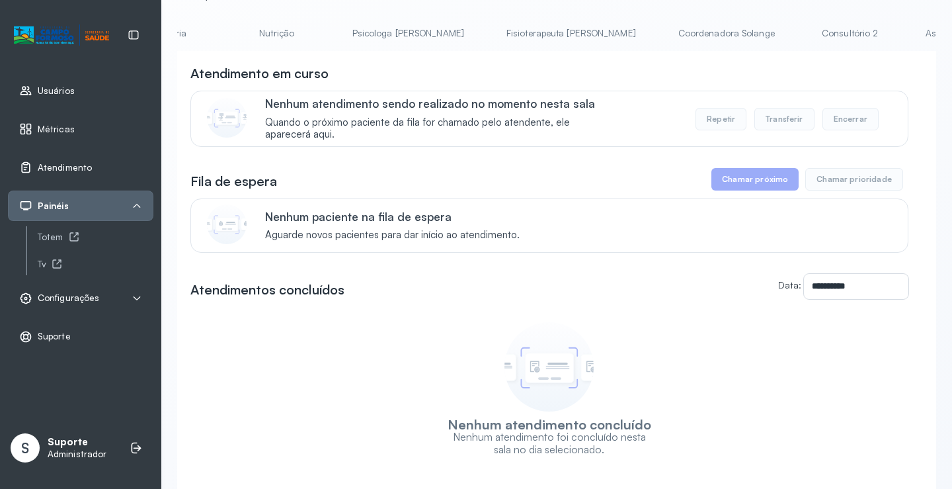
scroll to position [0, 734]
click at [788, 28] on link "Triagem" at bounding box center [834, 33] width 93 height 22
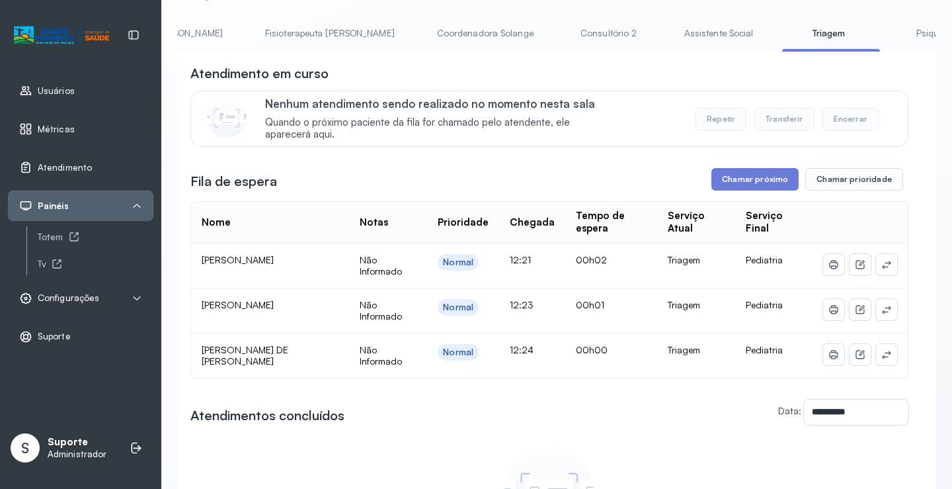
scroll to position [0, 0]
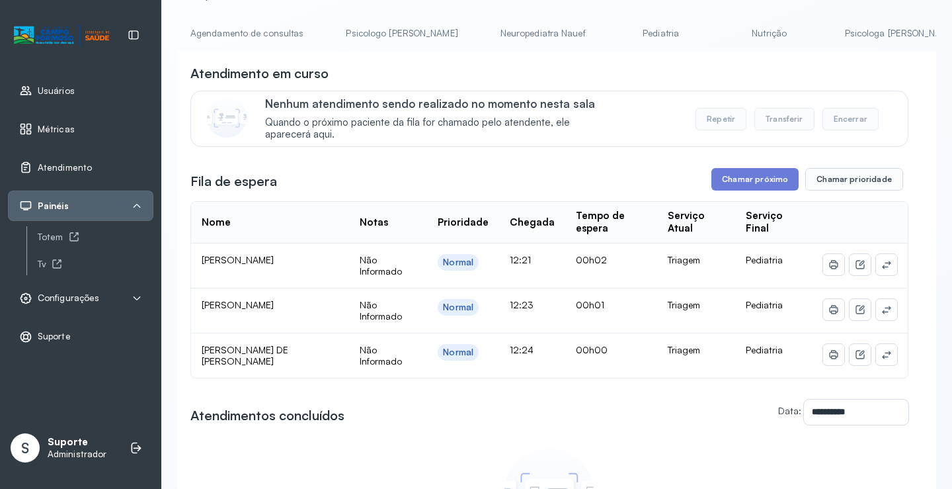
click at [234, 42] on link "Agendamento de consultas" at bounding box center [247, 33] width 140 height 22
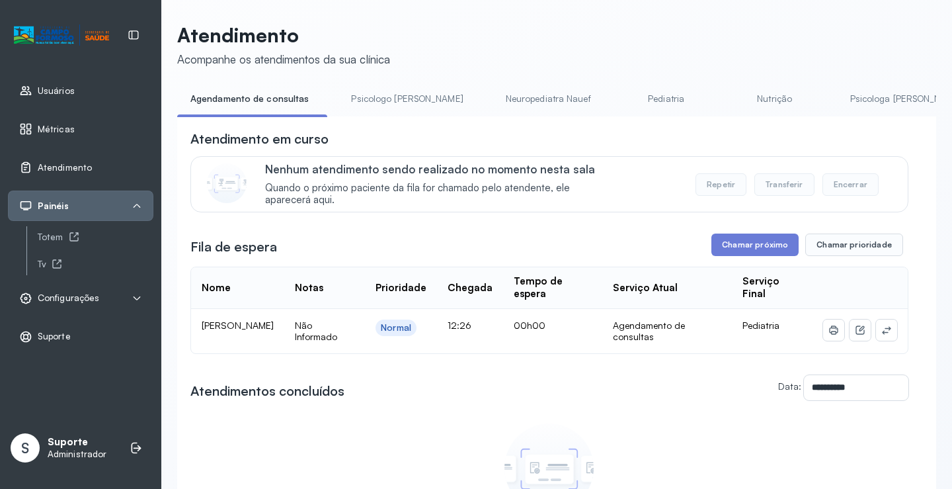
scroll to position [66, 0]
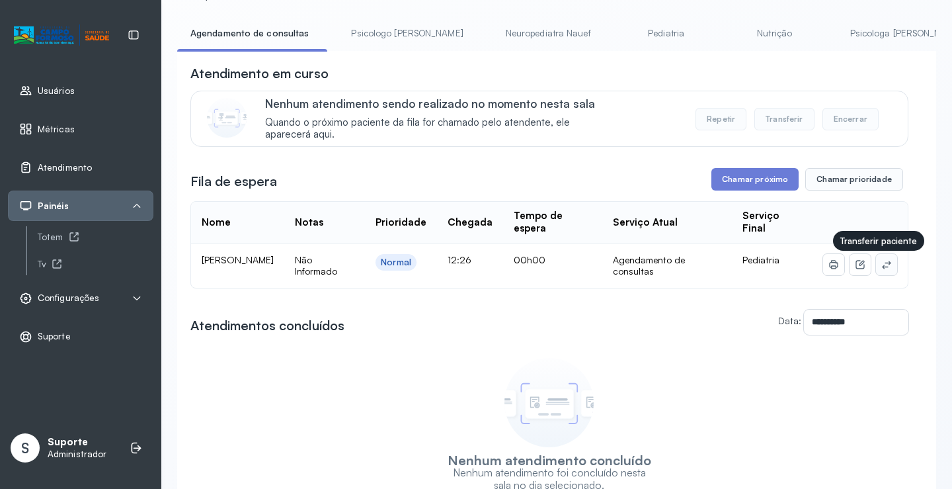
click at [882, 266] on icon at bounding box center [886, 265] width 9 height 8
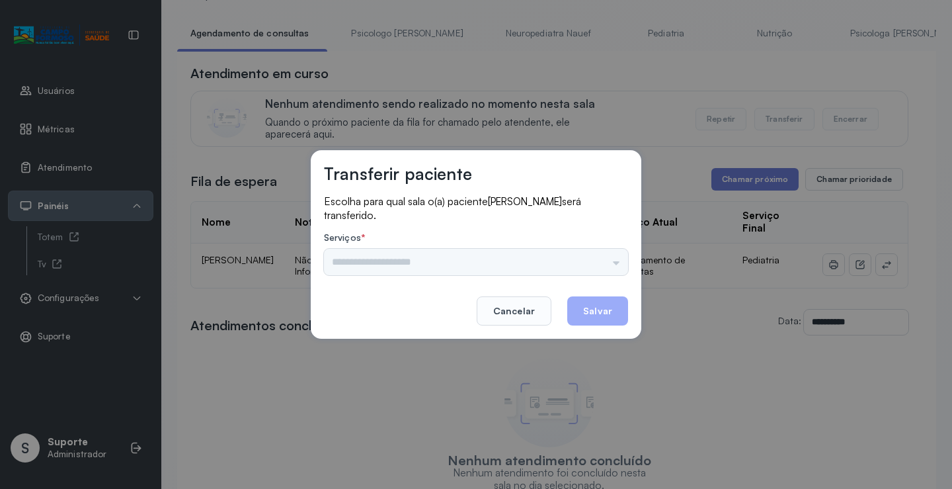
drag, startPoint x: 580, startPoint y: 250, endPoint x: 598, endPoint y: 255, distance: 18.4
click at [586, 251] on div "Psicologo Pedro Neuropediatra Nauef Pediatria Nutrição Psicologa Alana Fisioter…" at bounding box center [476, 262] width 304 height 26
click at [598, 255] on div "Psicologo Pedro Neuropediatra Nauef Pediatria Nutrição Psicologa Alana Fisioter…" at bounding box center [476, 262] width 304 height 26
click at [598, 255] on input "text" at bounding box center [476, 262] width 304 height 26
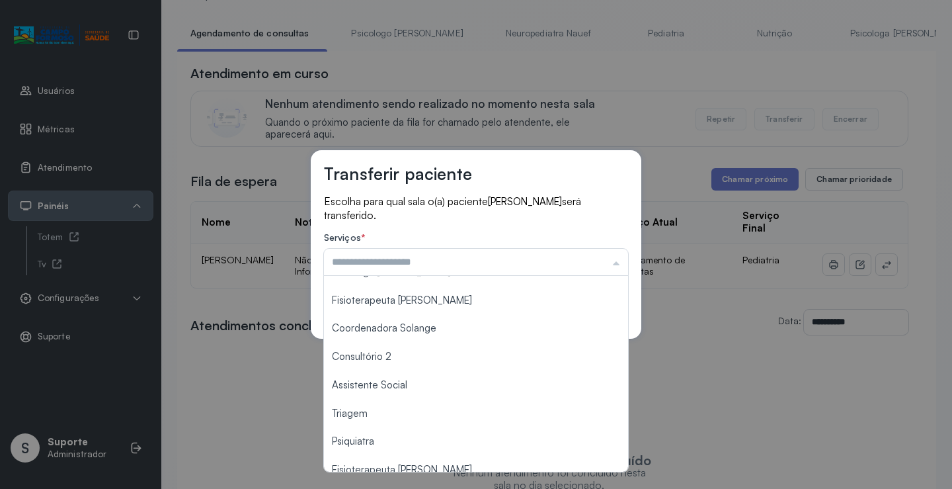
scroll to position [132, 0]
type input "*******"
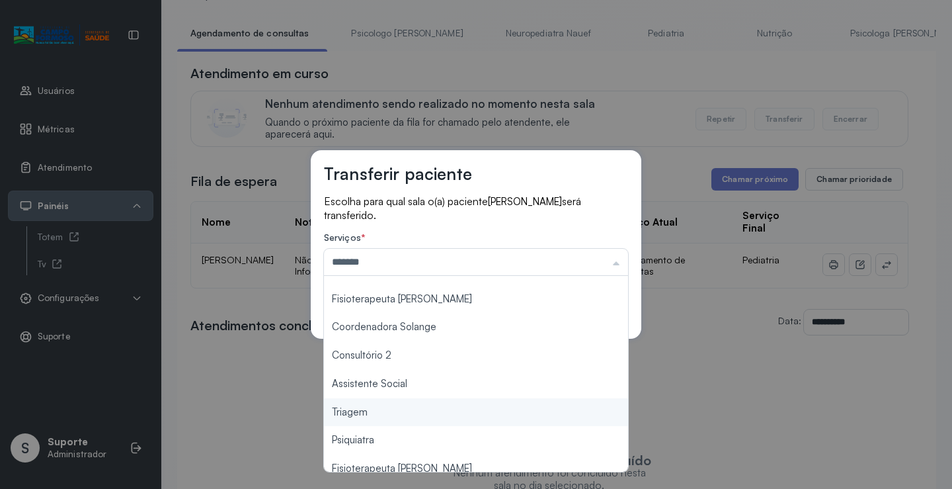
drag, startPoint x: 378, startPoint y: 413, endPoint x: 594, endPoint y: 315, distance: 237.9
click at [378, 413] on div "Transferir paciente Escolha para qual sala o(a) paciente MAVIE PAES DE SOUSA UM…" at bounding box center [476, 244] width 952 height 489
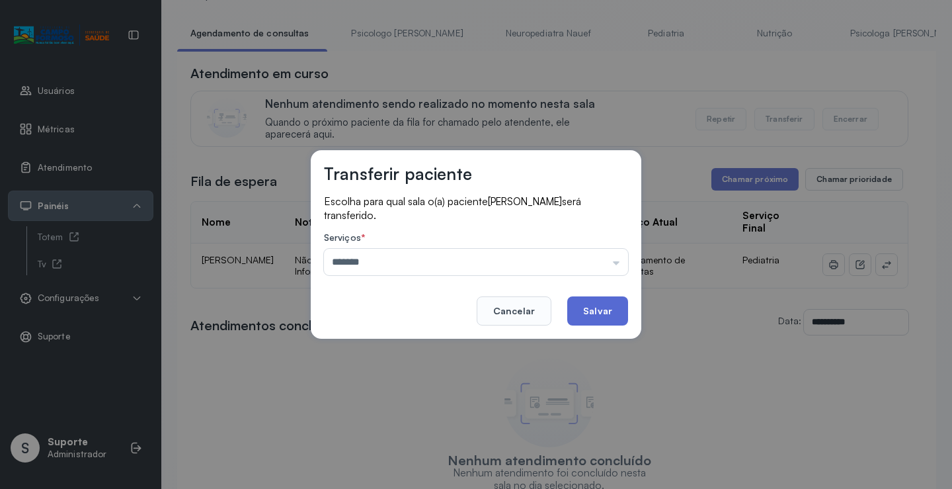
click at [610, 304] on button "Salvar" at bounding box center [597, 310] width 61 height 29
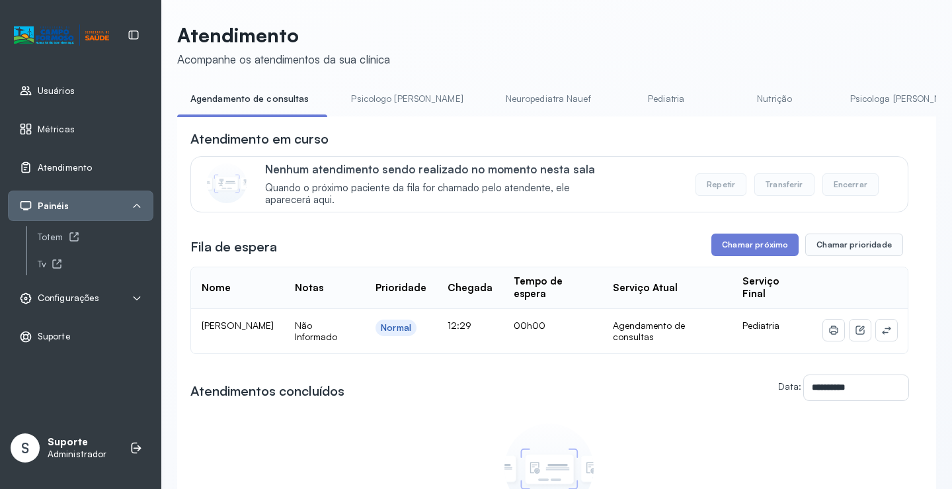
scroll to position [66, 0]
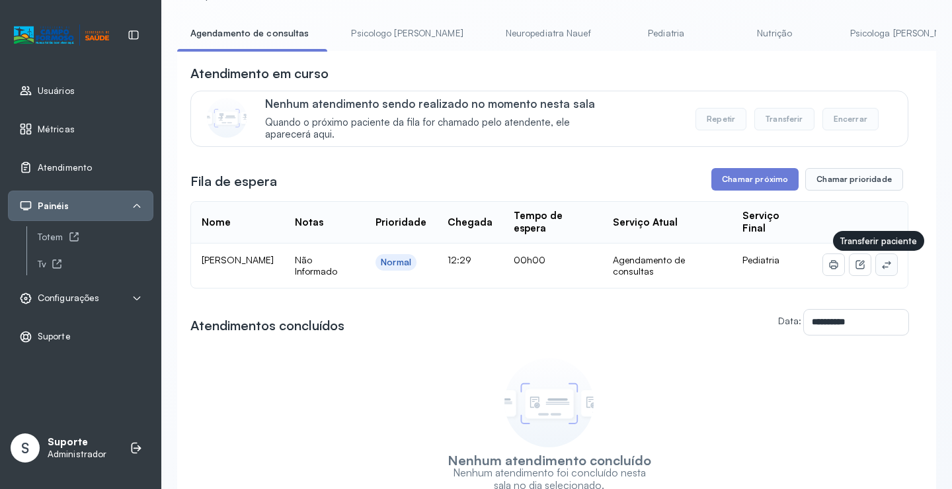
click at [882, 264] on icon at bounding box center [886, 264] width 11 height 11
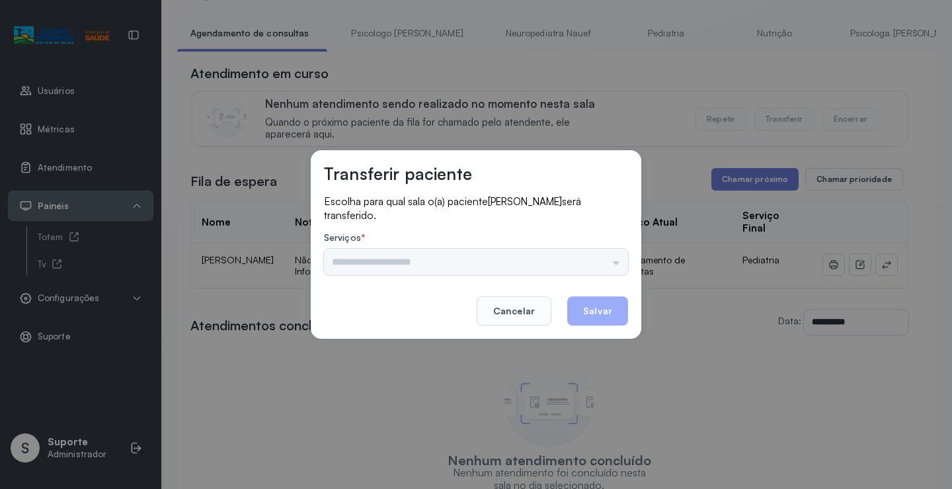
click at [603, 265] on div "Psicologo Pedro Neuropediatra Nauef Pediatria Nutrição Psicologa Alana Fisioter…" at bounding box center [476, 262] width 304 height 26
click at [603, 265] on input "text" at bounding box center [476, 262] width 304 height 26
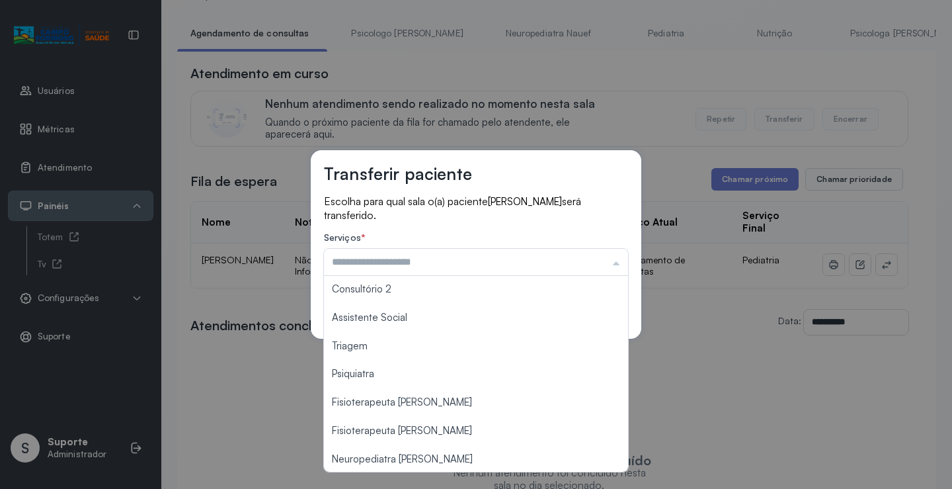
scroll to position [200, 0]
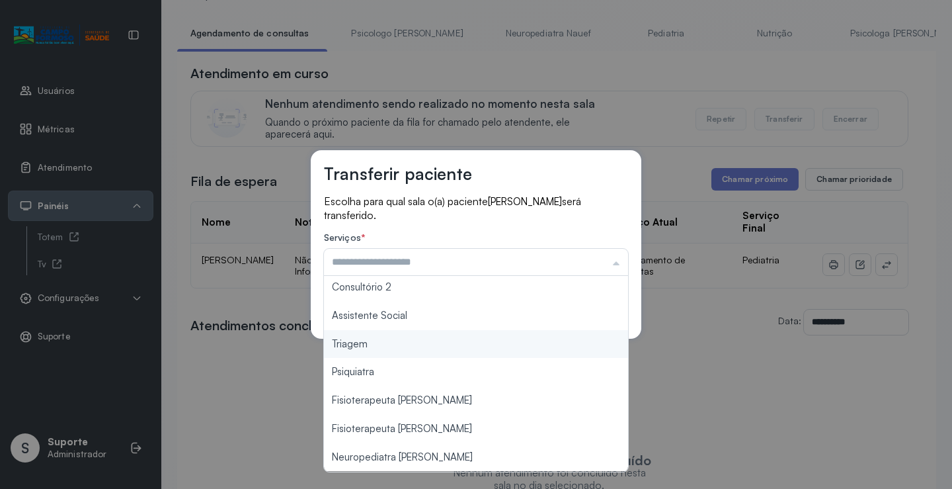
type input "*******"
click at [421, 352] on div "Transferir paciente Escolha para qual sala o(a) paciente CRISTHIAN CESAR SOARES…" at bounding box center [476, 244] width 952 height 489
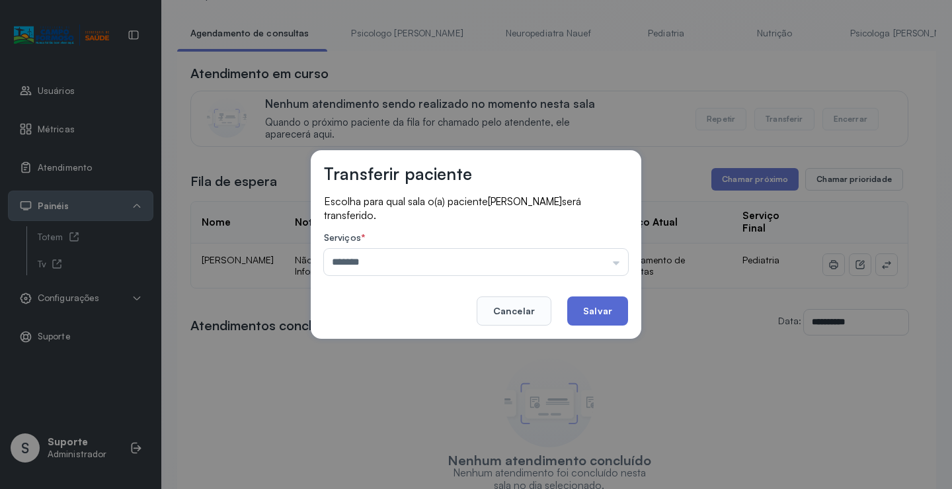
click at [586, 313] on button "Salvar" at bounding box center [597, 310] width 61 height 29
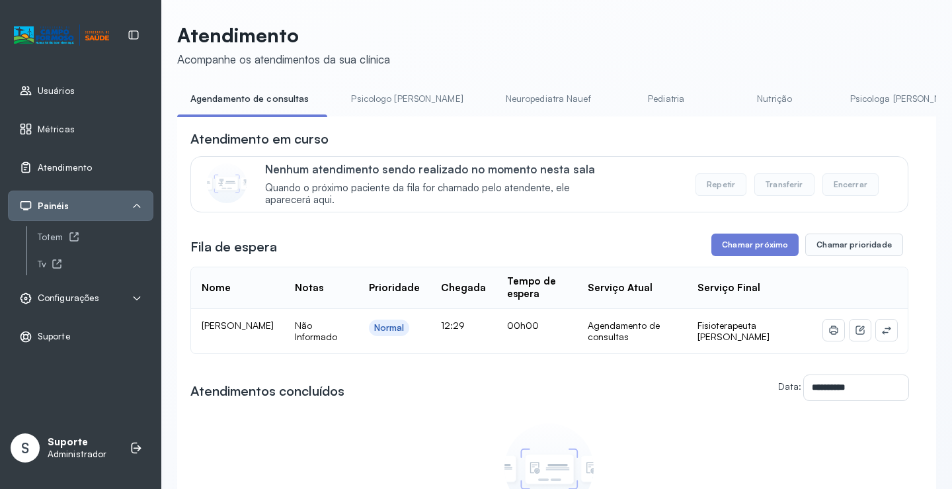
scroll to position [66, 0]
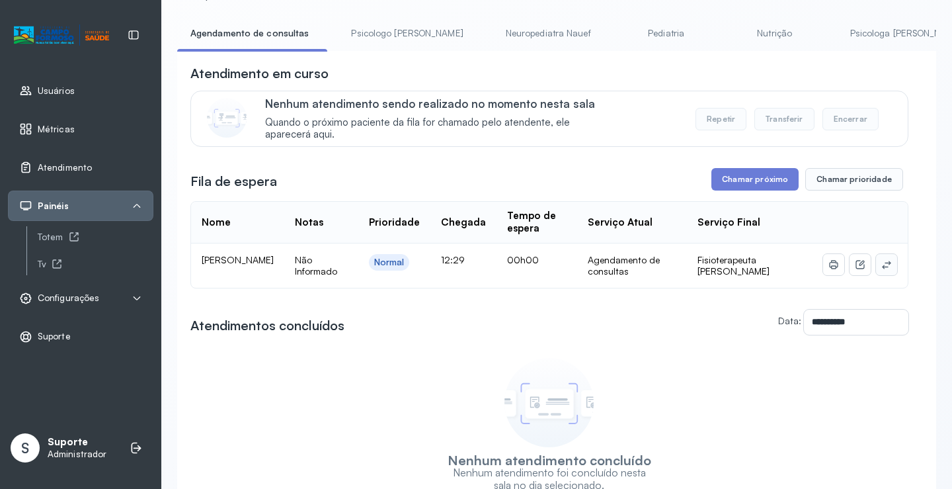
click at [881, 270] on icon at bounding box center [886, 264] width 11 height 11
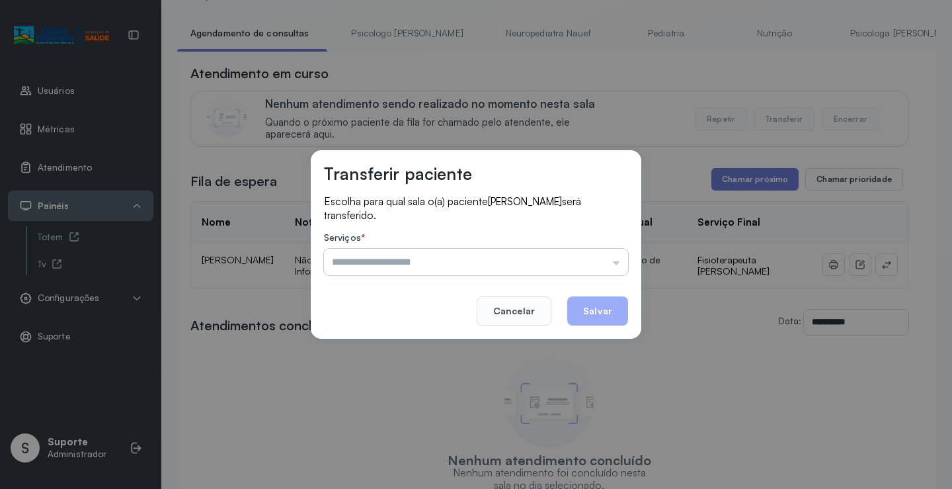
click at [603, 259] on input "text" at bounding box center [476, 262] width 304 height 26
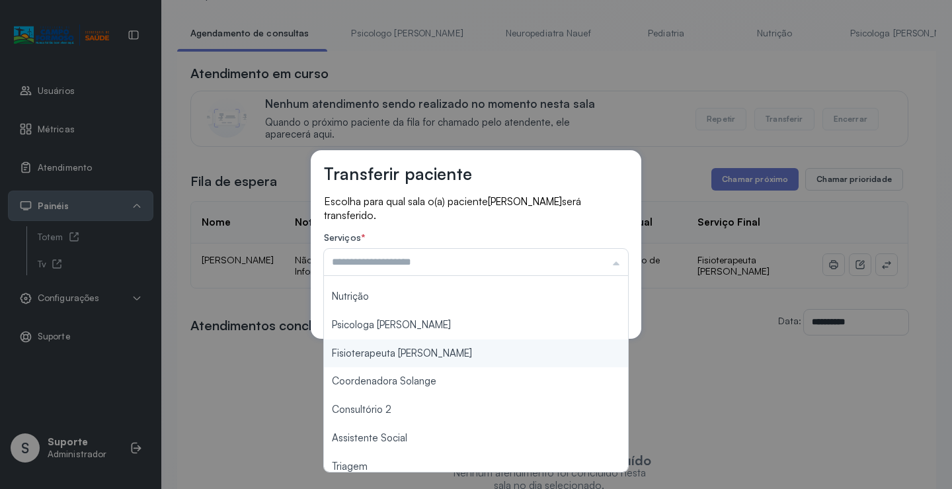
scroll to position [200, 0]
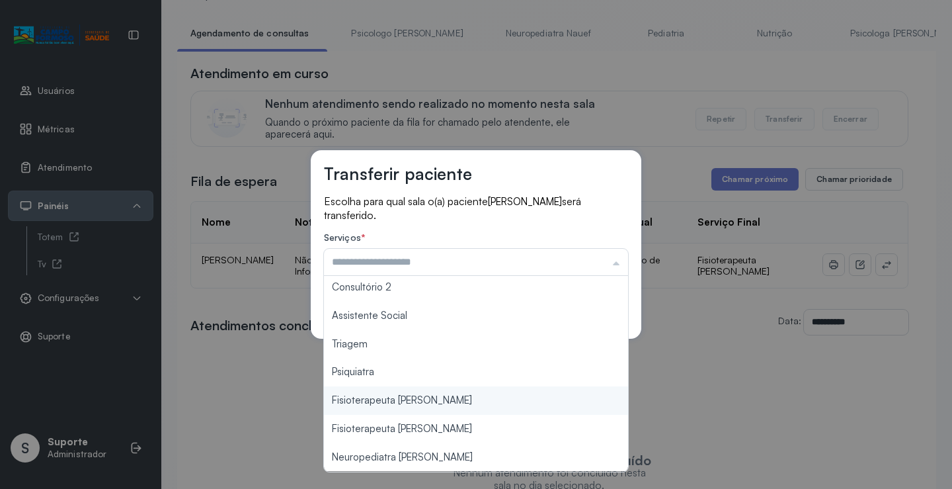
type input "**********"
drag, startPoint x: 476, startPoint y: 403, endPoint x: 586, endPoint y: 350, distance: 121.9
click at [480, 398] on div "**********" at bounding box center [476, 244] width 952 height 489
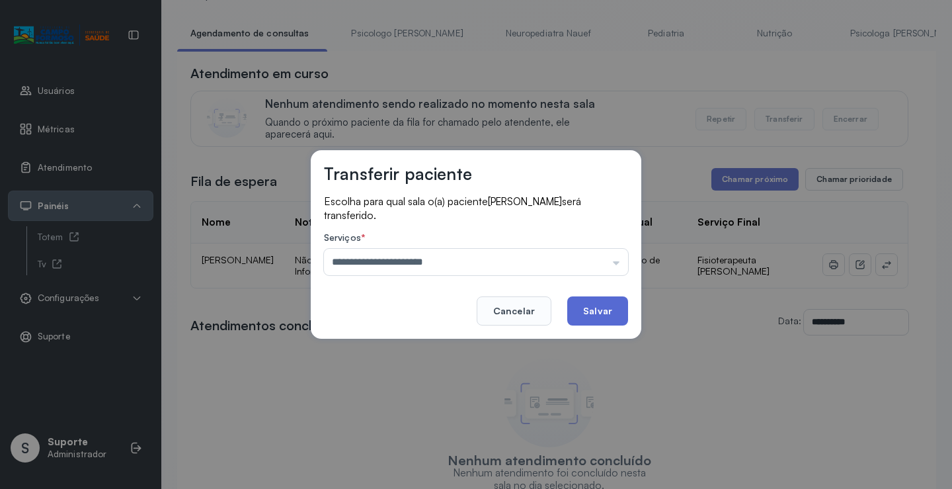
click at [594, 315] on button "Salvar" at bounding box center [597, 310] width 61 height 29
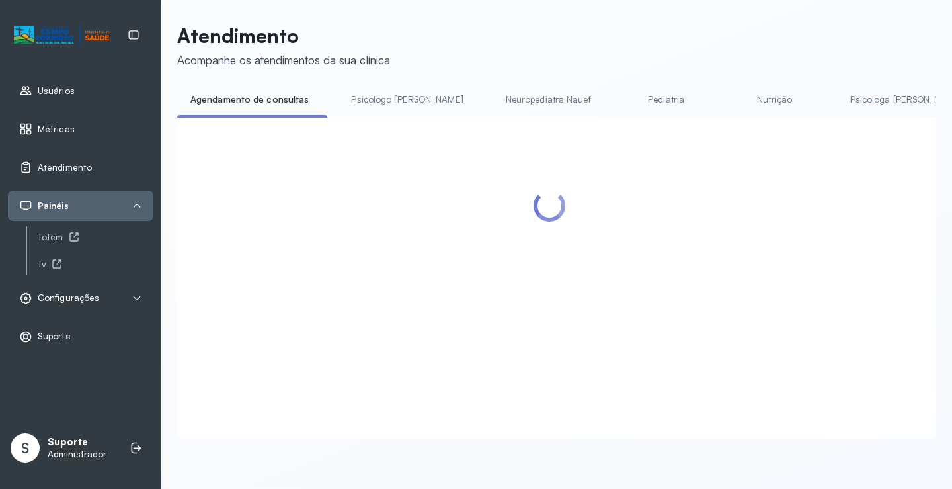
scroll to position [66, 0]
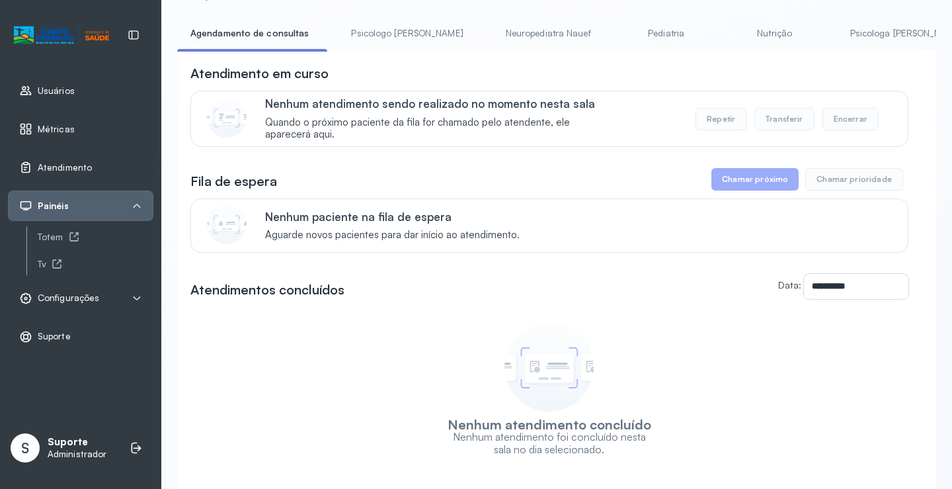
click at [620, 36] on link "Pediatria" at bounding box center [666, 33] width 93 height 22
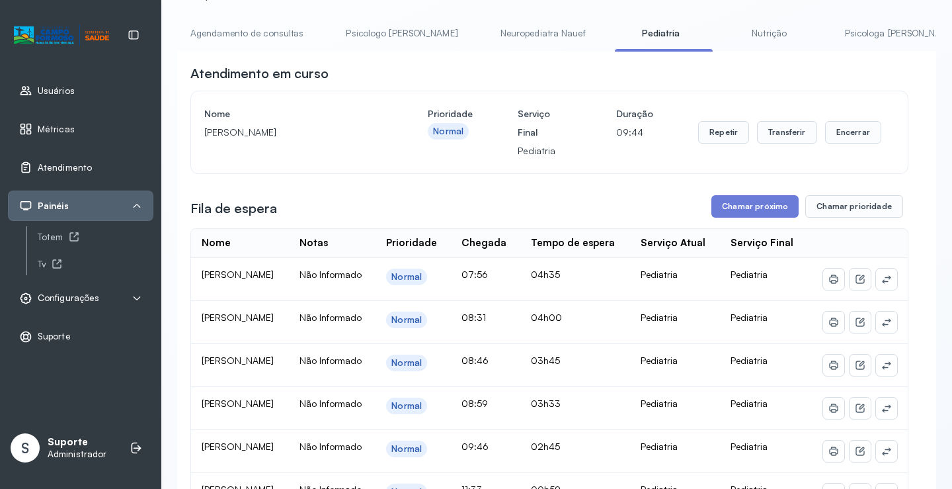
click at [273, 34] on link "Agendamento de consultas" at bounding box center [247, 33] width 140 height 22
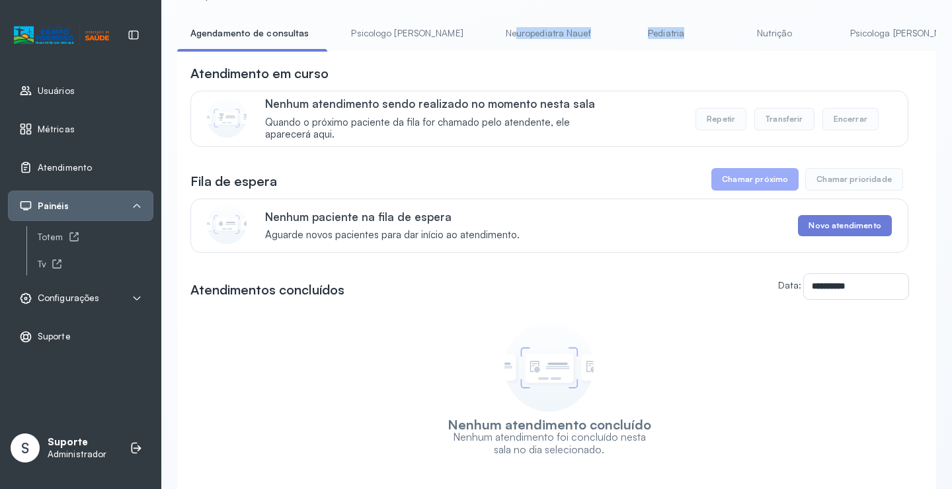
drag, startPoint x: 464, startPoint y: 51, endPoint x: 694, endPoint y: 27, distance: 231.3
click at [694, 27] on ul "Agendamento de consultas Psicologo [PERSON_NAME] Nauef Pediatria Nutrição Psico…" at bounding box center [556, 37] width 759 height 30
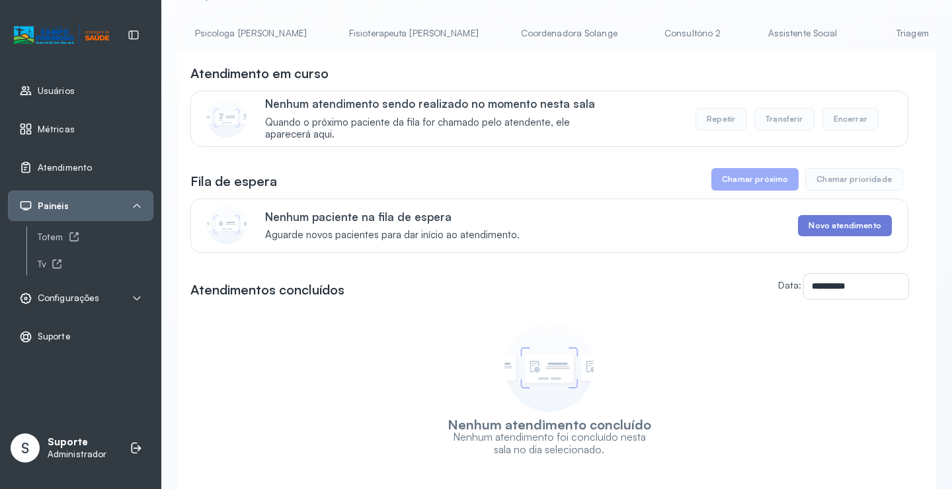
click at [866, 29] on link "Triagem" at bounding box center [912, 33] width 93 height 22
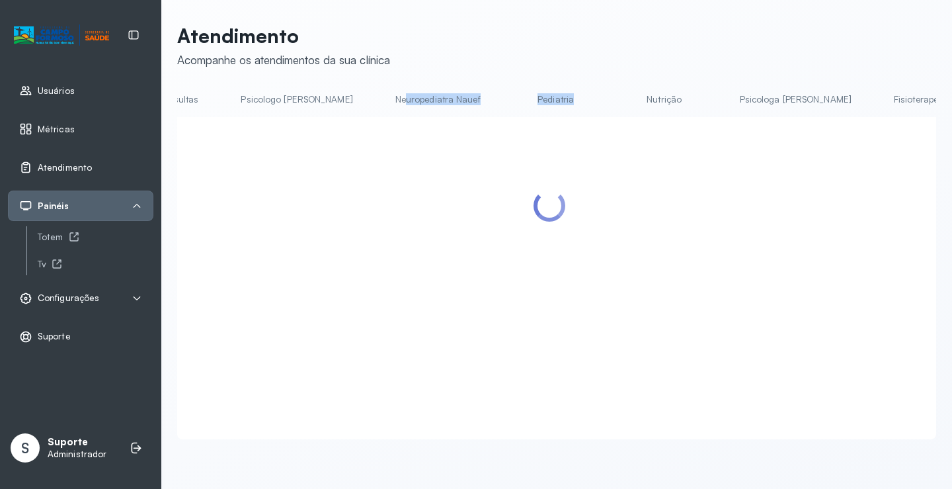
scroll to position [0, 0]
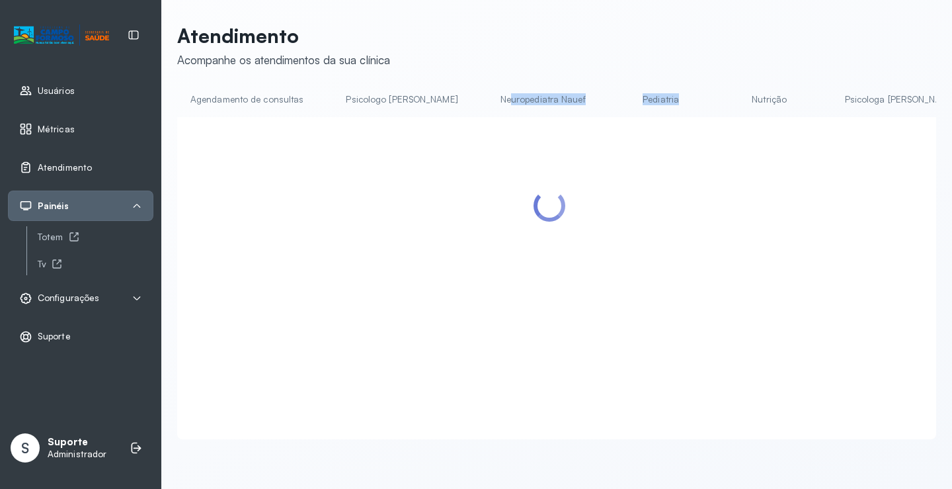
click at [236, 95] on link "Agendamento de consultas" at bounding box center [247, 100] width 140 height 22
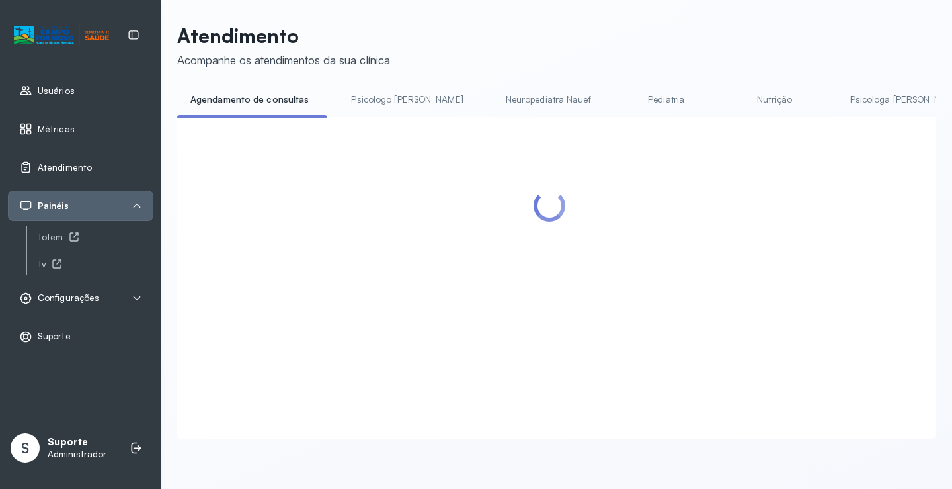
click at [551, 35] on header "Atendimento Acompanhe os atendimentos da sua clínica" at bounding box center [556, 46] width 759 height 44
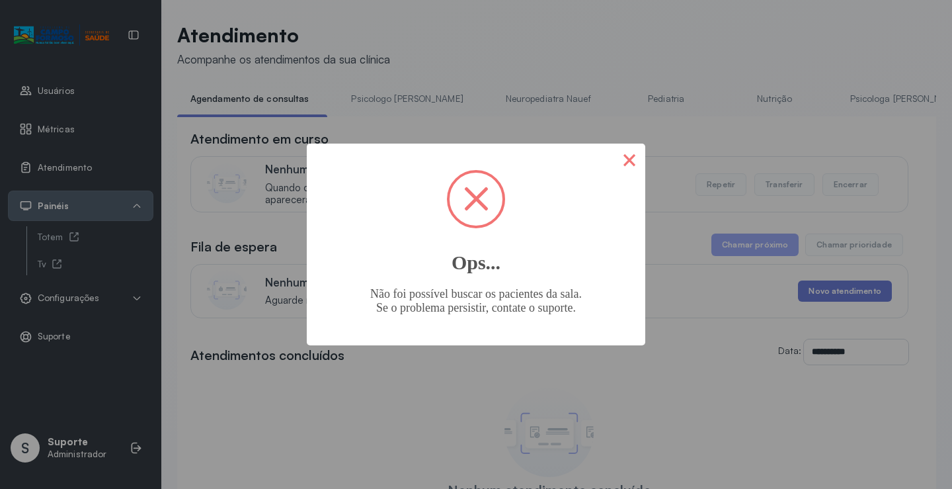
click at [629, 161] on button "×" at bounding box center [630, 159] width 32 height 32
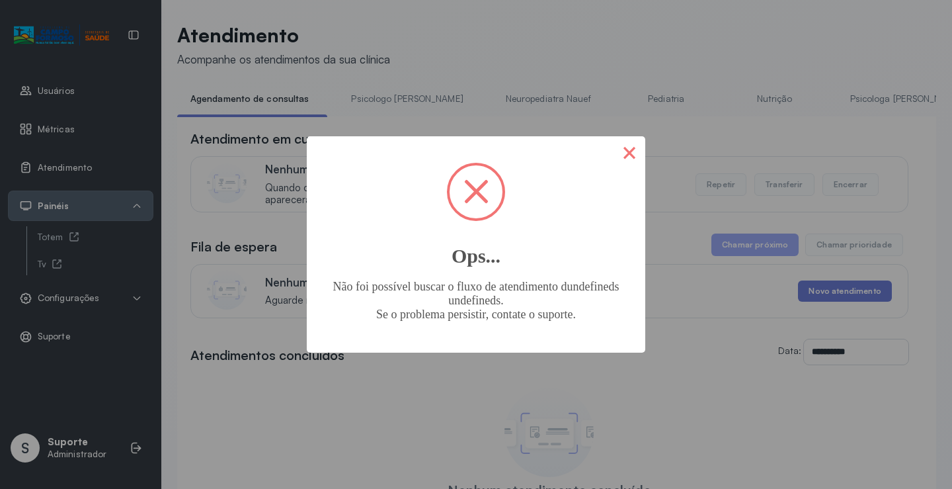
click at [640, 147] on button "×" at bounding box center [630, 152] width 32 height 32
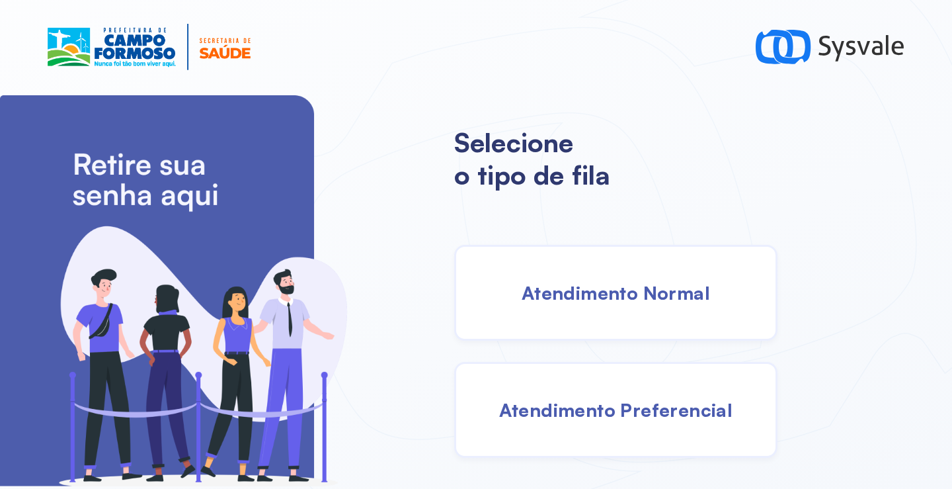
click at [624, 296] on span "Atendimento Normal" at bounding box center [616, 292] width 188 height 23
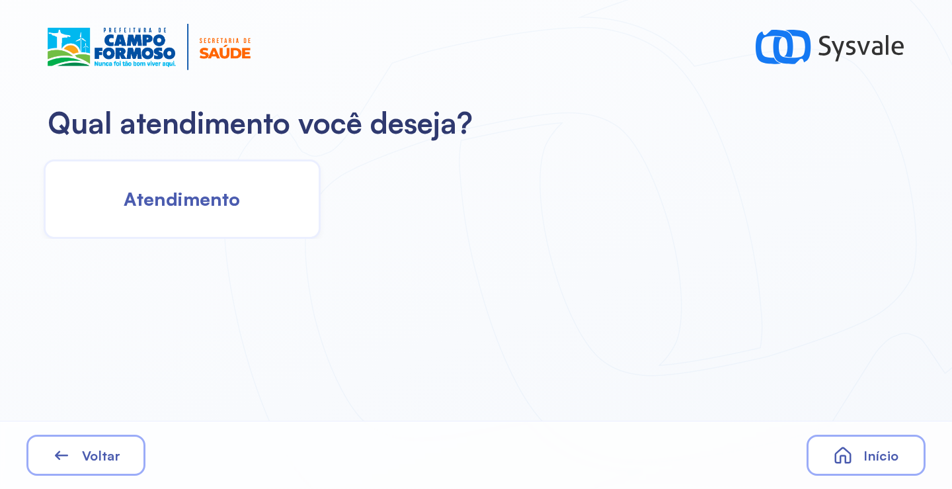
click at [209, 213] on div "Atendimento" at bounding box center [182, 198] width 277 height 79
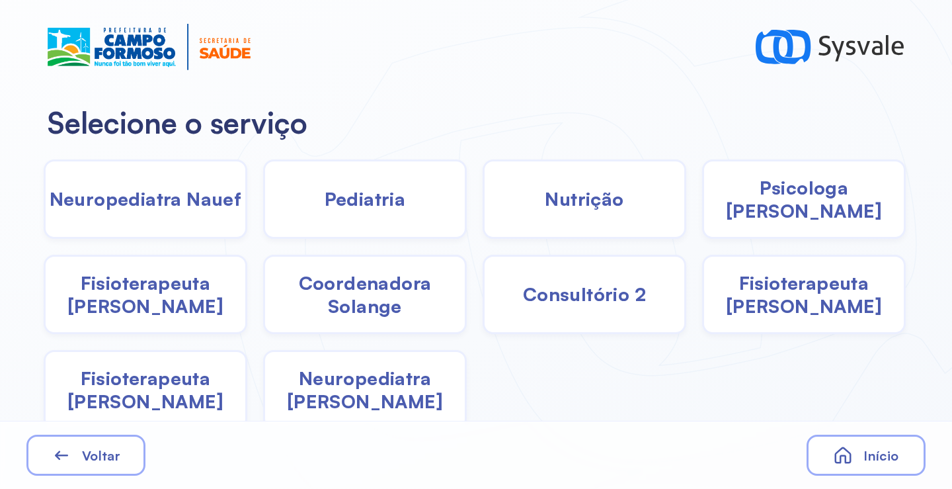
click at [360, 204] on span "Pediatria" at bounding box center [365, 198] width 81 height 23
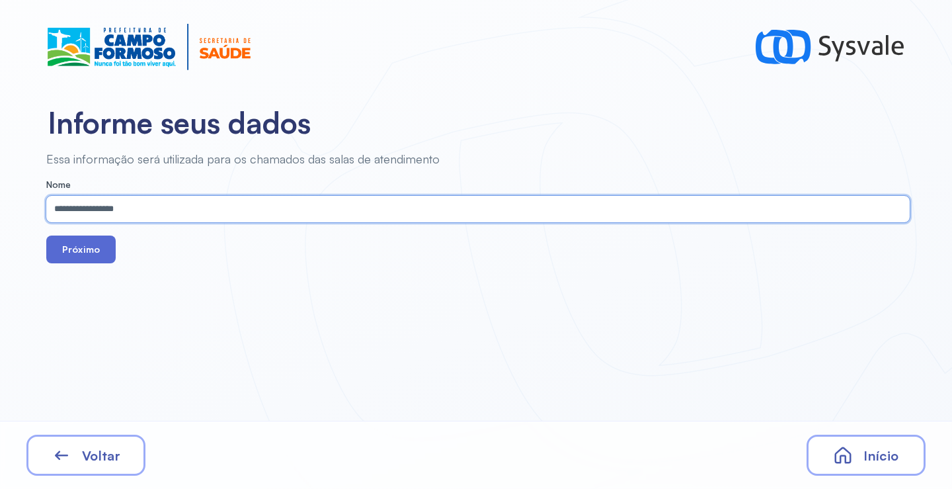
type input "**********"
click at [85, 249] on button "Próximo" at bounding box center [80, 249] width 69 height 28
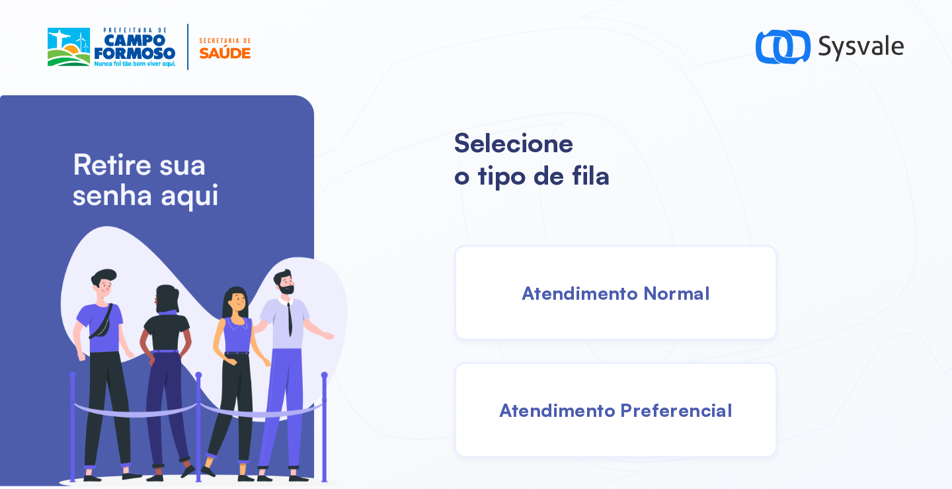
click at [622, 300] on span "Atendimento Normal" at bounding box center [616, 292] width 188 height 23
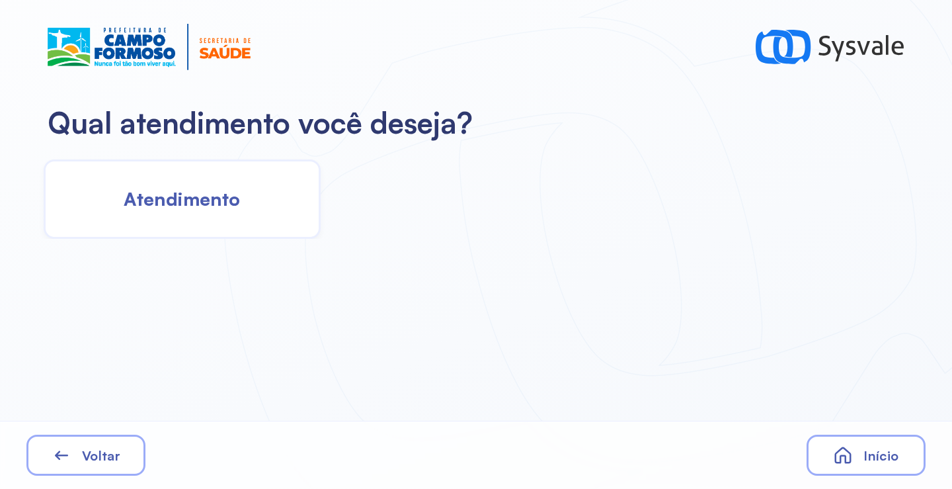
click at [243, 178] on div "Atendimento" at bounding box center [182, 198] width 277 height 79
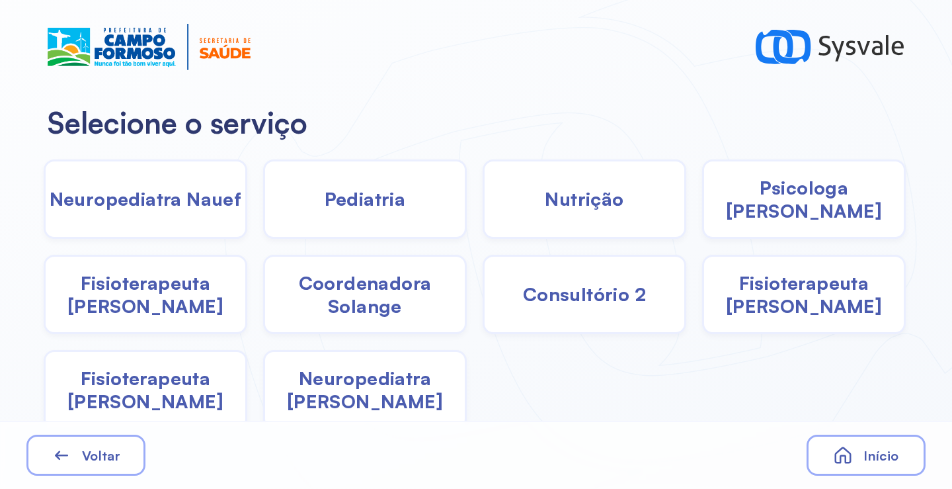
click at [483, 214] on div "Pediatria" at bounding box center [585, 198] width 204 height 79
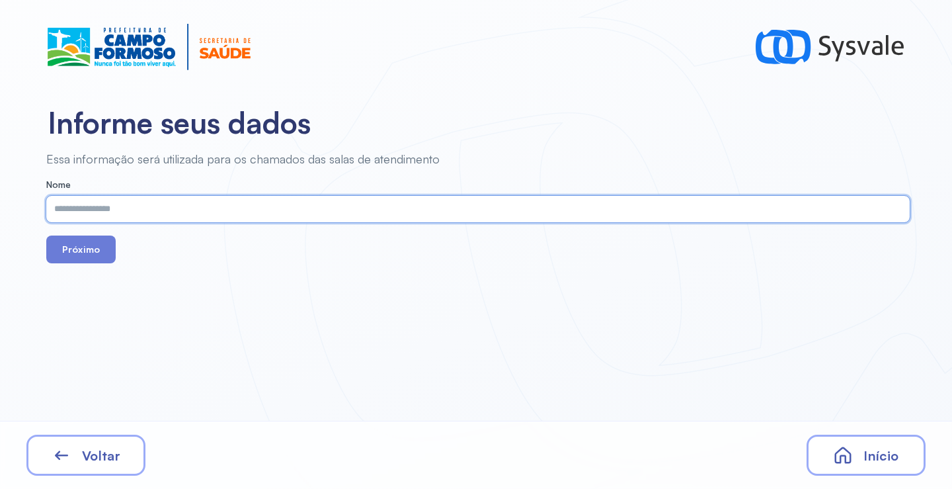
paste input "**********"
type input "**********"
click at [81, 247] on button "Próximo" at bounding box center [80, 249] width 69 height 28
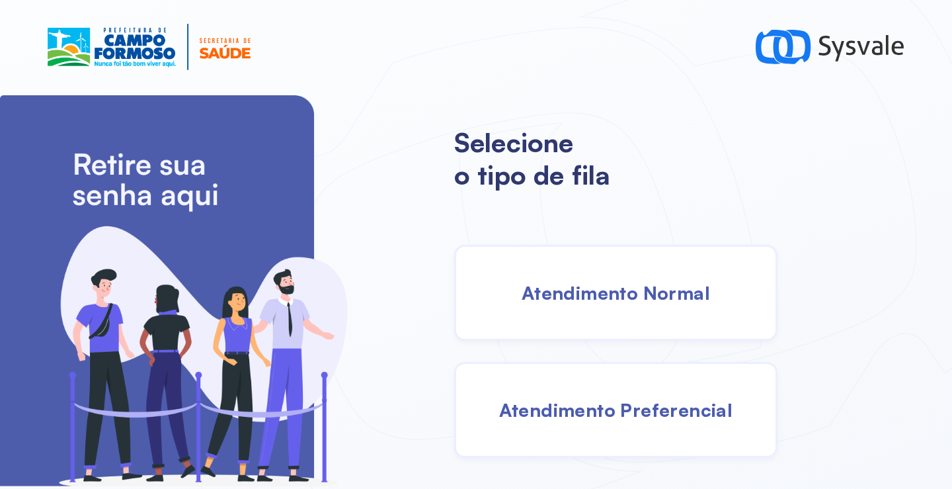
click at [584, 290] on span "Atendimento Normal" at bounding box center [616, 292] width 188 height 23
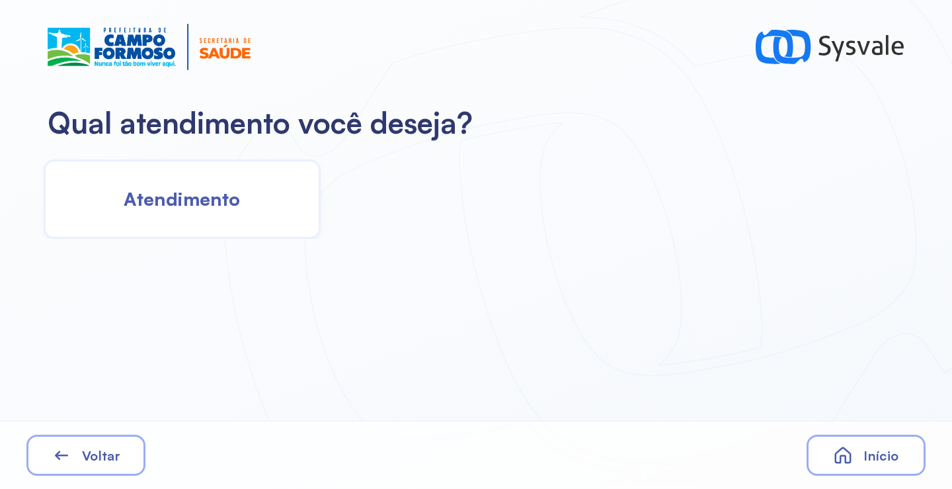
click at [208, 192] on span "Atendimento" at bounding box center [182, 198] width 116 height 23
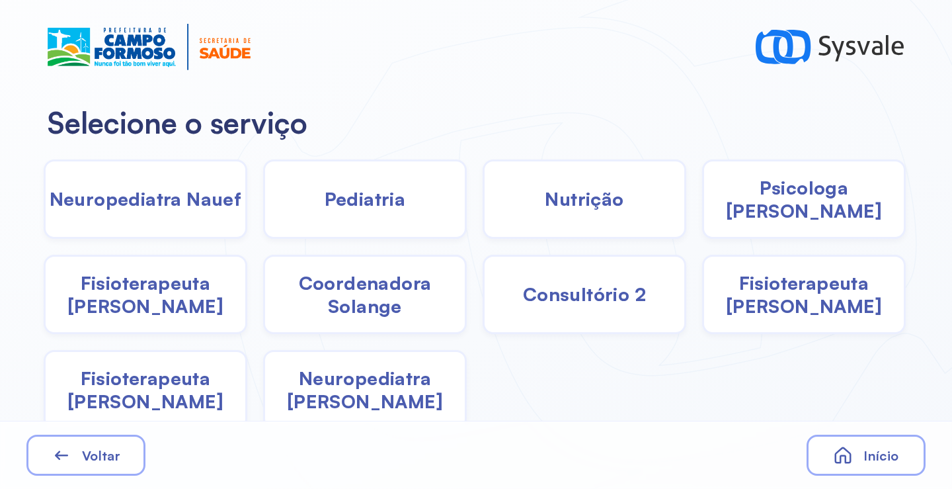
click at [483, 214] on div "Pediatria" at bounding box center [585, 198] width 204 height 79
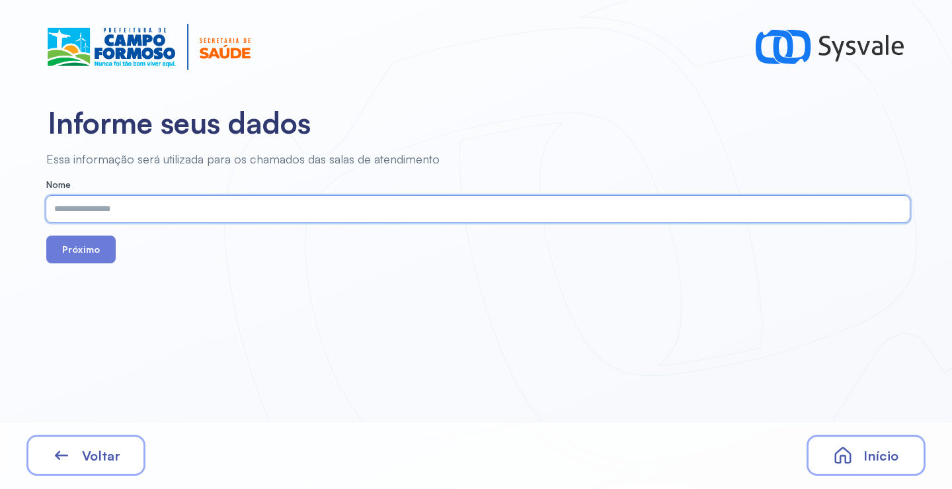
paste input "**********"
type input "**********"
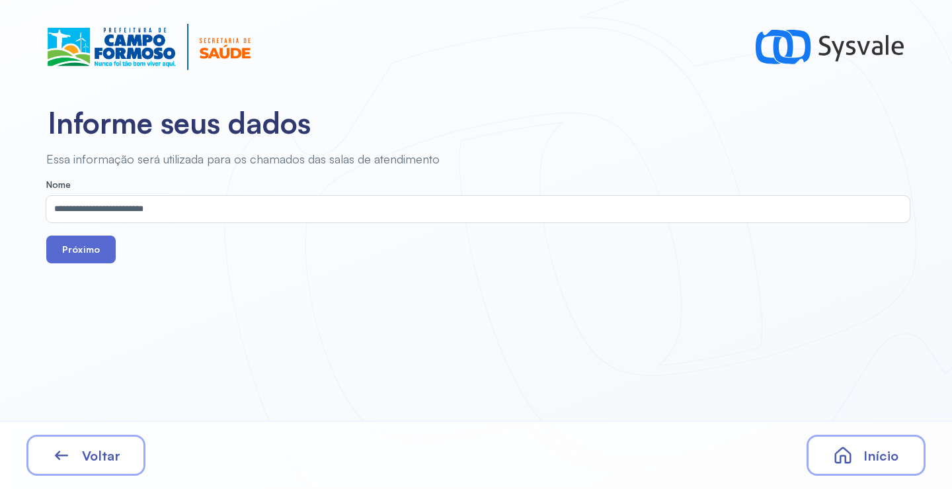
click at [84, 259] on button "Próximo" at bounding box center [80, 249] width 69 height 28
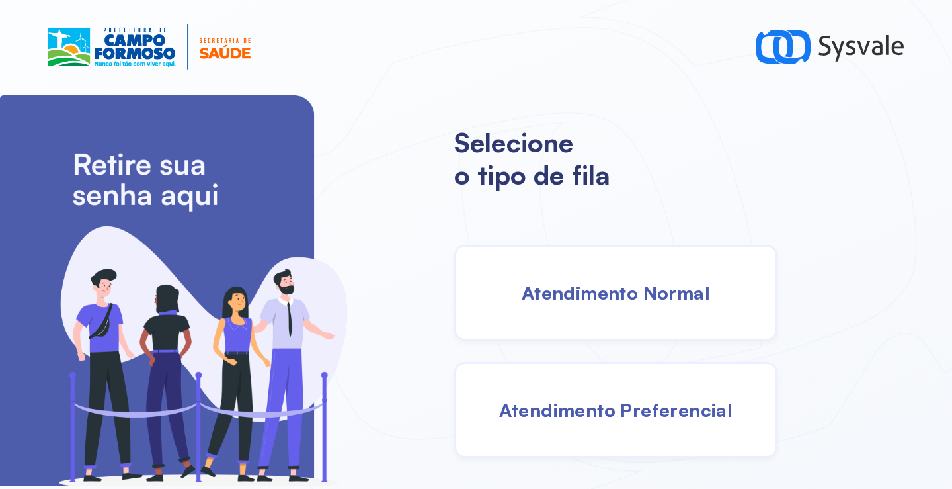
click at [614, 279] on div "Atendimento Normal" at bounding box center [615, 293] width 323 height 96
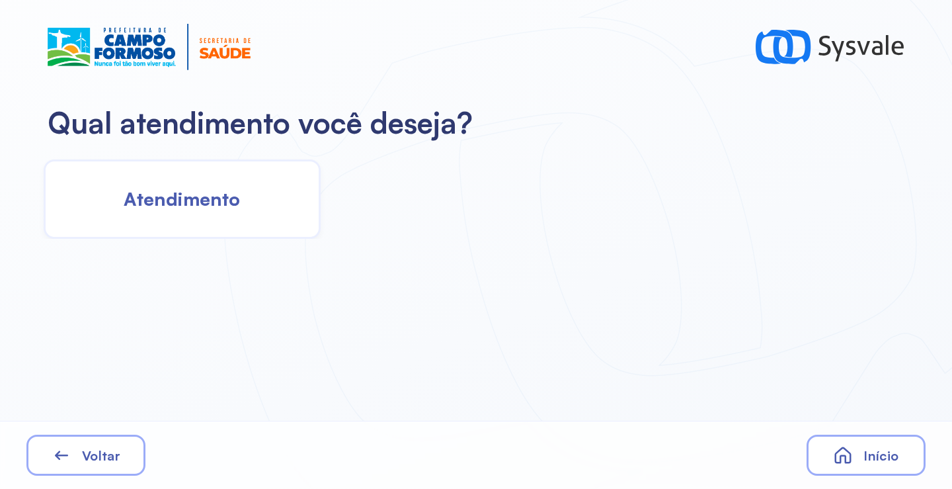
click at [234, 189] on span "Atendimento" at bounding box center [182, 198] width 116 height 23
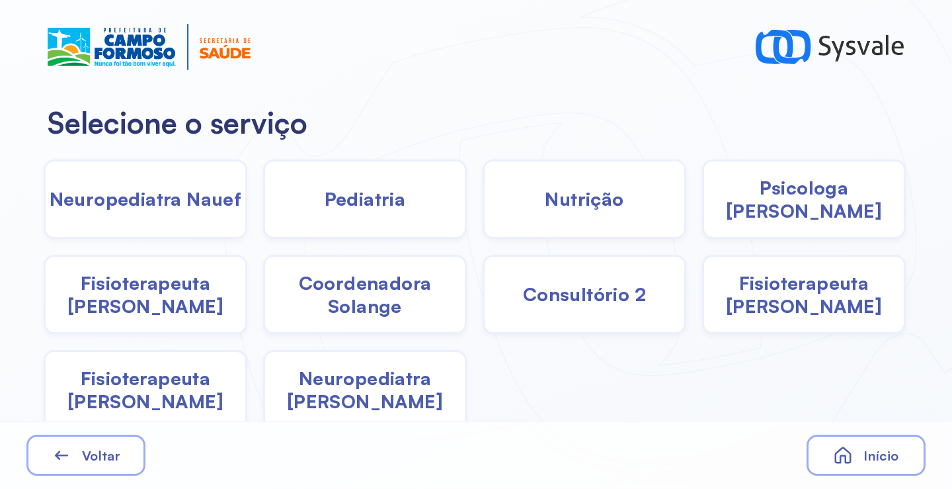
click at [374, 204] on span "Pediatria" at bounding box center [365, 198] width 81 height 23
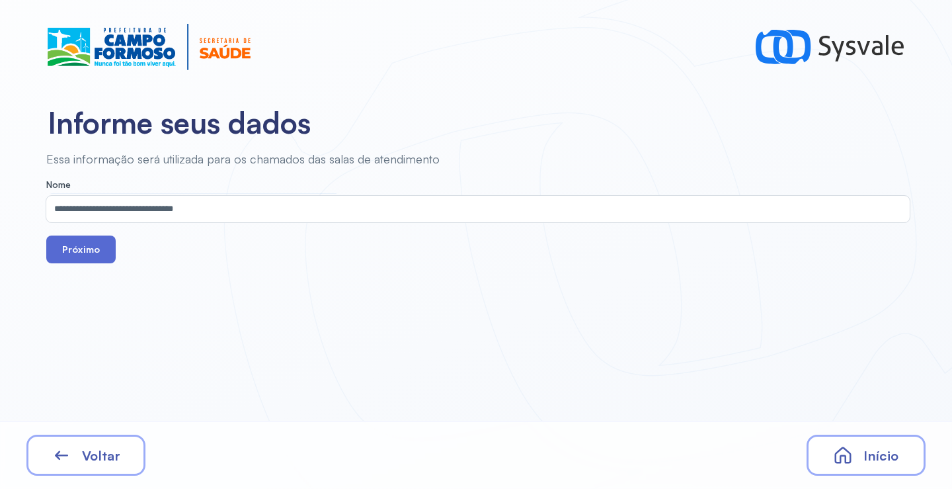
click at [93, 238] on button "Próximo" at bounding box center [80, 249] width 69 height 28
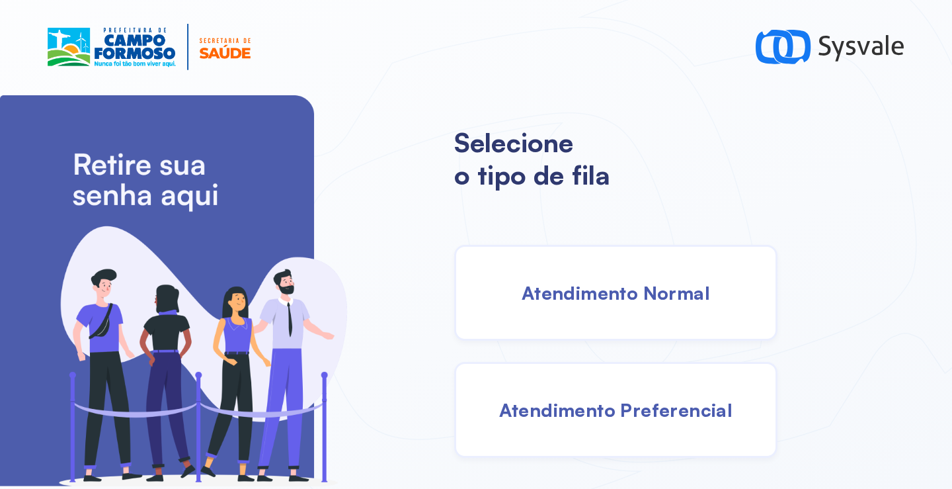
click at [565, 307] on div "Atendimento Normal" at bounding box center [615, 293] width 323 height 96
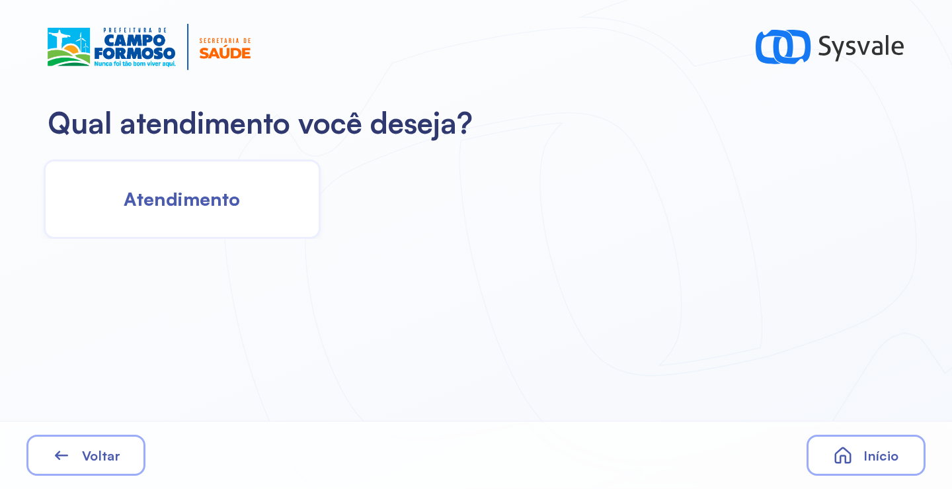
click at [209, 196] on span "Atendimento" at bounding box center [182, 198] width 116 height 23
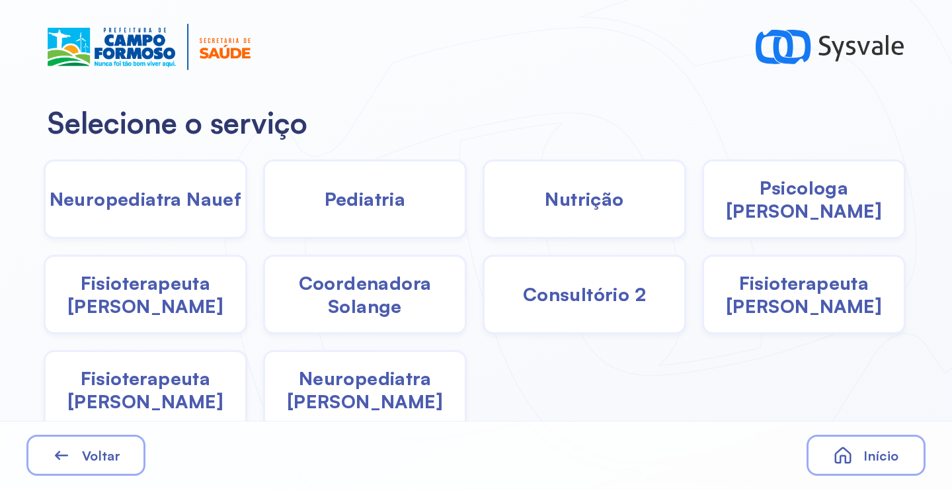
click at [393, 207] on span "Pediatria" at bounding box center [365, 198] width 81 height 23
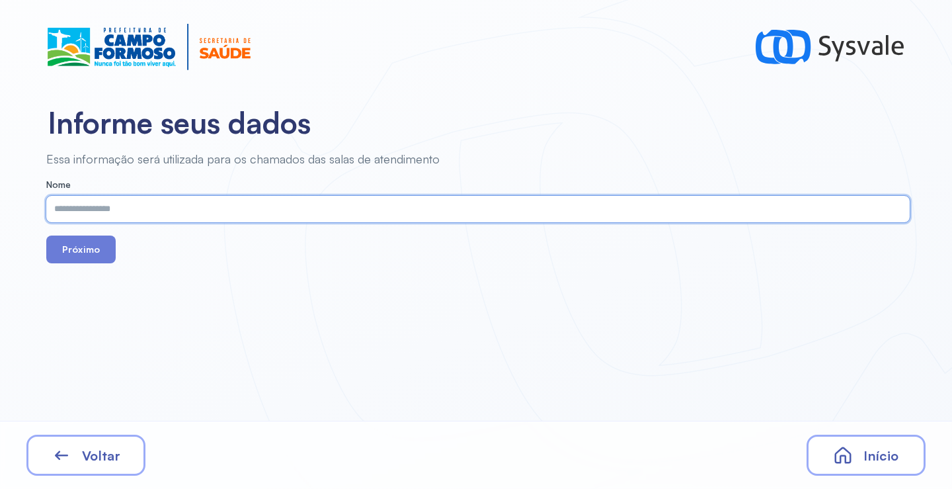
paste input "**********"
type input "**********"
click at [99, 252] on button "Próximo" at bounding box center [80, 249] width 69 height 28
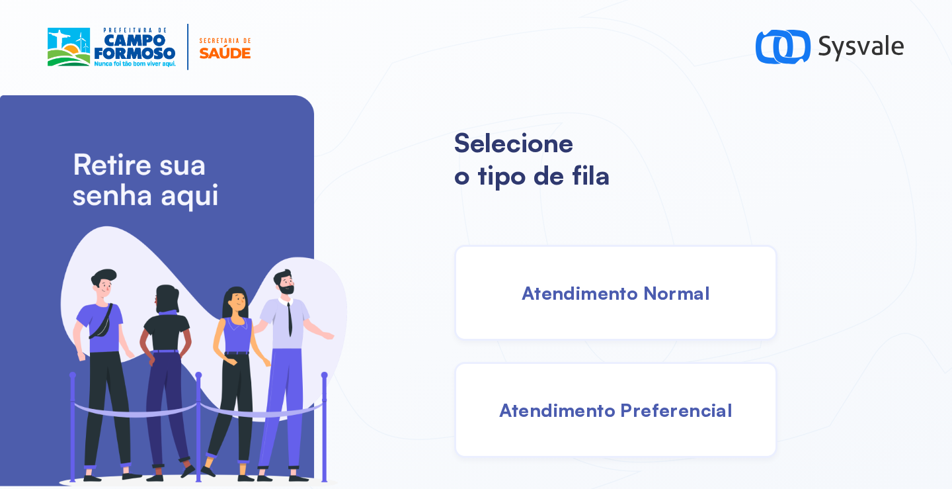
click at [640, 296] on span "Atendimento Normal" at bounding box center [616, 292] width 188 height 23
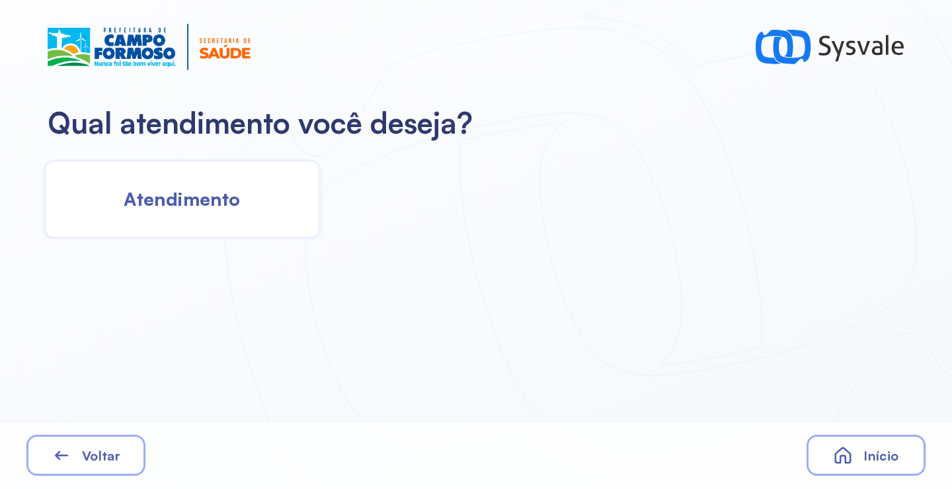
click at [194, 194] on span "Atendimento" at bounding box center [182, 198] width 116 height 23
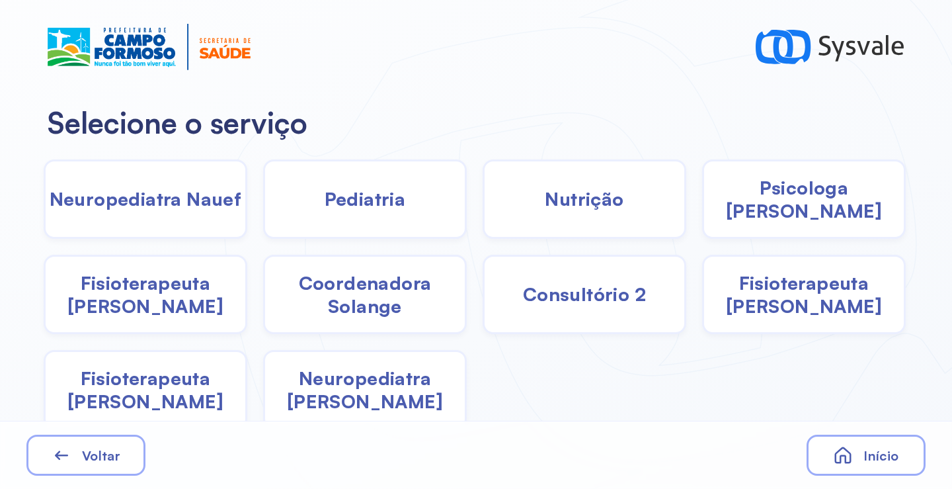
click at [337, 197] on span "Pediatria" at bounding box center [365, 198] width 81 height 23
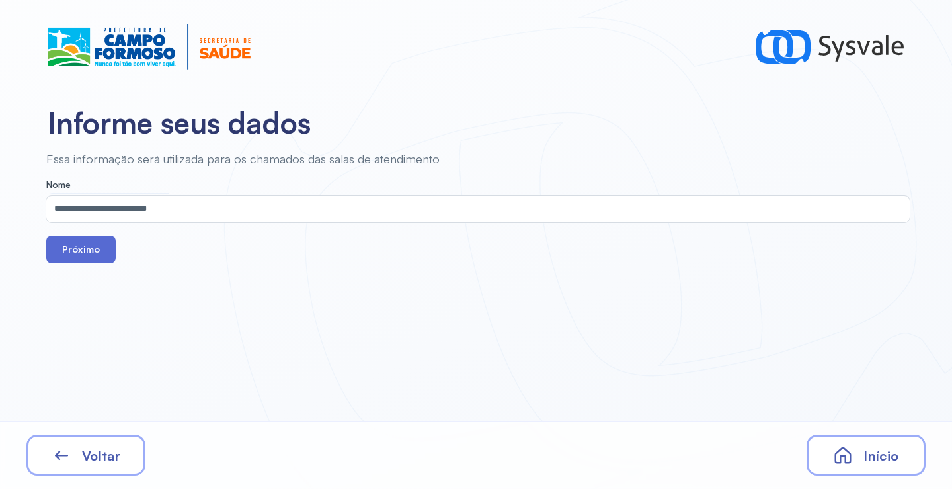
click at [110, 247] on button "Próximo" at bounding box center [80, 249] width 69 height 28
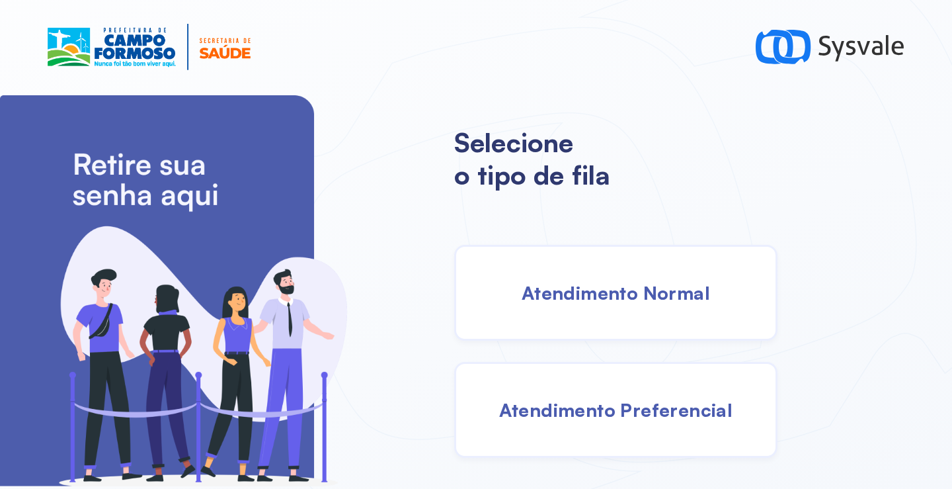
click at [630, 302] on span "Atendimento Normal" at bounding box center [616, 292] width 188 height 23
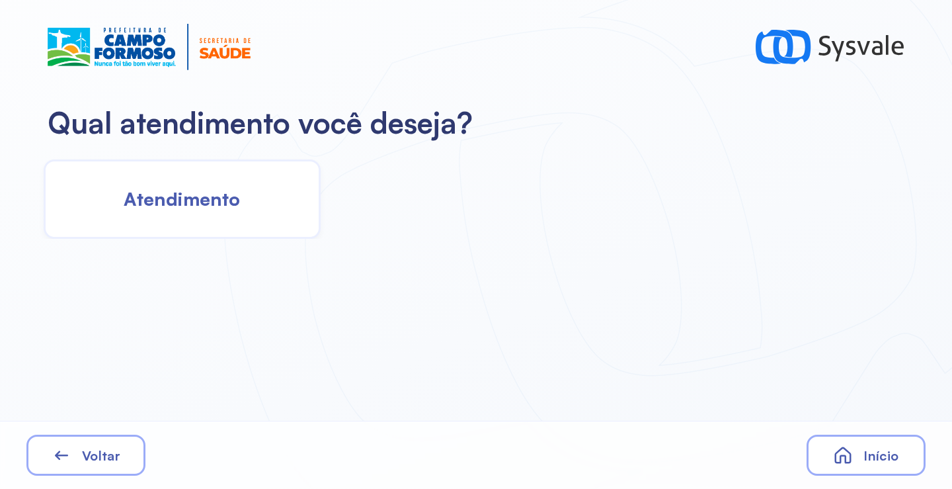
click at [239, 228] on div "Atendimento" at bounding box center [182, 198] width 277 height 79
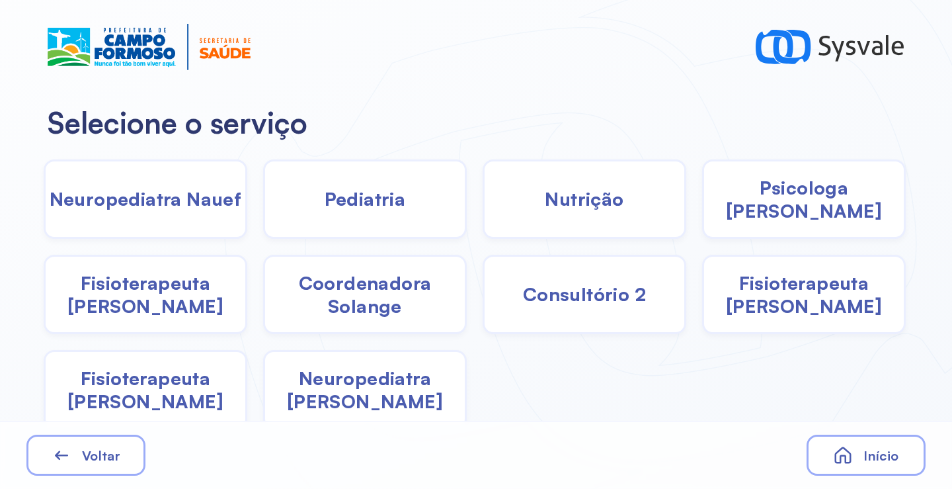
click at [790, 293] on span "Fisioterapeuta [PERSON_NAME]" at bounding box center [804, 294] width 200 height 46
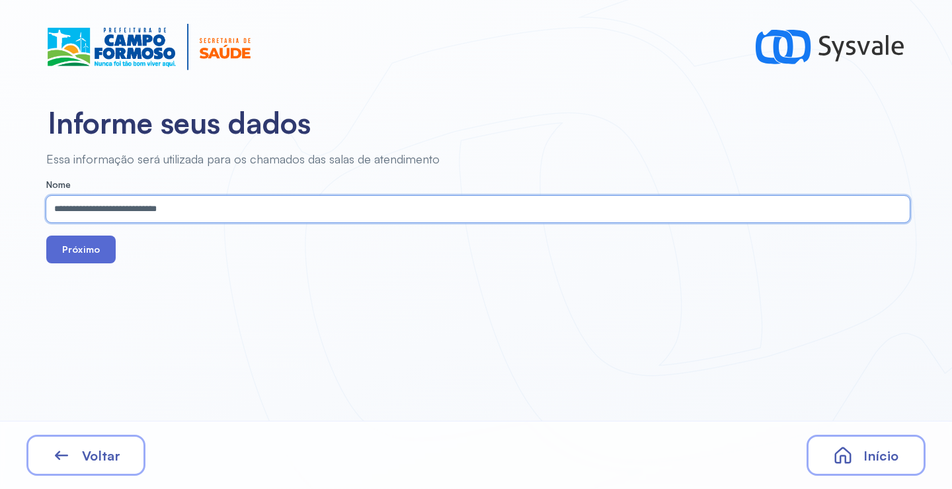
click at [85, 248] on button "Próximo" at bounding box center [80, 249] width 69 height 28
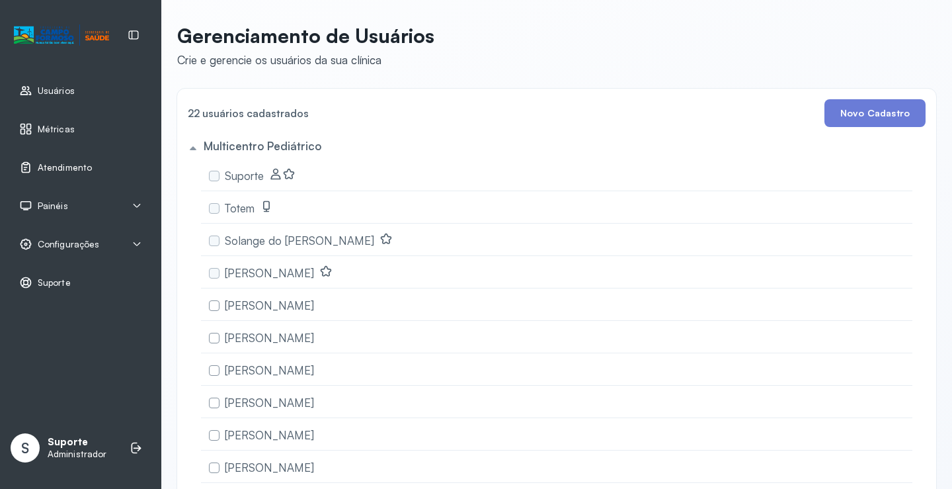
click at [70, 167] on span "Atendimento" at bounding box center [65, 167] width 54 height 11
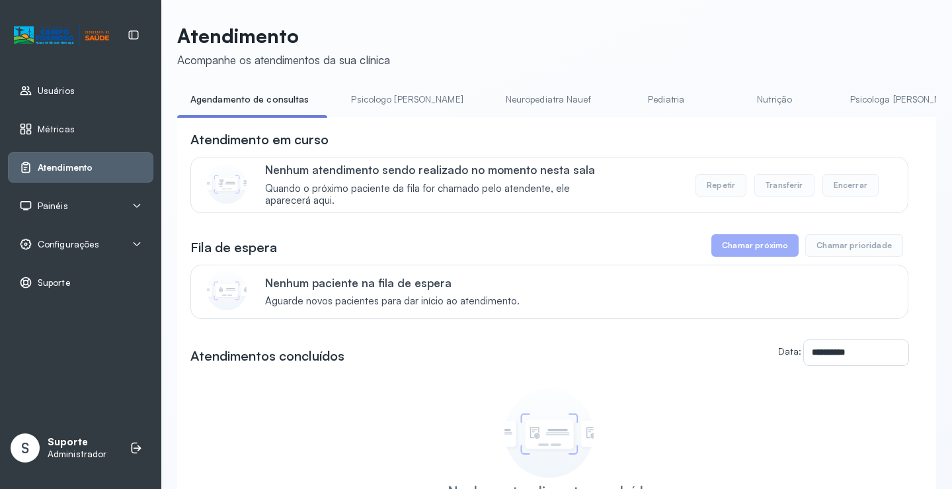
click at [620, 99] on link "Pediatria" at bounding box center [666, 100] width 93 height 22
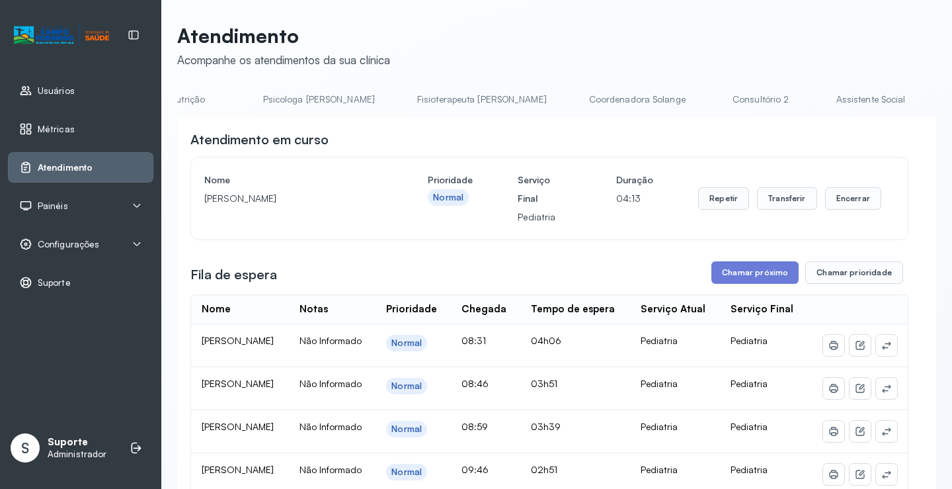
scroll to position [0, 592]
click at [924, 102] on link "Triagem" at bounding box center [970, 100] width 93 height 22
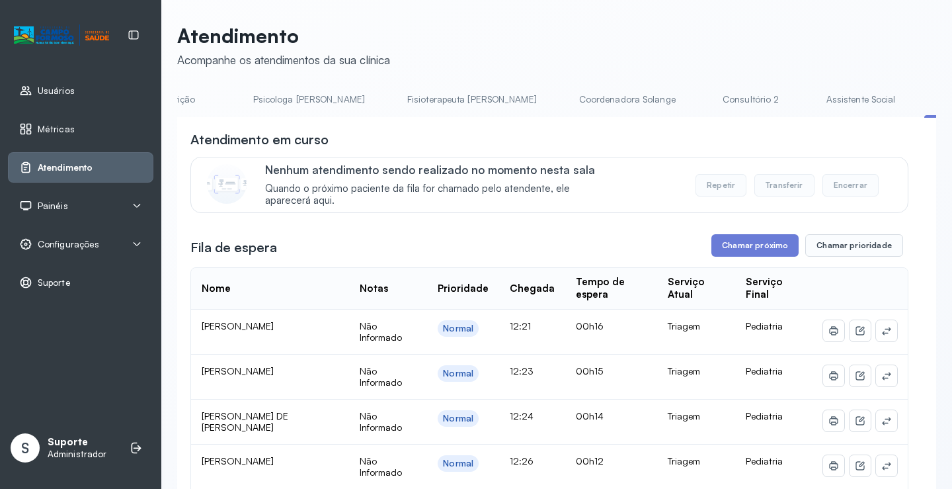
scroll to position [0, 0]
click at [221, 99] on link "Agendamento de consultas" at bounding box center [247, 100] width 140 height 22
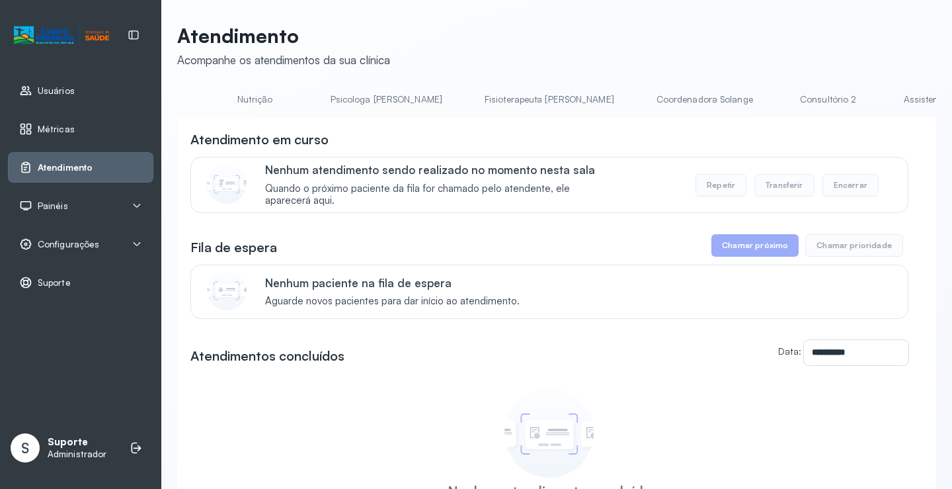
scroll to position [0, 537]
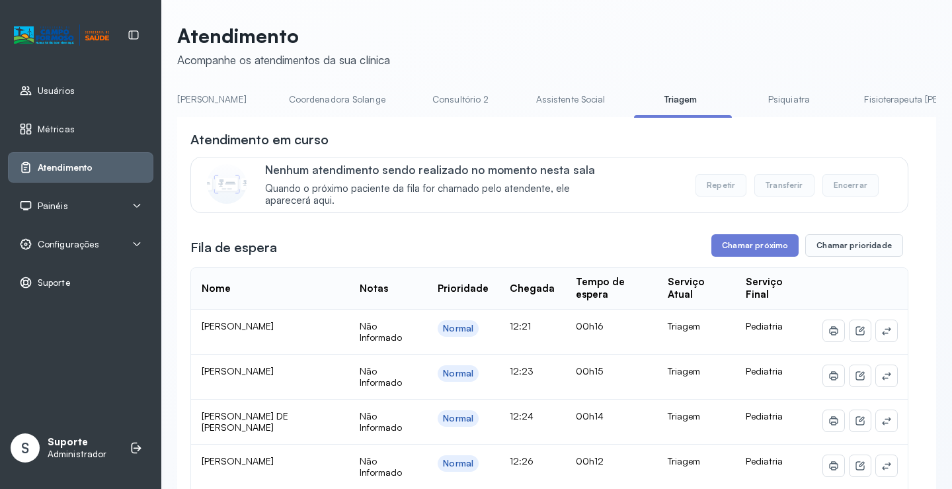
scroll to position [0, 1049]
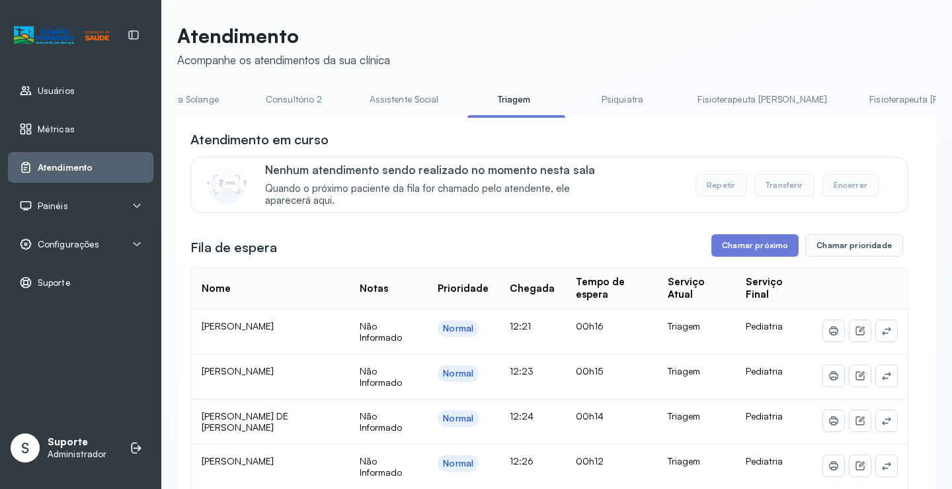
click at [684, 104] on link "Fisioterapeuta Francyne" at bounding box center [762, 100] width 156 height 22
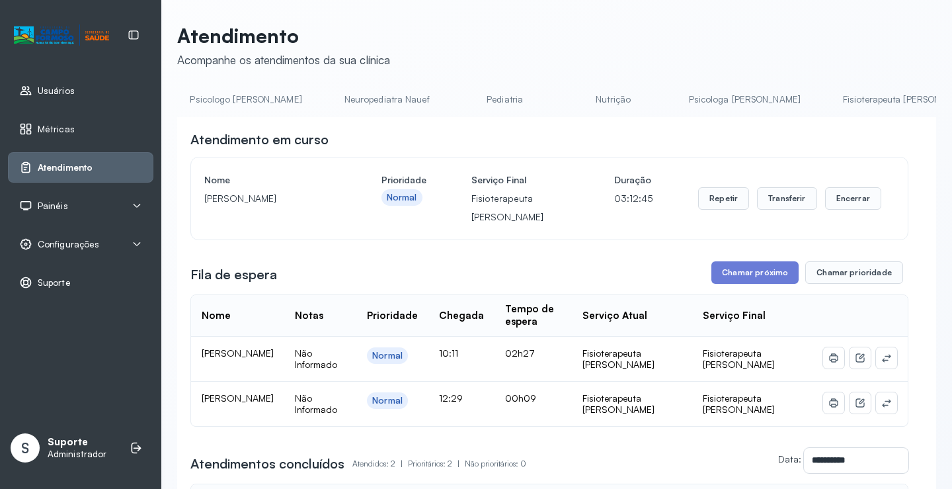
scroll to position [0, 0]
click at [249, 103] on link "Agendamento de consultas" at bounding box center [247, 100] width 140 height 22
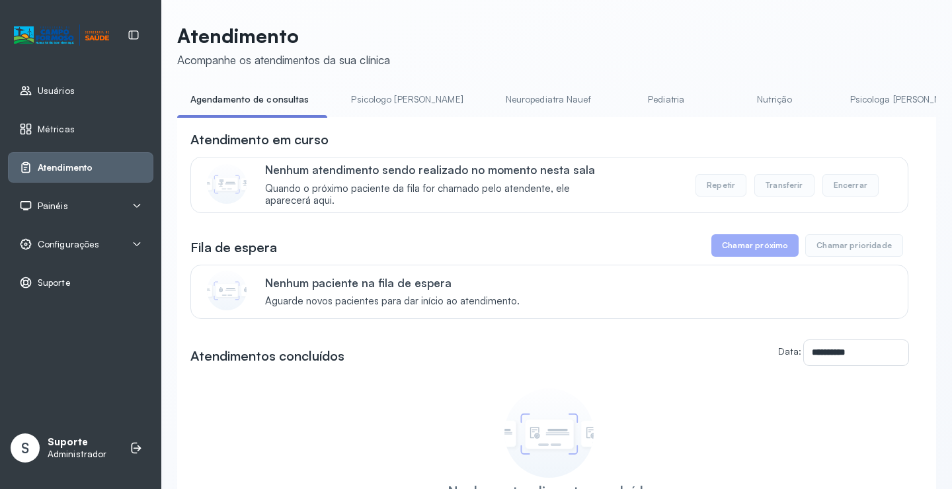
click at [61, 204] on span "Painéis" at bounding box center [53, 205] width 30 height 11
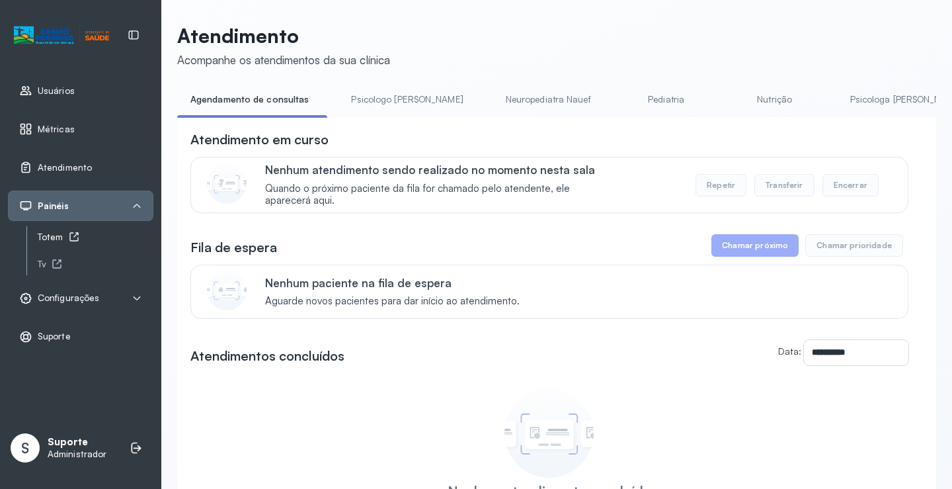
click at [60, 237] on div "Totem" at bounding box center [96, 236] width 116 height 11
click at [61, 239] on div "Totem" at bounding box center [96, 236] width 116 height 11
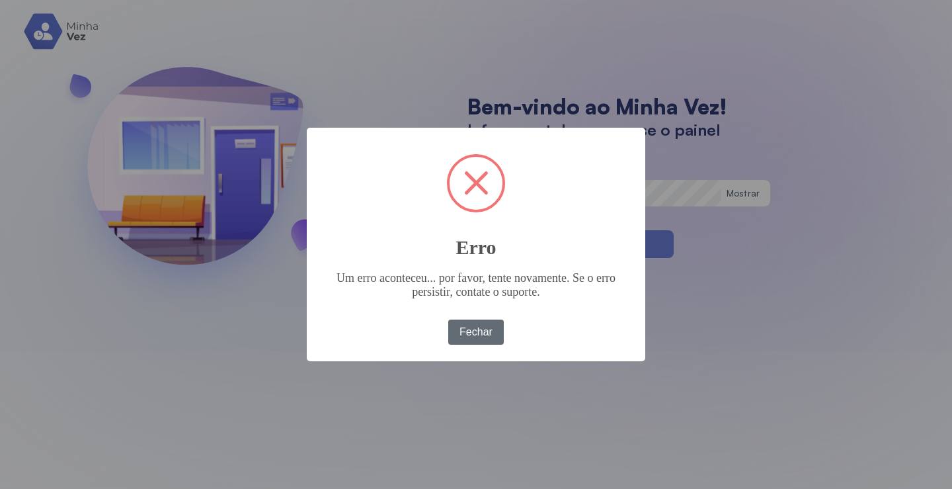
click at [485, 335] on button "Fechar" at bounding box center [476, 331] width 56 height 25
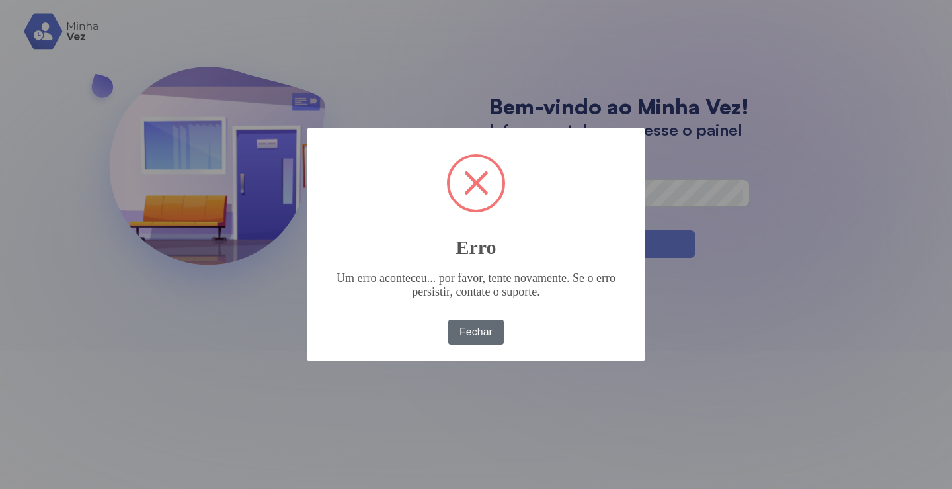
click at [481, 331] on button "Fechar" at bounding box center [476, 331] width 56 height 25
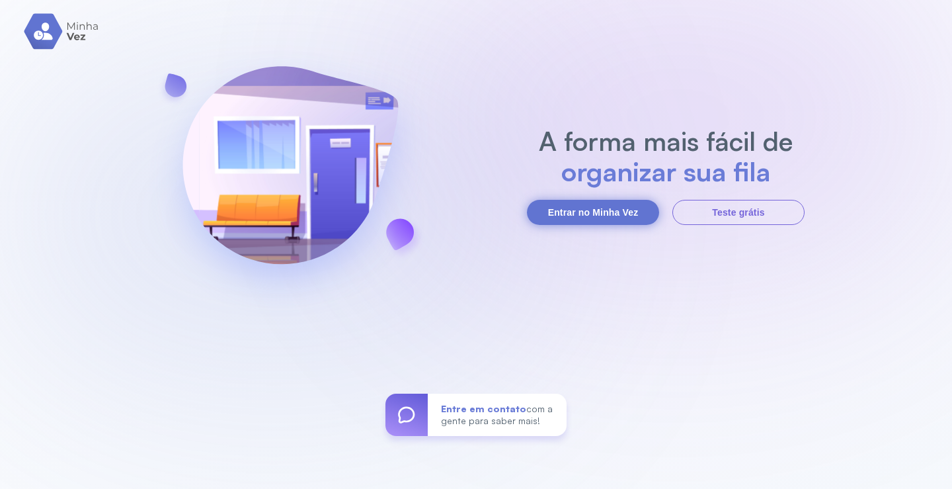
click at [598, 208] on button "Entrar no Minha Vez" at bounding box center [593, 212] width 132 height 25
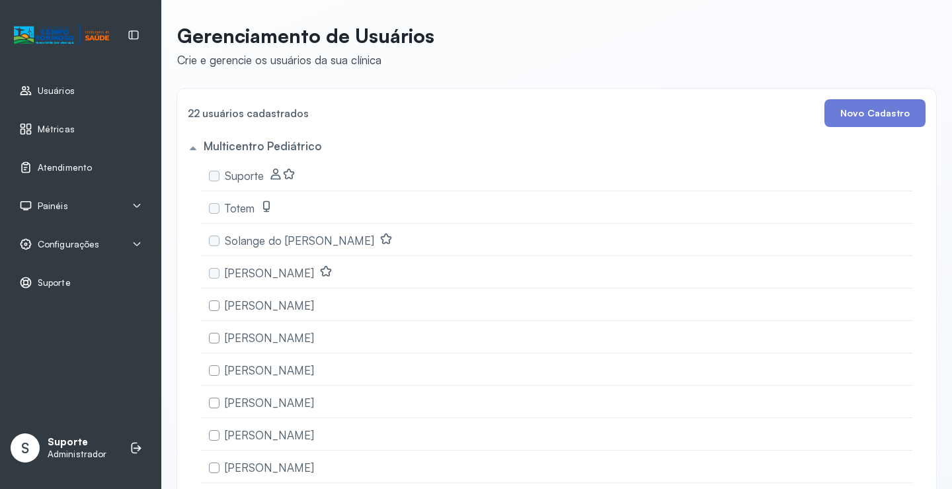
click at [42, 203] on span "Painéis" at bounding box center [53, 205] width 30 height 11
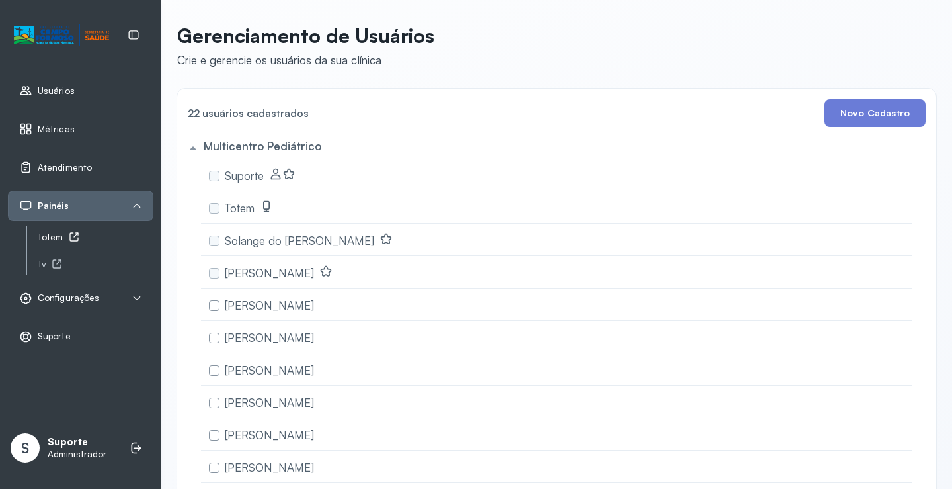
click at [58, 234] on div "Totem" at bounding box center [96, 236] width 116 height 11
click at [59, 171] on span "Atendimento" at bounding box center [65, 167] width 54 height 11
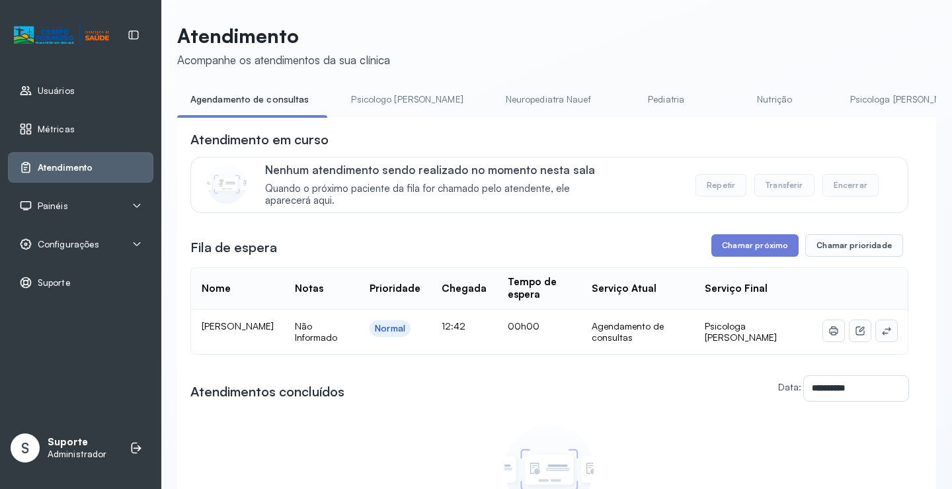
click at [881, 331] on icon at bounding box center [886, 330] width 11 height 11
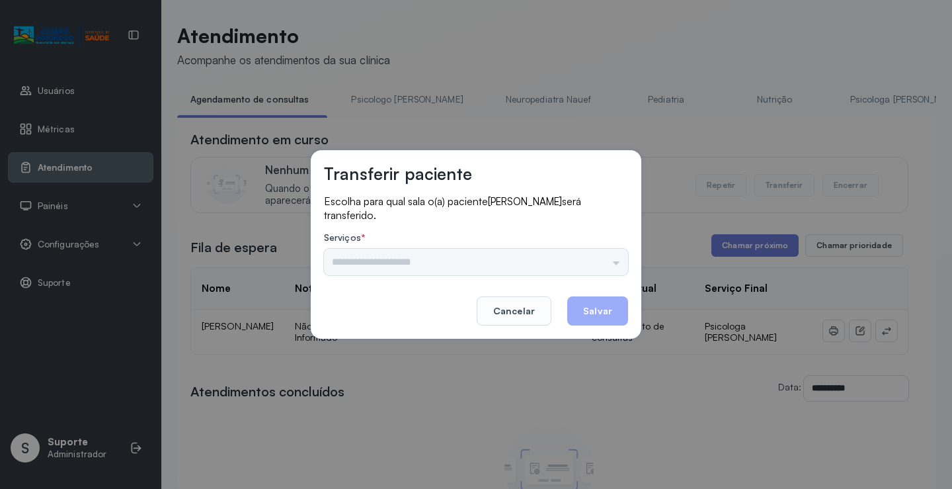
click at [597, 270] on div "Nenhuma opção encontrada" at bounding box center [476, 262] width 304 height 26
click at [604, 263] on input "text" at bounding box center [476, 262] width 304 height 26
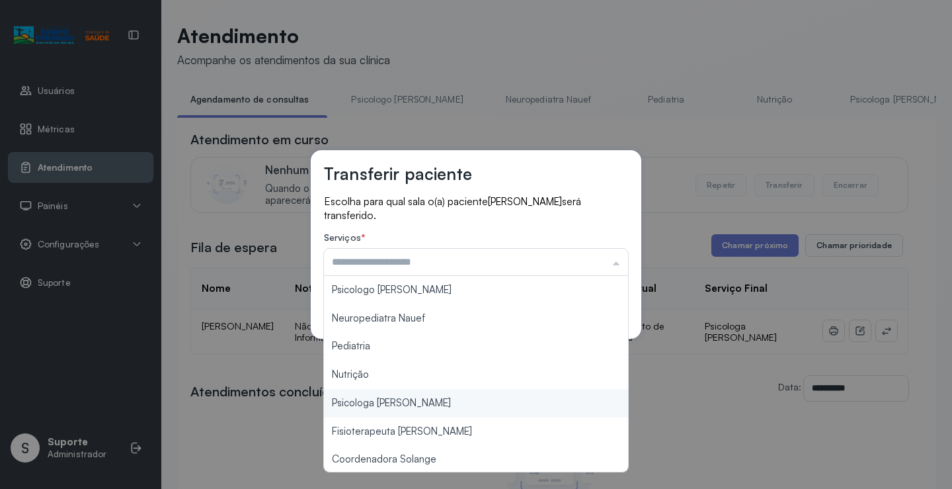
type input "**********"
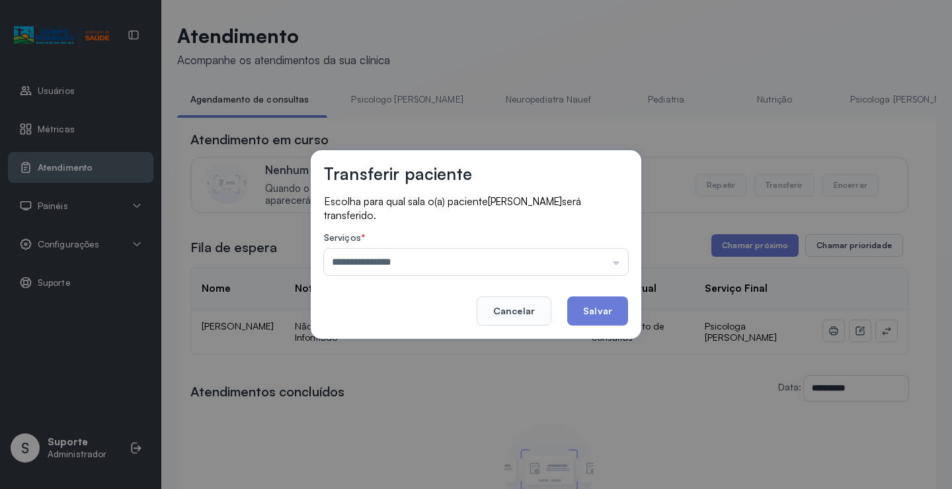
drag, startPoint x: 397, startPoint y: 400, endPoint x: 551, endPoint y: 301, distance: 182.7
click at [401, 396] on div "**********" at bounding box center [476, 244] width 952 height 489
click at [589, 304] on button "Salvar" at bounding box center [597, 310] width 61 height 29
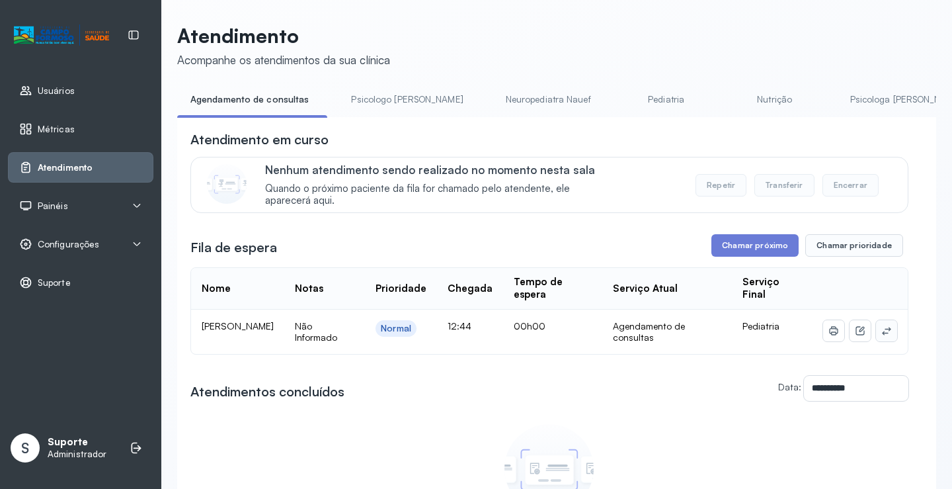
click at [877, 339] on button at bounding box center [886, 330] width 21 height 21
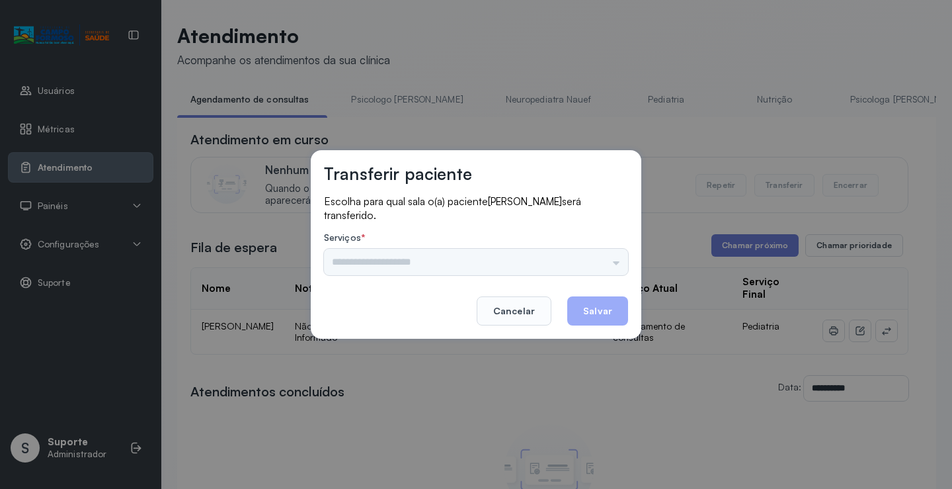
drag, startPoint x: 603, startPoint y: 247, endPoint x: 607, endPoint y: 255, distance: 9.5
click at [606, 249] on div "Serviços * Psicologo Pedro Neuropediatra Nauef Pediatria Nutrição Psicologa Ala…" at bounding box center [476, 253] width 304 height 43
click at [605, 257] on input "text" at bounding box center [476, 262] width 304 height 26
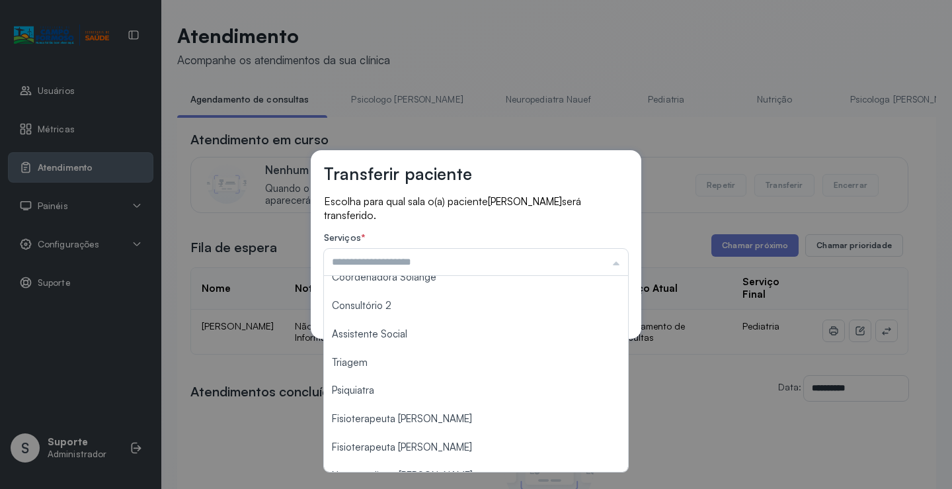
scroll to position [198, 0]
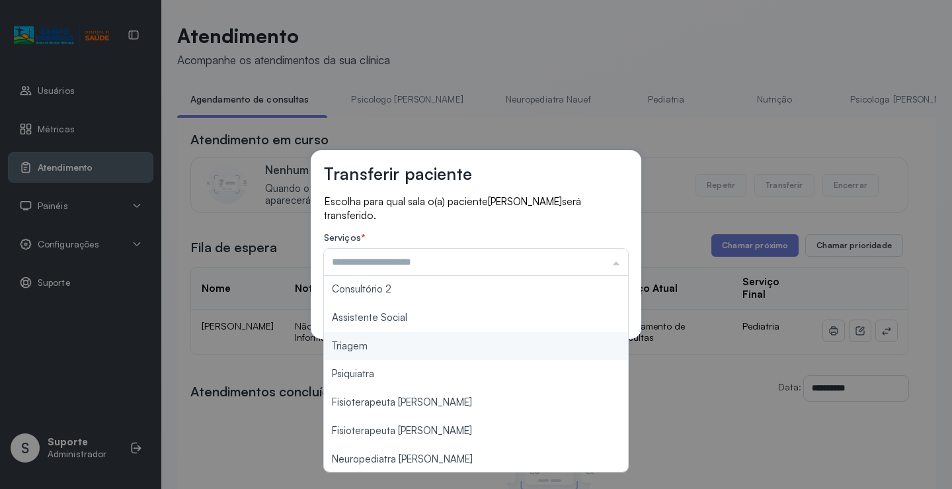
type input "*******"
click at [415, 351] on div "Transferir paciente Escolha para qual sala o(a) paciente ALICE VIEIRA ALVES ser…" at bounding box center [476, 244] width 952 height 489
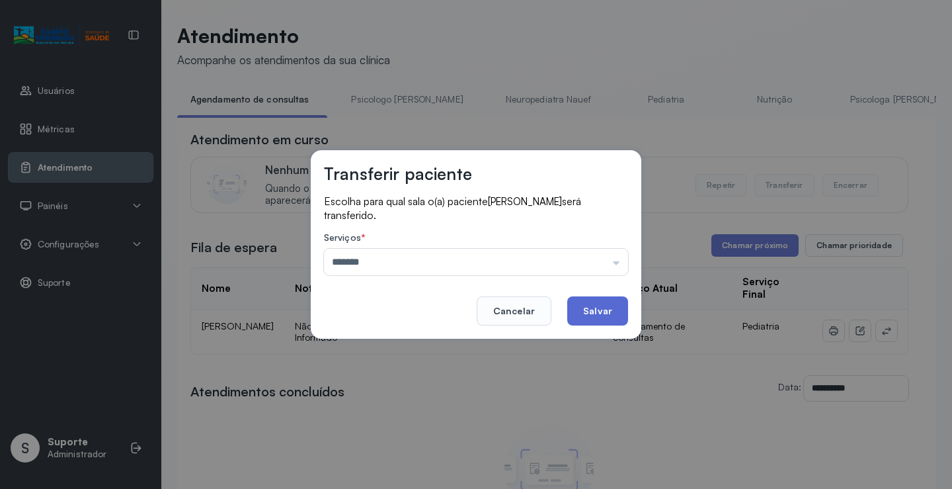
click at [600, 311] on button "Salvar" at bounding box center [597, 310] width 61 height 29
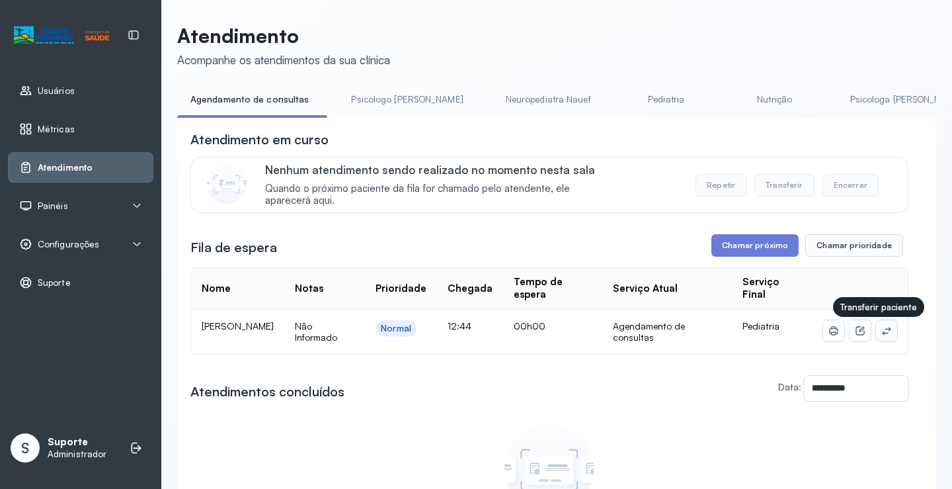
click at [881, 331] on icon at bounding box center [886, 330] width 11 height 11
drag, startPoint x: 475, startPoint y: 117, endPoint x: 583, endPoint y: 120, distance: 107.2
click at [579, 118] on div "Agendamento de consultas Psicologo Pedro Neuropediatra Nauef Pediatria Nutrição…" at bounding box center [556, 104] width 759 height 30
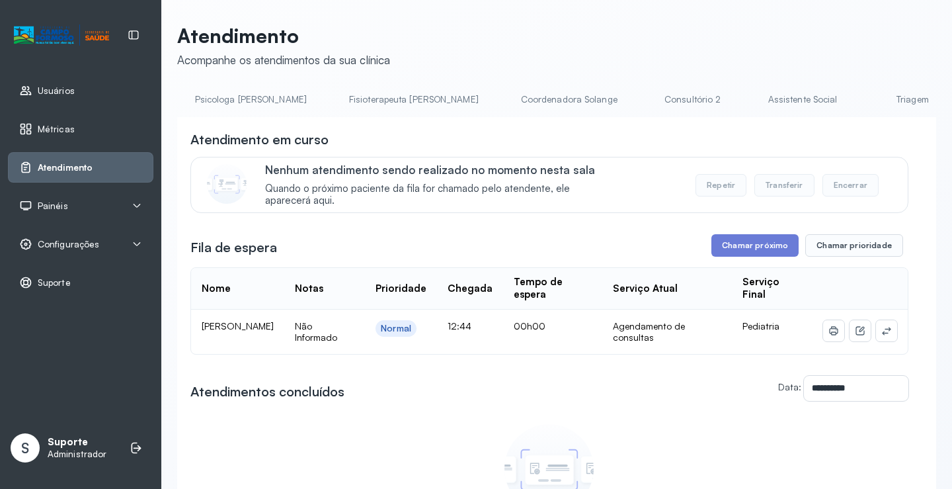
click at [647, 96] on link "Consultório 2" at bounding box center [693, 100] width 93 height 22
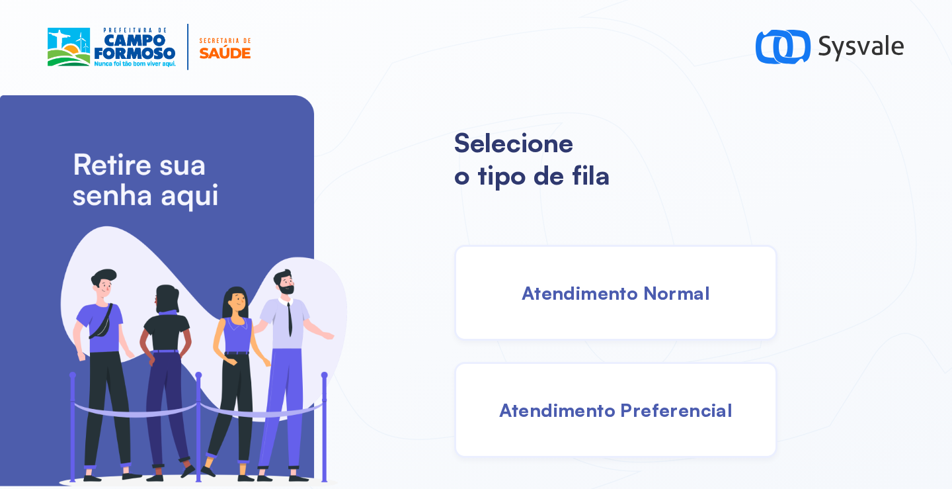
click at [606, 291] on span "Atendimento Normal" at bounding box center [616, 292] width 188 height 23
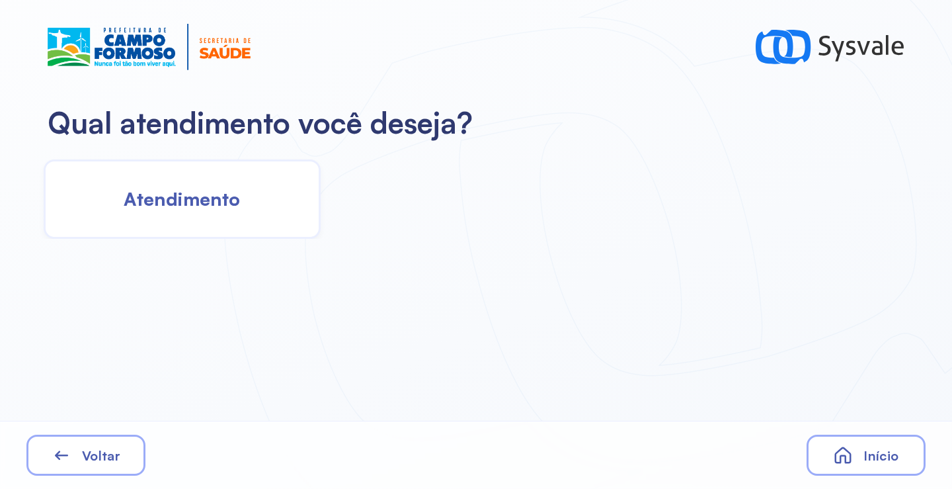
click at [163, 194] on span "Atendimento" at bounding box center [182, 198] width 116 height 23
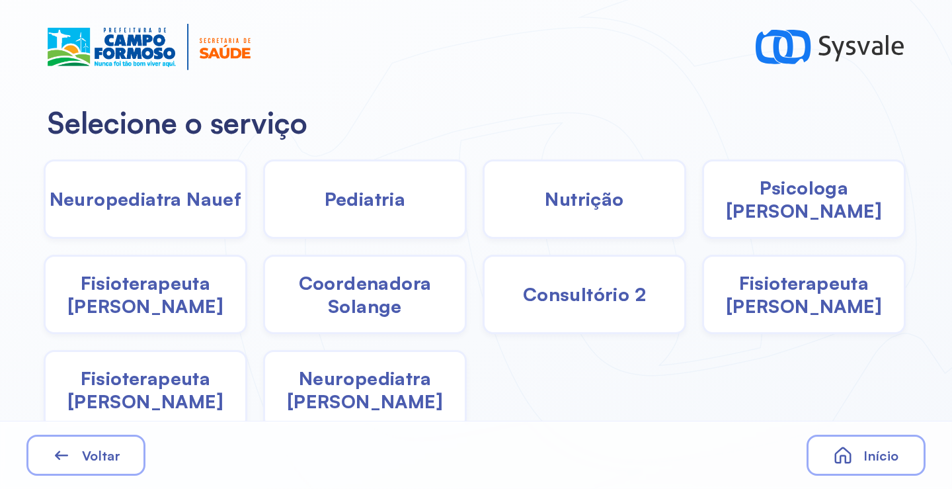
click at [247, 255] on div "Psicologa [PERSON_NAME]" at bounding box center [146, 294] width 204 height 79
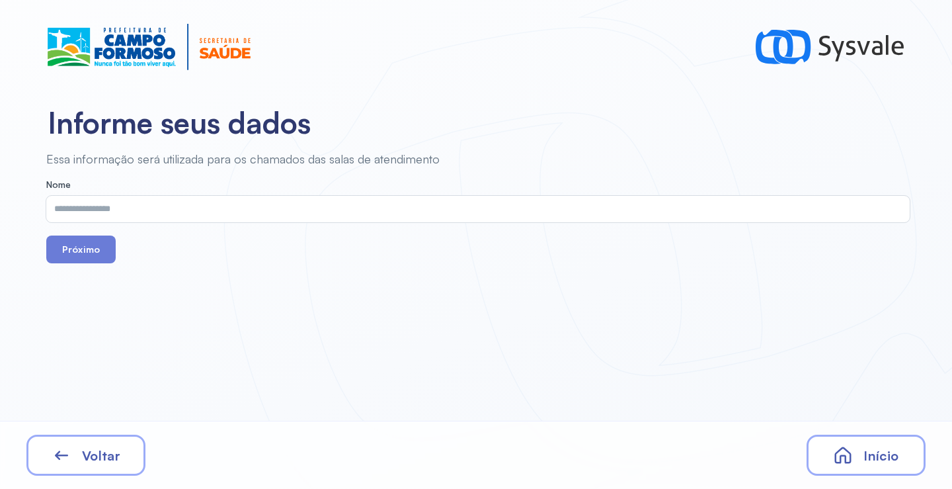
drag, startPoint x: 299, startPoint y: 231, endPoint x: 210, endPoint y: 211, distance: 91.4
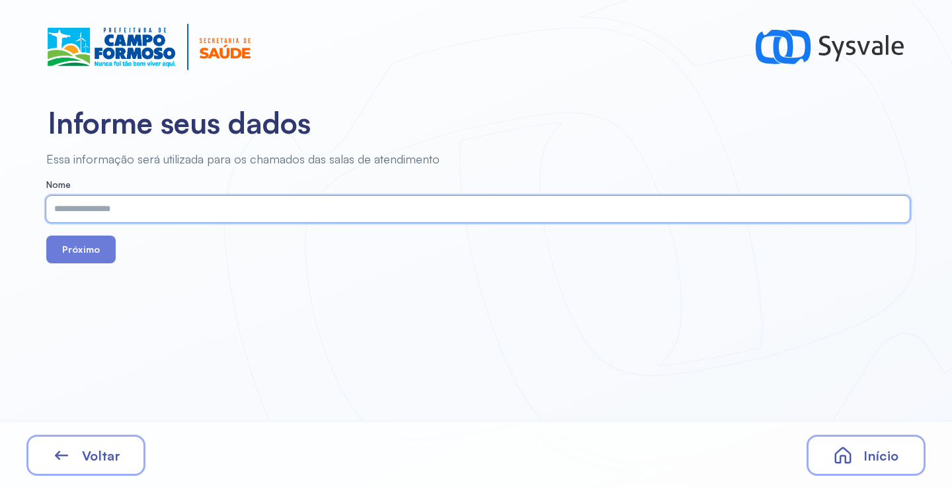
paste input "**********"
type input "**********"
click at [91, 256] on button "Próximo" at bounding box center [80, 249] width 69 height 28
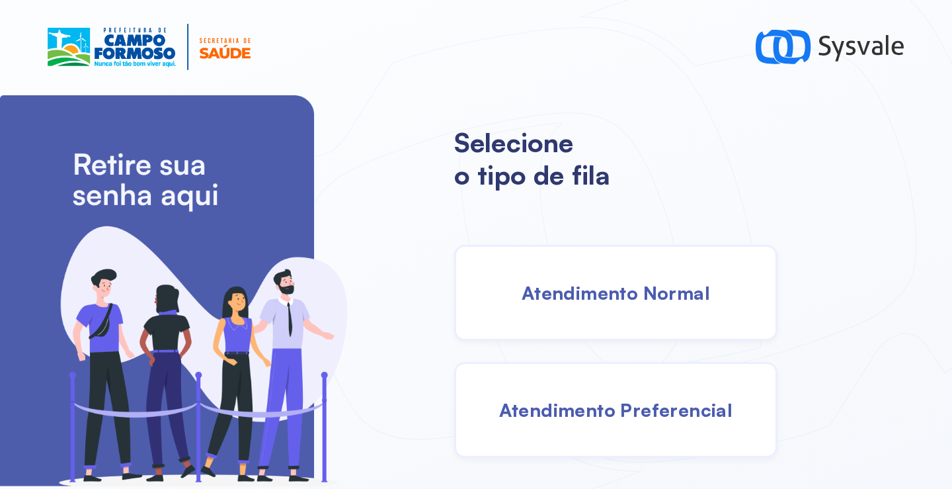
click at [579, 295] on span "Atendimento Normal" at bounding box center [616, 292] width 188 height 23
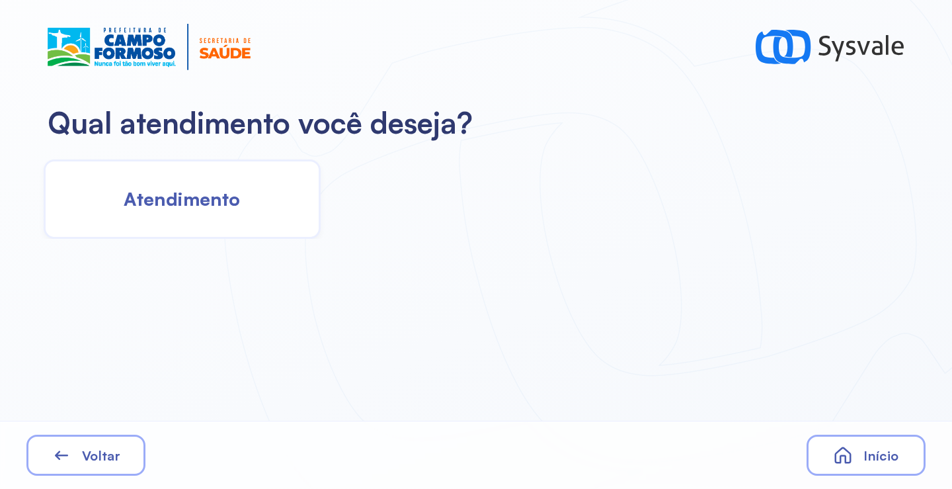
click at [209, 188] on span "Atendimento" at bounding box center [182, 198] width 116 height 23
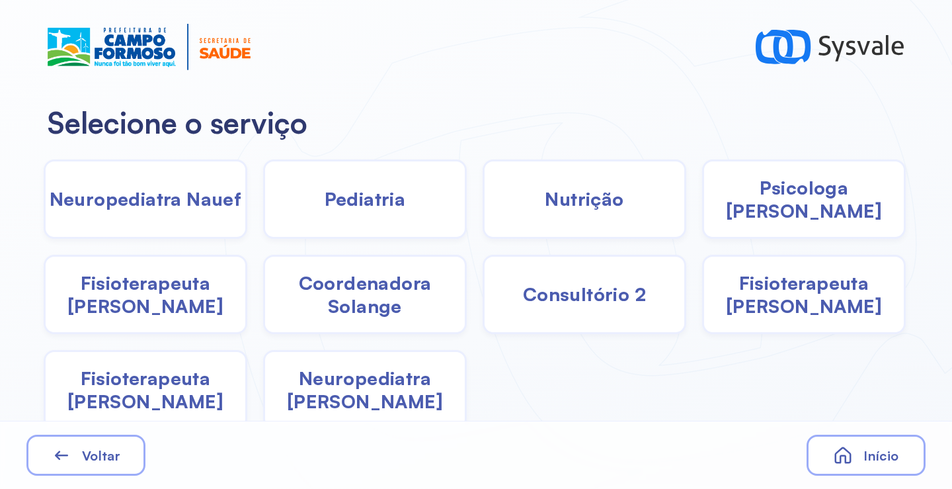
click at [483, 218] on div "Pediatria" at bounding box center [585, 198] width 204 height 79
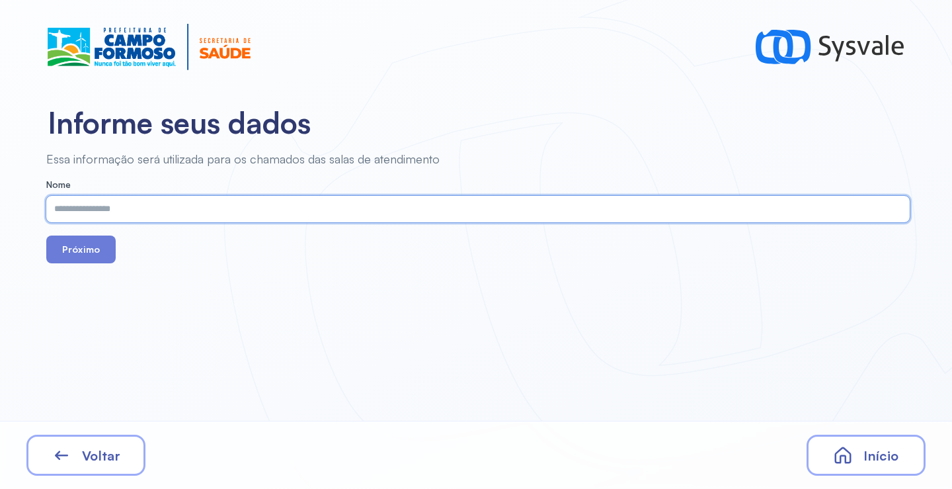
paste input "**********"
type input "**********"
click at [75, 252] on button "Próximo" at bounding box center [80, 249] width 69 height 28
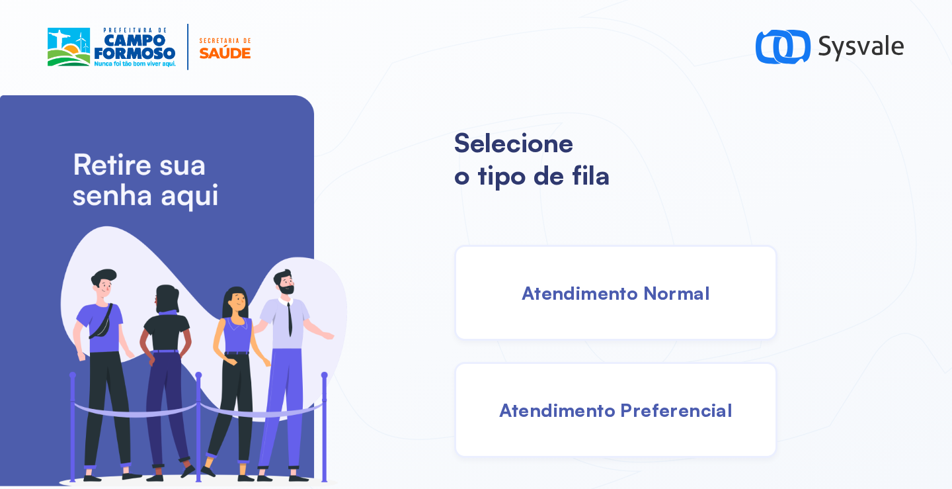
click at [567, 279] on div "Atendimento Normal" at bounding box center [615, 293] width 323 height 96
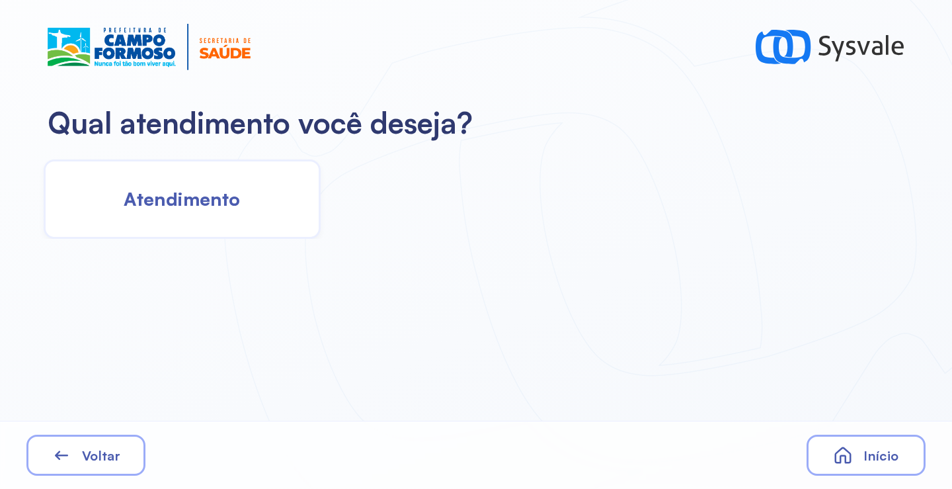
click at [238, 194] on span "Atendimento" at bounding box center [182, 198] width 116 height 23
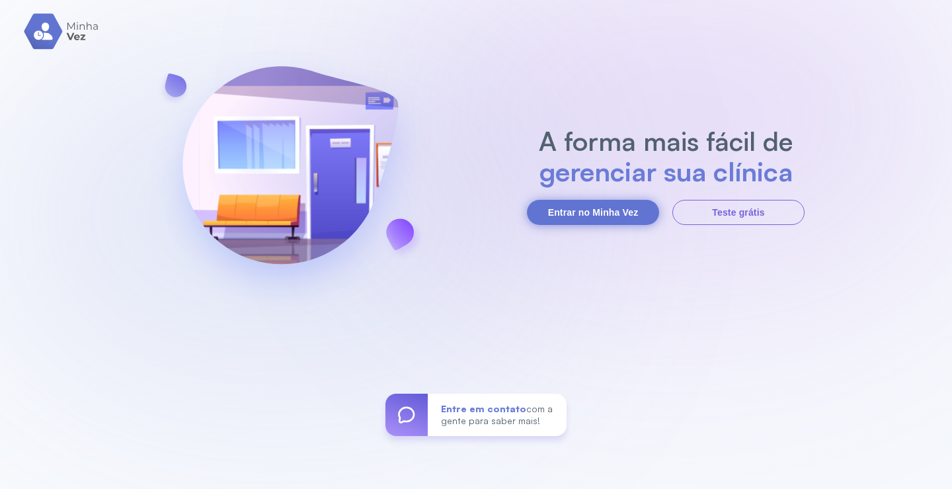
click at [598, 222] on button "Entrar no Minha Vez" at bounding box center [593, 212] width 132 height 25
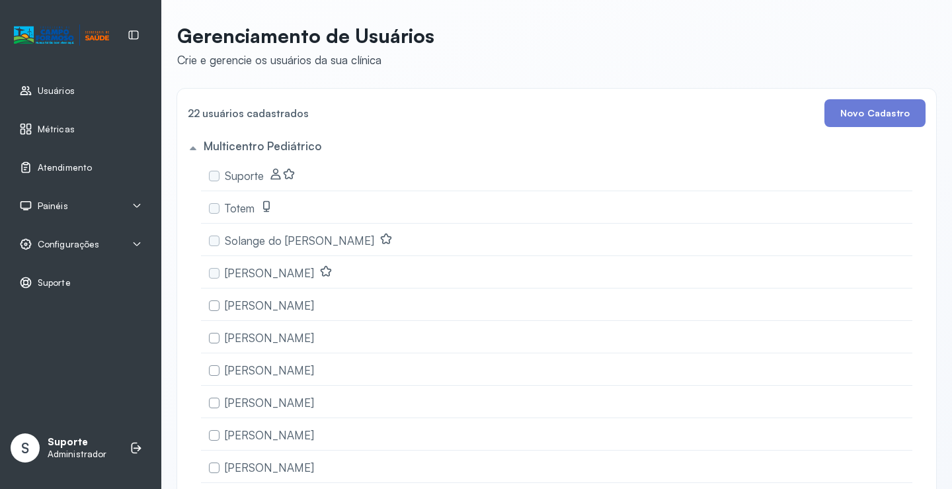
click at [61, 210] on span "Painéis" at bounding box center [53, 205] width 30 height 11
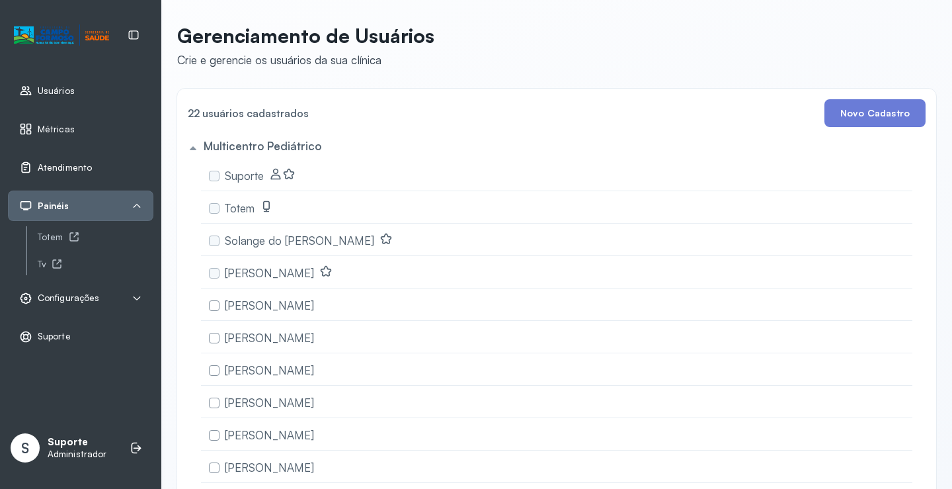
click at [61, 173] on span "Atendimento" at bounding box center [65, 167] width 54 height 11
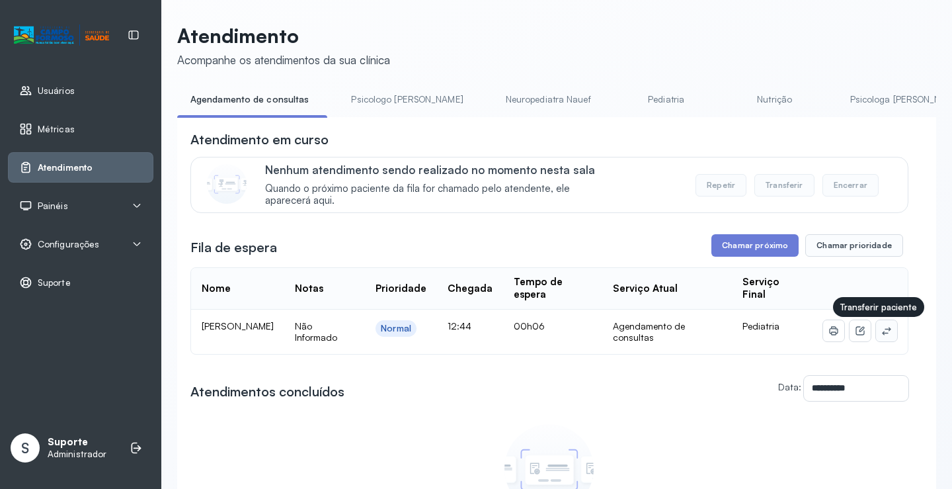
click at [881, 329] on icon at bounding box center [886, 330] width 11 height 11
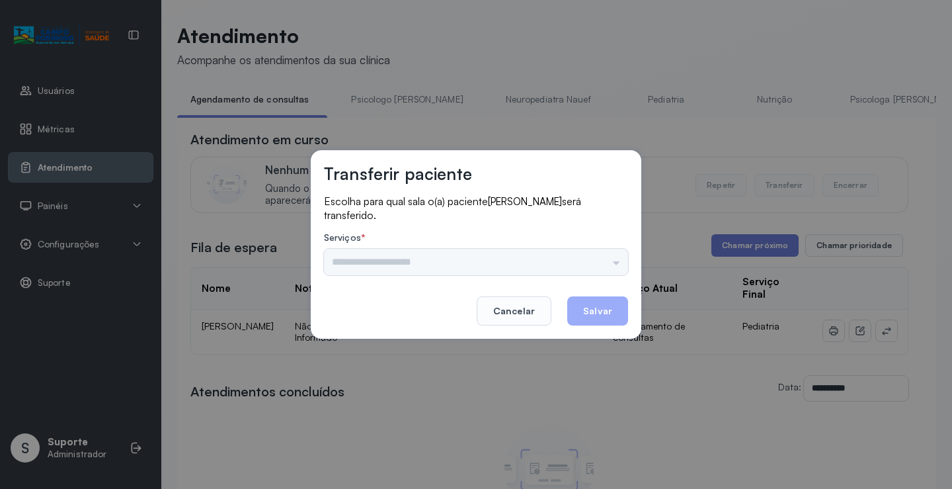
click at [605, 261] on div "Nenhuma opção encontrada" at bounding box center [476, 262] width 304 height 26
click at [605, 261] on input "text" at bounding box center [476, 262] width 304 height 26
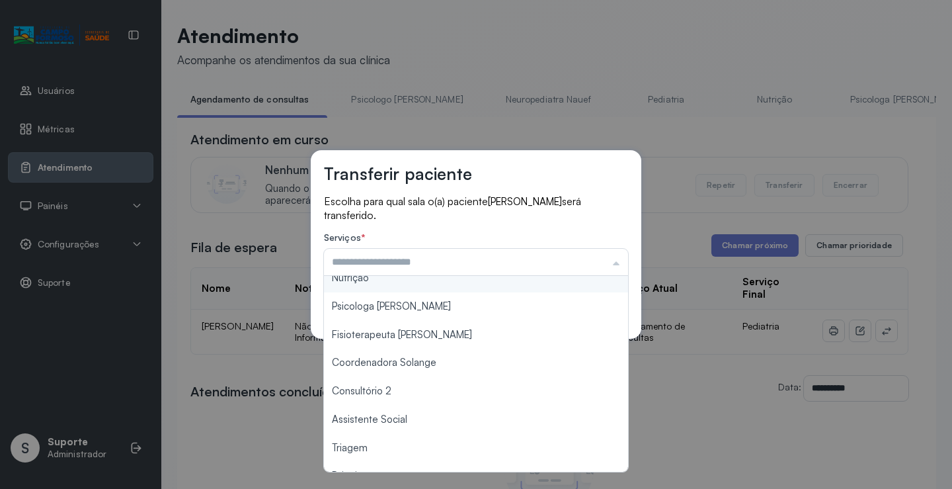
scroll to position [200, 0]
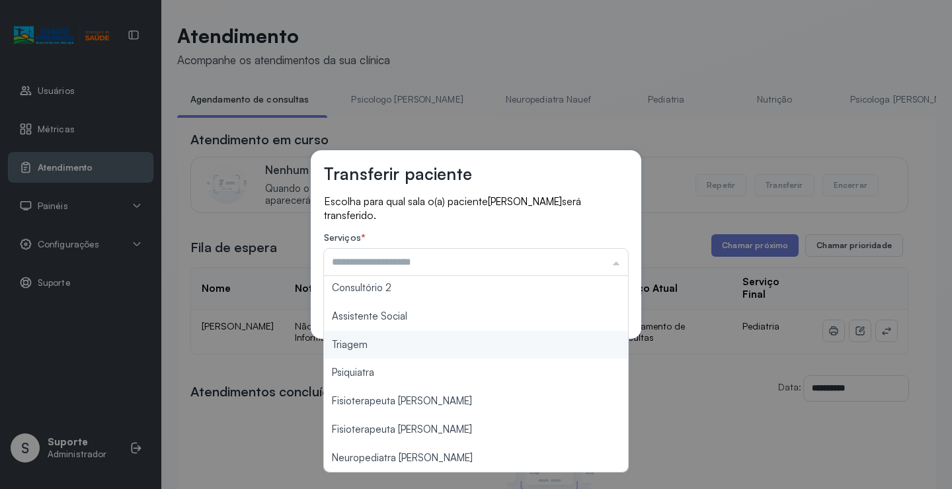
type input "*******"
click at [415, 350] on div "Transferir paciente Escolha para qual sala o(a) paciente ALICE VIEIRA ALVES ser…" at bounding box center [476, 244] width 952 height 489
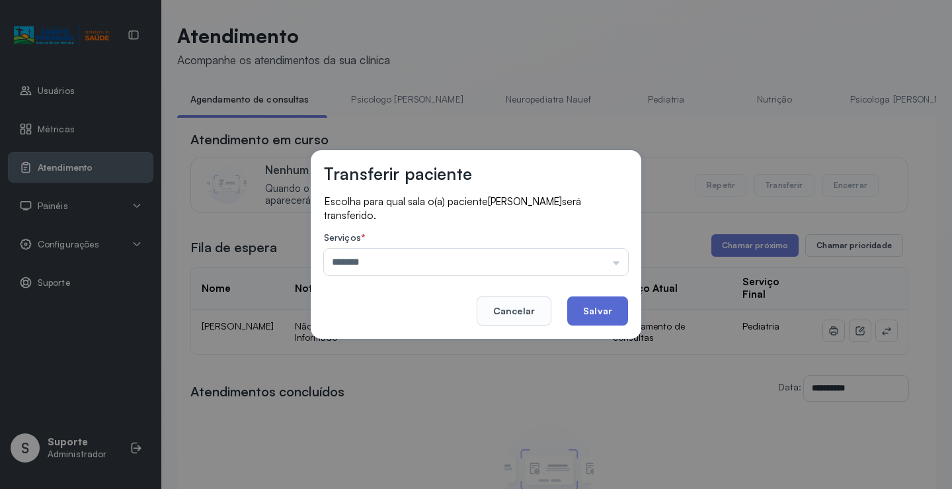
click at [590, 317] on button "Salvar" at bounding box center [597, 310] width 61 height 29
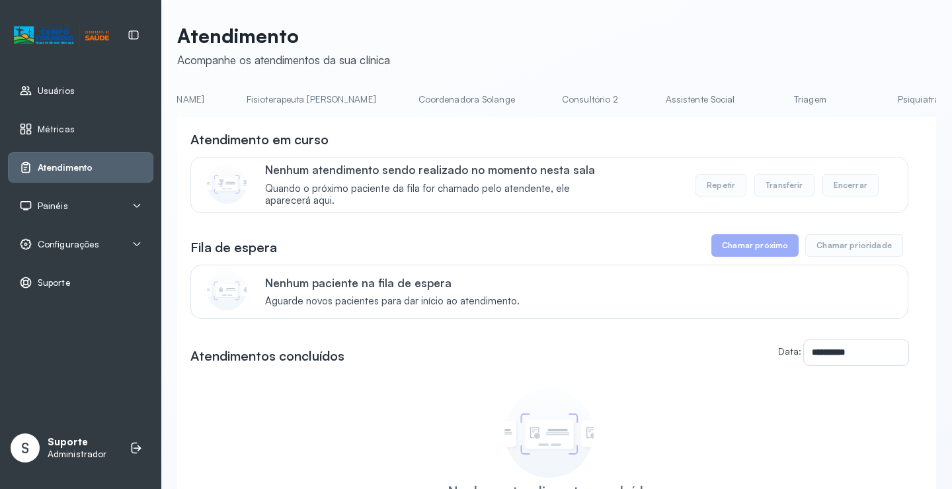
scroll to position [0, 820]
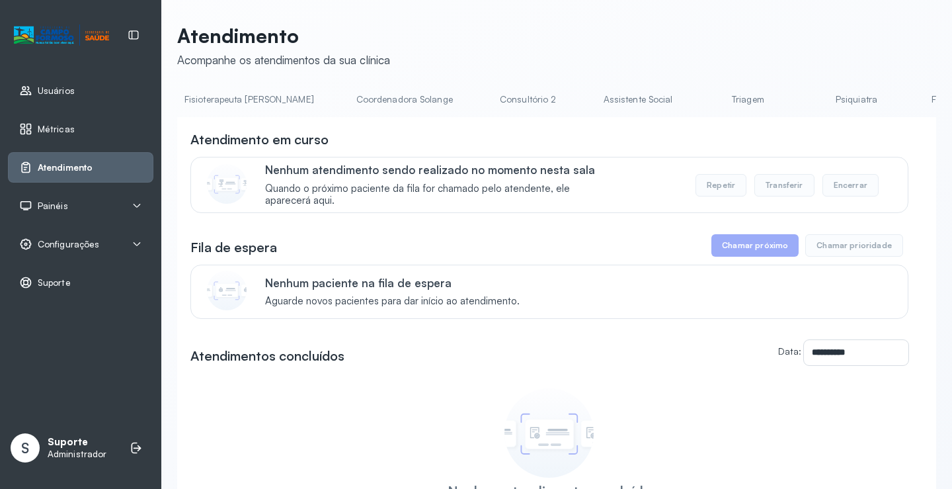
click at [702, 105] on link "Triagem" at bounding box center [748, 100] width 93 height 22
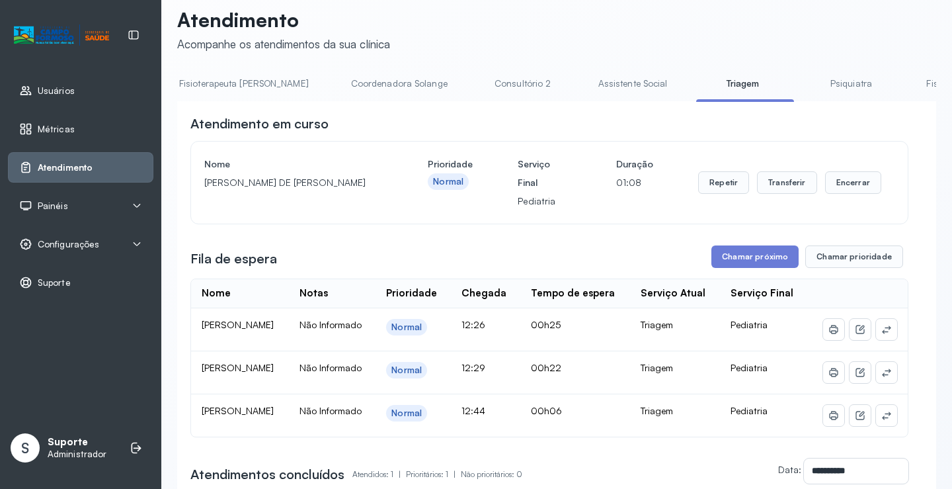
scroll to position [0, 0]
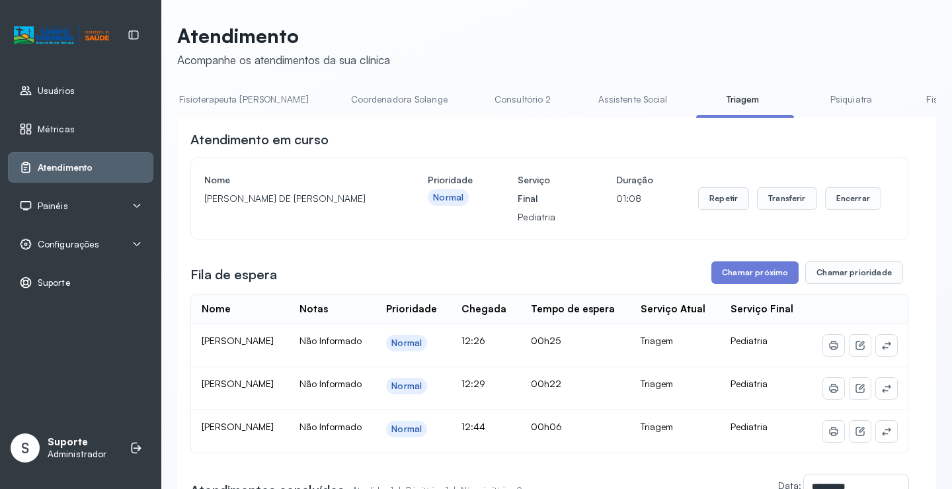
click at [477, 106] on link "Consultório 2" at bounding box center [523, 100] width 93 height 22
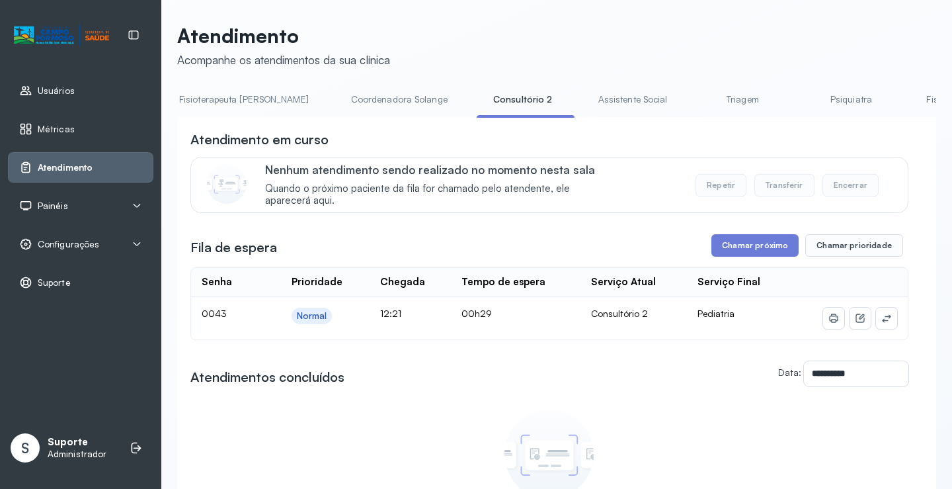
click at [80, 200] on div "Painéis" at bounding box center [80, 205] width 123 height 13
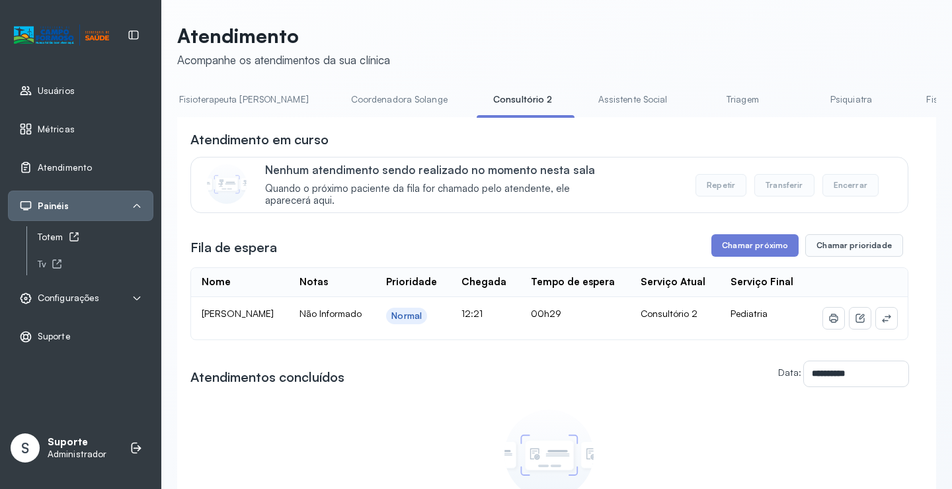
click at [61, 237] on div "Totem" at bounding box center [96, 236] width 116 height 11
click at [696, 100] on link "Triagem" at bounding box center [742, 100] width 93 height 22
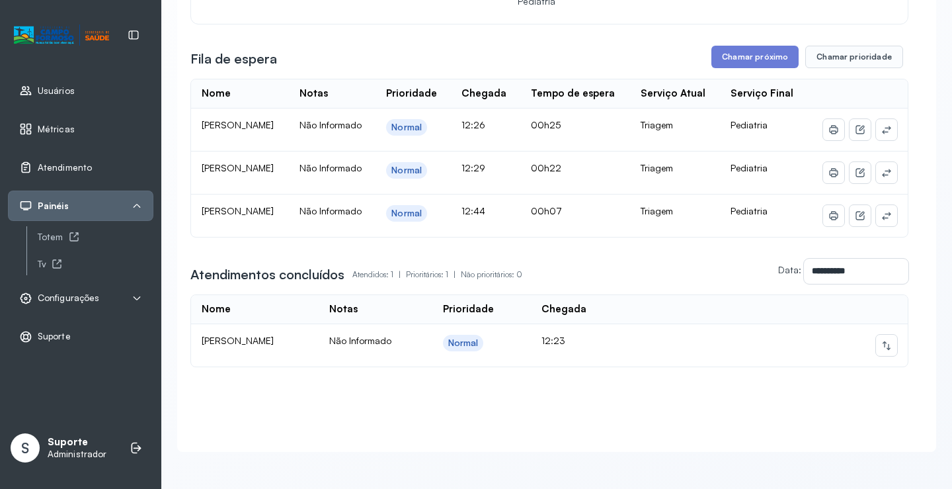
scroll to position [248, 0]
click at [881, 340] on icon at bounding box center [886, 345] width 11 height 11
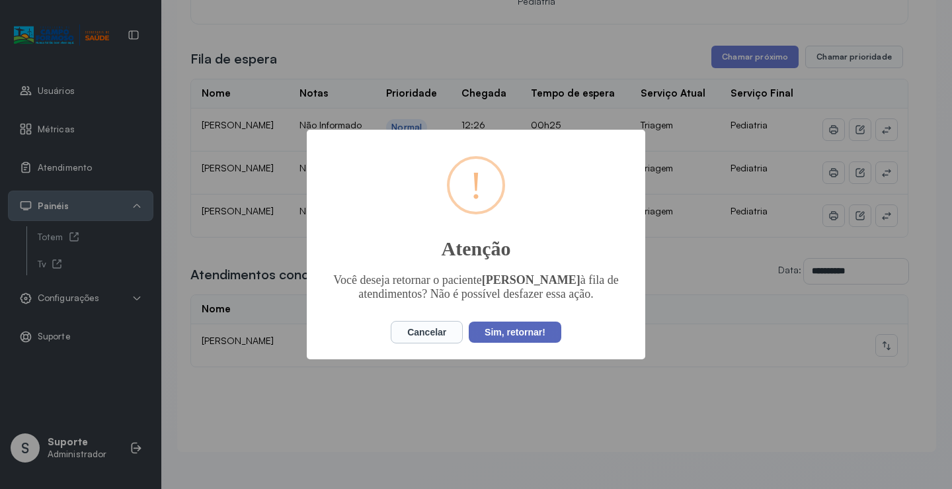
click at [533, 333] on button "Sim, retornar!" at bounding box center [515, 331] width 93 height 21
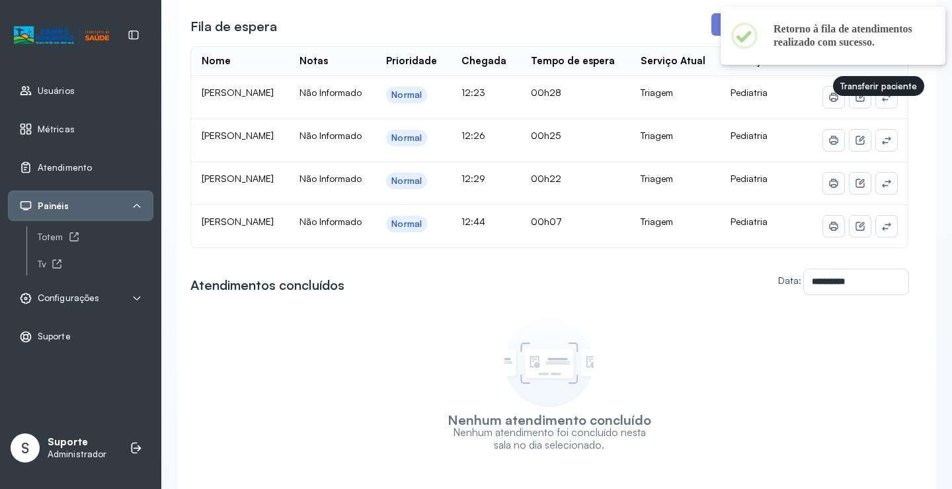
click at [881, 102] on icon at bounding box center [886, 97] width 11 height 11
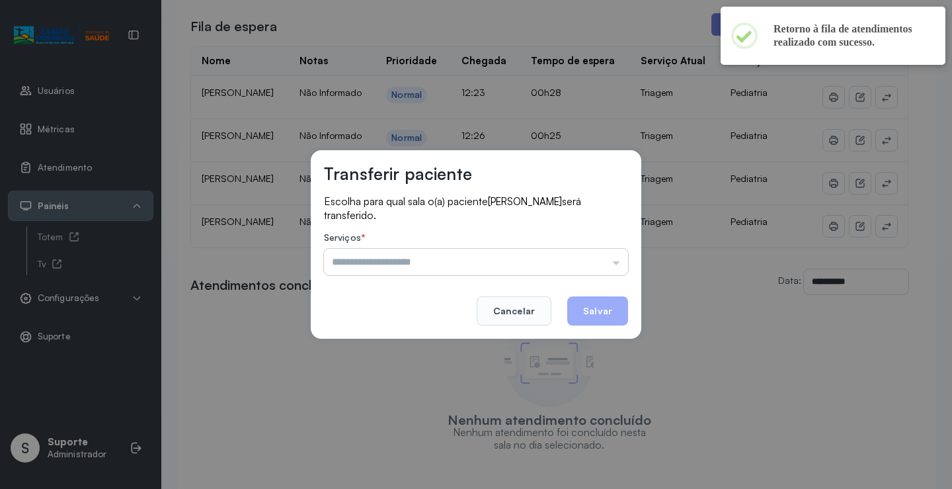
click at [605, 261] on input "text" at bounding box center [476, 262] width 304 height 26
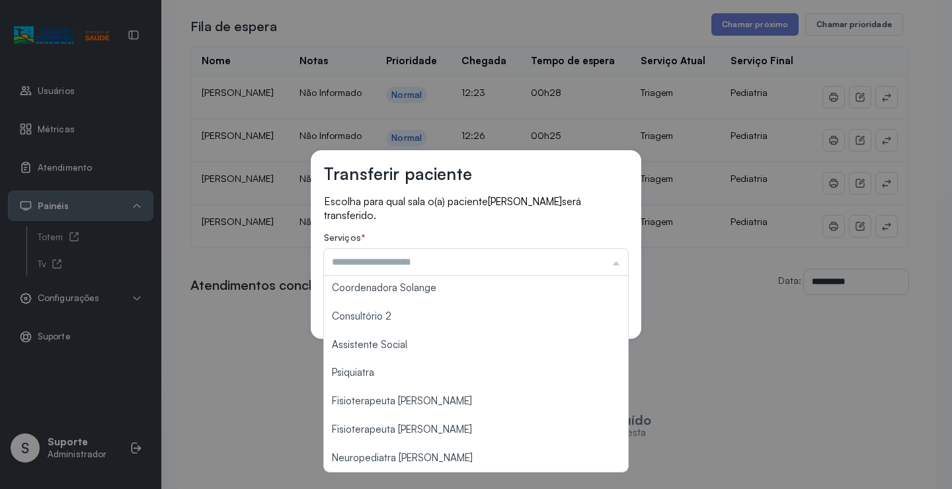
scroll to position [200, 0]
type input "**********"
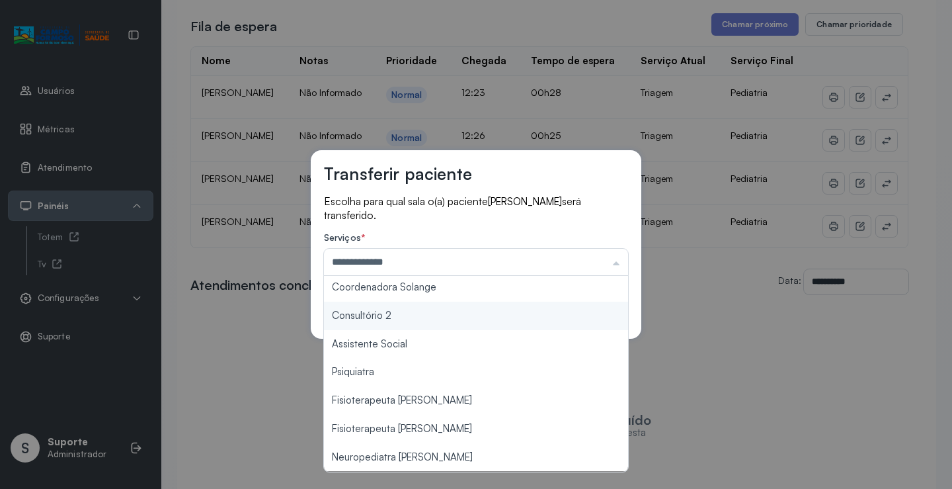
click at [428, 318] on div "**********" at bounding box center [476, 244] width 331 height 188
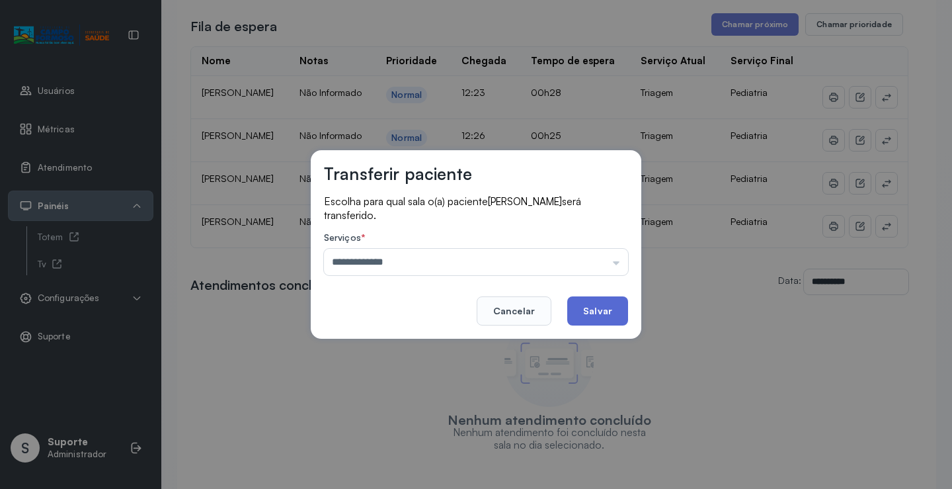
click at [605, 307] on button "Salvar" at bounding box center [597, 310] width 61 height 29
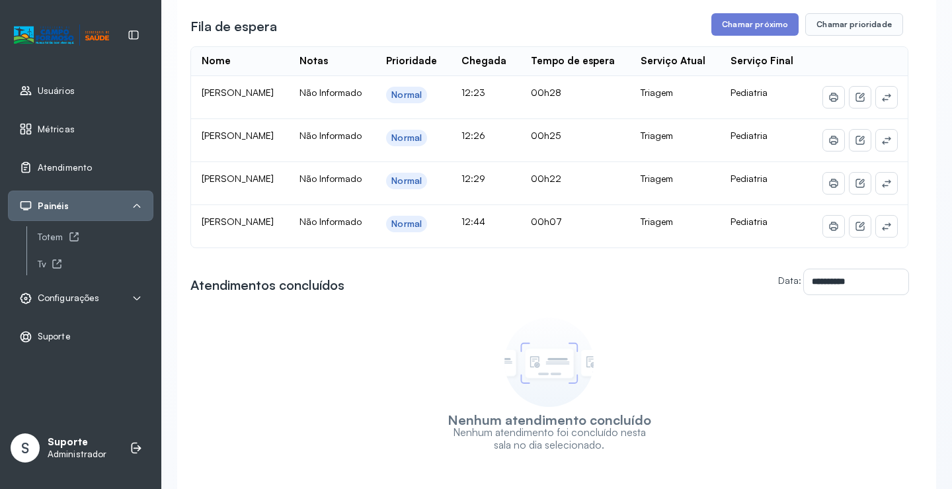
scroll to position [1, 0]
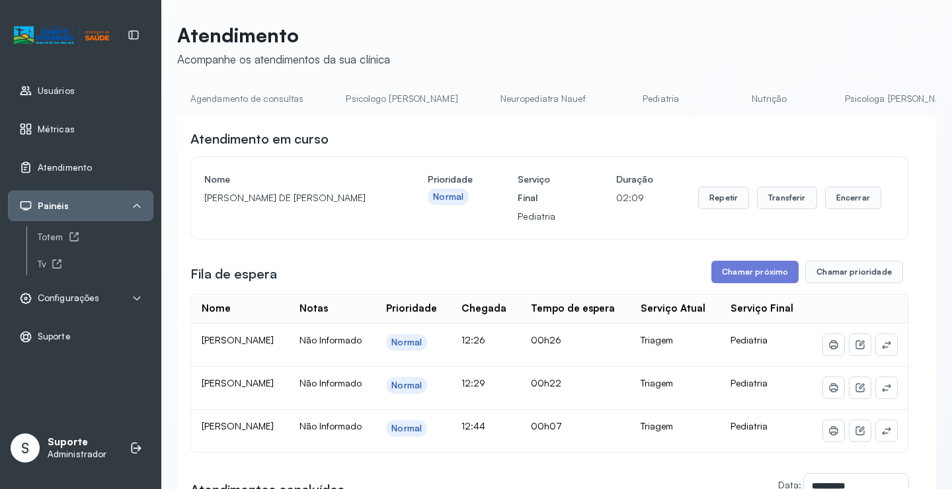
click at [225, 108] on link "Agendamento de consultas" at bounding box center [247, 99] width 140 height 22
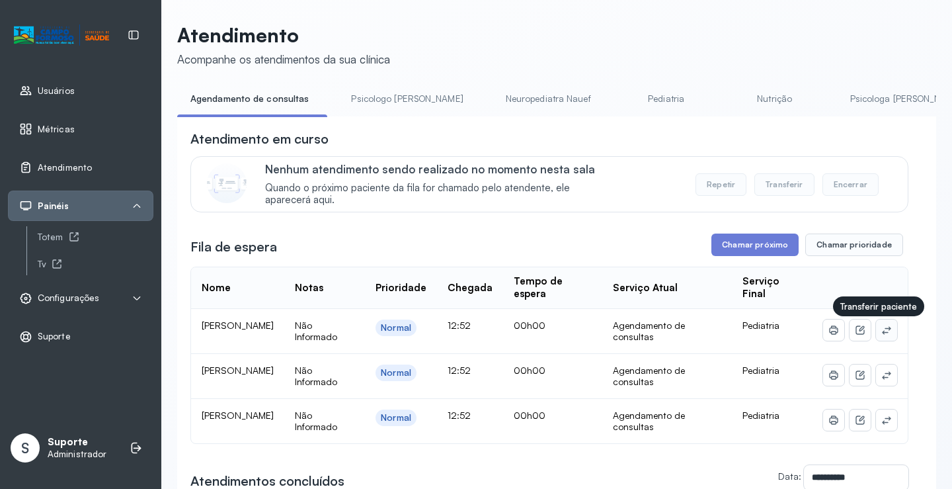
click at [881, 329] on icon at bounding box center [886, 330] width 11 height 11
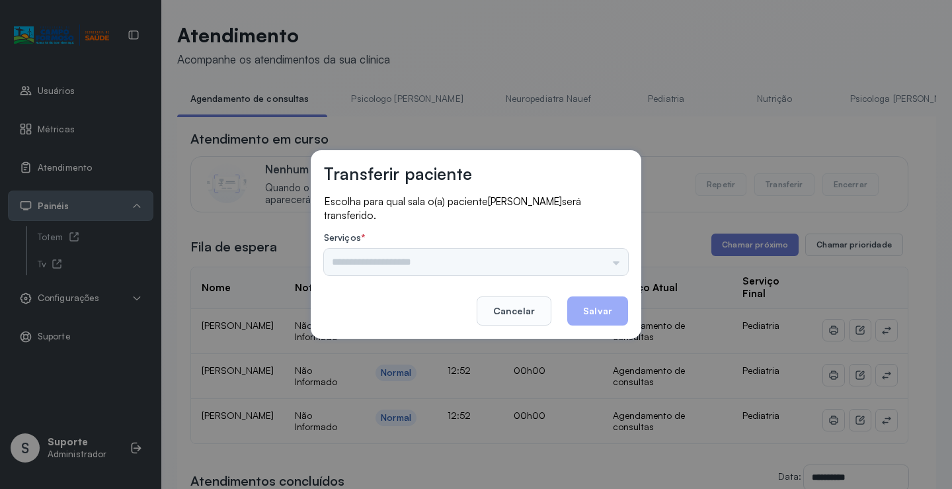
click at [604, 259] on div "Psicologo Pedro Neuropediatra Nauef Pediatria Nutrição Psicologa Alana Agendame…" at bounding box center [476, 262] width 304 height 26
click at [594, 259] on div "Psicologo Pedro Neuropediatra Nauef Pediatria Nutrição Psicologa Alana Agendame…" at bounding box center [476, 262] width 304 height 26
click at [599, 265] on input "text" at bounding box center [476, 262] width 304 height 26
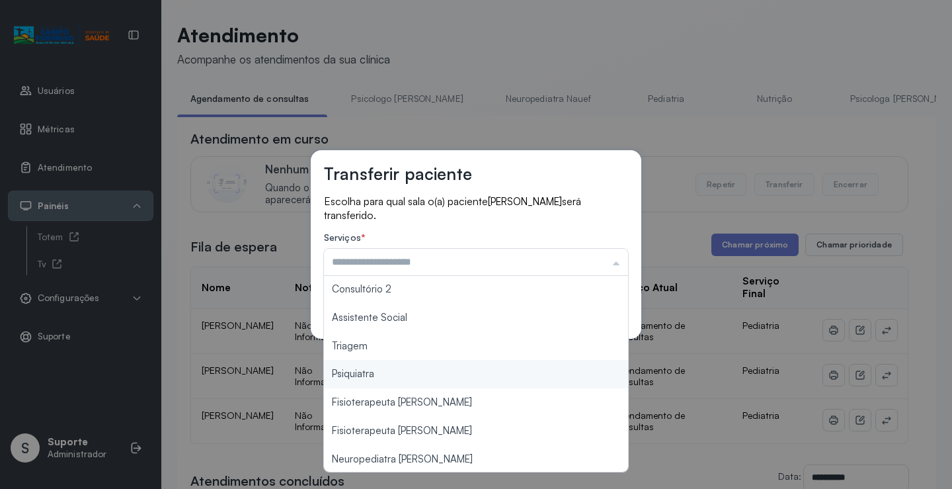
scroll to position [200, 0]
type input "*******"
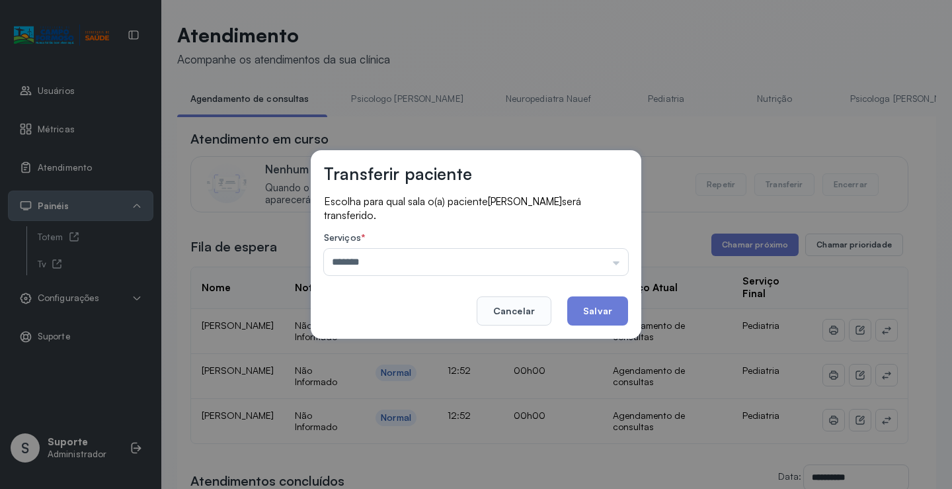
drag, startPoint x: 410, startPoint y: 350, endPoint x: 538, endPoint y: 327, distance: 130.4
click at [424, 342] on div "Transferir paciente Escolha para qual sala o(a) paciente MARIA LIZ SANTOS BARBO…" at bounding box center [476, 244] width 952 height 489
click at [610, 315] on button "Salvar" at bounding box center [597, 310] width 61 height 29
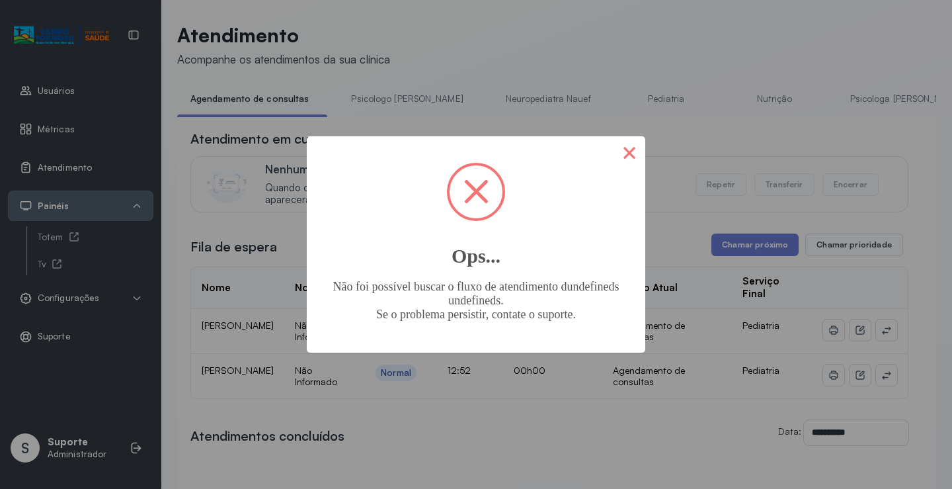
click at [637, 153] on button "×" at bounding box center [630, 152] width 32 height 32
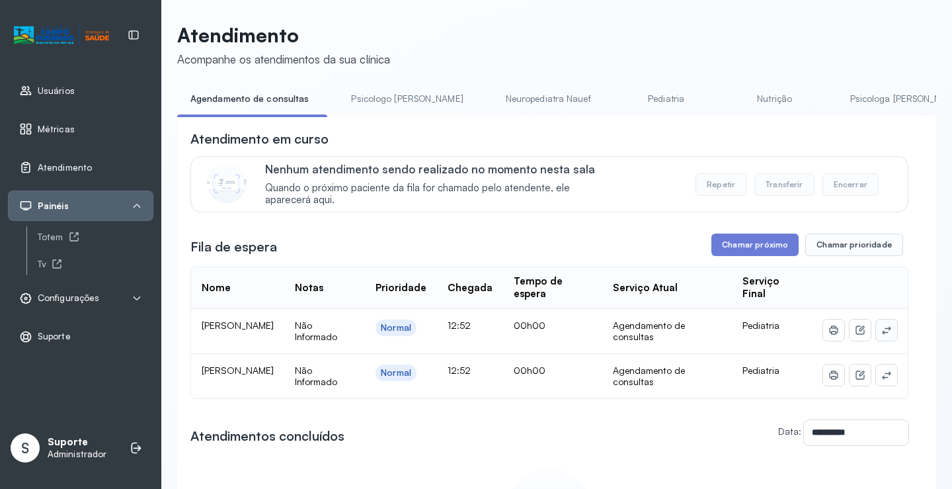
click at [885, 332] on button at bounding box center [886, 329] width 21 height 21
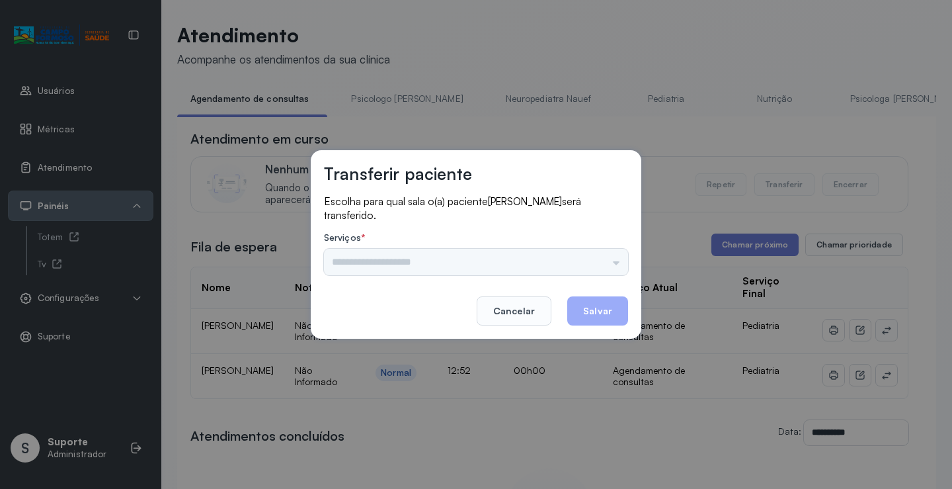
click at [883, 332] on div "Transferir paciente Escolha para qual sala o(a) paciente ANTHONY GAEL SOUZA BON…" at bounding box center [476, 244] width 952 height 489
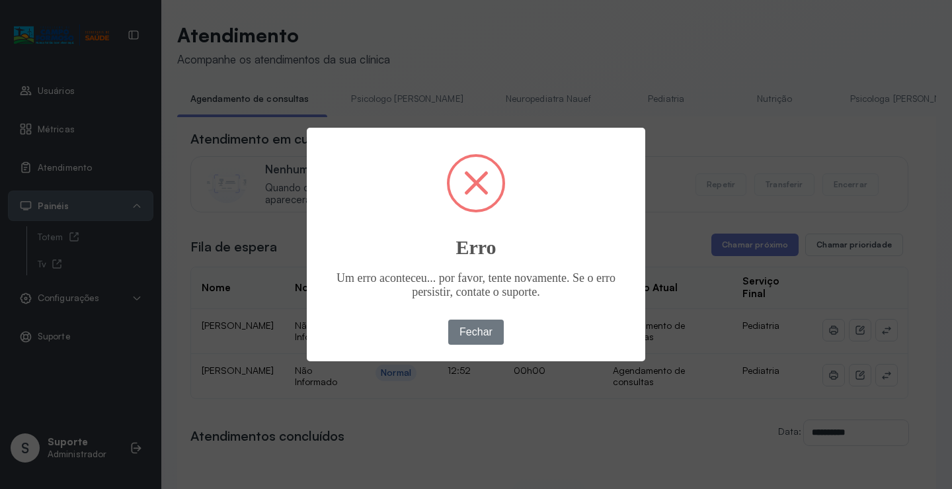
drag, startPoint x: 548, startPoint y: 256, endPoint x: 559, endPoint y: 265, distance: 14.6
click at [551, 259] on h2 "Erro" at bounding box center [476, 239] width 339 height 41
click at [479, 331] on button "Fechar" at bounding box center [476, 331] width 56 height 25
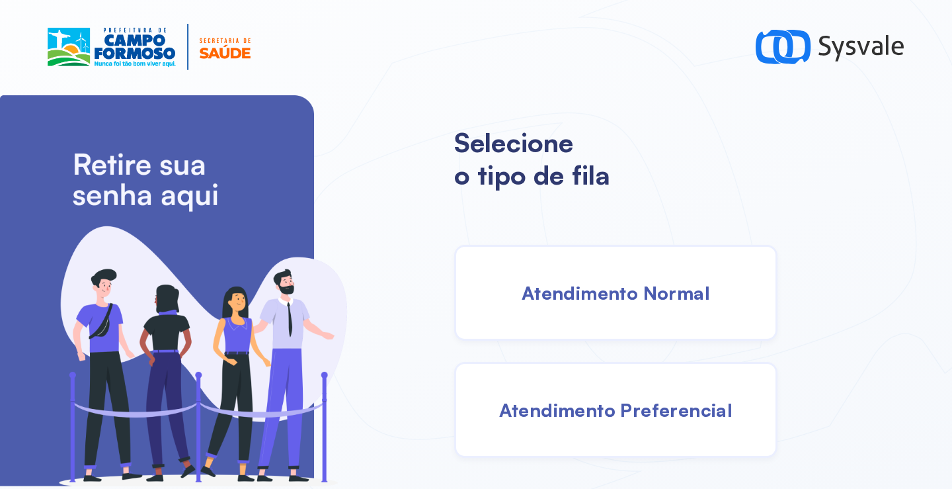
click at [584, 278] on div "Atendimento Normal" at bounding box center [615, 293] width 323 height 96
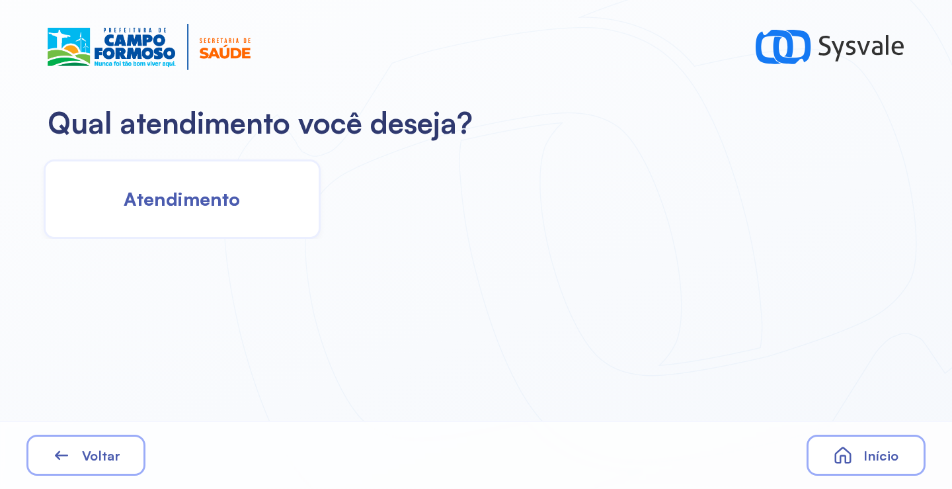
click at [212, 225] on div "Atendimento" at bounding box center [182, 198] width 277 height 79
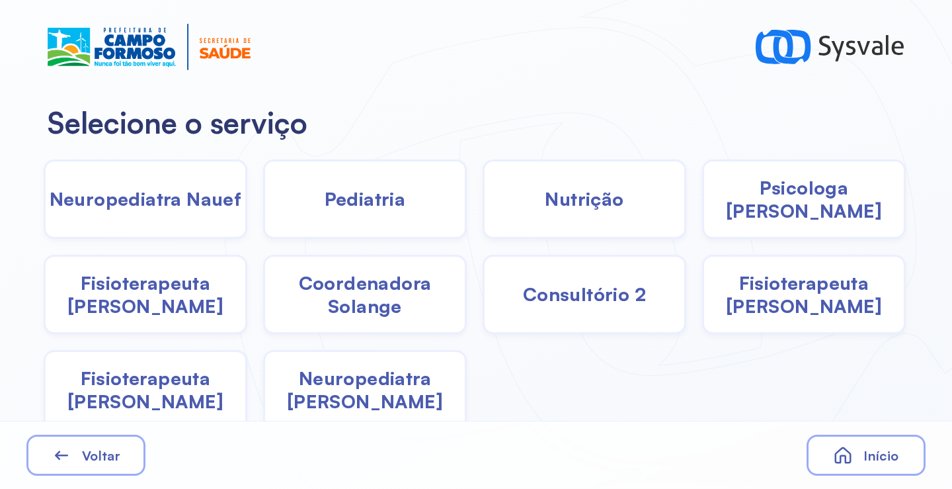
click at [371, 210] on span "Pediatria" at bounding box center [365, 198] width 81 height 23
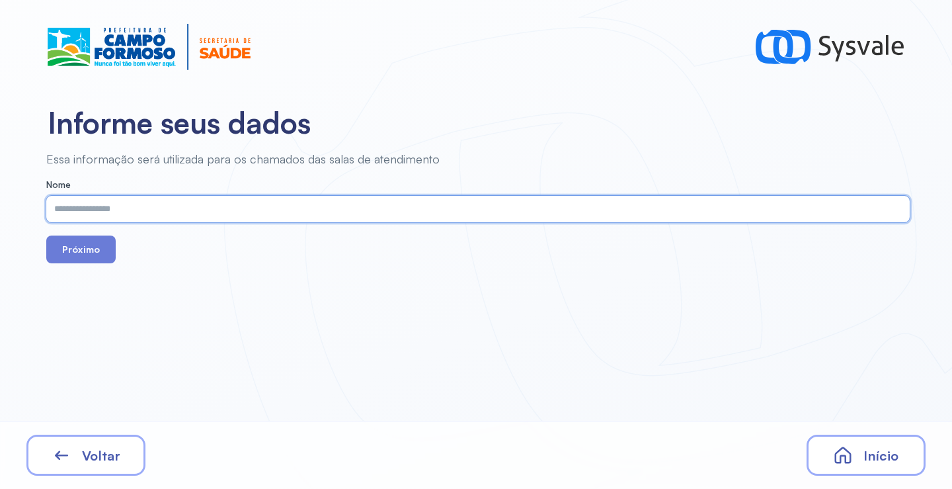
paste input "**********"
type input "**********"
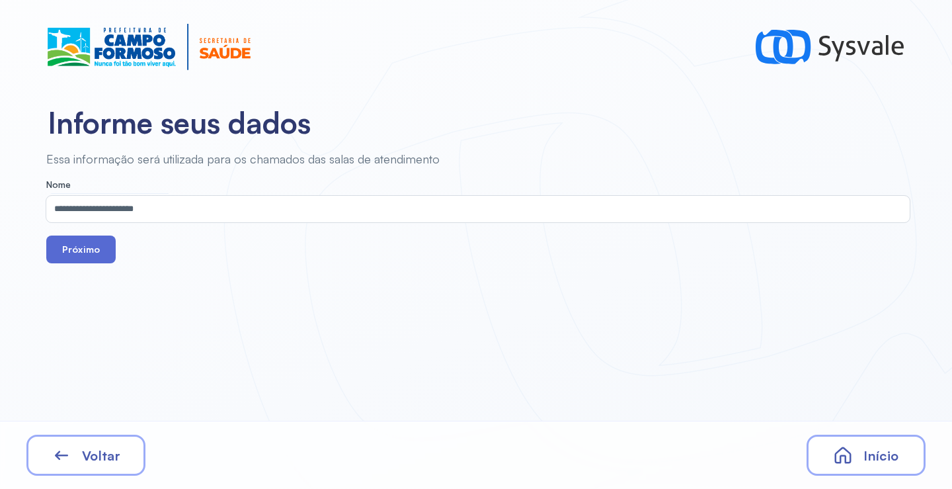
click at [80, 243] on button "Próximo" at bounding box center [80, 249] width 69 height 28
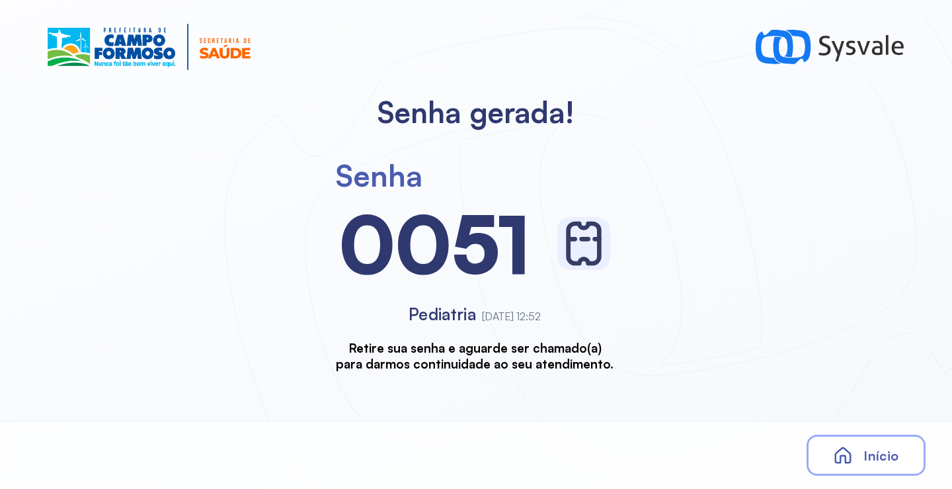
click at [862, 446] on div "Início" at bounding box center [866, 454] width 119 height 41
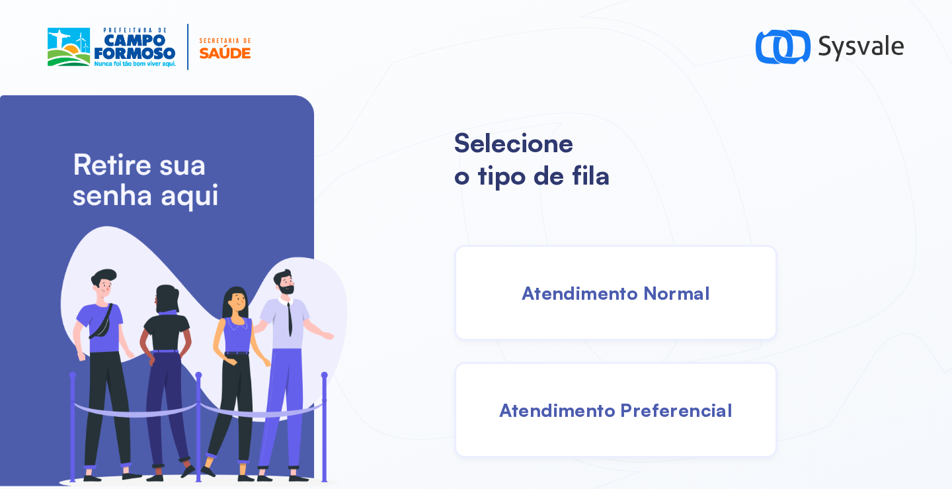
click at [641, 281] on div "Atendimento Normal" at bounding box center [615, 293] width 323 height 96
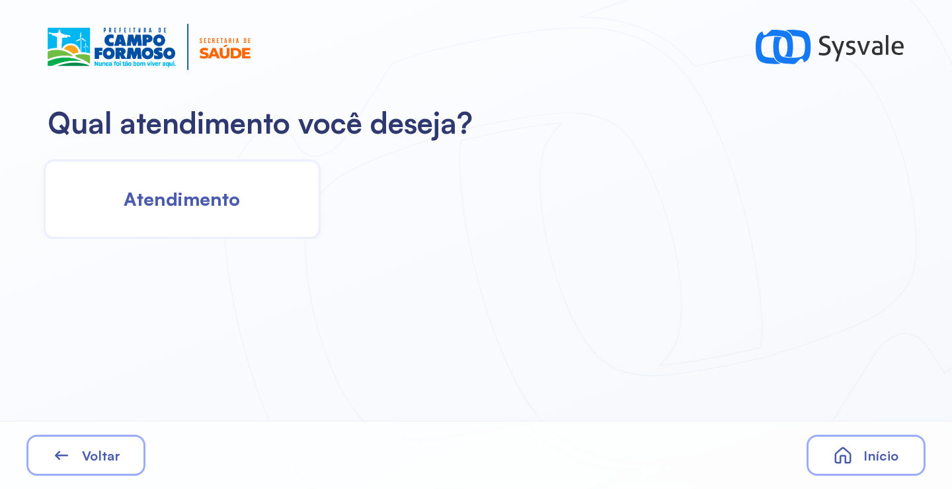
drag, startPoint x: 180, startPoint y: 216, endPoint x: 189, endPoint y: 215, distance: 9.3
click at [189, 215] on div "Atendimento" at bounding box center [182, 198] width 277 height 79
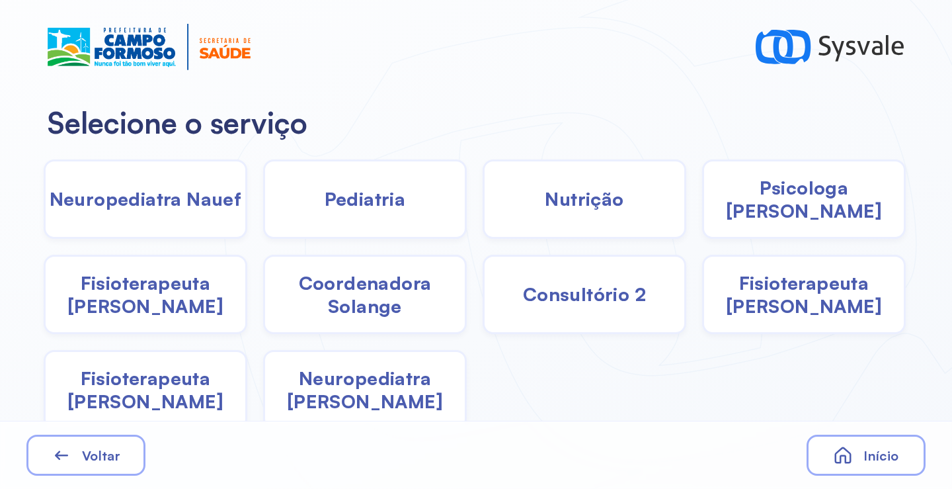
click at [483, 225] on div "Pediatria" at bounding box center [585, 198] width 204 height 79
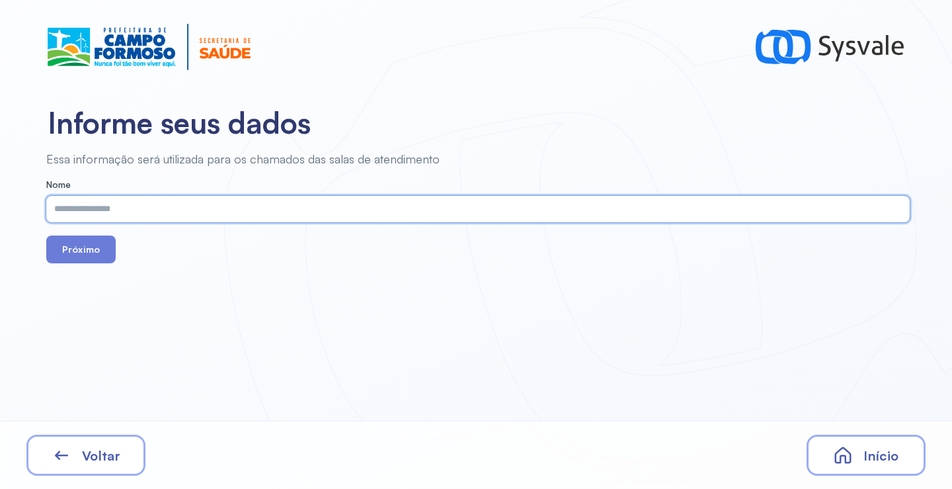
paste input "**********"
type input "**********"
click at [89, 259] on button "Próximo" at bounding box center [80, 249] width 69 height 28
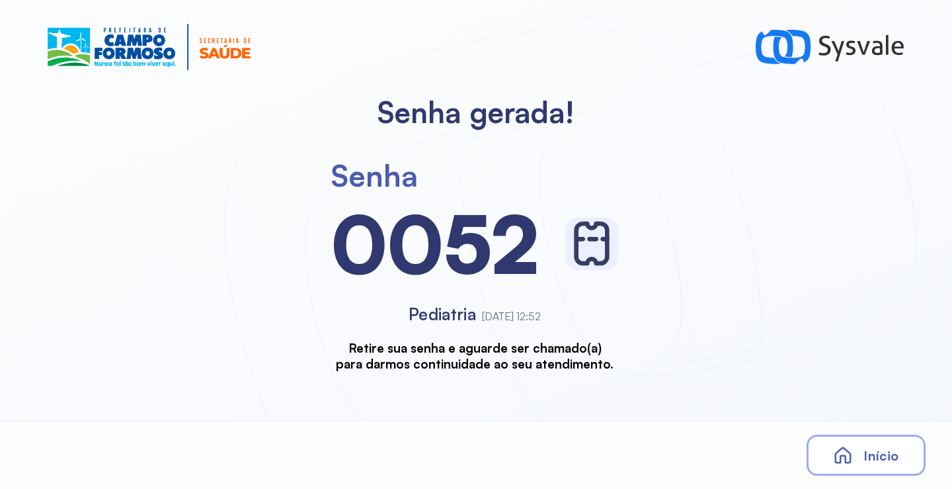
click at [879, 459] on span "Início" at bounding box center [881, 455] width 35 height 17
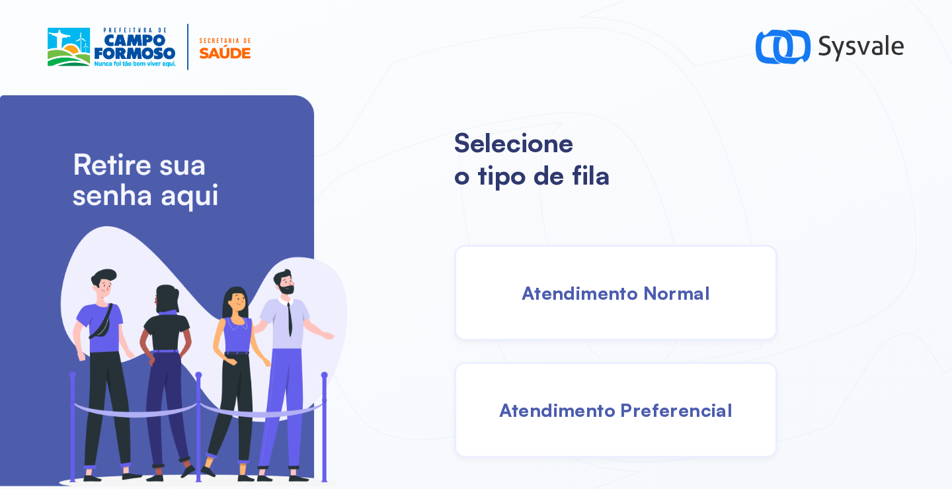
click at [487, 286] on div "Atendimento Normal" at bounding box center [615, 293] width 323 height 96
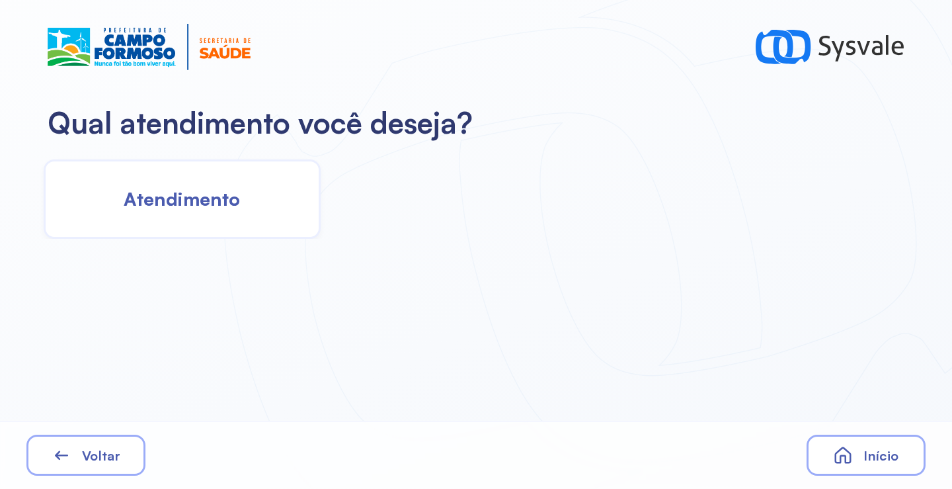
drag, startPoint x: 214, startPoint y: 206, endPoint x: 223, endPoint y: 202, distance: 9.5
click at [223, 202] on span "Atendimento" at bounding box center [182, 198] width 116 height 23
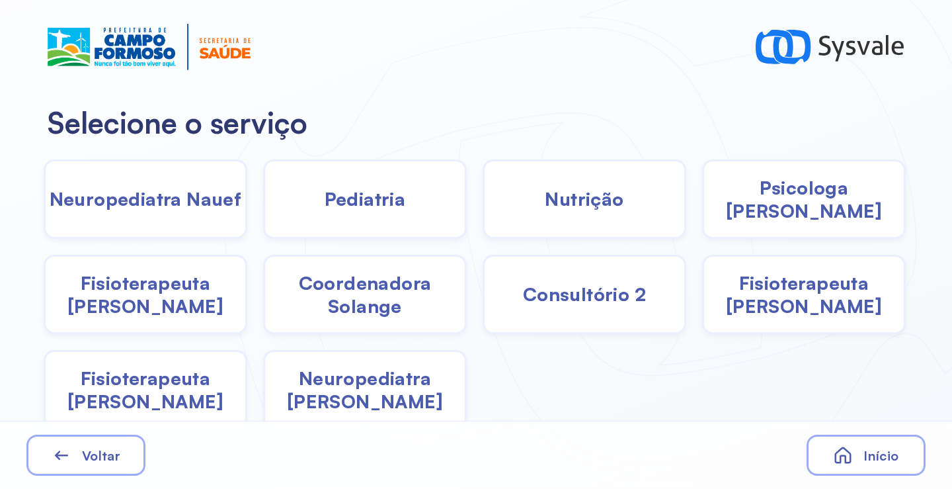
click at [360, 208] on span "Pediatria" at bounding box center [365, 198] width 81 height 23
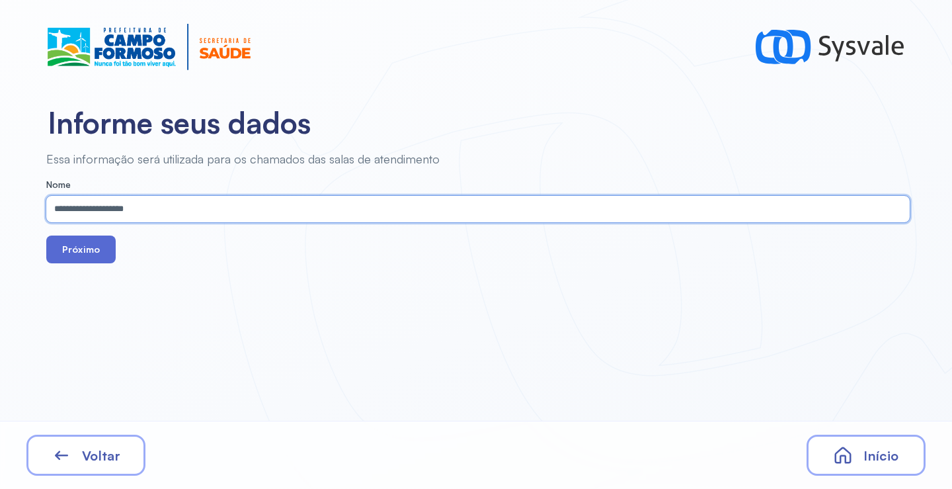
type input "**********"
click at [79, 244] on button "Próximo" at bounding box center [80, 249] width 69 height 28
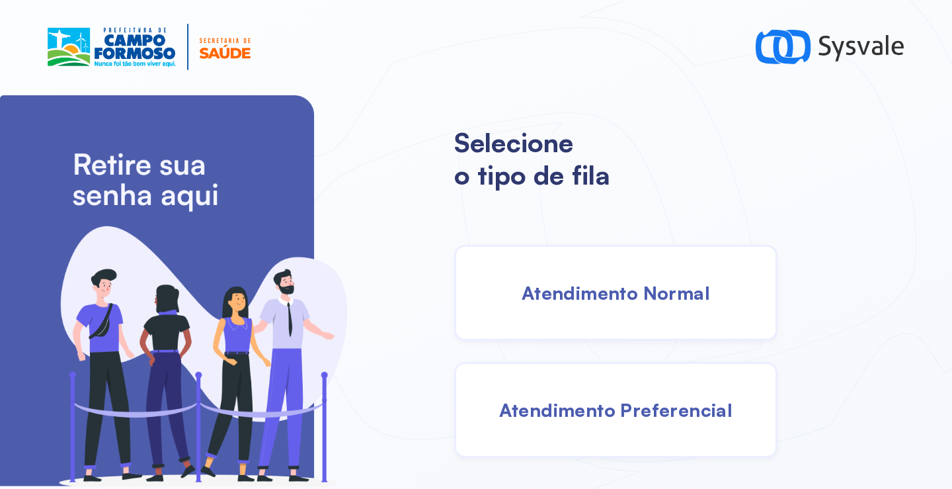
click at [644, 294] on span "Atendimento Normal" at bounding box center [616, 292] width 188 height 23
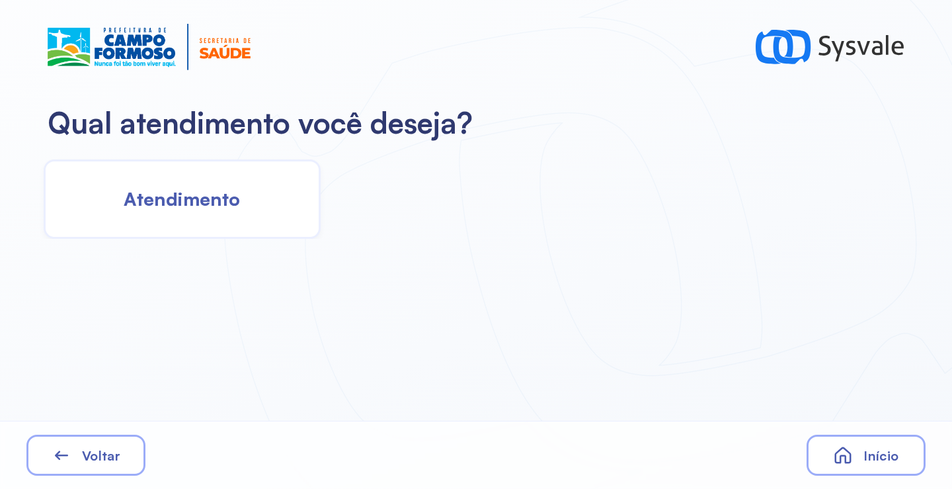
click at [268, 203] on div "Atendimento" at bounding box center [182, 198] width 277 height 79
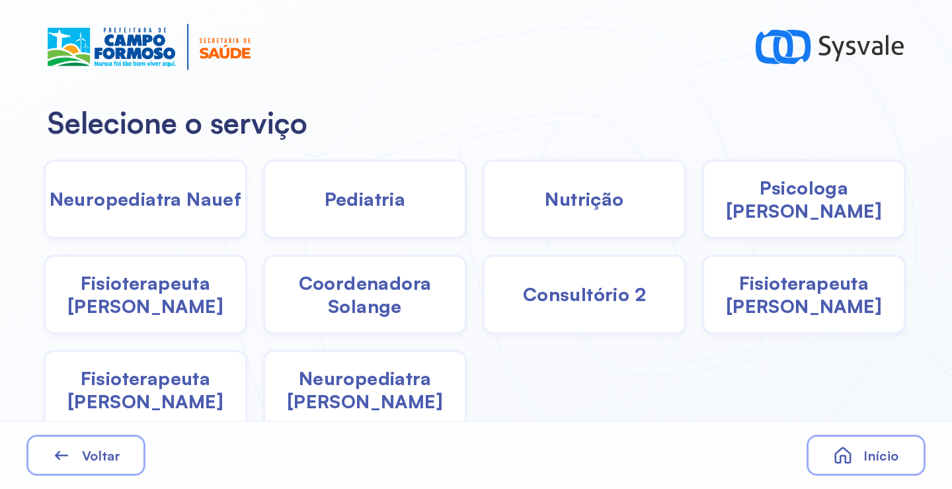
click at [483, 218] on div "Pediatria" at bounding box center [585, 198] width 204 height 79
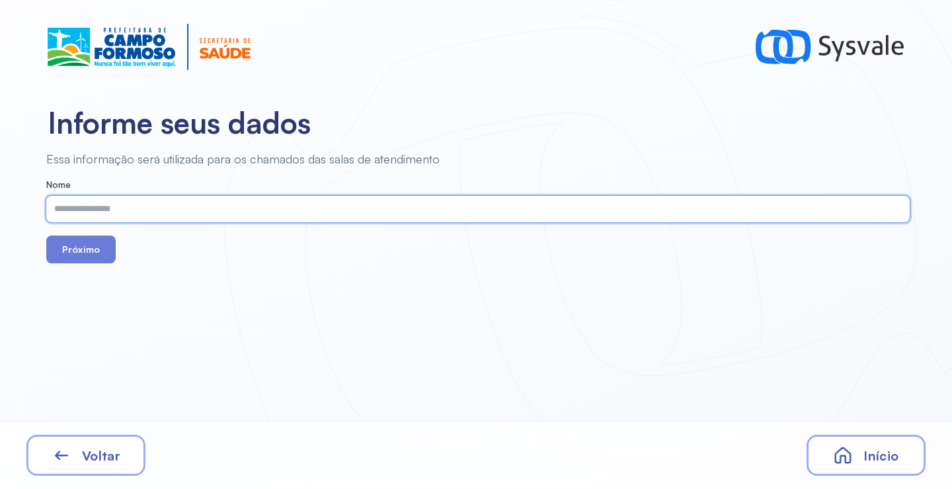
paste input "**********"
type input "**********"
click at [83, 249] on button "Próximo" at bounding box center [80, 249] width 69 height 28
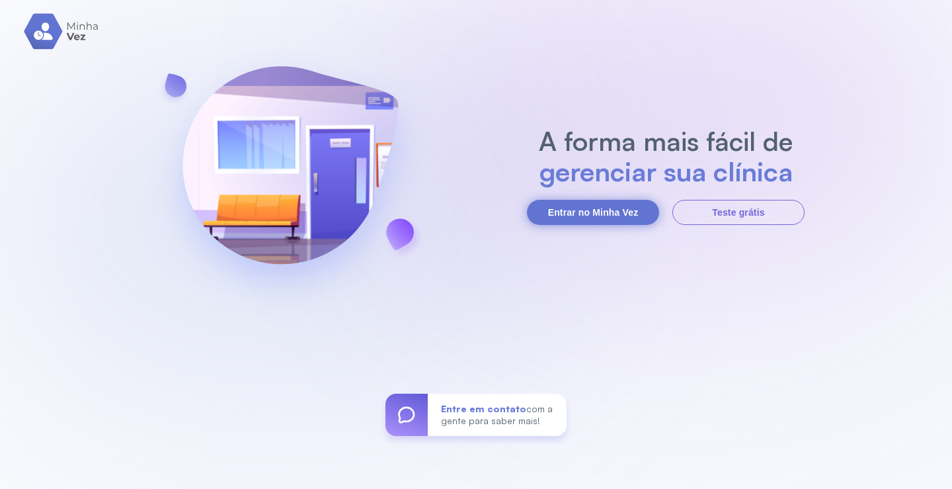
click at [594, 211] on button "Entrar no Minha Vez" at bounding box center [593, 212] width 132 height 25
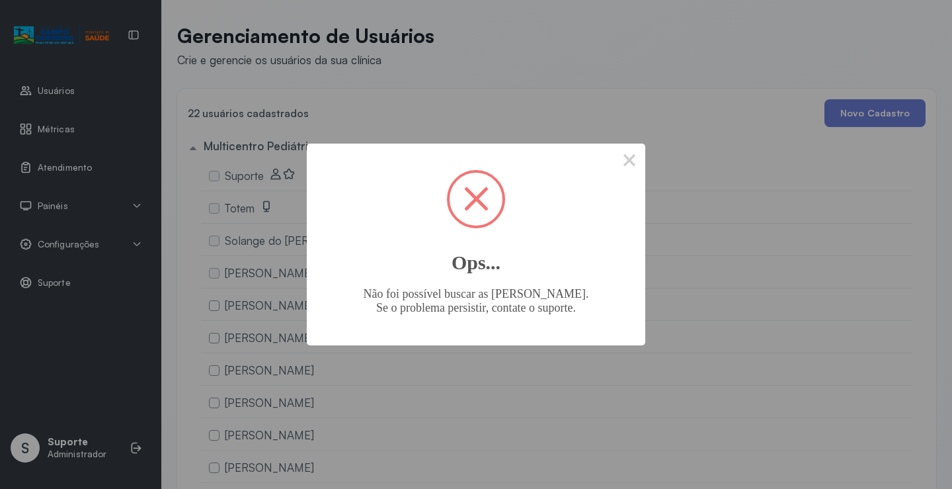
drag, startPoint x: 650, startPoint y: 165, endPoint x: 641, endPoint y: 161, distance: 9.8
click at [650, 164] on div "× Ops... Não foi possível buscar as salas. Se o problema persistir, contate o s…" at bounding box center [476, 244] width 952 height 489
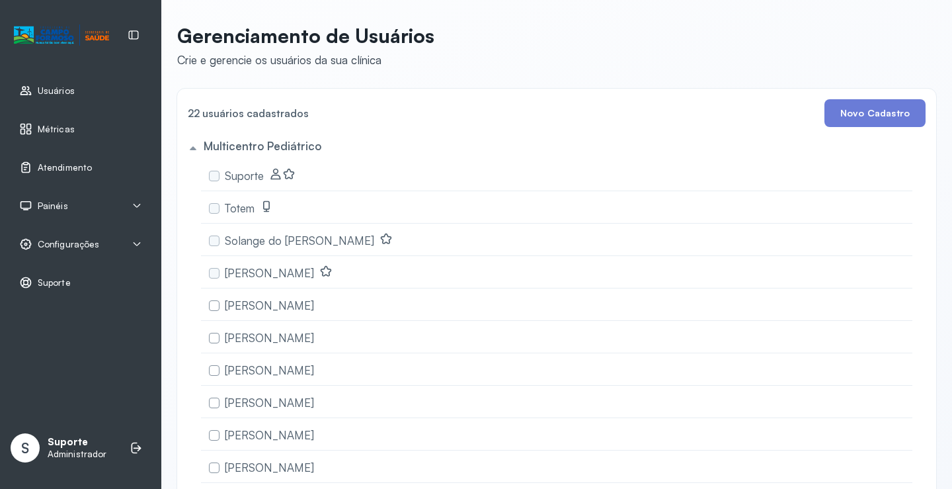
click at [638, 224] on div "Suporte" at bounding box center [557, 240] width 712 height 32
click at [77, 165] on span "Atendimento" at bounding box center [65, 167] width 54 height 11
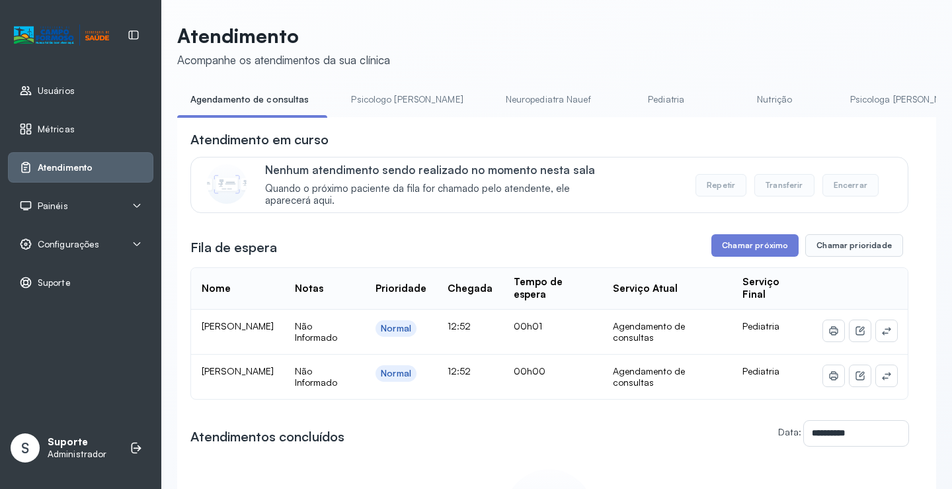
click at [620, 103] on link "Pediatria" at bounding box center [666, 100] width 93 height 22
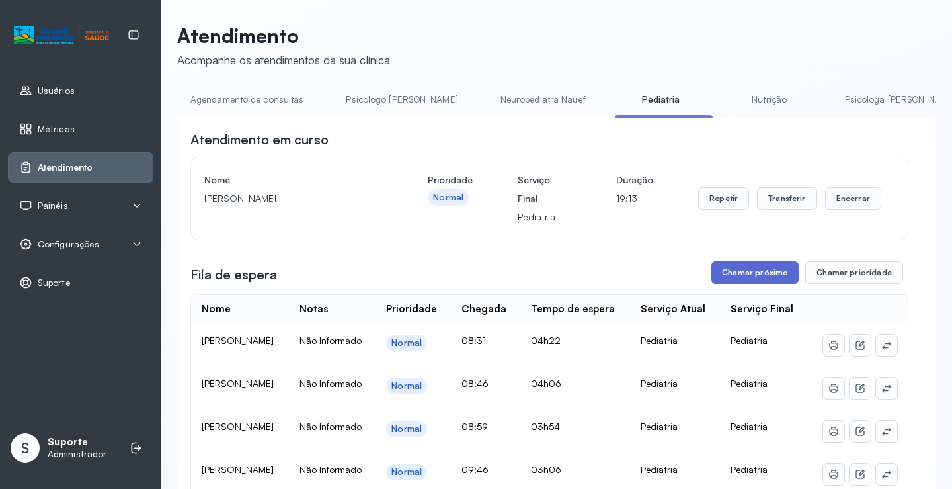
click at [751, 277] on button "Chamar próximo" at bounding box center [755, 272] width 87 height 22
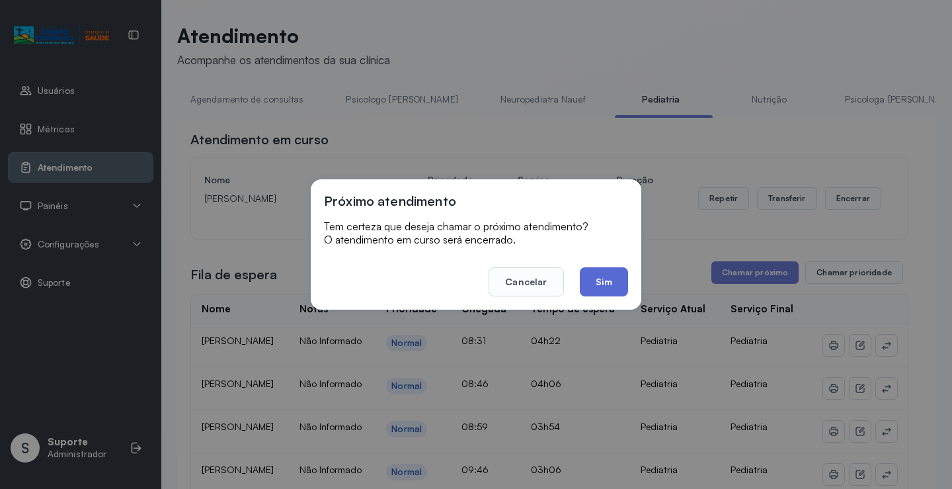
click at [598, 283] on button "Sim" at bounding box center [604, 281] width 48 height 29
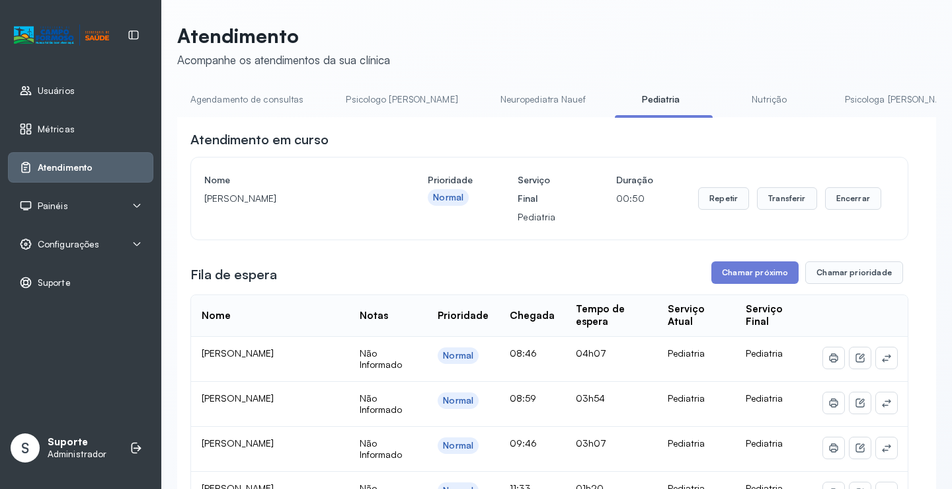
click at [272, 99] on link "Agendamento de consultas" at bounding box center [247, 100] width 140 height 22
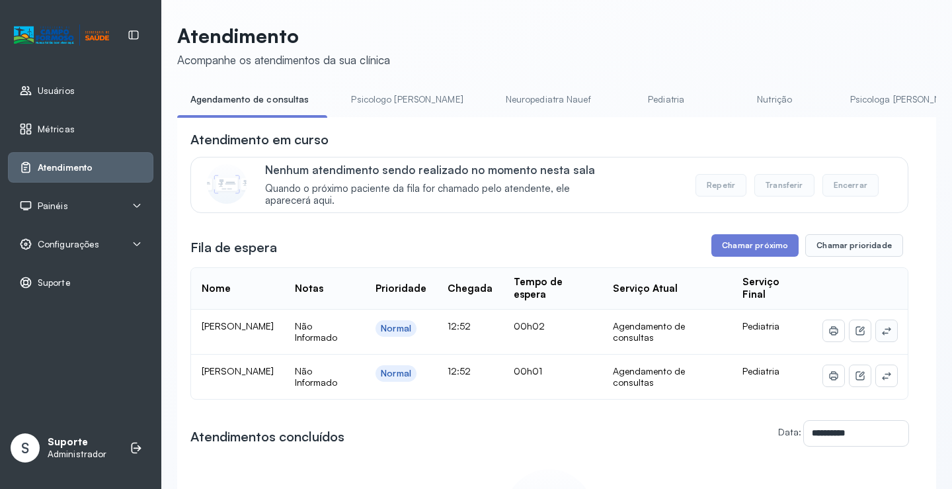
click at [881, 336] on icon at bounding box center [886, 330] width 11 height 11
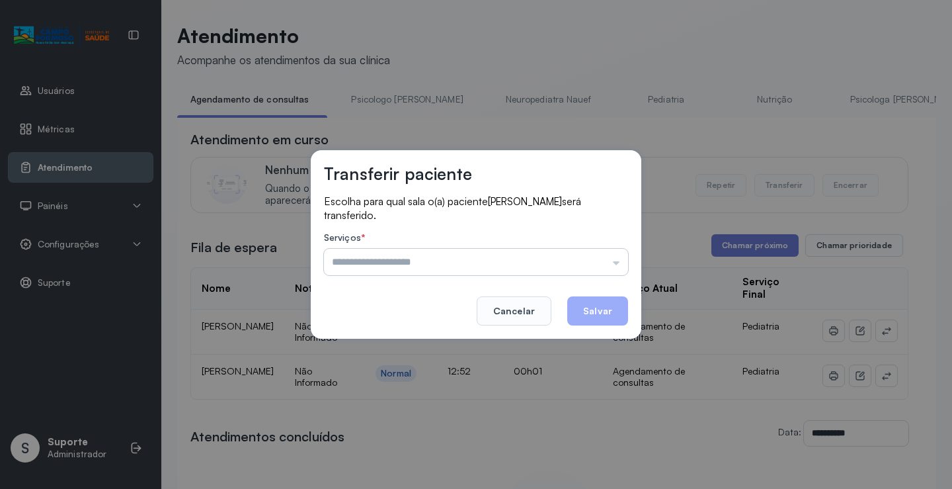
click at [606, 249] on input "text" at bounding box center [476, 262] width 304 height 26
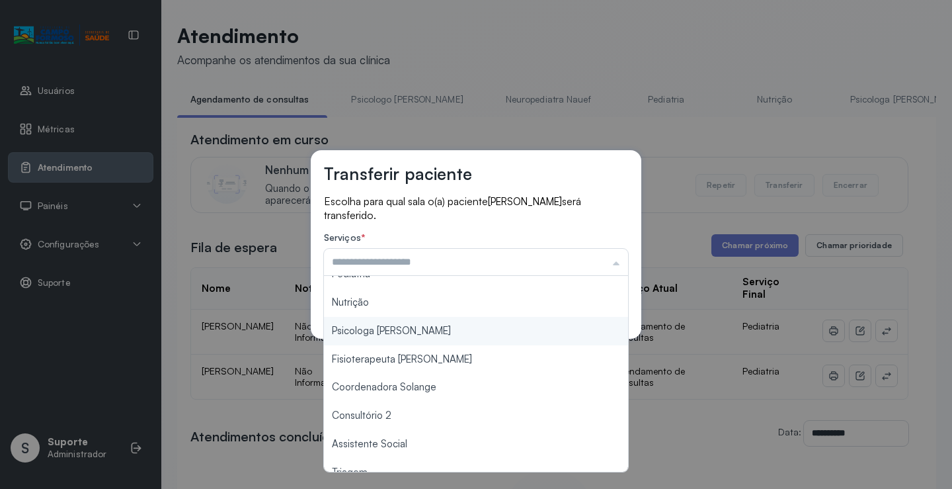
scroll to position [198, 0]
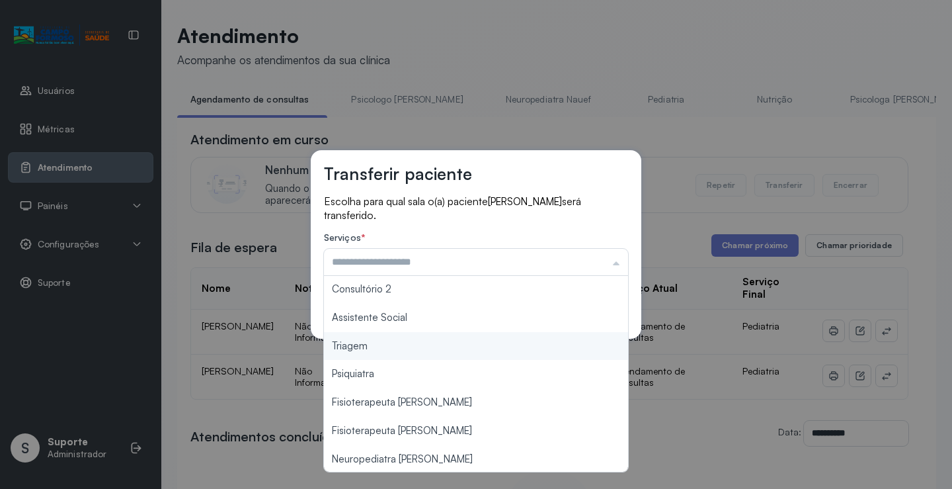
type input "*******"
click at [397, 352] on div "Transferir paciente Escolha para qual sala o(a) paciente [PERSON_NAME] será tra…" at bounding box center [476, 244] width 952 height 489
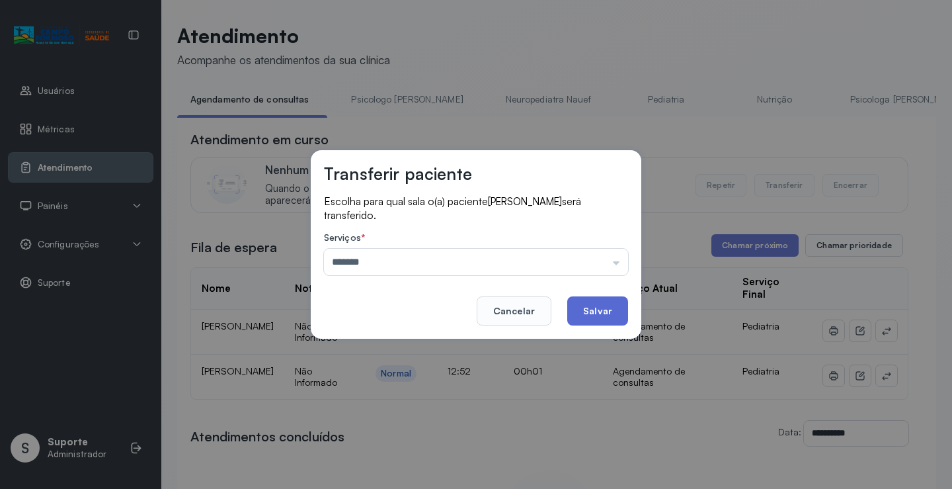
click at [604, 307] on button "Salvar" at bounding box center [597, 310] width 61 height 29
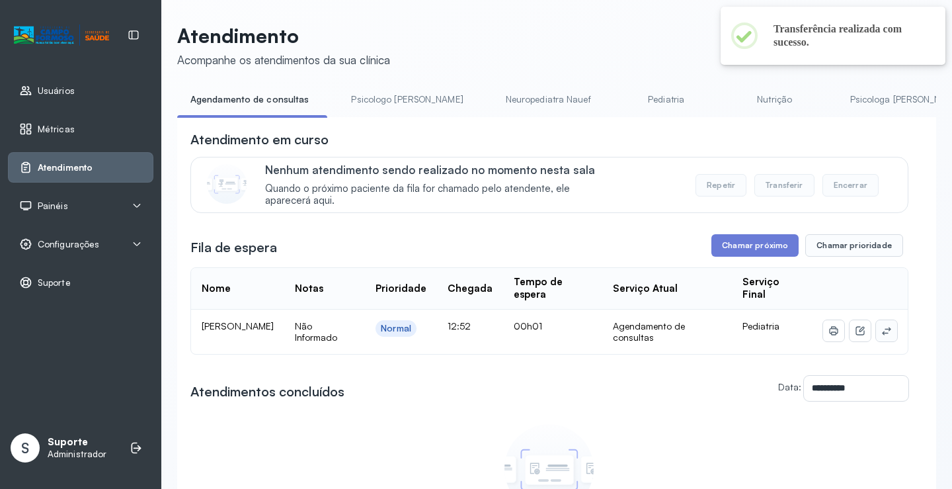
click at [882, 336] on icon at bounding box center [886, 330] width 11 height 11
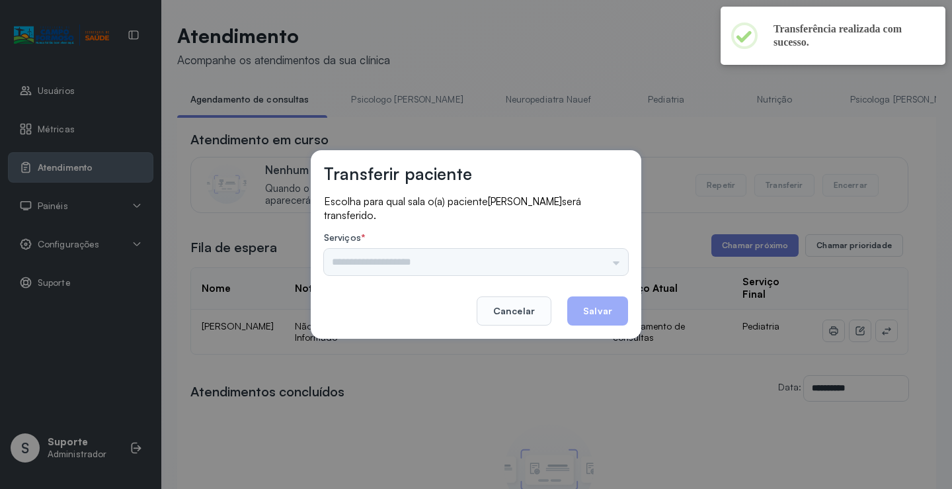
click at [615, 261] on div "Psicologo [PERSON_NAME] Nauef Pediatria Nutrição Psicologa [PERSON_NAME] Janusi…" at bounding box center [476, 262] width 304 height 26
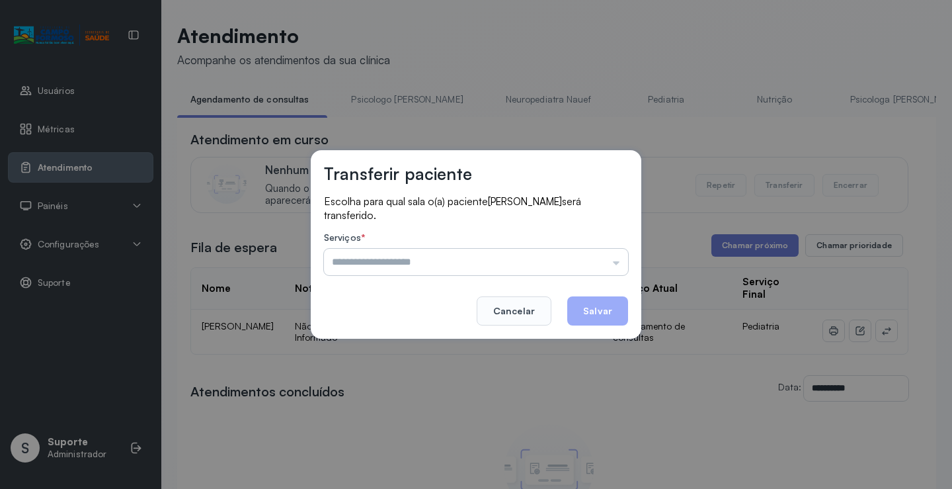
click at [602, 249] on input "text" at bounding box center [476, 262] width 304 height 26
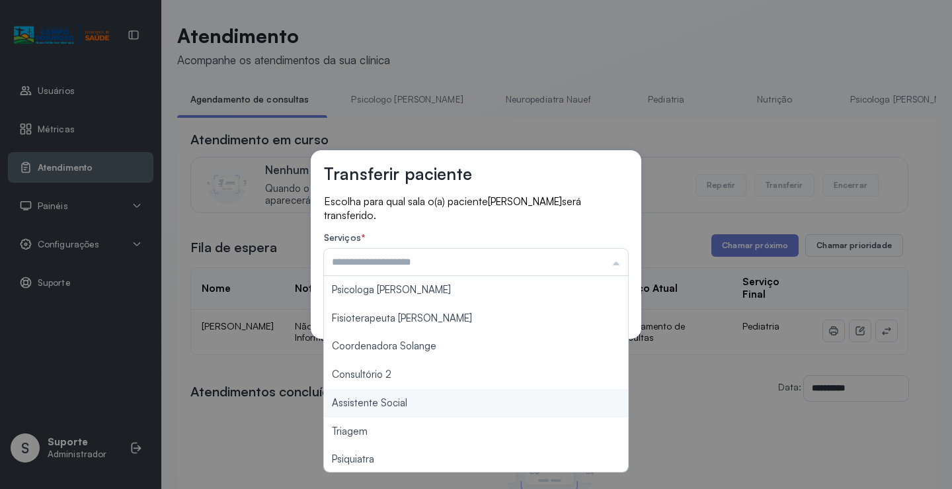
scroll to position [200, 0]
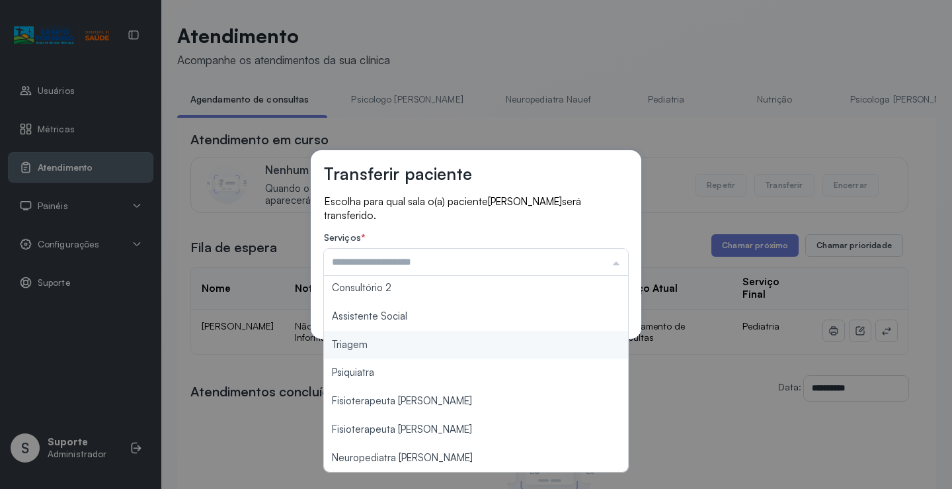
type input "*******"
drag, startPoint x: 421, startPoint y: 347, endPoint x: 557, endPoint y: 297, distance: 144.6
click at [421, 348] on div "Transferir paciente Escolha para qual sala o(a) paciente [PERSON_NAME] será tra…" at bounding box center [476, 244] width 952 height 489
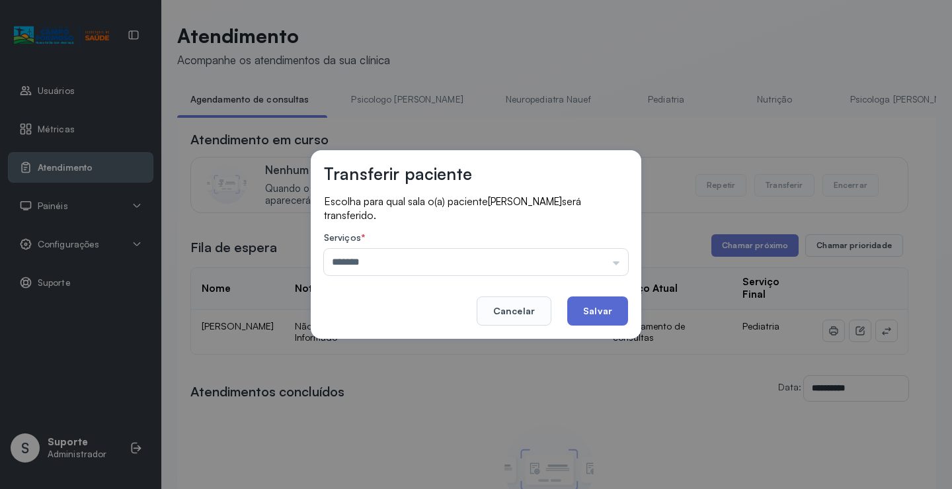
click at [599, 314] on button "Salvar" at bounding box center [597, 310] width 61 height 29
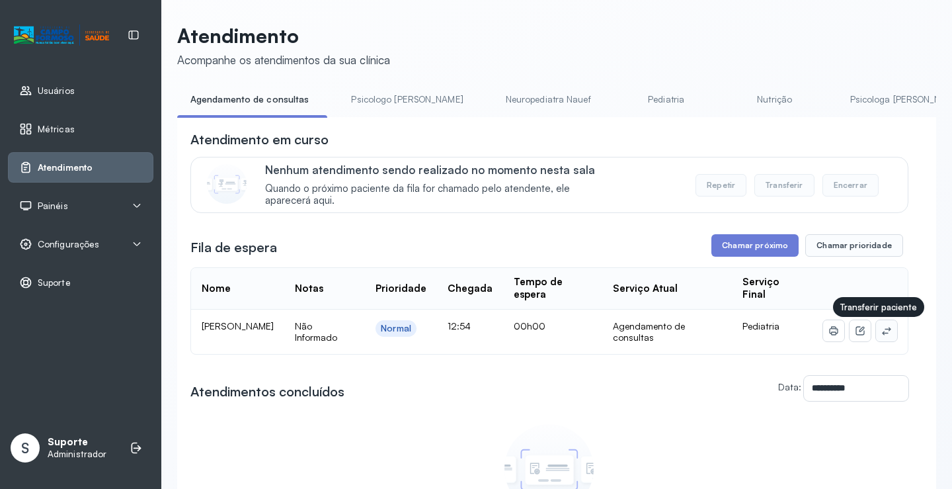
click at [876, 331] on button at bounding box center [886, 330] width 21 height 21
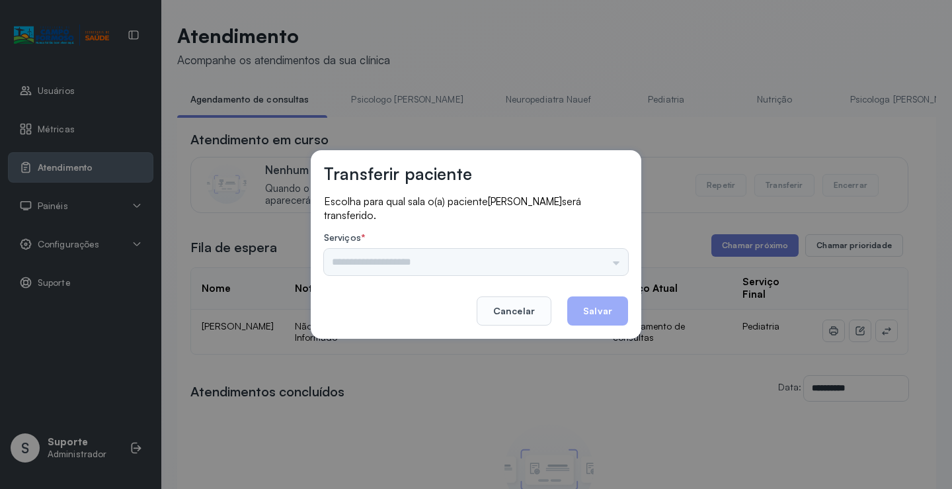
click at [614, 253] on input "text" at bounding box center [476, 262] width 304 height 26
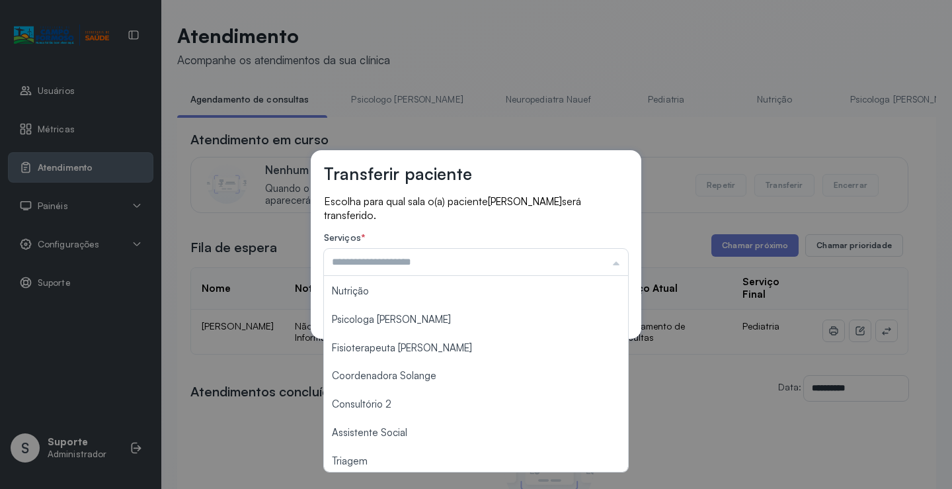
scroll to position [198, 0]
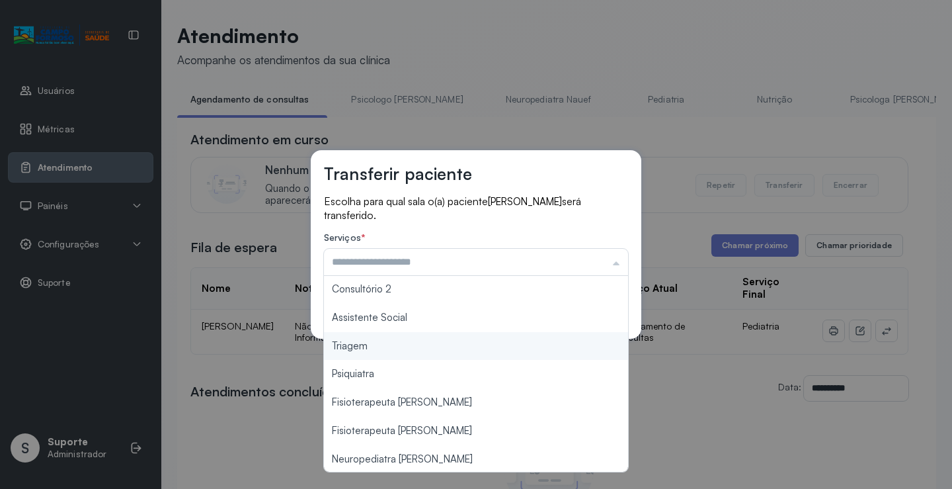
type input "*******"
click at [413, 352] on div "Transferir paciente Escolha para qual sala o(a) paciente ALICE BARROS DE MENEZE…" at bounding box center [476, 244] width 952 height 489
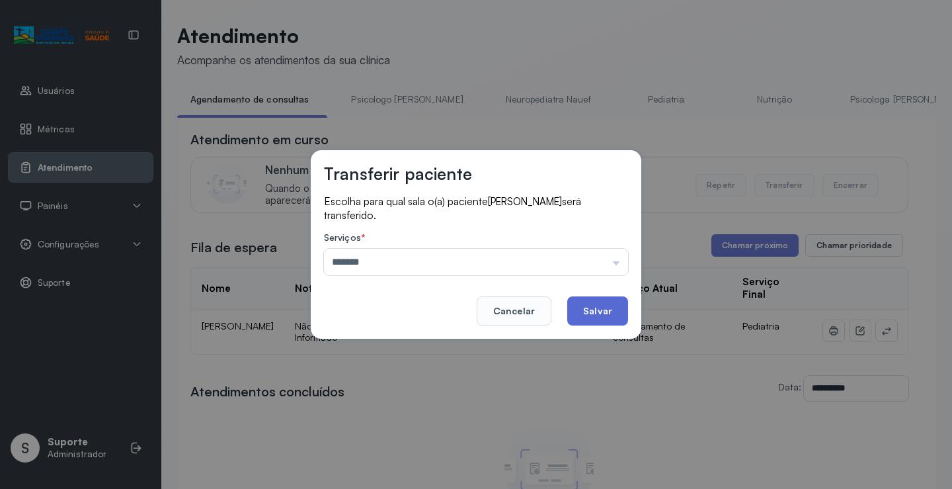
click at [591, 317] on button "Salvar" at bounding box center [597, 310] width 61 height 29
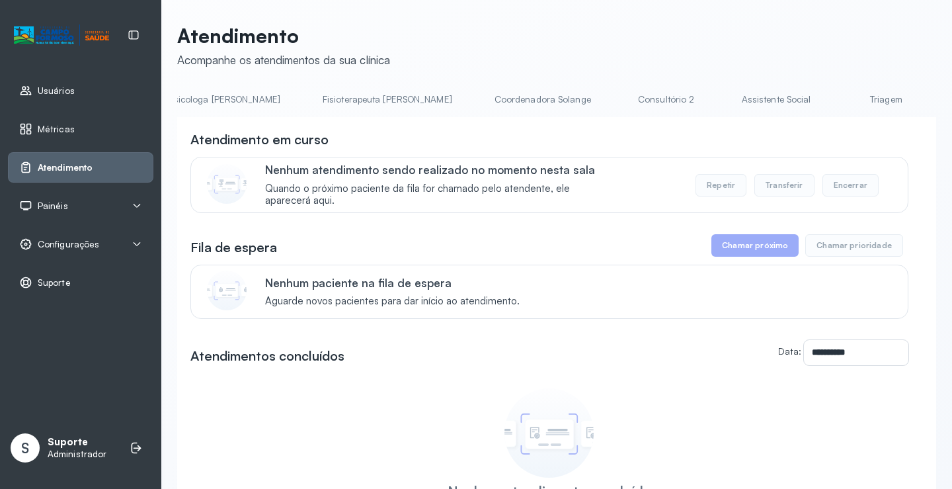
scroll to position [0, 711]
click at [811, 92] on link "Triagem" at bounding box center [857, 100] width 93 height 22
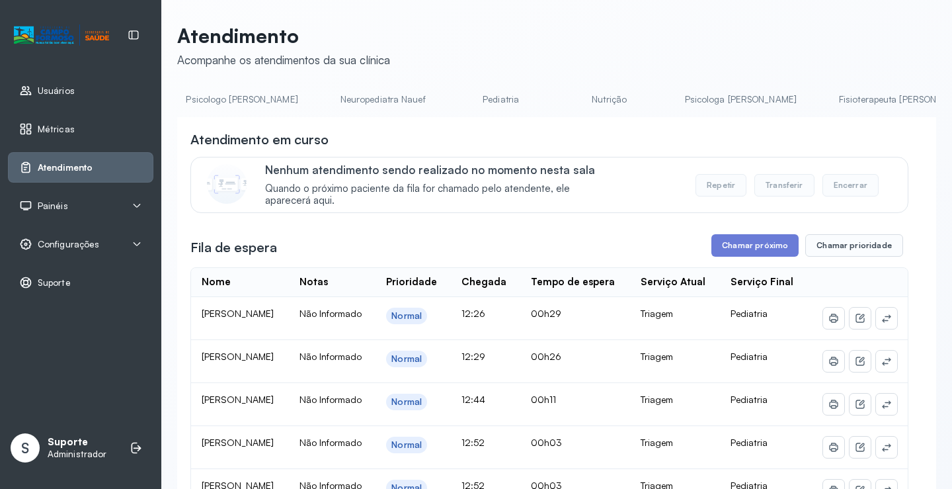
scroll to position [0, 25]
click at [606, 96] on link "Pediatria" at bounding box center [636, 100] width 93 height 22
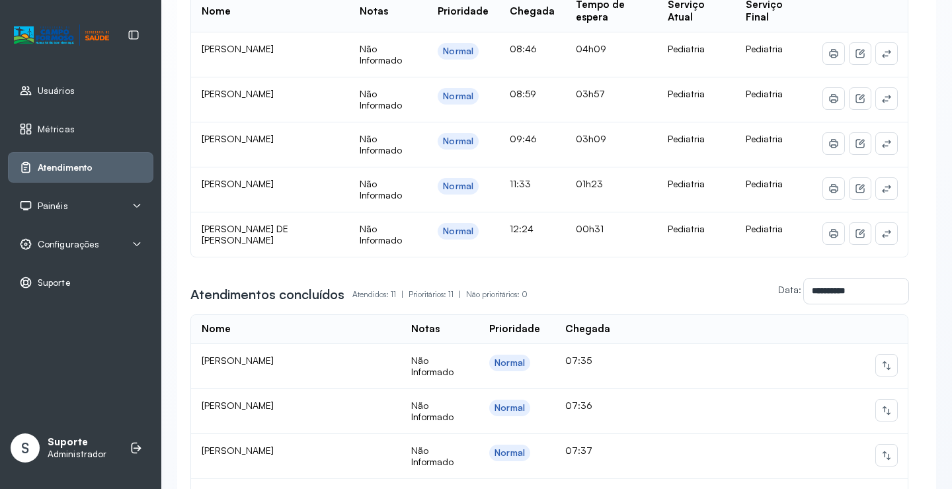
scroll to position [331, 0]
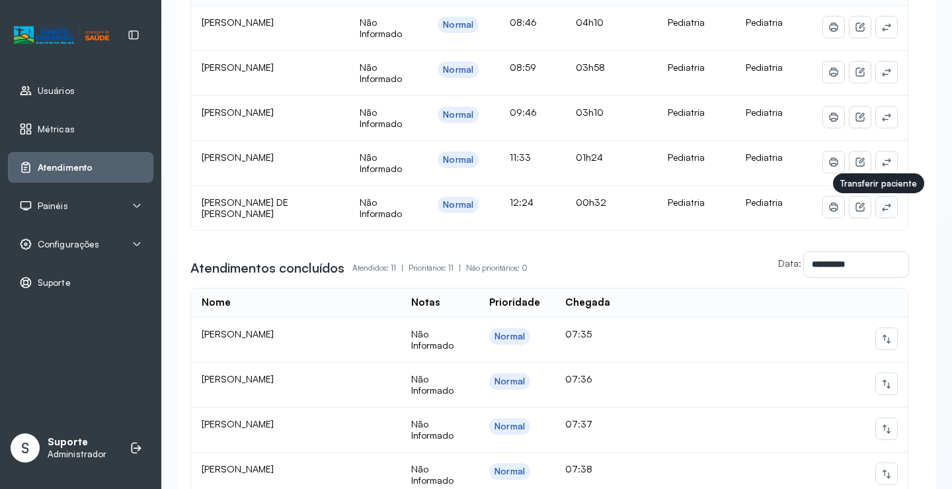
click at [882, 207] on icon at bounding box center [886, 207] width 9 height 8
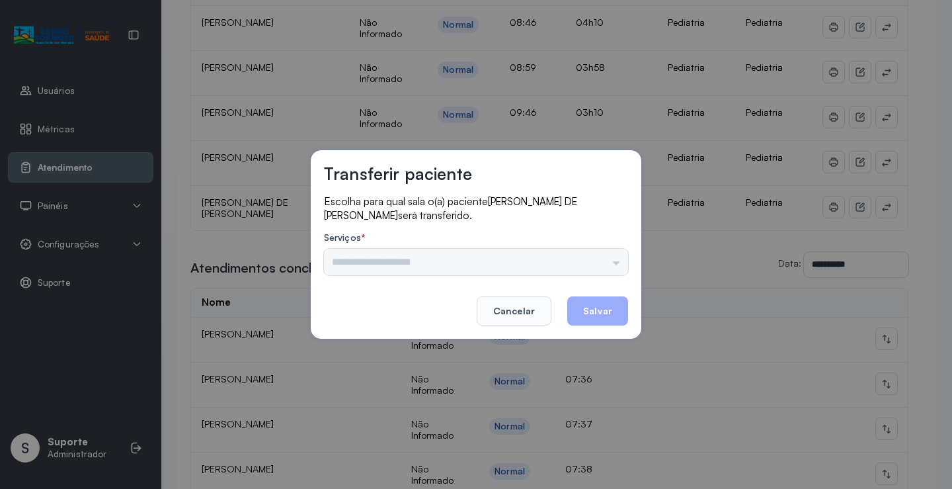
drag, startPoint x: 592, startPoint y: 249, endPoint x: 614, endPoint y: 256, distance: 23.6
click at [593, 249] on div "Psicologo Pedro Neuropediatra Nauef Pediatria Nutrição Psicologa Alana Fisioter…" at bounding box center [476, 262] width 304 height 26
click at [615, 256] on div "Psicologo Pedro Neuropediatra Nauef Pediatria Nutrição Psicologa Alana Fisioter…" at bounding box center [476, 262] width 304 height 26
click at [615, 256] on input "text" at bounding box center [476, 262] width 304 height 26
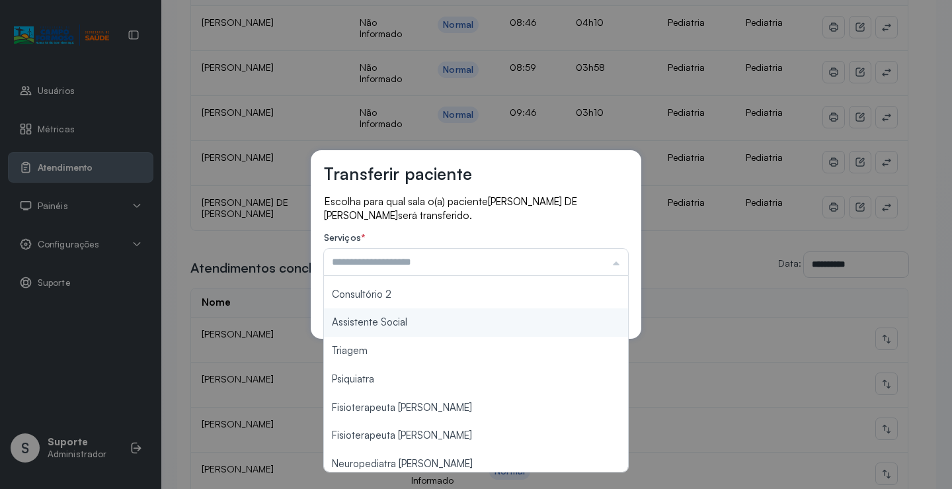
scroll to position [198, 0]
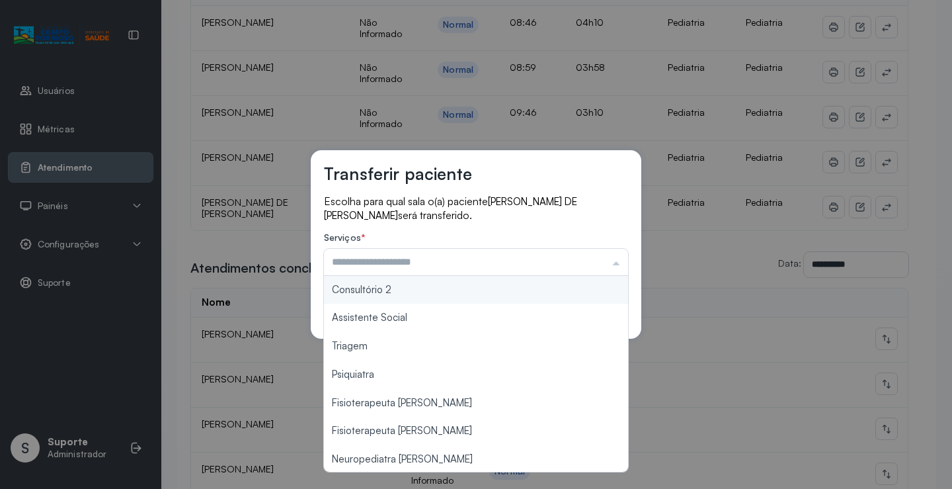
type input "**********"
click at [439, 287] on div "**********" at bounding box center [476, 244] width 331 height 189
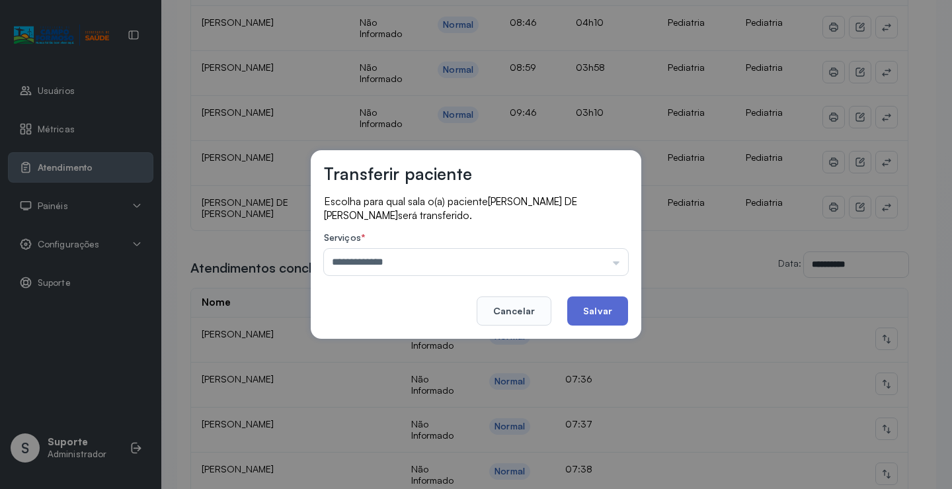
click at [618, 313] on button "Salvar" at bounding box center [597, 310] width 61 height 29
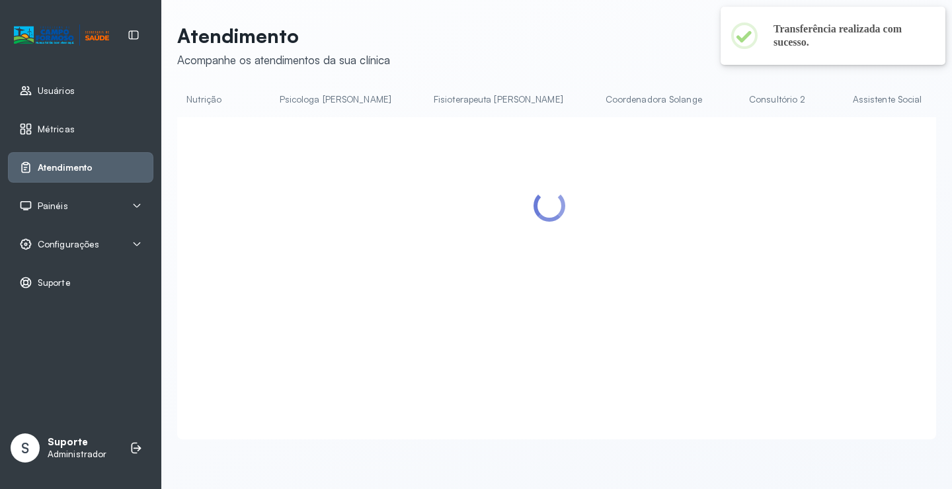
scroll to position [0, 570]
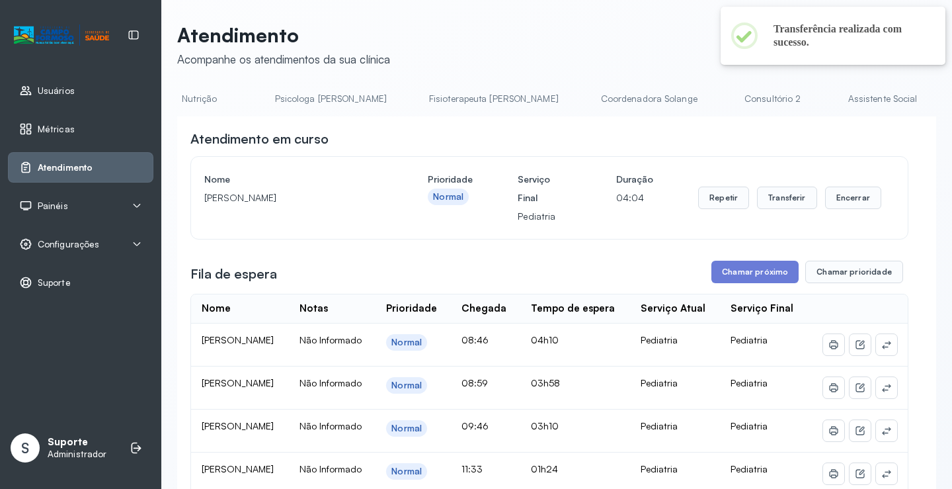
click at [727, 102] on link "Consultório 2" at bounding box center [773, 99] width 93 height 22
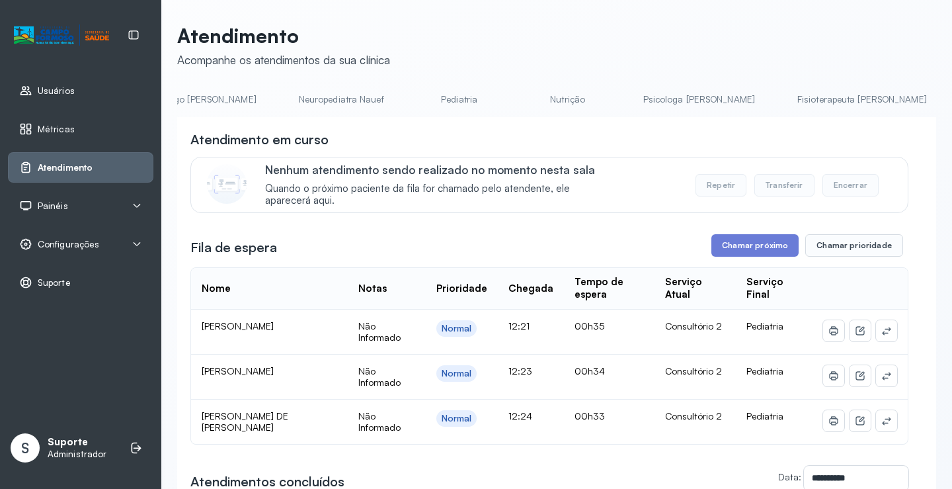
scroll to position [0, 0]
click at [253, 100] on link "Agendamento de consultas" at bounding box center [247, 100] width 140 height 22
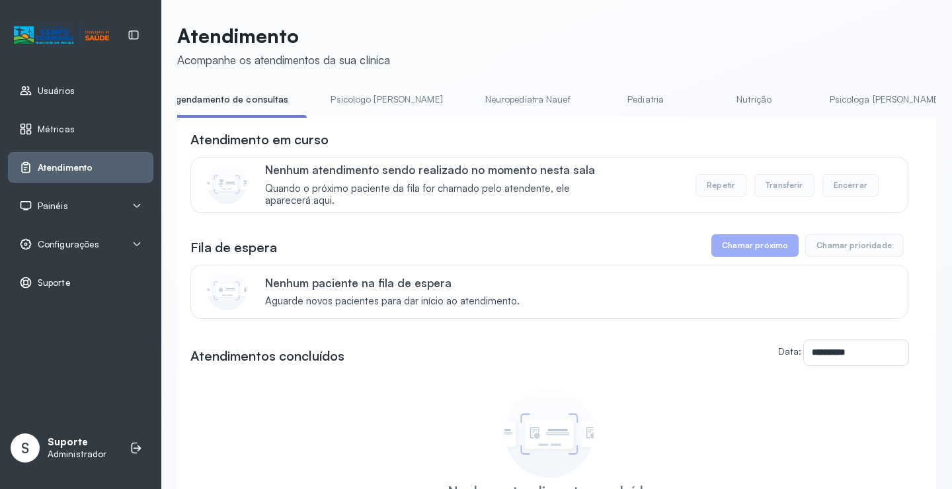
scroll to position [0, 8]
click at [612, 98] on link "Pediatria" at bounding box center [658, 100] width 93 height 22
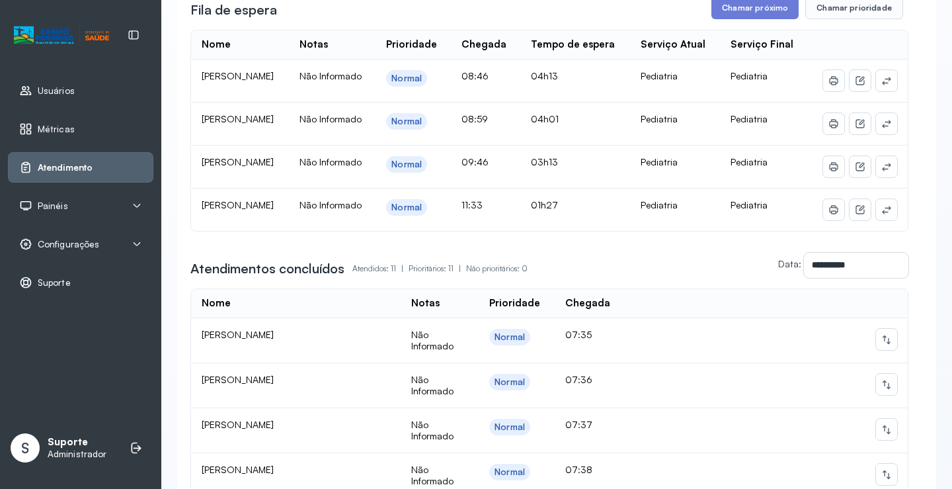
scroll to position [0, 0]
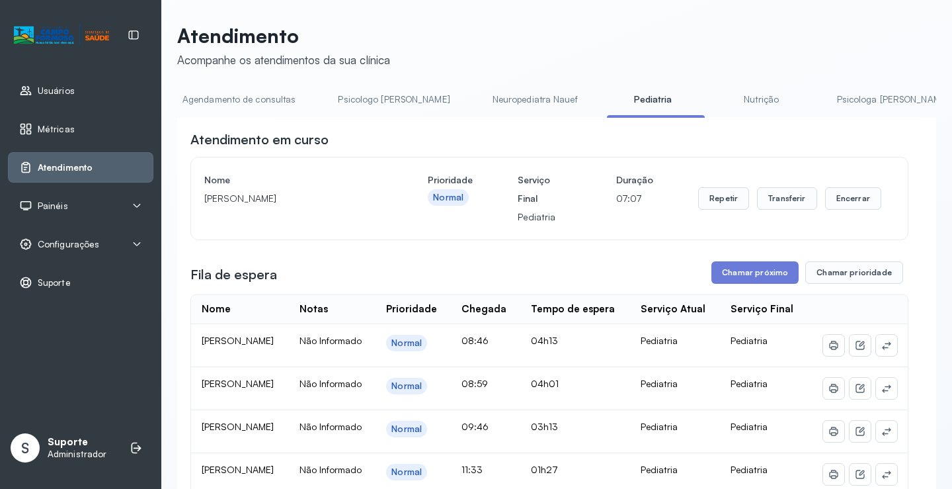
click at [261, 104] on link "Agendamento de consultas" at bounding box center [239, 100] width 140 height 22
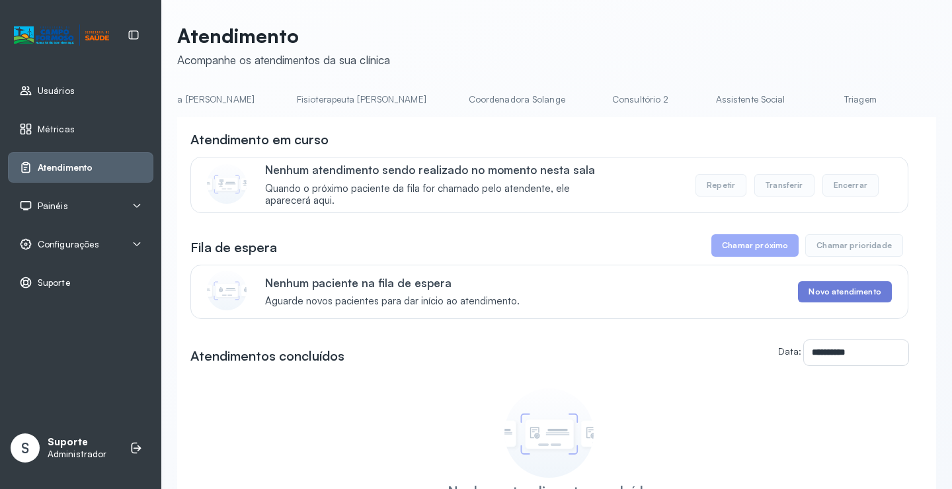
scroll to position [0, 710]
click at [811, 96] on link "Triagem" at bounding box center [857, 100] width 93 height 22
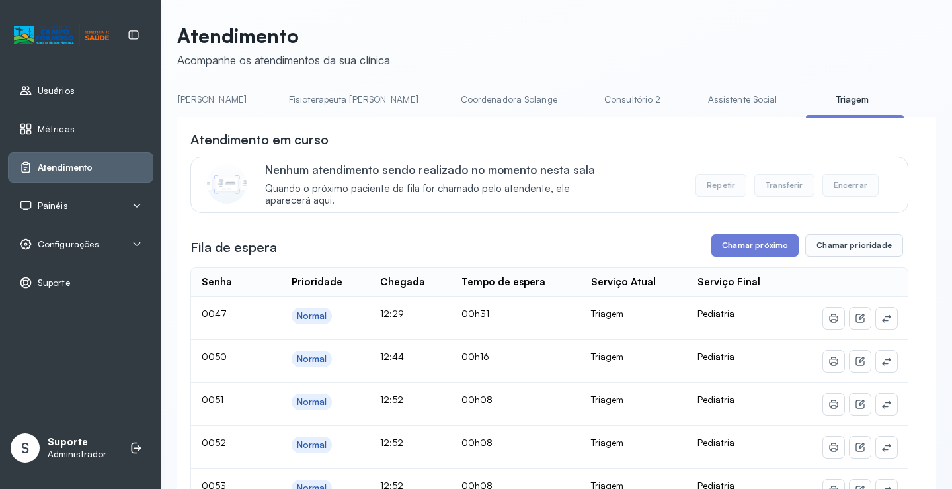
click at [647, 142] on div "Atendimento em curso" at bounding box center [549, 139] width 718 height 19
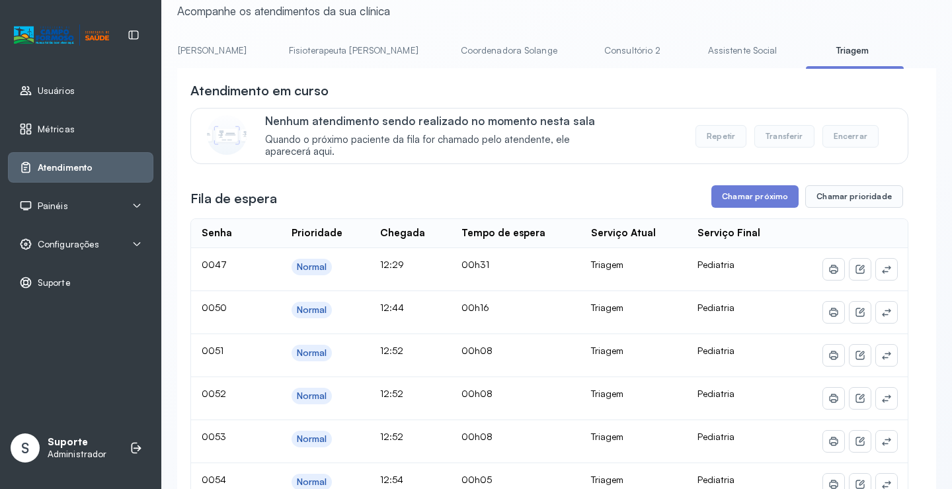
scroll to position [8, 0]
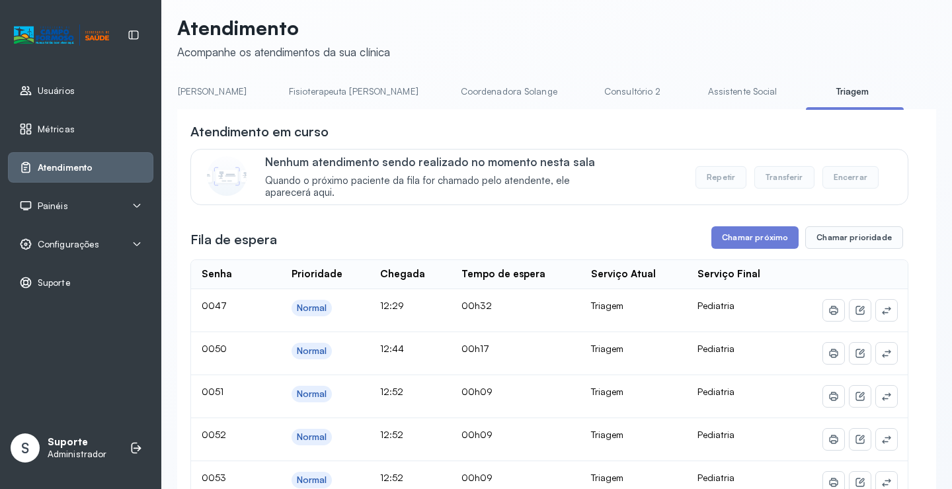
click at [695, 97] on link "Assistente Social" at bounding box center [743, 92] width 96 height 22
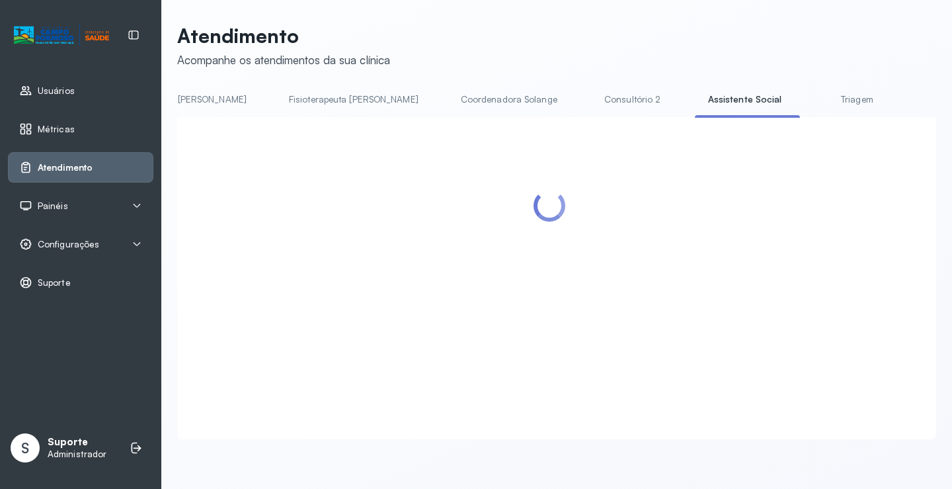
scroll to position [1, 0]
click at [811, 101] on link "Triagem" at bounding box center [857, 100] width 93 height 22
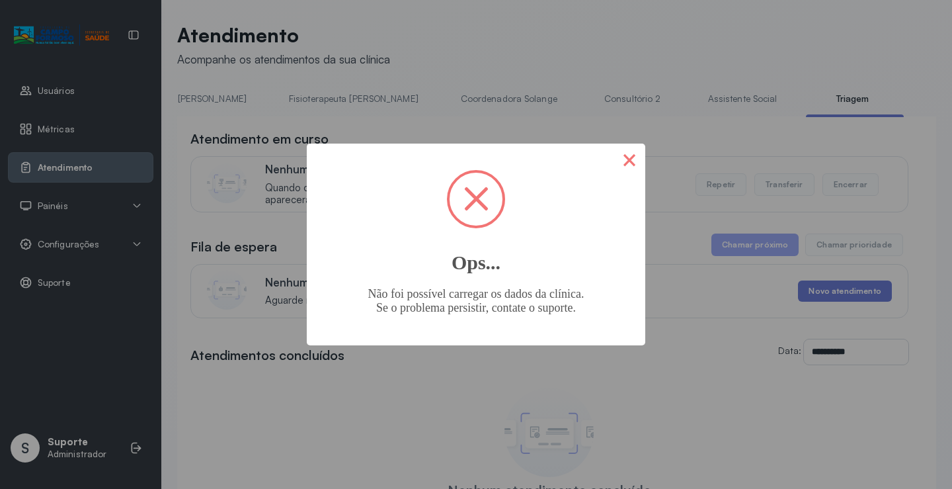
click at [634, 151] on button "×" at bounding box center [630, 159] width 32 height 32
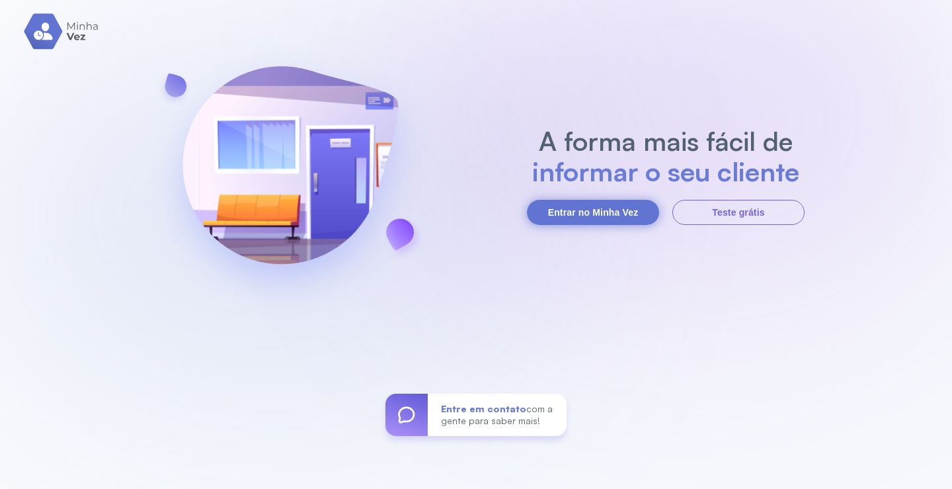
drag, startPoint x: 542, startPoint y: 204, endPoint x: 559, endPoint y: 213, distance: 19.8
click at [554, 213] on button "Entrar no Minha Vez" at bounding box center [593, 212] width 132 height 25
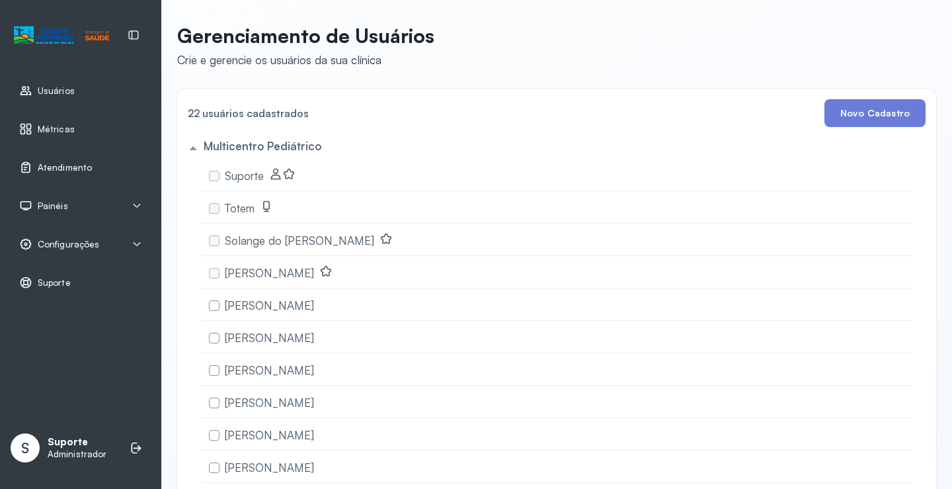
click at [73, 163] on span "Atendimento" at bounding box center [65, 167] width 54 height 11
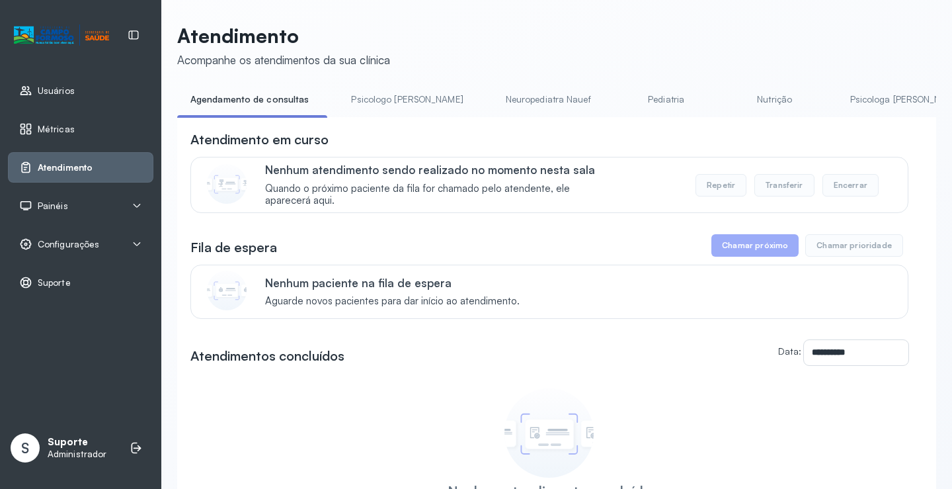
click at [77, 214] on div "Painéis" at bounding box center [80, 205] width 145 height 30
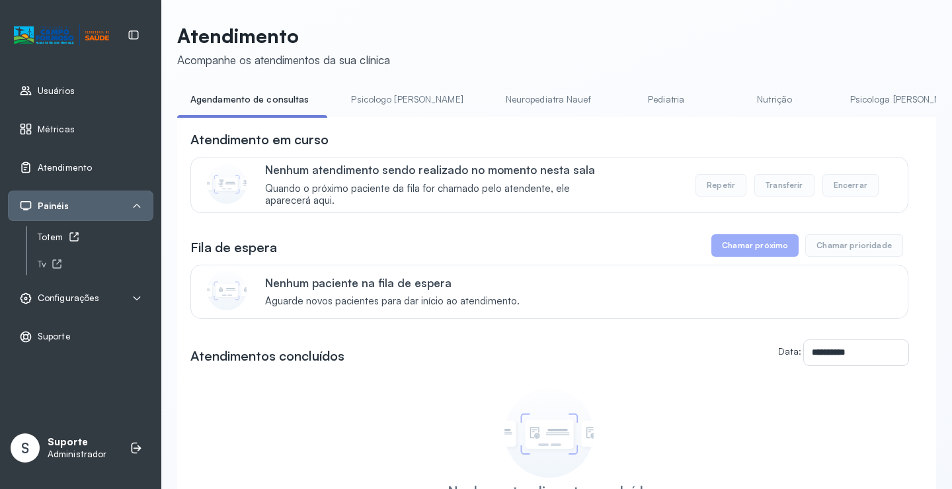
click at [58, 237] on div "Totem" at bounding box center [96, 236] width 116 height 11
drag, startPoint x: 451, startPoint y: 117, endPoint x: 587, endPoint y: 128, distance: 136.6
click at [587, 118] on div "Agendamento de consultas Psicologo Pedro Neuropediatra Nauef Pediatria Nutrição…" at bounding box center [556, 104] width 759 height 30
click at [587, 129] on div "**********" at bounding box center [556, 361] width 759 height 489
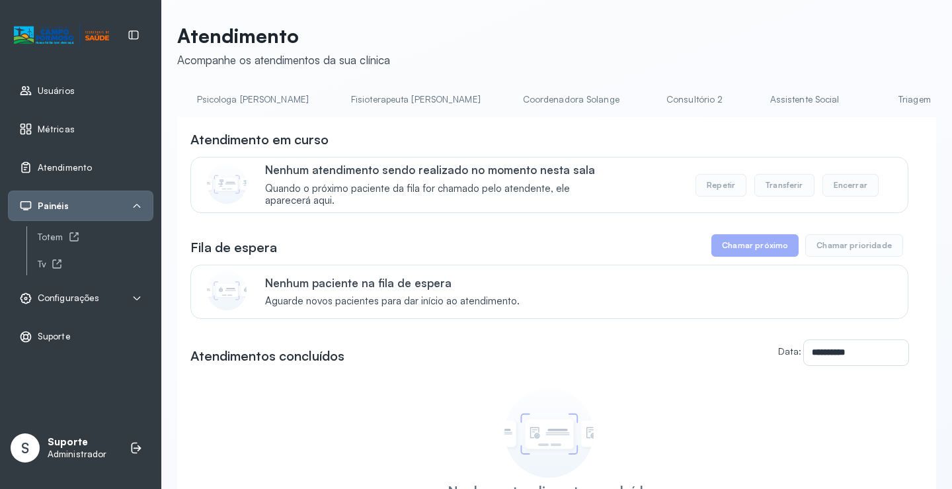
scroll to position [0, 656]
click at [866, 97] on link "Triagem" at bounding box center [912, 100] width 93 height 22
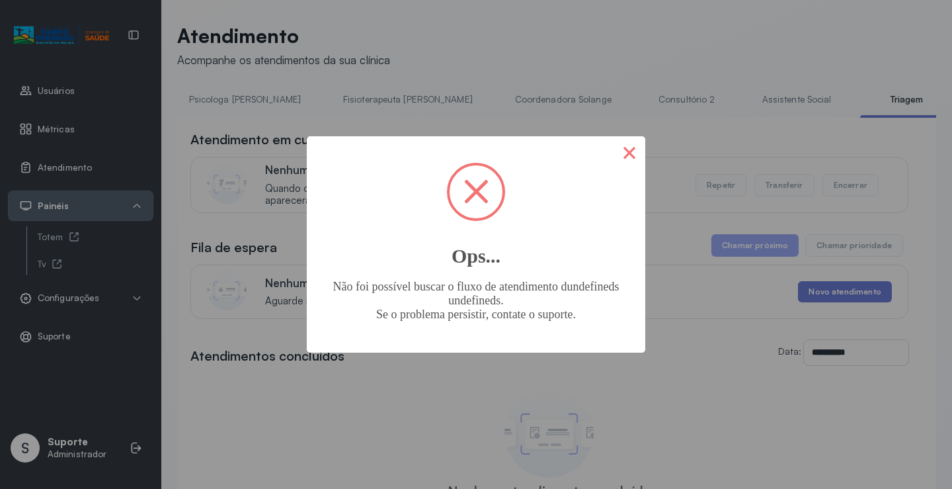
click at [628, 158] on button "×" at bounding box center [630, 152] width 32 height 32
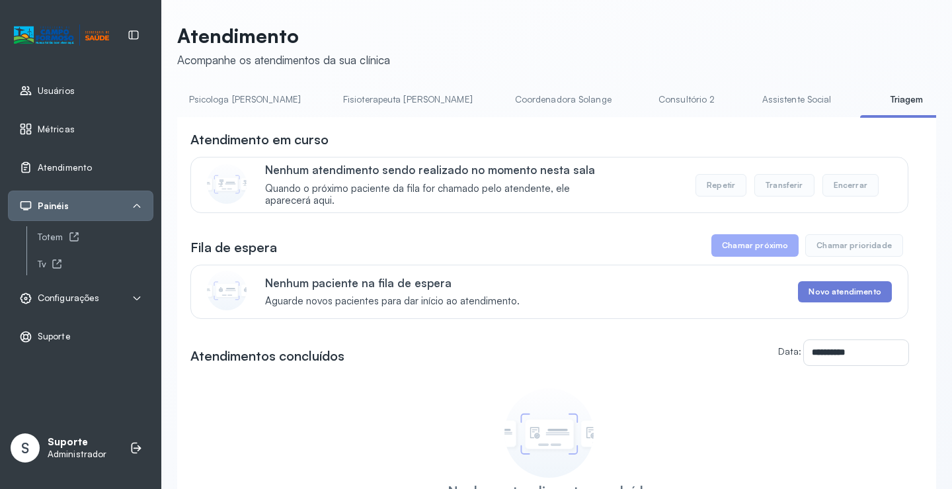
click at [749, 107] on link "Assistente Social" at bounding box center [797, 100] width 96 height 22
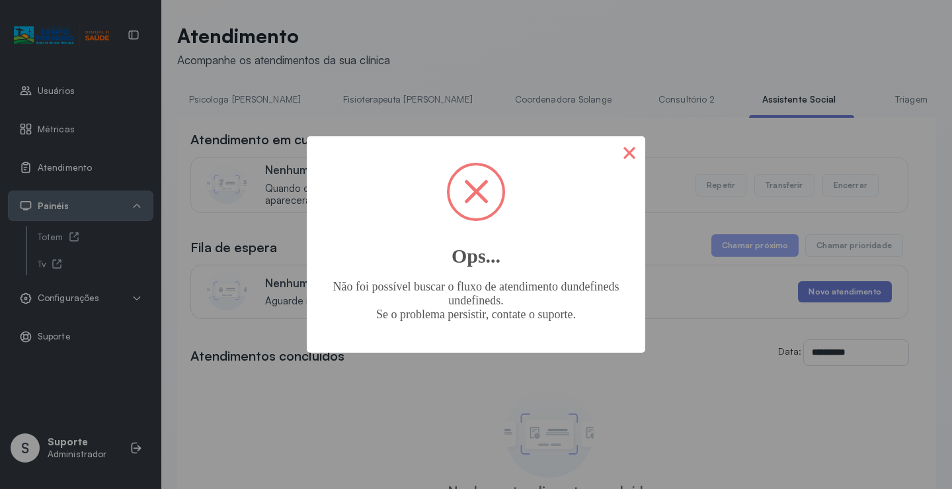
drag, startPoint x: 633, startPoint y: 160, endPoint x: 405, endPoint y: 144, distance: 228.7
click at [633, 159] on button "×" at bounding box center [630, 152] width 32 height 32
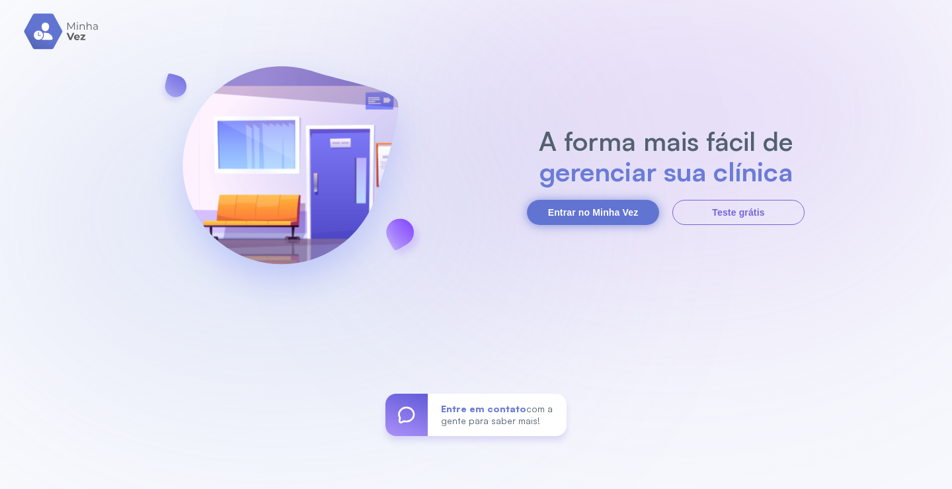
click at [592, 208] on button "Entrar no Minha Vez" at bounding box center [593, 212] width 132 height 25
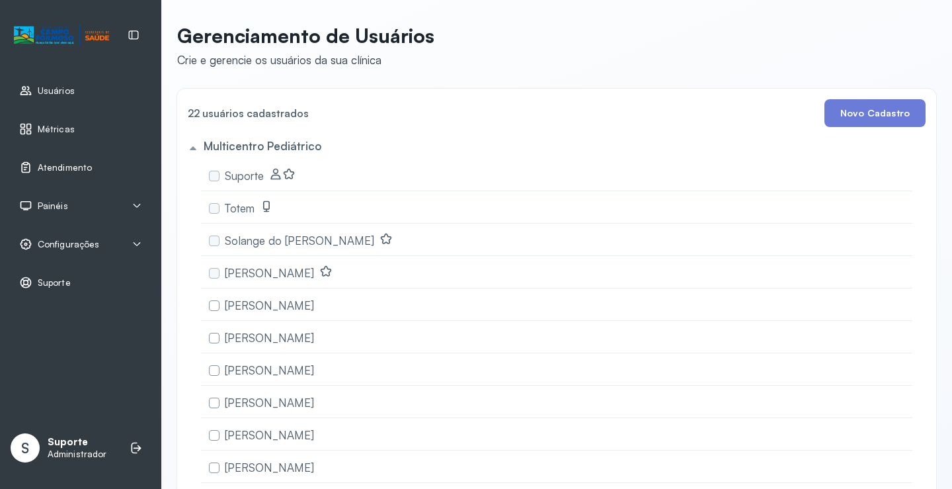
click at [83, 161] on div "Atendimento" at bounding box center [55, 167] width 73 height 13
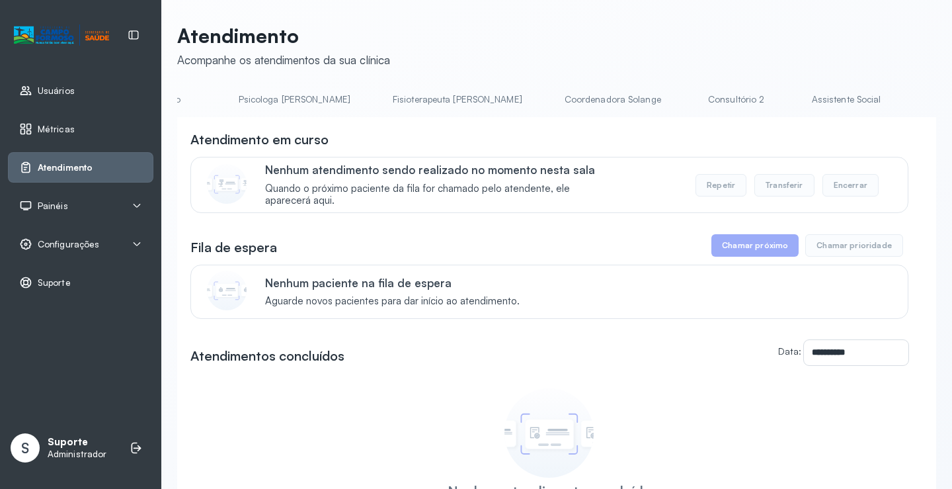
scroll to position [0, 683]
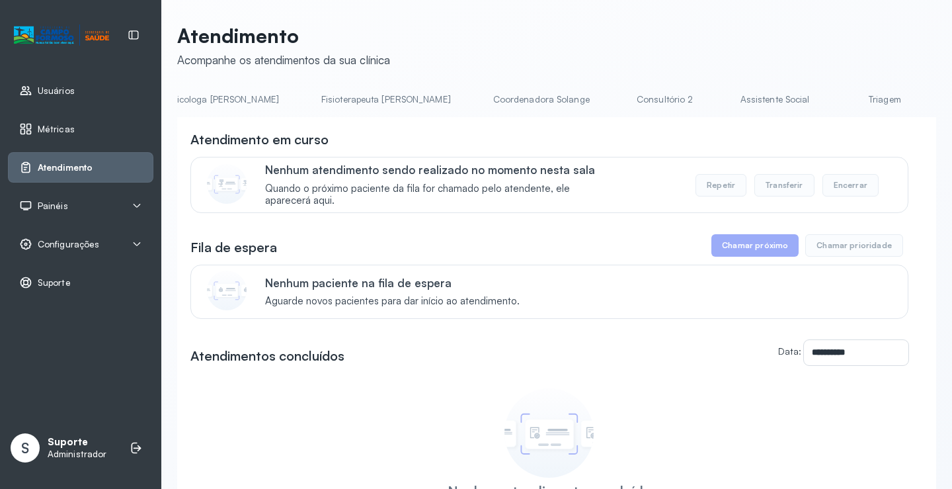
click at [838, 99] on link "Triagem" at bounding box center [884, 100] width 93 height 22
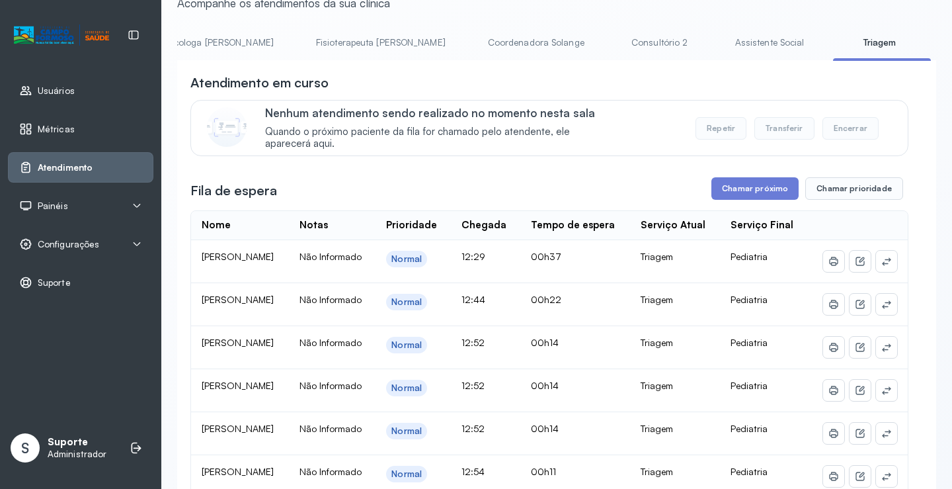
scroll to position [0, 0]
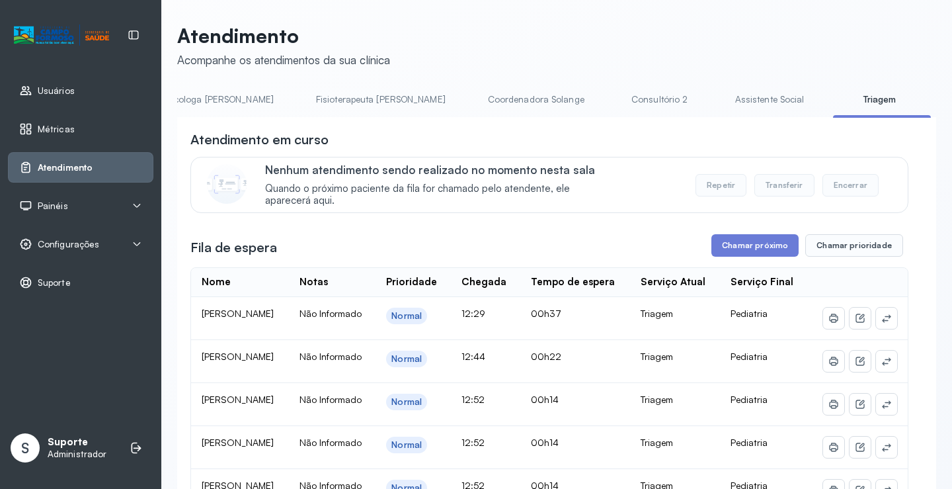
click at [614, 99] on link "Consultório 2" at bounding box center [660, 100] width 93 height 22
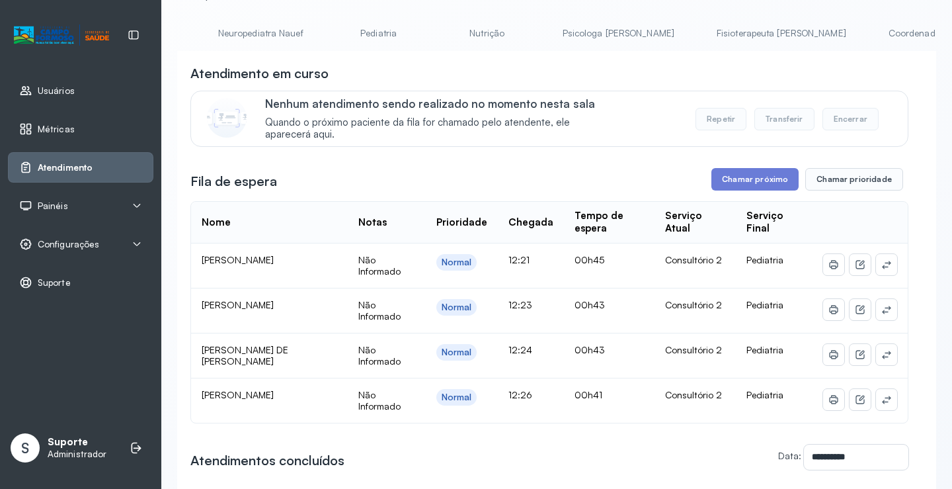
scroll to position [0, 279]
click at [344, 32] on link "Pediatria" at bounding box center [382, 33] width 93 height 22
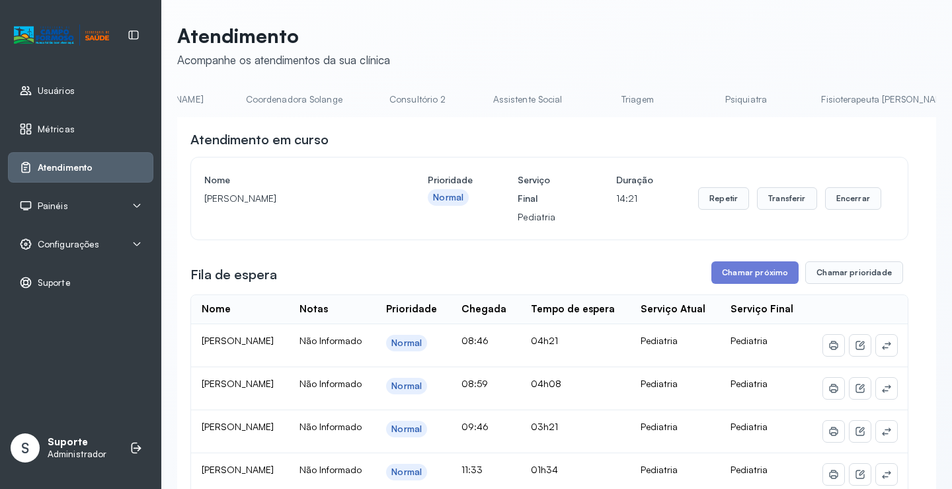
scroll to position [0, 936]
click at [581, 95] on link "Triagem" at bounding box center [627, 100] width 93 height 22
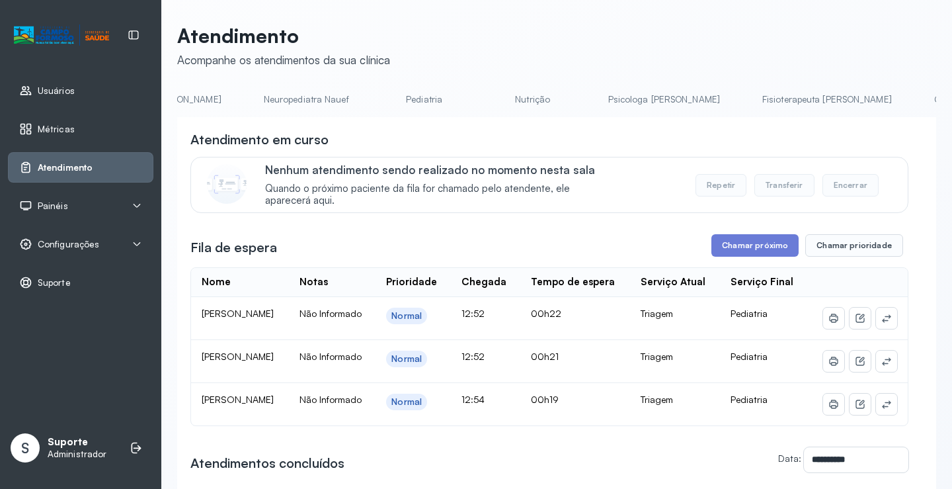
scroll to position [0, 235]
click at [380, 99] on link "Pediatria" at bounding box center [426, 100] width 93 height 22
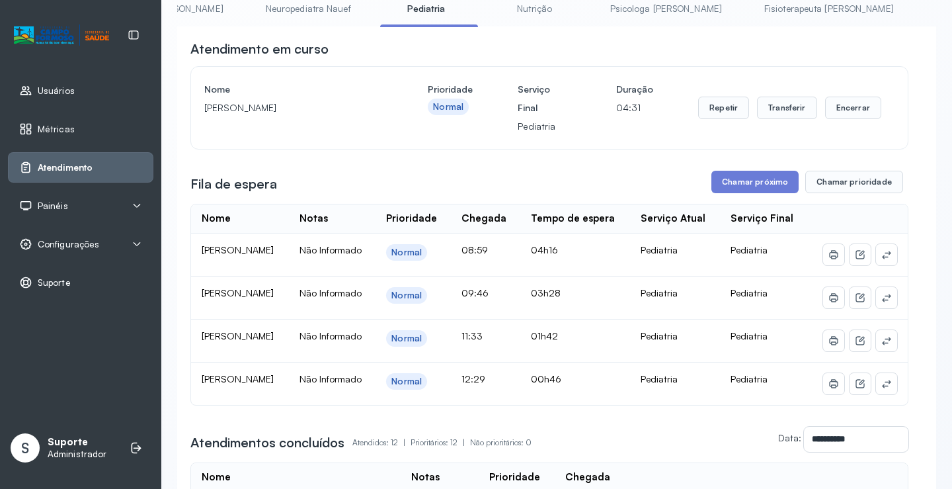
scroll to position [0, 0]
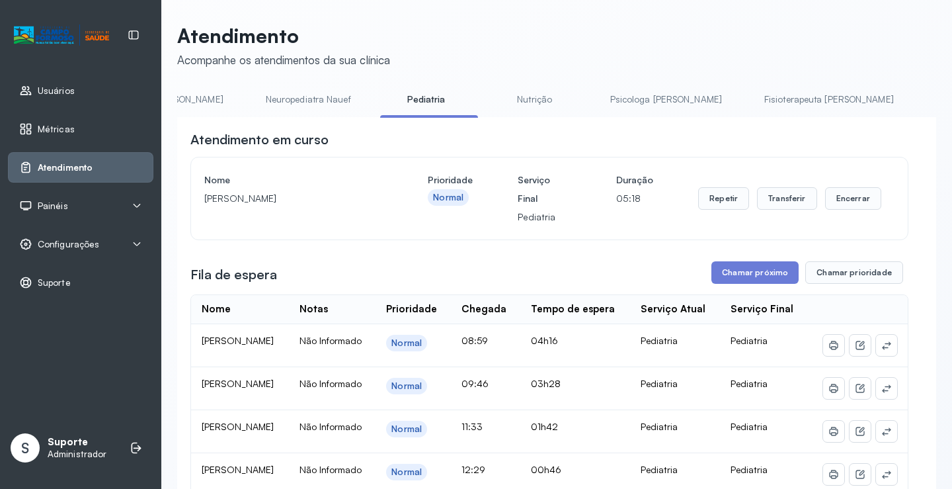
click at [70, 209] on div "Painéis" at bounding box center [80, 205] width 123 height 13
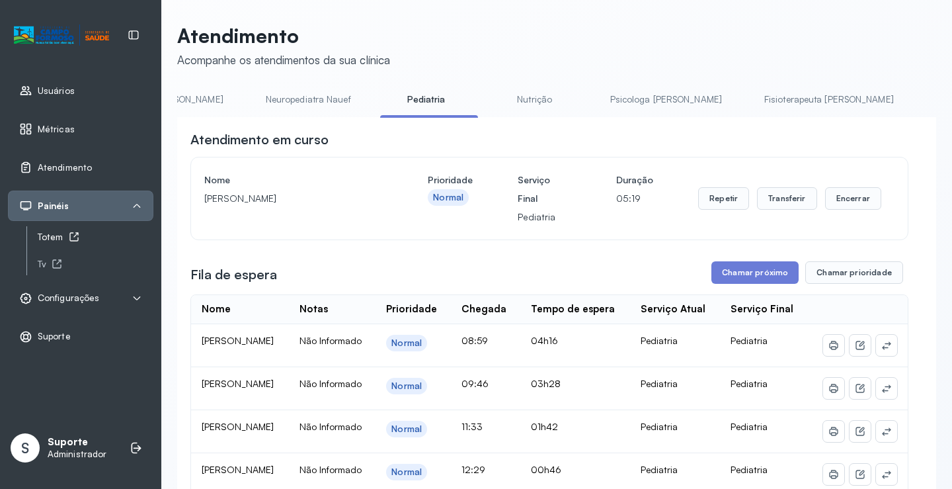
click at [56, 233] on div "Totem" at bounding box center [96, 236] width 116 height 11
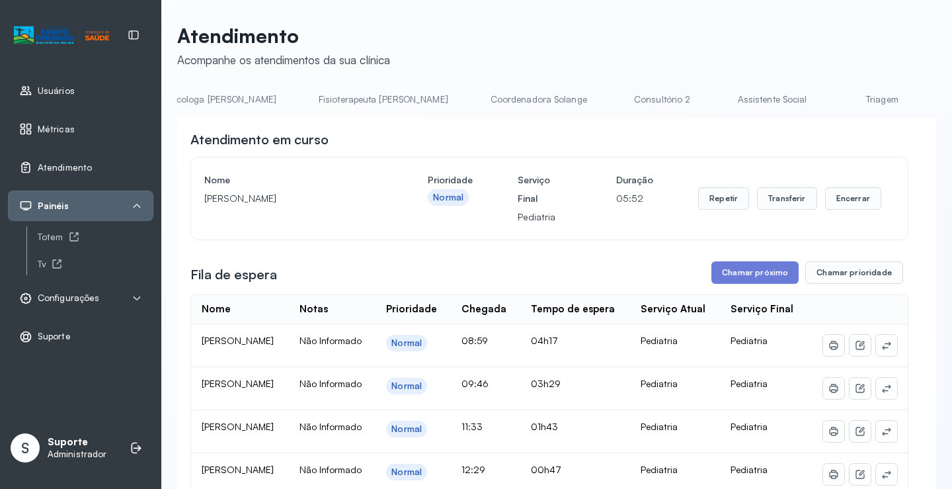
scroll to position [0, 688]
click at [828, 90] on link "Triagem" at bounding box center [874, 100] width 93 height 22
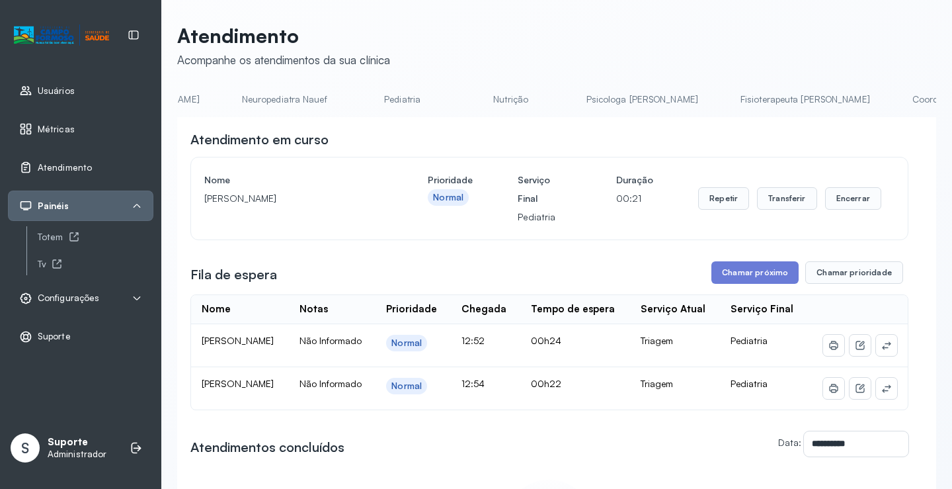
scroll to position [0, 0]
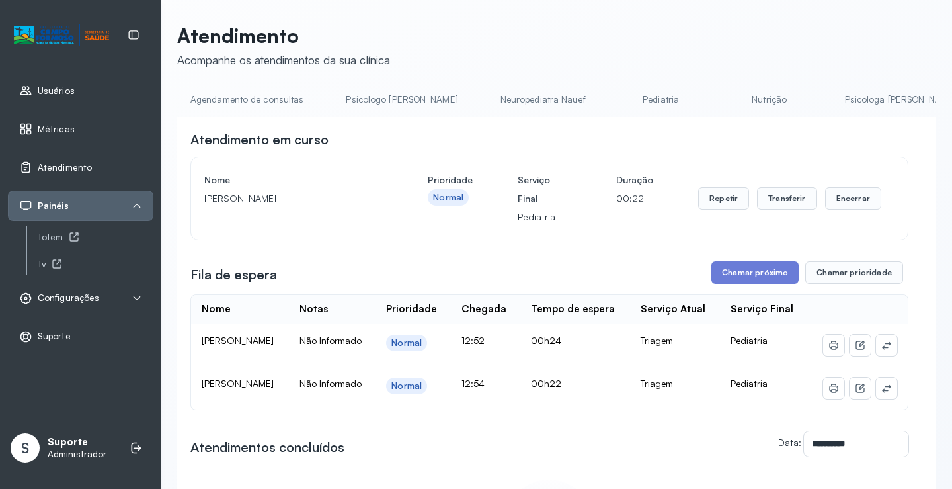
click at [242, 98] on link "Agendamento de consultas" at bounding box center [247, 100] width 140 height 22
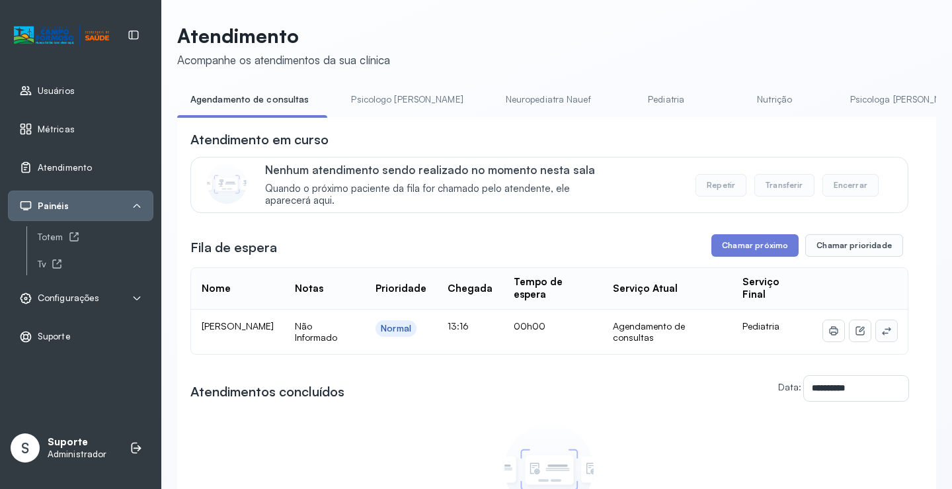
click at [881, 332] on icon at bounding box center [886, 330] width 11 height 11
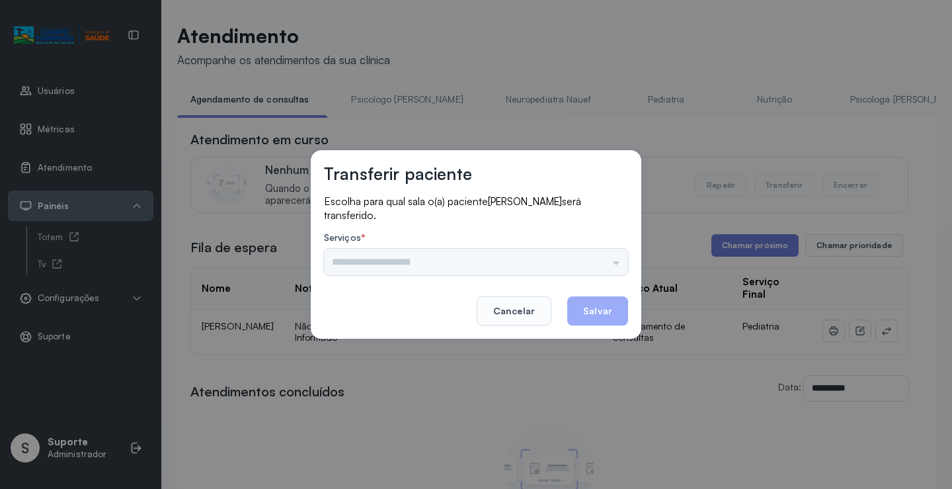
click at [619, 266] on div "Nenhuma opção encontrada" at bounding box center [476, 262] width 304 height 26
click at [618, 261] on input "text" at bounding box center [476, 262] width 304 height 26
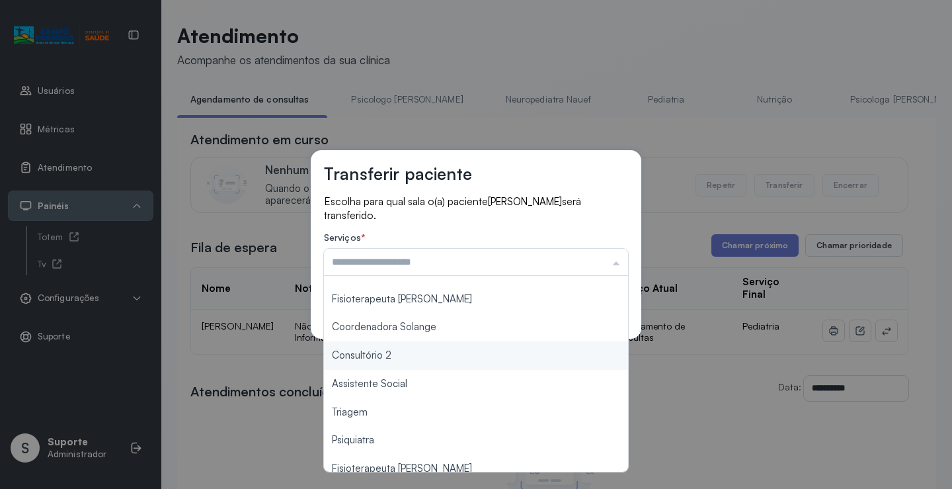
scroll to position [200, 0]
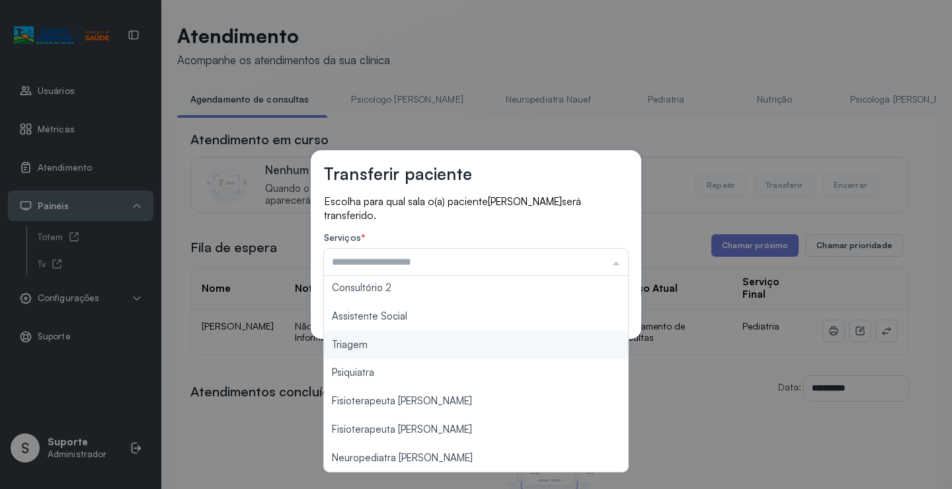
type input "*******"
click at [444, 347] on div "Transferir paciente Escolha para qual sala o(a) paciente ANA LIZ SANTOS CARVALH…" at bounding box center [476, 244] width 952 height 489
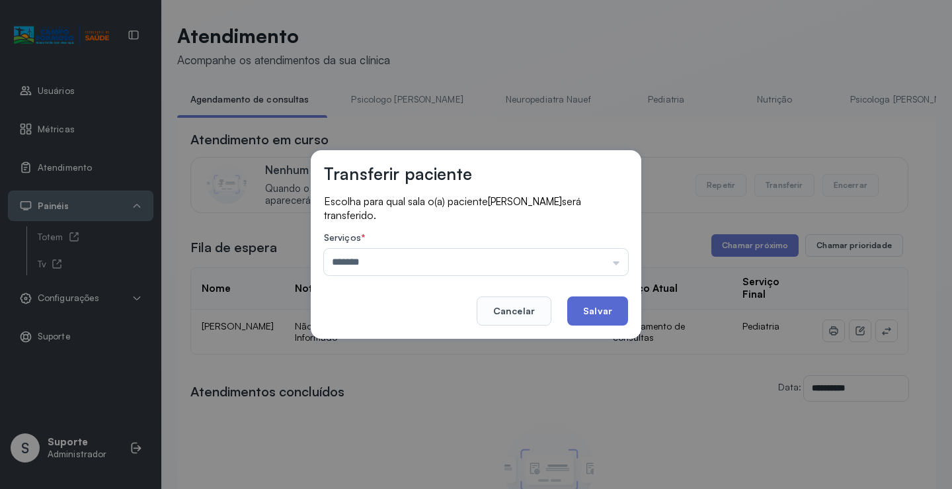
click at [618, 306] on button "Salvar" at bounding box center [597, 310] width 61 height 29
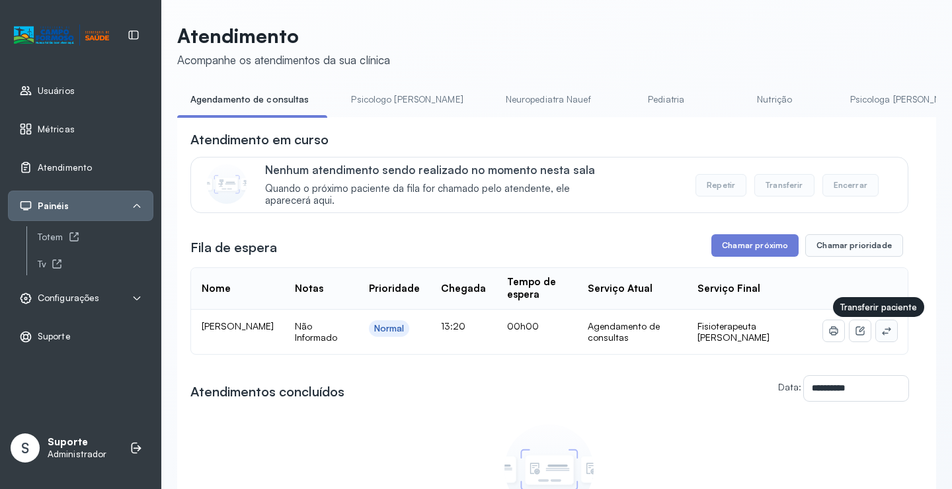
click at [876, 340] on button at bounding box center [886, 330] width 21 height 21
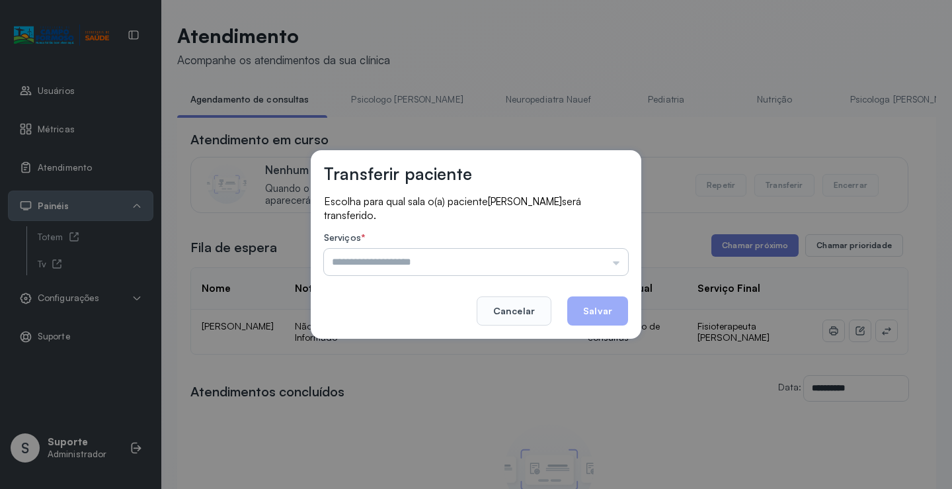
click at [589, 262] on input "text" at bounding box center [476, 262] width 304 height 26
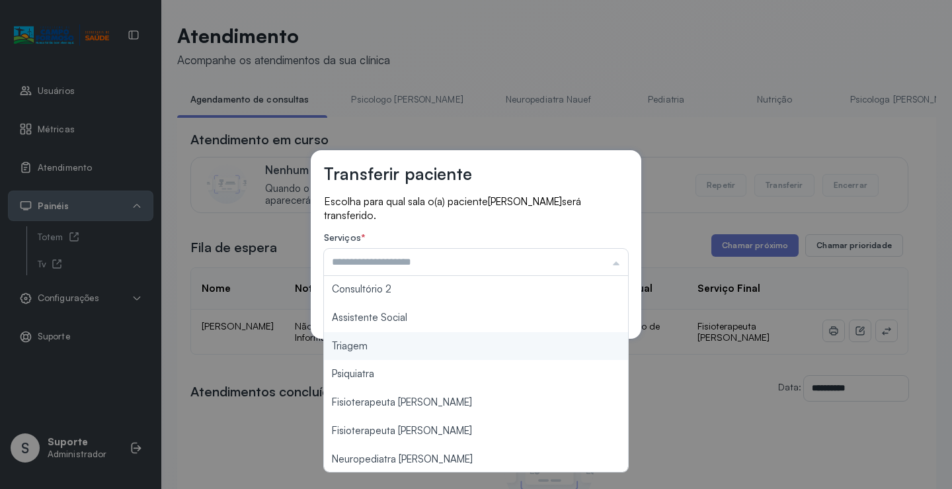
scroll to position [200, 0]
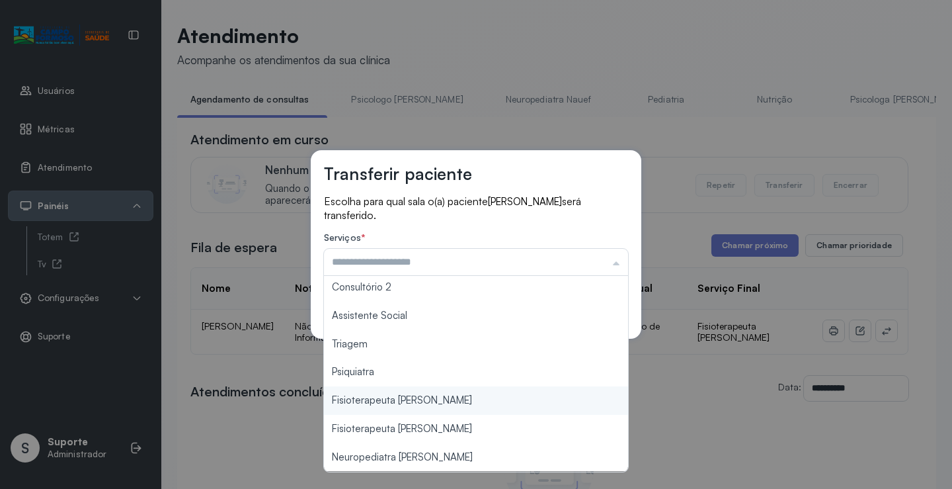
type input "**********"
click at [433, 403] on div "**********" at bounding box center [476, 244] width 952 height 489
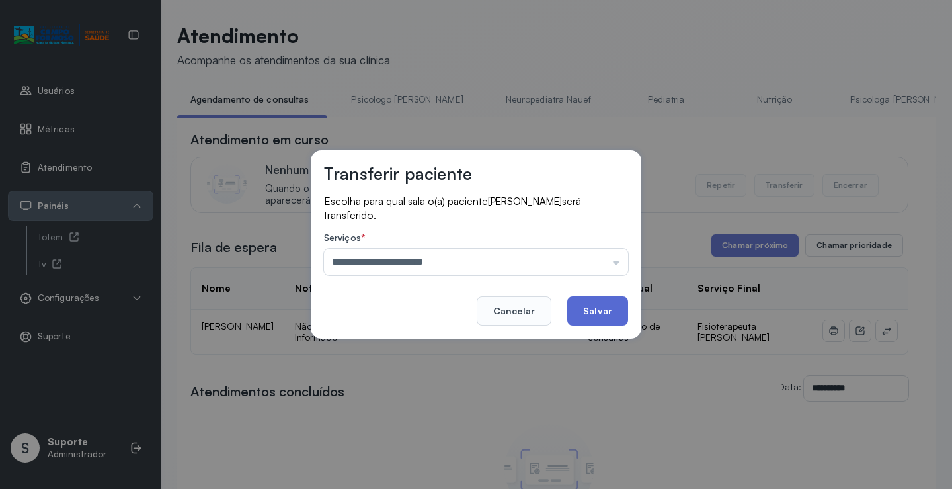
click at [600, 316] on button "Salvar" at bounding box center [597, 310] width 61 height 29
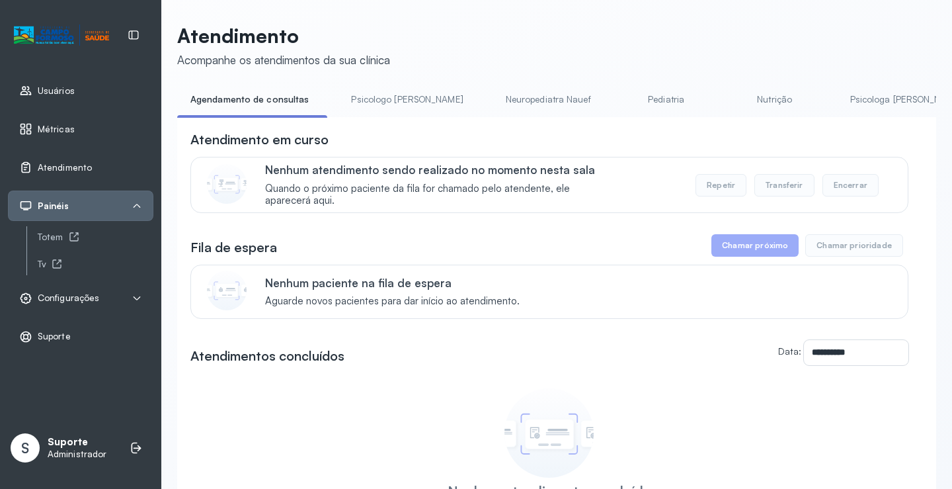
click at [620, 97] on link "Pediatria" at bounding box center [666, 100] width 93 height 22
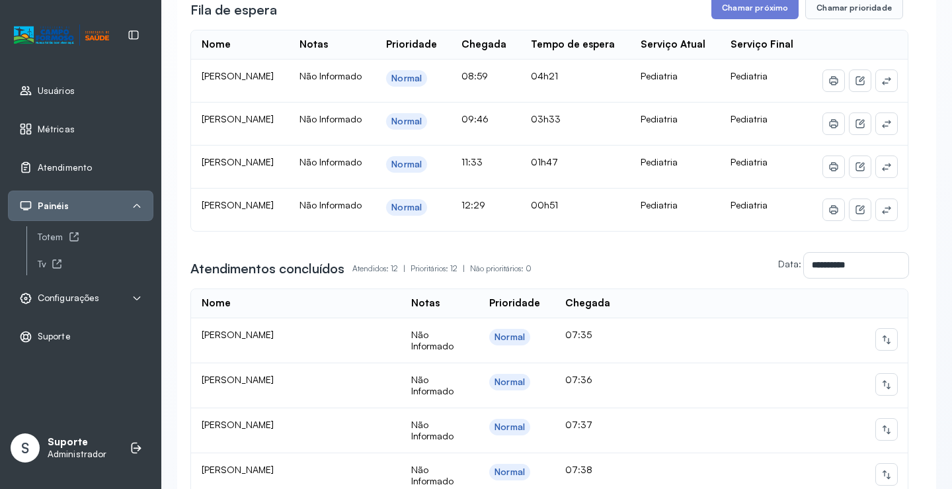
scroll to position [198, 0]
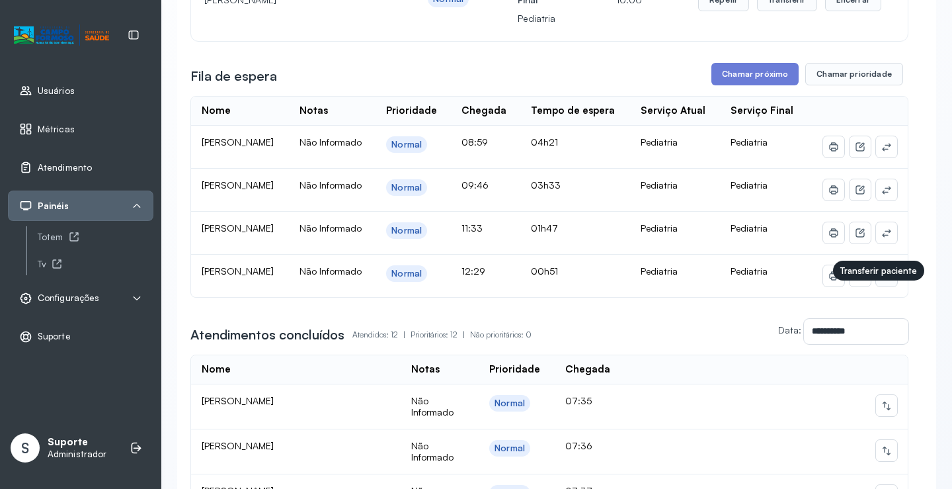
click at [882, 280] on icon at bounding box center [886, 276] width 9 height 8
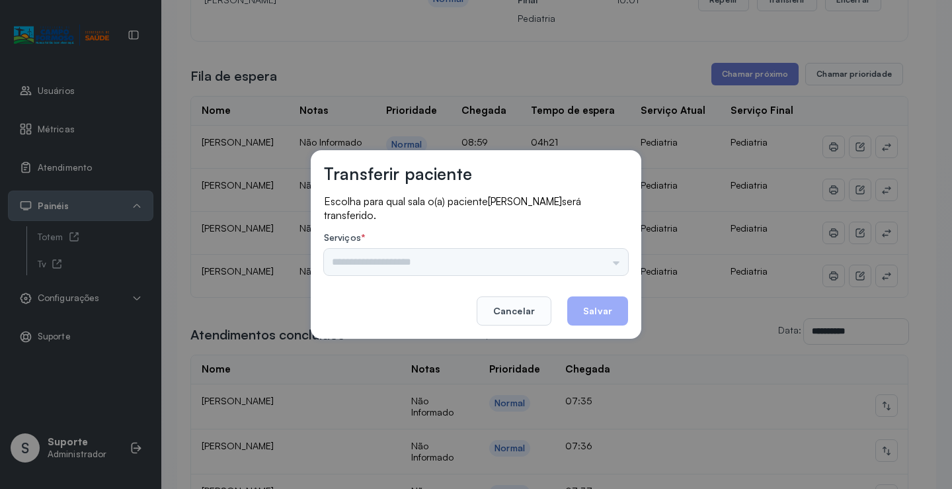
click at [614, 261] on div "Psicologo Pedro Neuropediatra Nauef Pediatria Nutrição Psicologa Alana Fisioter…" at bounding box center [476, 262] width 304 height 26
click at [608, 261] on input "text" at bounding box center [476, 262] width 304 height 26
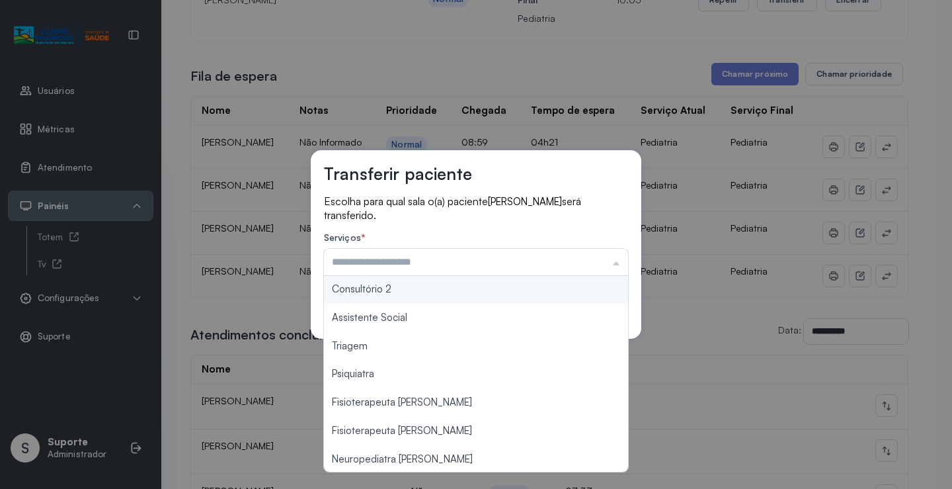
type input "**********"
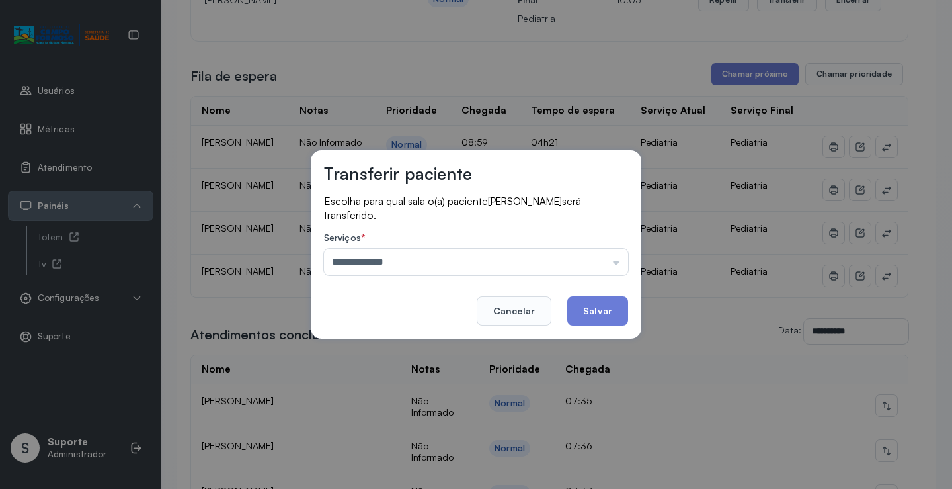
click at [480, 290] on div "**********" at bounding box center [476, 244] width 331 height 188
click at [603, 302] on button "Salvar" at bounding box center [597, 310] width 61 height 29
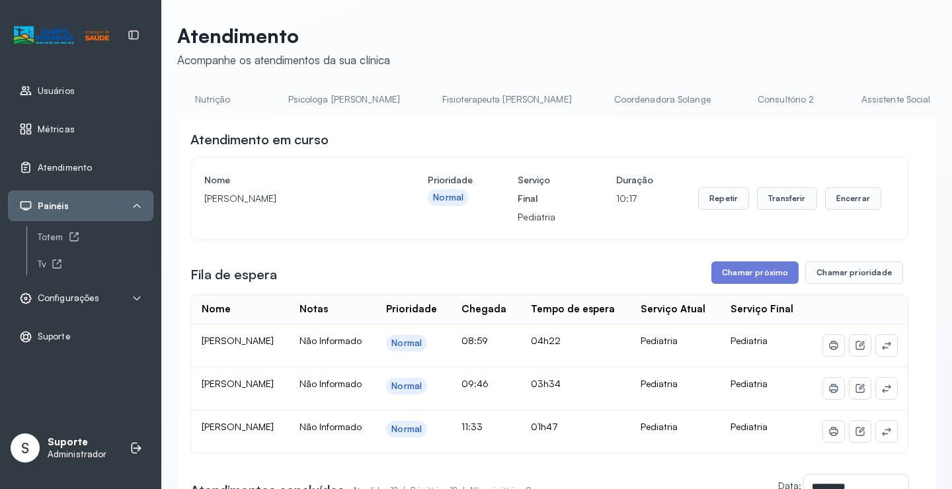
scroll to position [0, 549]
click at [748, 102] on link "Consultório 2" at bounding box center [794, 100] width 93 height 22
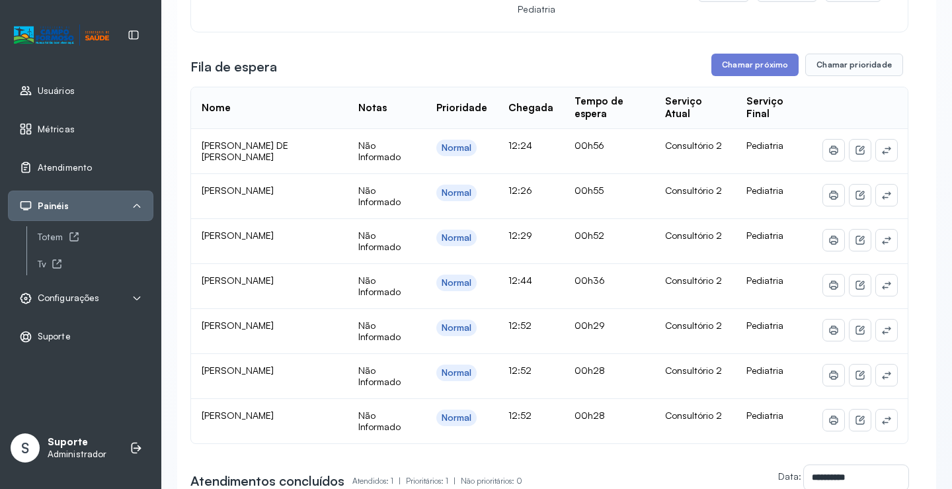
scroll to position [66, 0]
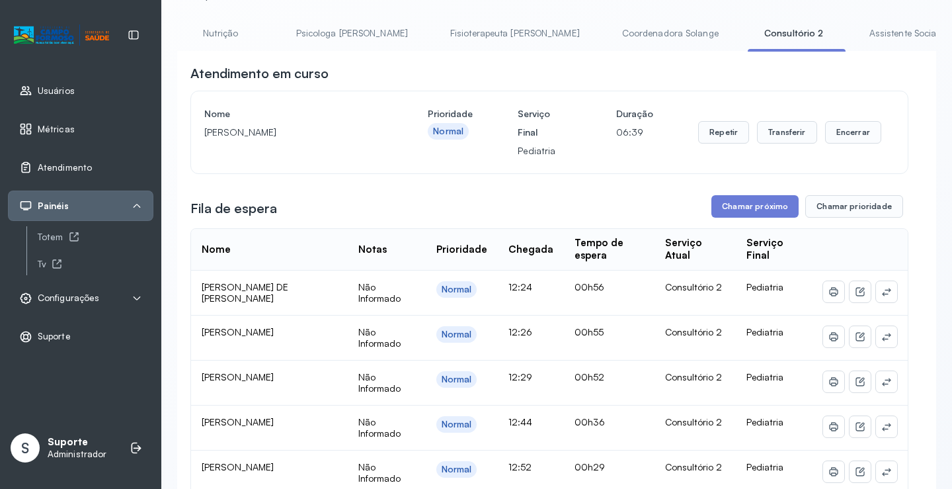
drag, startPoint x: 578, startPoint y: 51, endPoint x: 854, endPoint y: 9, distance: 279.6
click at [748, 50] on li "Coordenadora Solange" at bounding box center [797, 37] width 98 height 30
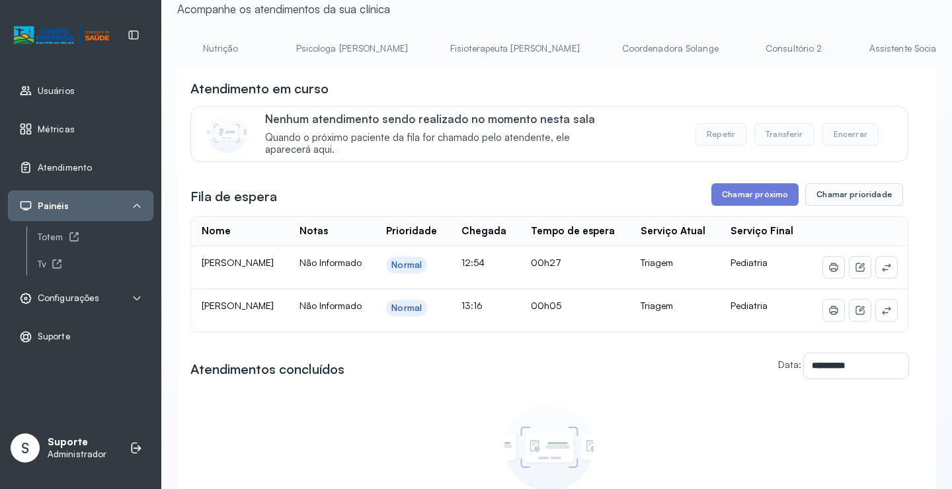
scroll to position [0, 543]
click at [754, 51] on link "Consultório 2" at bounding box center [800, 49] width 93 height 22
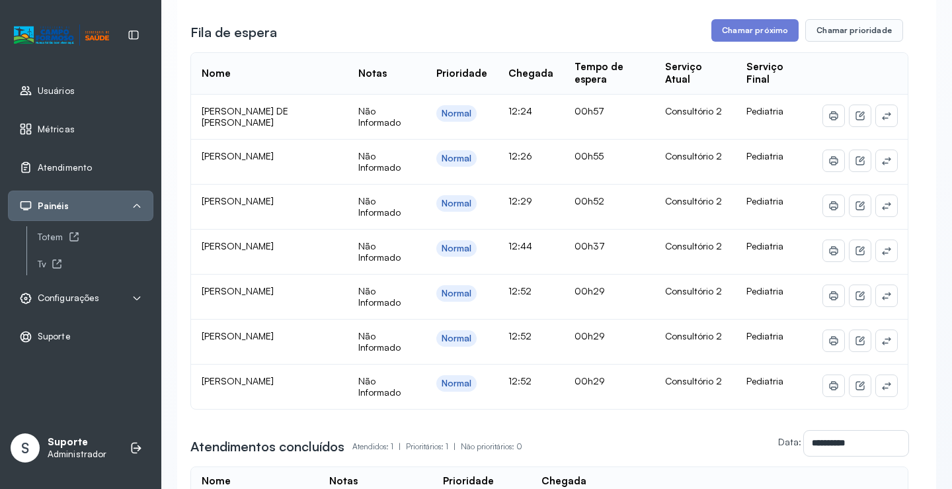
scroll to position [249, 0]
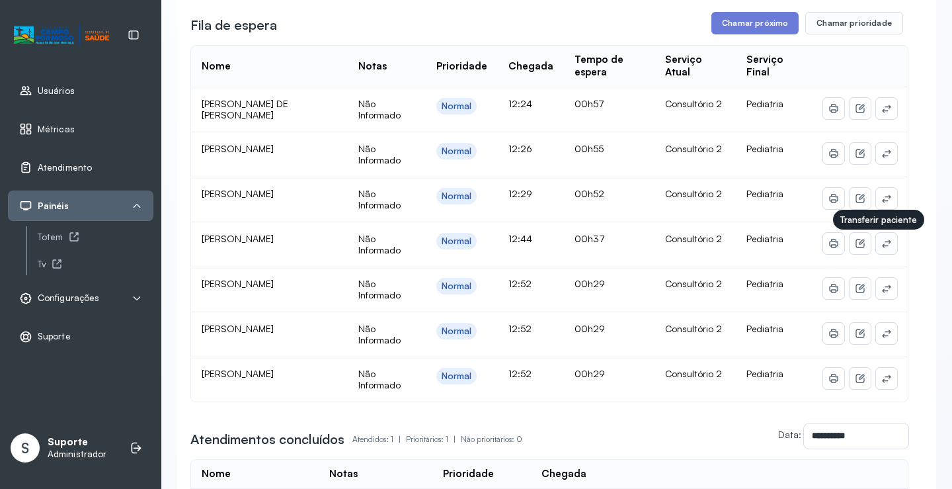
click at [881, 249] on icon at bounding box center [886, 243] width 11 height 11
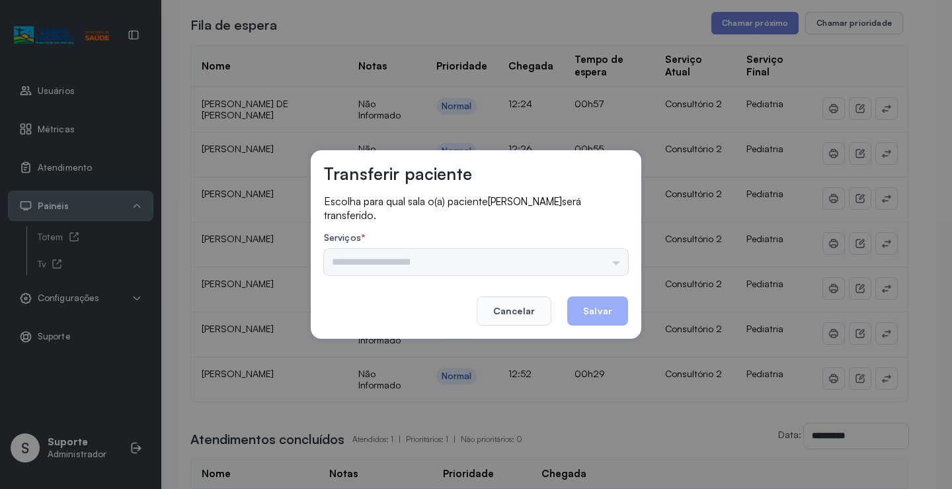
click at [601, 258] on div "Psicologo Pedro Neuropediatra Nauef Nutrição Psicologa Alana Agendamento de con…" at bounding box center [476, 262] width 304 height 26
click at [551, 259] on div "Psicologo Pedro Neuropediatra Nauef Nutrição Psicologa Alana Agendamento de con…" at bounding box center [476, 262] width 304 height 26
click at [602, 261] on div "Psicologo Pedro Neuropediatra Nauef Nutrição Psicologa Alana Agendamento de con…" at bounding box center [476, 262] width 304 height 26
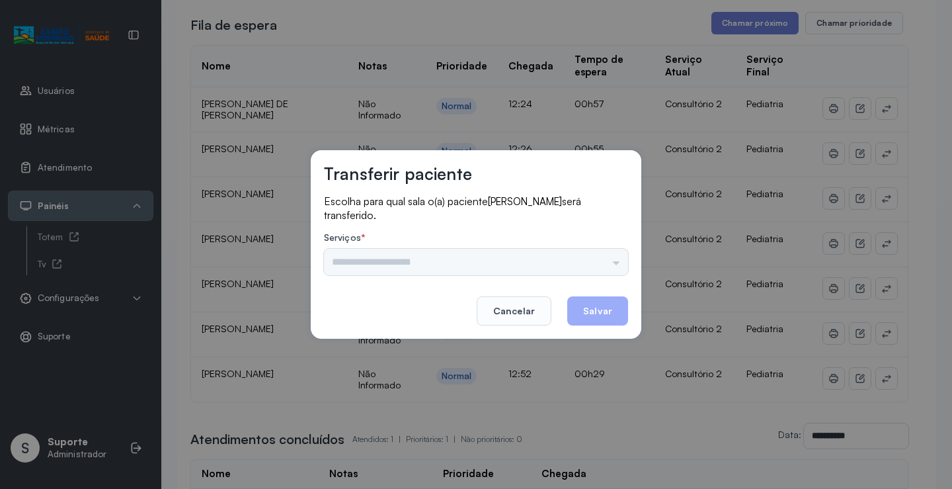
click at [530, 257] on div "Psicologo Pedro Neuropediatra Nauef Nutrição Psicologa Alana Agendamento de con…" at bounding box center [476, 262] width 304 height 26
click at [603, 261] on div "Psicologo Pedro Neuropediatra Nauef Nutrição Psicologa Alana Agendamento de con…" at bounding box center [476, 262] width 304 height 26
click at [567, 259] on div "Psicologo Pedro Neuropediatra Nauef Nutrição Psicologa Alana Agendamento de con…" at bounding box center [476, 262] width 304 height 26
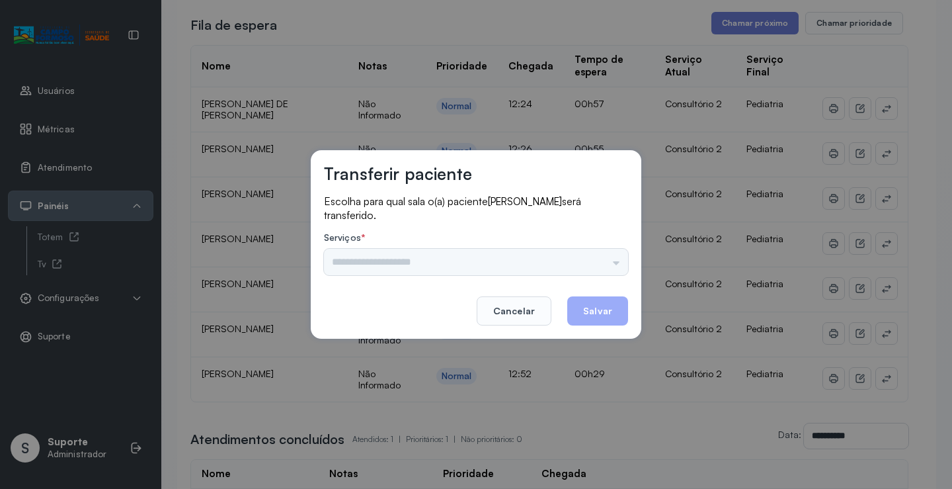
click at [528, 267] on div "Psicologo Pedro Neuropediatra Nauef Nutrição Psicologa Alana Agendamento de con…" at bounding box center [476, 262] width 304 height 26
click at [599, 270] on div "Psicologo Pedro Neuropediatra Nauef Nutrição Psicologa Alana Agendamento de con…" at bounding box center [476, 262] width 304 height 26
click at [600, 269] on div "Psicologo Pedro Neuropediatra Nauef Nutrição Psicologa Alana Agendamento de con…" at bounding box center [476, 262] width 304 height 26
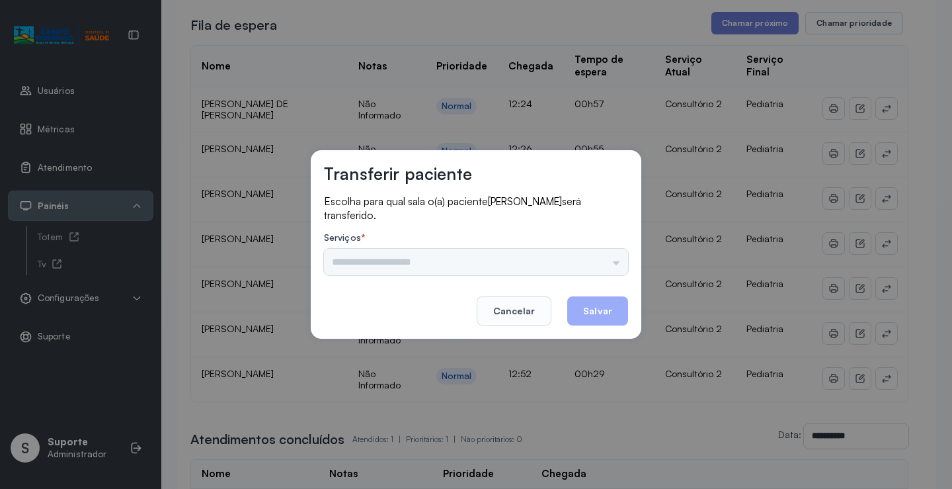
click at [600, 269] on div "Psicologo Pedro Neuropediatra Nauef Nutrição Psicologa Alana Agendamento de con…" at bounding box center [476, 262] width 304 height 26
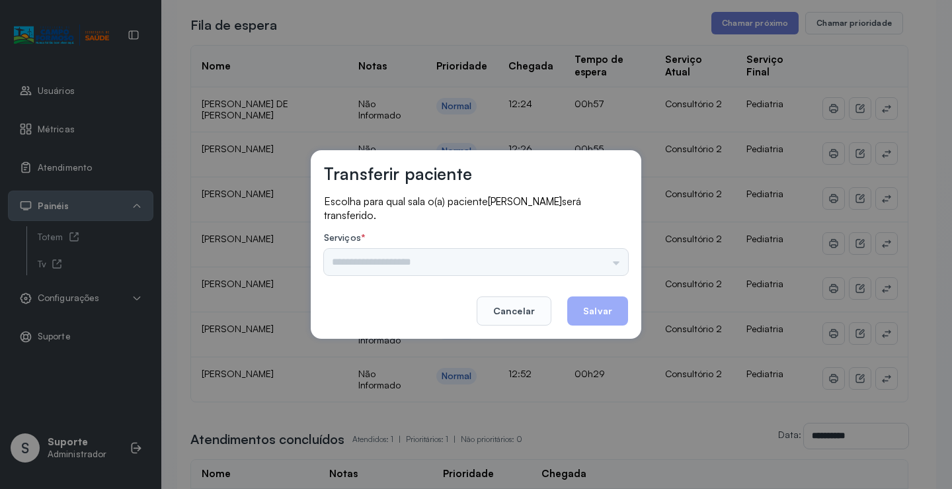
click at [600, 269] on div "Psicologo Pedro Neuropediatra Nauef Nutrição Psicologa Alana Agendamento de con…" at bounding box center [476, 262] width 304 height 26
click at [588, 257] on div "Psicologo Pedro Neuropediatra Nauef Nutrição Psicologa Alana Agendamento de con…" at bounding box center [476, 262] width 304 height 26
click at [515, 306] on button "Cancelar" at bounding box center [514, 310] width 75 height 29
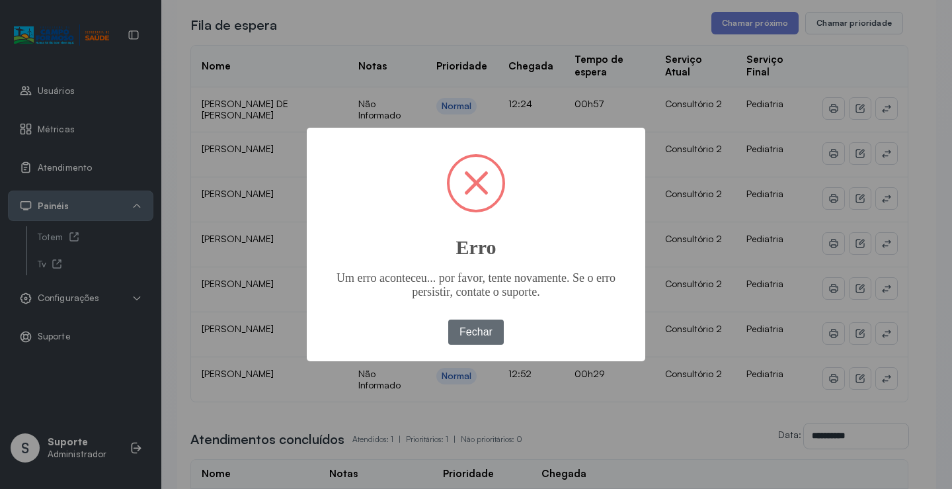
click at [492, 337] on button "Fechar" at bounding box center [476, 331] width 56 height 25
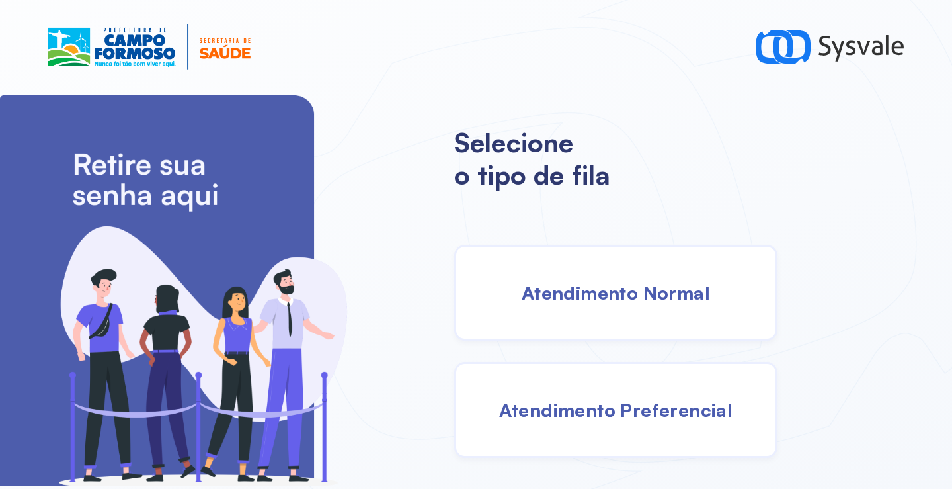
click at [574, 270] on div "Atendimento Normal" at bounding box center [615, 293] width 323 height 96
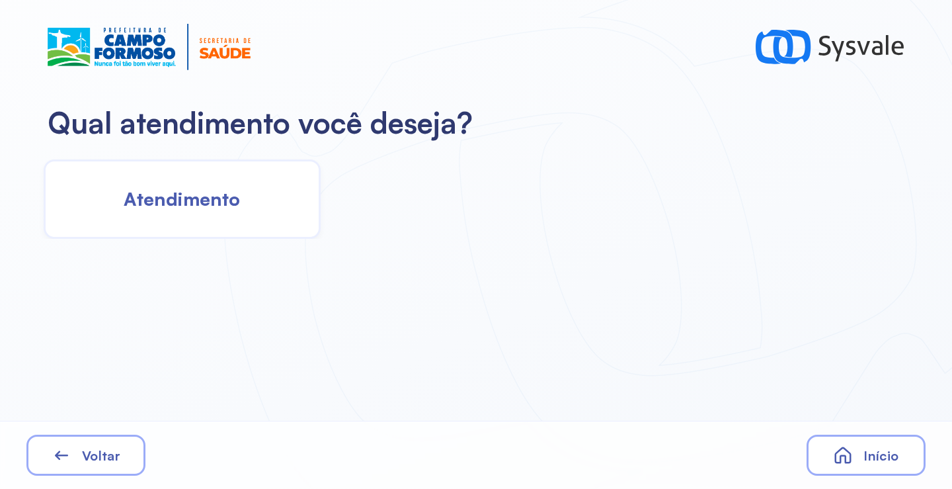
click at [250, 200] on div "Atendimento" at bounding box center [182, 198] width 277 height 79
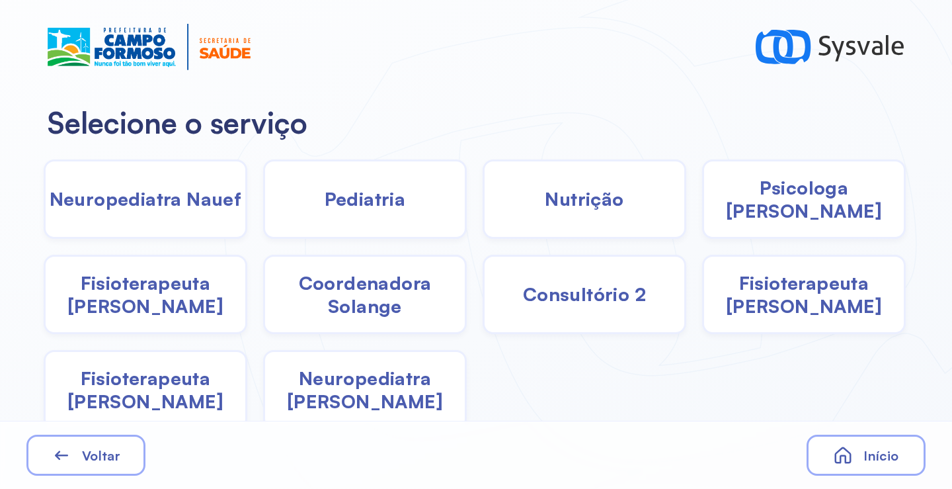
click at [329, 198] on span "Pediatria" at bounding box center [365, 198] width 81 height 23
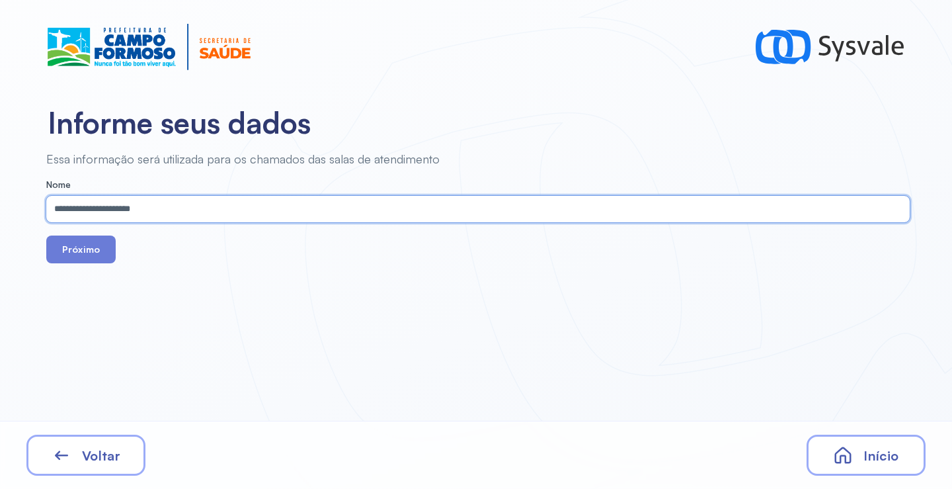
type input "**********"
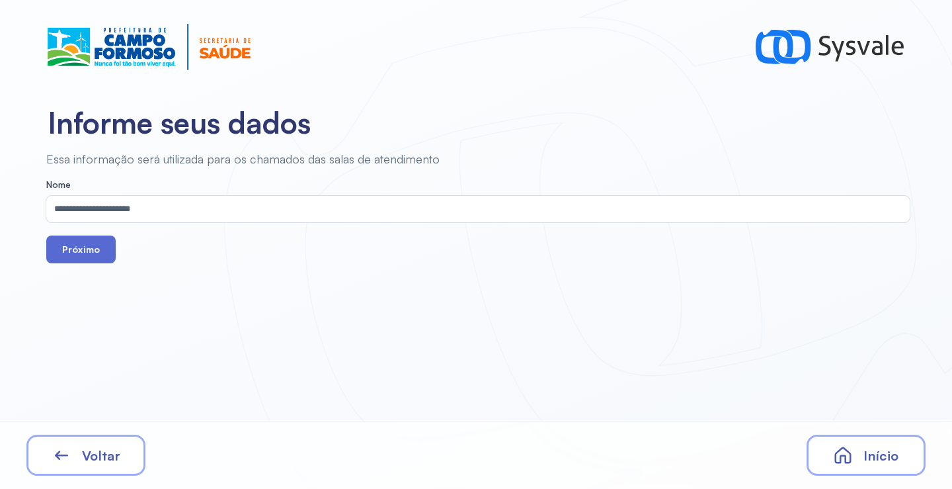
drag, startPoint x: 65, startPoint y: 230, endPoint x: 85, endPoint y: 247, distance: 26.3
click at [65, 231] on form "**********" at bounding box center [478, 221] width 864 height 84
click at [86, 247] on button "Próximo" at bounding box center [80, 249] width 69 height 28
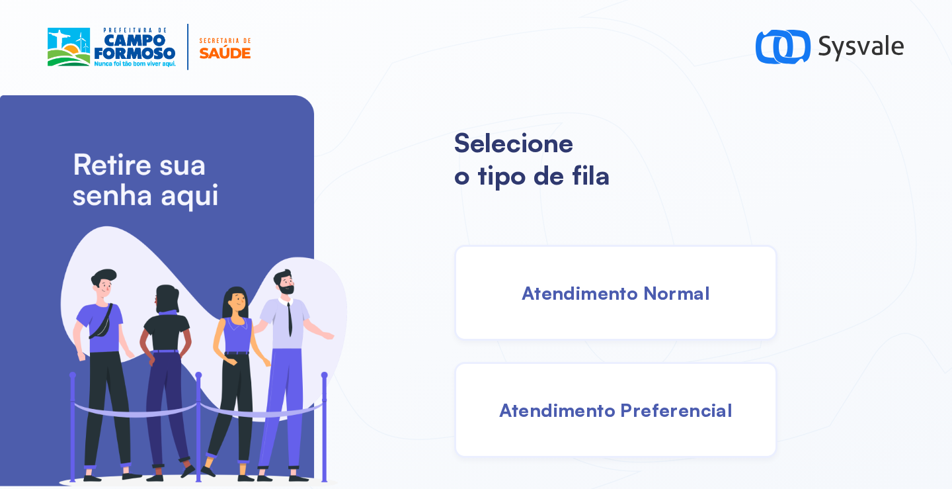
click at [612, 300] on span "Atendimento Normal" at bounding box center [616, 292] width 188 height 23
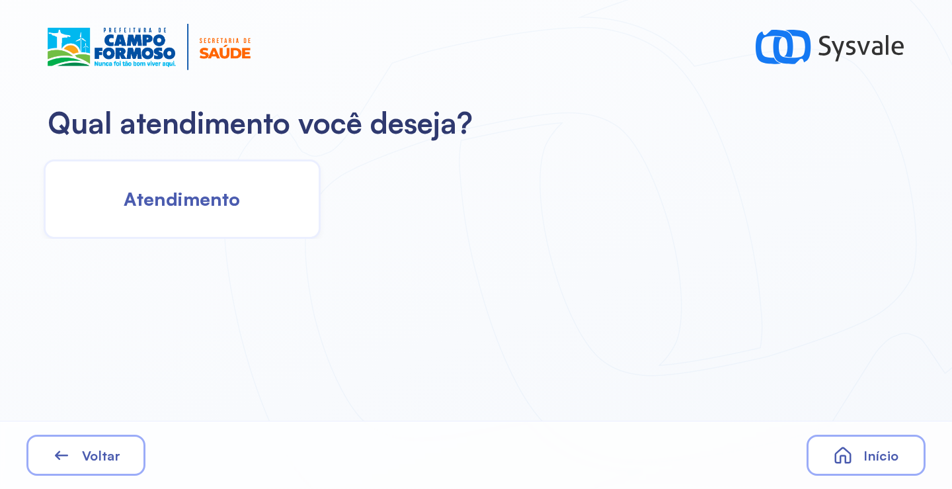
click at [227, 225] on div "Atendimento" at bounding box center [182, 198] width 277 height 79
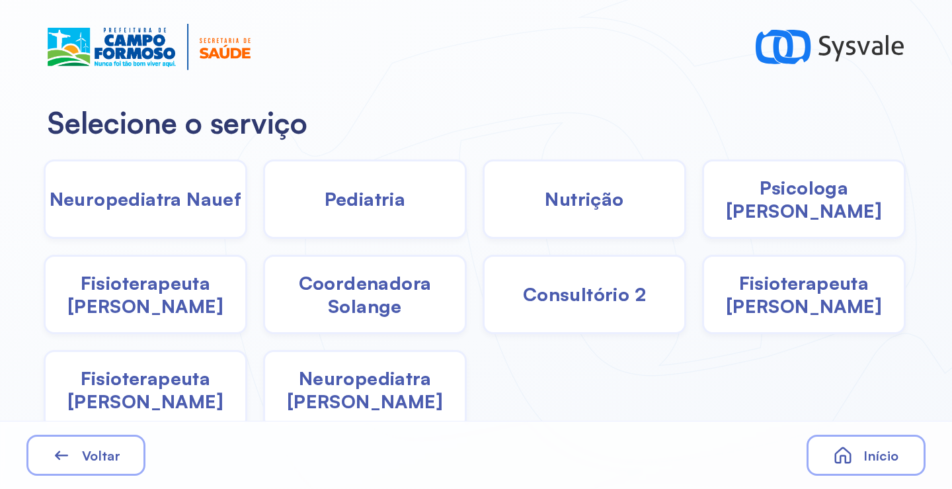
click at [762, 302] on span "Fisioterapeuta [PERSON_NAME]" at bounding box center [804, 294] width 200 height 46
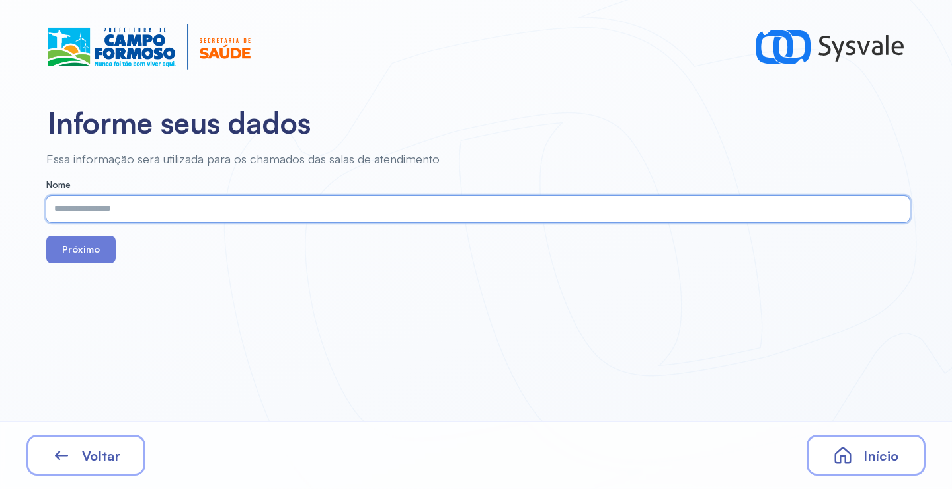
paste input "**********"
type input "**********"
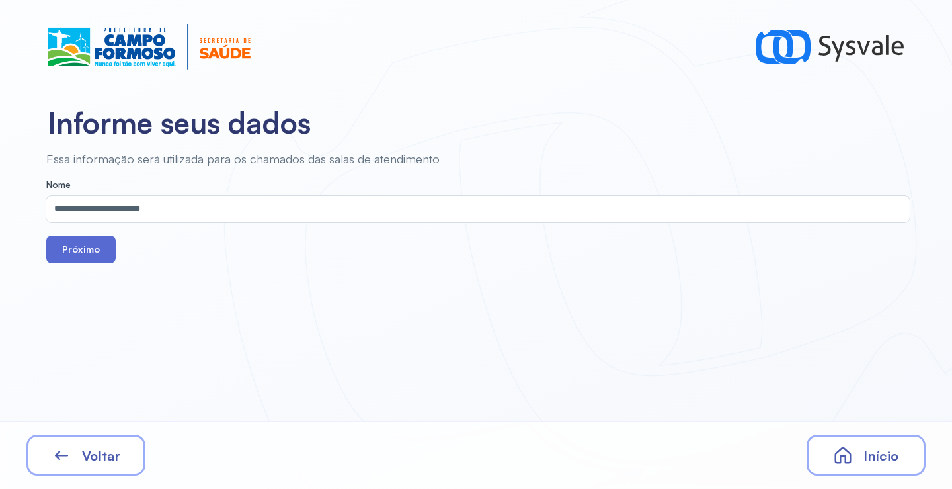
click at [98, 247] on button "Próximo" at bounding box center [80, 249] width 69 height 28
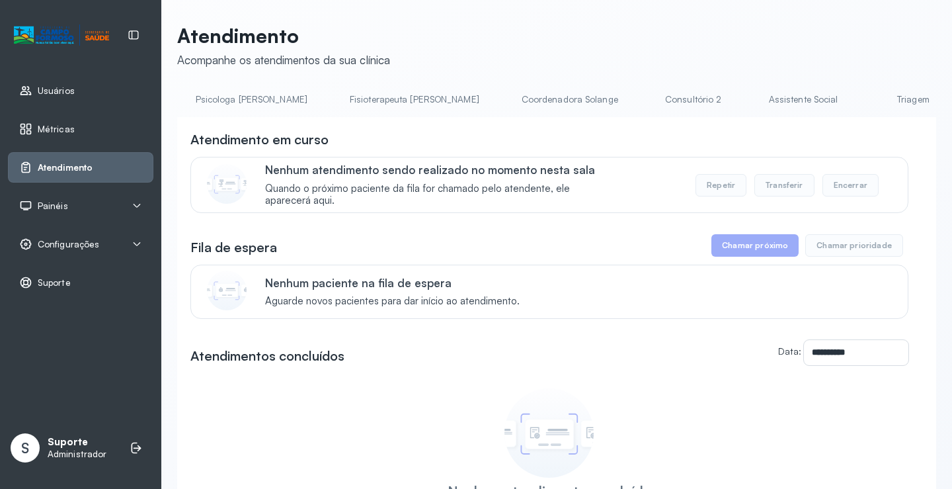
scroll to position [0, 671]
click at [631, 97] on link "Consultório 2" at bounding box center [677, 100] width 93 height 22
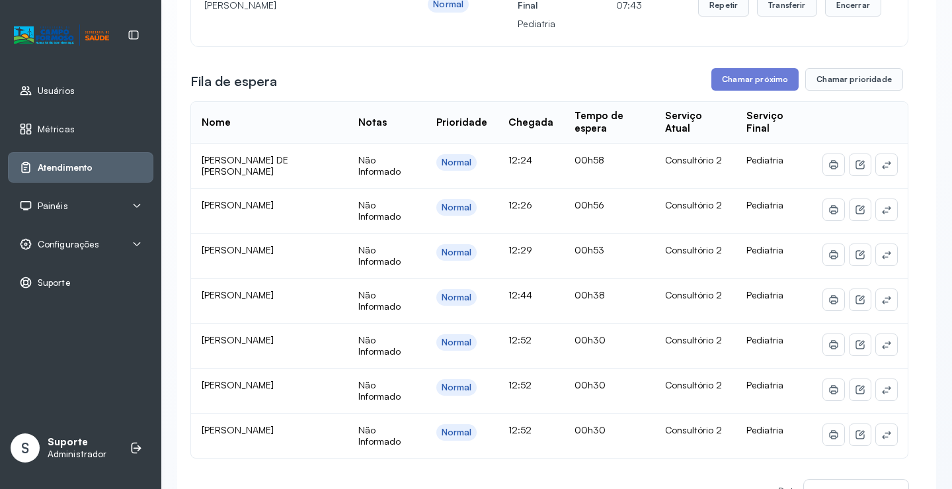
scroll to position [198, 0]
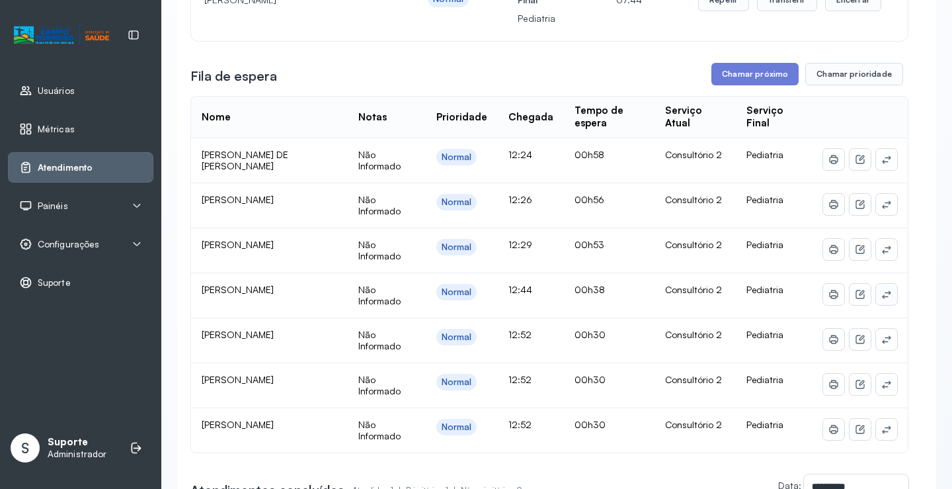
click at [882, 163] on icon at bounding box center [886, 159] width 9 height 8
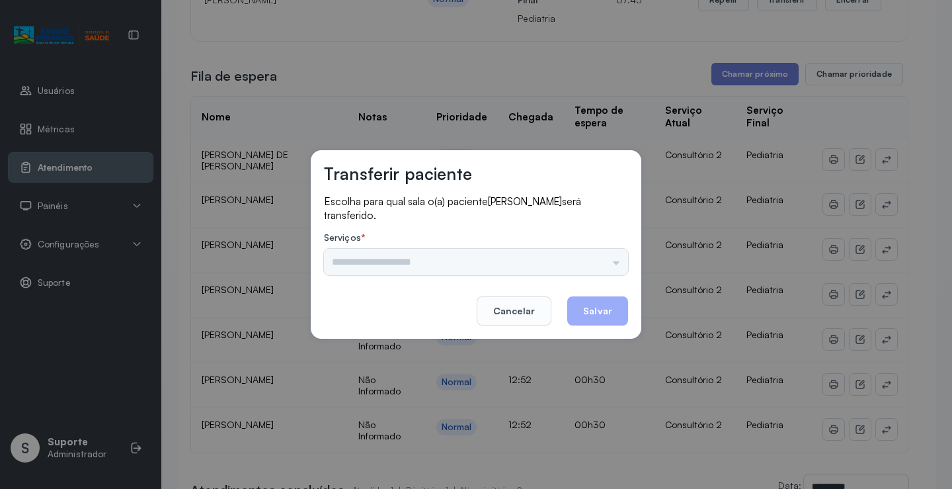
click at [589, 259] on div "Nenhuma opção encontrada" at bounding box center [476, 262] width 304 height 26
click at [598, 256] on div "Nenhuma opção encontrada" at bounding box center [476, 262] width 304 height 26
click at [602, 265] on input "text" at bounding box center [476, 262] width 304 height 26
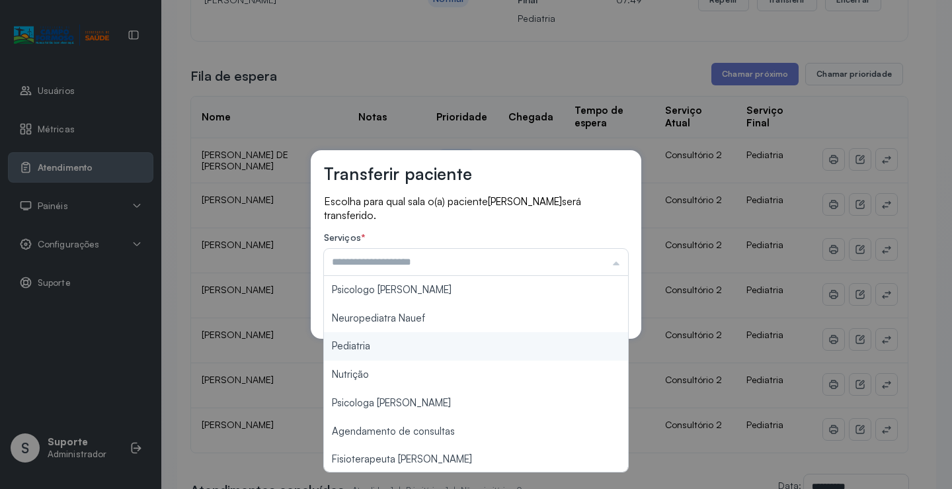
type input "*********"
drag, startPoint x: 402, startPoint y: 352, endPoint x: 446, endPoint y: 336, distance: 47.1
click at [402, 351] on div "Transferir paciente Escolha para qual sala o(a) paciente ALICE VIEIRA ALVES ser…" at bounding box center [476, 244] width 952 height 489
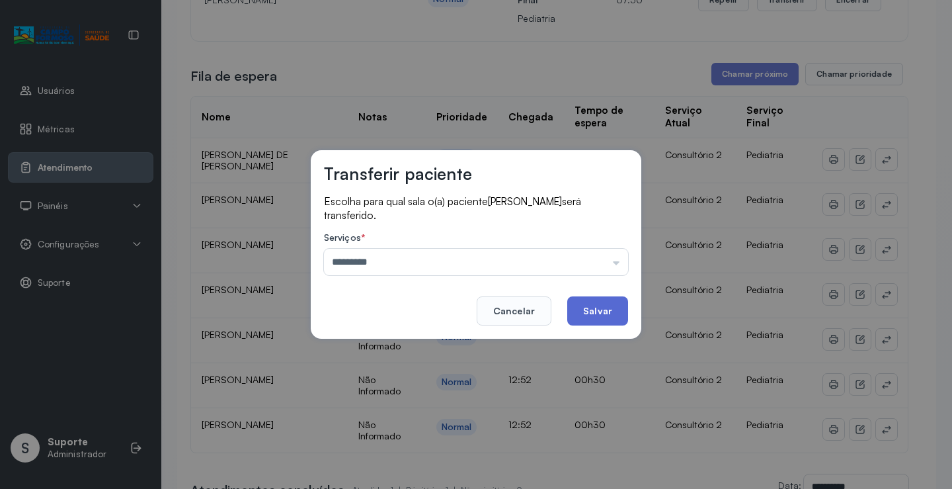
click at [596, 313] on button "Salvar" at bounding box center [597, 310] width 61 height 29
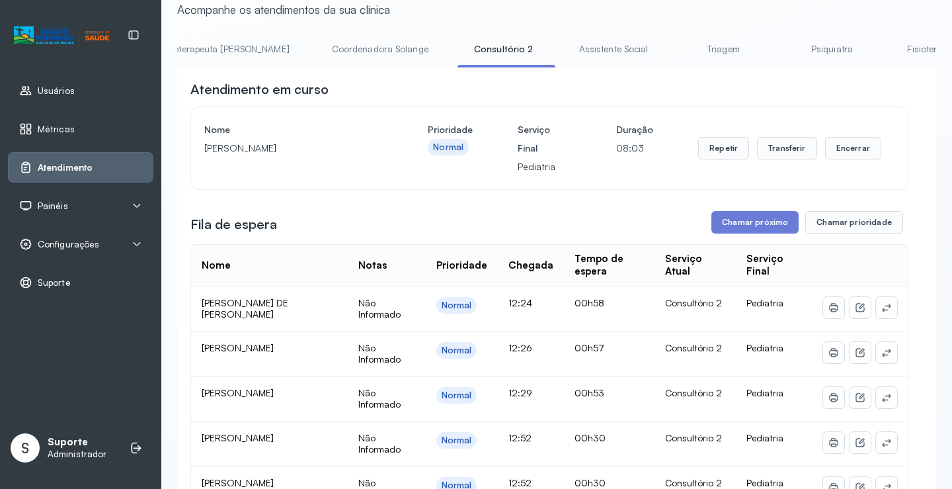
scroll to position [199, 0]
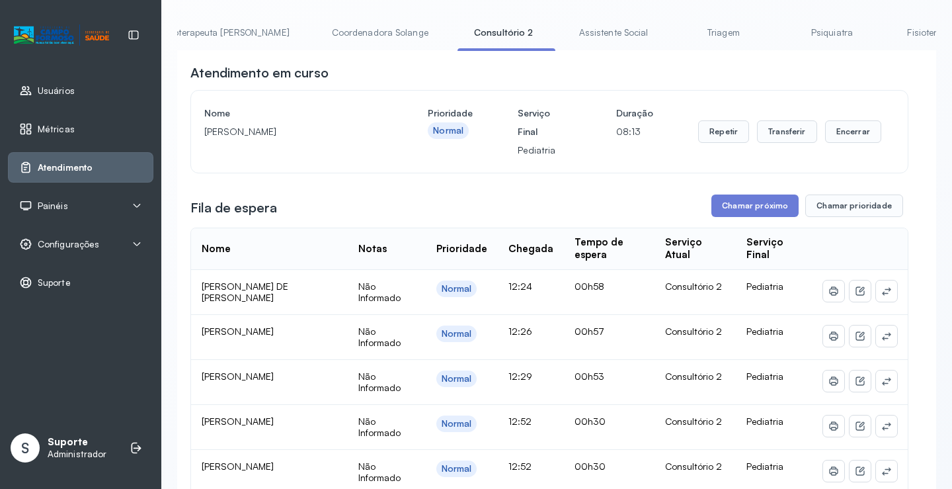
click at [677, 30] on link "Triagem" at bounding box center [723, 33] width 93 height 22
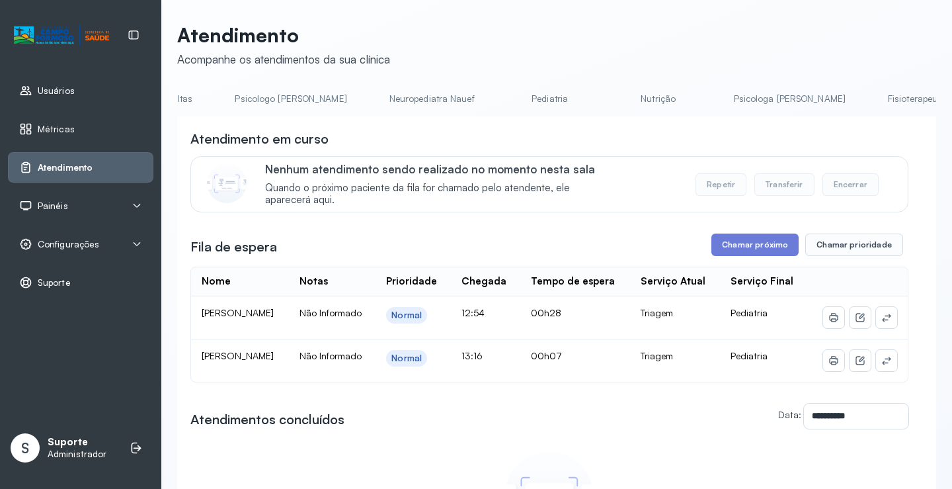
scroll to position [0, 99]
click at [528, 99] on link "Pediatria" at bounding box center [562, 99] width 93 height 22
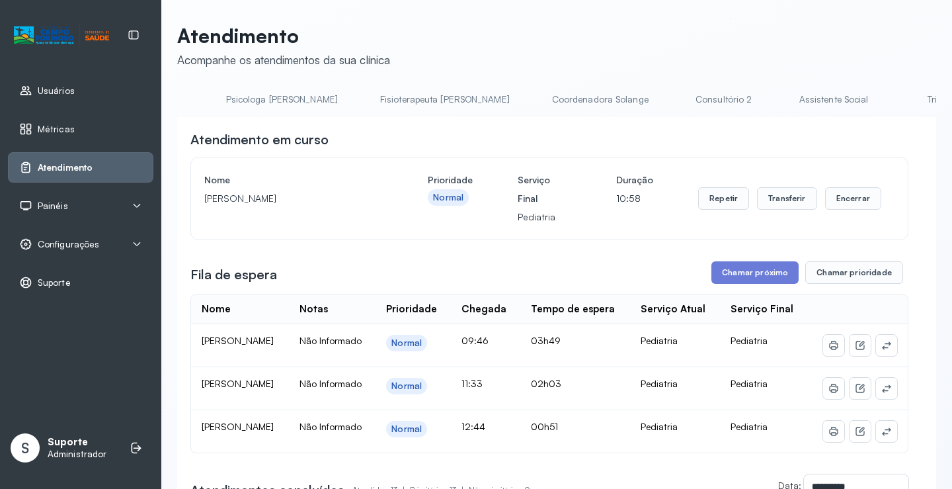
scroll to position [0, 606]
click at [690, 99] on link "Consultório 2" at bounding box center [736, 100] width 93 height 22
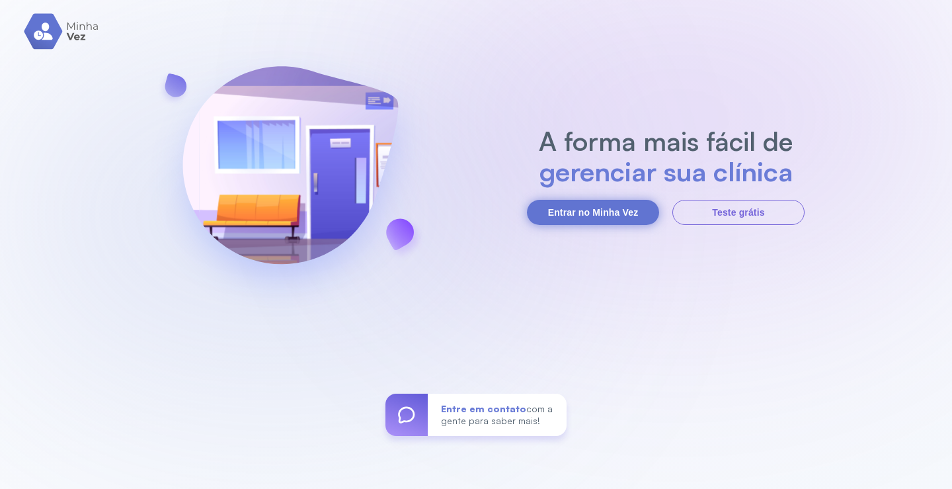
click at [561, 202] on button "Entrar no Minha Vez" at bounding box center [593, 212] width 132 height 25
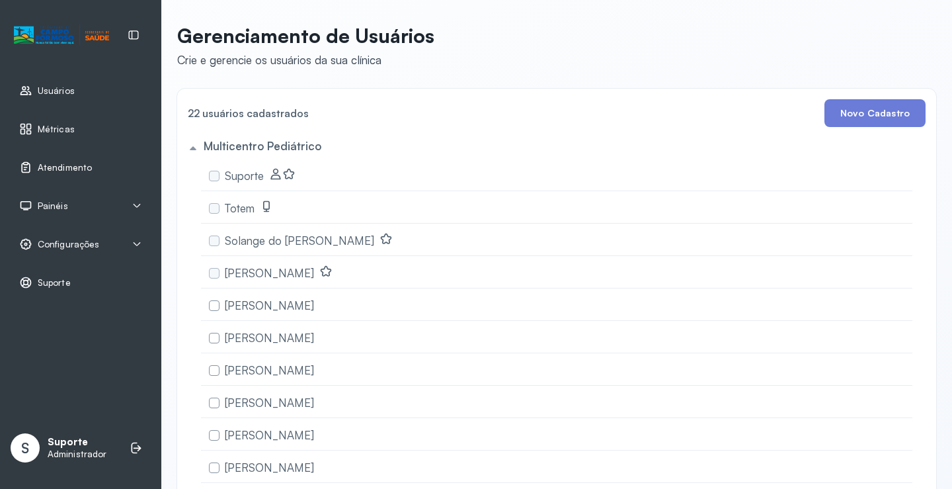
click at [67, 170] on span "Atendimento" at bounding box center [65, 167] width 54 height 11
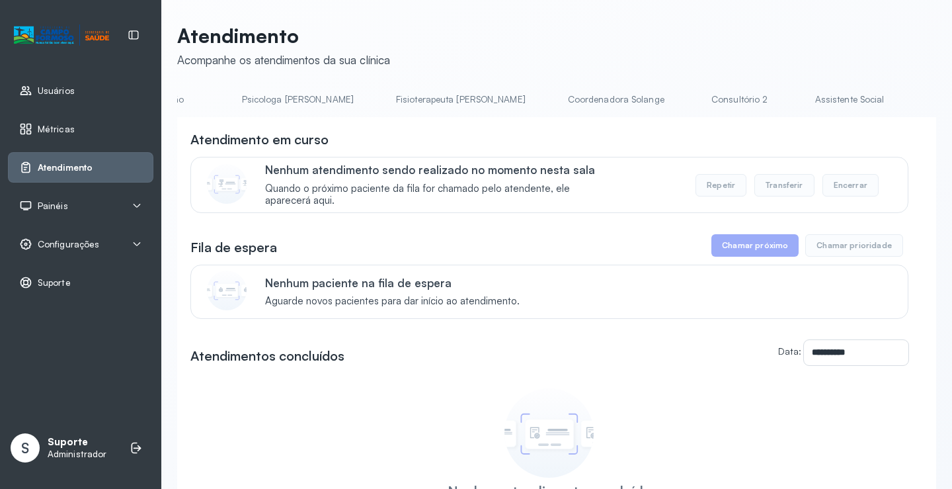
scroll to position [0, 639]
click at [663, 101] on link "Consultório 2" at bounding box center [709, 100] width 93 height 22
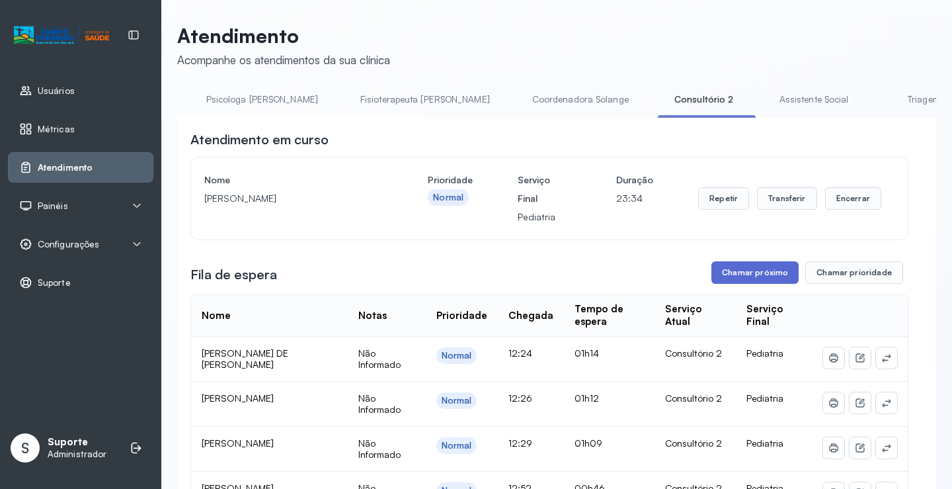
click at [747, 275] on button "Chamar próximo" at bounding box center [755, 272] width 87 height 22
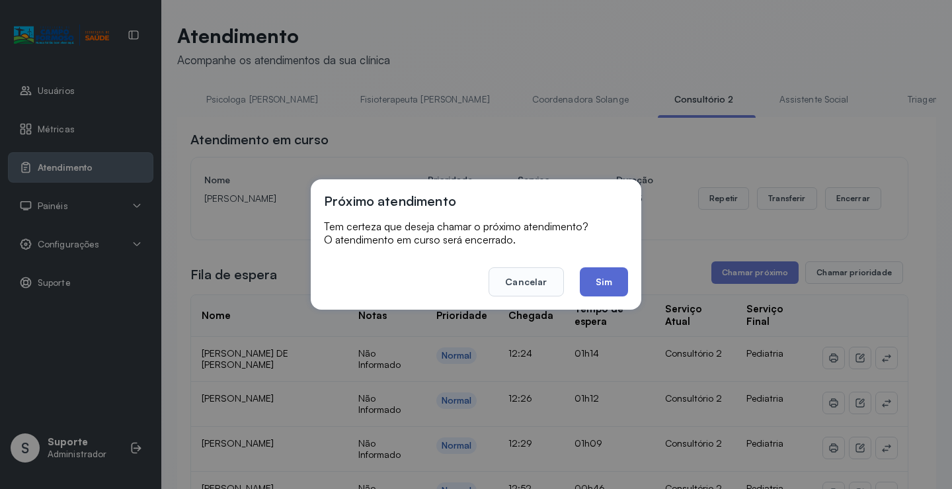
click at [616, 288] on button "Sim" at bounding box center [604, 281] width 48 height 29
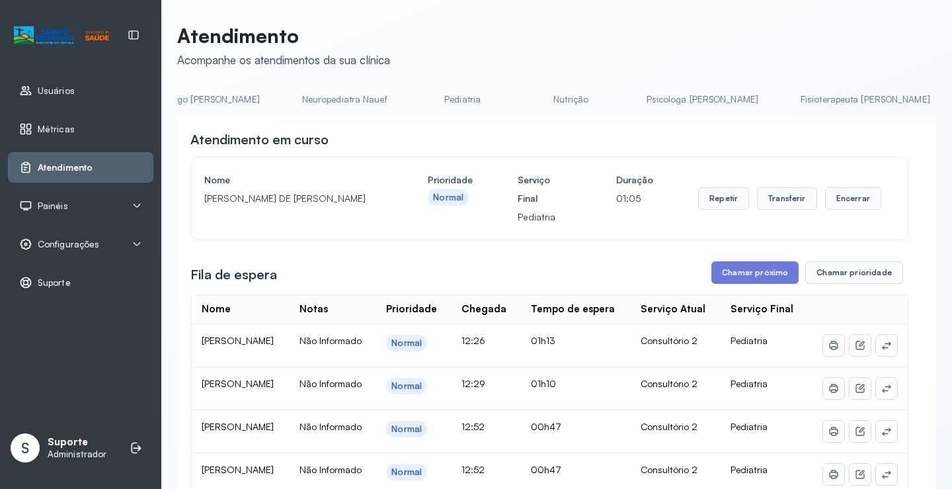
scroll to position [0, 0]
click at [241, 97] on link "Agendamento de consultas" at bounding box center [247, 100] width 140 height 22
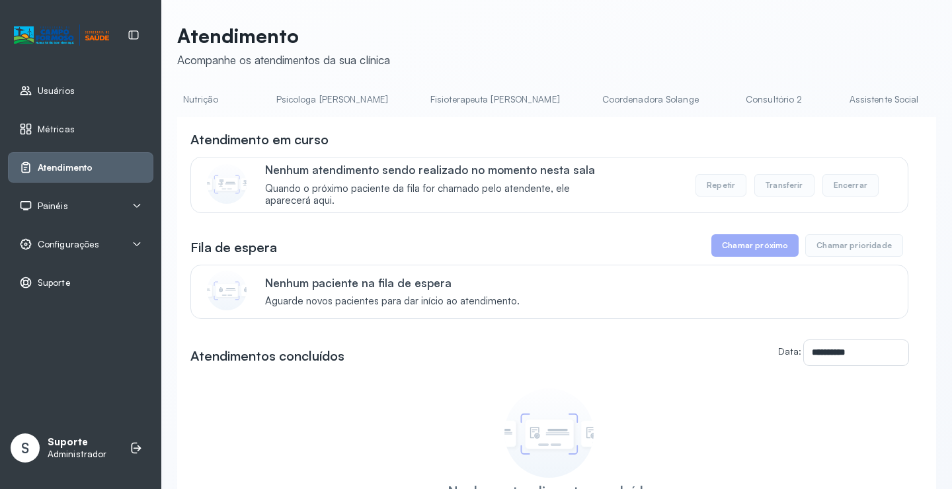
scroll to position [0, 557]
click at [745, 99] on link "Consultório 2" at bounding box center [791, 100] width 93 height 22
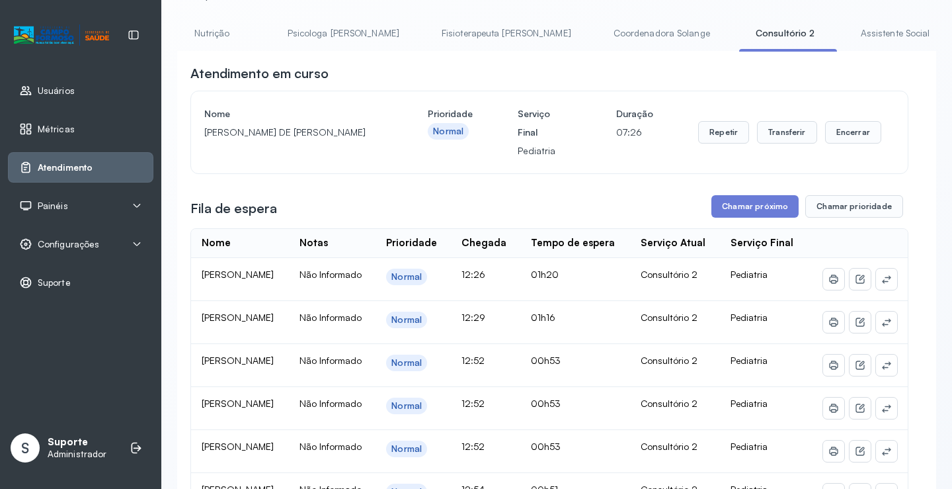
scroll to position [0, 0]
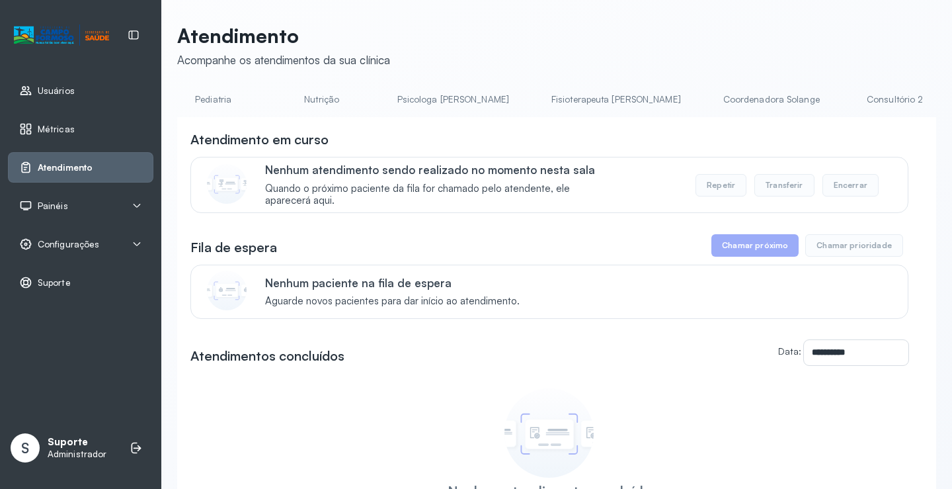
scroll to position [0, 529]
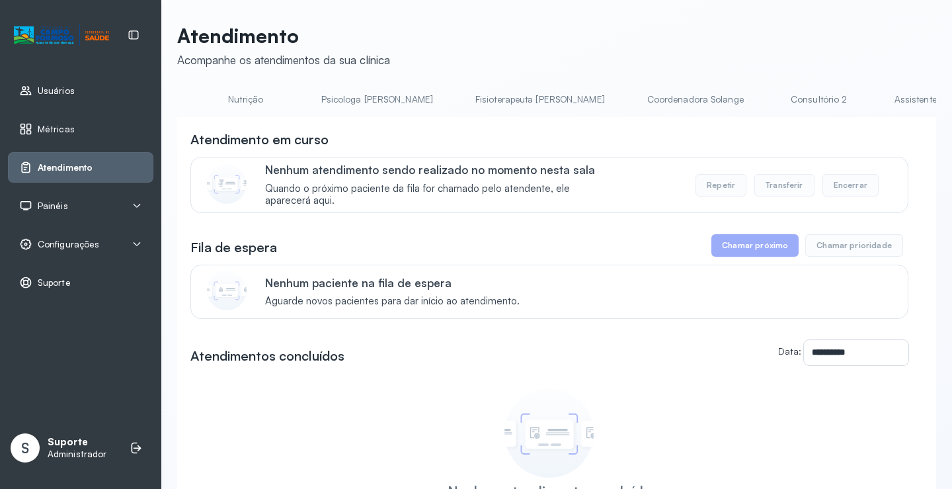
click at [773, 104] on link "Consultório 2" at bounding box center [819, 100] width 93 height 22
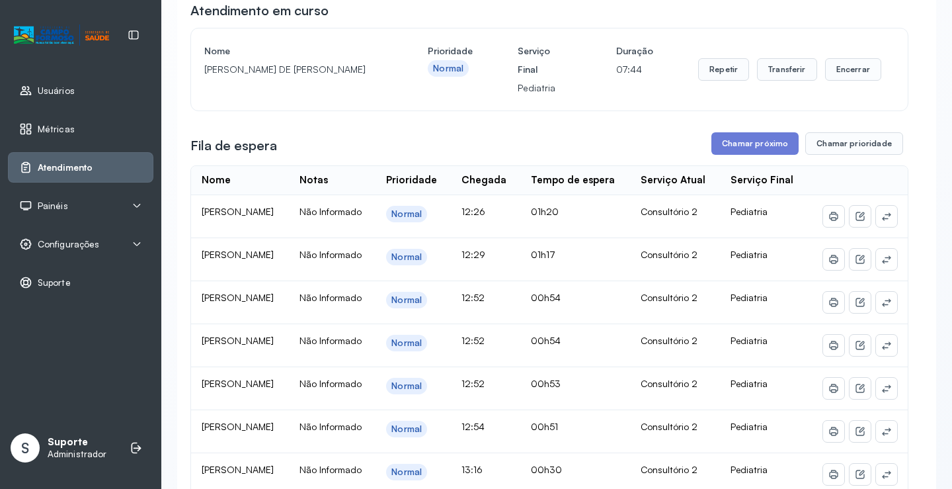
scroll to position [198, 0]
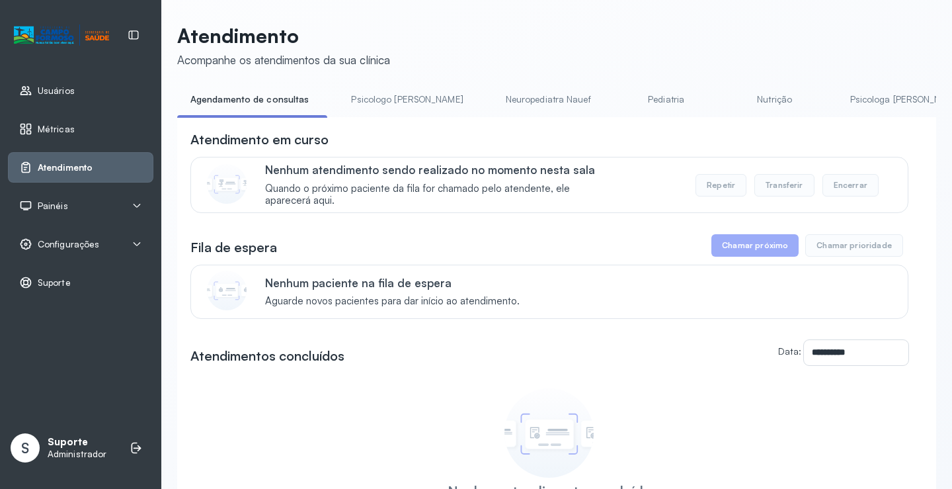
click at [504, 101] on link "Neuropediatra Nauef" at bounding box center [549, 100] width 112 height 22
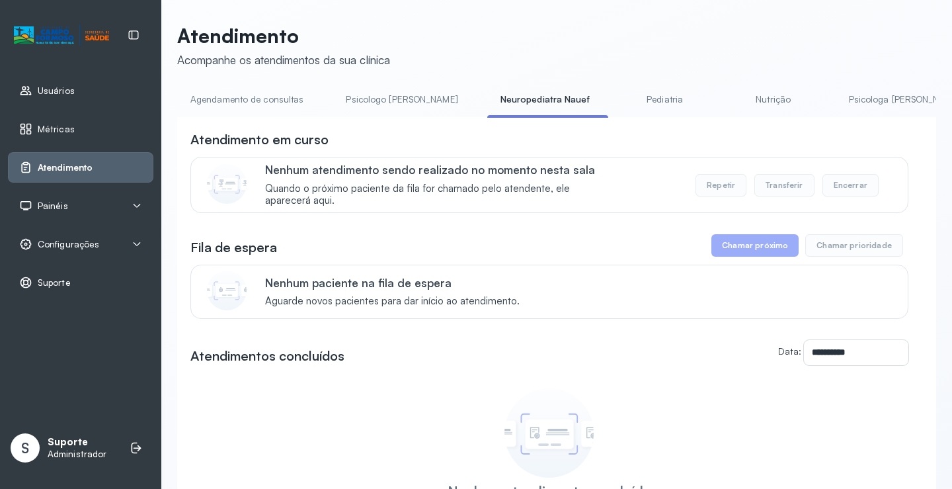
click at [626, 94] on link "Pediatria" at bounding box center [665, 100] width 93 height 22
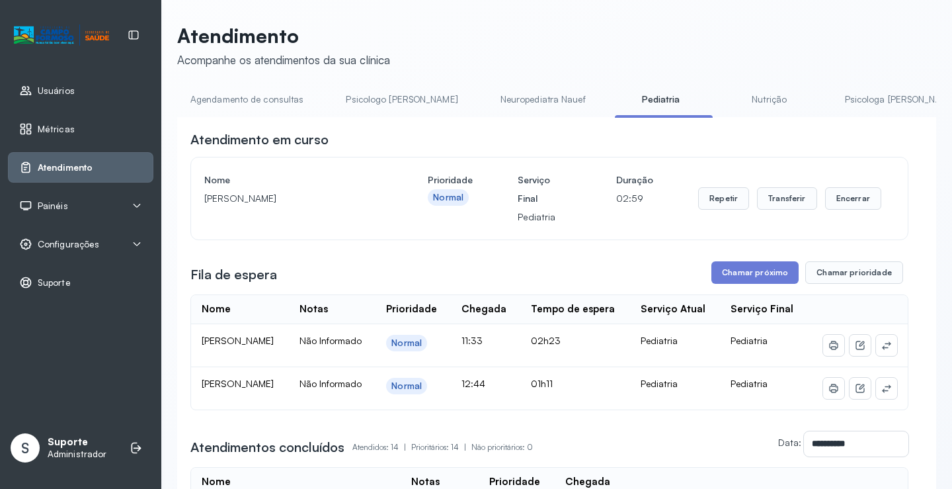
click at [220, 98] on link "Agendamento de consultas" at bounding box center [247, 100] width 140 height 22
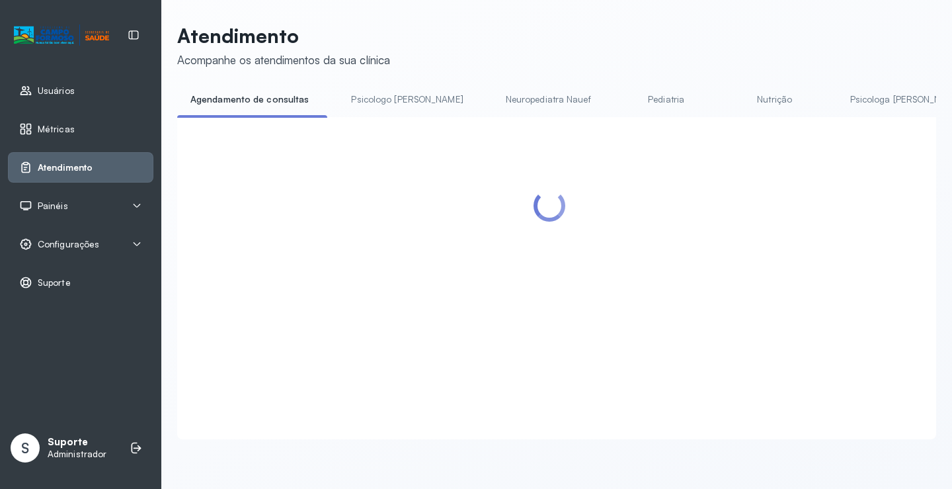
click at [624, 101] on link "Pediatria" at bounding box center [666, 100] width 93 height 22
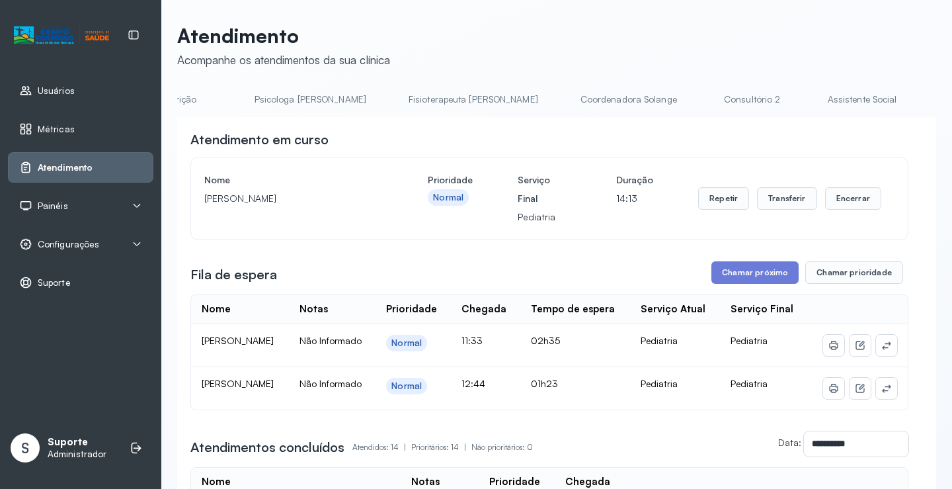
scroll to position [0, 619]
click at [678, 95] on link "Consultório 2" at bounding box center [724, 100] width 93 height 22
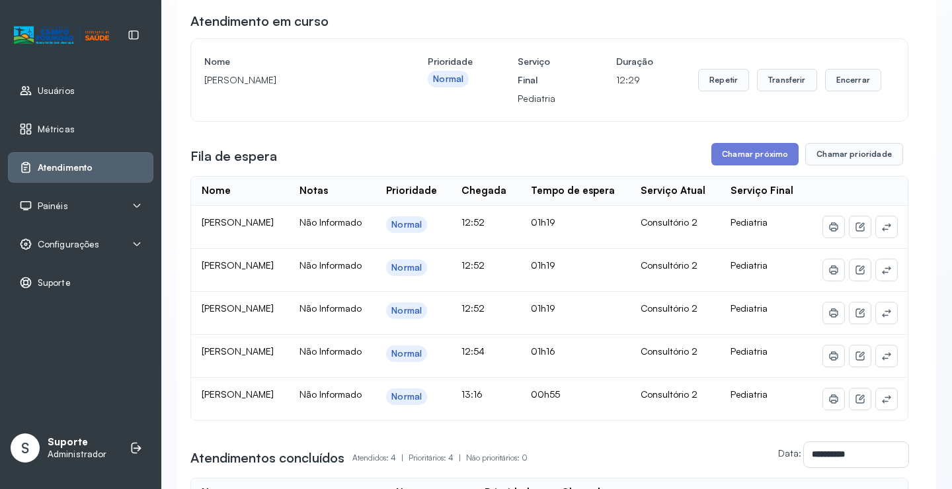
scroll to position [0, 0]
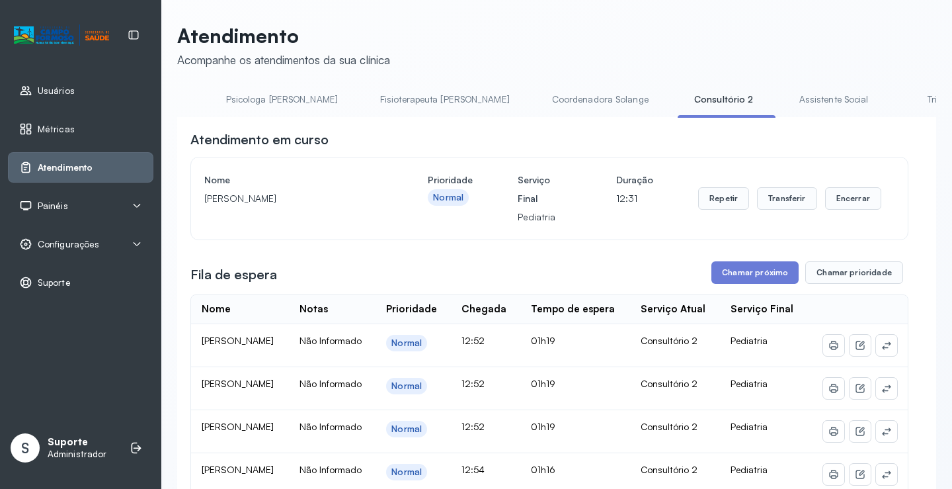
click at [77, 202] on div "Painéis" at bounding box center [80, 205] width 123 height 13
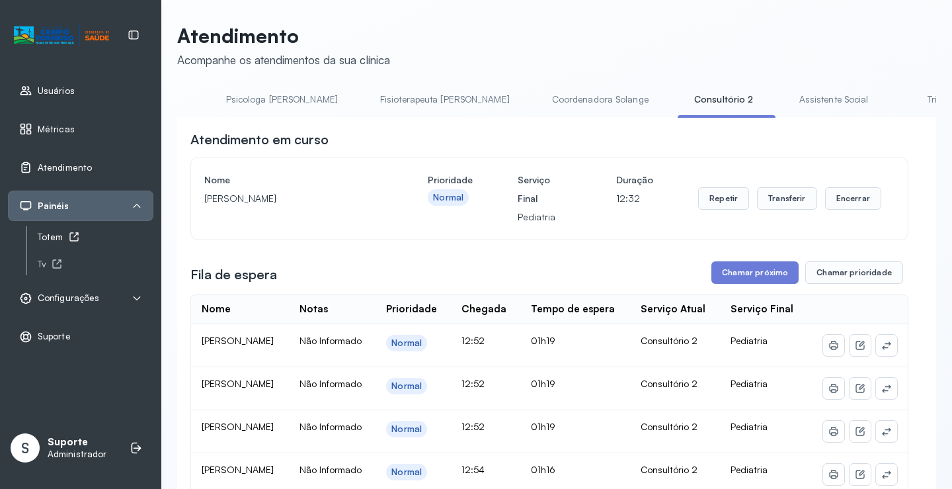
click at [65, 231] on div "Totem" at bounding box center [96, 236] width 116 height 11
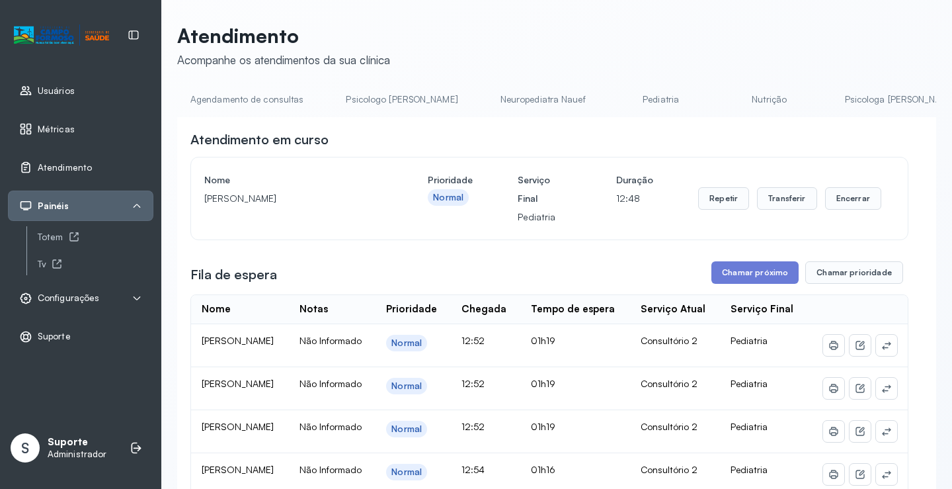
click at [218, 101] on link "Agendamento de consultas" at bounding box center [247, 100] width 140 height 22
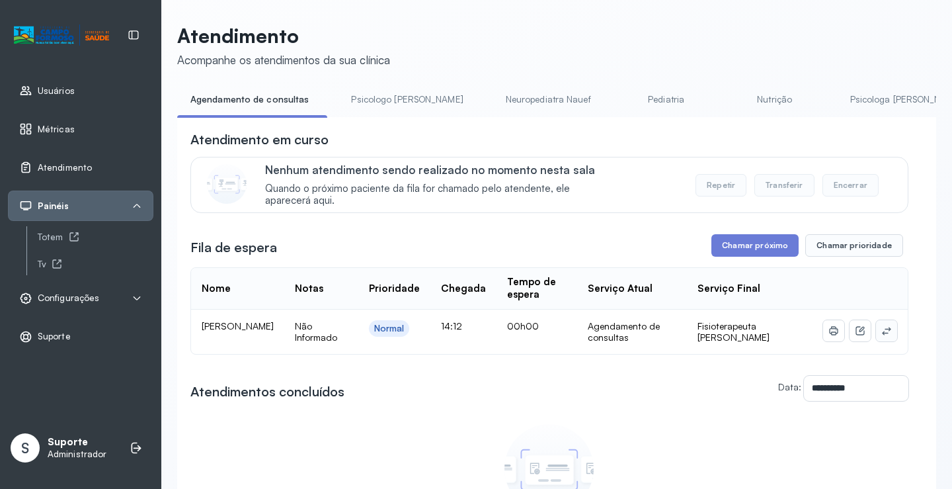
click at [881, 333] on icon at bounding box center [886, 330] width 11 height 11
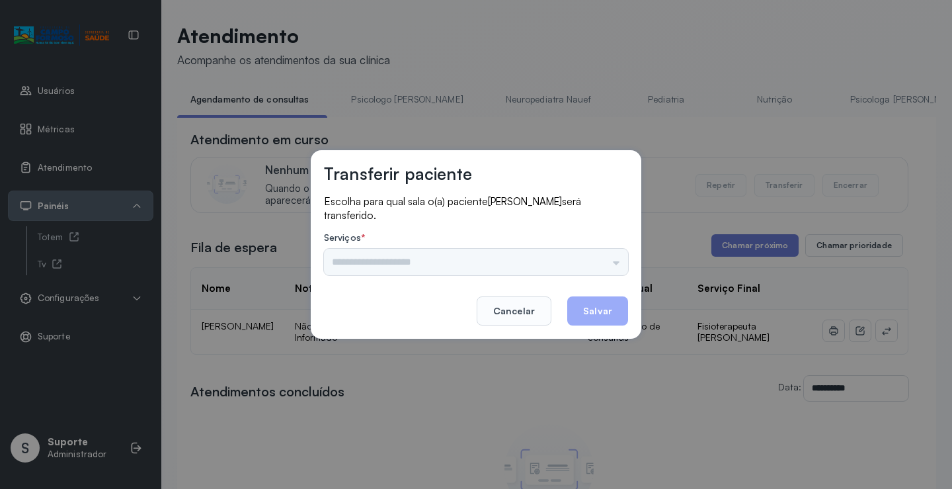
click at [597, 255] on div "Nenhuma opção encontrada" at bounding box center [476, 262] width 304 height 26
click at [597, 255] on input "text" at bounding box center [476, 262] width 304 height 26
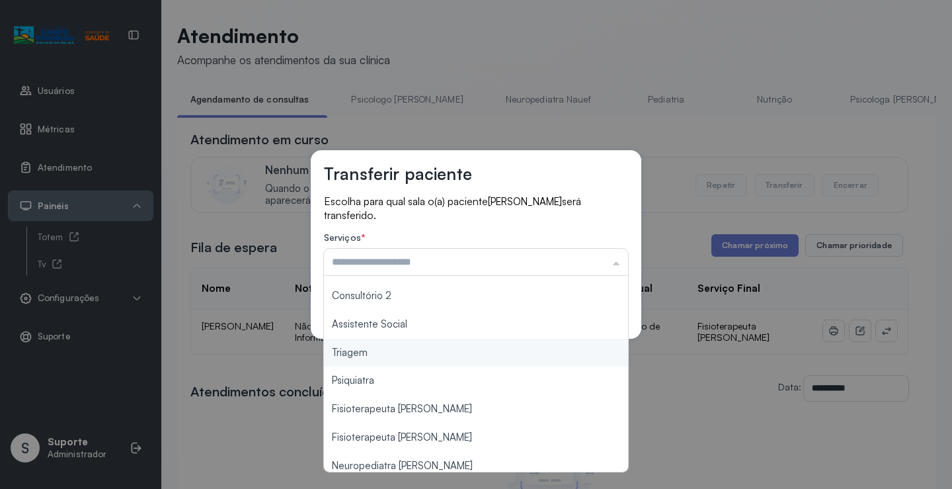
scroll to position [200, 0]
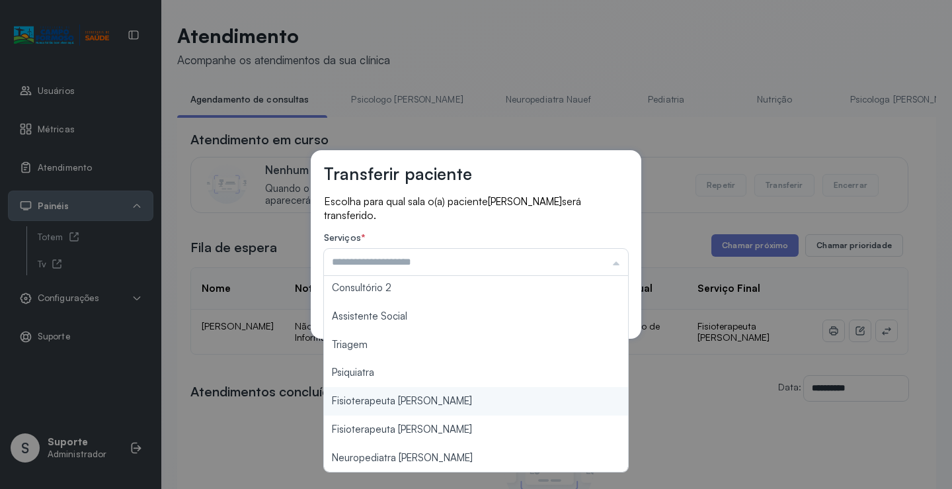
type input "**********"
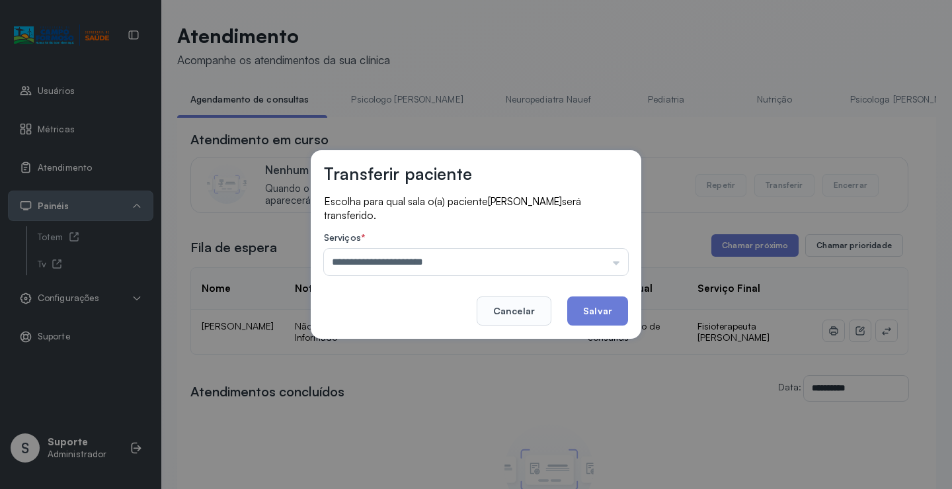
drag, startPoint x: 444, startPoint y: 401, endPoint x: 559, endPoint y: 358, distance: 122.0
click at [445, 399] on div "**********" at bounding box center [476, 244] width 952 height 489
click at [608, 312] on button "Salvar" at bounding box center [597, 310] width 61 height 29
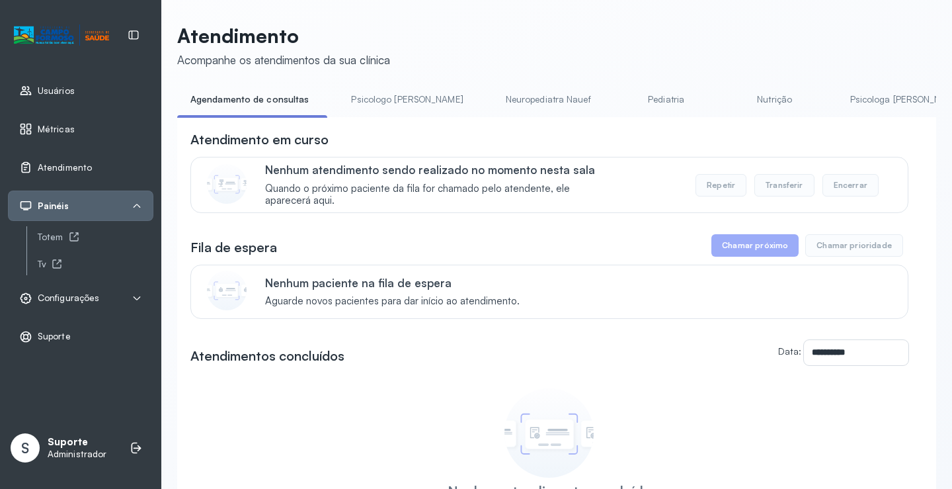
click at [620, 104] on link "Pediatria" at bounding box center [666, 100] width 93 height 22
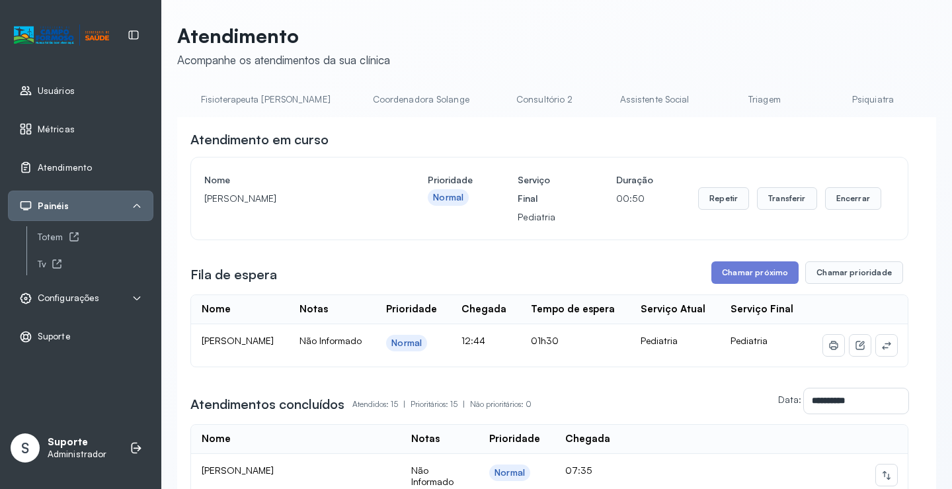
scroll to position [0, 754]
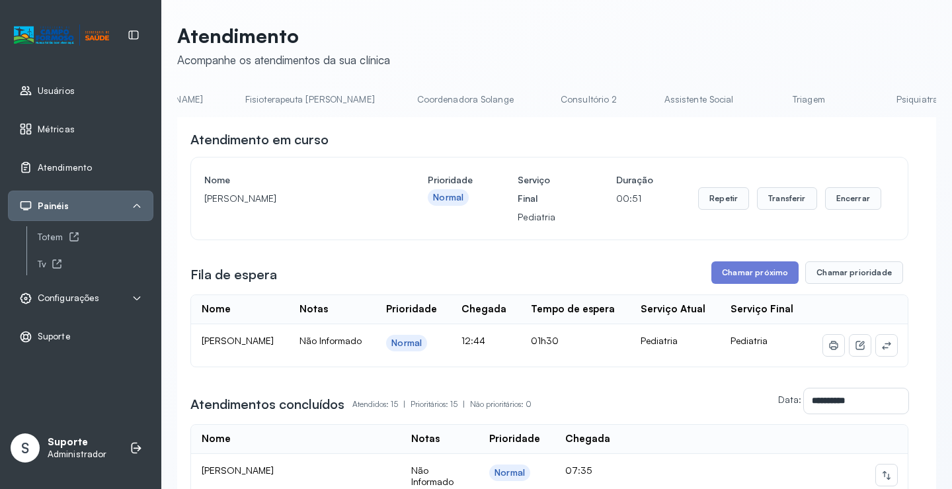
click at [543, 94] on link "Consultório 2" at bounding box center [589, 100] width 93 height 22
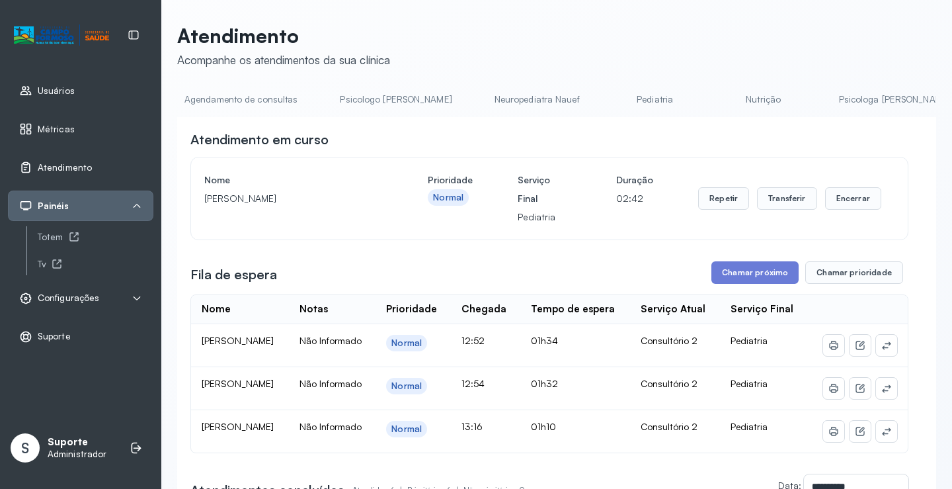
scroll to position [0, 0]
click at [617, 102] on link "Pediatria" at bounding box center [661, 100] width 93 height 22
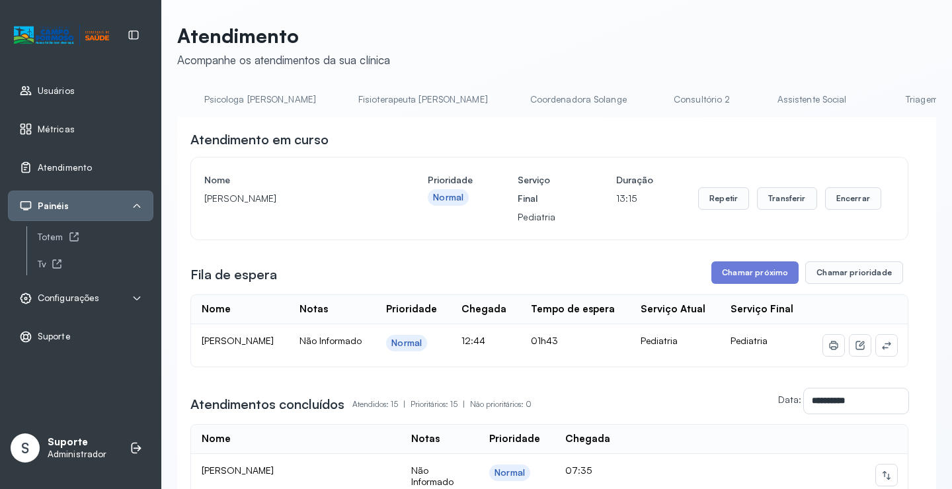
scroll to position [0, 633]
click at [664, 102] on link "Consultório 2" at bounding box center [710, 100] width 93 height 22
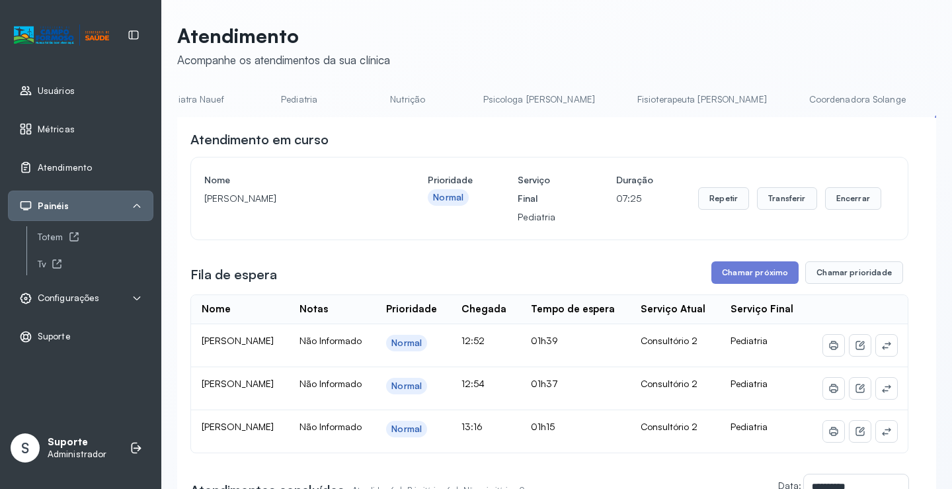
scroll to position [0, 155]
click at [464, 85] on div "**********" at bounding box center [556, 453] width 759 height 858
click at [460, 104] on link "Pediatria" at bounding box center [506, 100] width 93 height 22
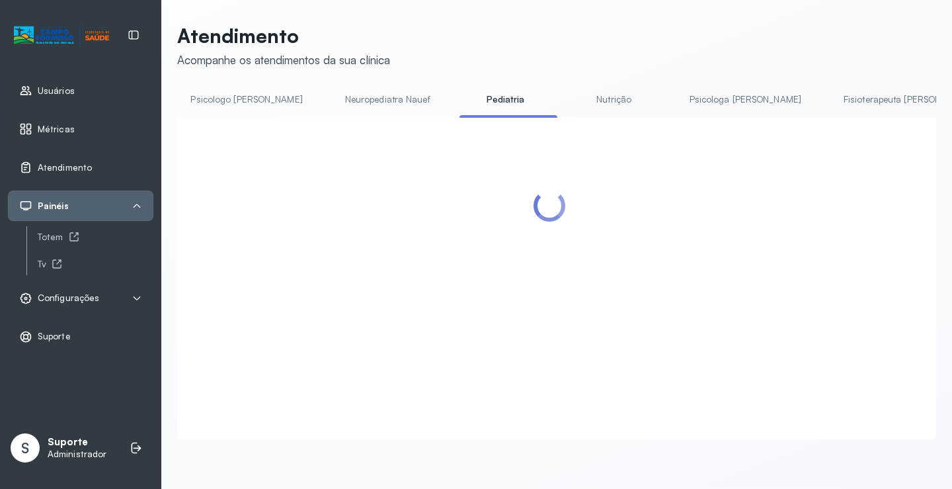
scroll to position [1, 0]
click at [529, 210] on div at bounding box center [549, 262] width 718 height 264
drag, startPoint x: 530, startPoint y: 210, endPoint x: 542, endPoint y: 202, distance: 14.3
click at [536, 205] on div at bounding box center [550, 206] width 32 height 32
click at [542, 202] on div at bounding box center [549, 205] width 39 height 39
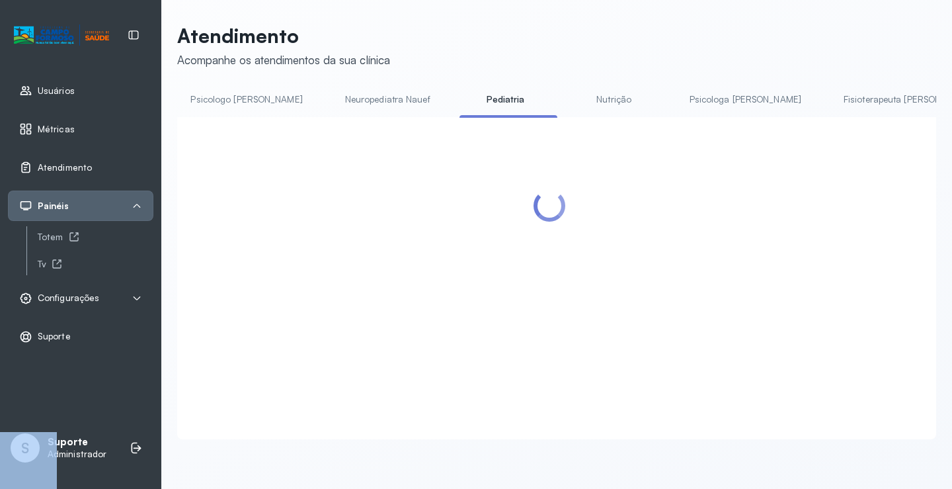
click at [542, 202] on div at bounding box center [550, 206] width 36 height 36
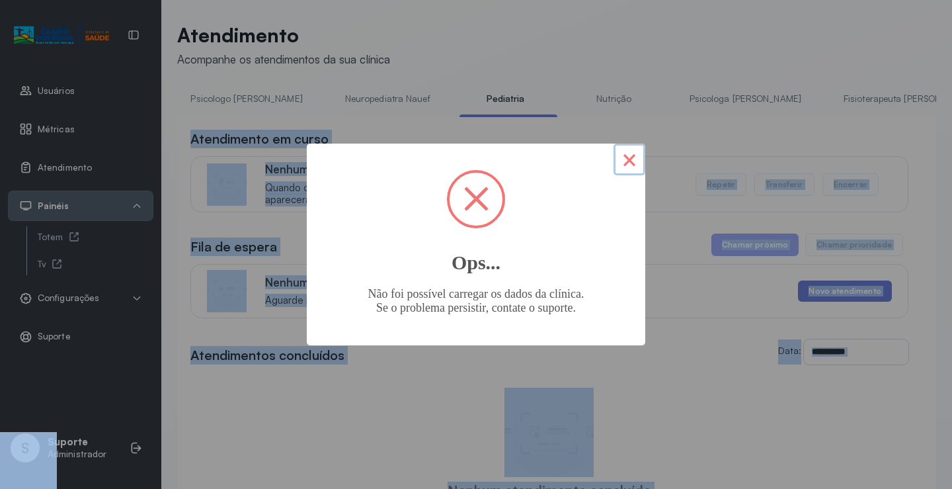
click at [639, 164] on button "×" at bounding box center [630, 159] width 32 height 32
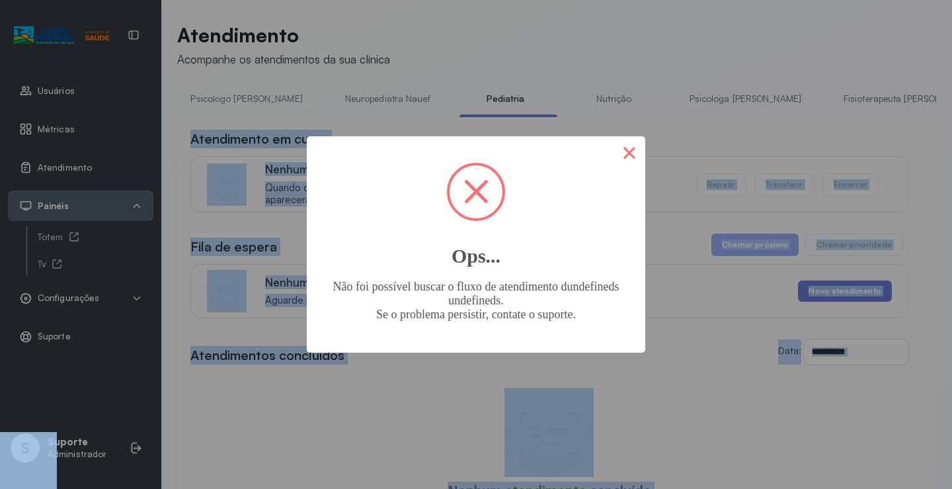
click at [634, 156] on button "×" at bounding box center [630, 152] width 32 height 32
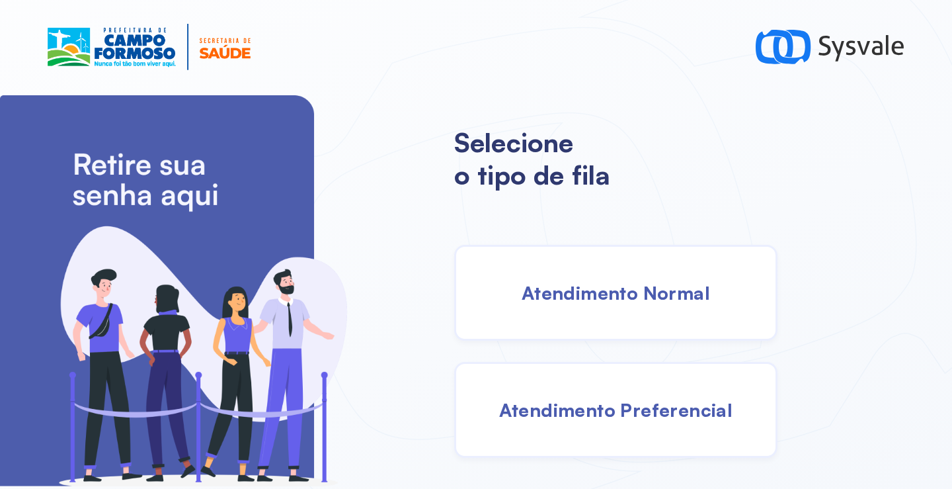
click at [633, 281] on span "Atendimento Normal" at bounding box center [616, 292] width 188 height 23
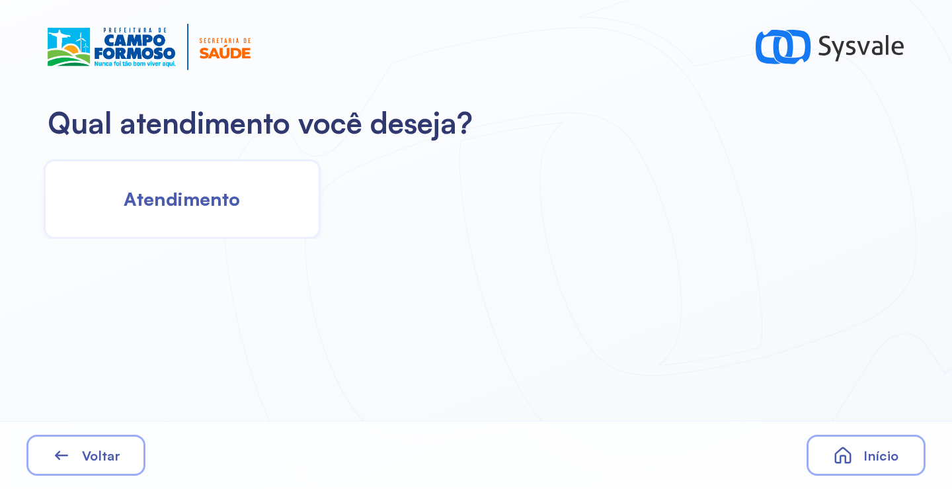
click at [251, 210] on div "Atendimento" at bounding box center [182, 198] width 277 height 79
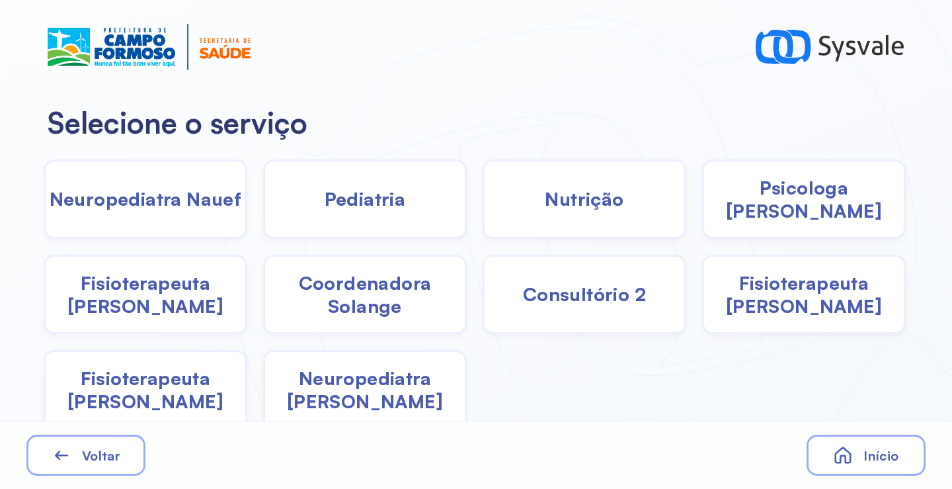
click at [777, 297] on span "Fisioterapeuta Francyne" at bounding box center [804, 294] width 200 height 46
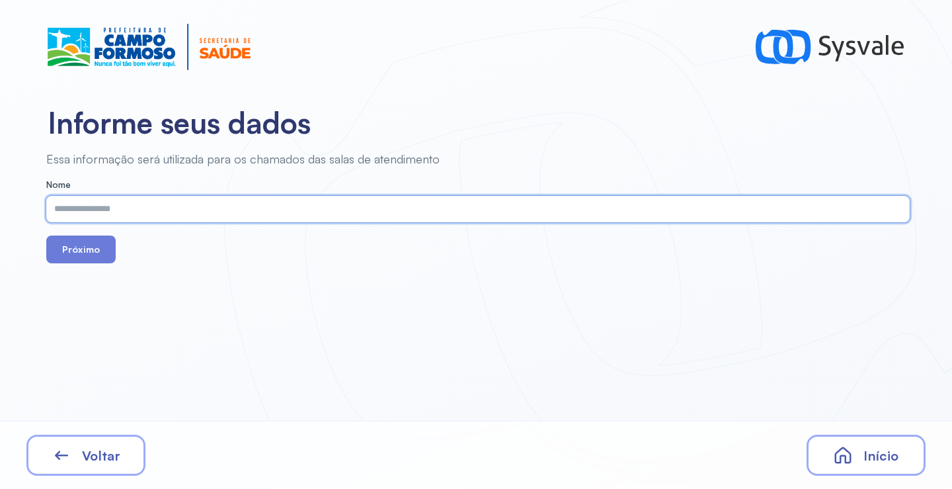
paste input "**********"
type input "**********"
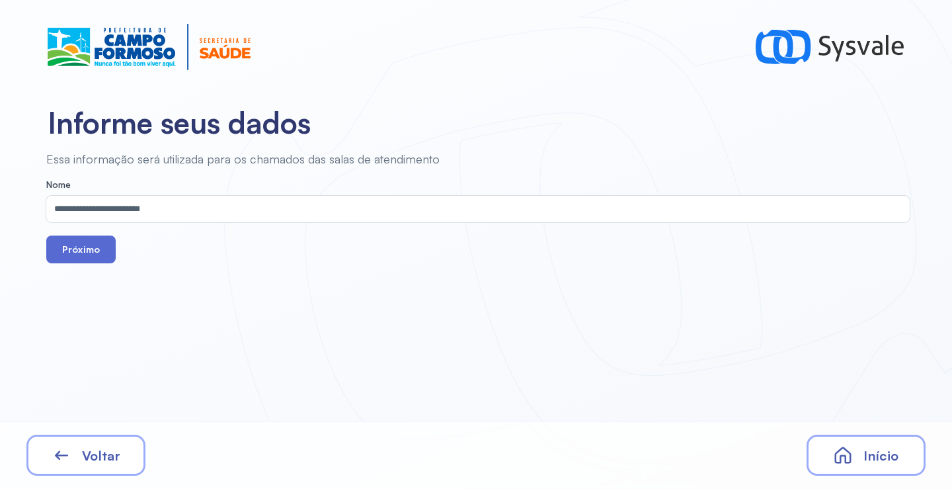
click at [89, 253] on button "Próximo" at bounding box center [80, 249] width 69 height 28
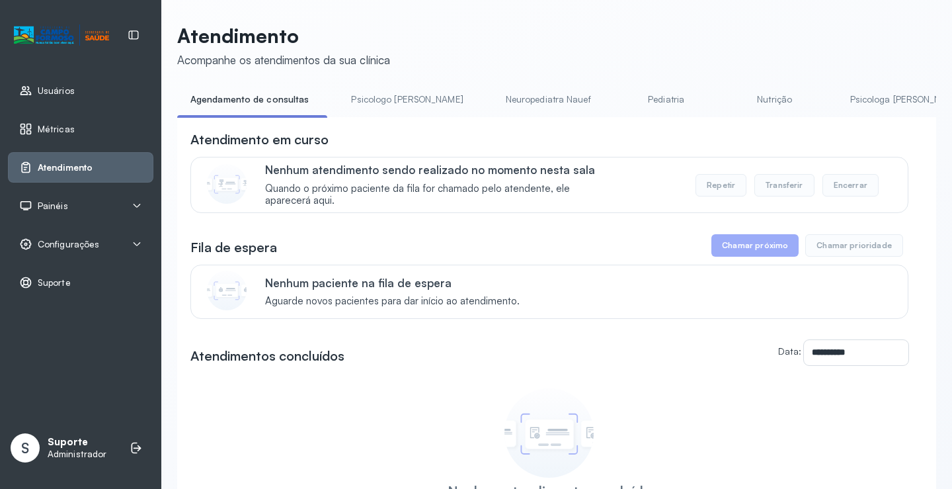
click at [60, 206] on span "Painéis" at bounding box center [53, 205] width 30 height 11
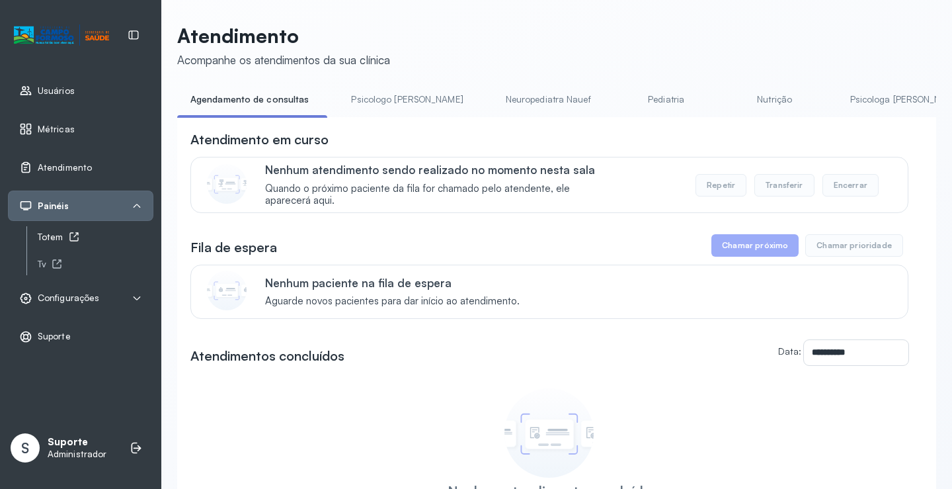
click at [64, 233] on div "Totem" at bounding box center [96, 236] width 116 height 11
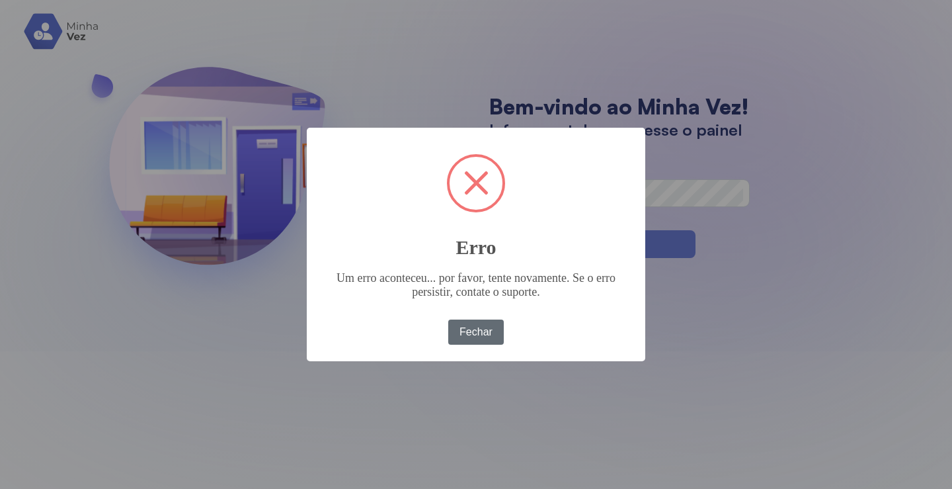
click at [479, 332] on button "Fechar" at bounding box center [476, 331] width 56 height 25
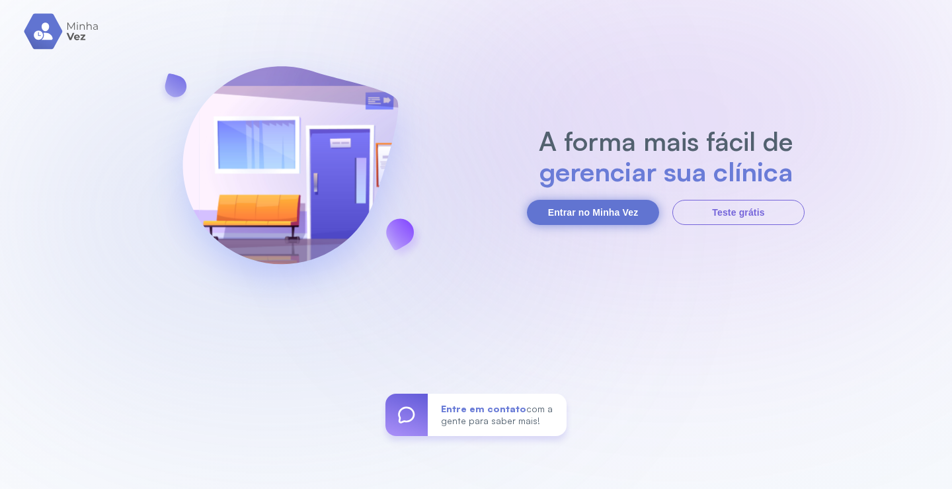
click at [558, 216] on button "Entrar no Minha Vez" at bounding box center [593, 212] width 132 height 25
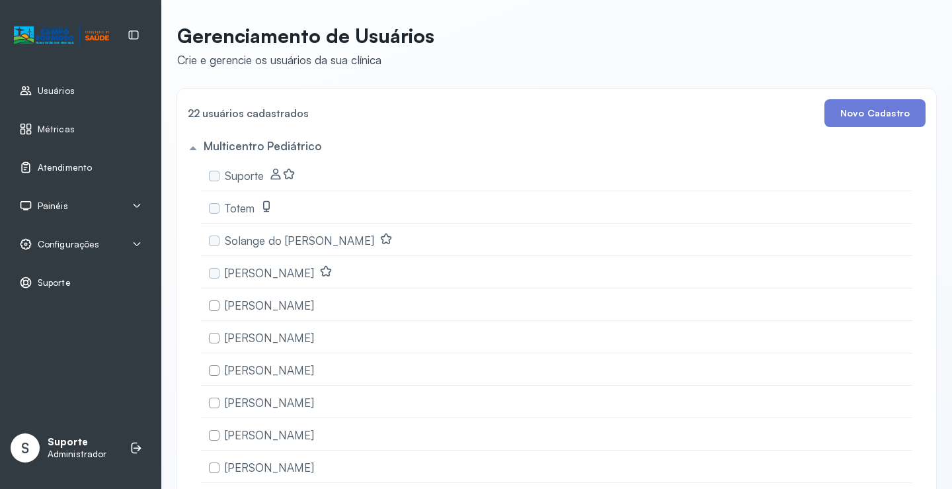
click at [58, 200] on span "Painéis" at bounding box center [53, 205] width 30 height 11
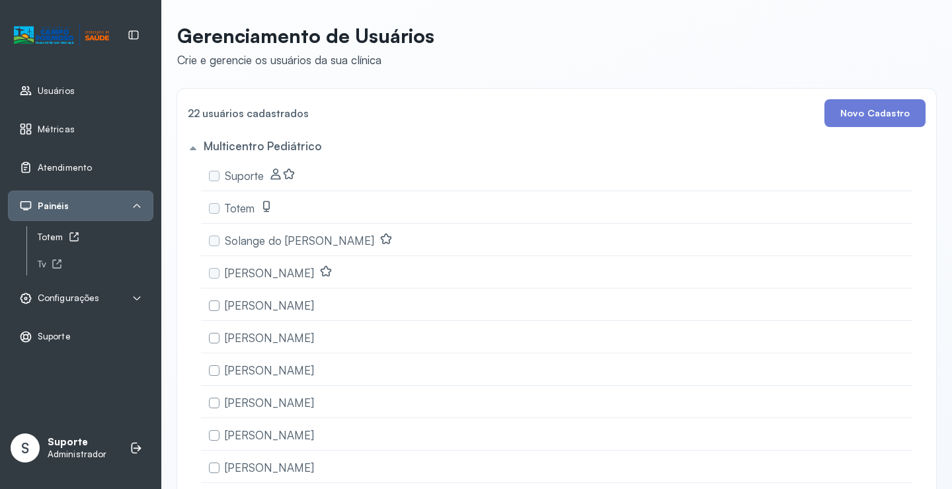
click at [65, 233] on div "Totem" at bounding box center [96, 236] width 116 height 11
click at [50, 174] on div "Atendimento" at bounding box center [80, 167] width 145 height 30
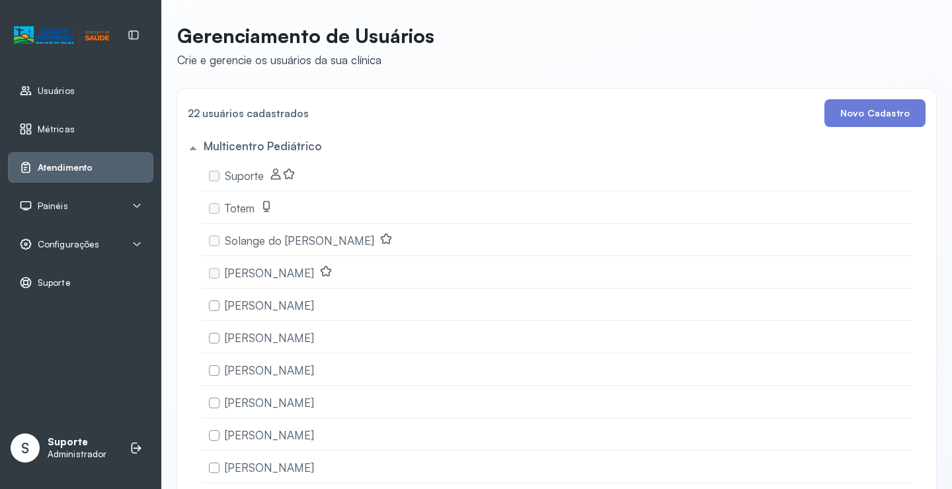
click at [95, 171] on link "Atendimento" at bounding box center [80, 167] width 123 height 13
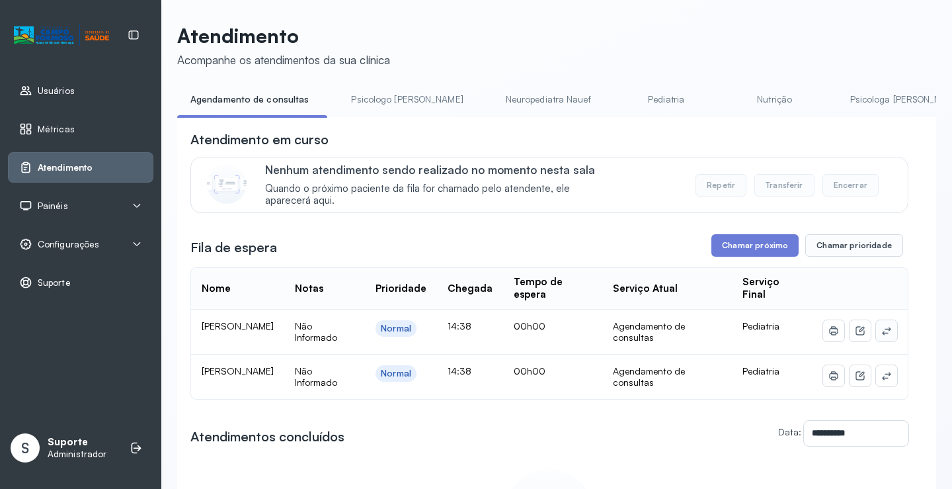
click at [883, 333] on button at bounding box center [886, 330] width 21 height 21
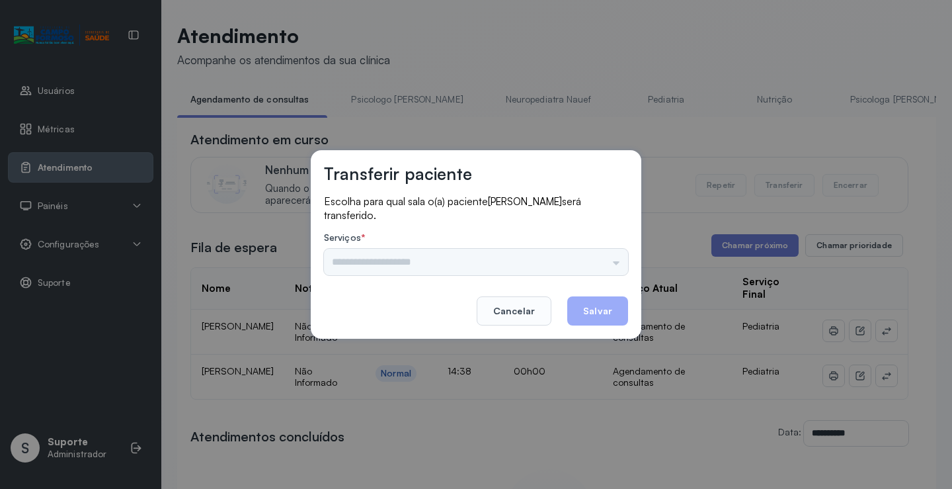
click at [611, 268] on div "Nenhuma opção encontrada" at bounding box center [476, 262] width 304 height 26
click at [611, 264] on input "text" at bounding box center [476, 262] width 304 height 26
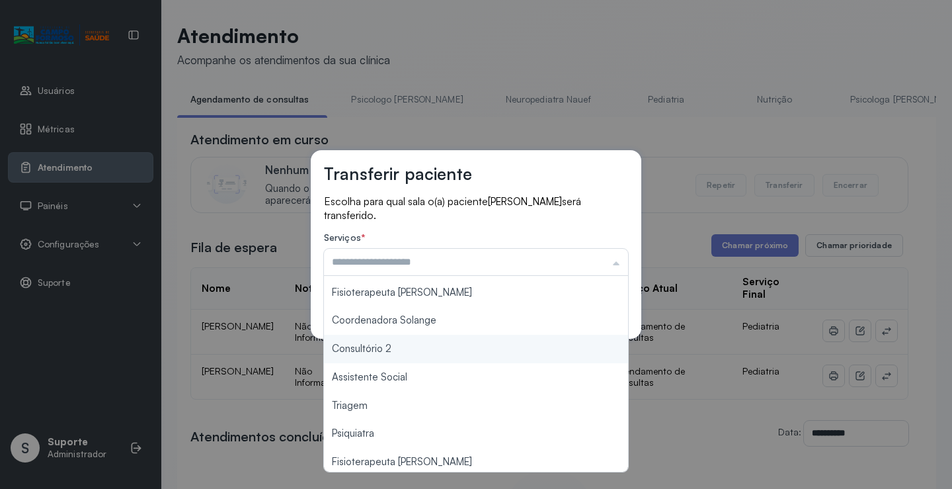
scroll to position [200, 0]
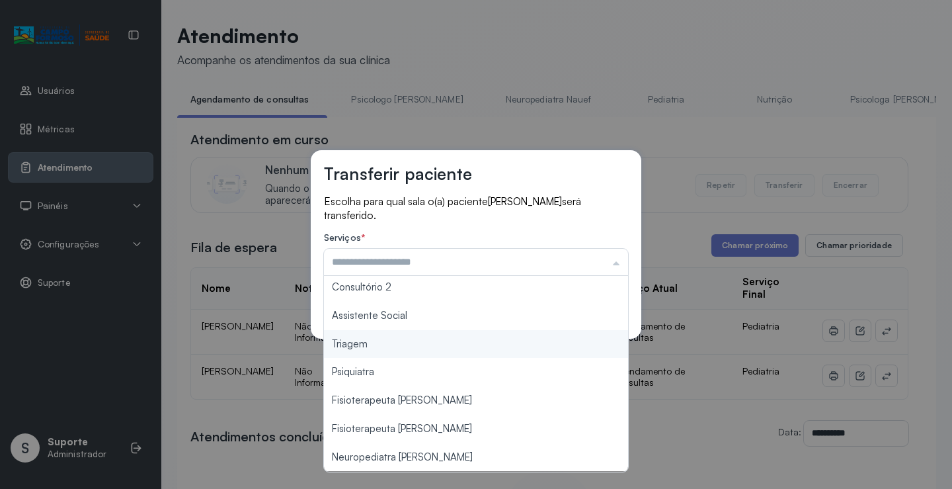
type input "*******"
click at [397, 349] on div "Transferir paciente Escolha para qual sala o(a) paciente Arão Anderson Coelho d…" at bounding box center [476, 244] width 952 height 489
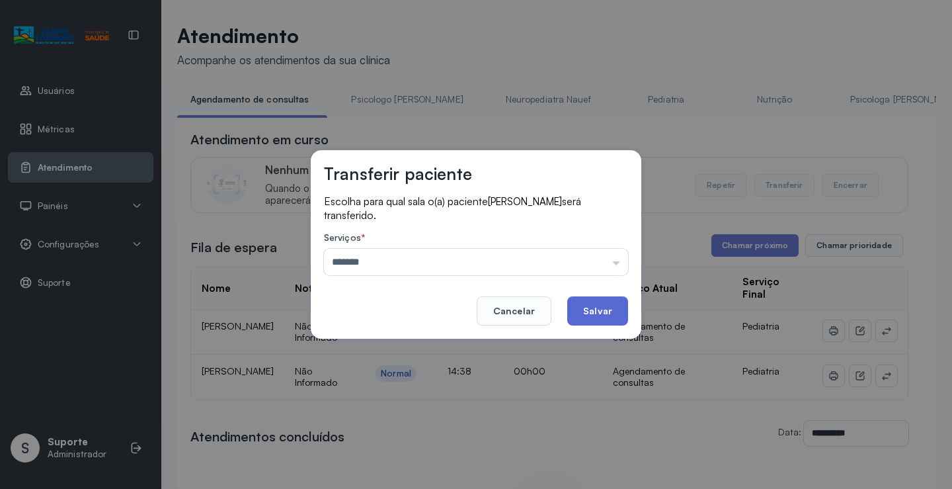
click at [598, 317] on button "Salvar" at bounding box center [597, 310] width 61 height 29
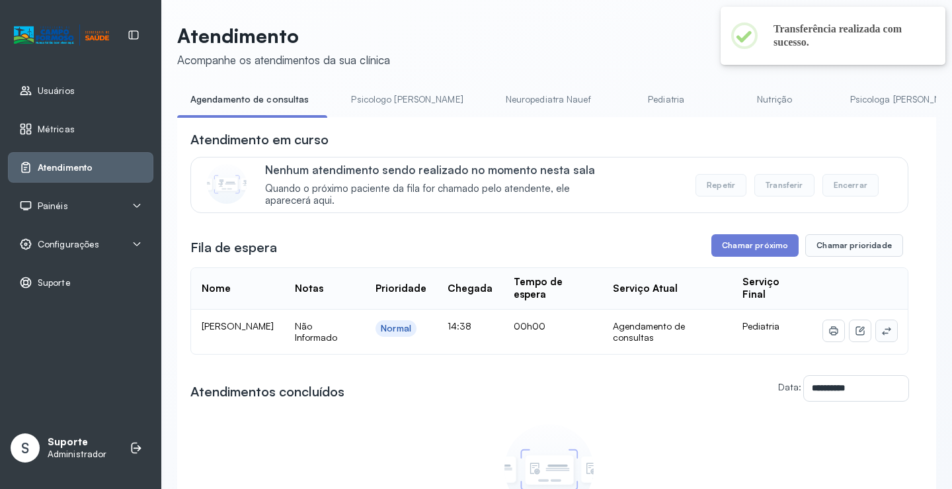
click at [876, 331] on button at bounding box center [886, 330] width 21 height 21
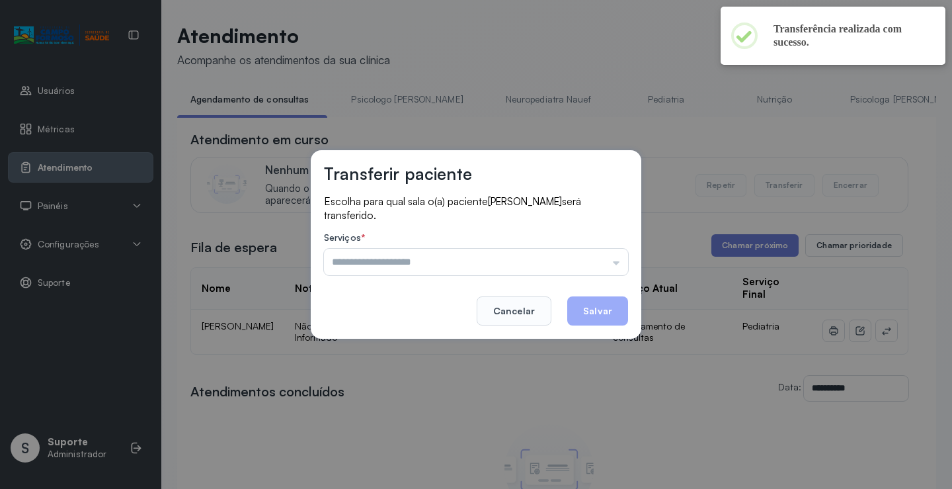
click at [606, 255] on div "Psicologo Pedro Neuropediatra Nauef Pediatria Nutrição Psicologa Alana Fisioter…" at bounding box center [476, 262] width 304 height 26
click at [606, 255] on input "text" at bounding box center [476, 262] width 304 height 26
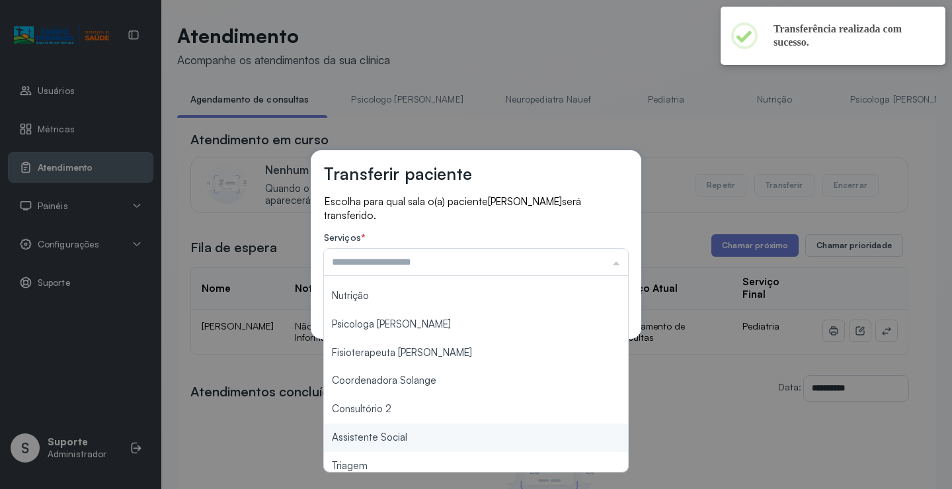
scroll to position [198, 0]
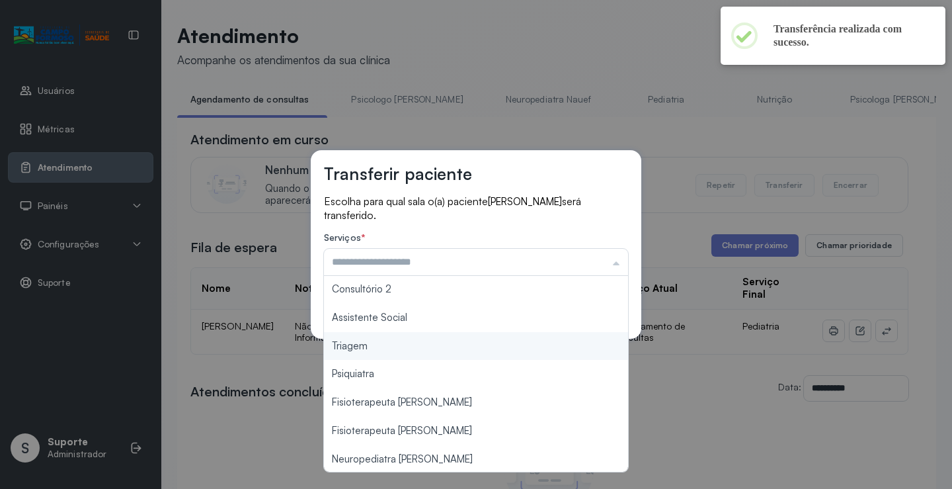
type input "*******"
click at [406, 347] on div "Transferir paciente Escolha para qual sala o(a) paciente Agatha Sofia Andrade d…" at bounding box center [476, 244] width 952 height 489
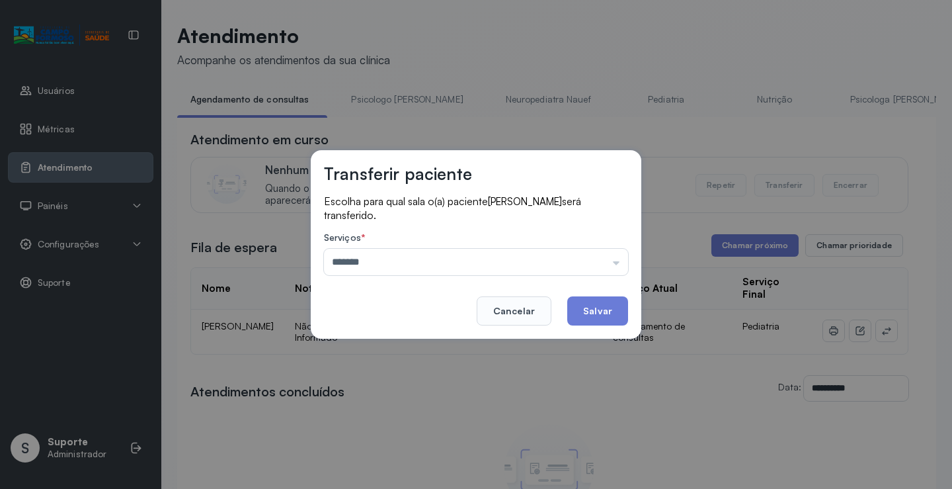
drag, startPoint x: 644, startPoint y: 311, endPoint x: 599, endPoint y: 326, distance: 47.5
click at [618, 323] on div "Transferir paciente Escolha para qual sala o(a) paciente Agatha Sofia Andrade d…" at bounding box center [476, 244] width 952 height 489
click at [607, 313] on button "Salvar" at bounding box center [597, 310] width 61 height 29
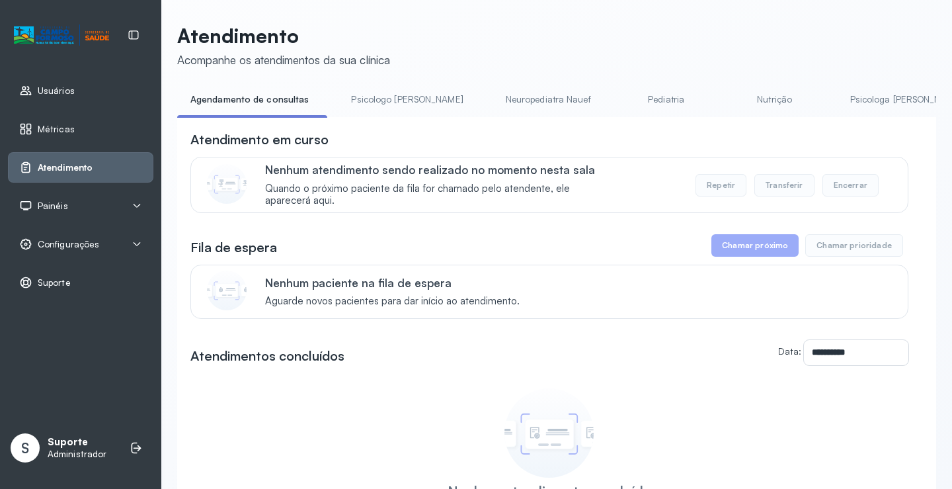
click at [620, 100] on link "Pediatria" at bounding box center [666, 100] width 93 height 22
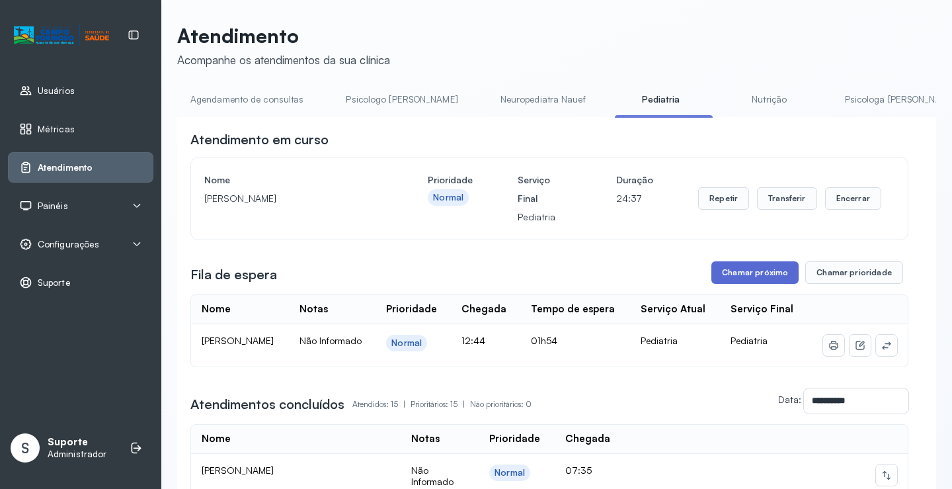
click at [744, 275] on button "Chamar próximo" at bounding box center [755, 272] width 87 height 22
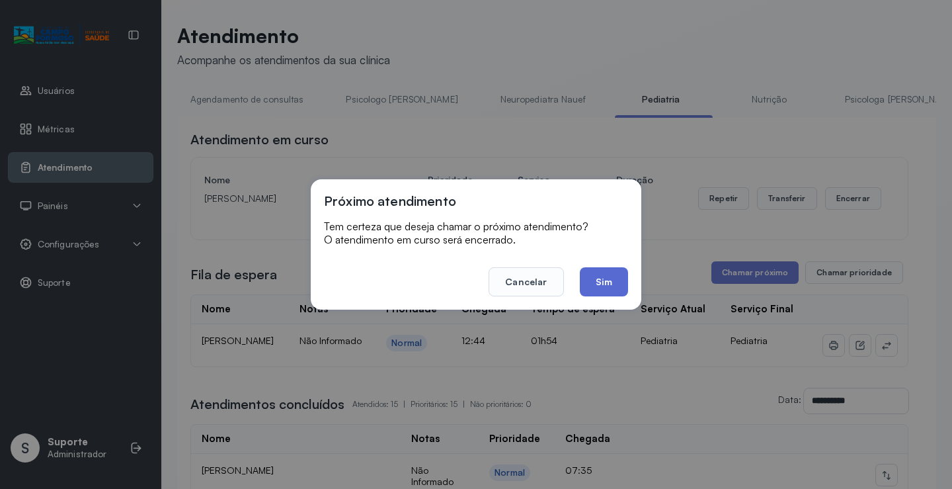
click at [616, 284] on button "Sim" at bounding box center [604, 281] width 48 height 29
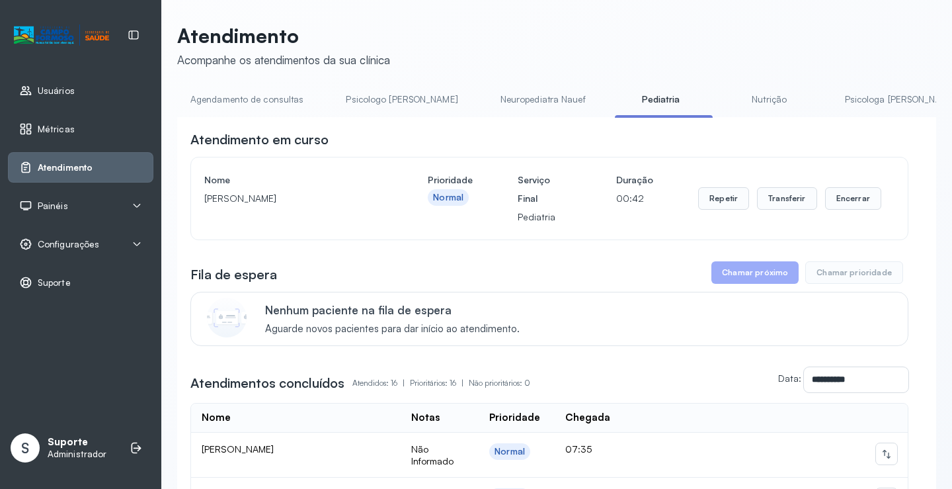
drag, startPoint x: 254, startPoint y: 87, endPoint x: 247, endPoint y: 93, distance: 8.9
click at [333, 113] on li "Agendamento de consultas" at bounding box center [404, 104] width 143 height 30
click at [254, 95] on link "Agendamento de consultas" at bounding box center [247, 100] width 140 height 22
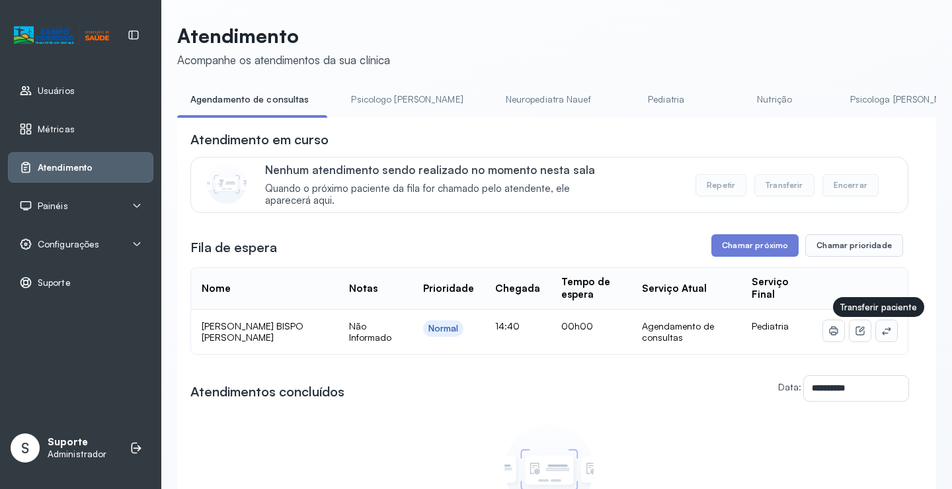
click at [881, 335] on icon at bounding box center [886, 330] width 11 height 11
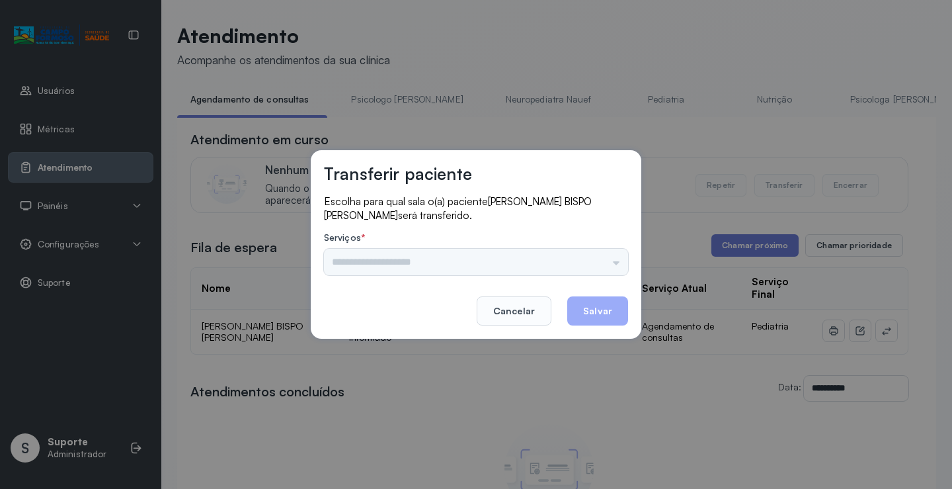
click at [607, 251] on div "Psicologo Pedro Neuropediatra Nauef Pediatria Nutrição Psicologa Alana Fisioter…" at bounding box center [476, 262] width 304 height 26
click at [606, 255] on div "Psicologo Pedro Neuropediatra Nauef Pediatria Nutrição Psicologa Alana Fisioter…" at bounding box center [476, 262] width 304 height 26
click at [606, 255] on input "text" at bounding box center [476, 262] width 304 height 26
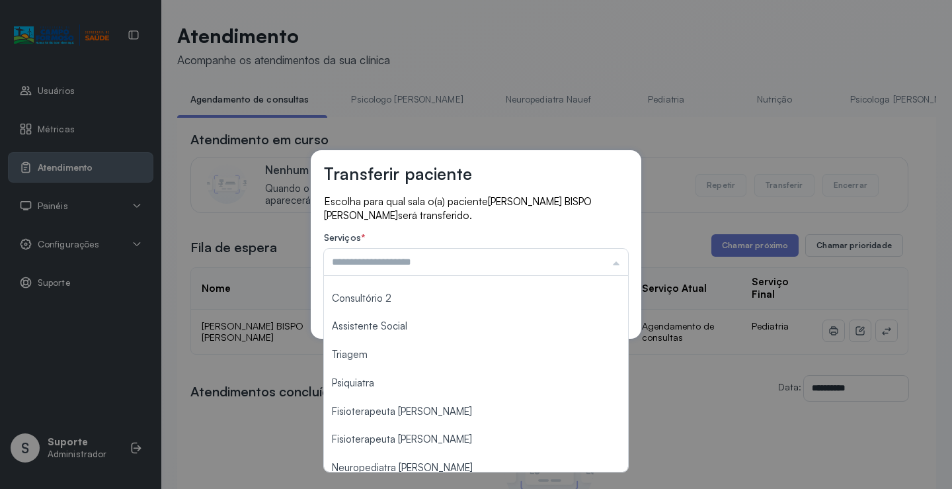
scroll to position [200, 0]
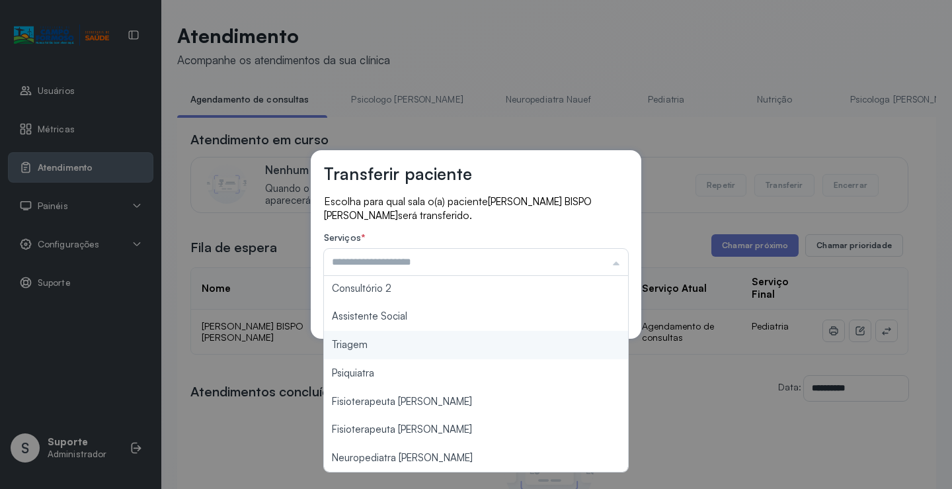
type input "*******"
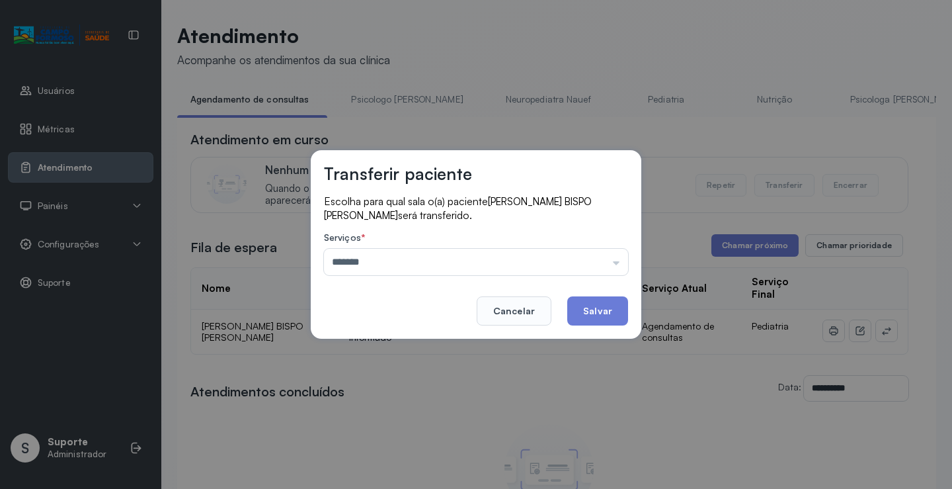
click at [411, 345] on div "Transferir paciente Escolha para qual sala o(a) paciente AYLA VITORIA BISPO DIA…" at bounding box center [476, 244] width 952 height 489
click at [571, 315] on button "Salvar" at bounding box center [597, 310] width 61 height 29
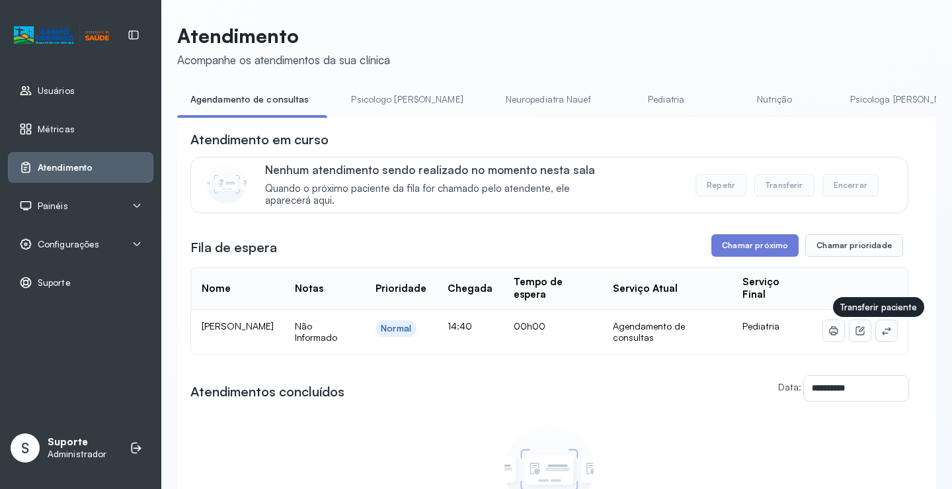
click at [881, 332] on icon at bounding box center [886, 330] width 11 height 11
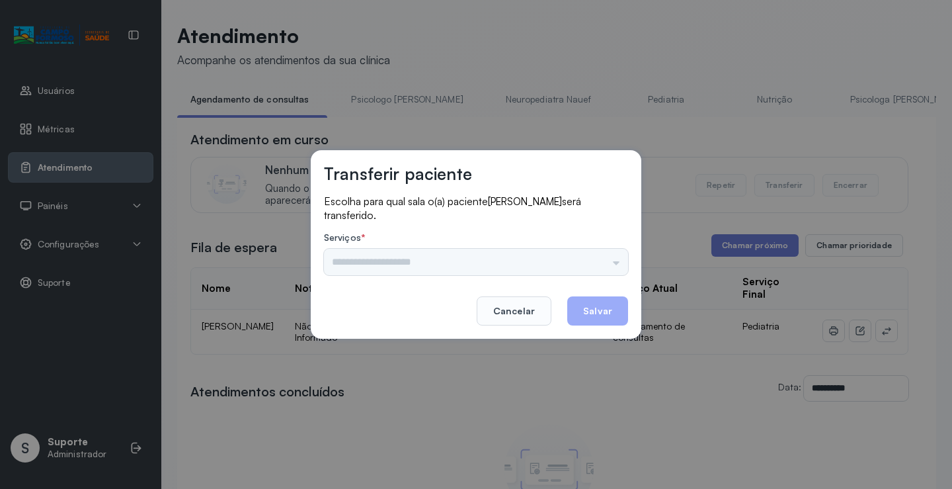
click at [602, 262] on div "Psicologo Pedro Neuropediatra Nauef Pediatria Nutrição Psicologa Alana Fisioter…" at bounding box center [476, 262] width 304 height 26
click at [602, 262] on input "text" at bounding box center [476, 262] width 304 height 26
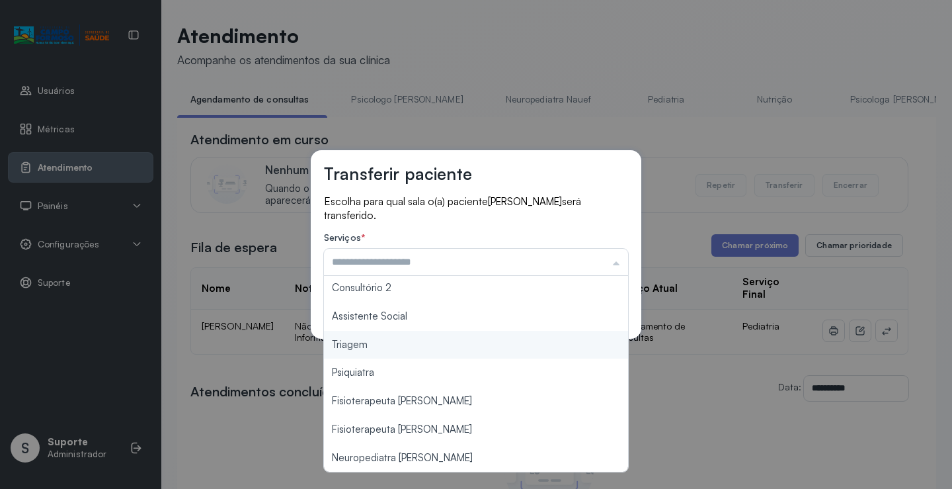
type input "*******"
click at [420, 342] on div "Transferir paciente Escolha para qual sala o(a) paciente ALICE VITORIA BISPO DI…" at bounding box center [476, 244] width 952 height 489
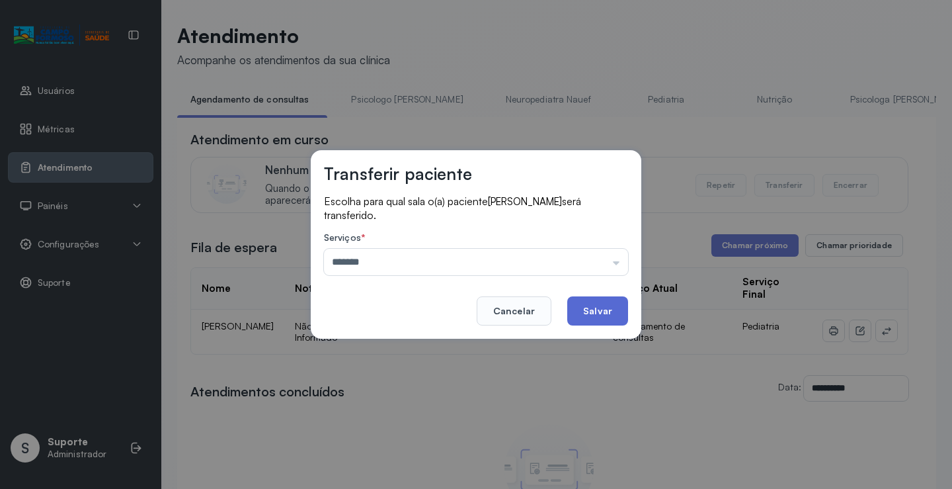
click at [607, 302] on button "Salvar" at bounding box center [597, 310] width 61 height 29
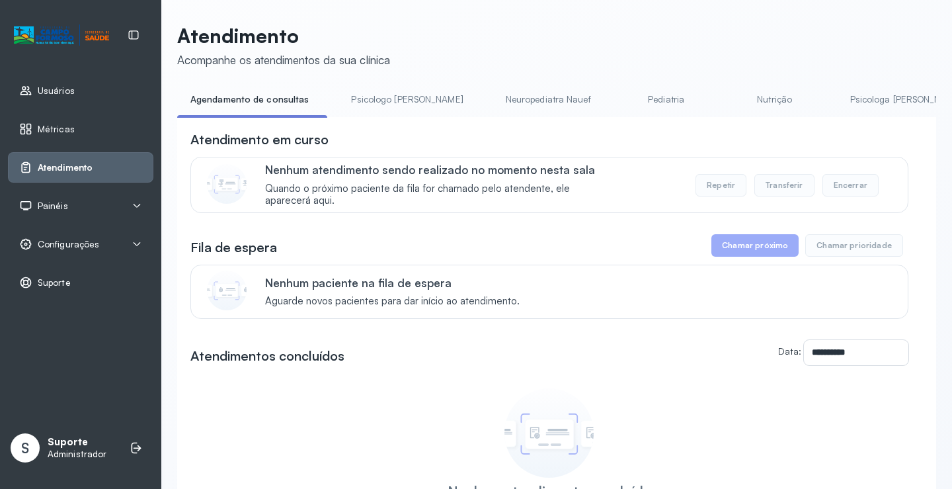
click at [624, 93] on link "Pediatria" at bounding box center [666, 100] width 93 height 22
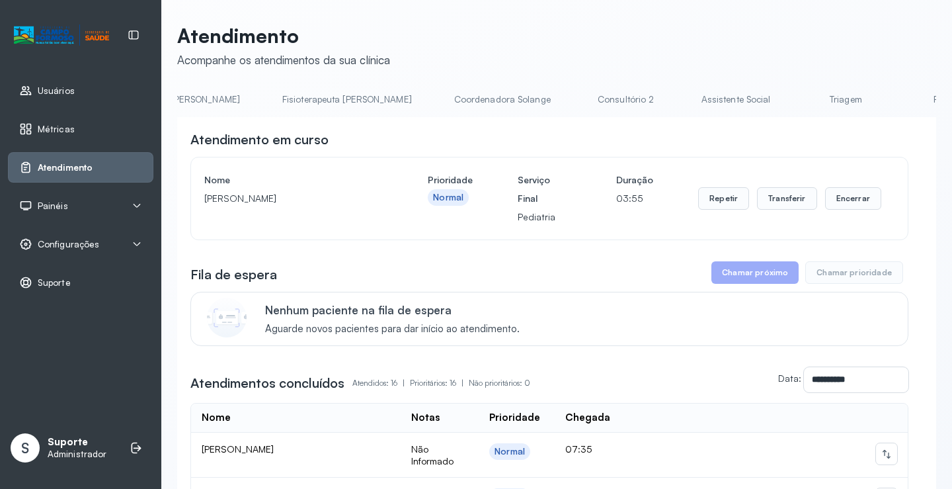
scroll to position [0, 717]
click at [799, 95] on link "Triagem" at bounding box center [845, 100] width 93 height 22
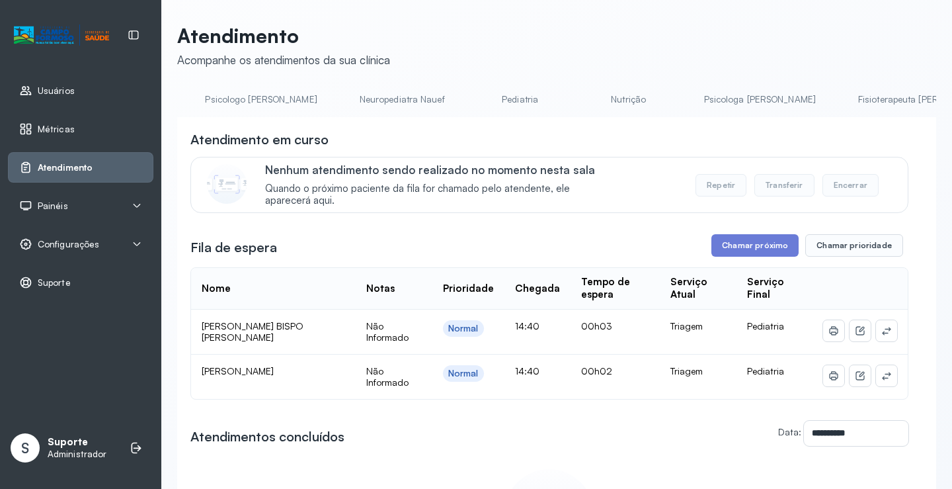
scroll to position [0, 0]
click at [271, 102] on link "Agendamento de consultas" at bounding box center [247, 100] width 140 height 22
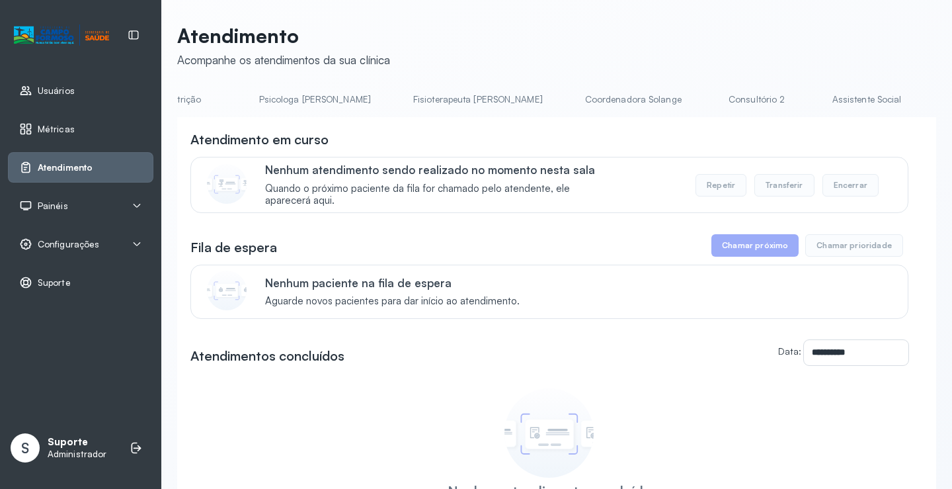
scroll to position [0, 628]
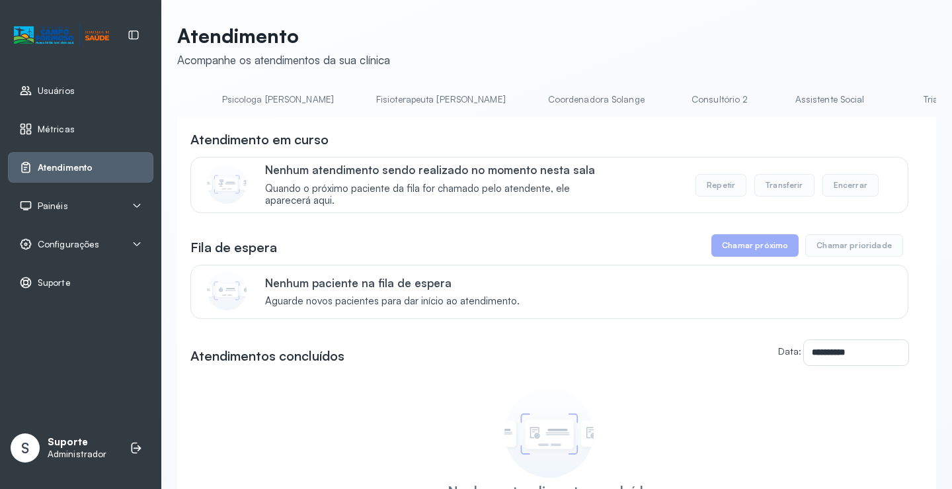
click at [674, 101] on link "Consultório 2" at bounding box center [720, 100] width 93 height 22
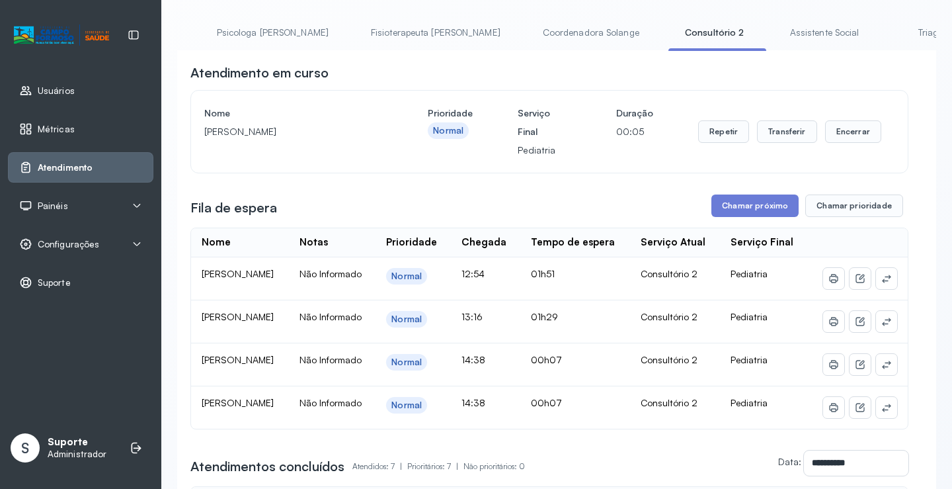
scroll to position [66, 0]
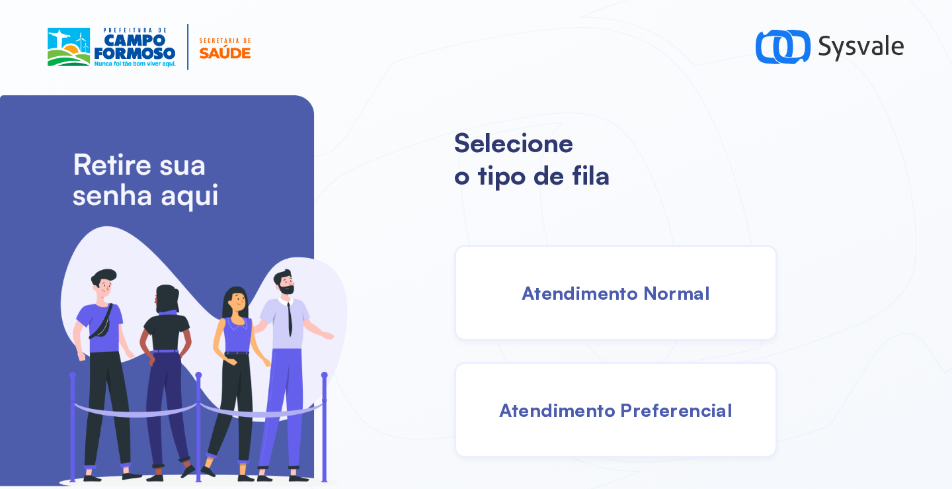
click at [618, 300] on span "Atendimento Normal" at bounding box center [616, 292] width 188 height 23
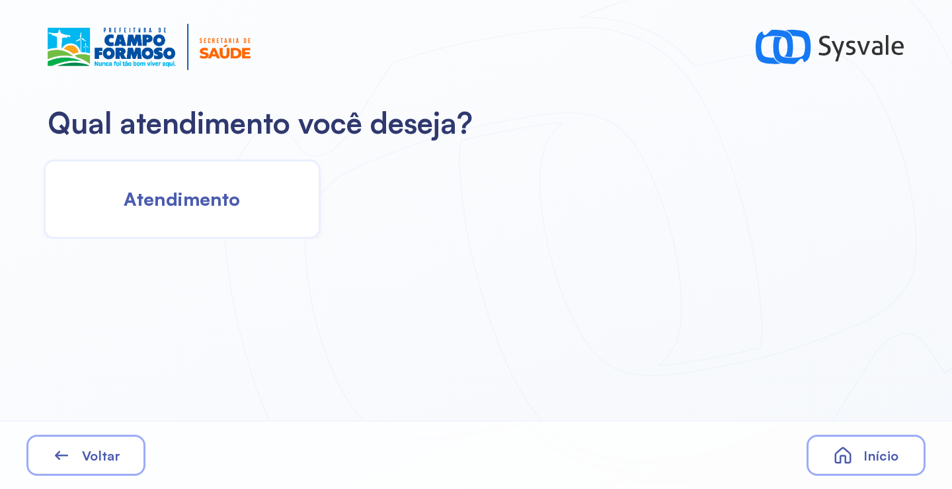
click at [218, 206] on span "Atendimento" at bounding box center [182, 198] width 116 height 23
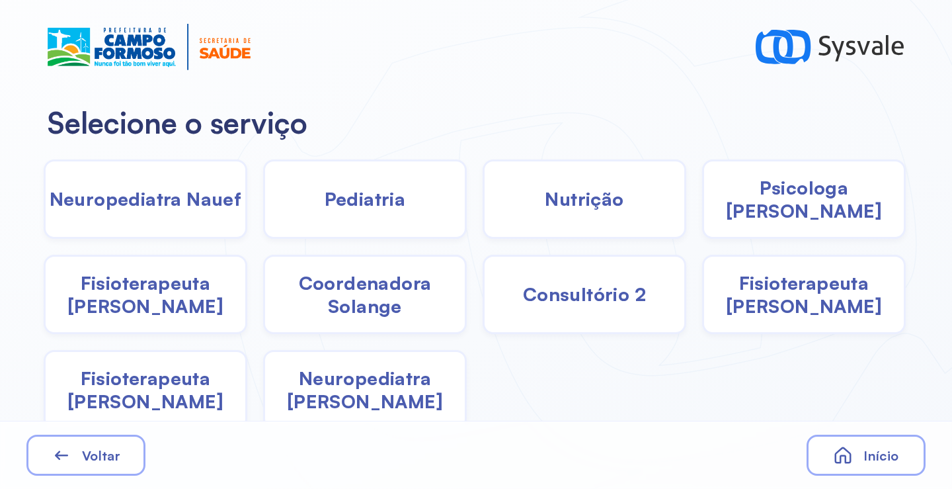
click at [483, 212] on div "Pediatria" at bounding box center [585, 198] width 204 height 79
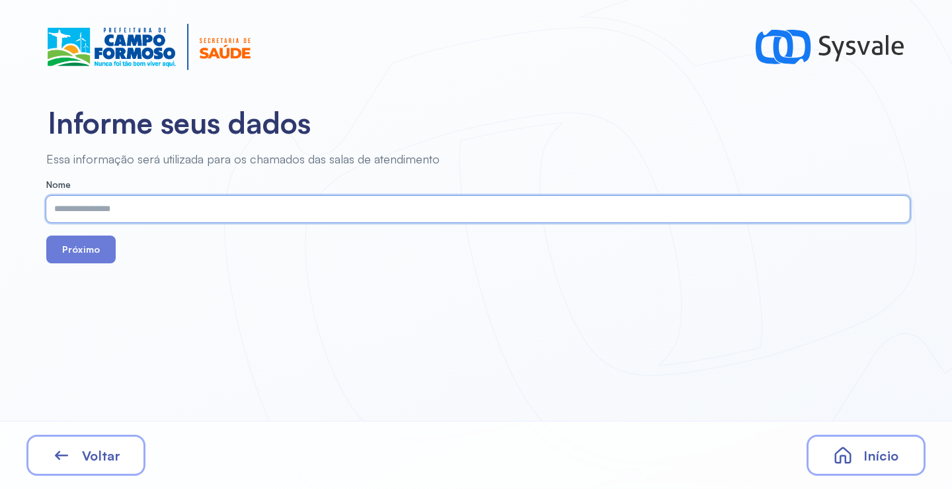
paste input "**********"
type input "**********"
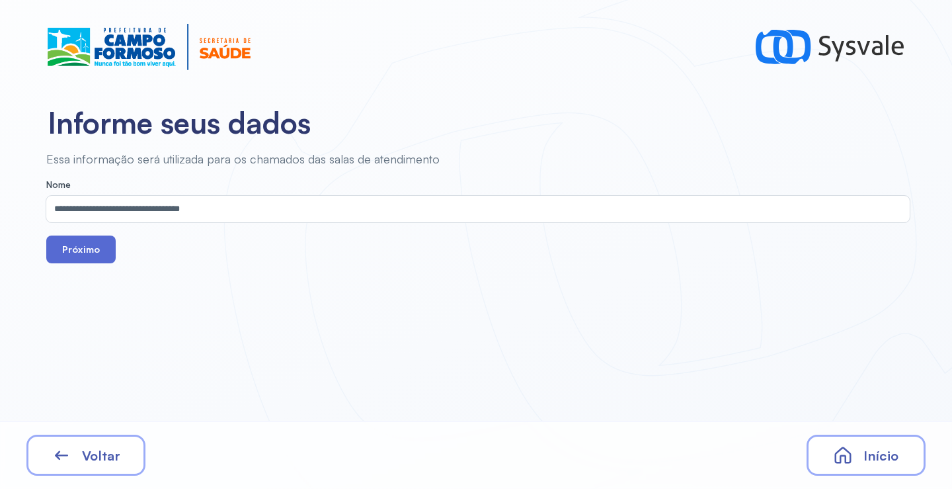
click at [92, 251] on button "Próximo" at bounding box center [80, 249] width 69 height 28
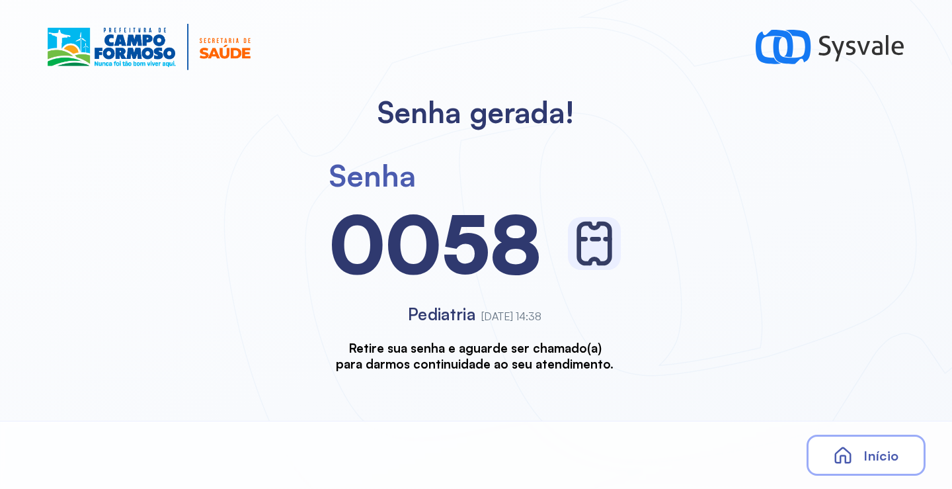
click at [879, 458] on span "Início" at bounding box center [881, 455] width 35 height 17
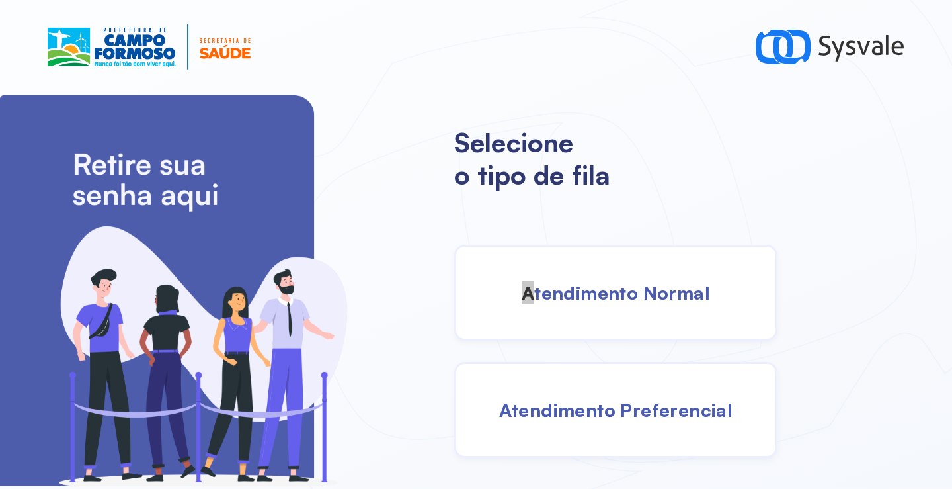
drag, startPoint x: 527, startPoint y: 250, endPoint x: 530, endPoint y: 267, distance: 17.4
click at [530, 267] on div "Atendimento Normal" at bounding box center [615, 293] width 323 height 96
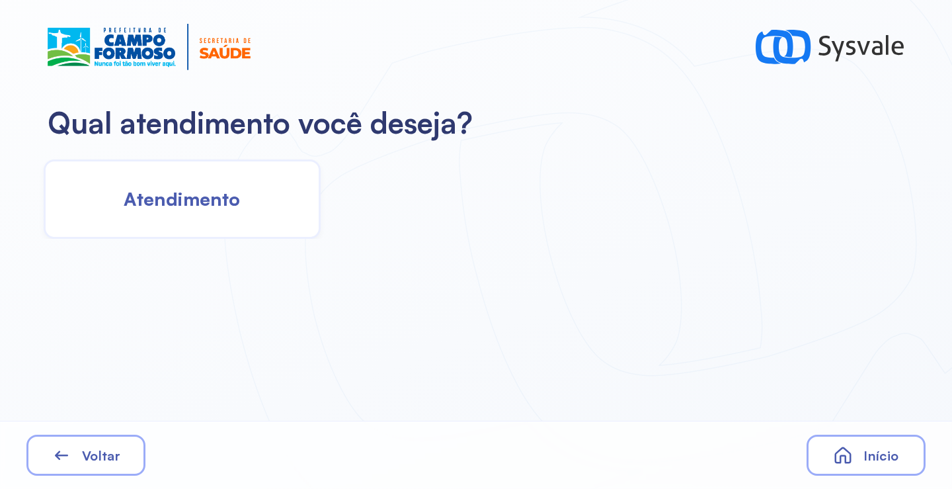
click at [183, 224] on div "Atendimento" at bounding box center [182, 198] width 277 height 79
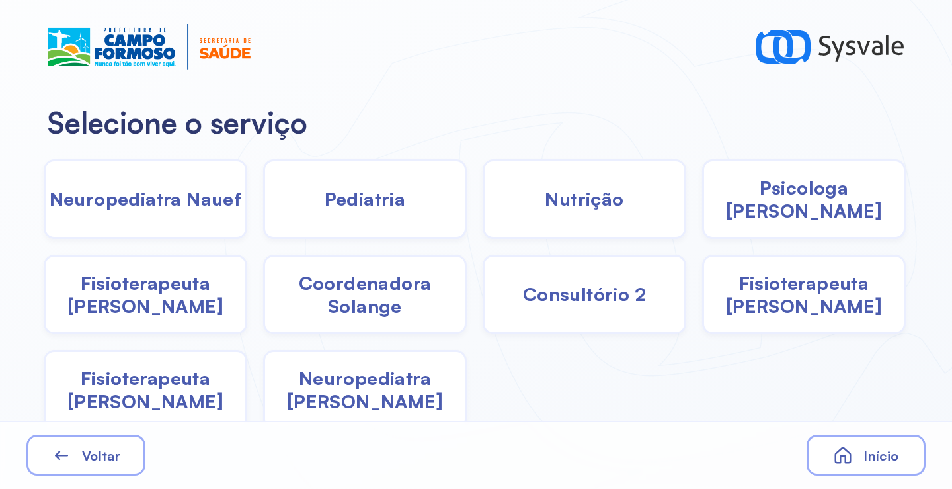
click at [483, 213] on div "Pediatria" at bounding box center [585, 198] width 204 height 79
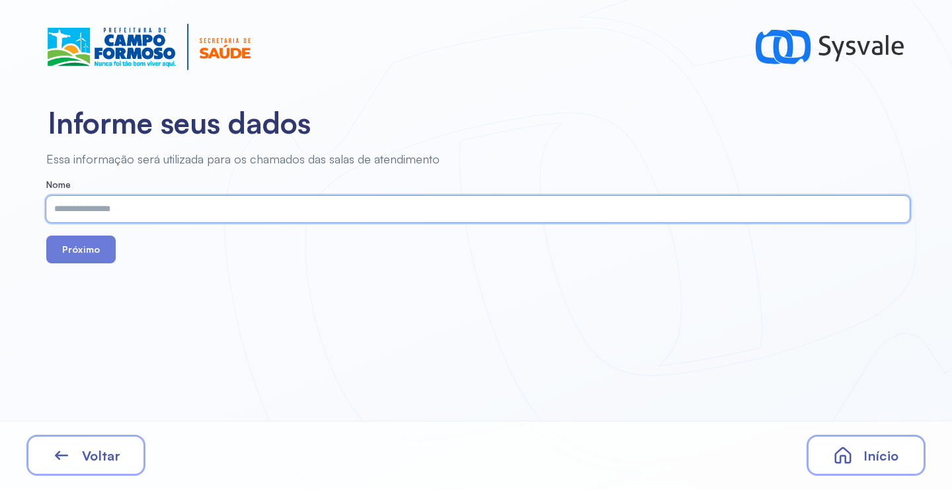
paste input "**********"
type input "**********"
click at [81, 256] on button "Próximo" at bounding box center [80, 249] width 69 height 28
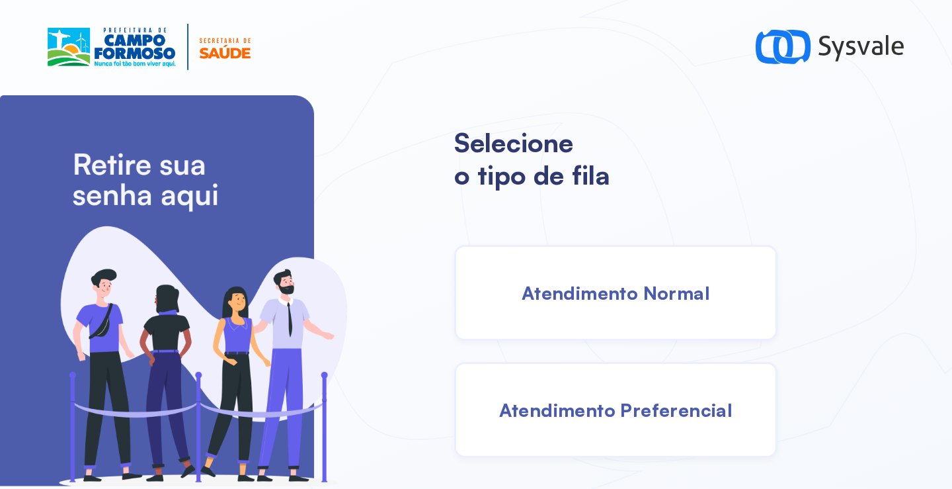
click at [620, 306] on div "Atendimento Normal" at bounding box center [615, 293] width 323 height 96
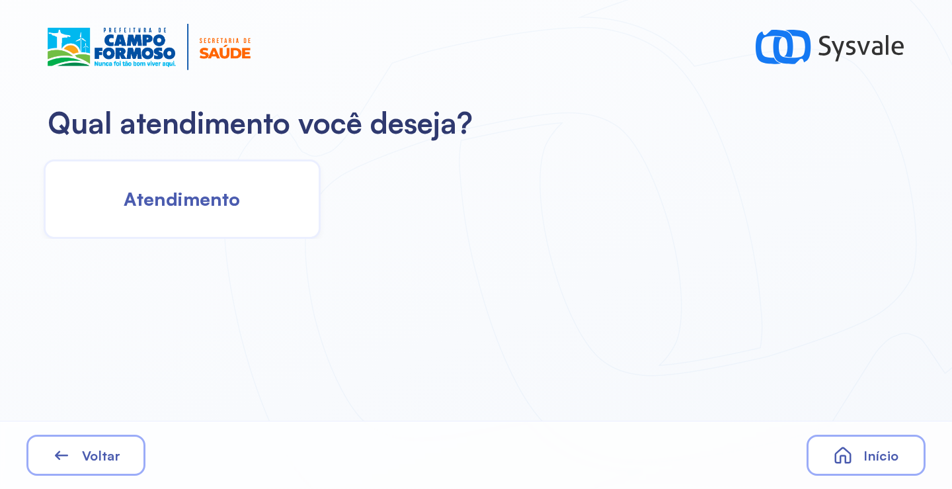
click at [177, 208] on span "Atendimento" at bounding box center [182, 198] width 116 height 23
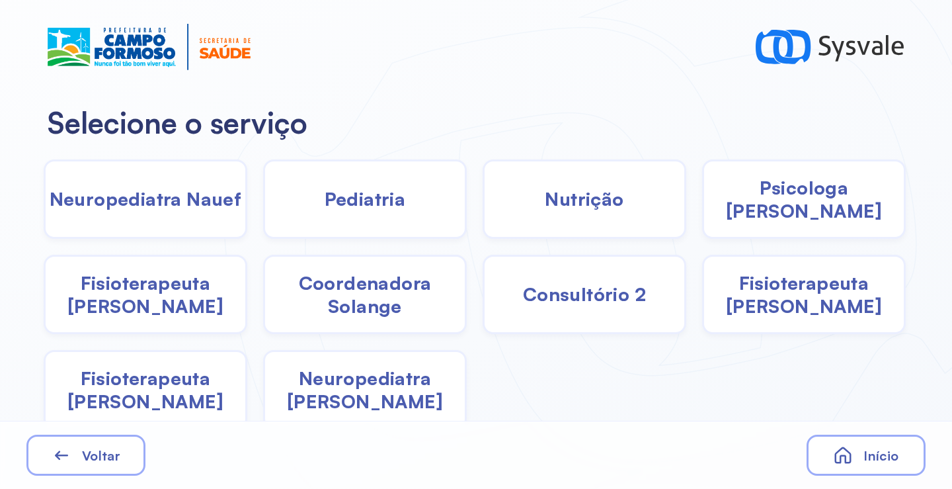
click at [328, 210] on span "Pediatria" at bounding box center [365, 198] width 81 height 23
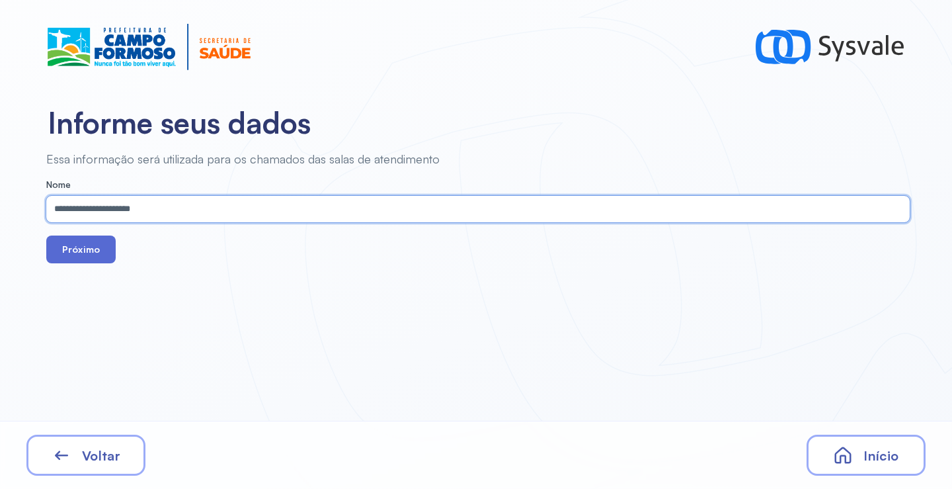
type input "**********"
click at [77, 245] on button "Próximo" at bounding box center [80, 249] width 69 height 28
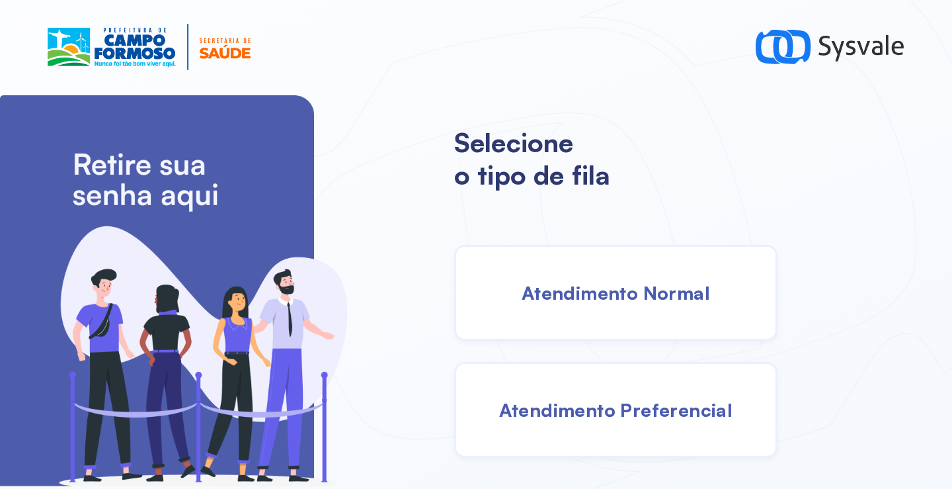
click at [599, 286] on span "Atendimento Normal" at bounding box center [616, 292] width 188 height 23
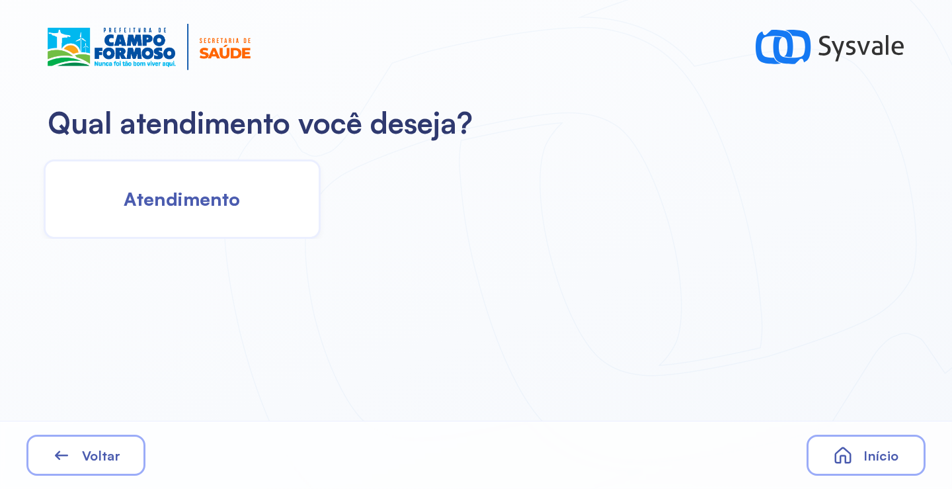
click at [261, 210] on div "Atendimento" at bounding box center [182, 198] width 277 height 79
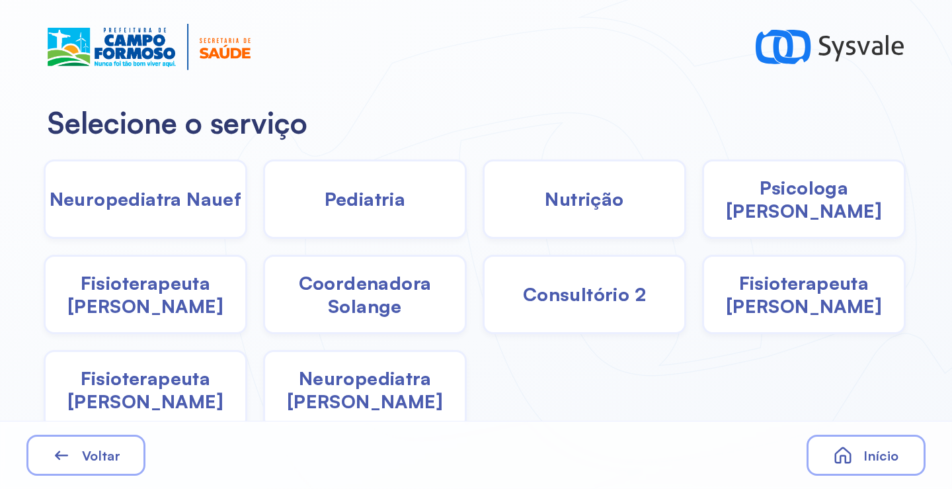
click at [483, 201] on div "Pediatria" at bounding box center [585, 198] width 204 height 79
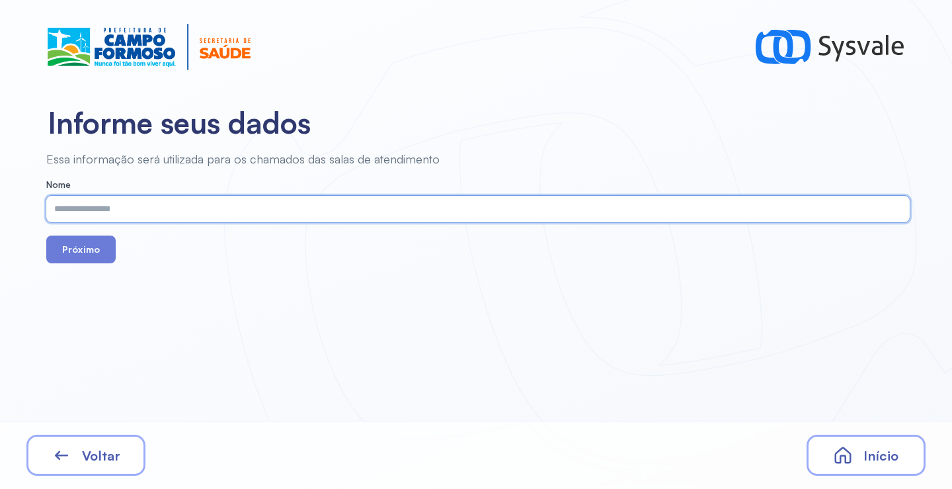
paste input "**********"
type input "**********"
drag, startPoint x: 81, startPoint y: 247, endPoint x: 76, endPoint y: 258, distance: 12.2
click at [78, 253] on button "Próximo" at bounding box center [80, 249] width 69 height 28
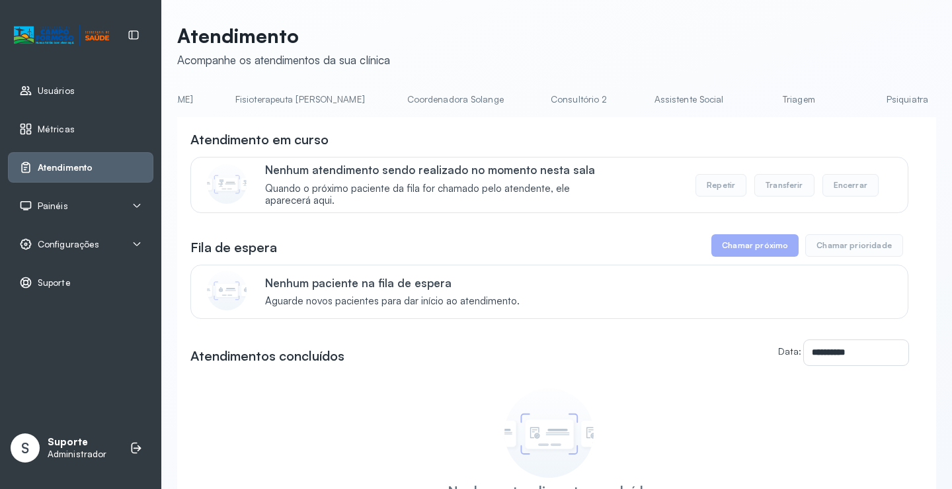
scroll to position [0, 780]
click at [741, 95] on link "Triagem" at bounding box center [787, 100] width 93 height 22
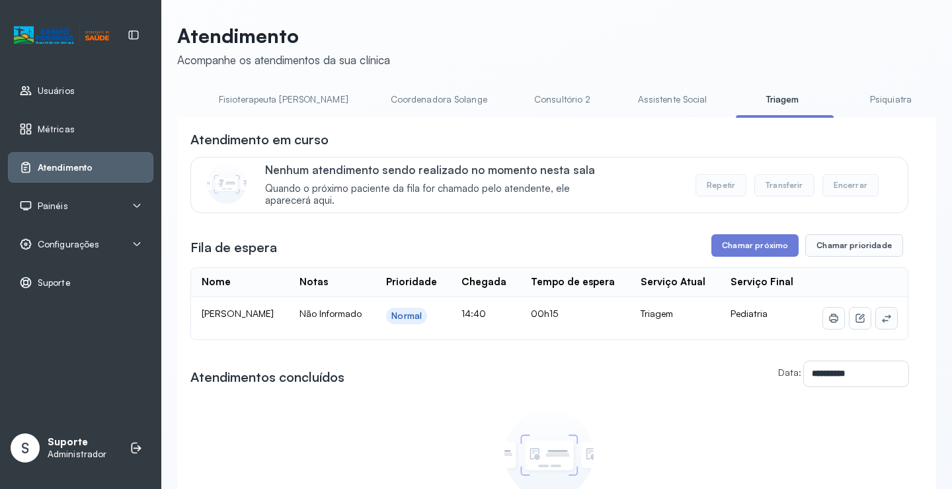
click at [883, 329] on button at bounding box center [886, 317] width 21 height 21
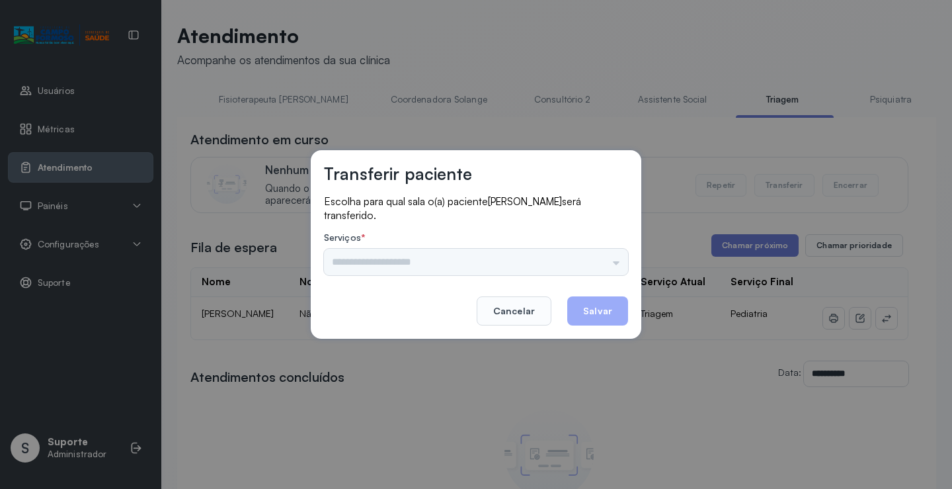
click at [610, 254] on div "Nenhuma opção encontrada" at bounding box center [476, 262] width 304 height 26
click at [598, 261] on input "text" at bounding box center [476, 262] width 304 height 26
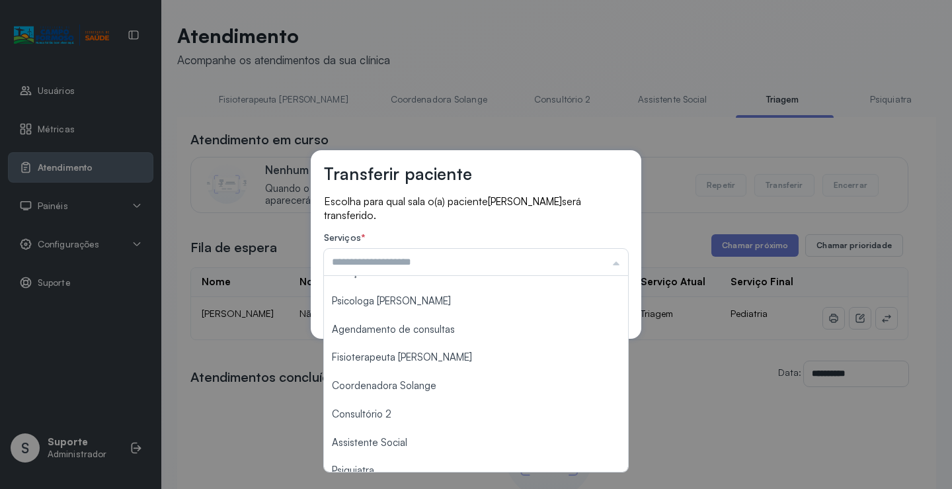
scroll to position [198, 0]
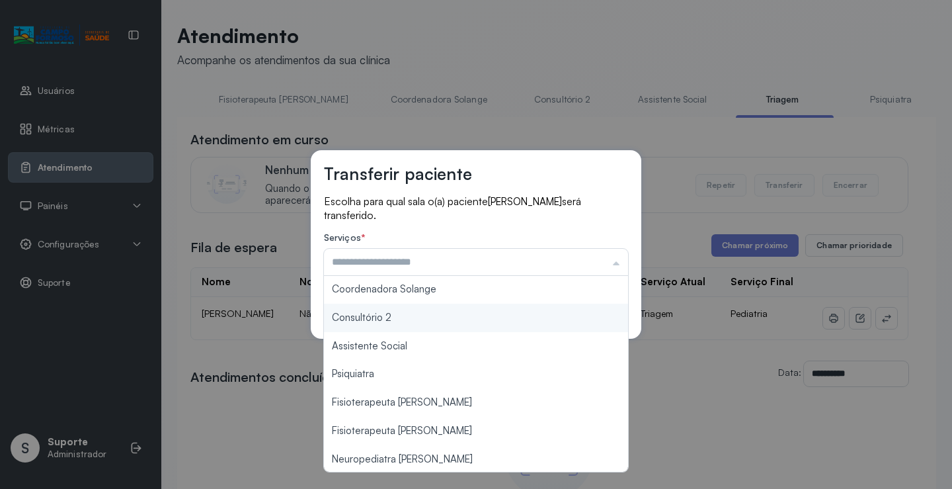
type input "**********"
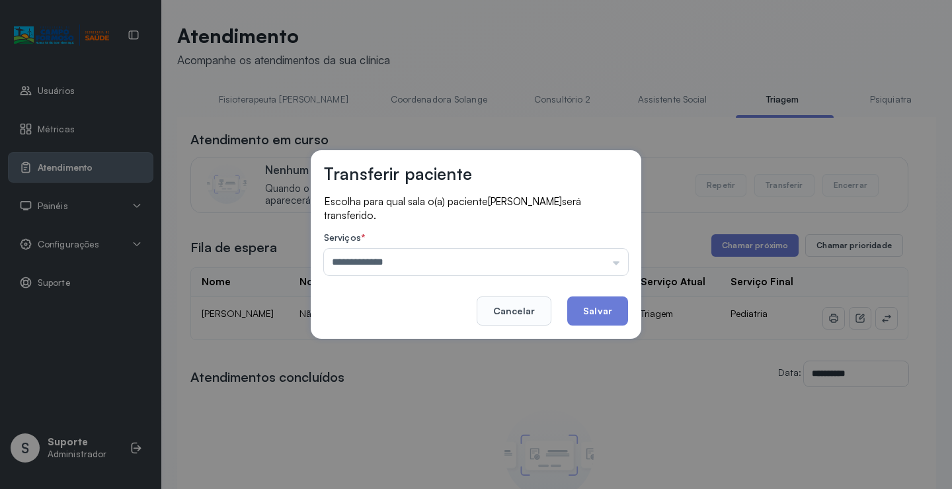
click at [462, 325] on div "**********" at bounding box center [476, 244] width 331 height 188
click at [581, 318] on button "Salvar" at bounding box center [597, 310] width 61 height 29
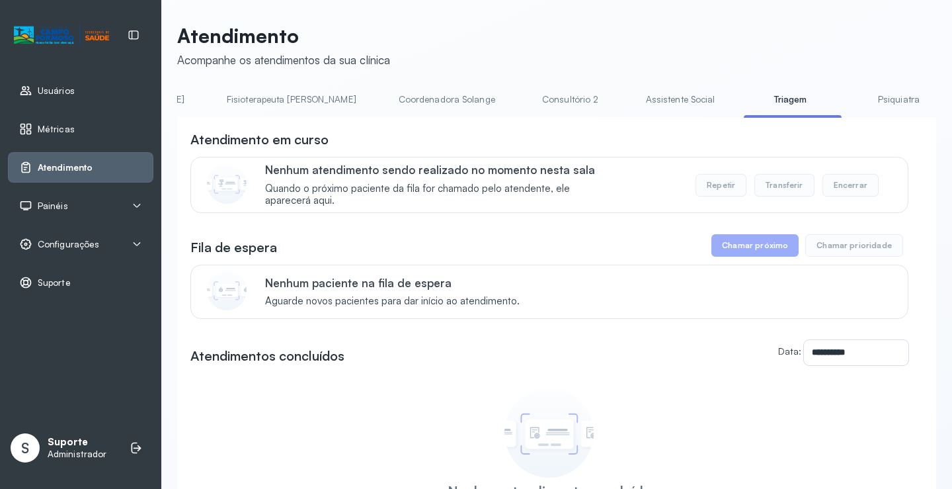
scroll to position [0, 784]
click at [513, 97] on link "Consultório 2" at bounding box center [559, 100] width 93 height 22
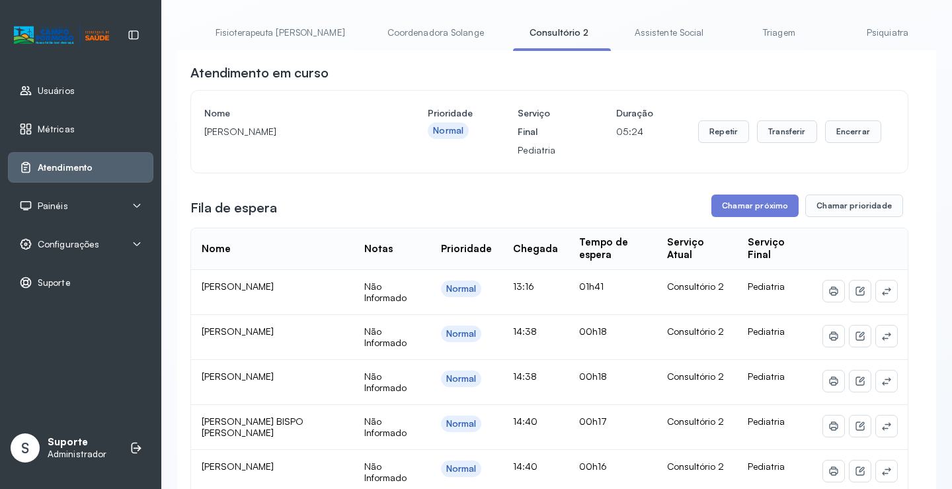
scroll to position [66, 0]
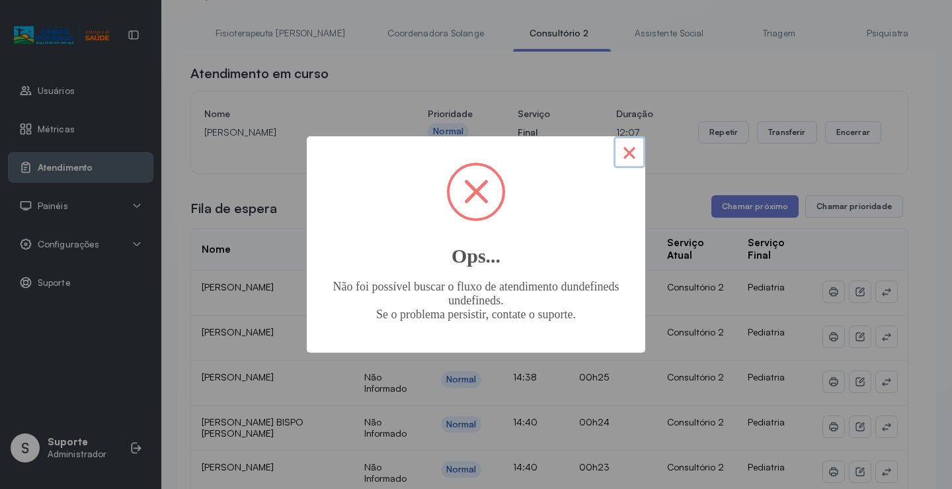
click at [632, 153] on button "×" at bounding box center [630, 152] width 32 height 32
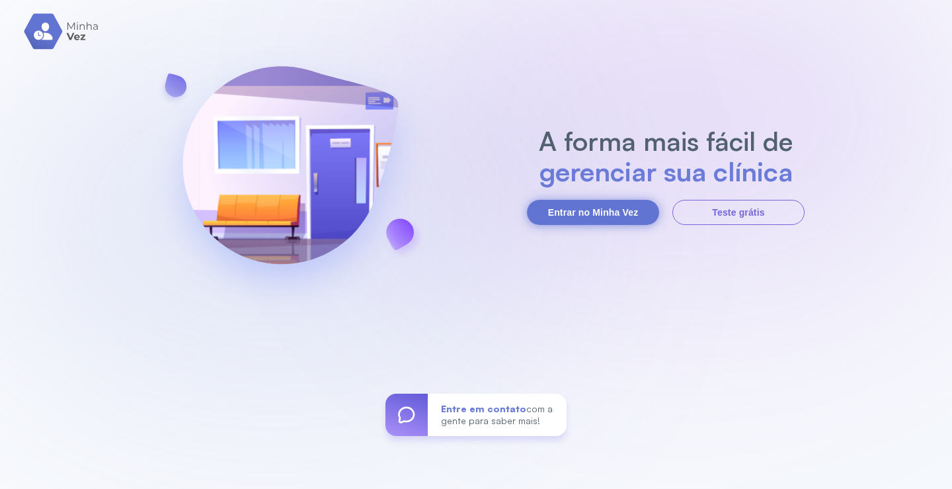
click at [571, 214] on button "Entrar no Minha Vez" at bounding box center [593, 212] width 132 height 25
click at [602, 212] on button "Entrar no Minha Vez" at bounding box center [593, 212] width 132 height 25
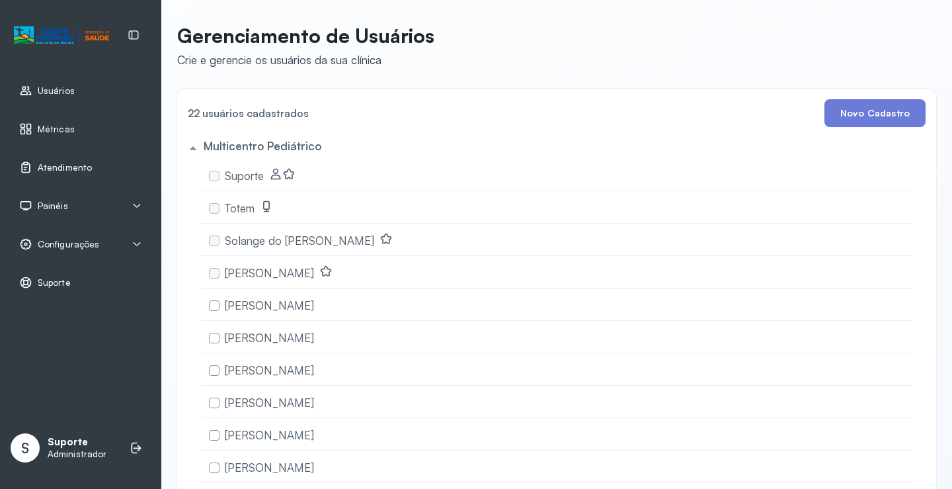
click at [67, 163] on span "Atendimento" at bounding box center [65, 167] width 54 height 11
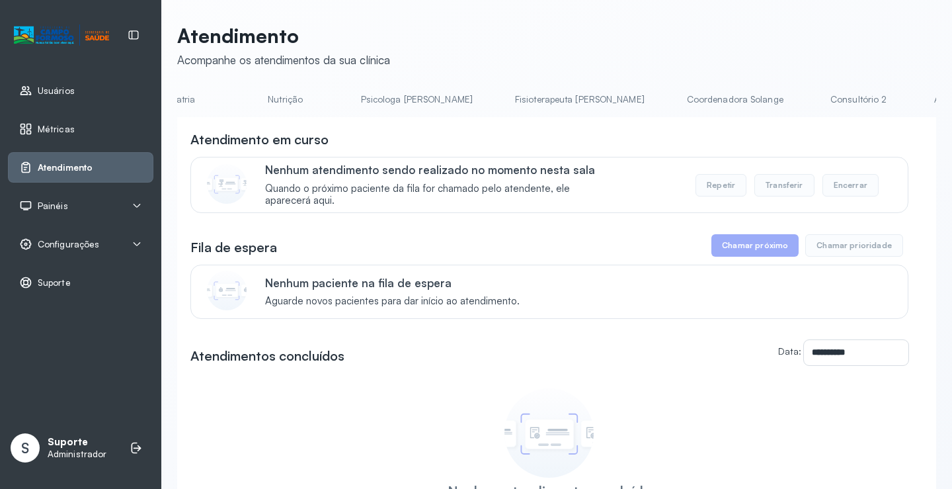
scroll to position [0, 572]
click at [730, 98] on link "Consultório 2" at bounding box center [776, 100] width 93 height 22
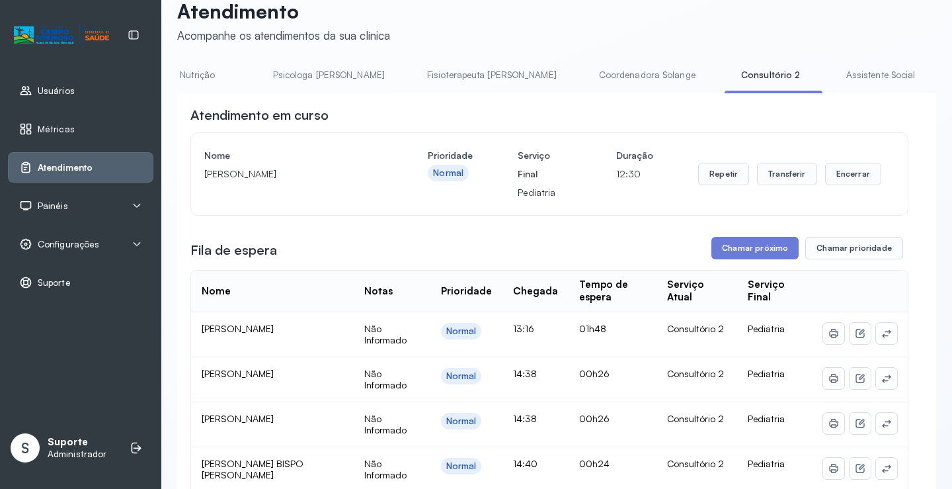
scroll to position [66, 0]
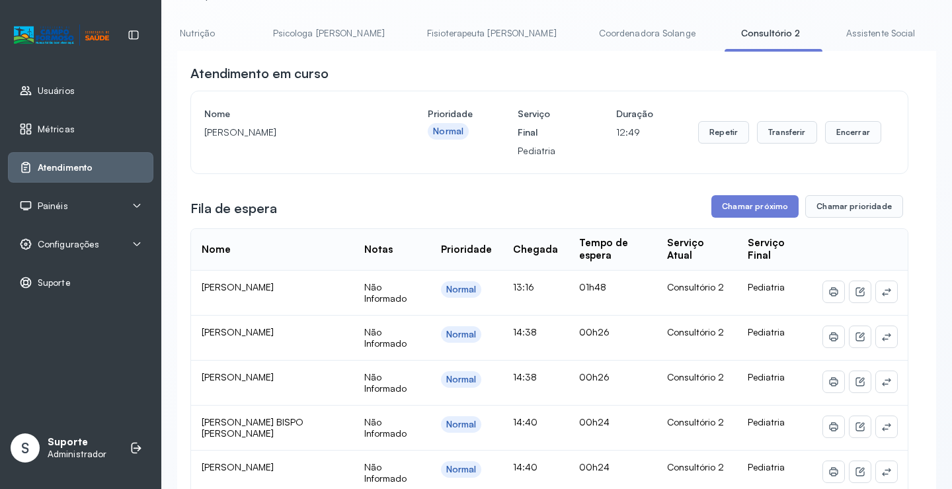
click at [586, 23] on link "Coordenadora Solange" at bounding box center [647, 33] width 123 height 22
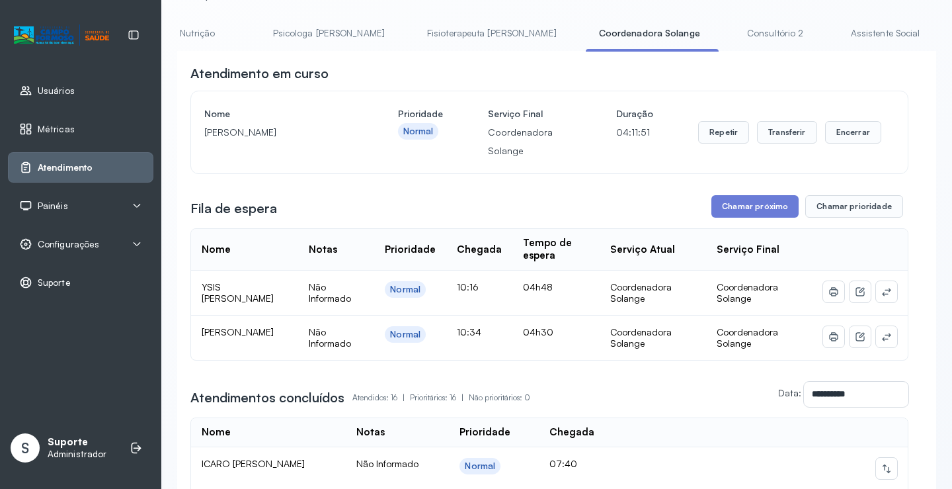
click at [623, 102] on div "Nome HELENA MANGABEIRA DE SOUZA Prioridade Normal Serviço Final Coordenadora So…" at bounding box center [549, 132] width 717 height 82
click at [729, 36] on link "Consultório 2" at bounding box center [775, 33] width 93 height 22
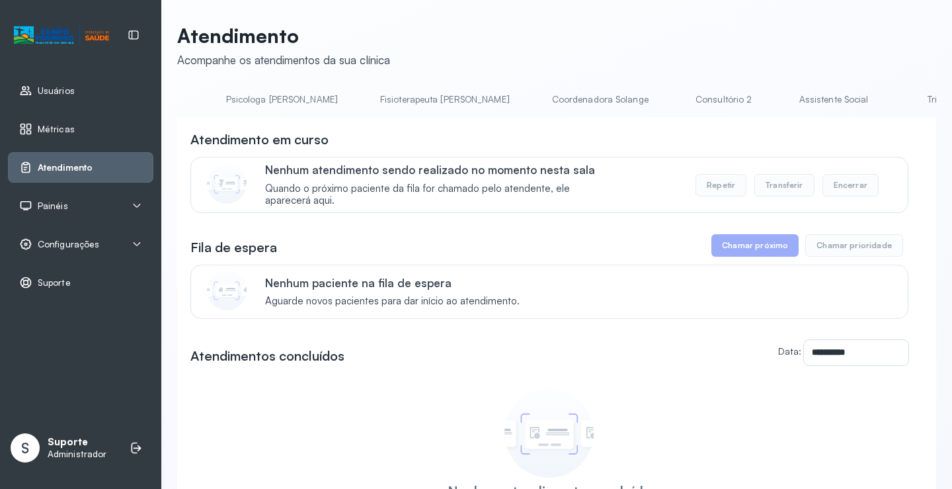
scroll to position [0, 635]
click at [667, 90] on link "Consultório 2" at bounding box center [713, 100] width 93 height 22
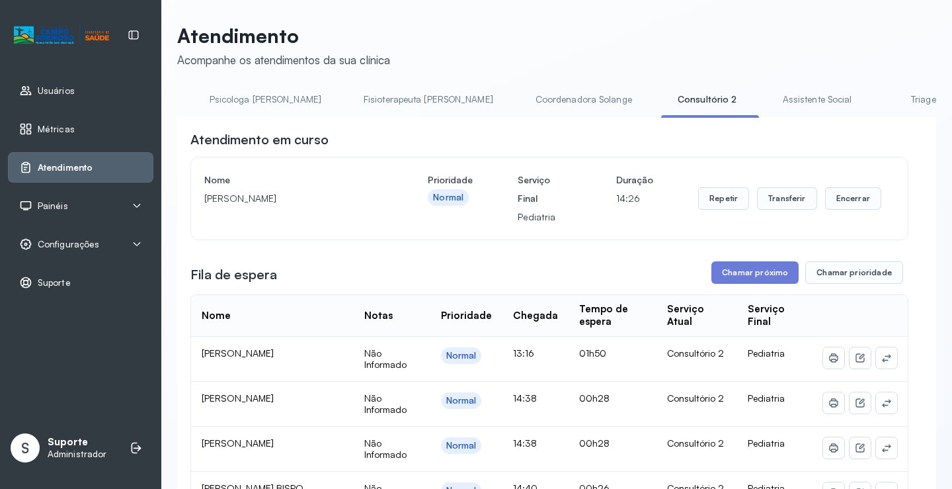
click at [80, 206] on div "Painéis" at bounding box center [80, 205] width 123 height 13
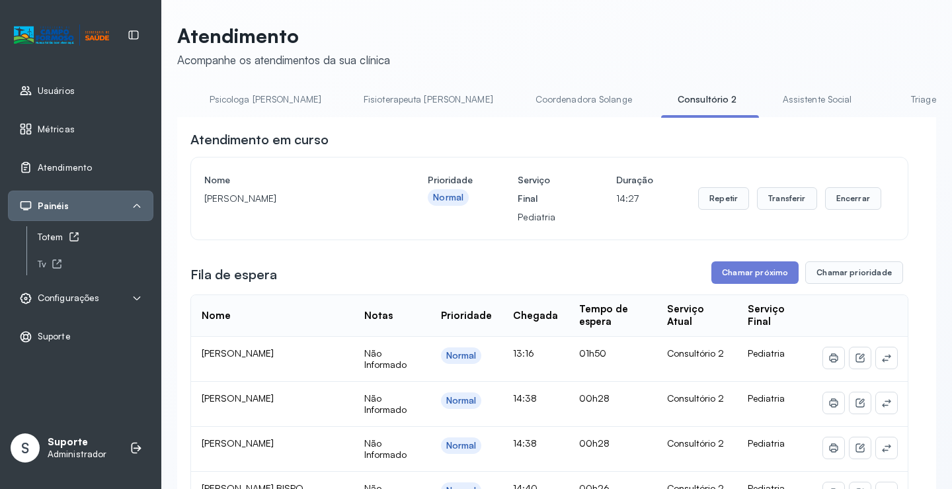
click at [63, 235] on div "Totem" at bounding box center [96, 236] width 116 height 11
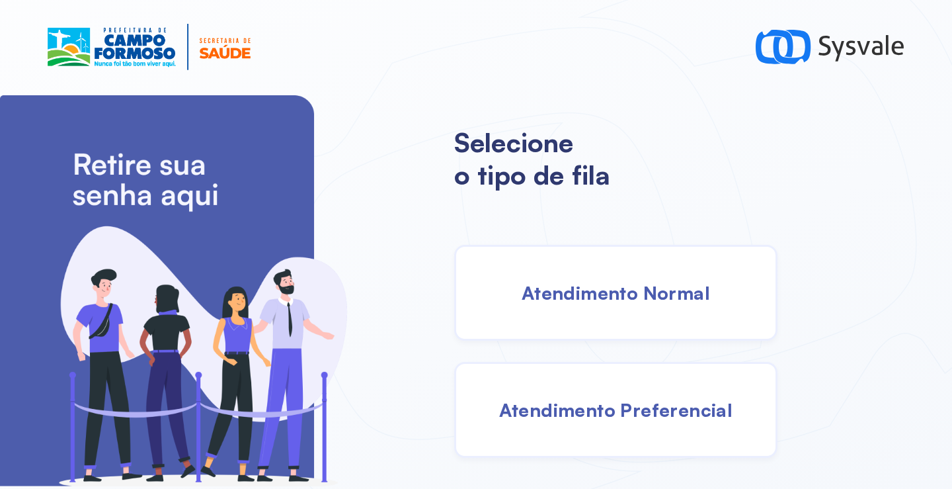
click at [565, 278] on div "Atendimento Normal" at bounding box center [615, 293] width 323 height 96
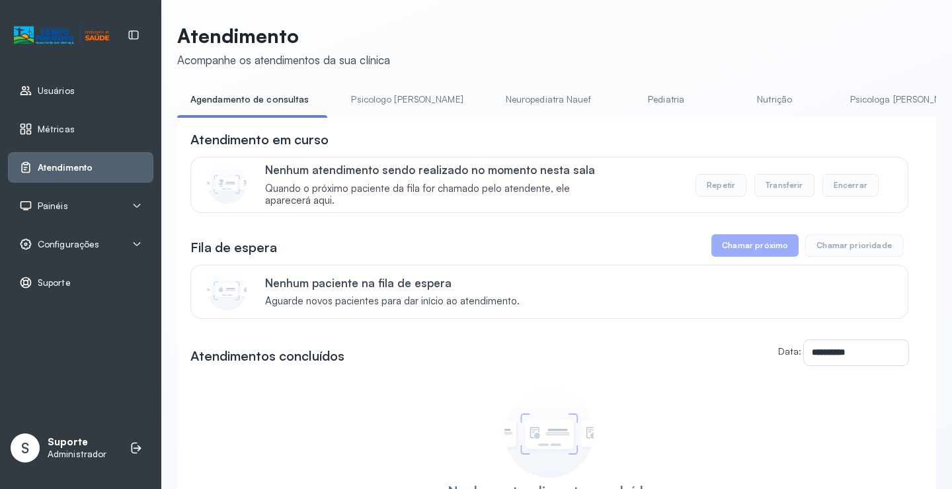
click at [620, 100] on link "Pediatria" at bounding box center [666, 100] width 93 height 22
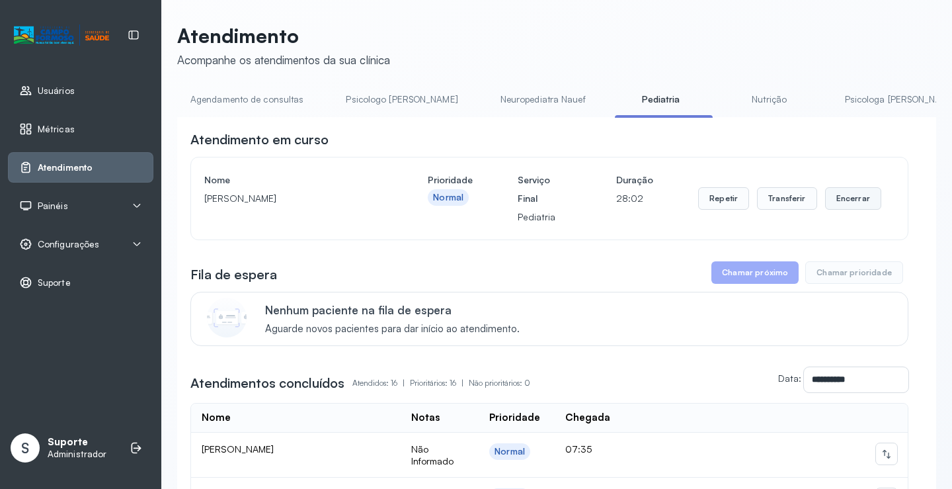
click at [833, 204] on button "Encerrar" at bounding box center [853, 198] width 56 height 22
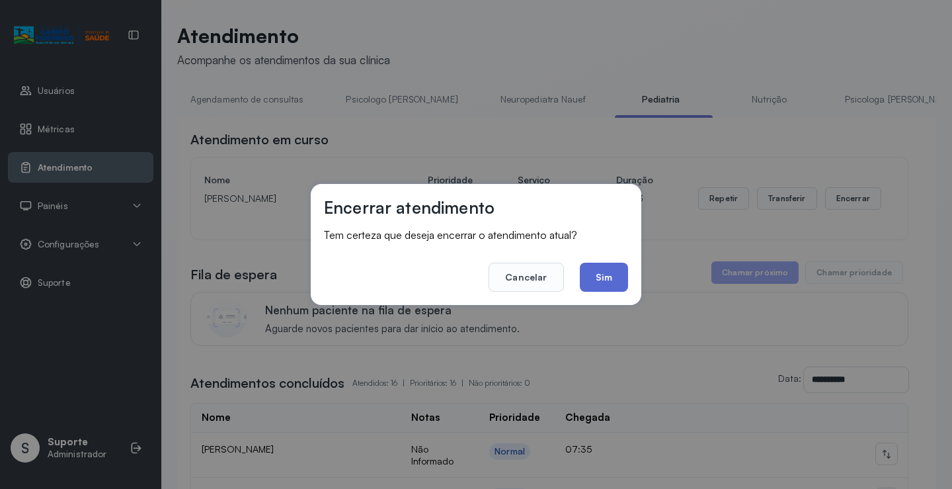
click at [610, 270] on button "Sim" at bounding box center [604, 277] width 48 height 29
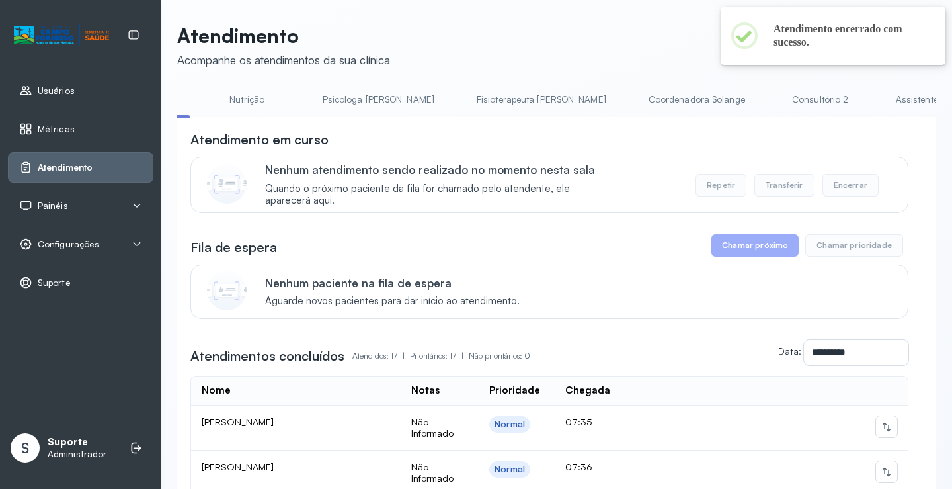
scroll to position [0, 552]
click at [745, 96] on link "Consultório 2" at bounding box center [791, 100] width 93 height 22
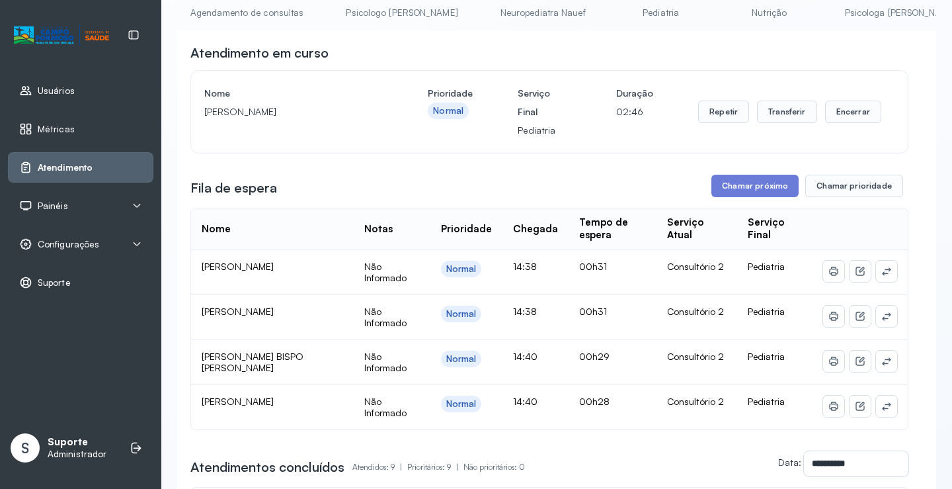
scroll to position [42, 0]
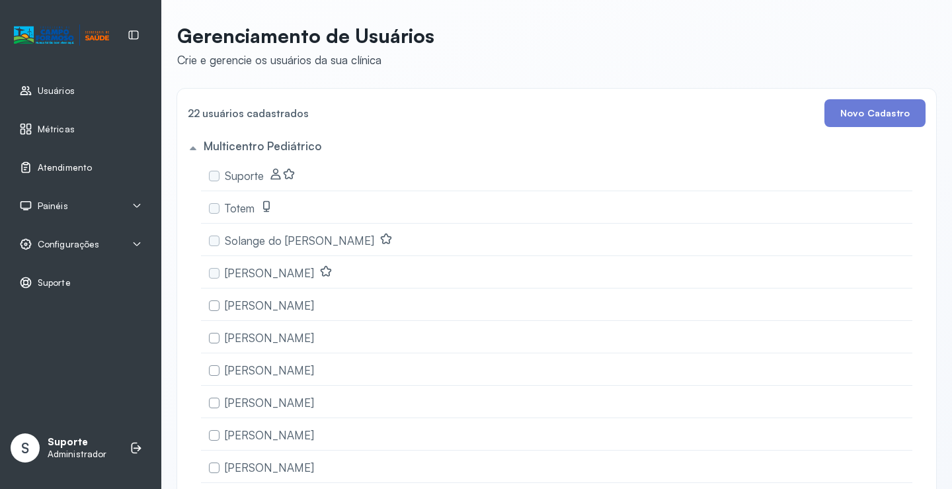
click at [74, 164] on span "Atendimento" at bounding box center [65, 167] width 54 height 11
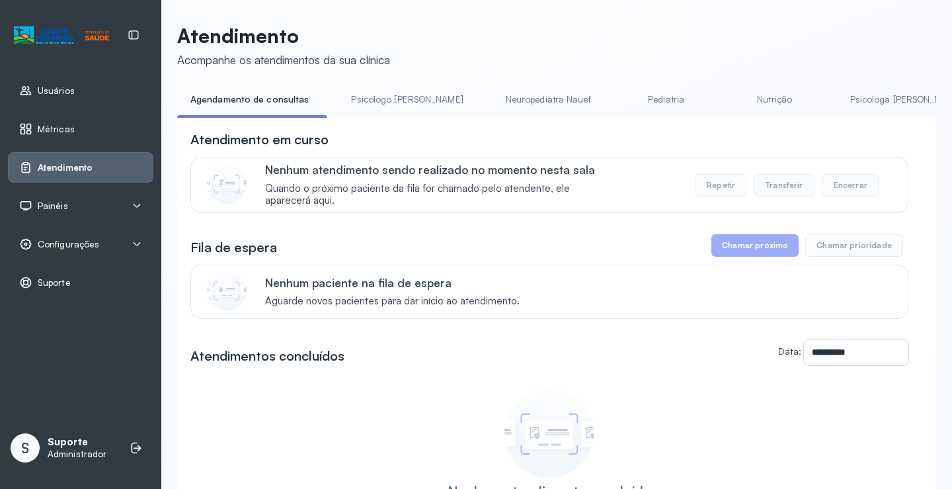
click at [56, 206] on span "Painéis" at bounding box center [53, 205] width 30 height 11
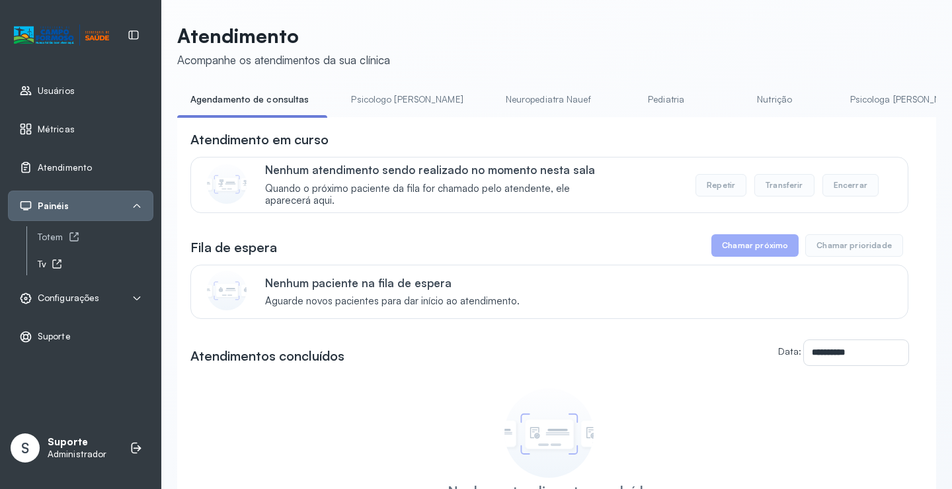
click at [54, 271] on link "Tv" at bounding box center [96, 264] width 116 height 17
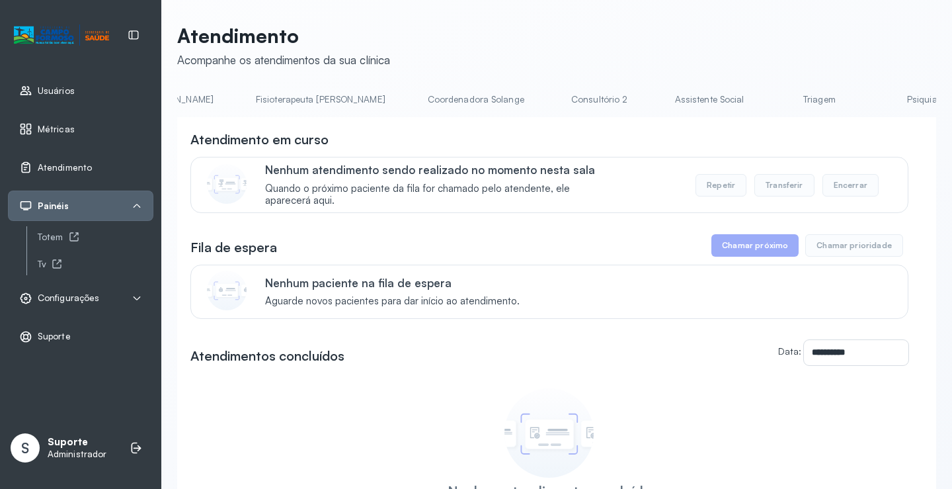
scroll to position [0, 1052]
click at [686, 99] on link "Fisioterapeuta [PERSON_NAME]" at bounding box center [764, 100] width 156 height 22
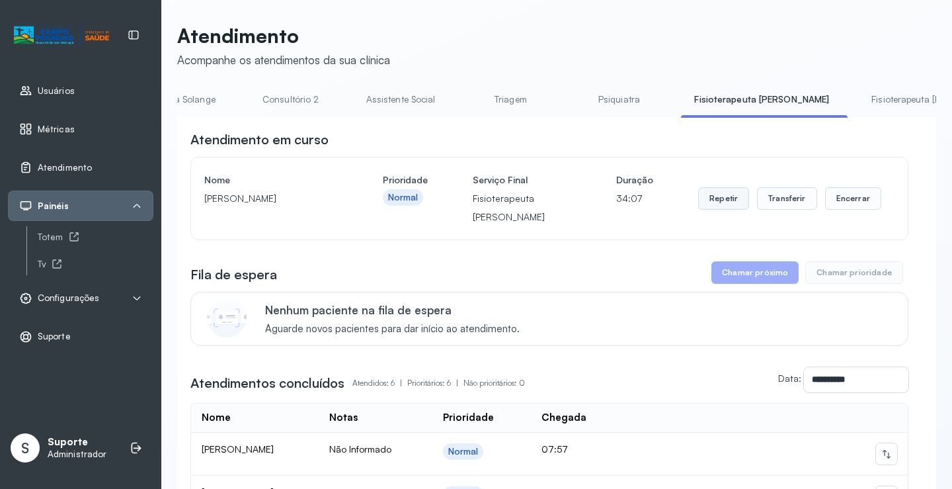
click at [719, 200] on button "Repetir" at bounding box center [723, 198] width 51 height 22
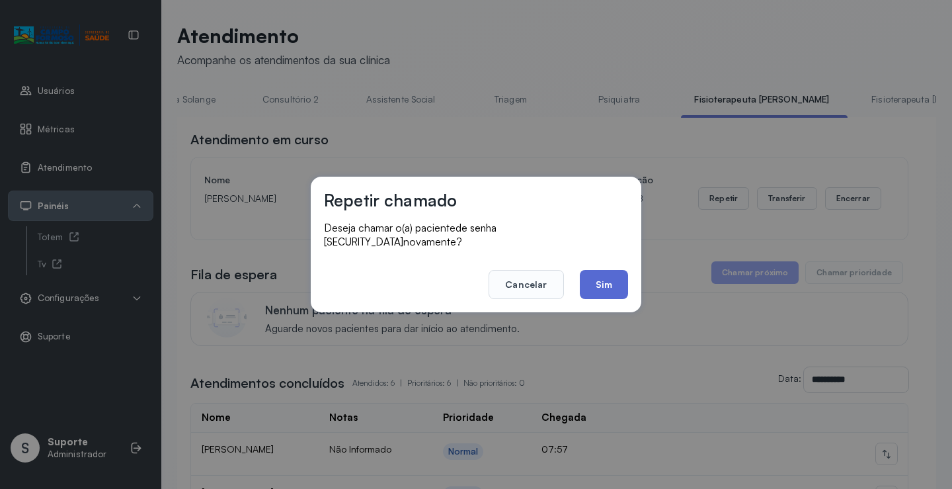
click at [598, 273] on button "Sim" at bounding box center [604, 284] width 48 height 29
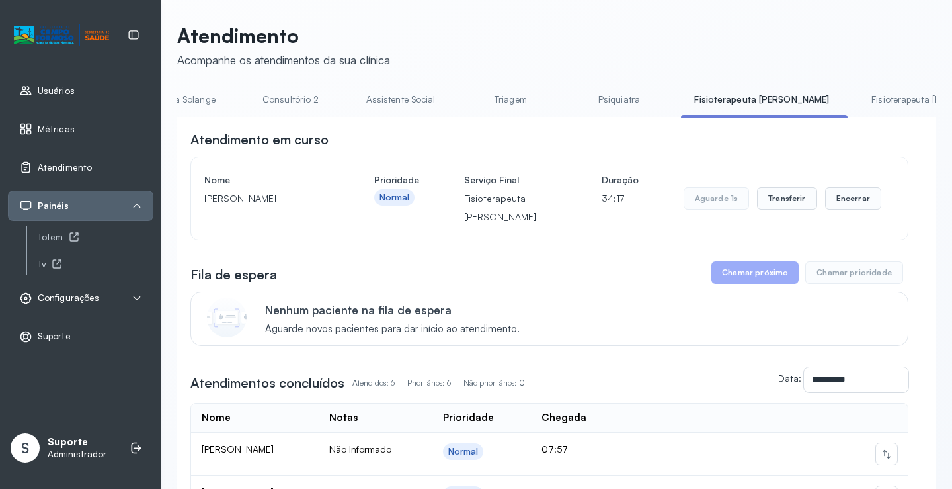
click at [83, 296] on span "Configurações" at bounding box center [68, 297] width 61 height 11
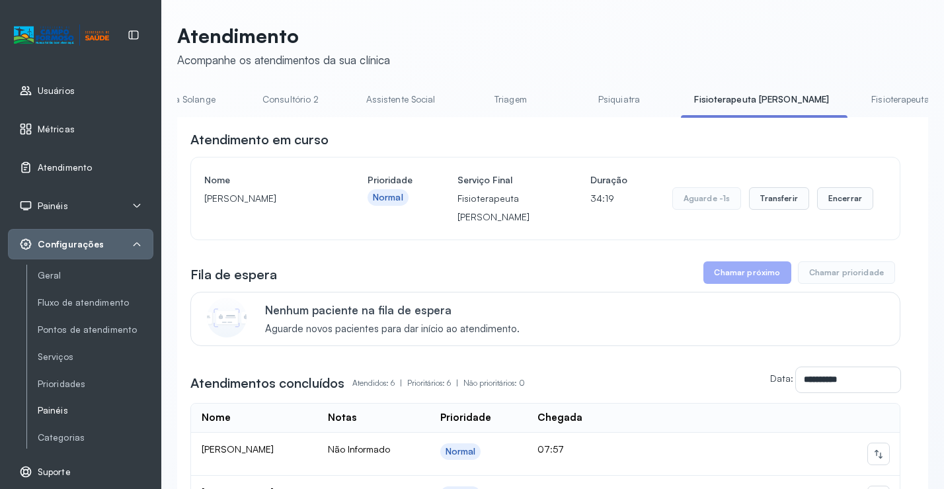
click at [65, 409] on link "Painéis" at bounding box center [96, 410] width 116 height 11
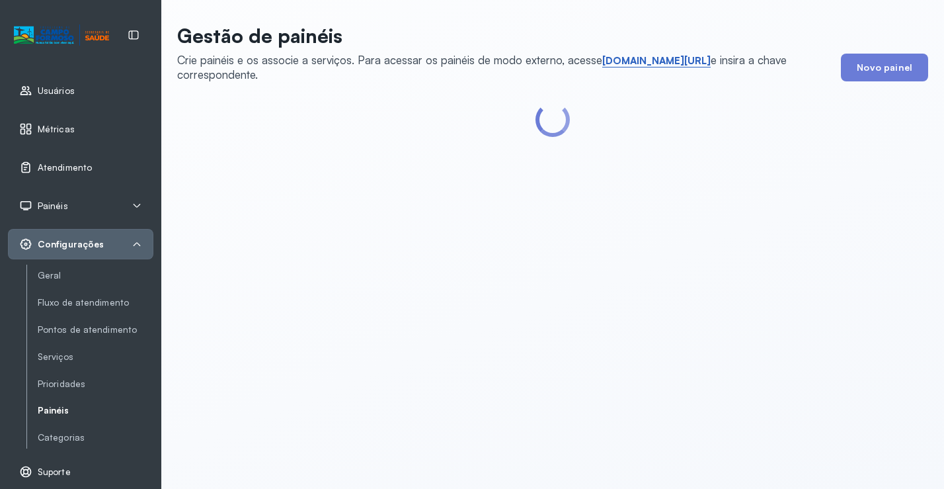
click at [648, 60] on link "[DOMAIN_NAME][URL]" at bounding box center [656, 60] width 108 height 13
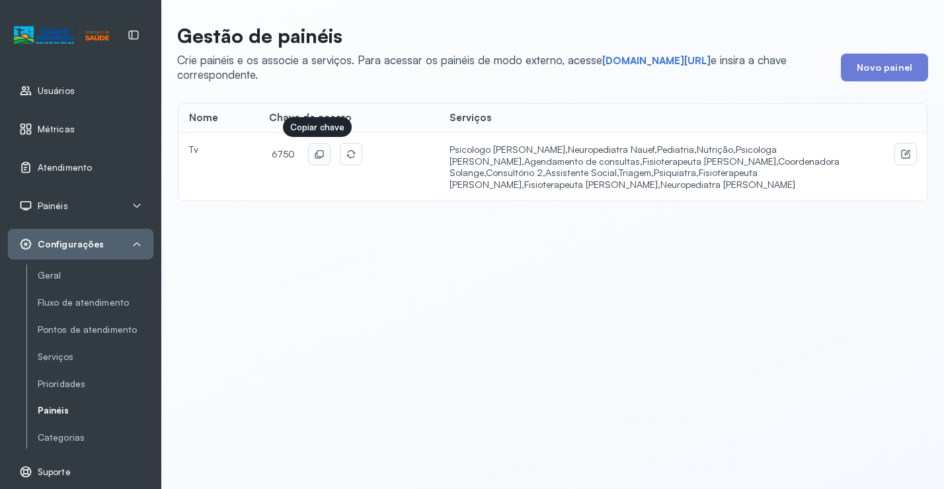
click at [317, 153] on icon at bounding box center [320, 153] width 7 height 7
click at [75, 165] on span "Atendimento" at bounding box center [65, 167] width 54 height 11
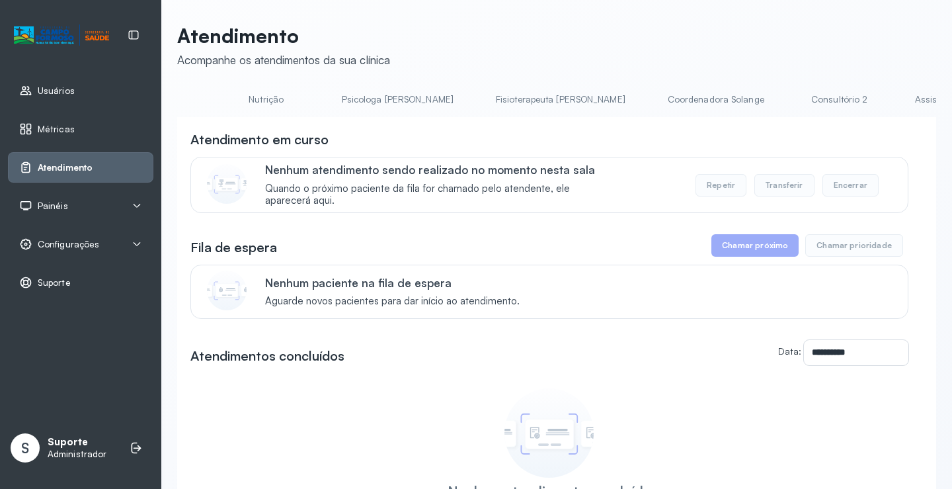
scroll to position [0, 604]
click at [698, 96] on link "Consultório 2" at bounding box center [744, 100] width 93 height 22
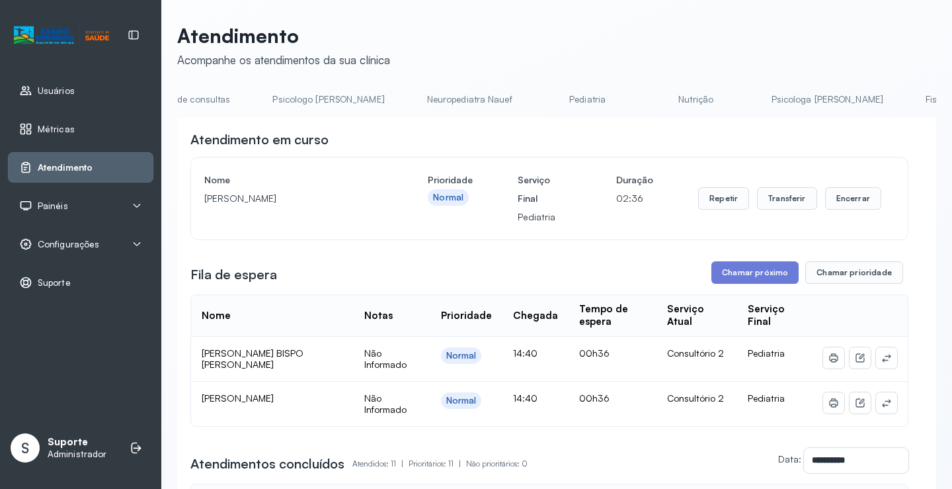
scroll to position [0, 0]
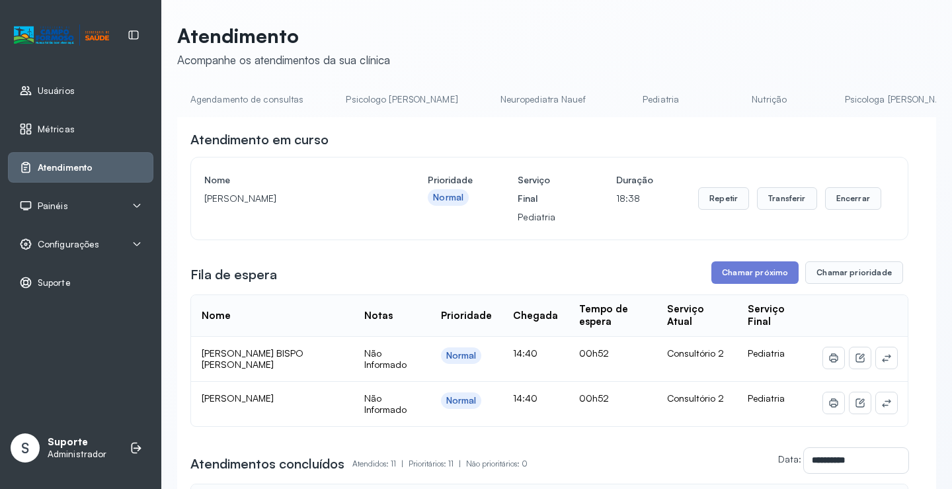
click at [510, 93] on link "Neuropediatra Nauef" at bounding box center [543, 100] width 112 height 22
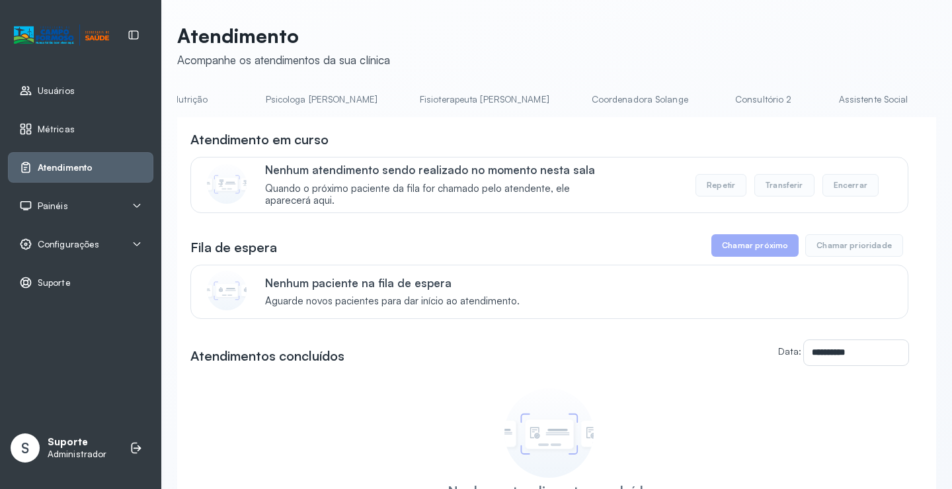
scroll to position [0, 642]
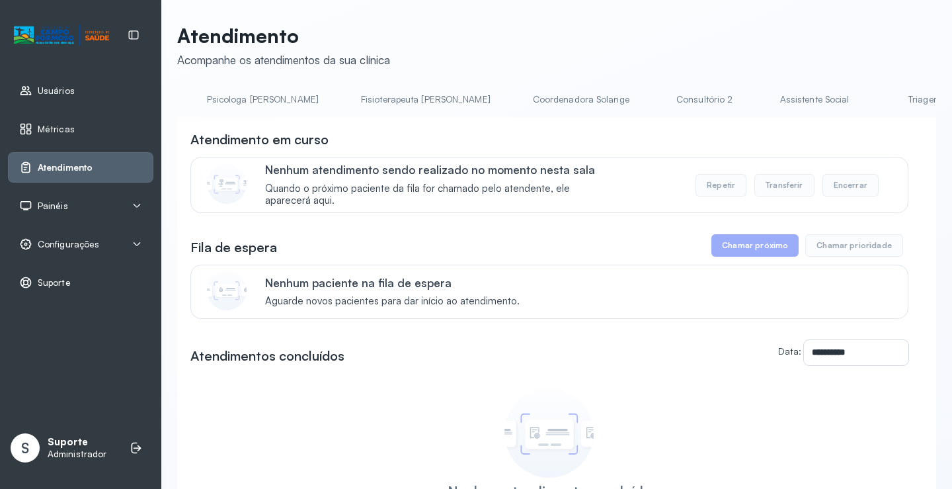
click at [659, 94] on link "Consultório 2" at bounding box center [705, 100] width 93 height 22
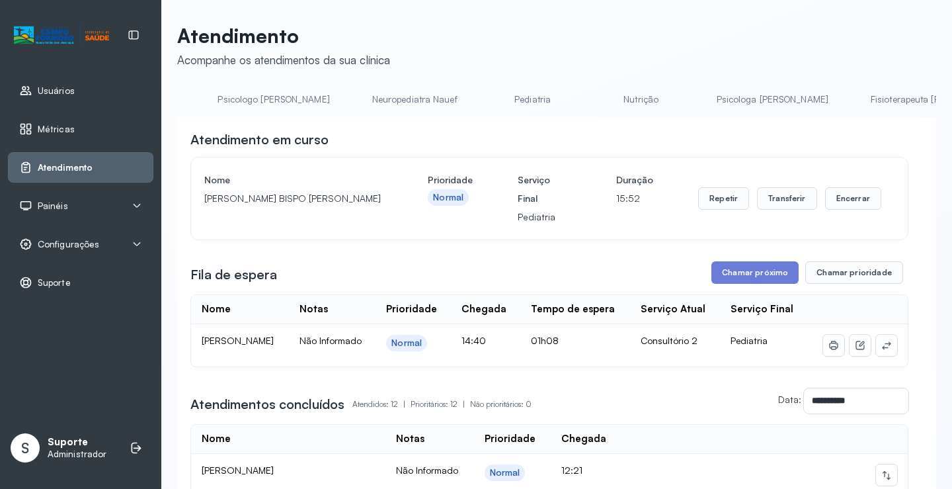
scroll to position [0, 0]
click at [215, 104] on link "Agendamento de consultas" at bounding box center [247, 100] width 140 height 22
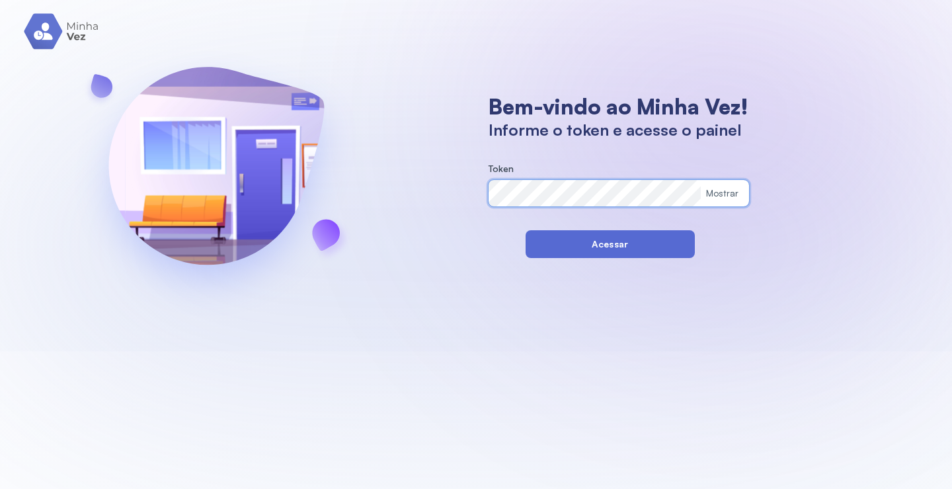
click at [544, 242] on button "Acessar" at bounding box center [610, 244] width 169 height 28
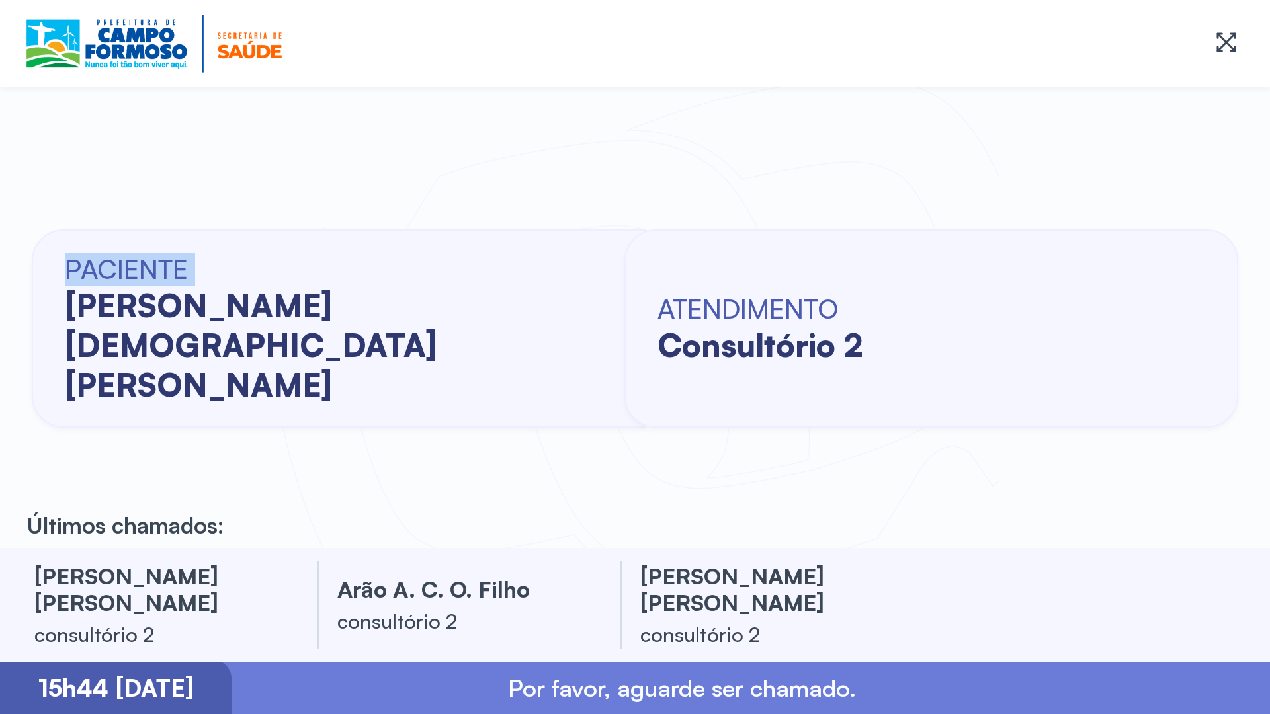
drag, startPoint x: 8, startPoint y: 316, endPoint x: 10, endPoint y: 325, distance: 9.5
click at [10, 325] on div "PACIENTE [PERSON_NAME] [PERSON_NAME] [PERSON_NAME] ATENDIMENTO consultório 2" at bounding box center [635, 328] width 1270 height 440
